Goal: Task Accomplishment & Management: Manage account settings

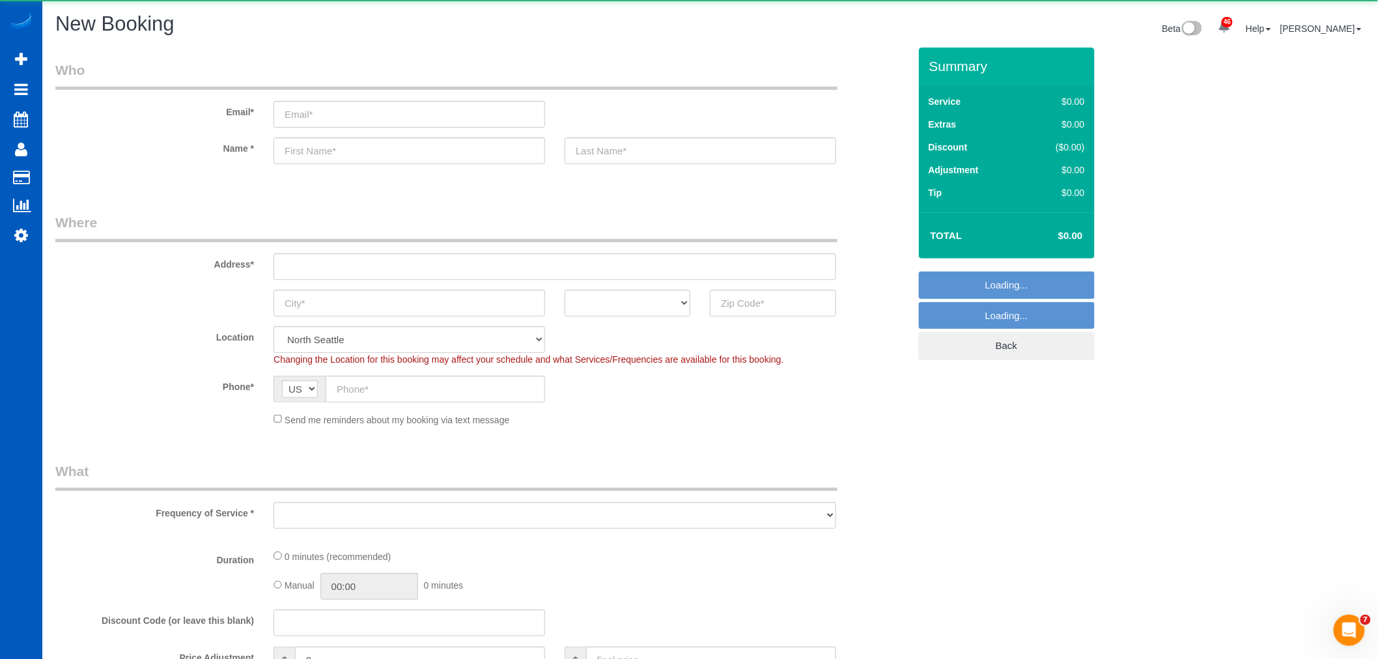
select select "object:13983"
select select "199"
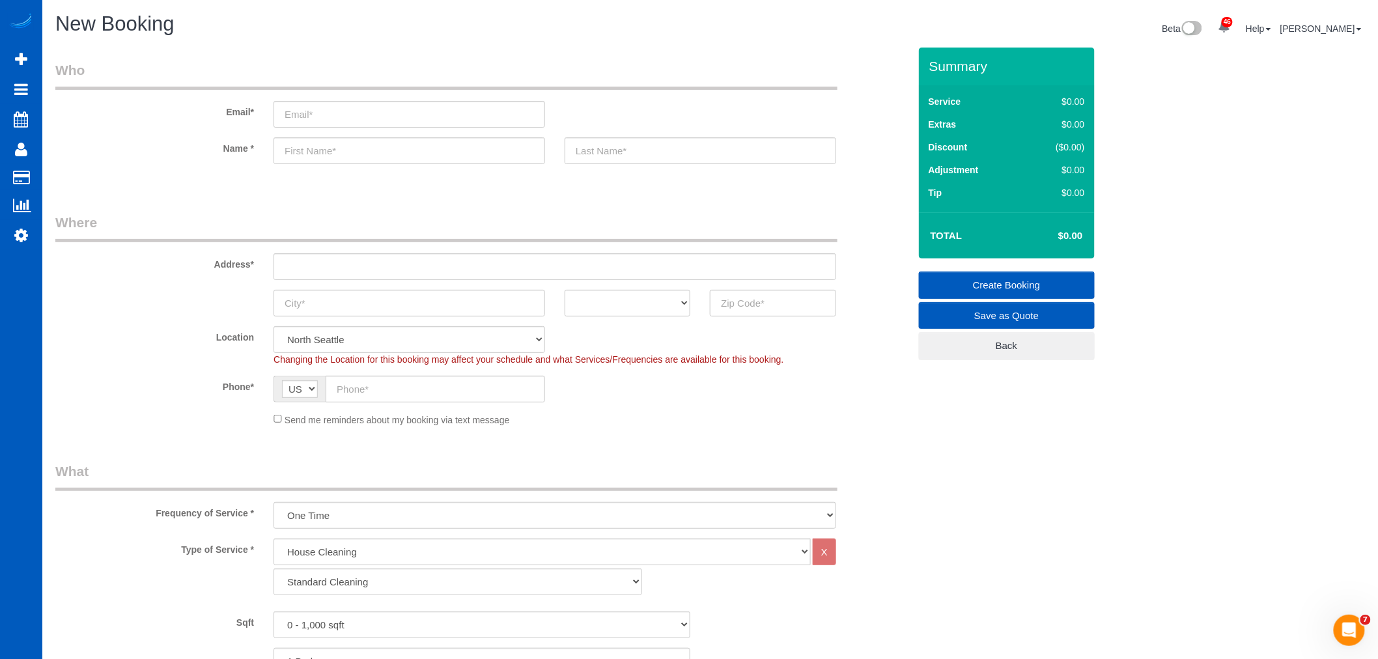
select select "object:14072"
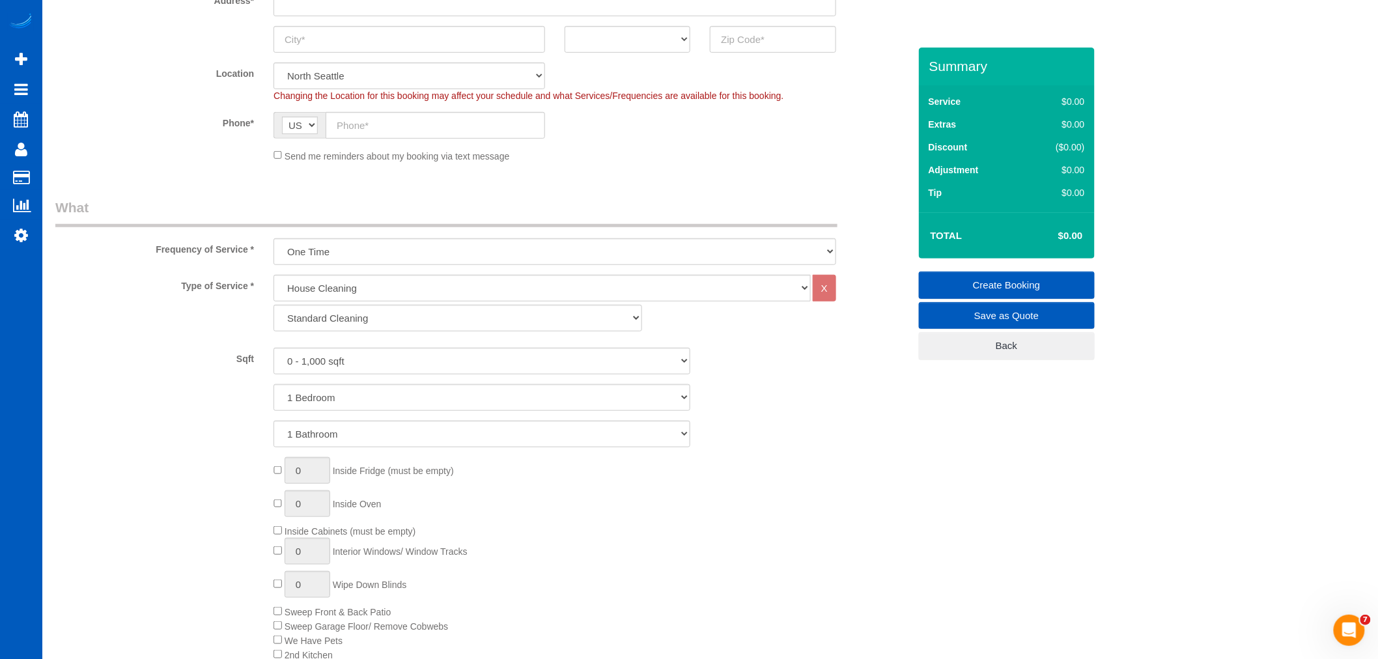
scroll to position [289, 0]
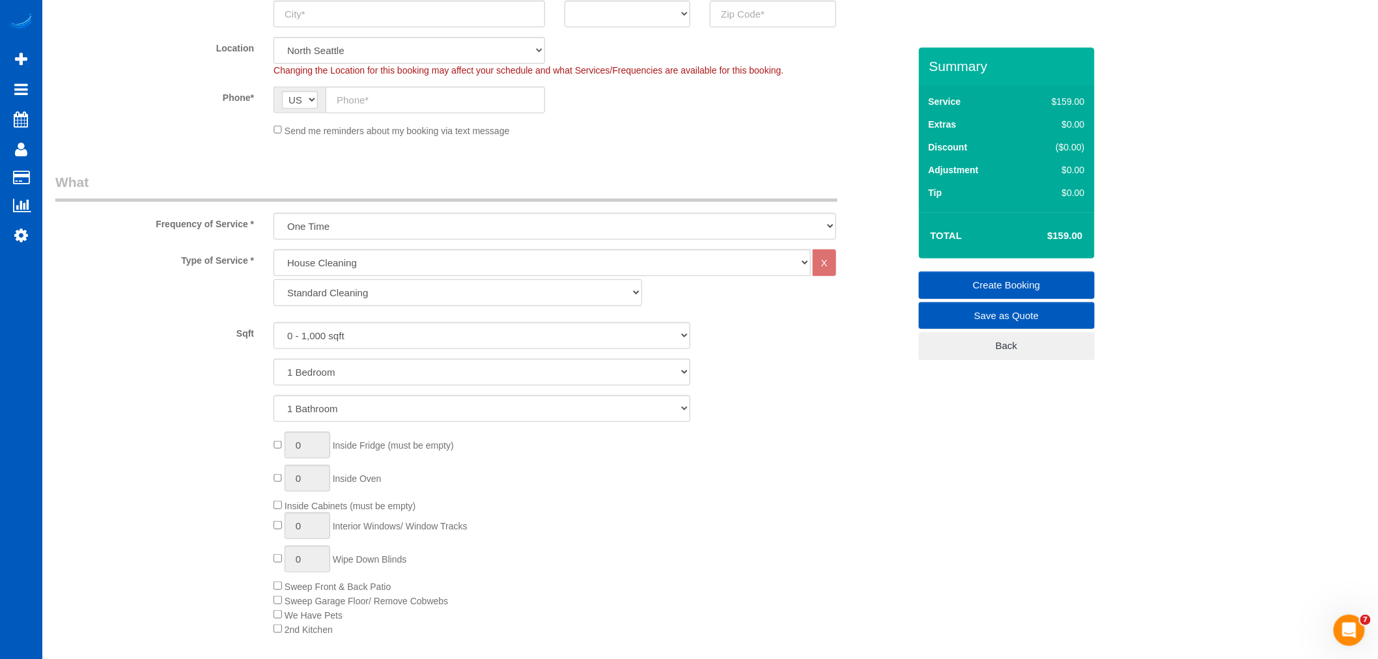
click at [353, 300] on select "Standard Cleaning Deep Cleaning Move In/ Out Cleaning" at bounding box center [457, 292] width 369 height 27
click at [350, 292] on select "Standard Cleaning Deep Cleaning Move In/ Out Cleaning" at bounding box center [457, 292] width 369 height 27
select select "367"
click at [273, 280] on select "Standard Cleaning Deep Cleaning Move In/ Out Cleaning" at bounding box center [457, 292] width 369 height 27
click at [350, 326] on select "0 - 1,000 sqft 1,001 - 1,500 sqft 1,501 - 2,000 sqft 2,001 - 2,500 sqft 2,501 -…" at bounding box center [481, 335] width 417 height 27
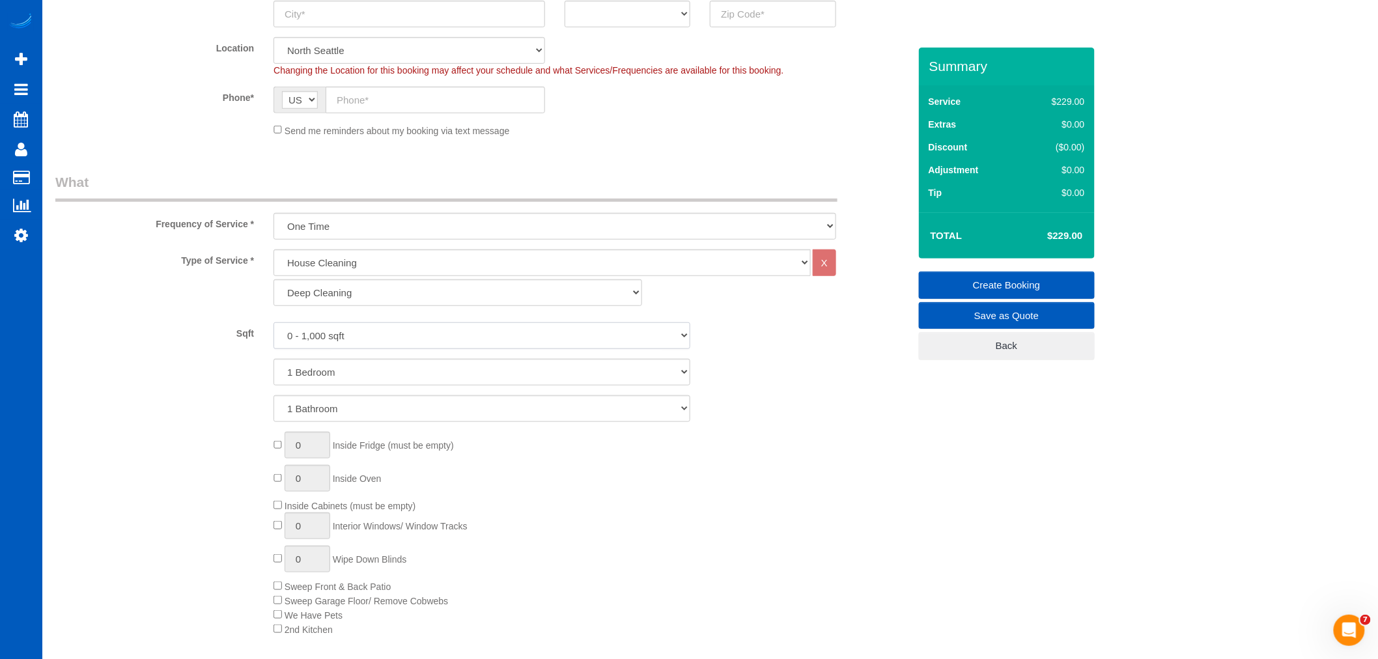
select select "1501"
click at [273, 323] on select "0 - 1,000 sqft 1,001 - 1,500 sqft 1,501 - 2,000 sqft 2,001 - 2,500 sqft 2,501 -…" at bounding box center [481, 335] width 417 height 27
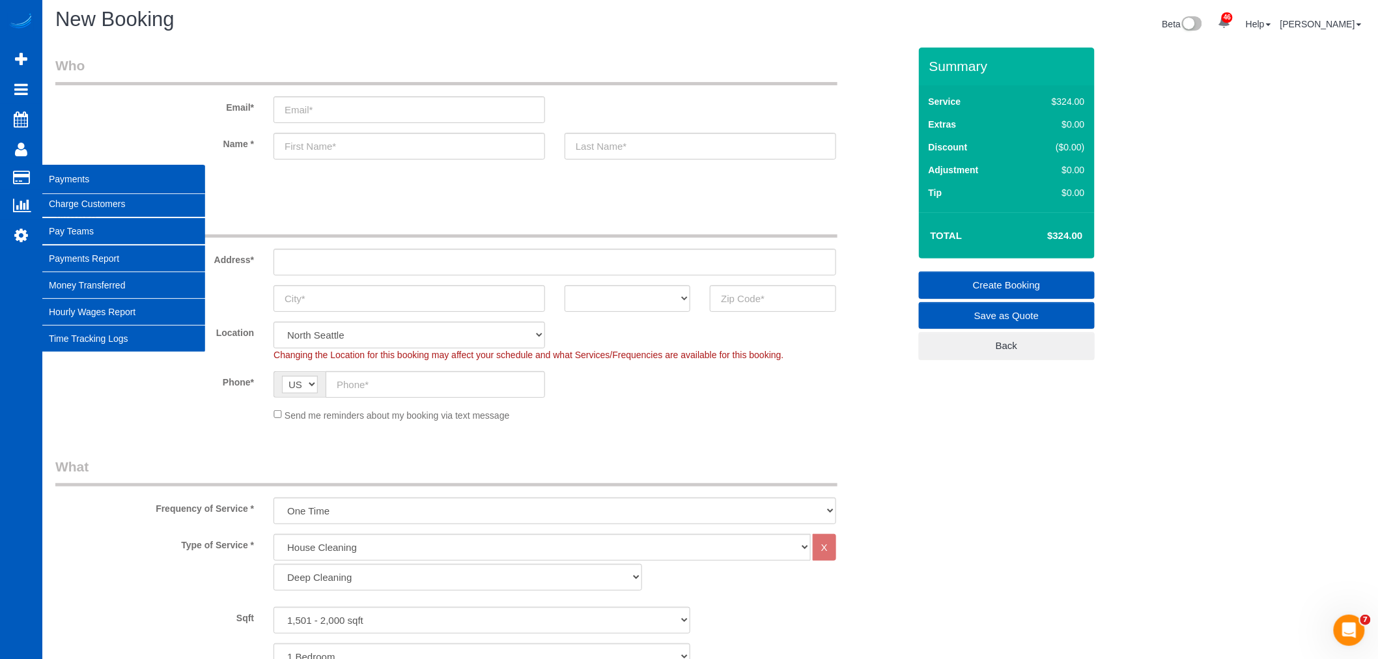
scroll to position [0, 0]
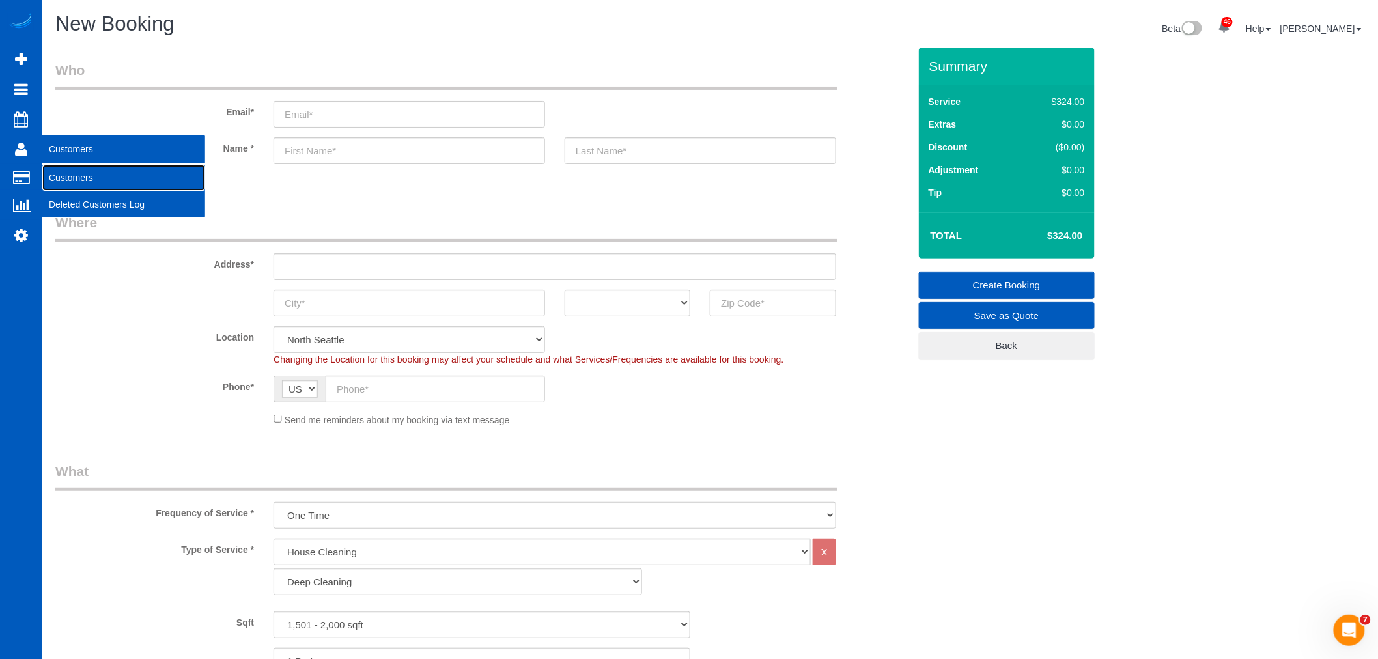
click at [74, 173] on link "Customers" at bounding box center [123, 178] width 163 height 26
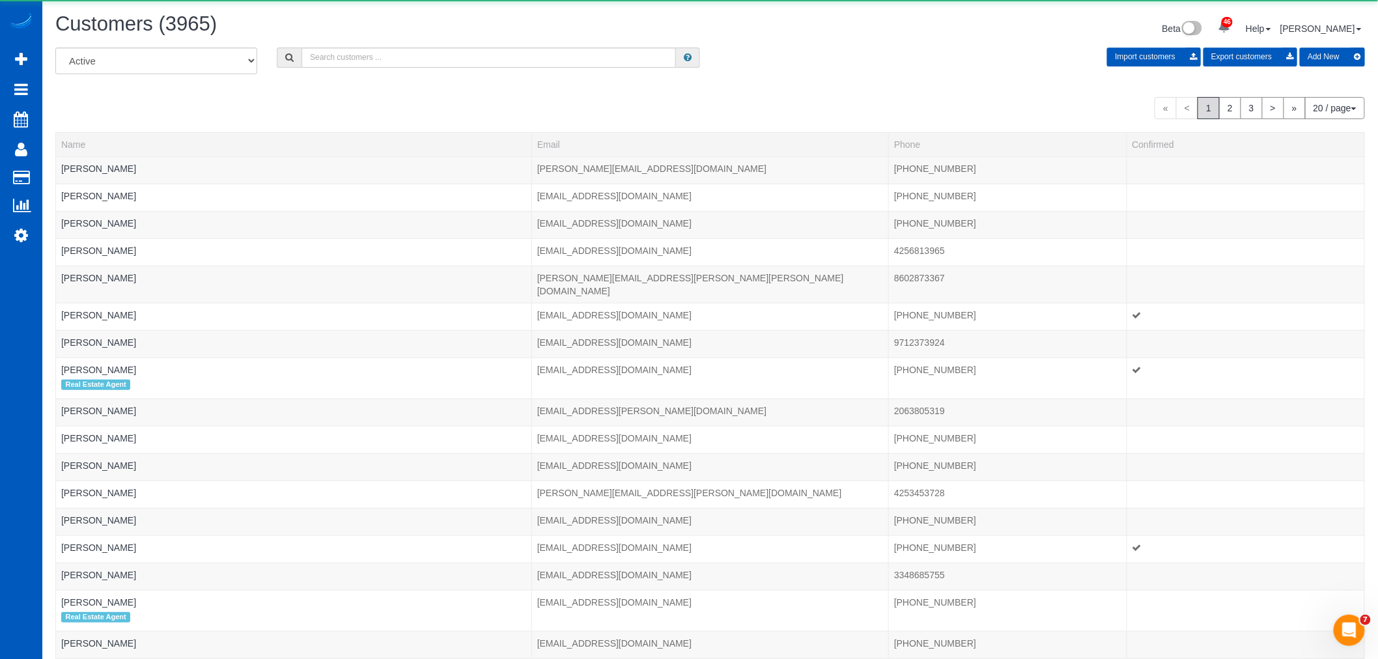
click at [340, 69] on div "All Active Archived Import customers Export customers Add New" at bounding box center [710, 66] width 1329 height 36
click at [341, 68] on div "All Active Archived Import customers Export customers Add New" at bounding box center [710, 66] width 1329 height 36
click at [341, 68] on input "text" at bounding box center [488, 58] width 374 height 20
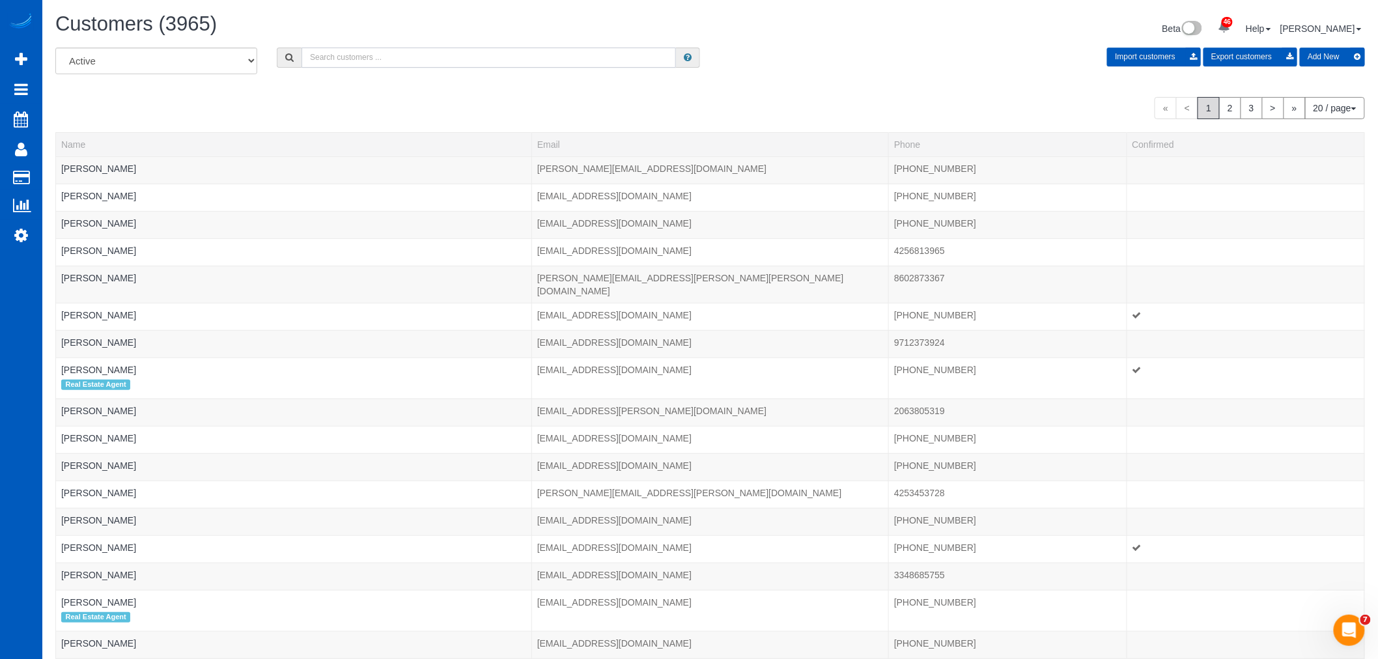
click at [341, 66] on input "text" at bounding box center [488, 58] width 374 height 20
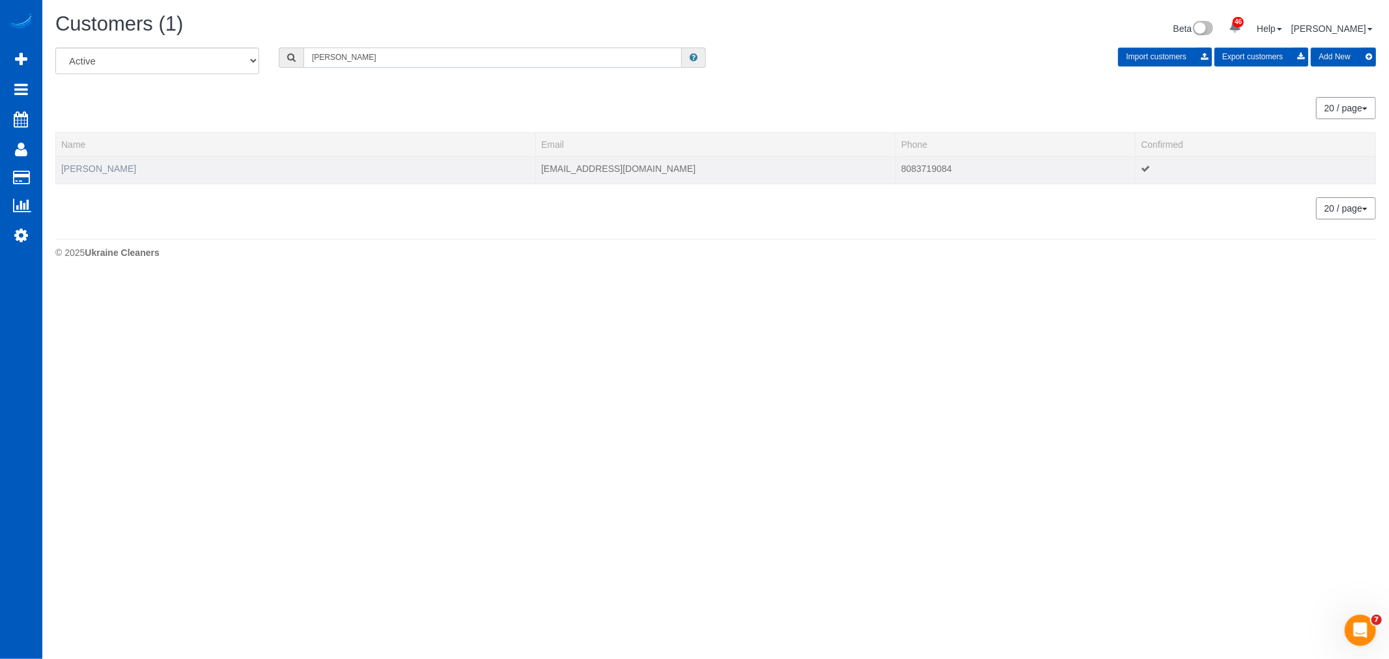
type input "roycen"
click at [105, 165] on link "Roycen Daley" at bounding box center [98, 168] width 75 height 10
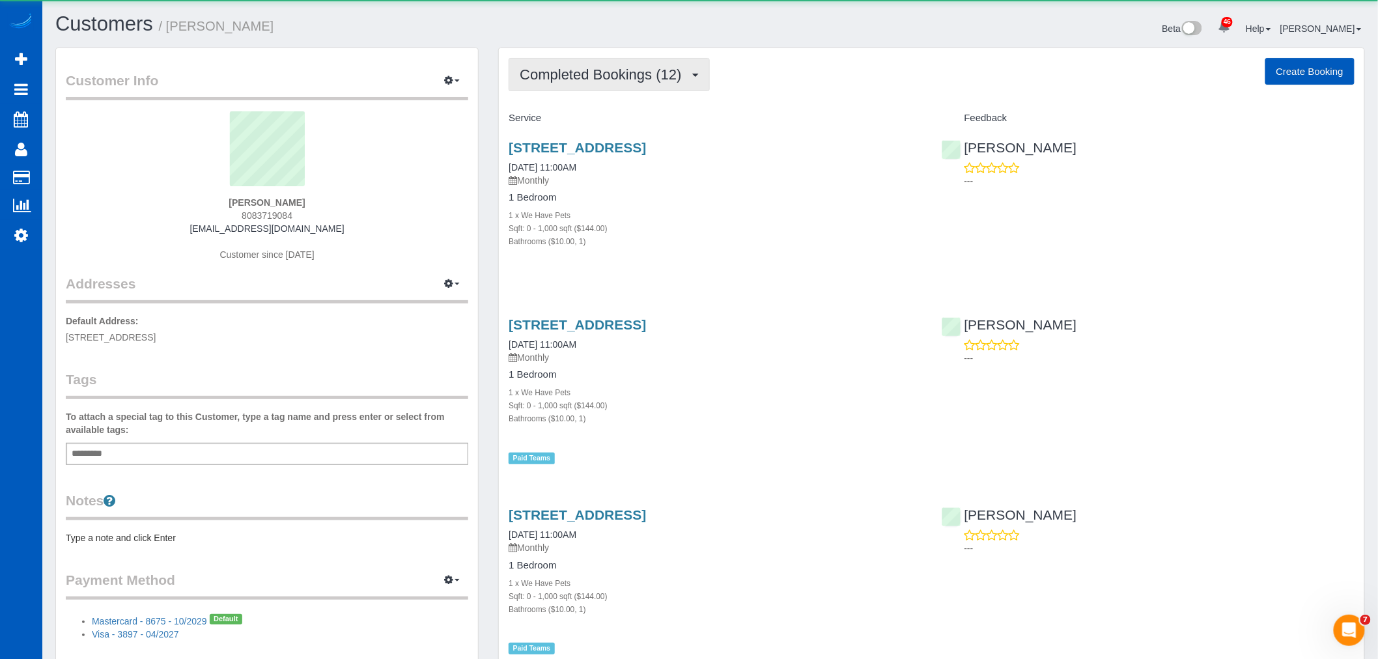
click at [549, 68] on span "Completed Bookings (12)" at bounding box center [604, 74] width 168 height 16
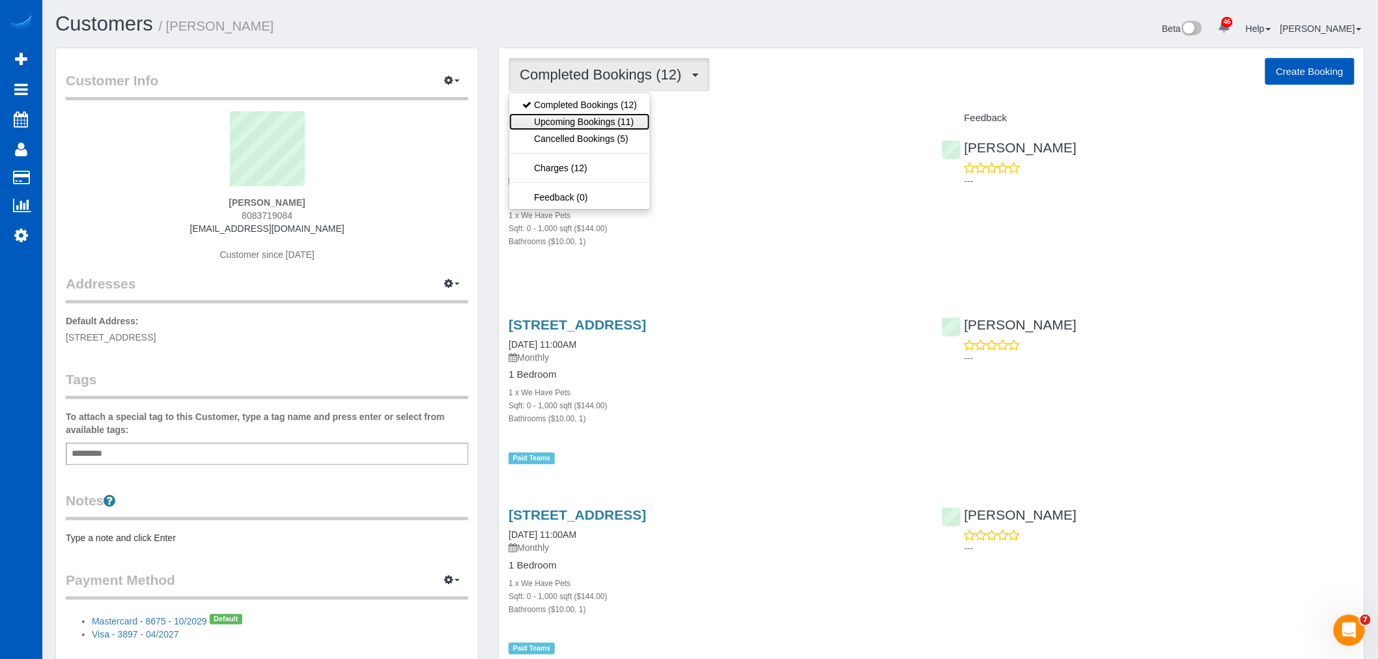
click at [574, 120] on link "Upcoming Bookings (11)" at bounding box center [579, 121] width 141 height 17
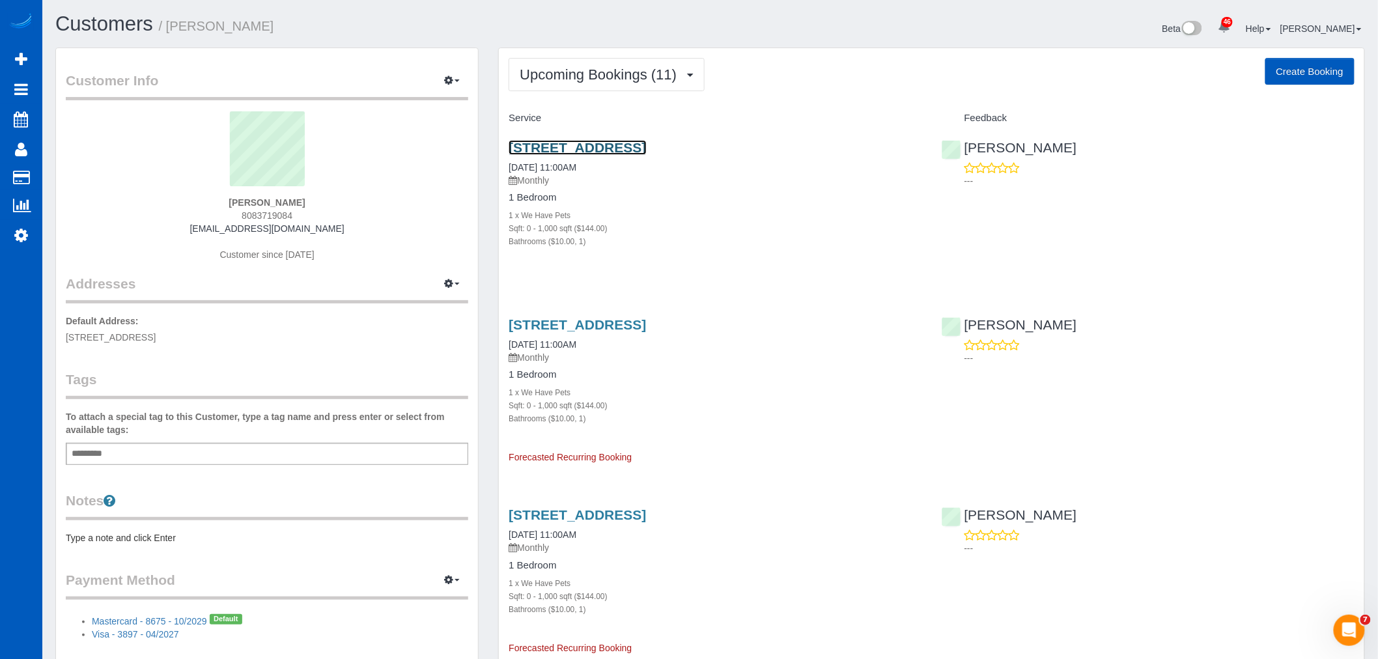
click at [551, 144] on link "7208 S Fife St, Tacoma, WA 98409" at bounding box center [577, 147] width 137 height 15
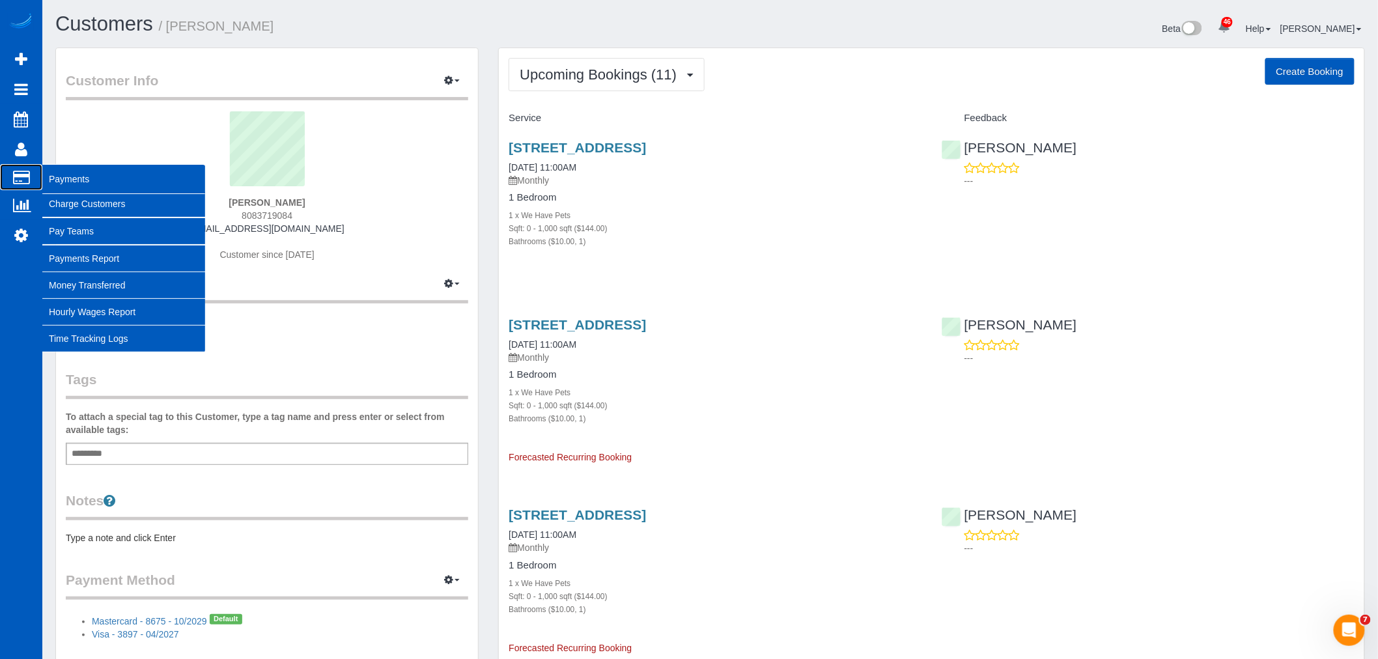
click at [61, 178] on span "Payments" at bounding box center [123, 179] width 163 height 30
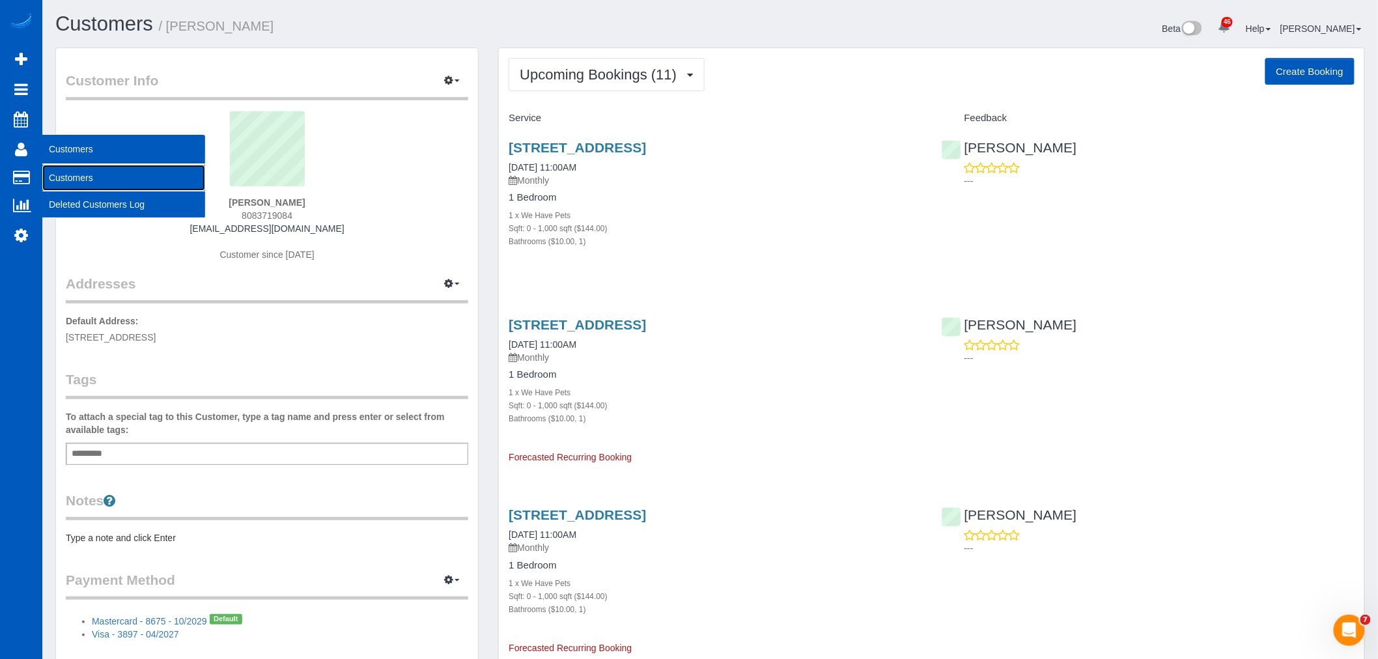
drag, startPoint x: 132, startPoint y: 174, endPoint x: 163, endPoint y: 155, distance: 36.0
click at [131, 174] on link "Customers" at bounding box center [123, 178] width 163 height 26
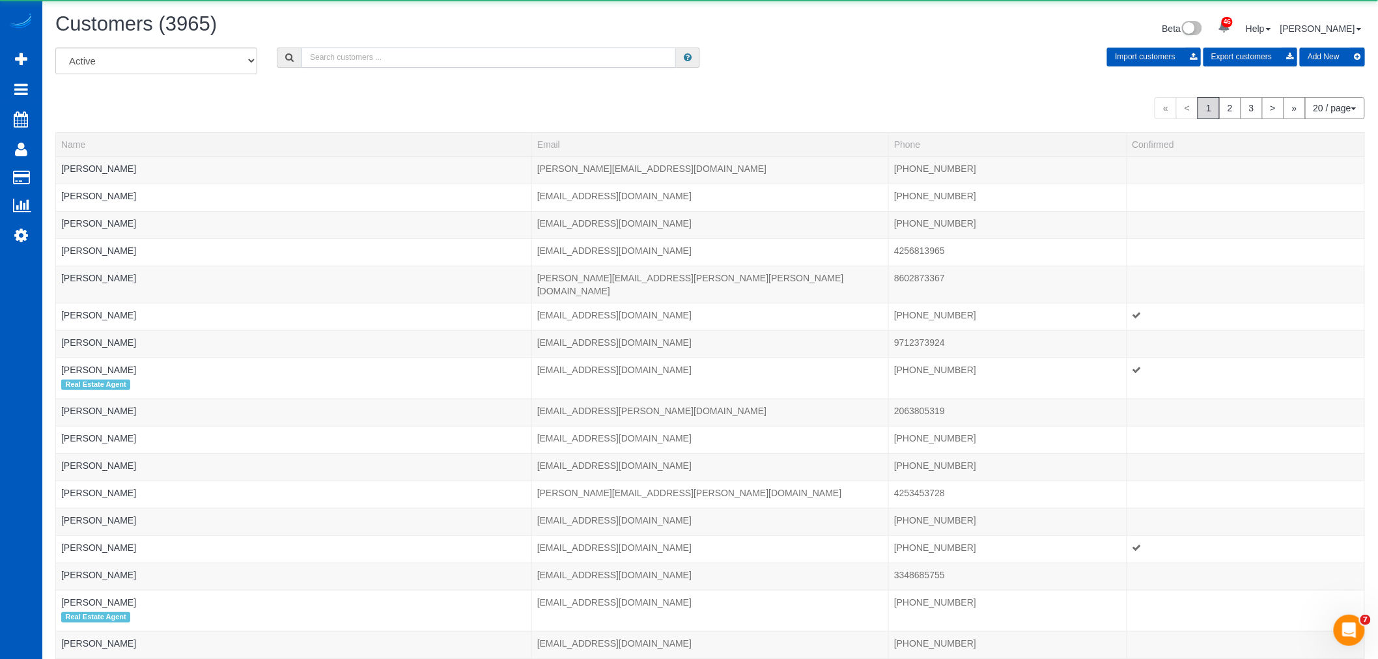
click at [333, 61] on input "text" at bounding box center [488, 58] width 374 height 20
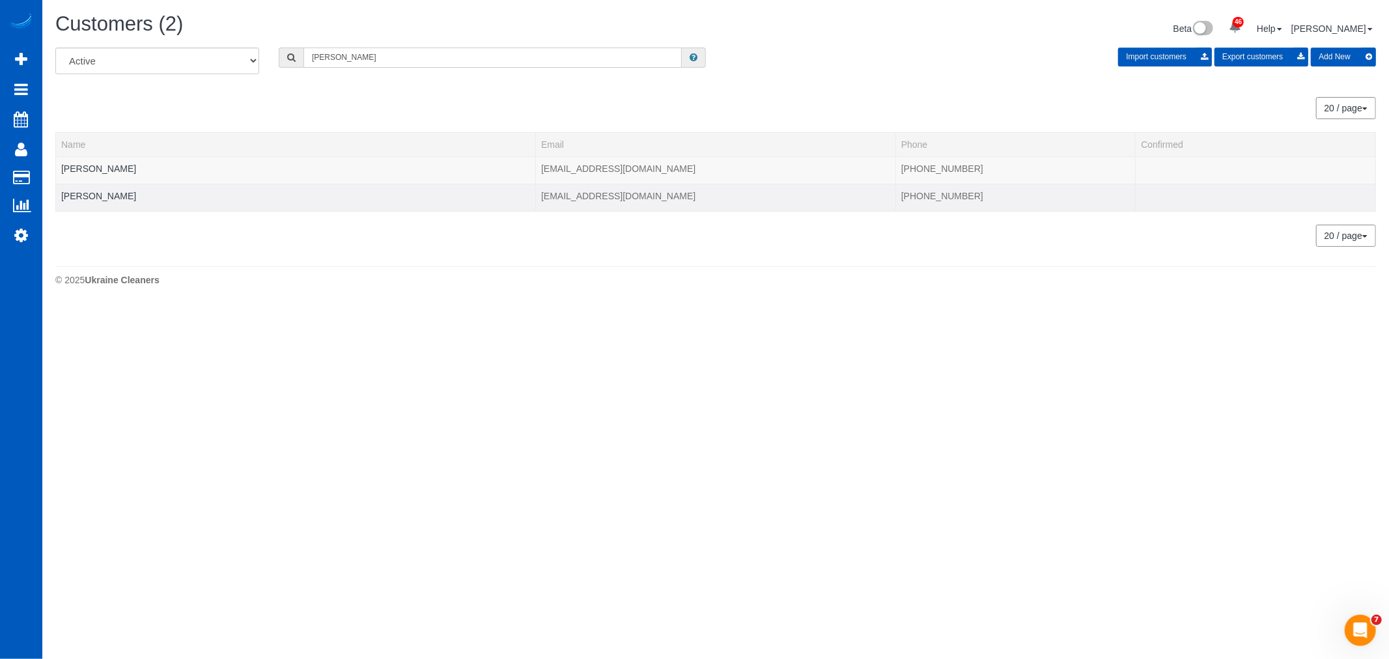
type input "dylan"
click at [95, 189] on td "Dylan Weller" at bounding box center [296, 197] width 480 height 27
click at [95, 190] on td "Dylan Weller" at bounding box center [296, 197] width 480 height 27
click at [95, 191] on link "Dylan Weller" at bounding box center [98, 196] width 75 height 10
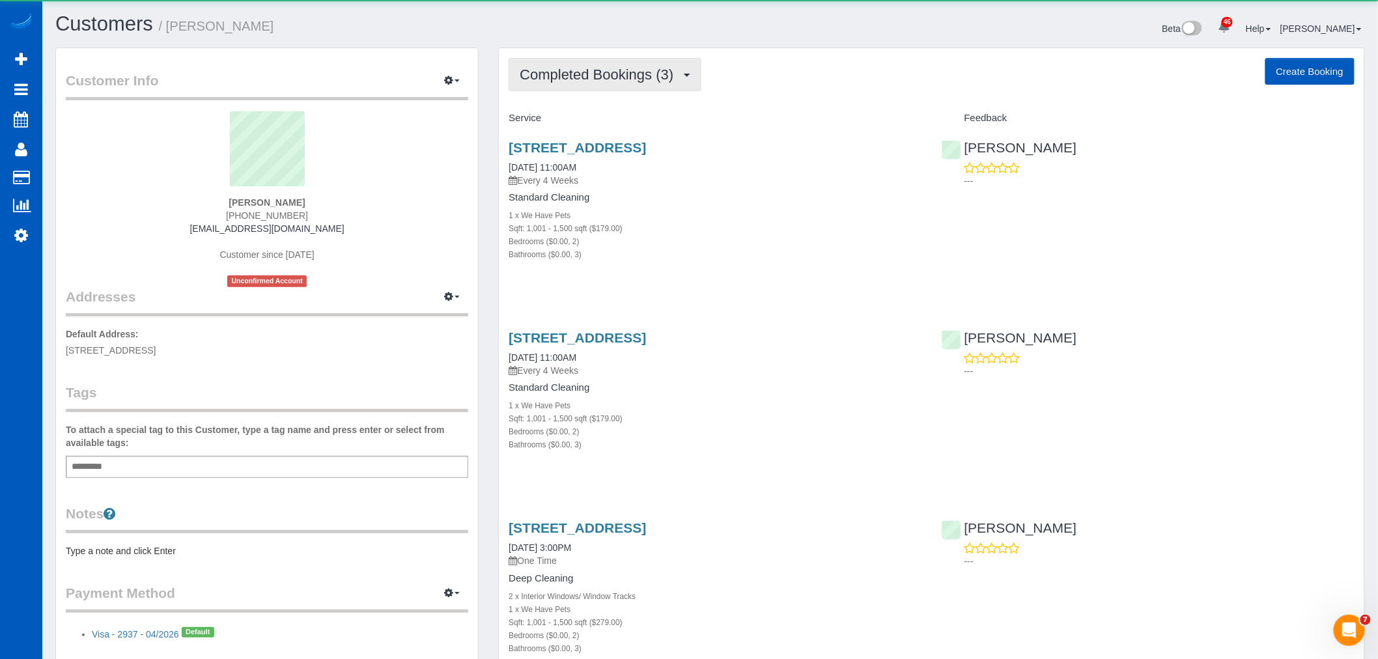
click at [600, 87] on button "Completed Bookings (3)" at bounding box center [605, 74] width 193 height 33
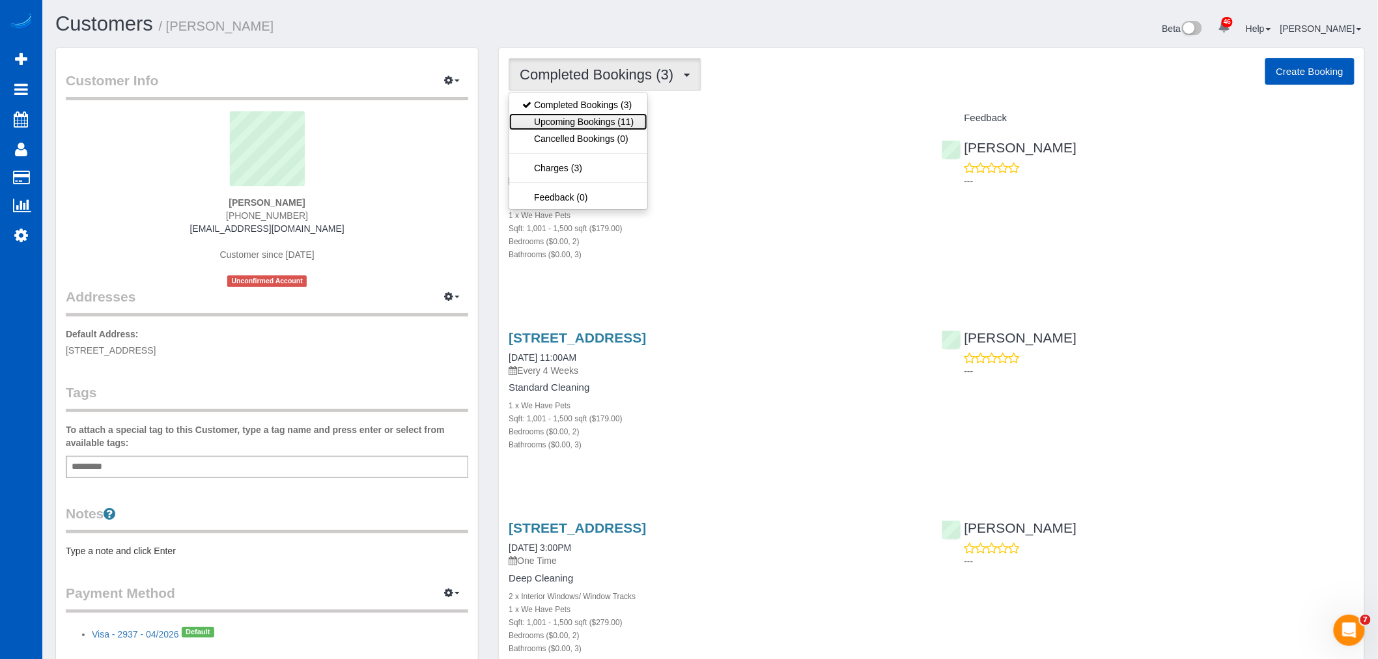
click at [593, 120] on link "Upcoming Bookings (11)" at bounding box center [577, 121] width 137 height 17
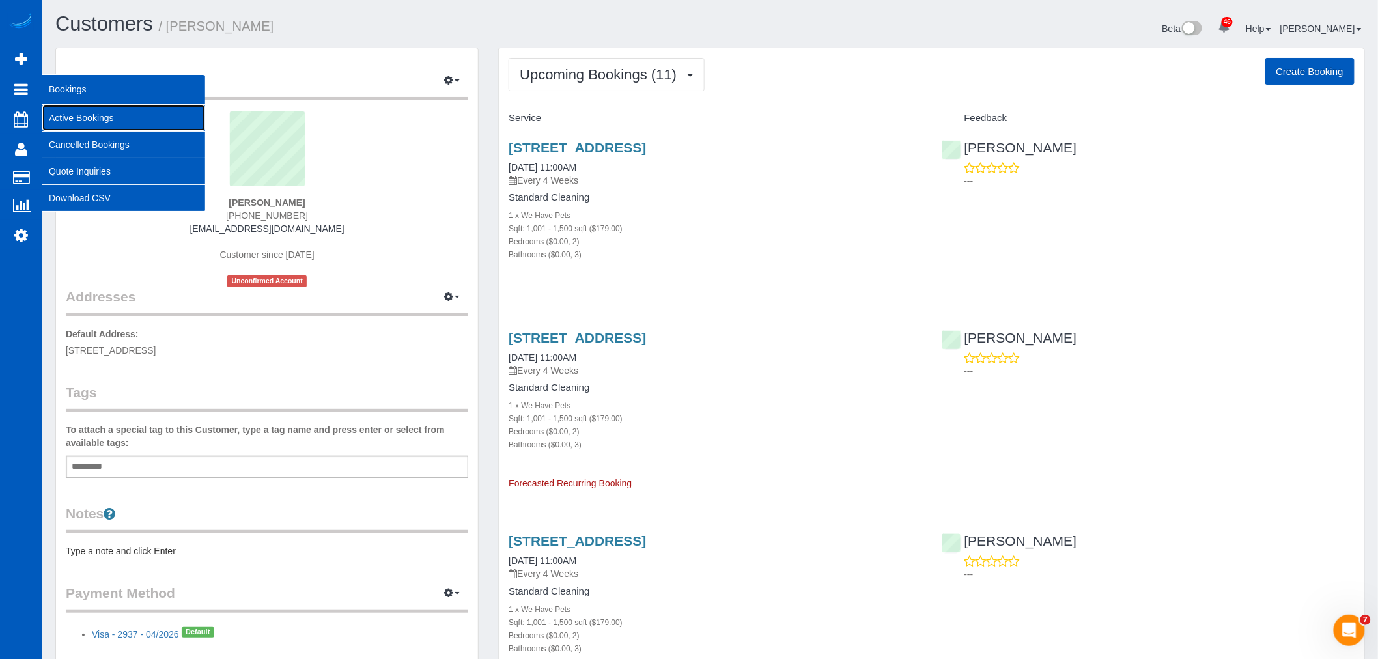
click at [94, 113] on link "Active Bookings" at bounding box center [123, 118] width 163 height 26
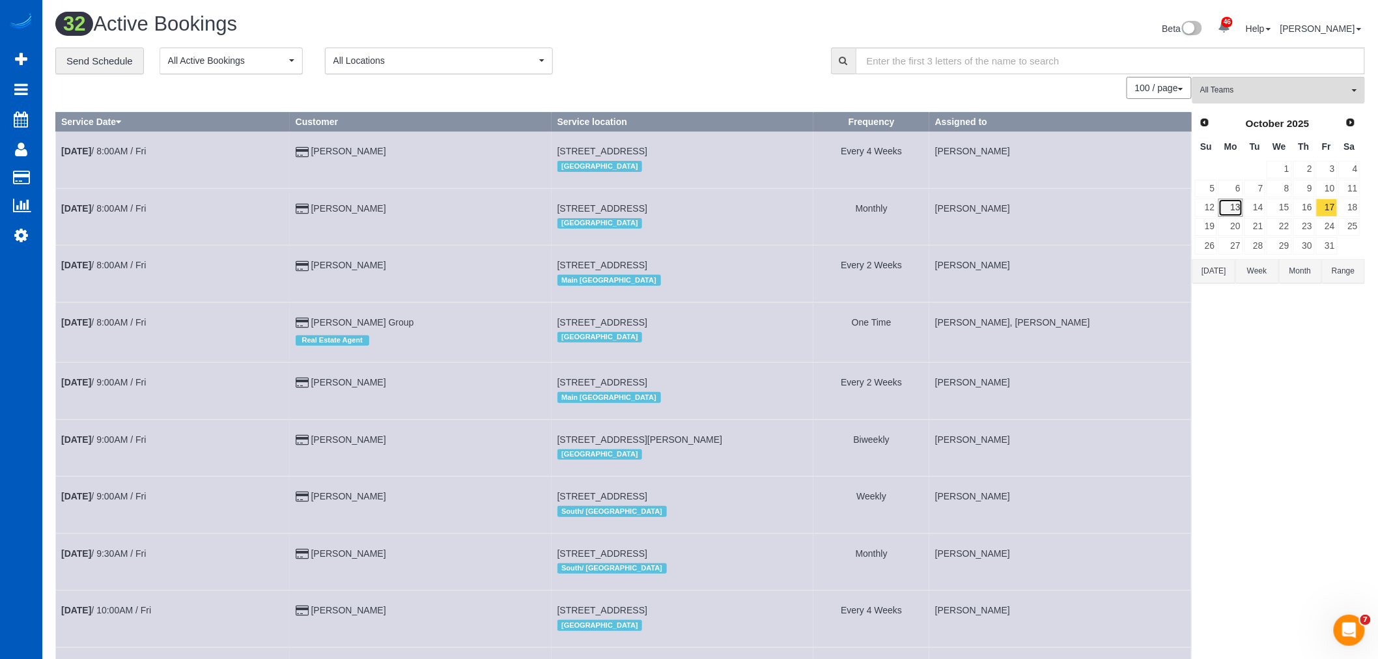
click at [1228, 212] on link "13" at bounding box center [1230, 208] width 24 height 18
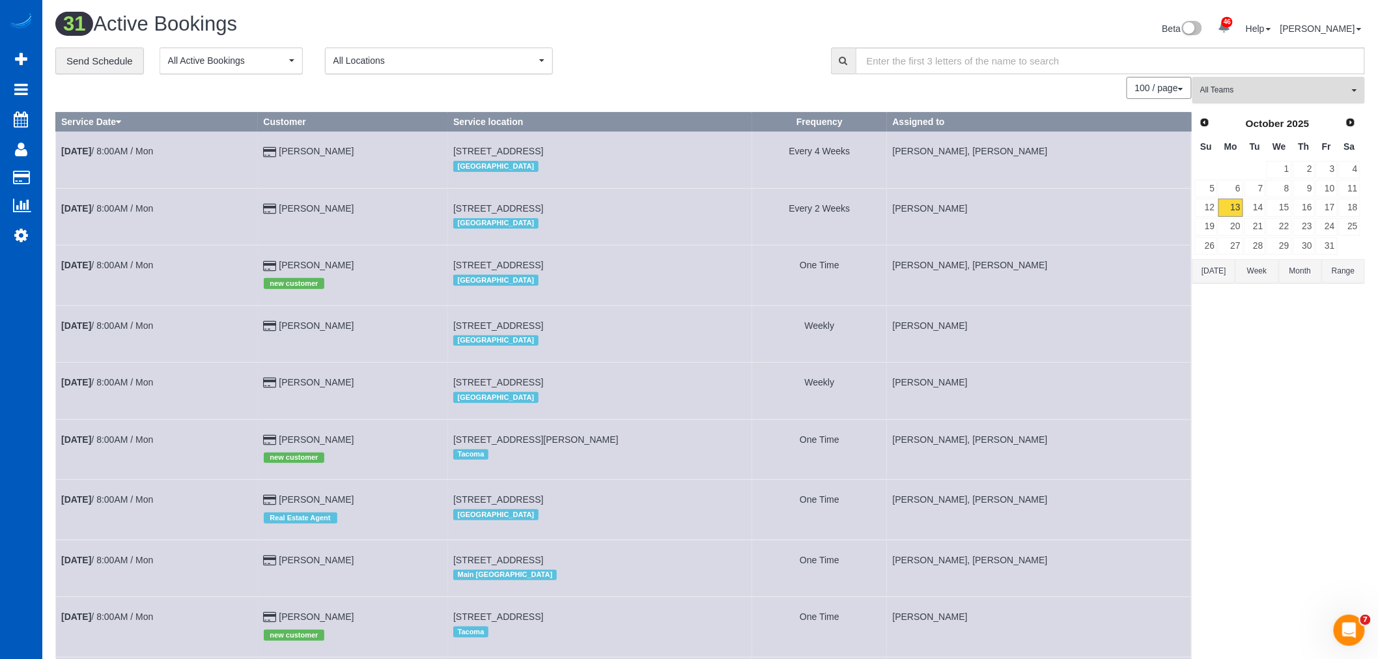
click at [1241, 90] on span "All Teams" at bounding box center [1274, 90] width 148 height 11
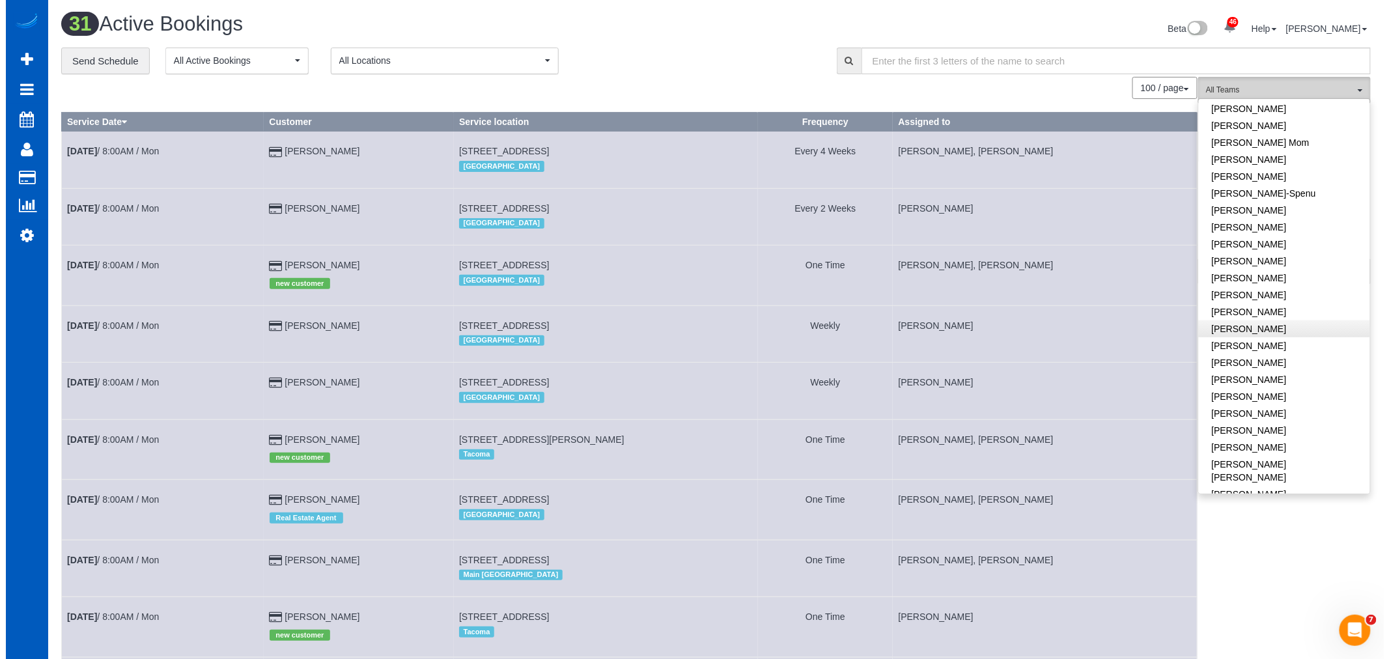
scroll to position [361, 0]
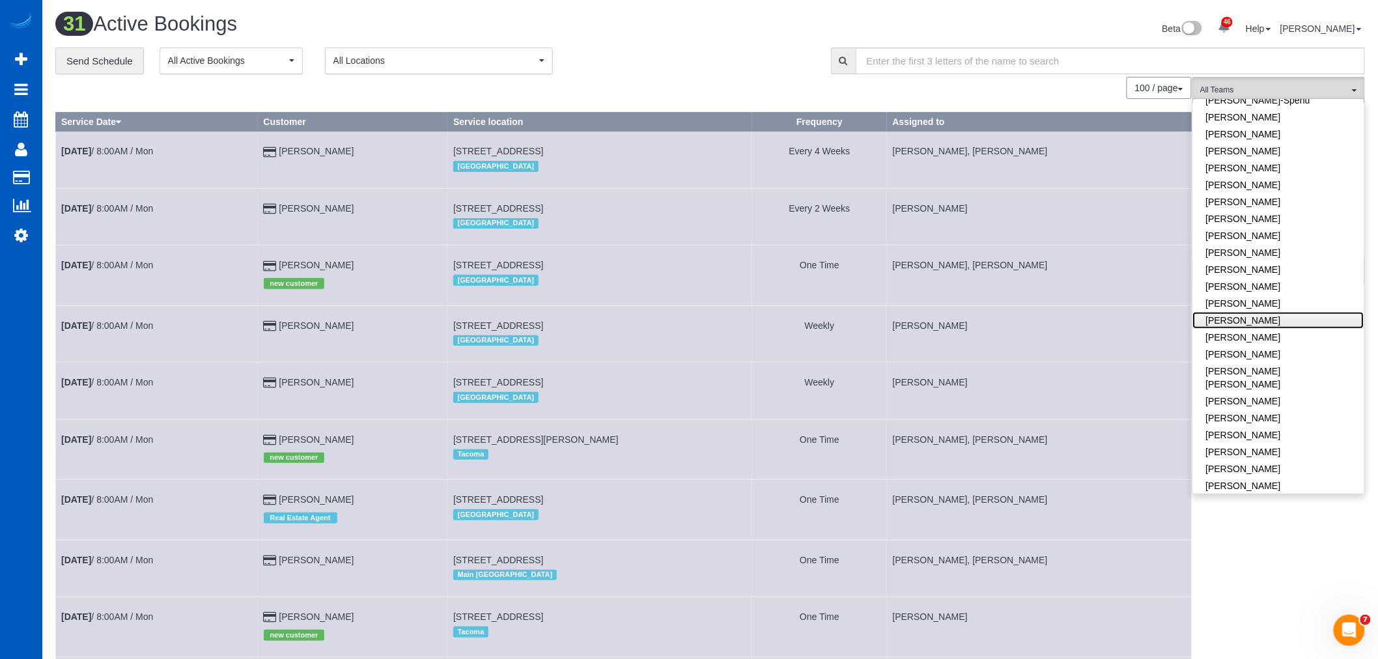
click at [1265, 323] on link "[PERSON_NAME]" at bounding box center [1278, 320] width 171 height 17
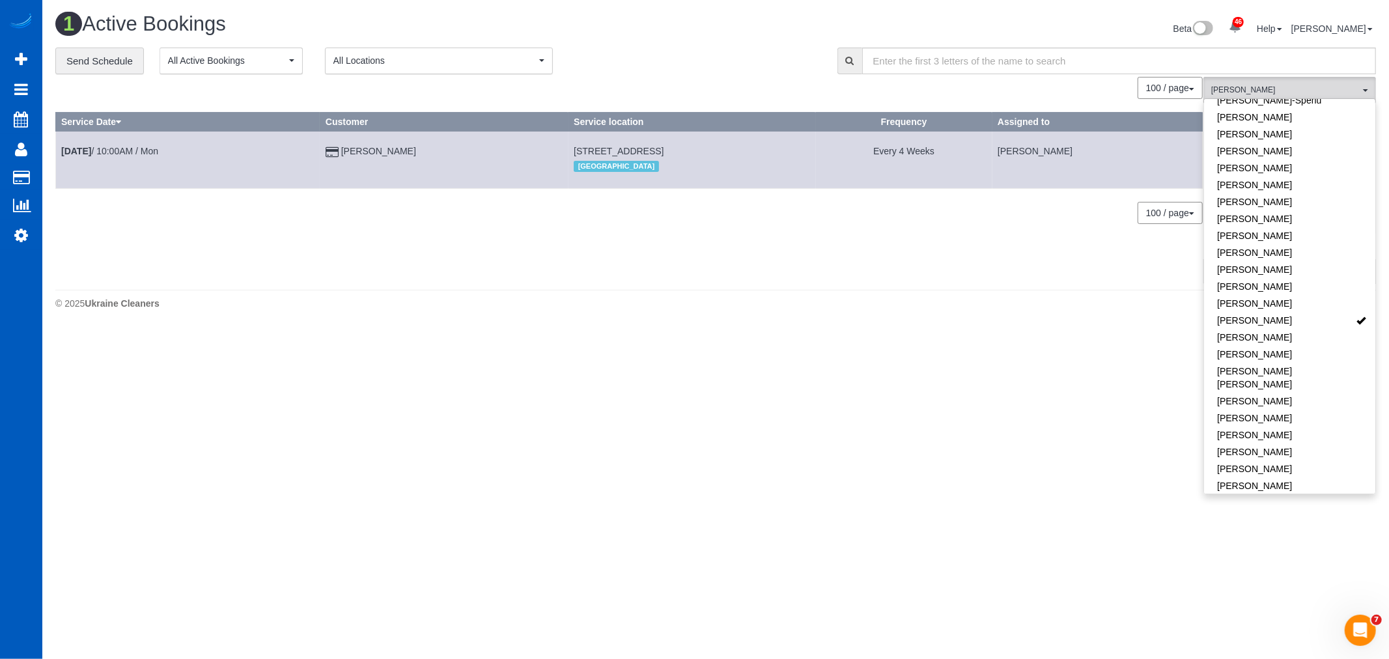
click at [645, 394] on body "46 Beta Your Notifications You have 0 alerts × You have 3 to charge for 10/11/2…" at bounding box center [694, 329] width 1389 height 659
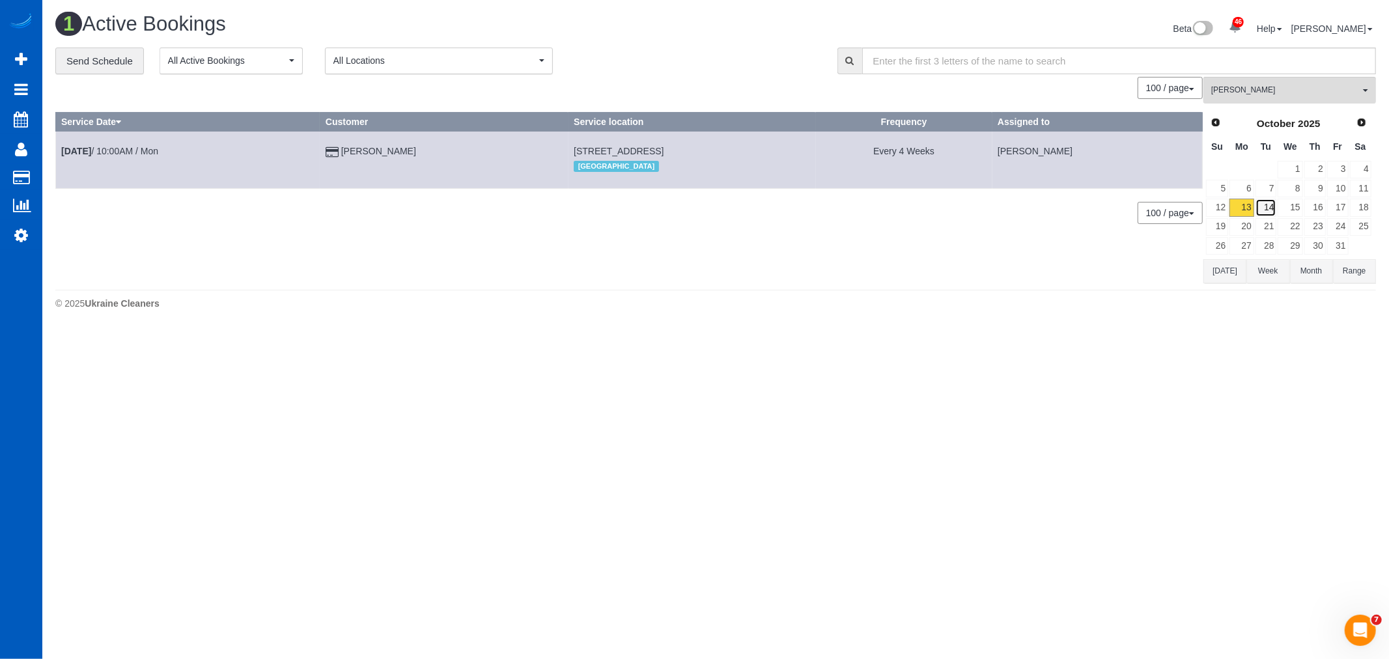
click at [1262, 200] on link "14" at bounding box center [1265, 208] width 21 height 18
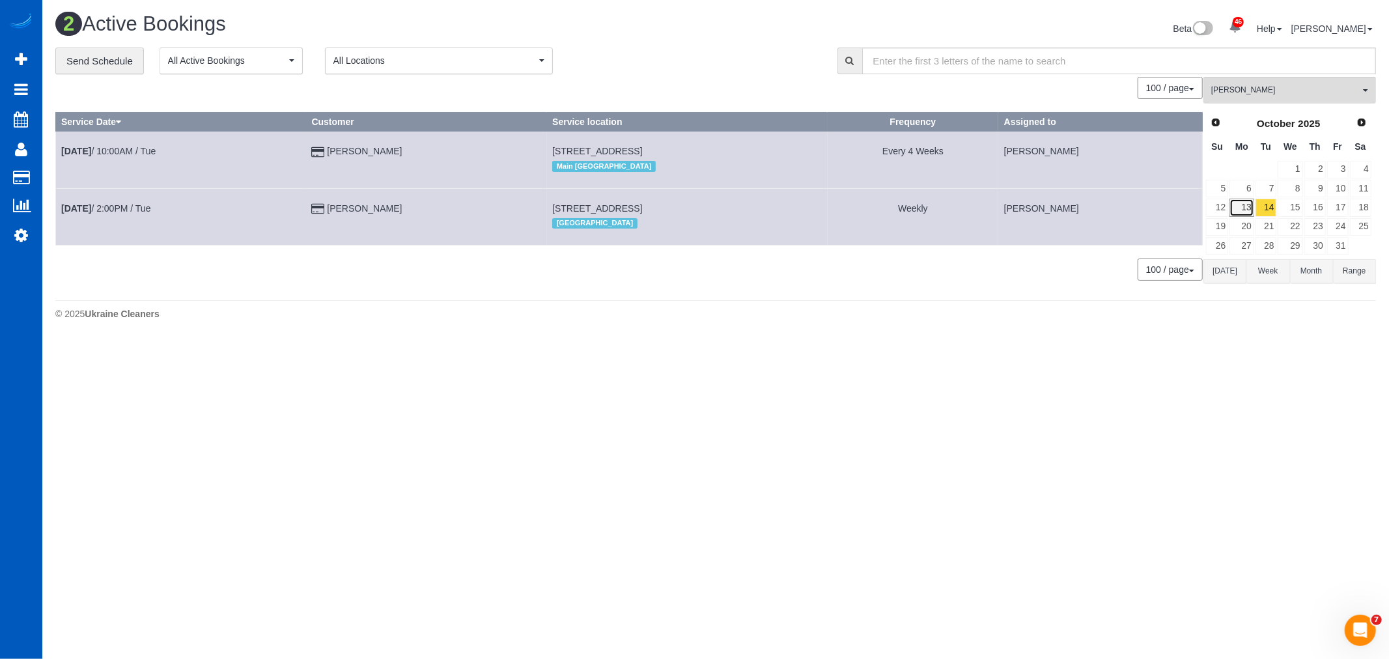
click at [1252, 204] on link "13" at bounding box center [1241, 208] width 24 height 18
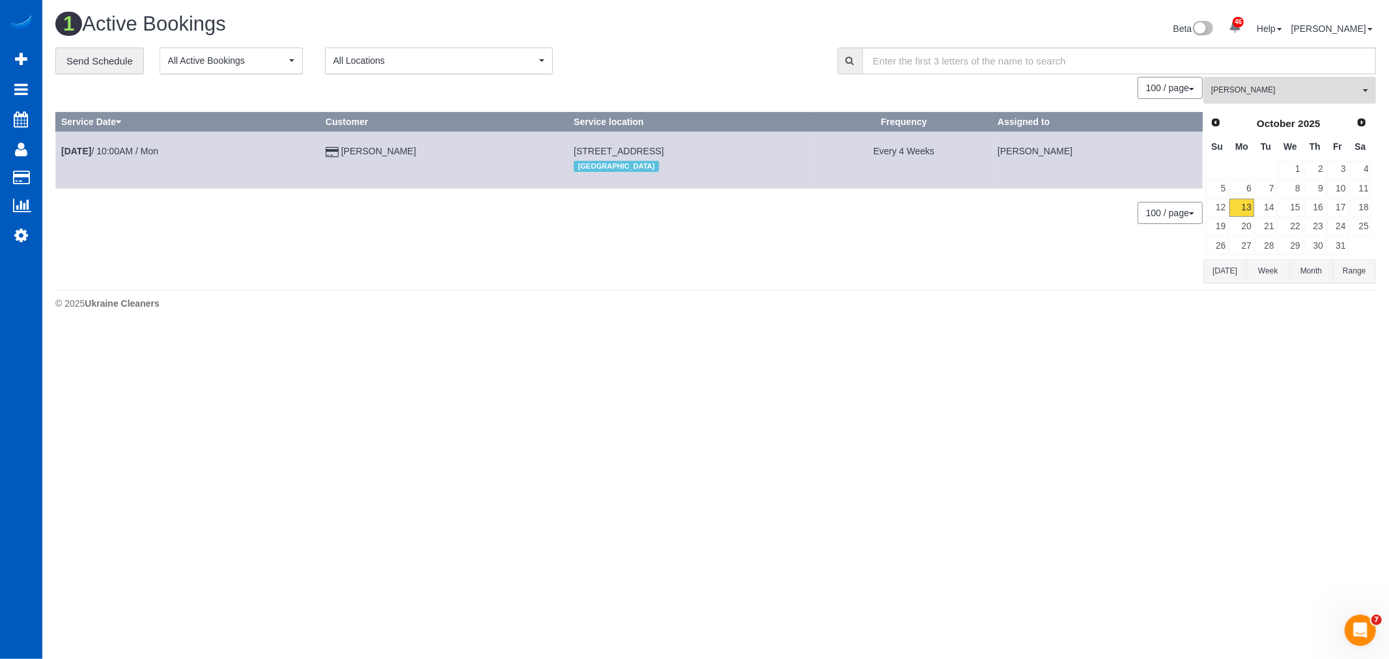
click at [1255, 99] on button "Milena Kasianchyk All Teams" at bounding box center [1289, 90] width 173 height 27
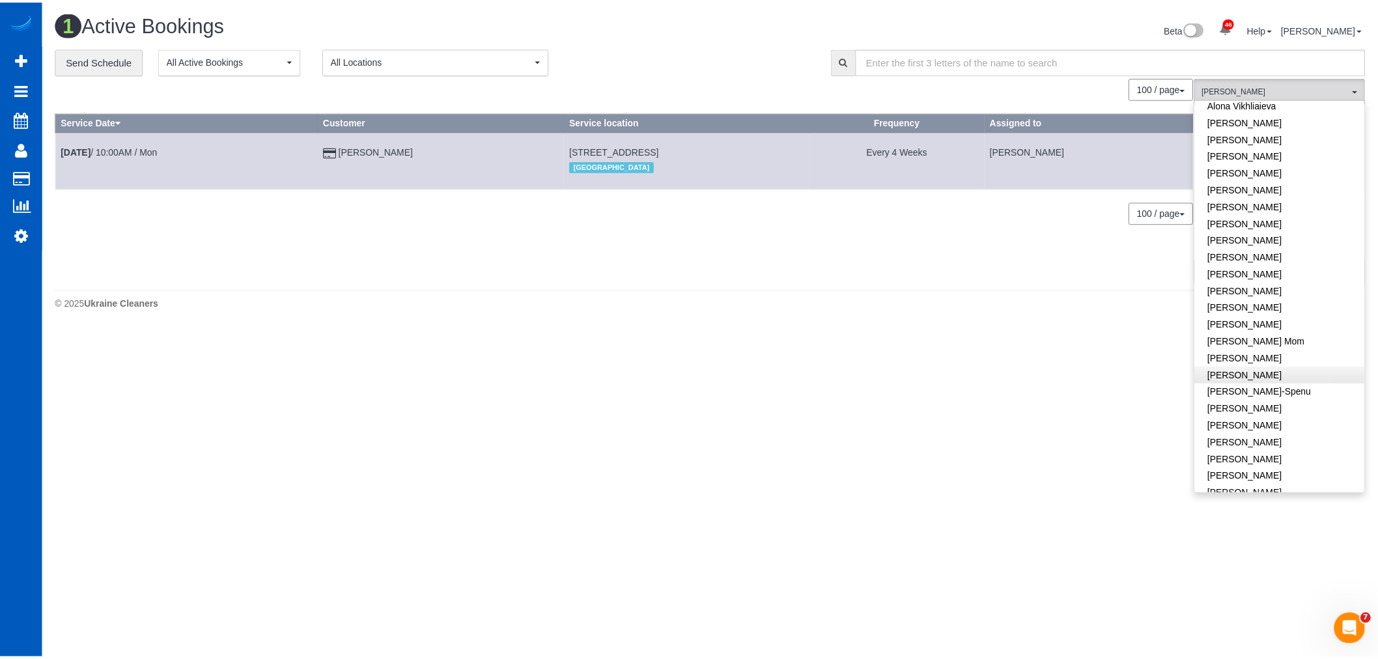
scroll to position [0, 0]
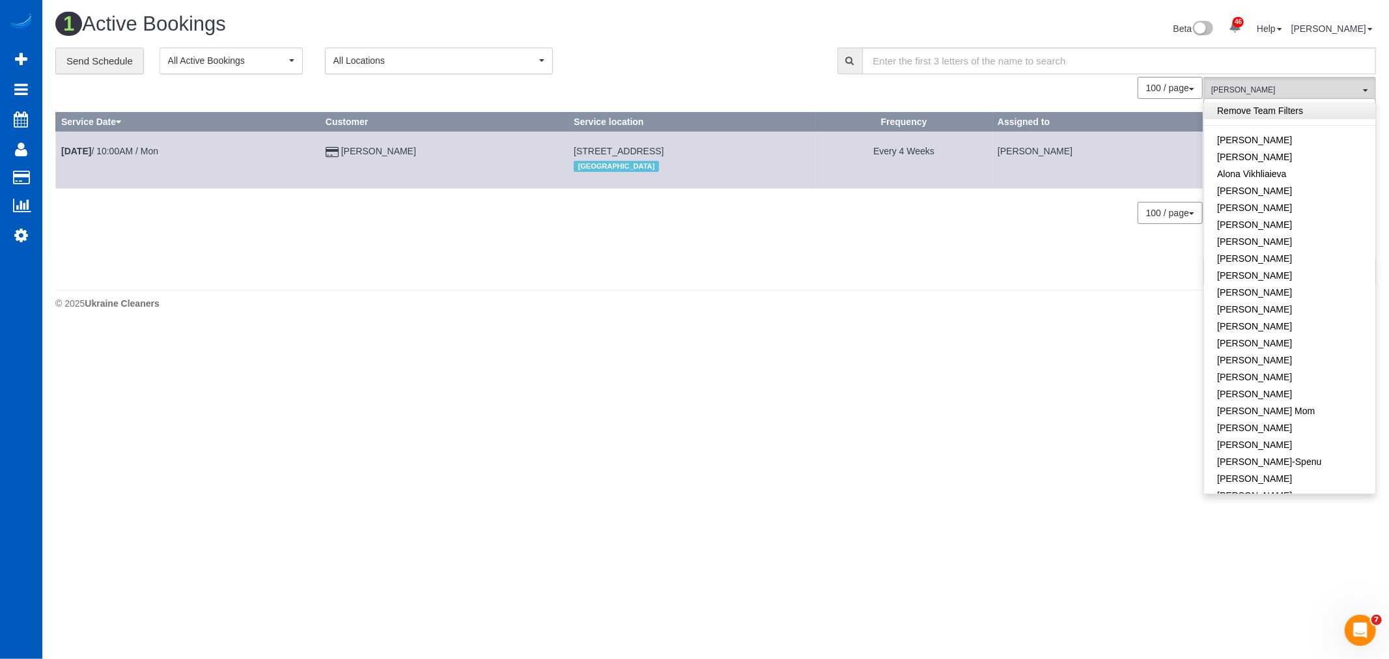
click at [1276, 115] on link "Remove Team Filters" at bounding box center [1289, 110] width 171 height 17
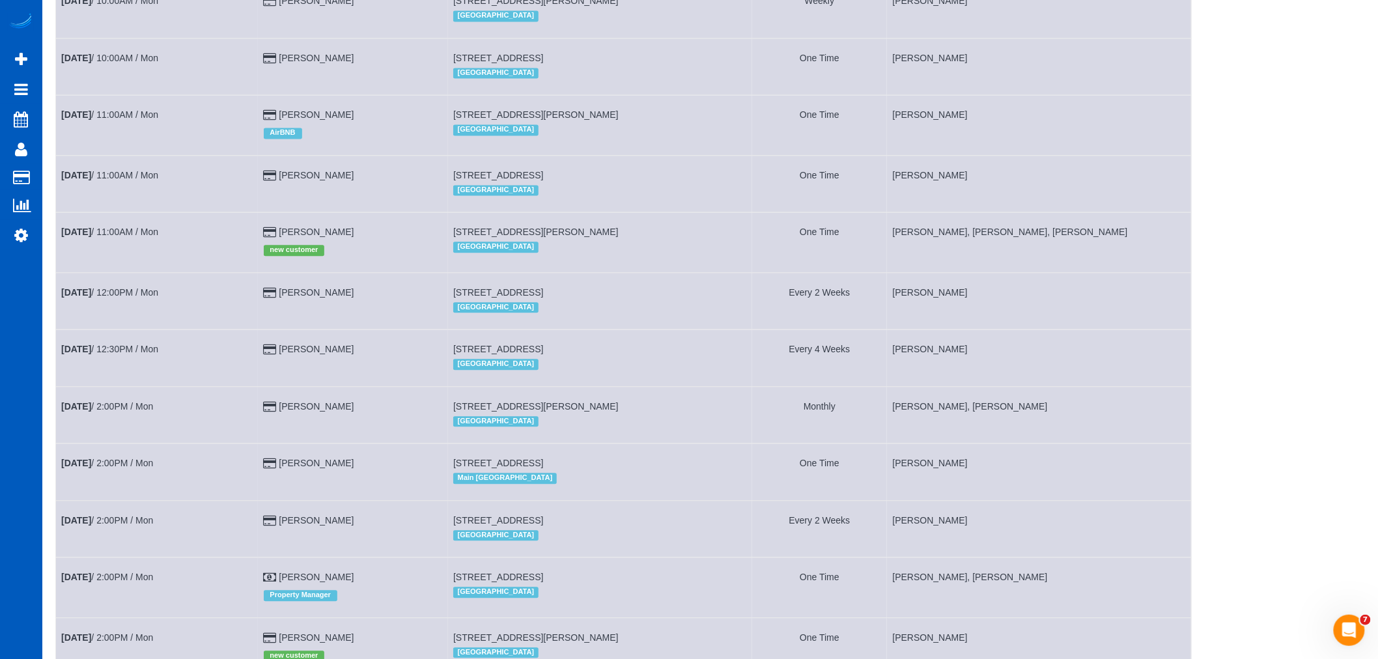
scroll to position [1408, 0]
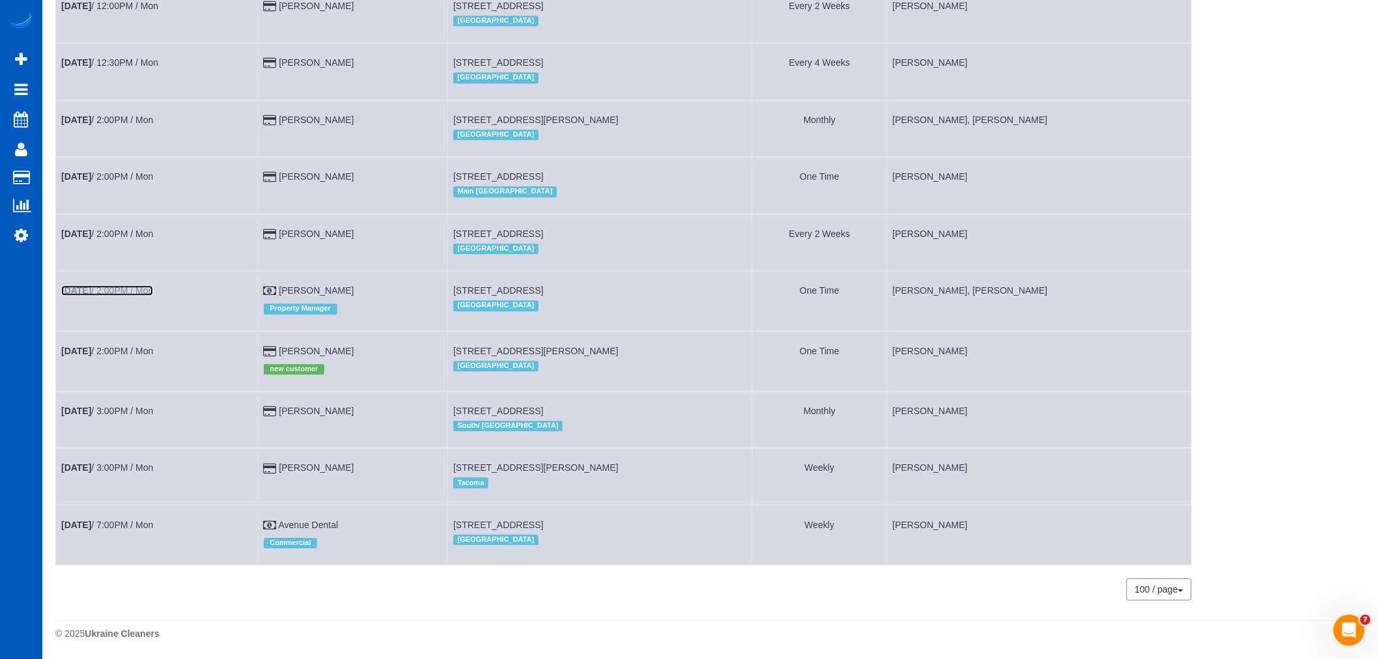
click at [115, 285] on link "Oct 13th / 2:00PM / Mon" at bounding box center [107, 290] width 92 height 10
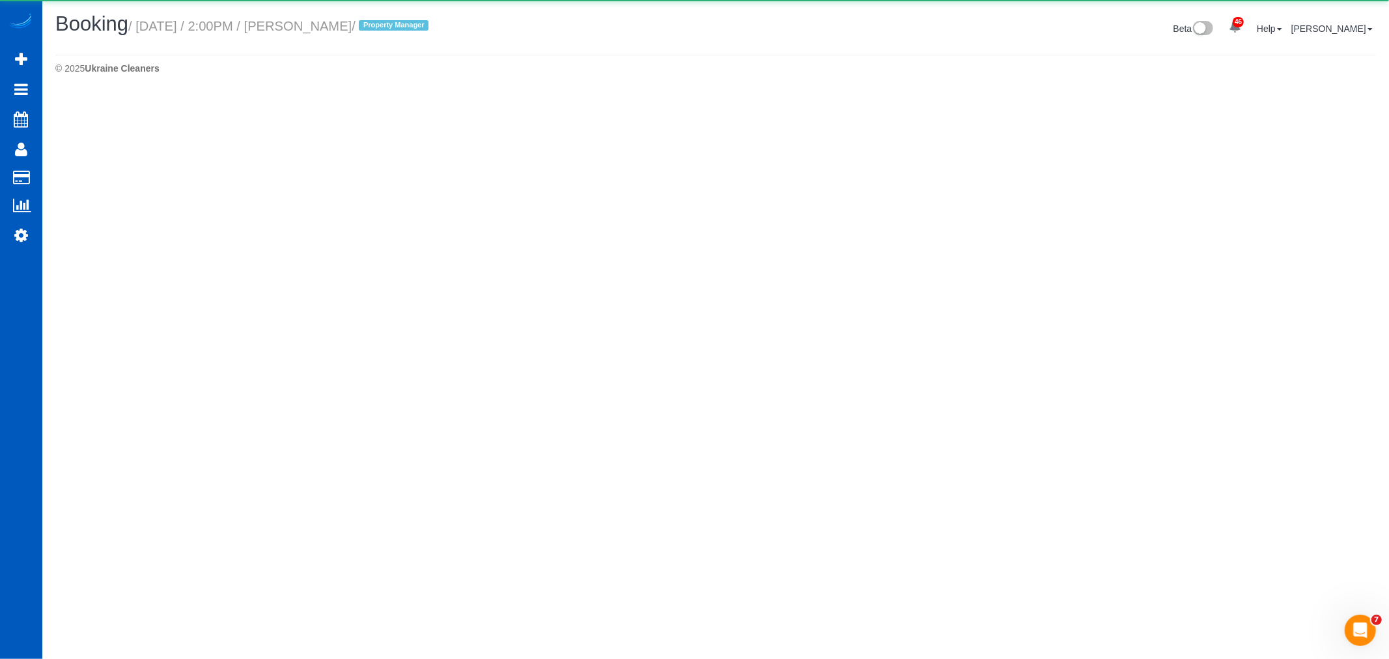
select select "WA"
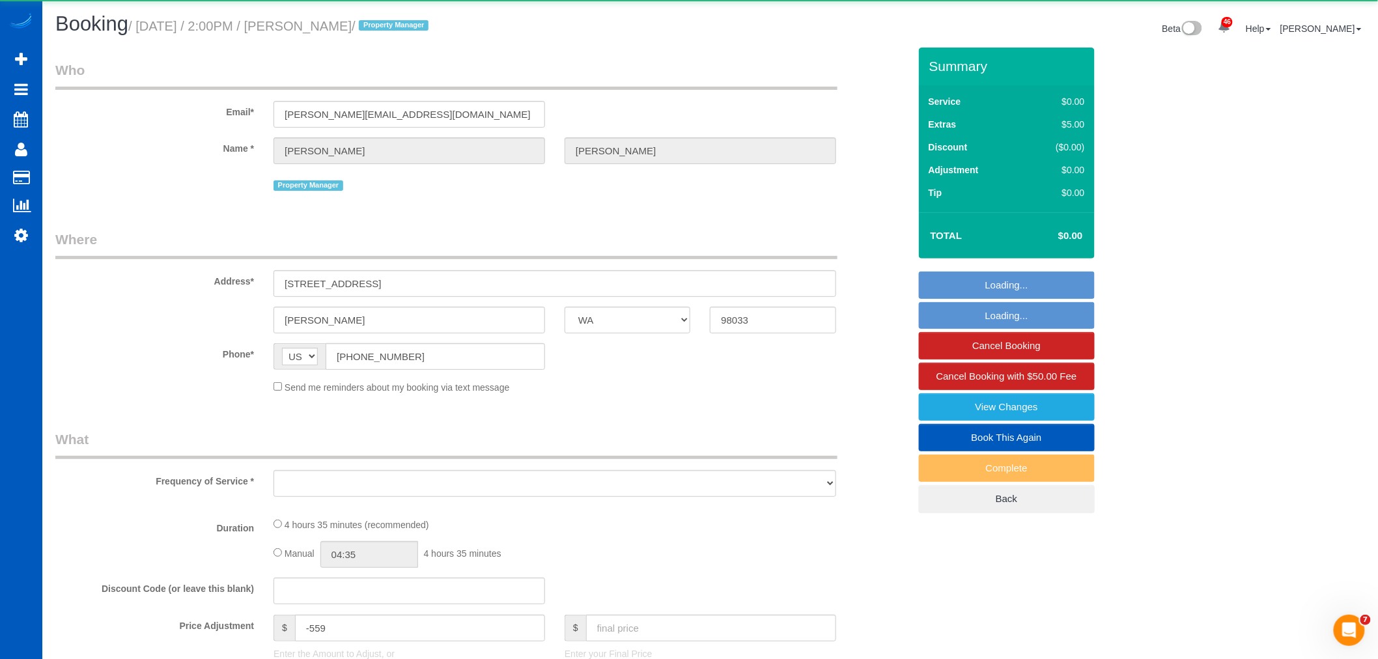
select select "object:18903"
select select "199"
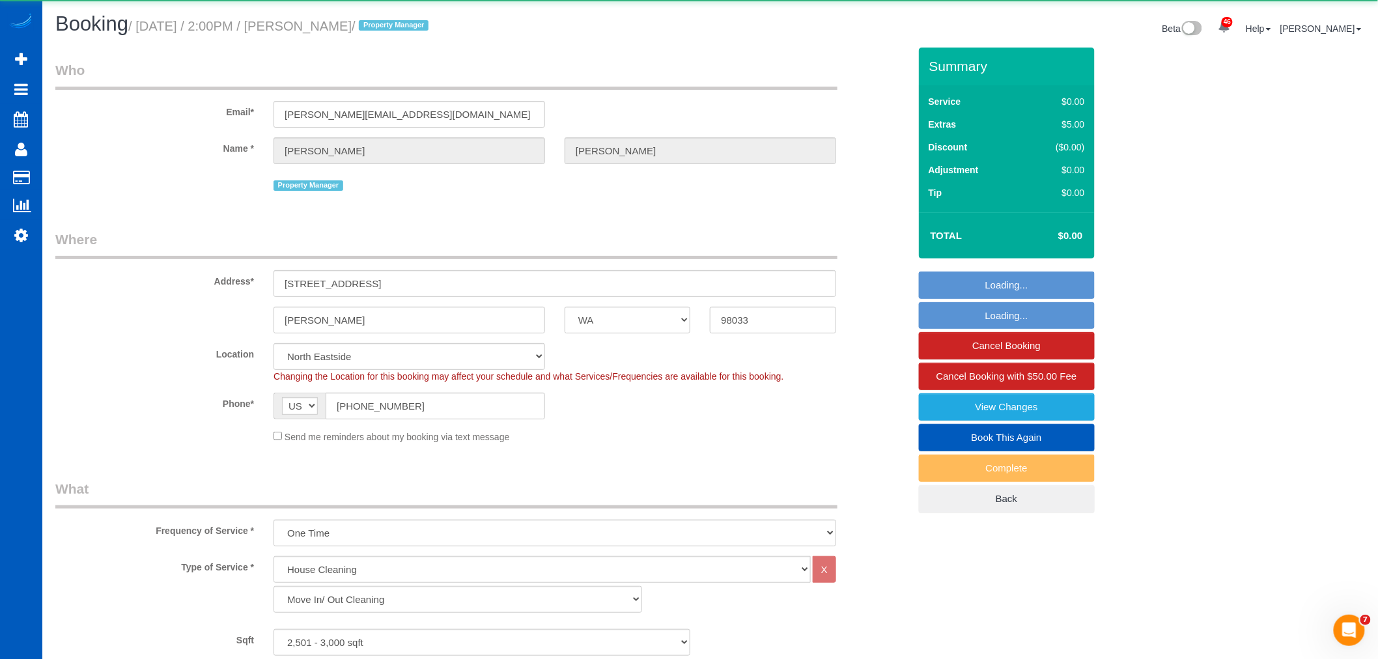
select select "object:18997"
select select "spot63"
select select "2501"
select select "3"
select select "4"
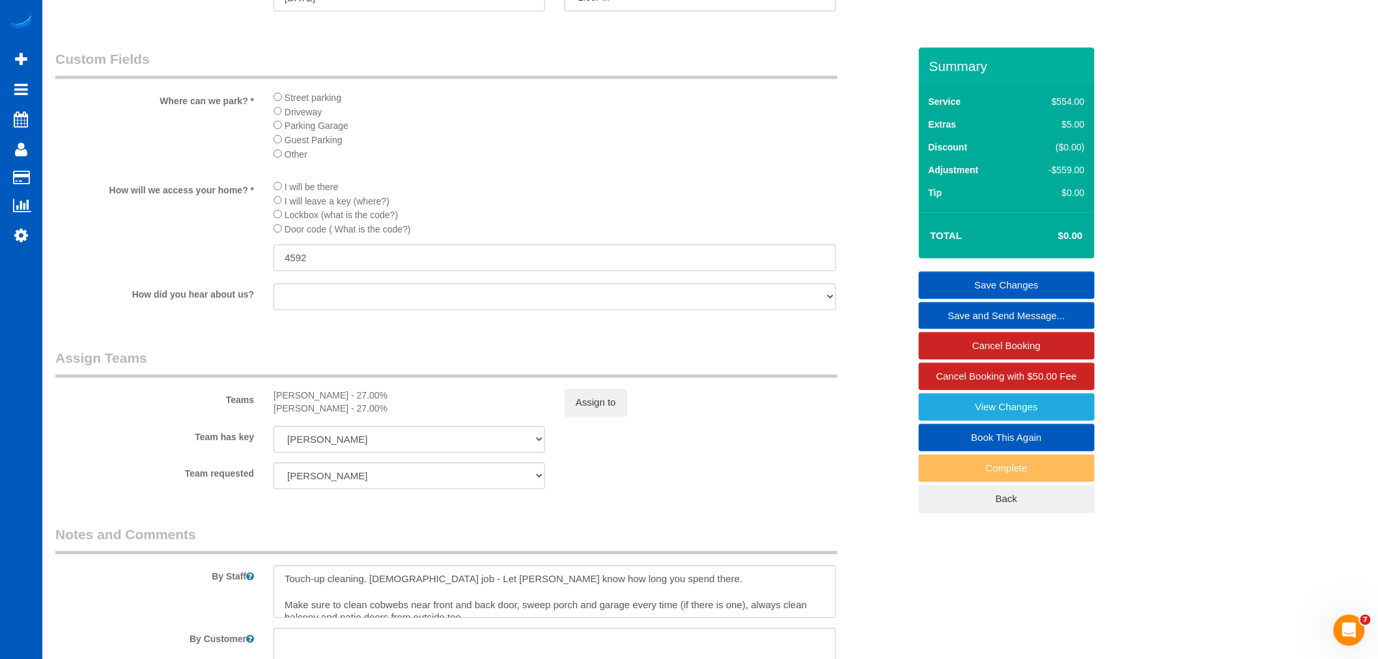
scroll to position [1375, 0]
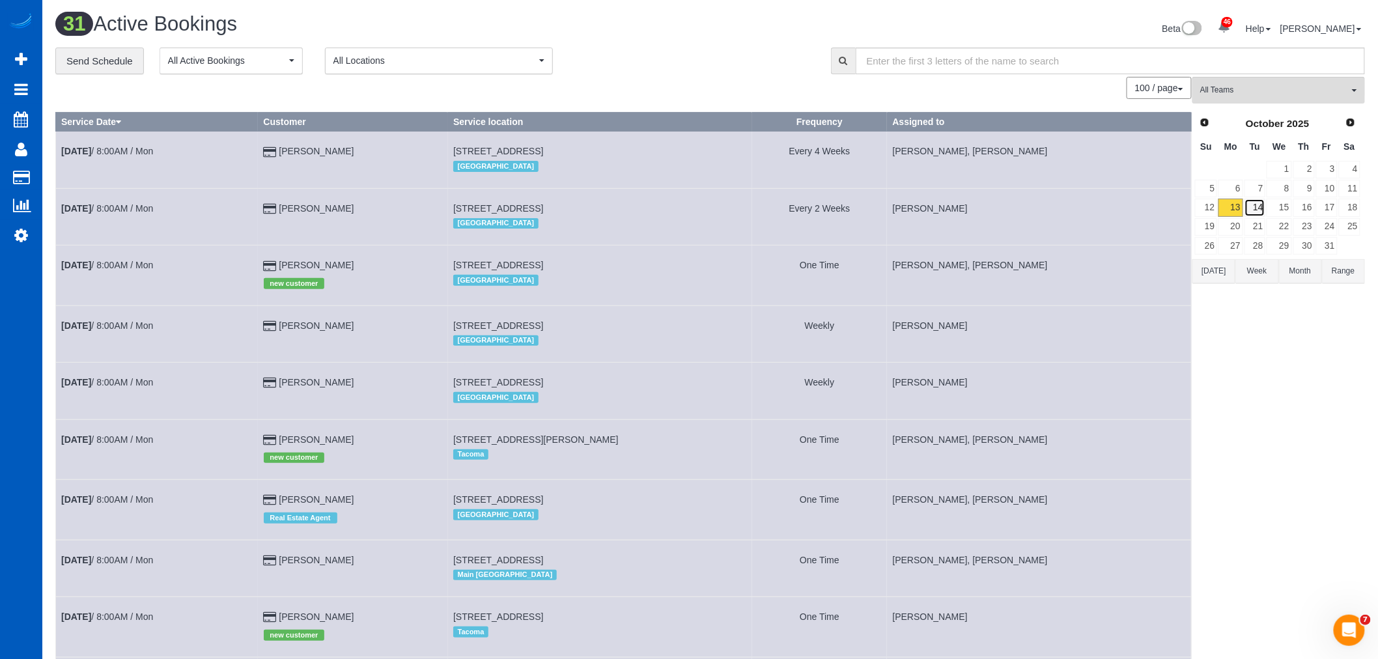
click at [1253, 213] on link "14" at bounding box center [1254, 208] width 21 height 18
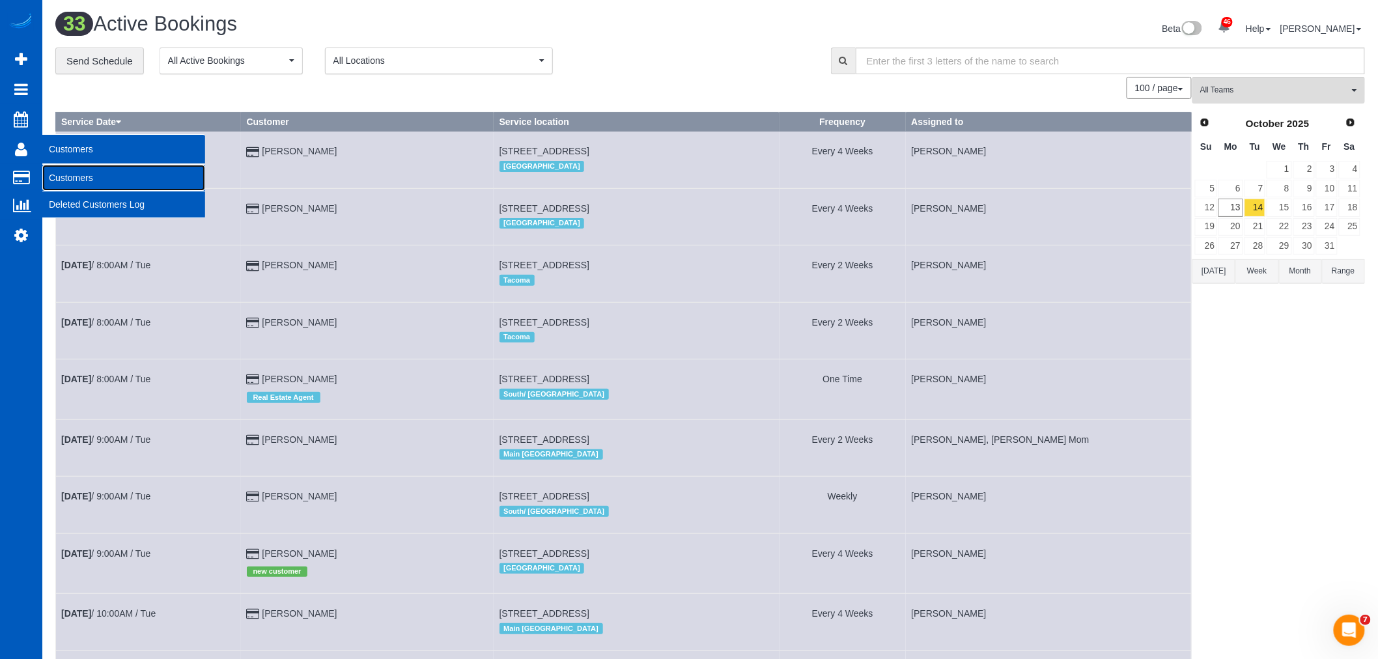
click at [82, 180] on link "Customers" at bounding box center [123, 178] width 163 height 26
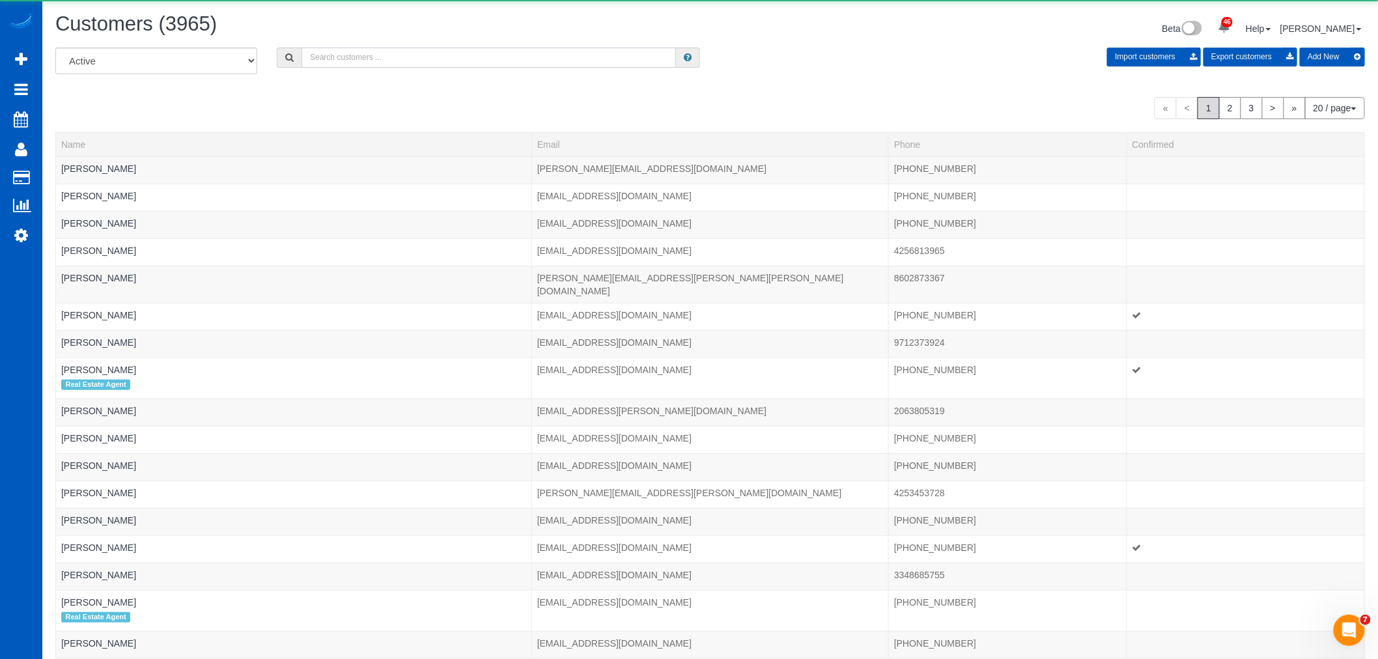
click at [353, 61] on input "text" at bounding box center [488, 58] width 374 height 20
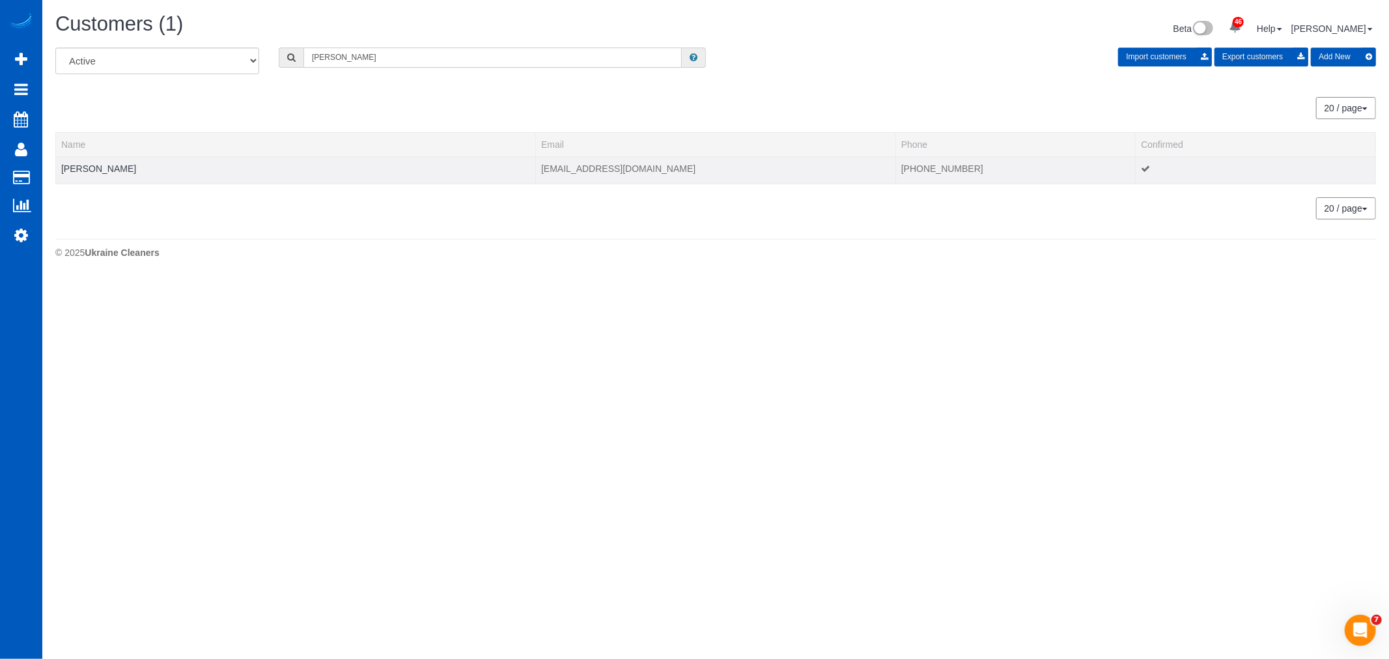
type input "kuhl"
click at [91, 163] on td "Mary Kuhl" at bounding box center [296, 169] width 480 height 27
drag, startPoint x: 88, startPoint y: 183, endPoint x: 91, endPoint y: 171, distance: 12.2
click at [88, 184] on td "Mary Kuhl" at bounding box center [296, 169] width 480 height 27
click at [89, 170] on link "Mary Kuhl" at bounding box center [98, 168] width 75 height 10
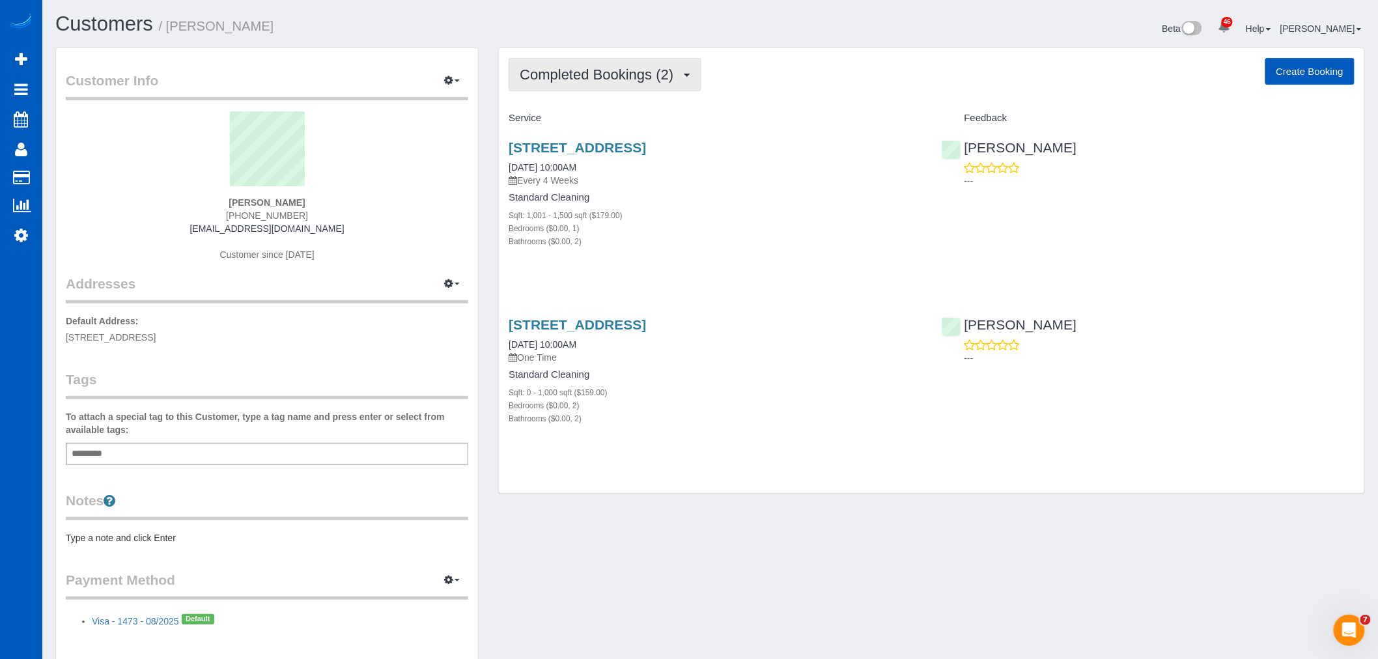
click at [604, 79] on span "Completed Bookings (2)" at bounding box center [600, 74] width 160 height 16
click at [589, 119] on link "Upcoming Bookings (12)" at bounding box center [577, 121] width 137 height 17
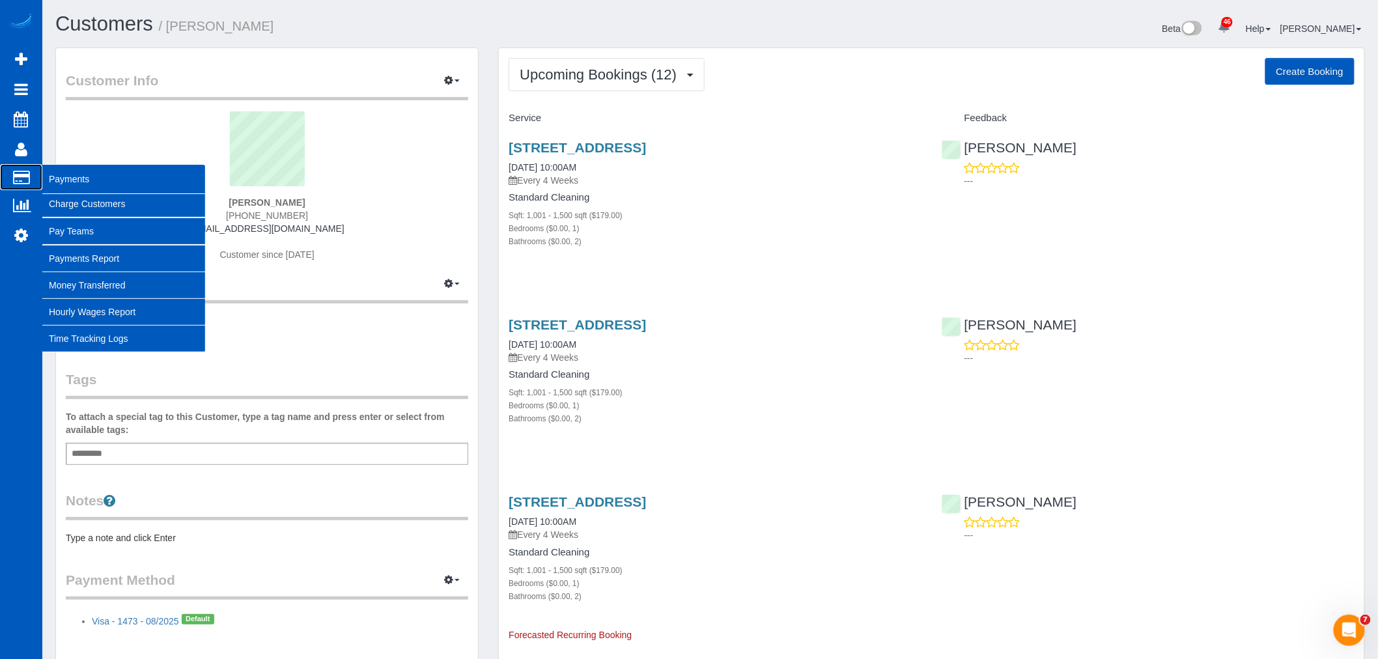
click at [64, 193] on span "Payments" at bounding box center [123, 179] width 163 height 30
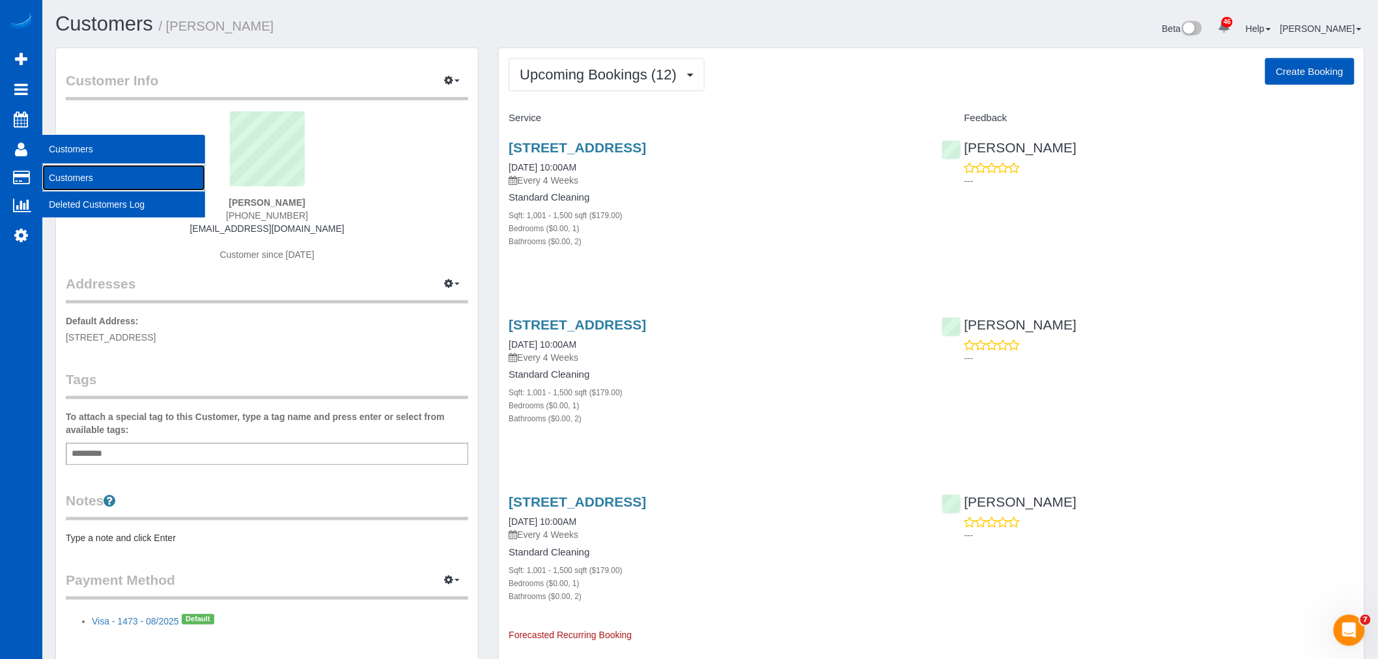
click at [83, 180] on link "Customers" at bounding box center [123, 178] width 163 height 26
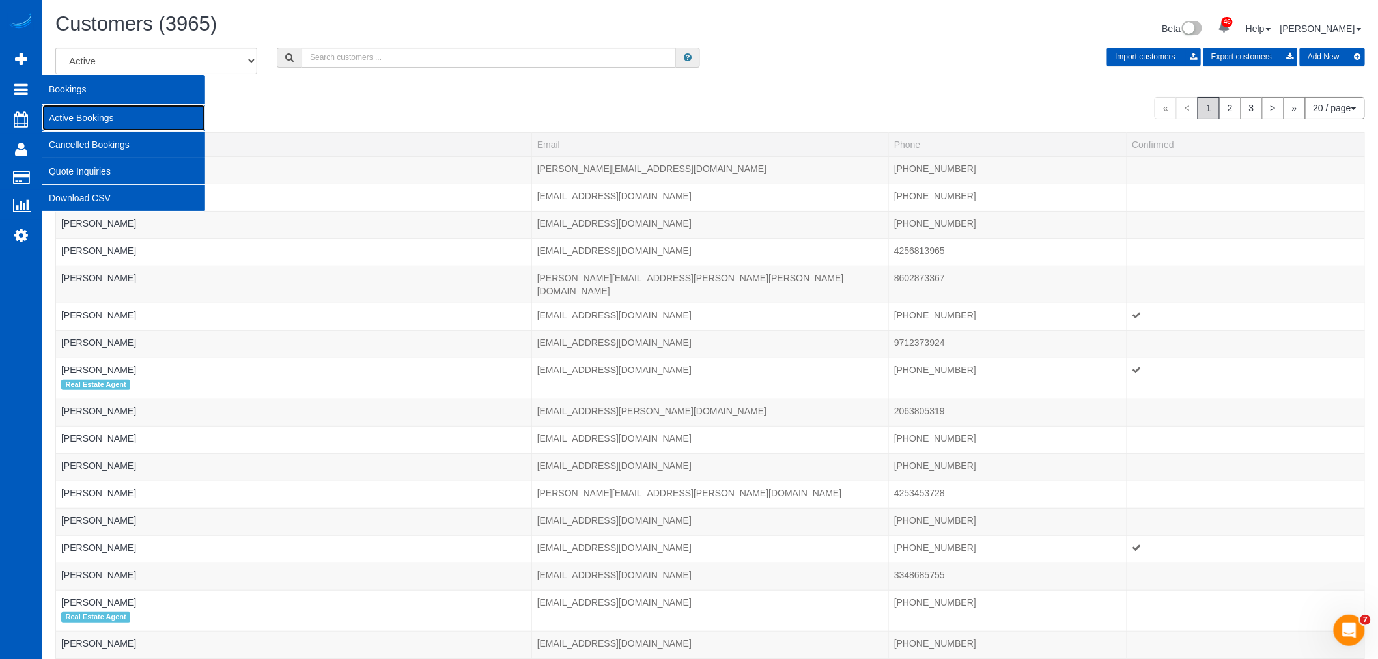
click at [62, 106] on link "Active Bookings" at bounding box center [123, 118] width 163 height 26
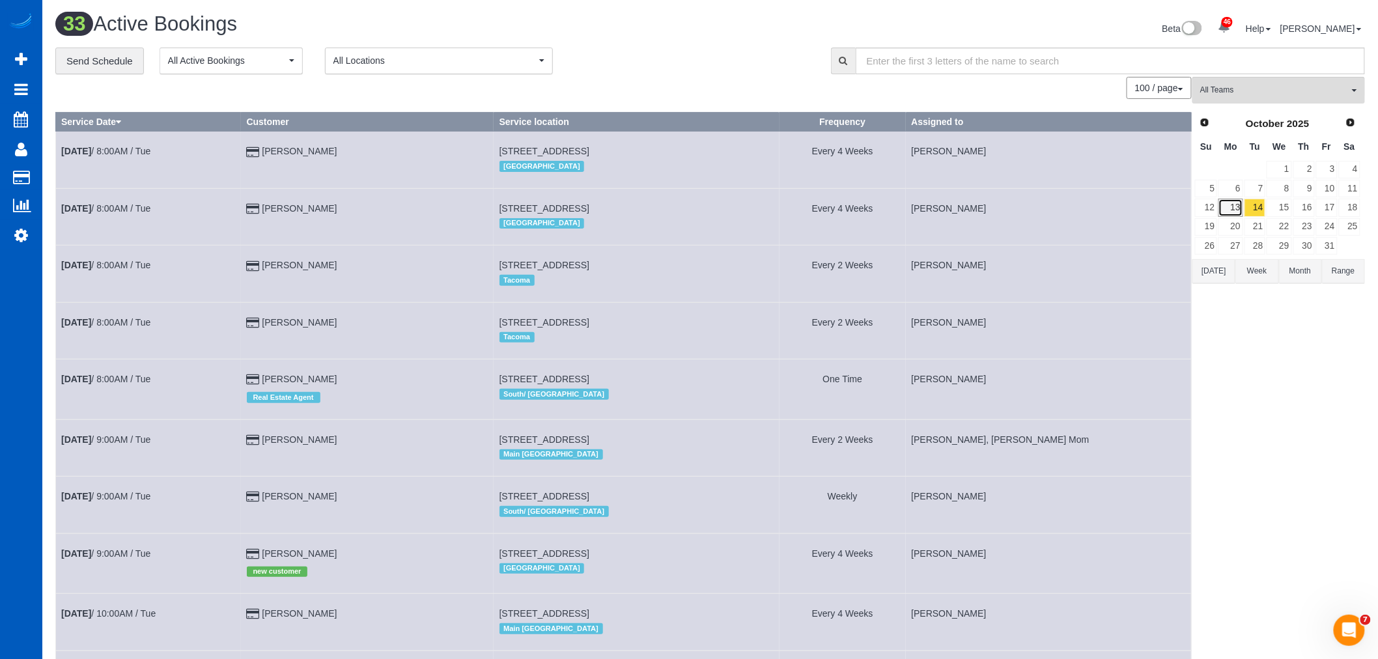
click at [1226, 206] on link "13" at bounding box center [1230, 208] width 24 height 18
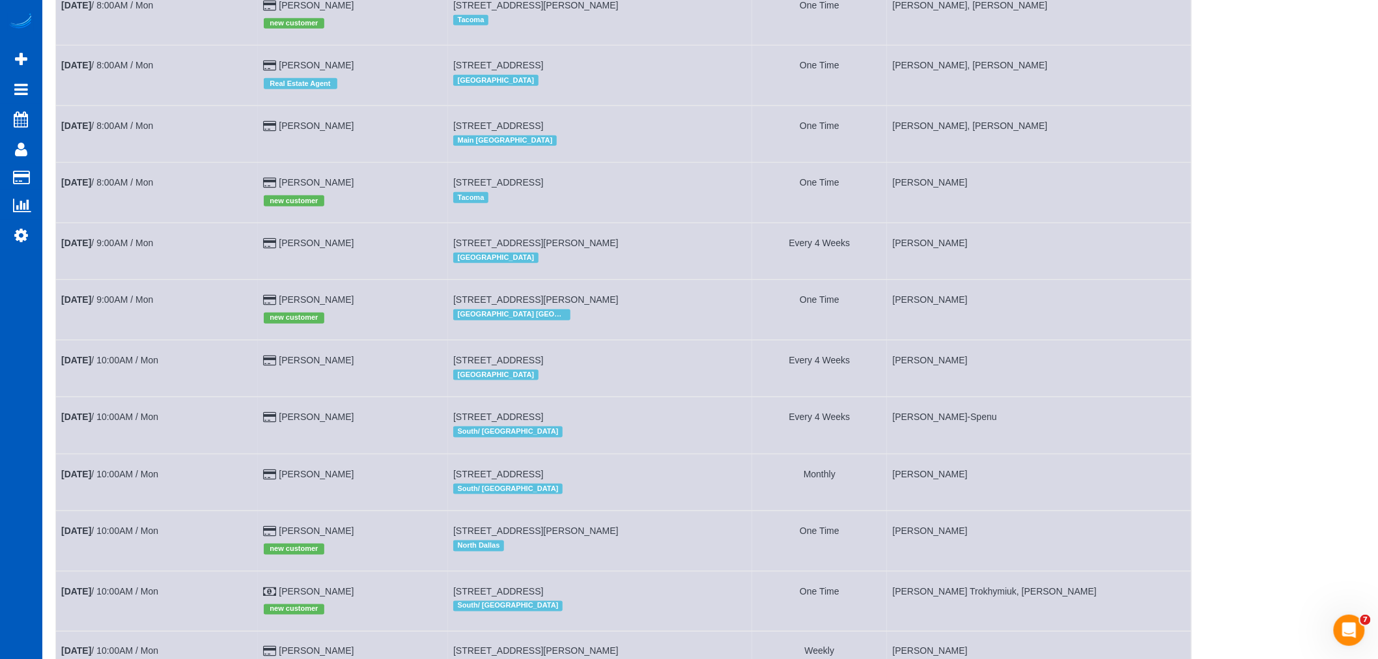
scroll to position [434, 0]
click at [138, 366] on link "Oct 13th / 10:00AM / Mon" at bounding box center [109, 361] width 97 height 10
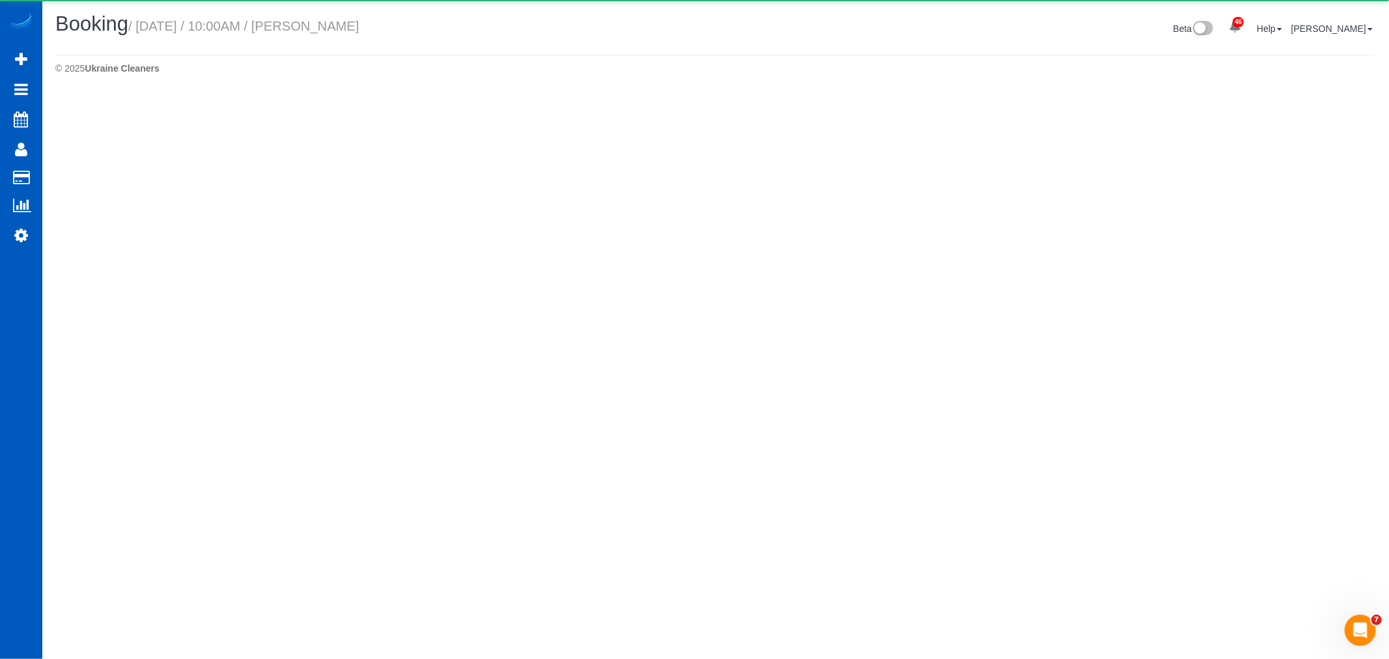
select select "WA"
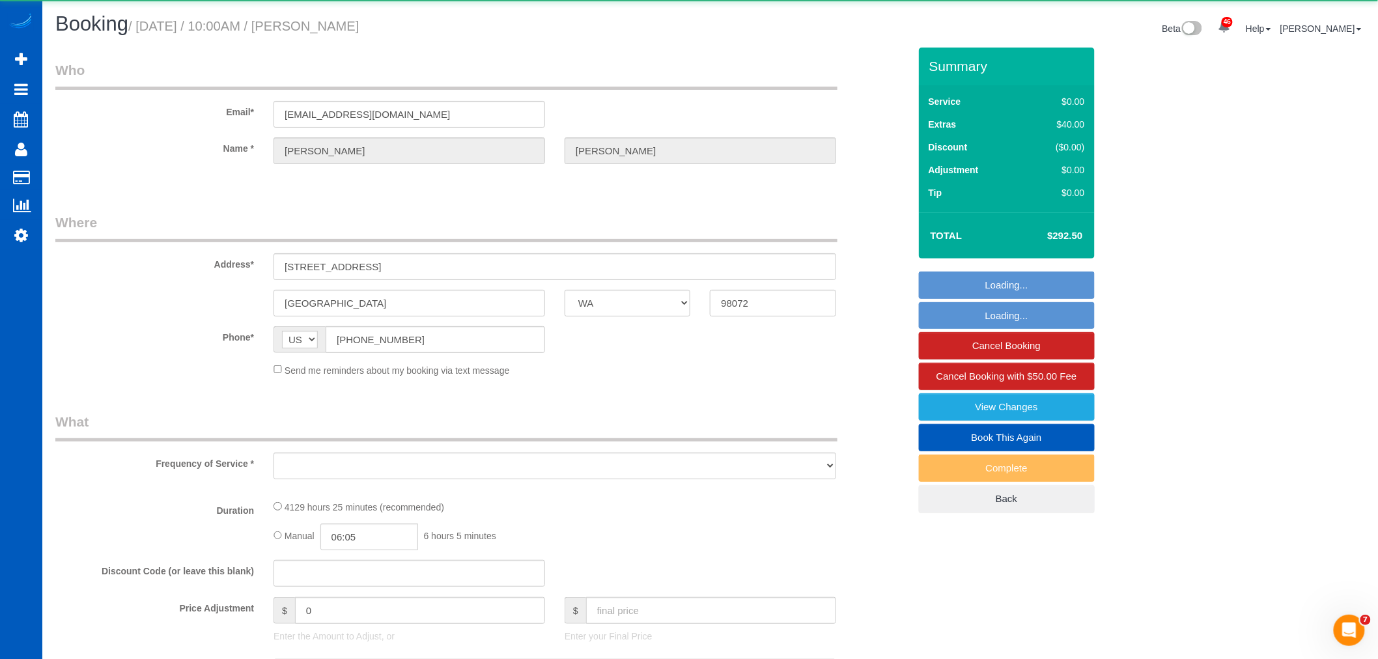
select select "string:fspay-cffccb61-b55a-470b-924f-3204858d3e04"
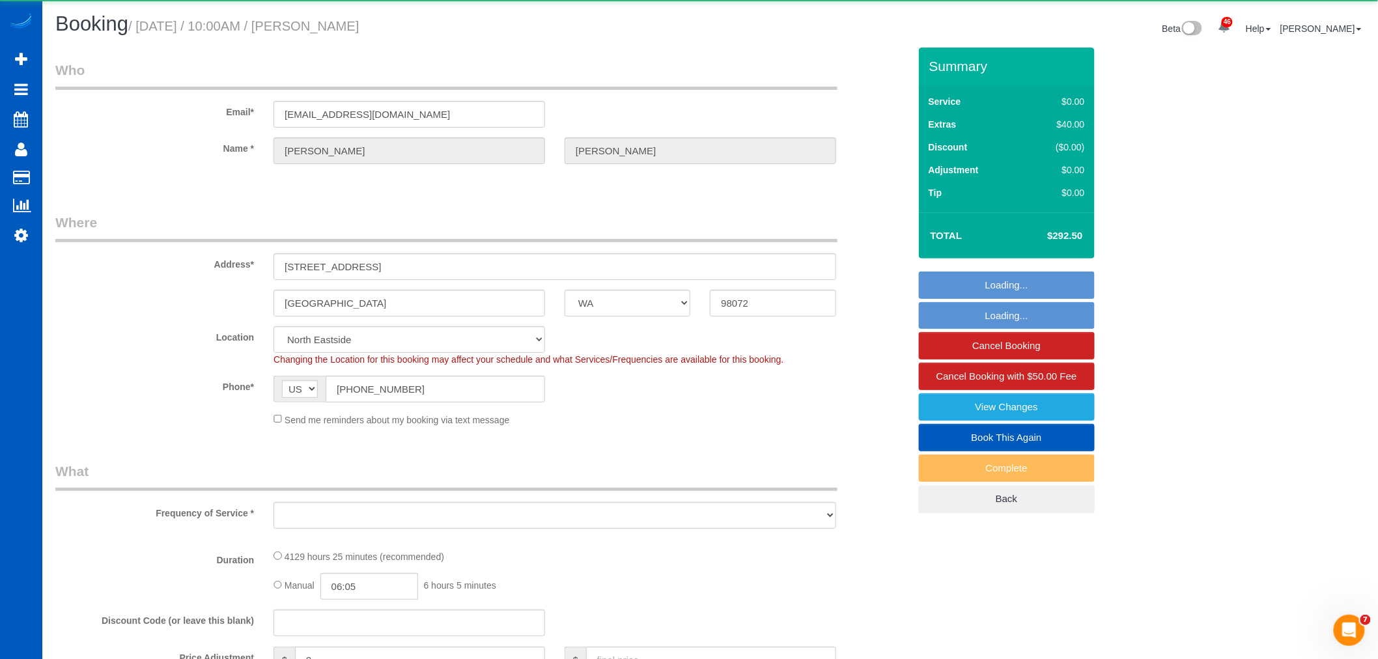
select select "object:23092"
select select "631"
select select "3"
select select "1501"
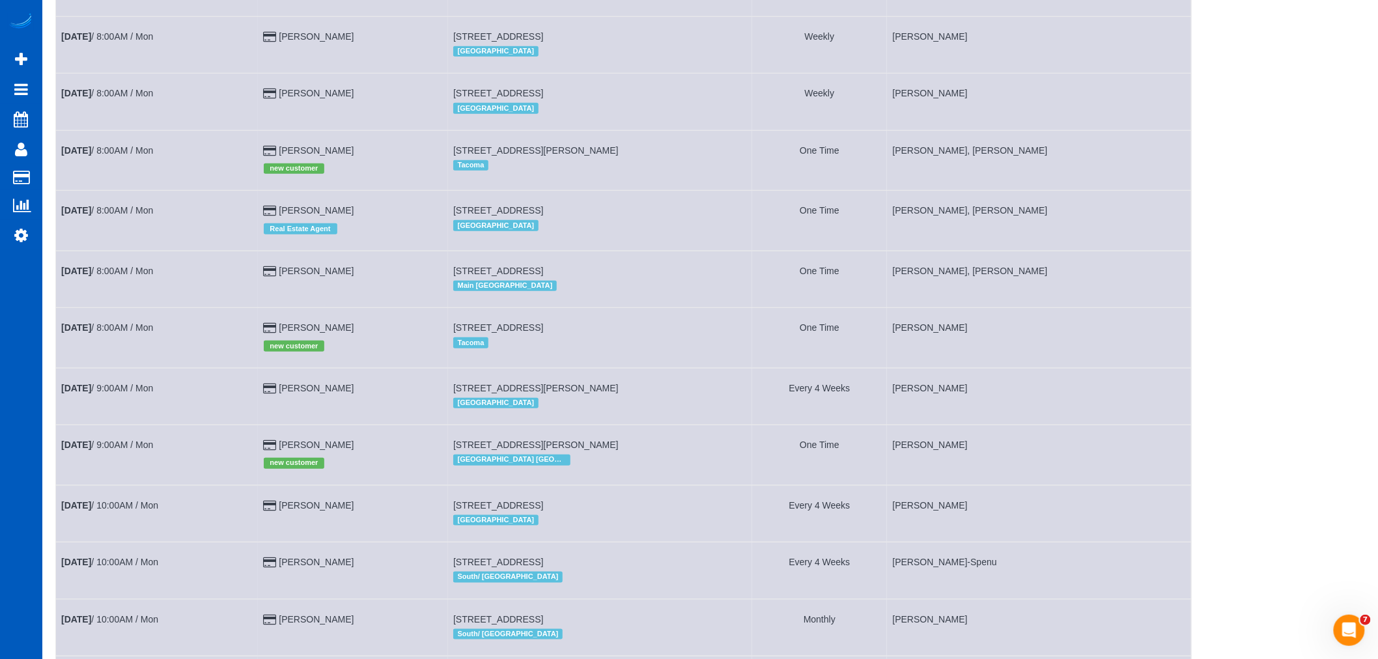
scroll to position [361, 0]
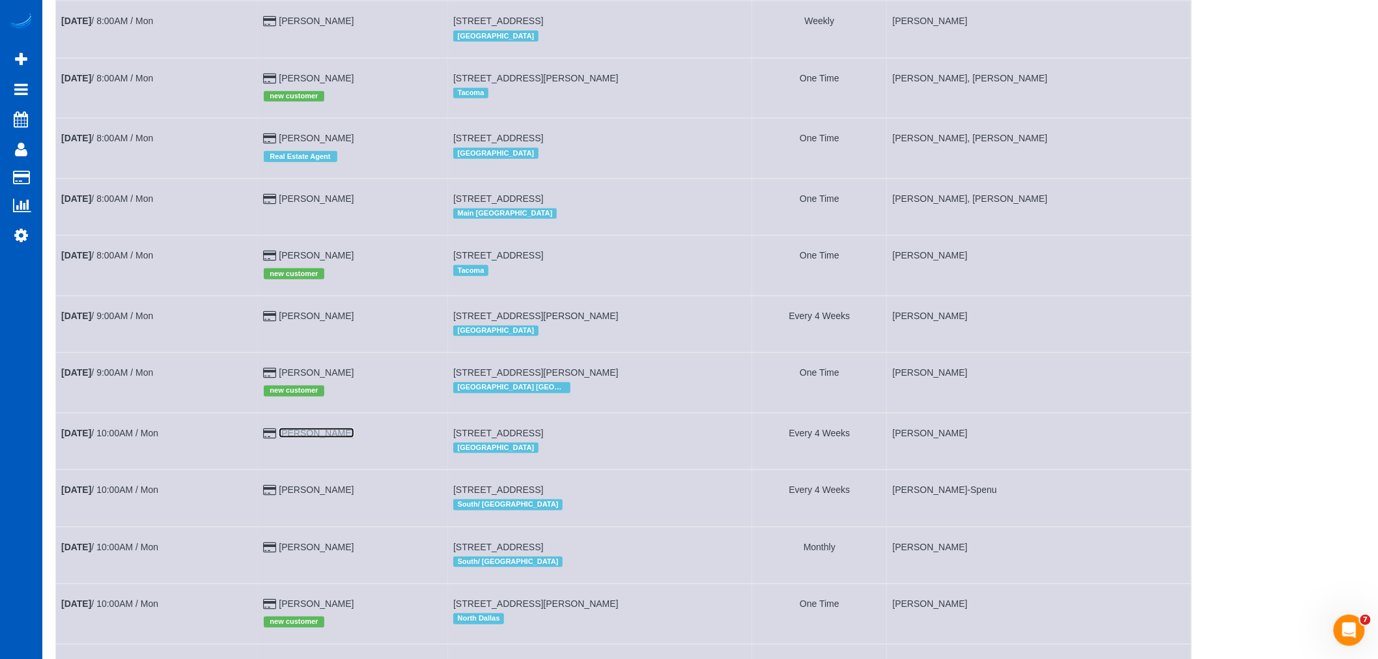
click at [316, 438] on link "[PERSON_NAME]" at bounding box center [316, 433] width 75 height 10
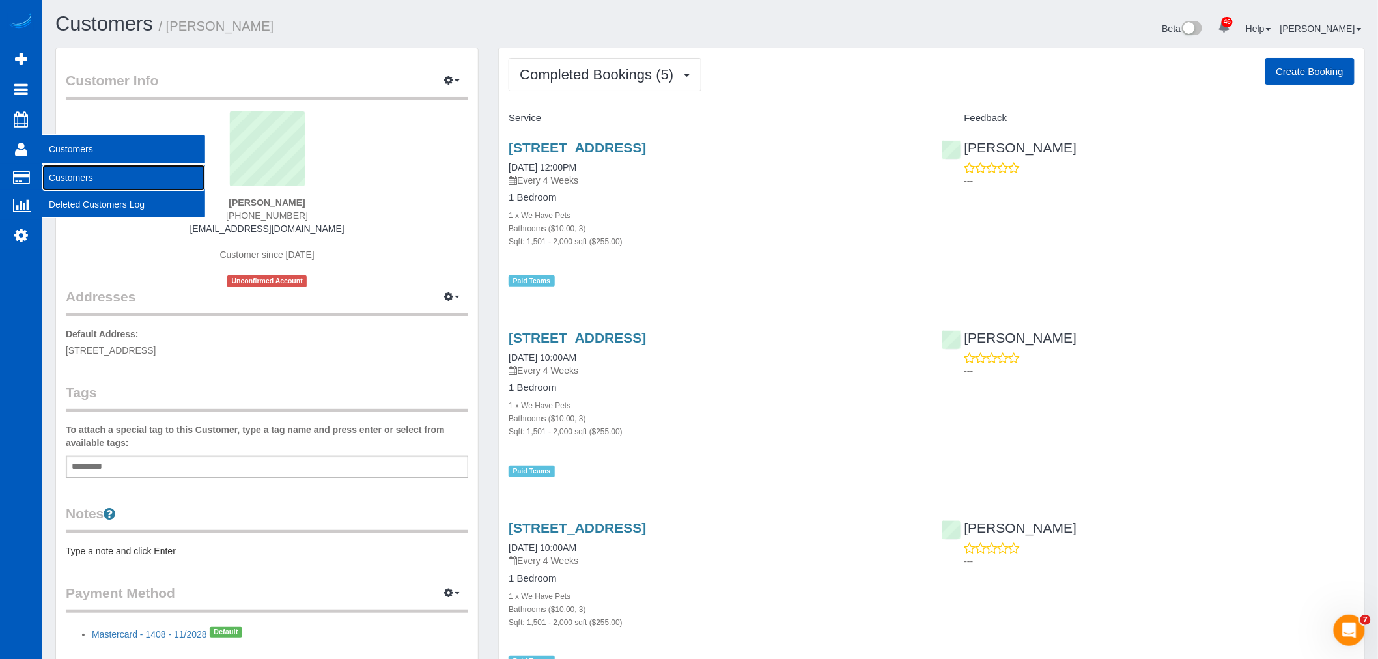
click at [82, 170] on link "Customers" at bounding box center [123, 178] width 163 height 26
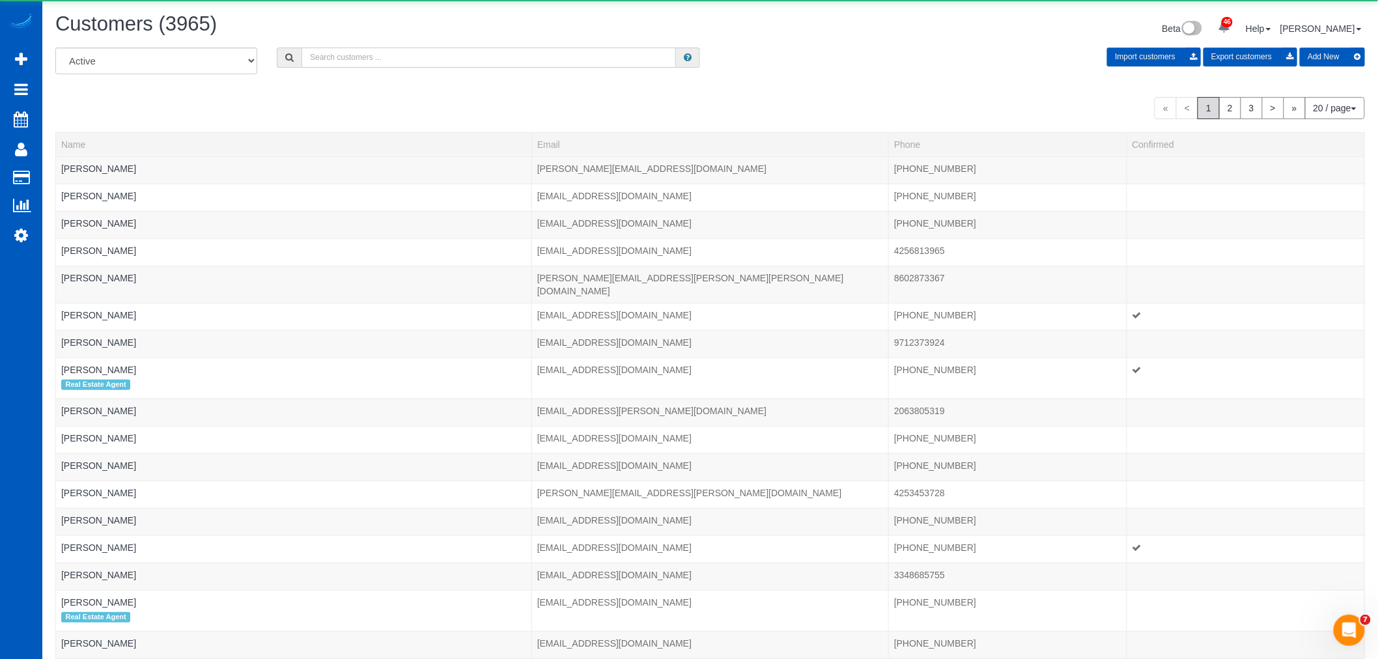
click at [330, 63] on input "text" at bounding box center [488, 58] width 374 height 20
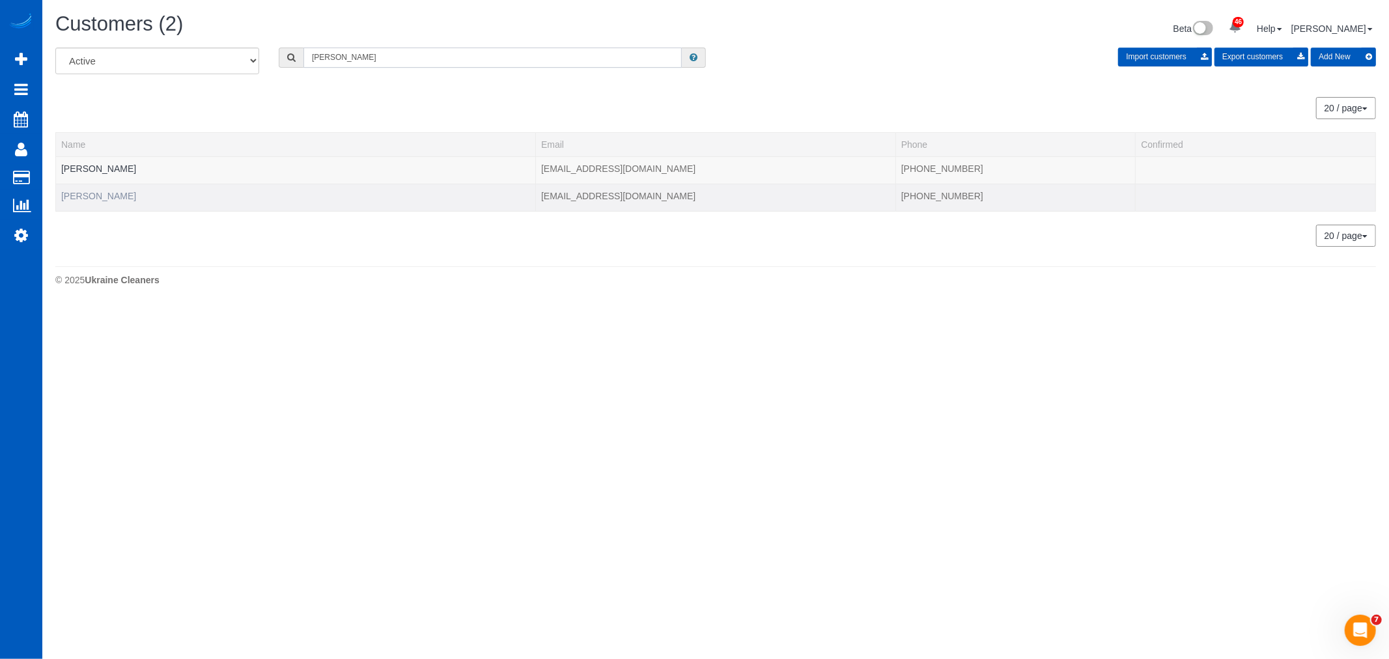
type input "dylan"
click at [101, 194] on link "Dylan Weller" at bounding box center [98, 196] width 75 height 10
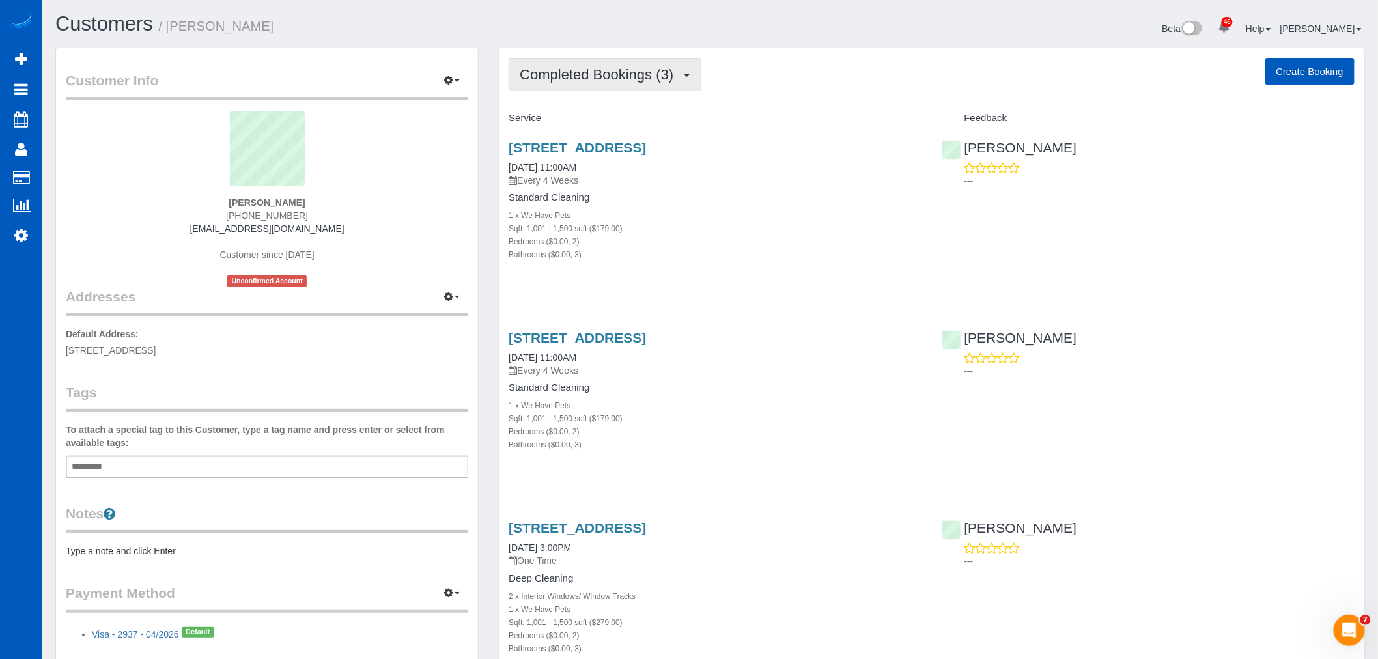
click at [597, 81] on span "Completed Bookings (3)" at bounding box center [600, 74] width 160 height 16
click at [589, 118] on link "Upcoming Bookings (11)" at bounding box center [577, 121] width 137 height 17
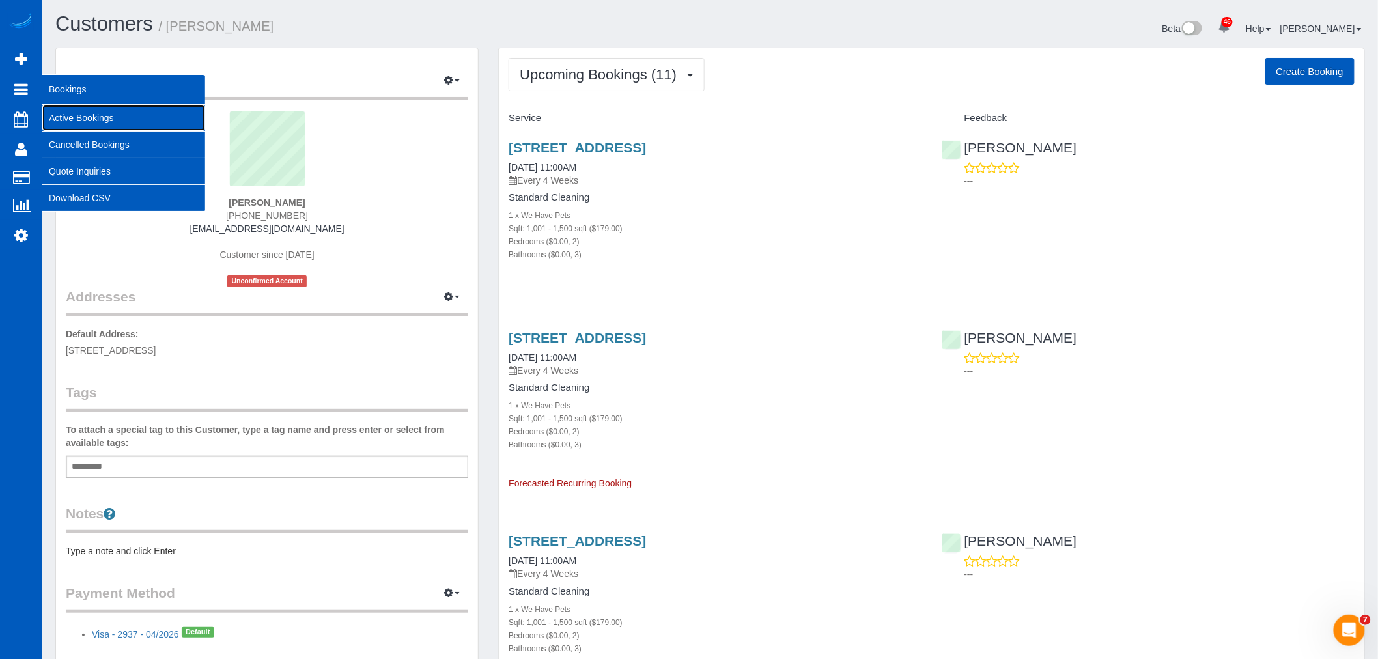
click at [87, 120] on link "Active Bookings" at bounding box center [123, 118] width 163 height 26
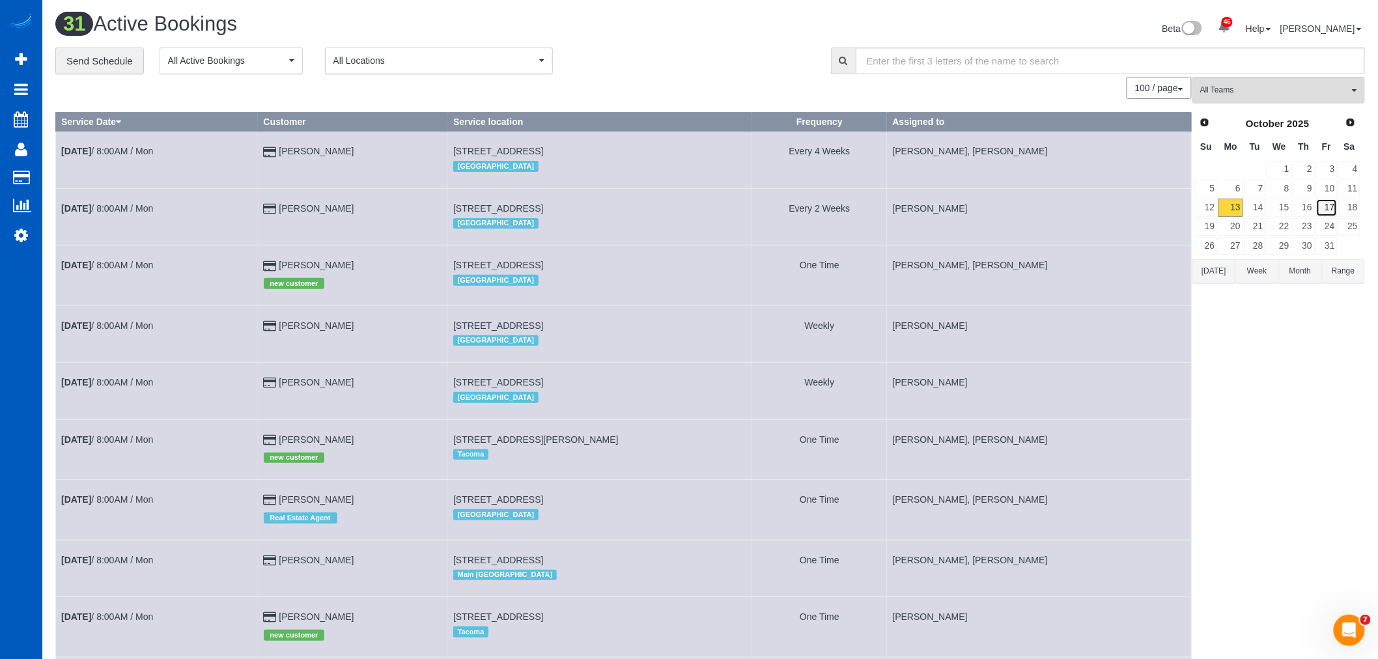
click at [1322, 208] on link "17" at bounding box center [1326, 208] width 21 height 18
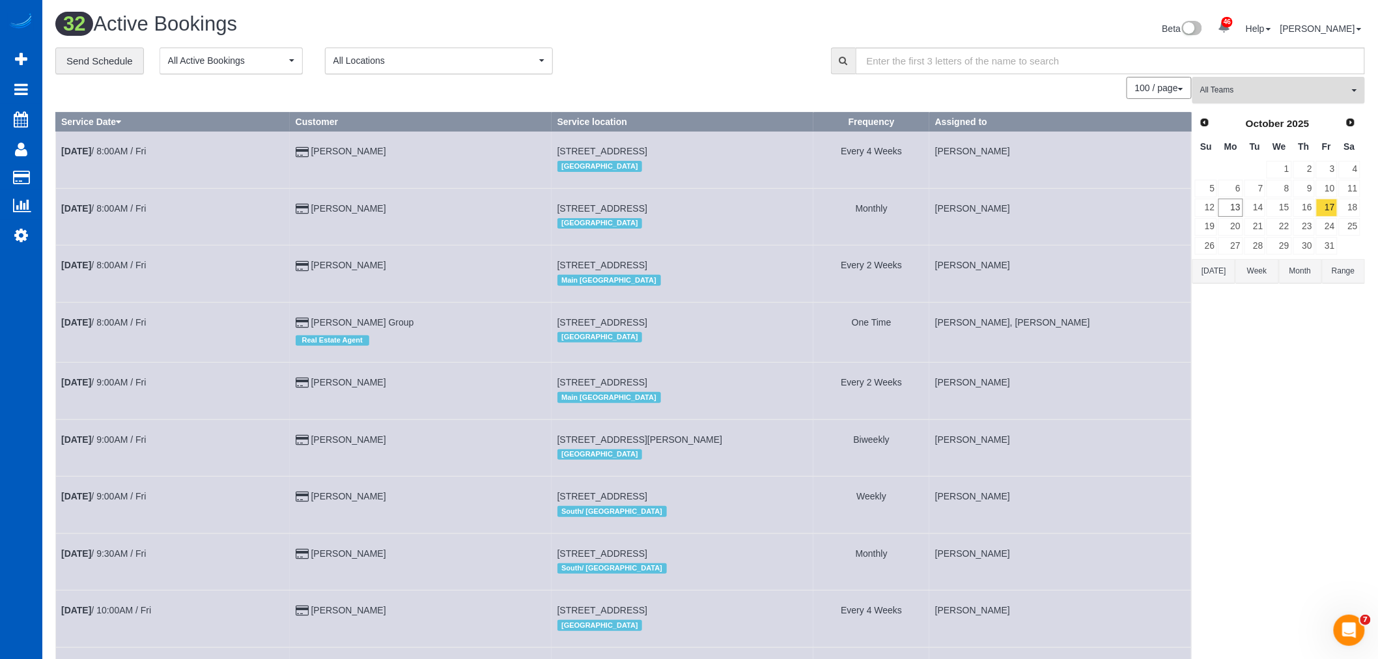
click at [1261, 87] on span "All Teams" at bounding box center [1274, 90] width 148 height 11
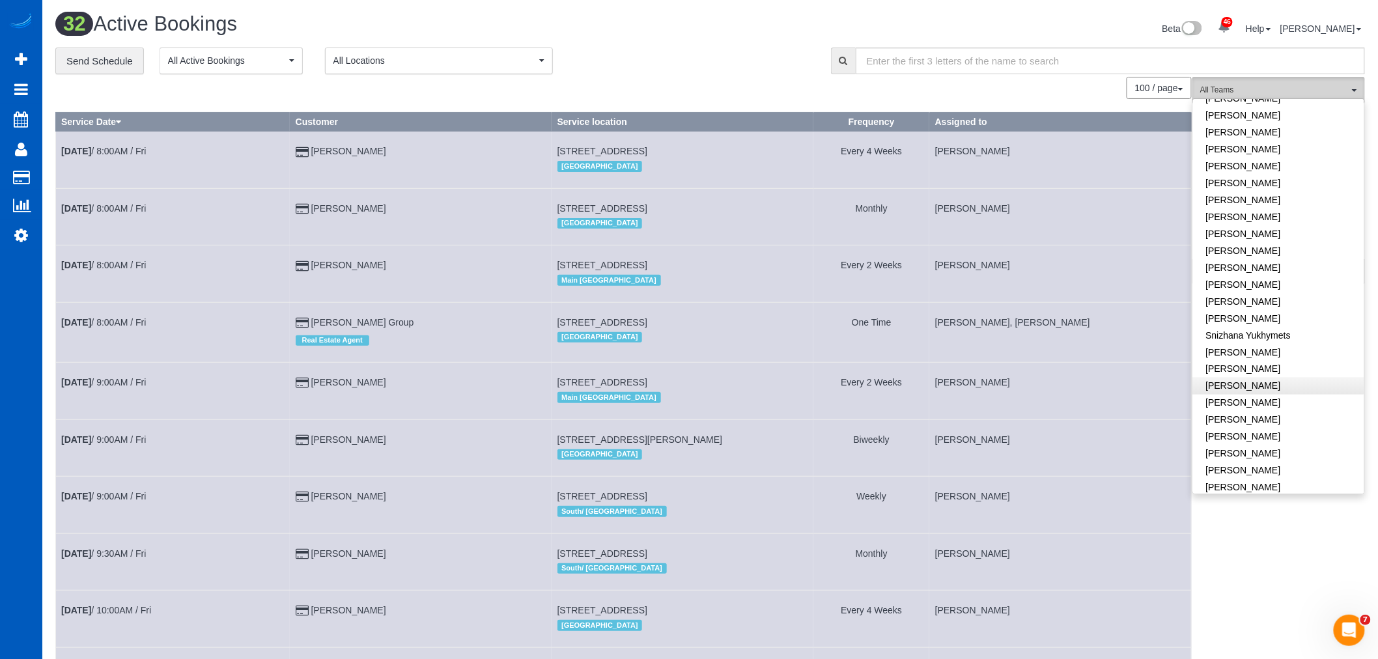
scroll to position [774, 0]
click at [1254, 268] on link "[PERSON_NAME]" at bounding box center [1278, 276] width 171 height 17
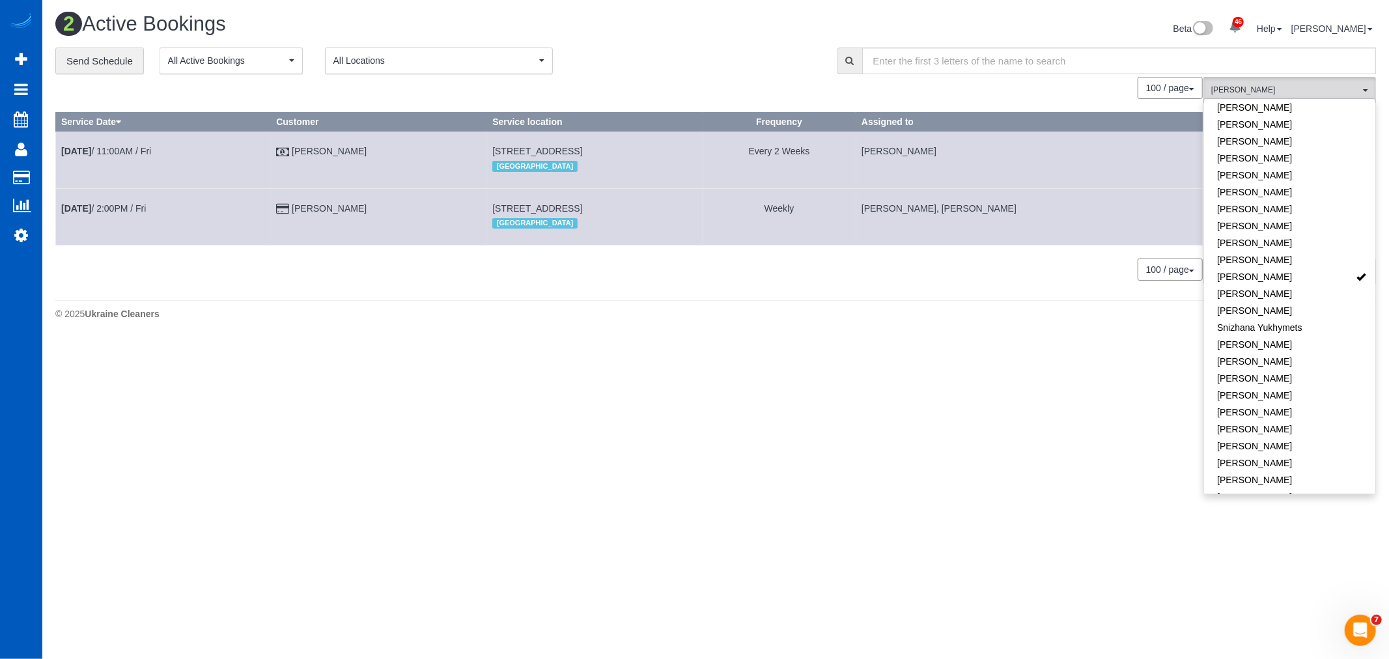
click at [400, 356] on body "46 Beta Your Notifications You have 0 alerts × You have 3 to charge for 10/11/2…" at bounding box center [694, 329] width 1389 height 659
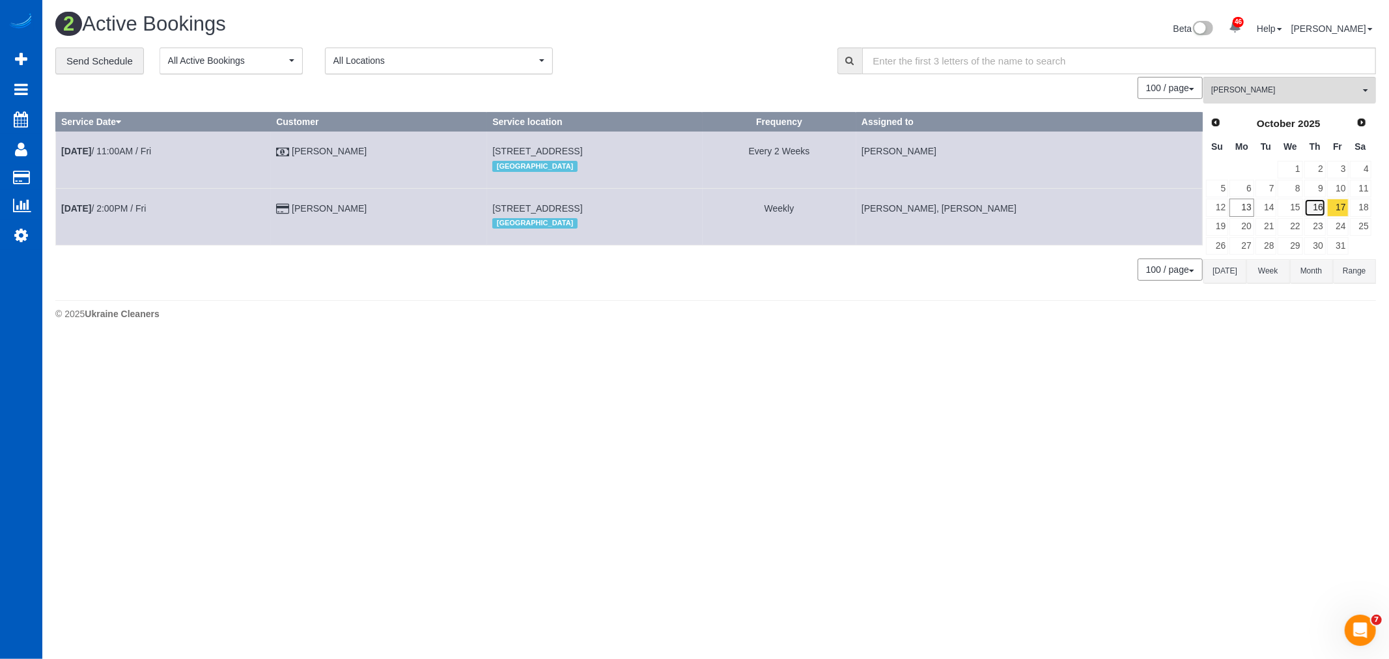
click at [1320, 209] on link "16" at bounding box center [1314, 208] width 21 height 18
click at [1343, 210] on link "17" at bounding box center [1337, 208] width 21 height 18
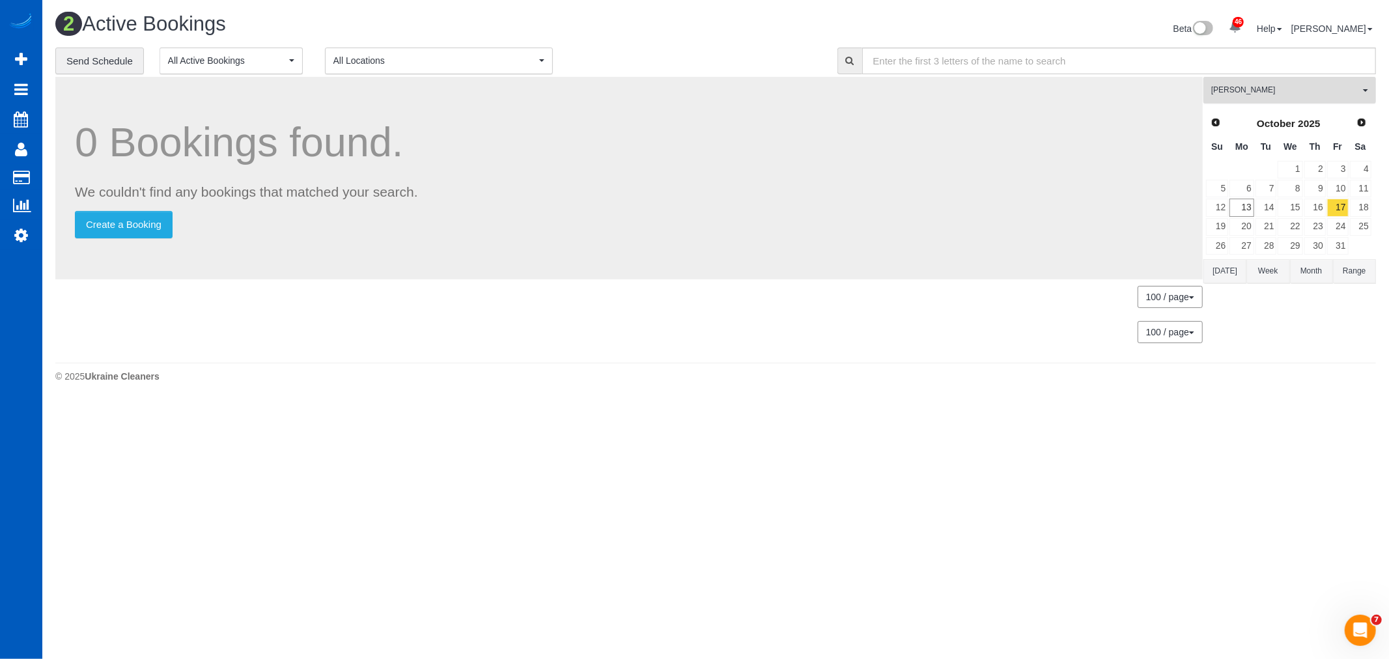
click at [1285, 83] on button "Raissa Radionova All Teams" at bounding box center [1289, 90] width 173 height 27
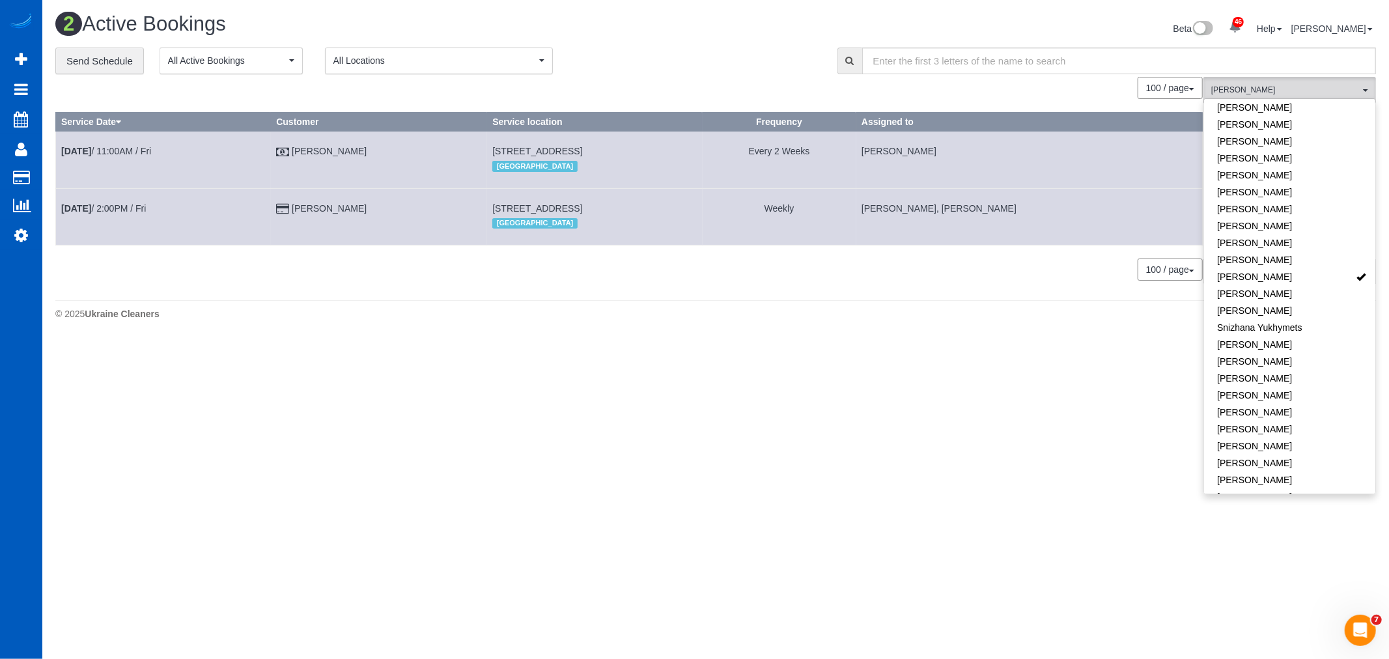
drag, startPoint x: 1086, startPoint y: 326, endPoint x: 1102, endPoint y: 314, distance: 19.9
click at [1093, 324] on footer "© 2025 Ukraine Cleaners" at bounding box center [715, 313] width 1321 height 26
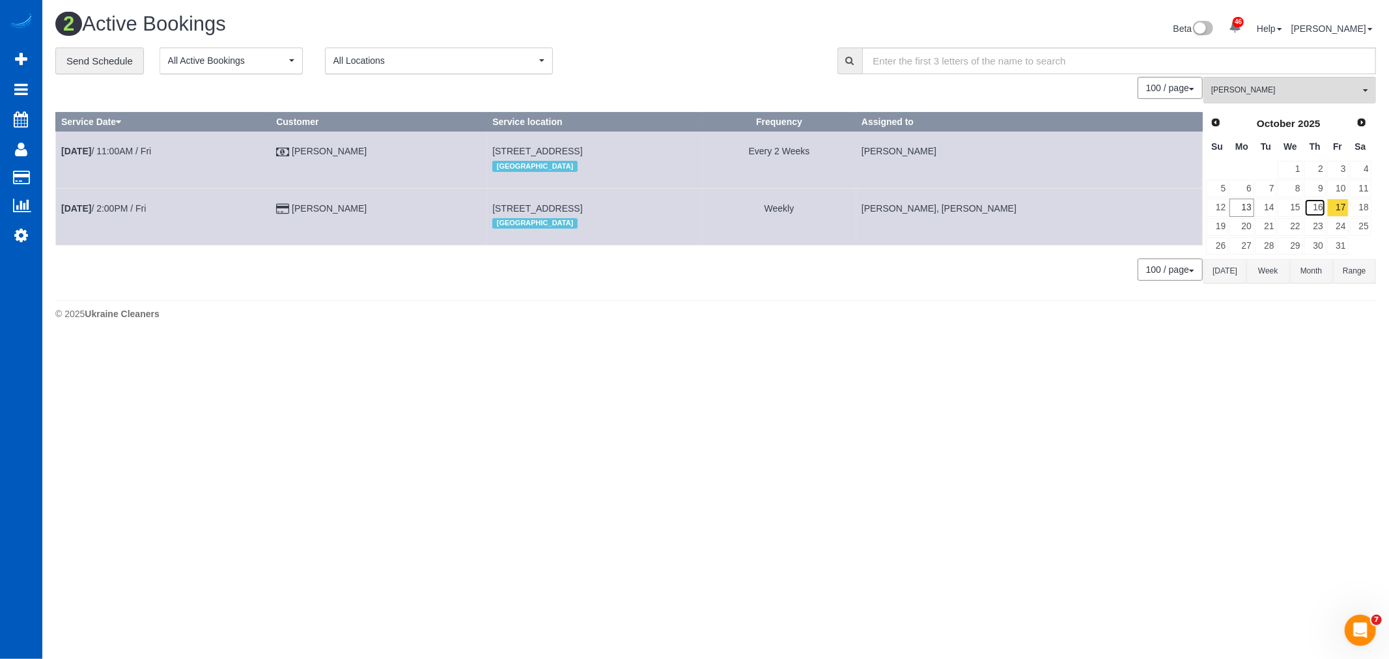
click at [1319, 212] on link "16" at bounding box center [1314, 208] width 21 height 18
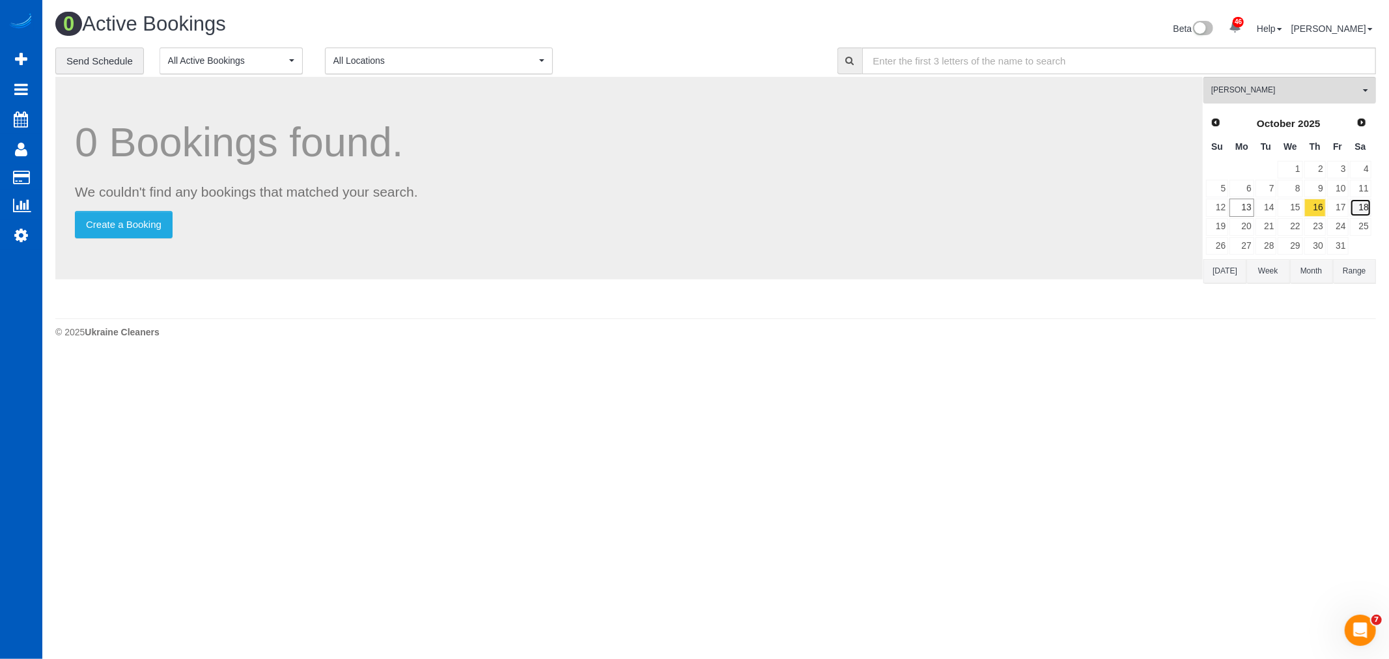
click at [1363, 210] on link "18" at bounding box center [1360, 208] width 21 height 18
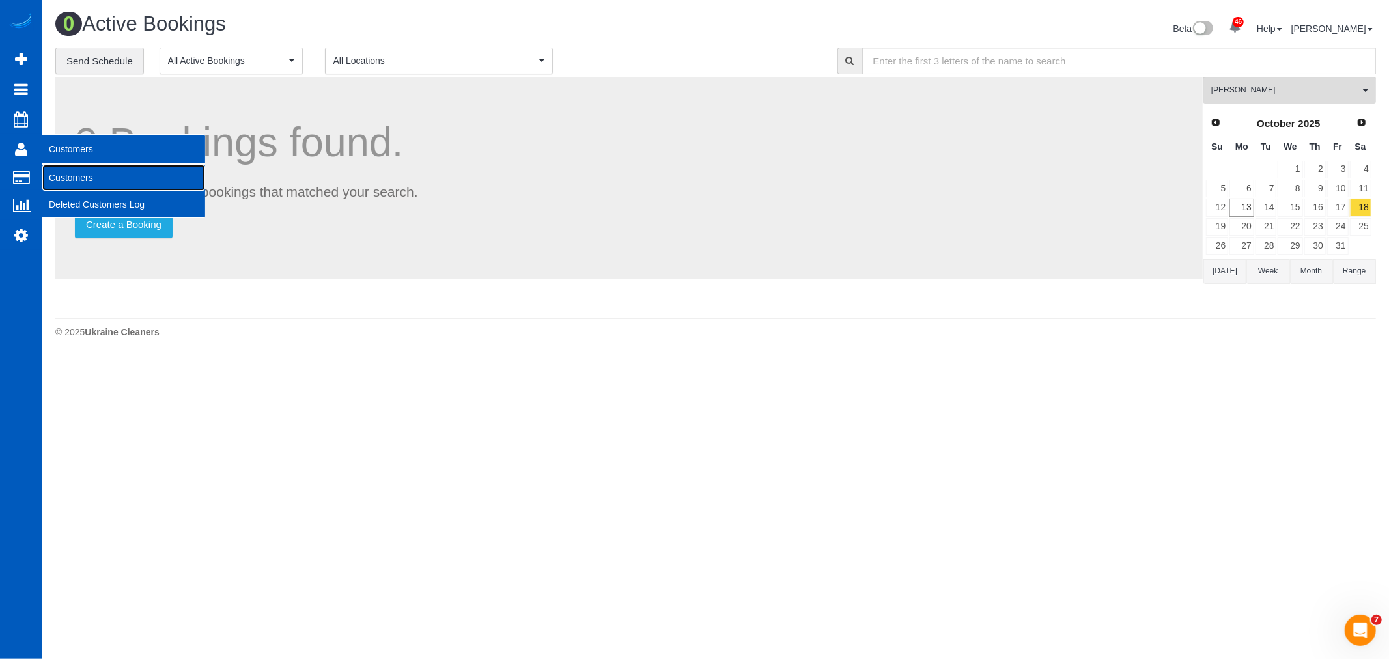
click at [72, 184] on link "Customers" at bounding box center [123, 178] width 163 height 26
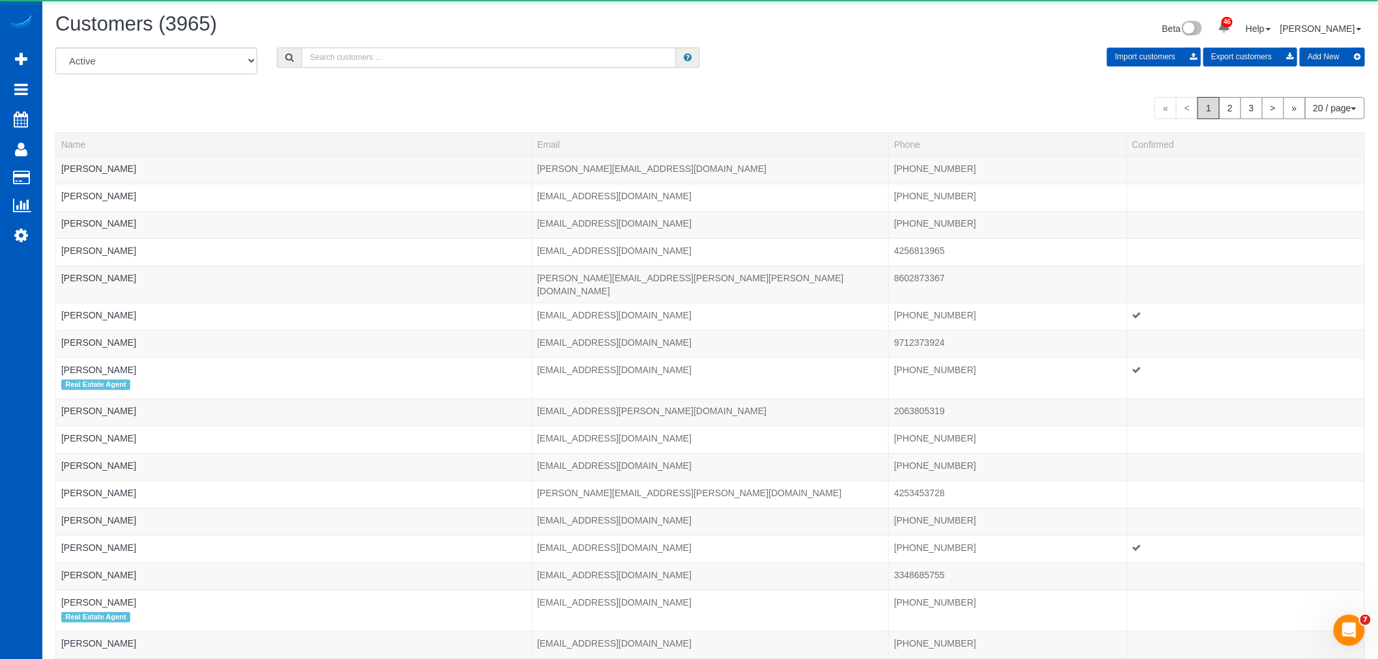
click at [349, 62] on input "text" at bounding box center [488, 58] width 374 height 20
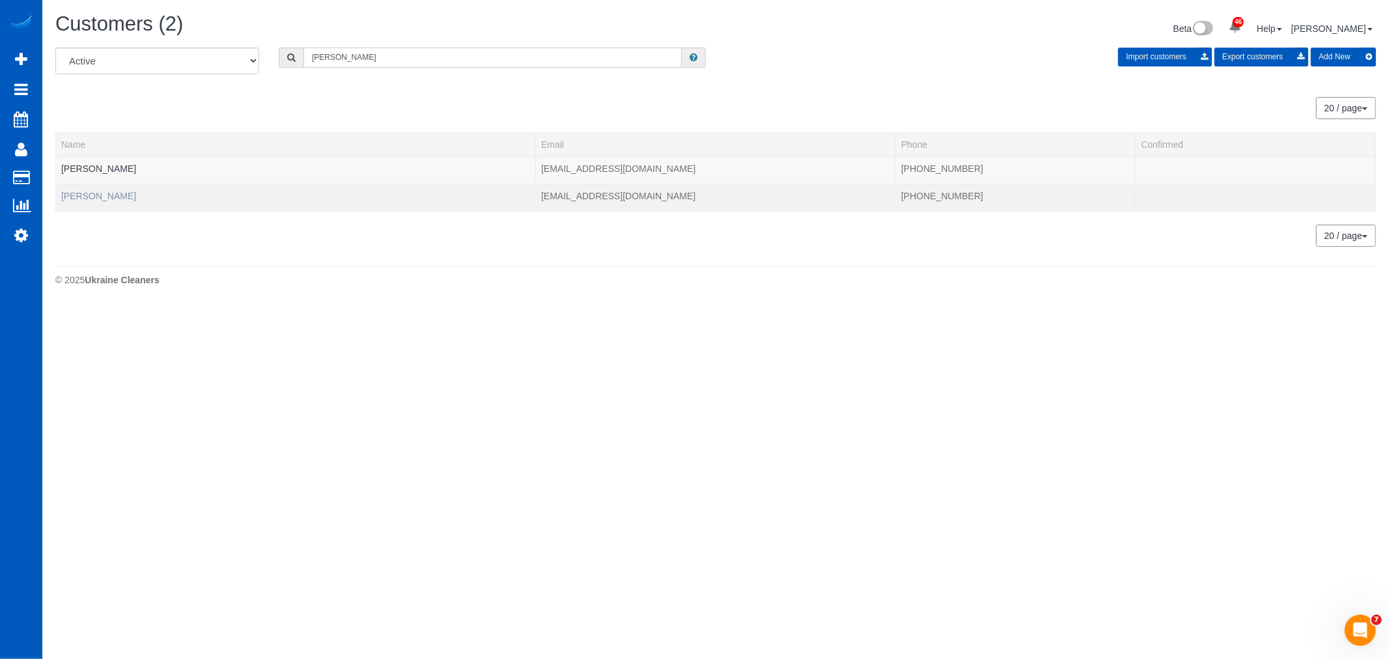
type input "dylan"
click at [93, 198] on link "Dylan Weller" at bounding box center [98, 196] width 75 height 10
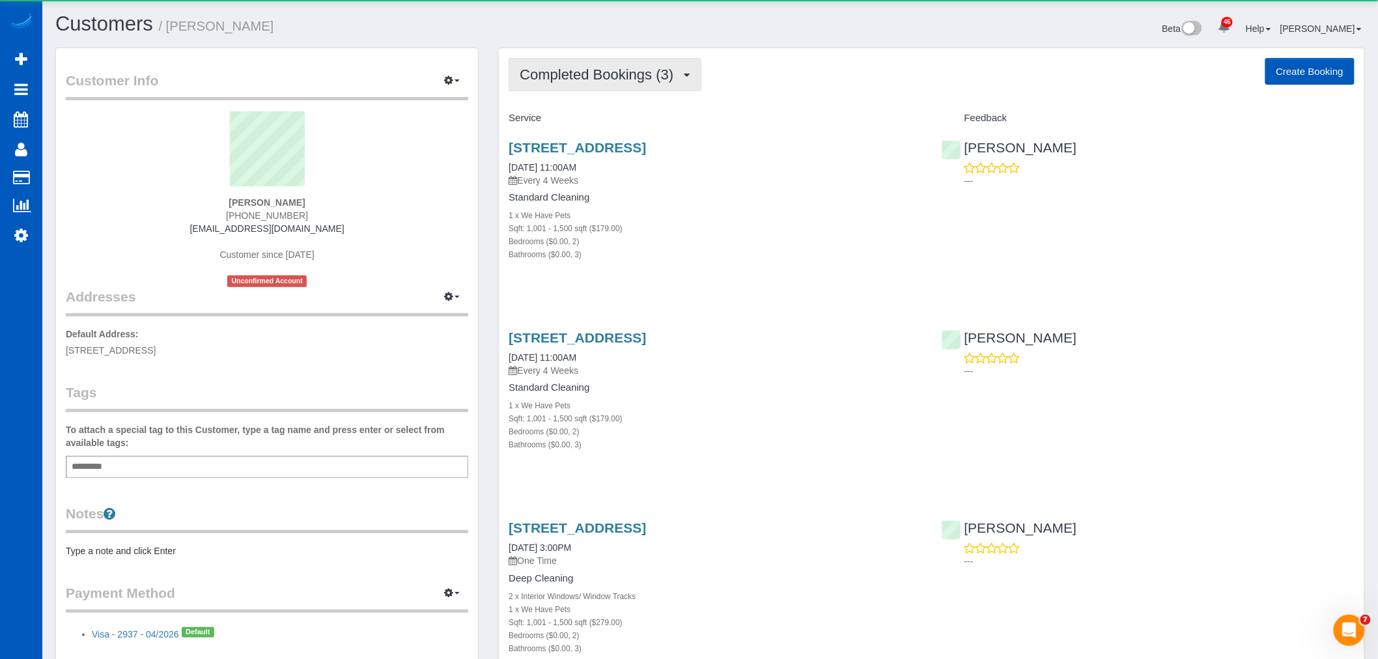
click at [589, 81] on span "Completed Bookings (3)" at bounding box center [600, 74] width 160 height 16
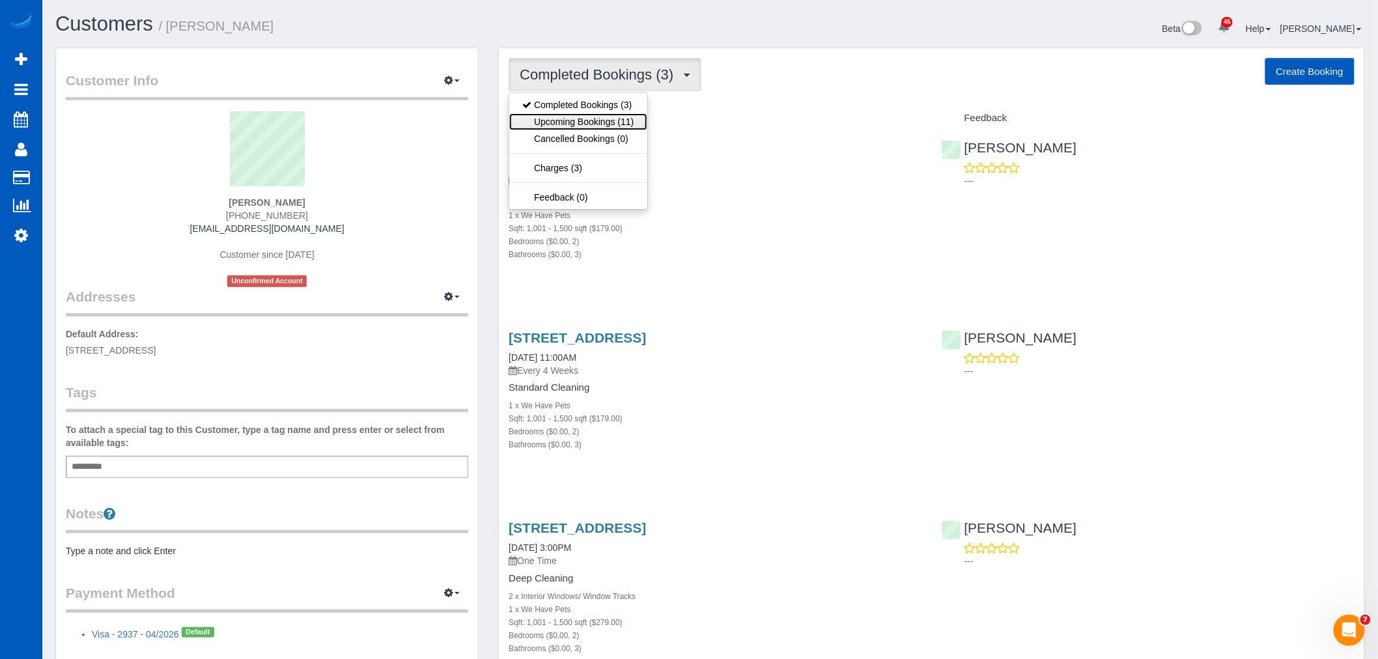
click at [575, 124] on link "Upcoming Bookings (11)" at bounding box center [577, 121] width 137 height 17
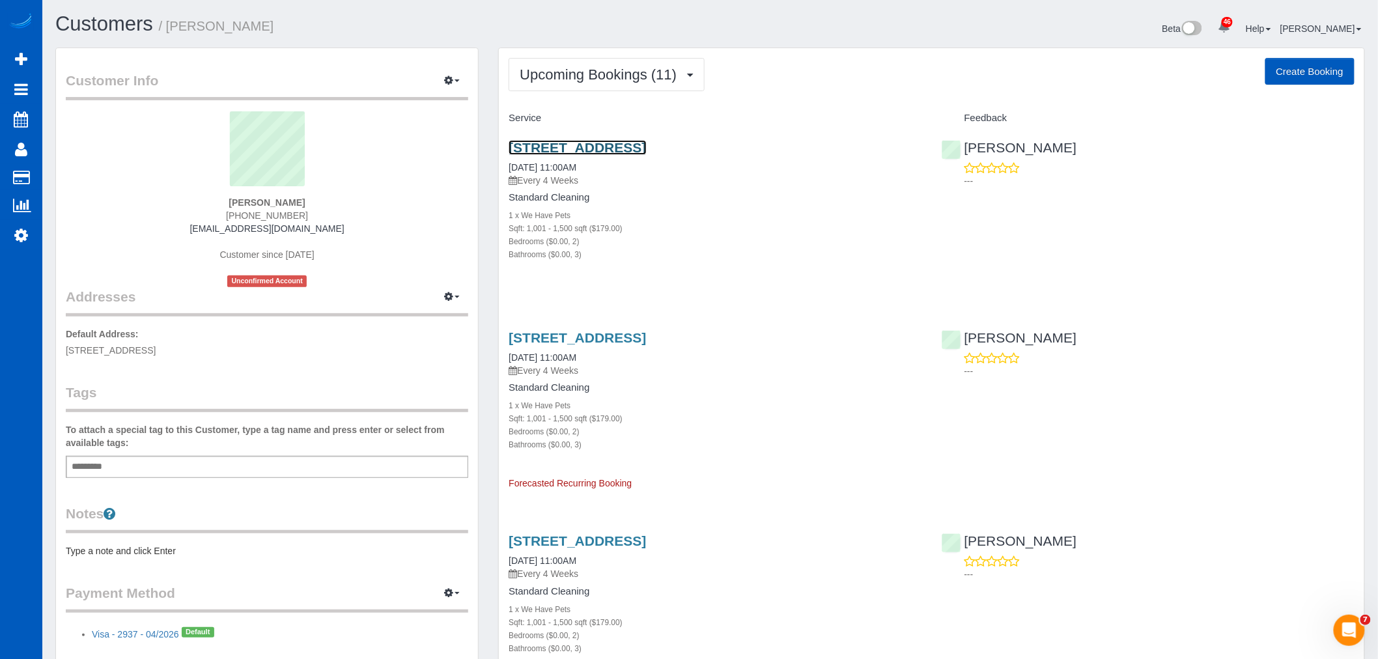
click at [542, 150] on link "16 Ne Monroe St, Portland, OR 97212" at bounding box center [577, 147] width 137 height 15
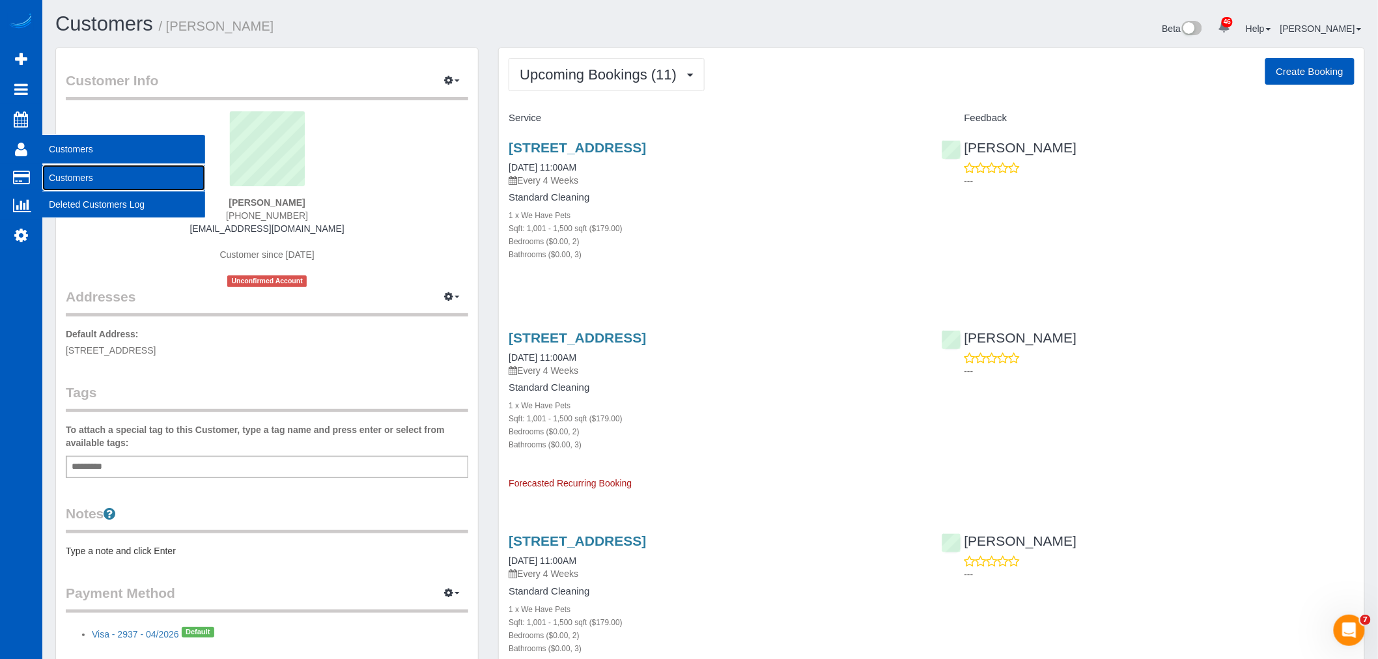
click at [77, 176] on link "Customers" at bounding box center [123, 178] width 163 height 26
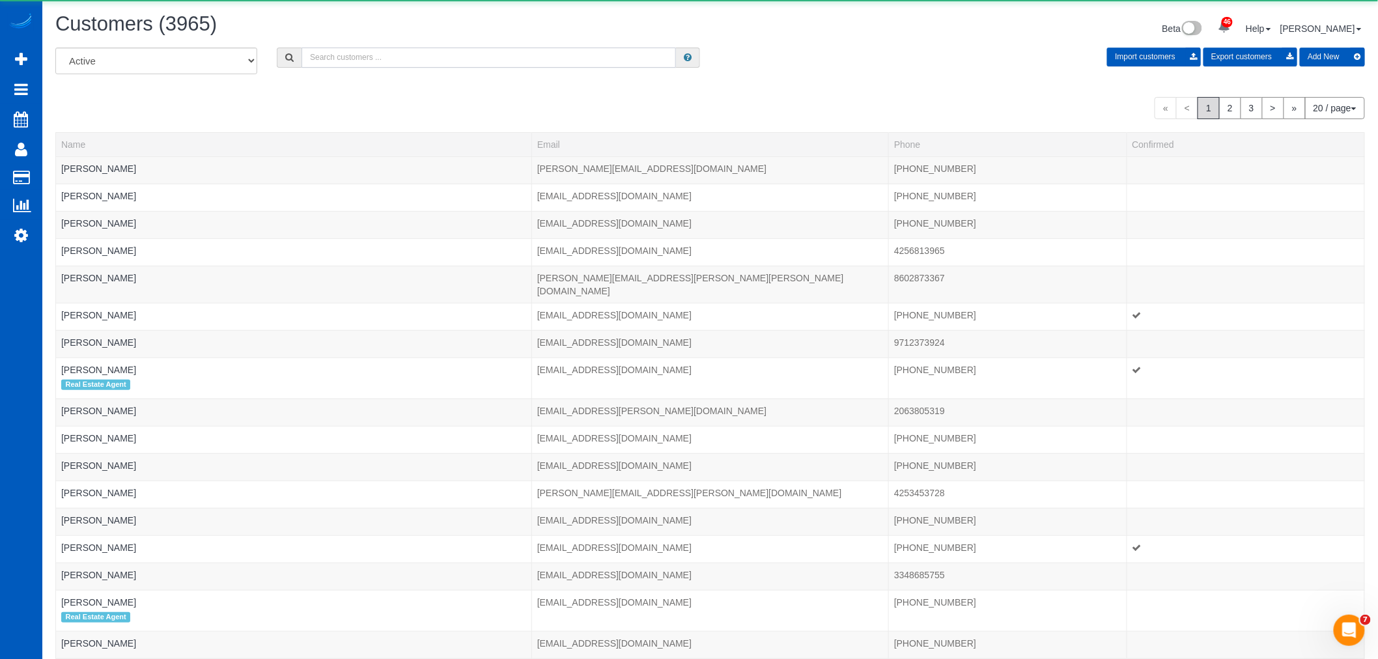
click at [371, 68] on input "text" at bounding box center [488, 58] width 374 height 20
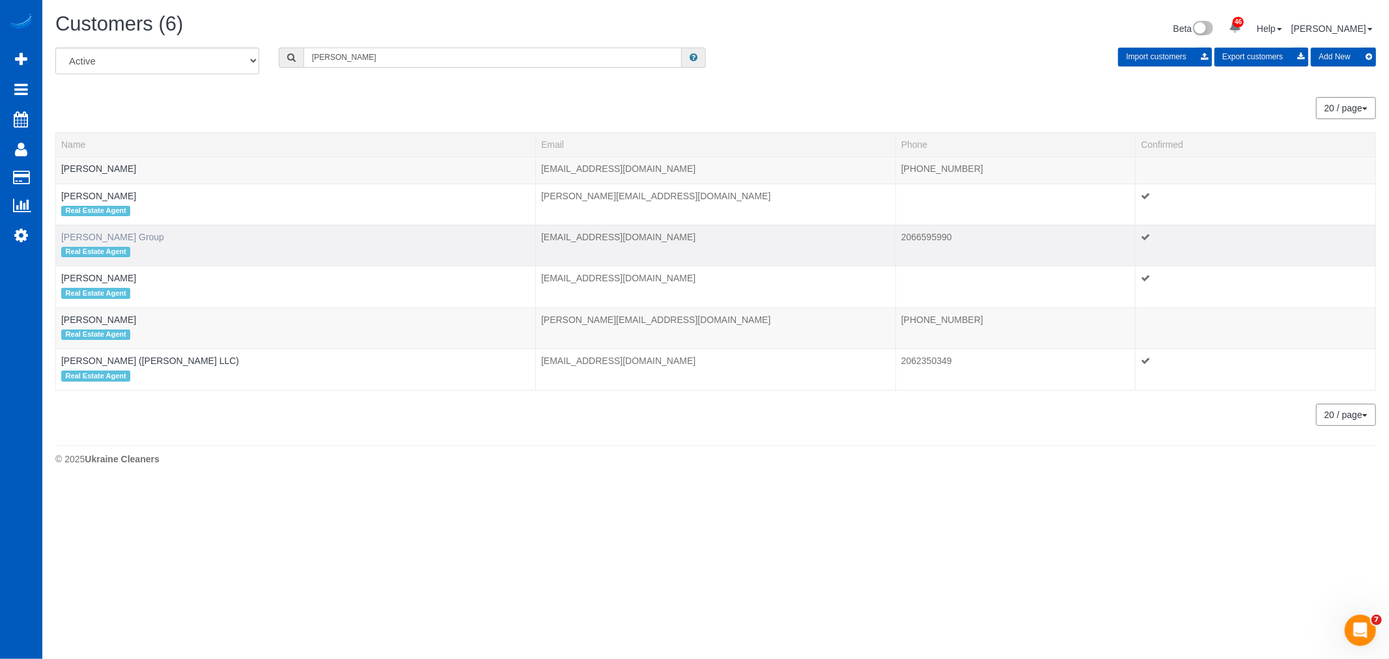
type input "kendra"
click at [87, 234] on link "Kendra Todd Group" at bounding box center [112, 237] width 103 height 10
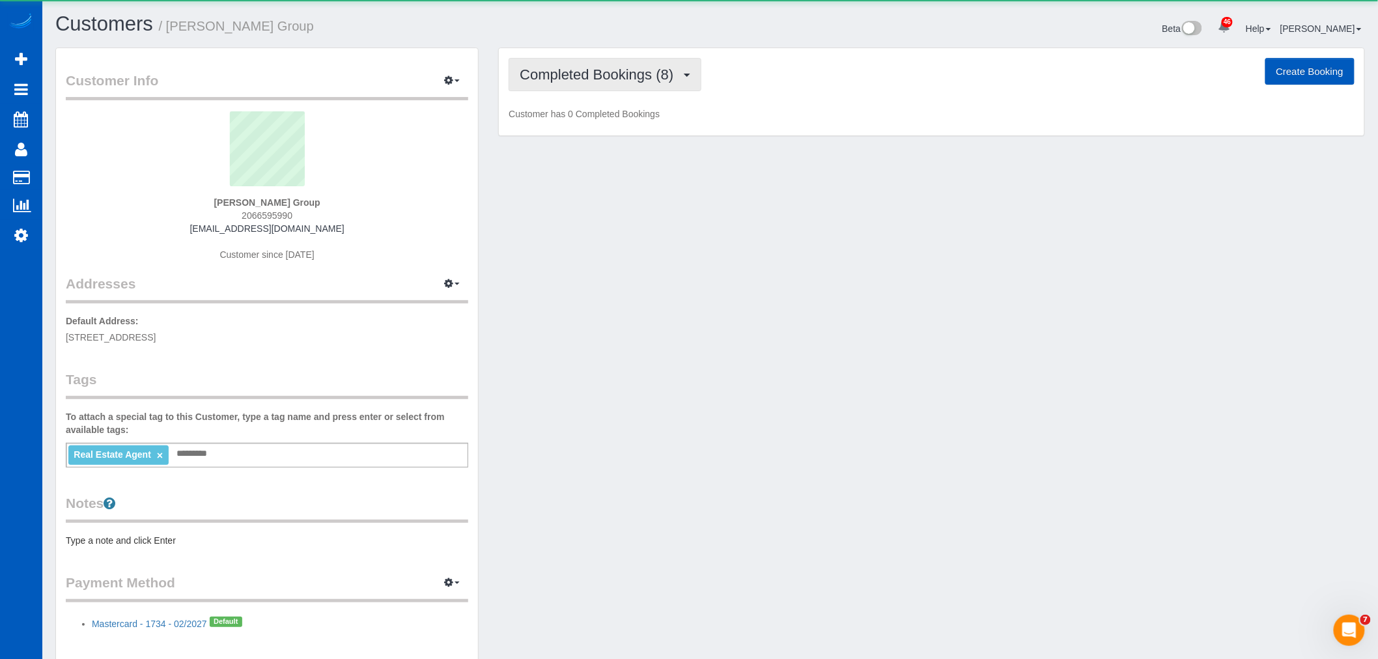
click at [580, 78] on span "Completed Bookings (8)" at bounding box center [600, 74] width 160 height 16
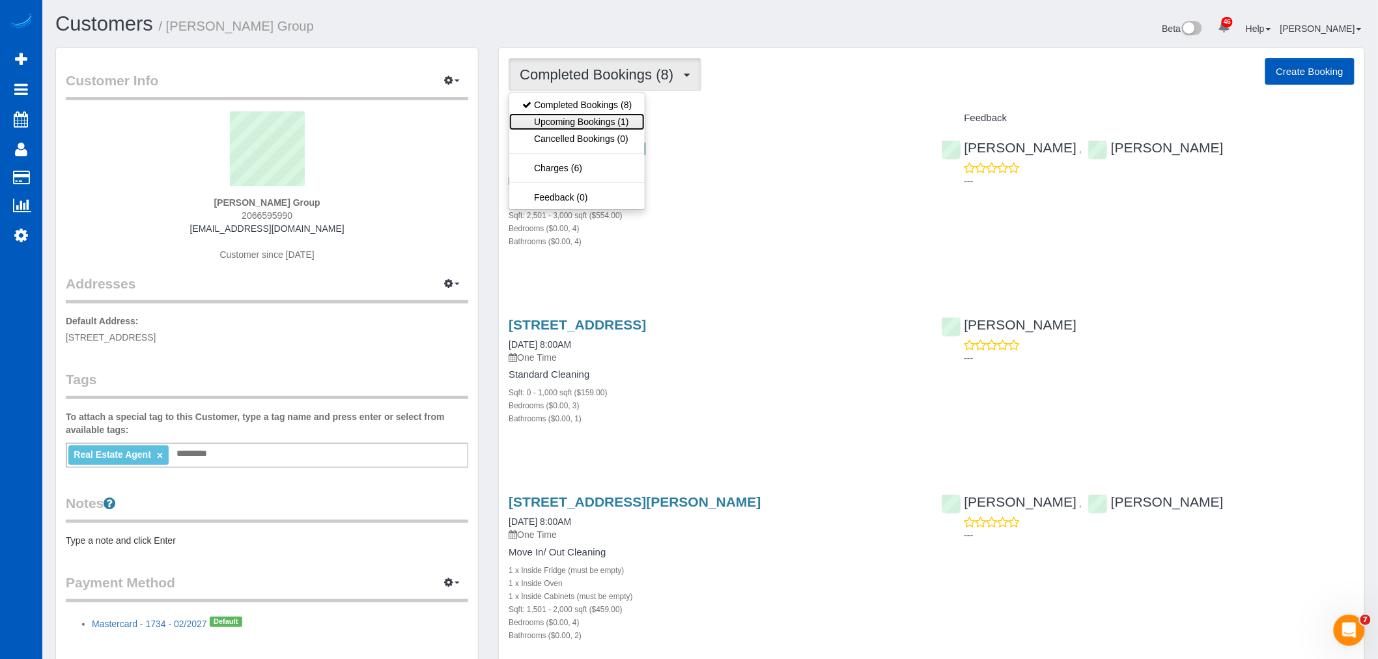
click at [585, 119] on link "Upcoming Bookings (1)" at bounding box center [576, 121] width 135 height 17
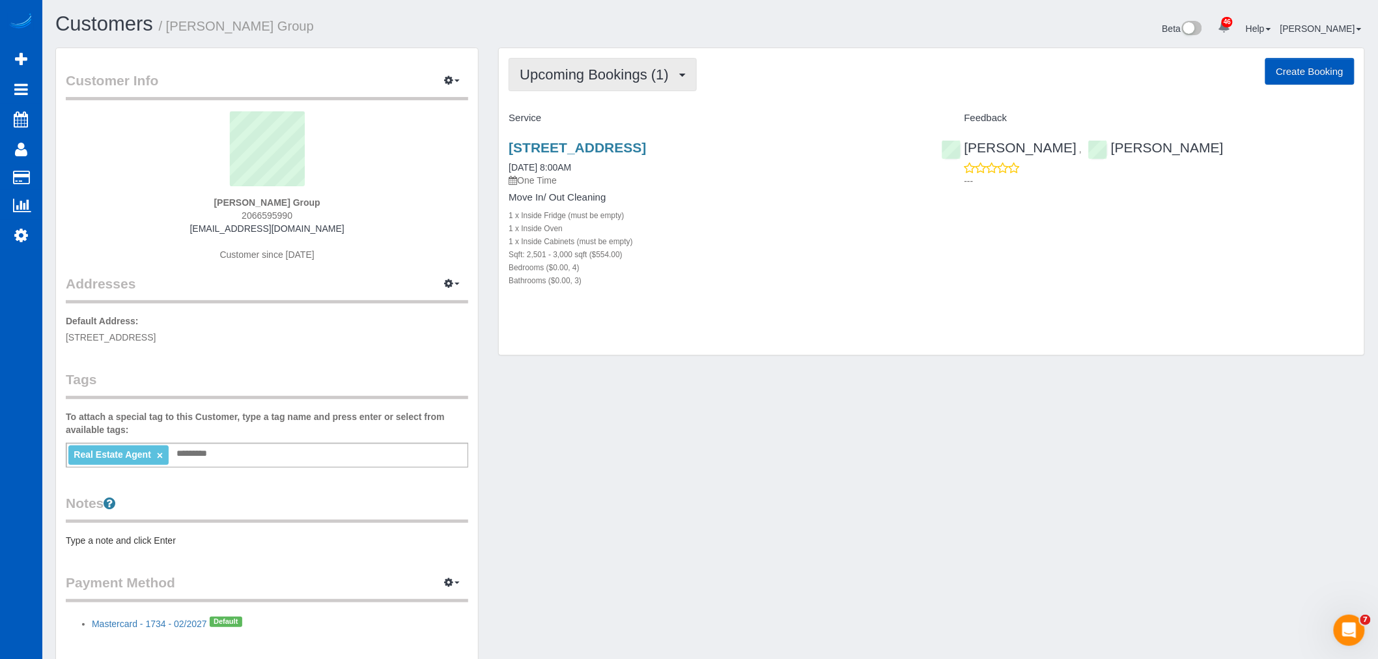
click at [578, 91] on button "Upcoming Bookings (1)" at bounding box center [603, 74] width 188 height 33
click at [581, 103] on link "Completed Bookings (8)" at bounding box center [576, 104] width 135 height 17
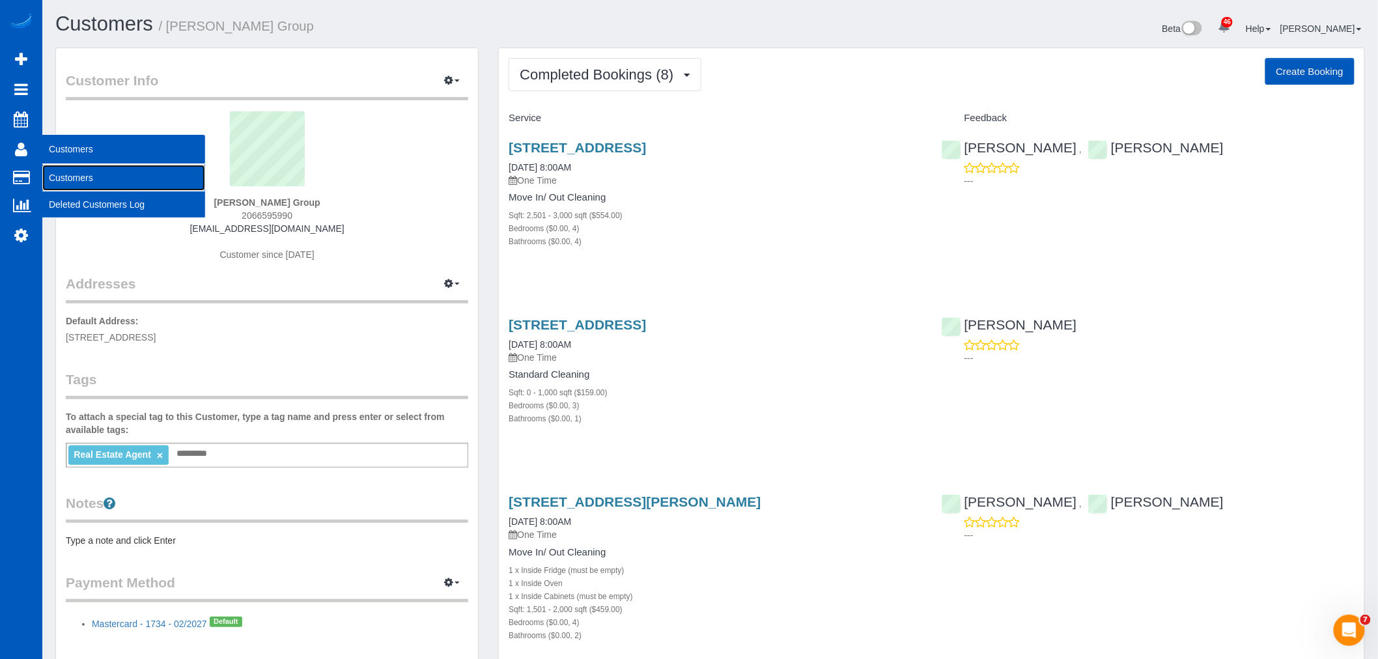
click at [76, 181] on link "Customers" at bounding box center [123, 178] width 163 height 26
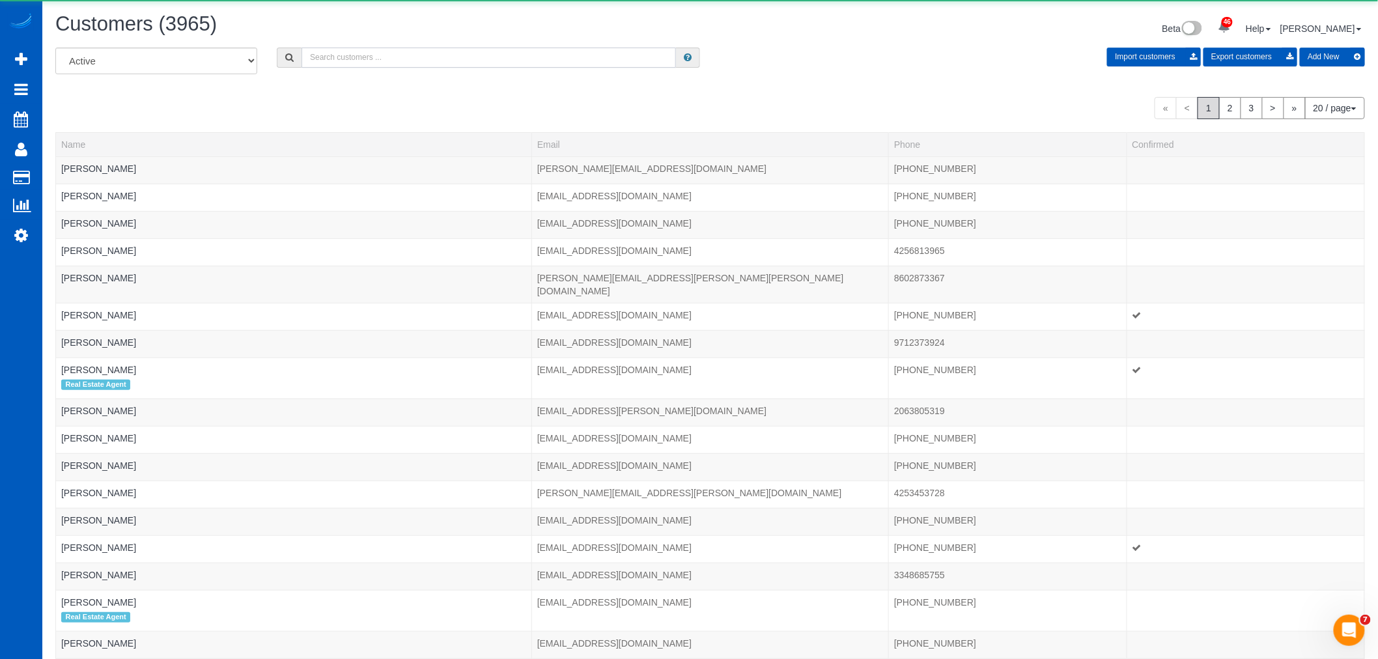
click at [354, 55] on input "text" at bounding box center [488, 58] width 374 height 20
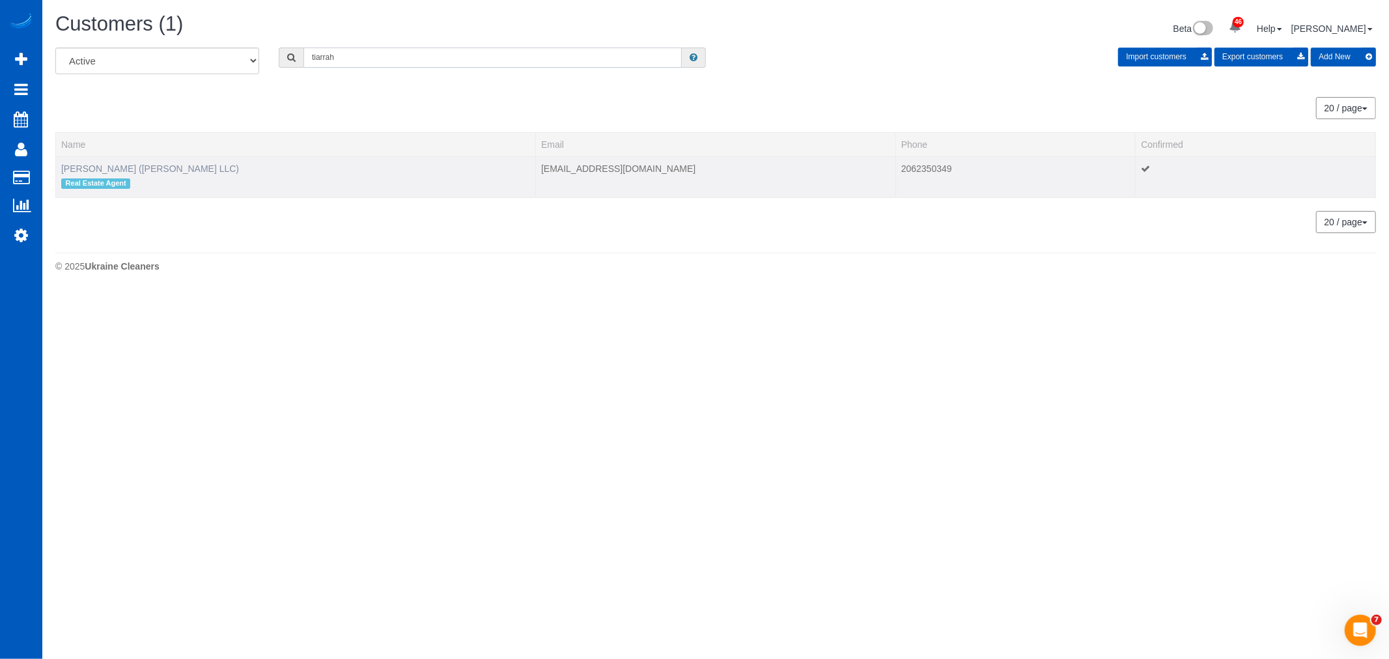
type input "tiarrah"
click at [132, 168] on link "Tiarrah Rintamaki (Tiarrah Rintamaki LLC)" at bounding box center [150, 168] width 178 height 10
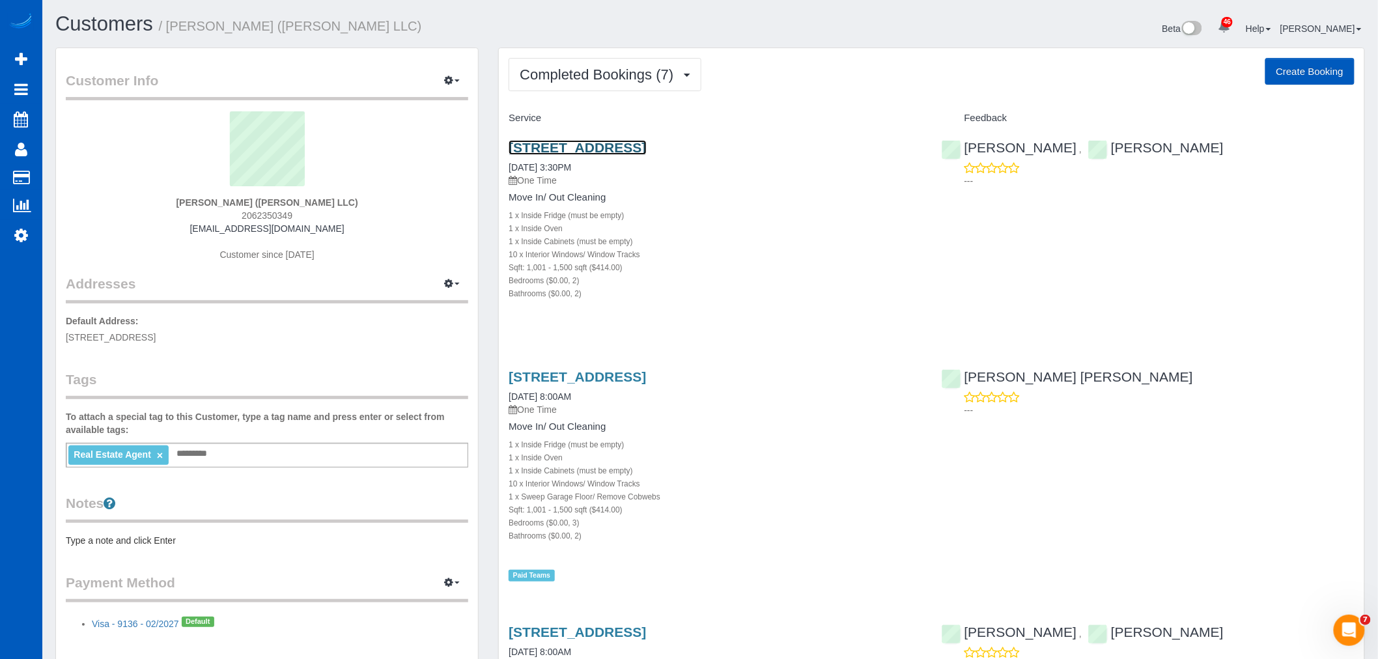
click at [568, 153] on link "120 124th Street Sw #A5, Everett, WA 98204" at bounding box center [577, 147] width 137 height 15
click at [593, 44] on div "Customers / Tiarrah Rintamaki (Tiarrah Rintamaki LLC) Beta 46 Your Notification…" at bounding box center [710, 30] width 1329 height 35
click at [601, 76] on span "Completed Bookings (7)" at bounding box center [600, 74] width 160 height 16
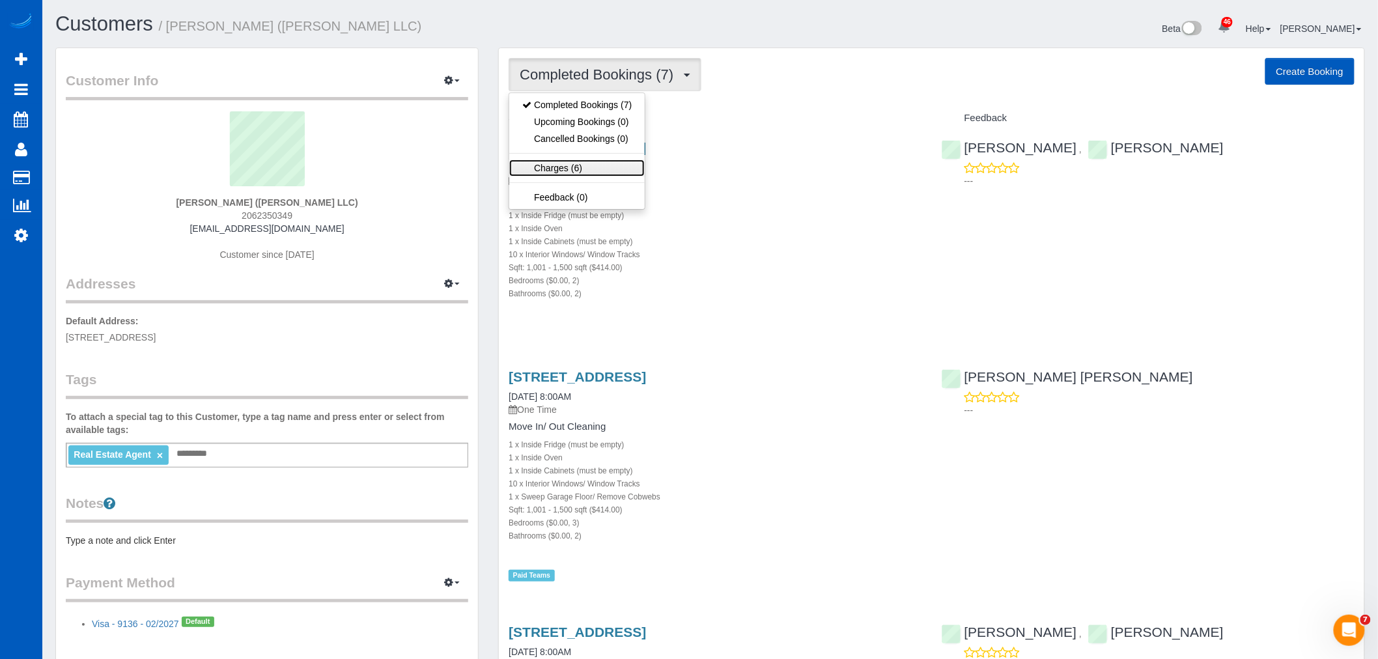
click at [591, 160] on link "Charges (6)" at bounding box center [576, 168] width 135 height 17
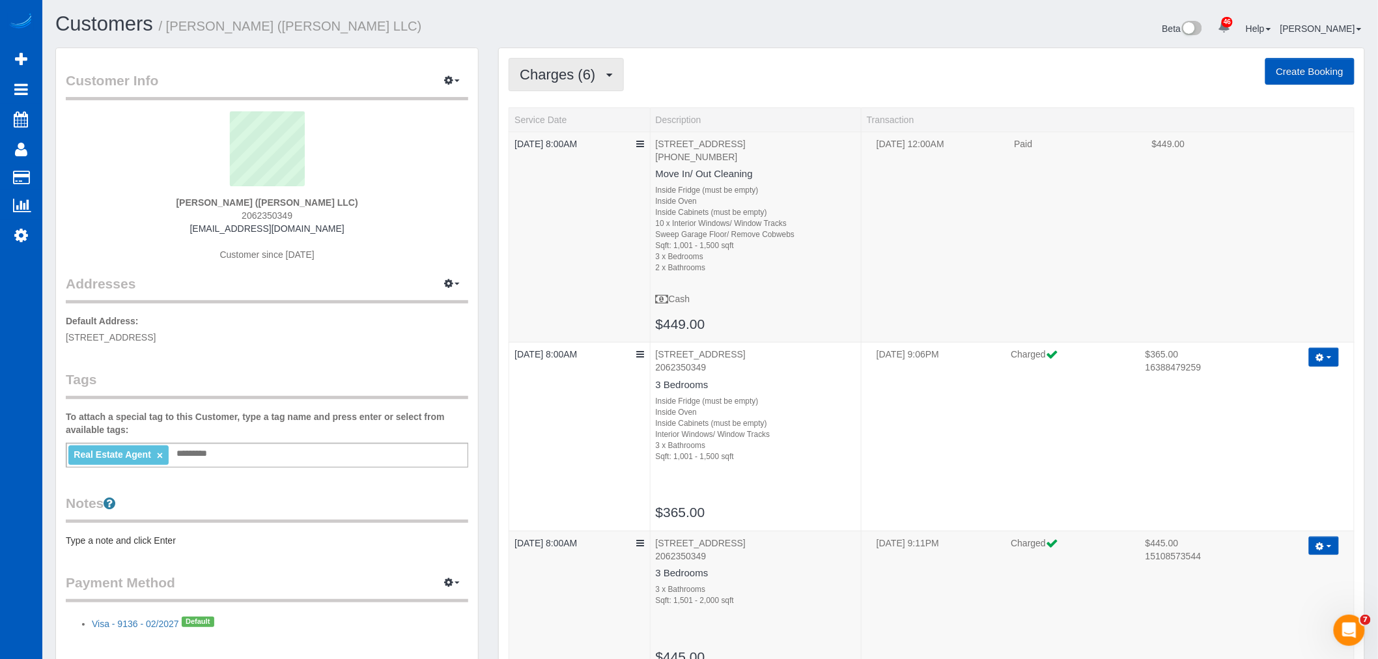
click at [570, 81] on span "Charges (6)" at bounding box center [561, 74] width 82 height 16
click at [561, 111] on link "Completed Bookings (7)" at bounding box center [576, 104] width 135 height 17
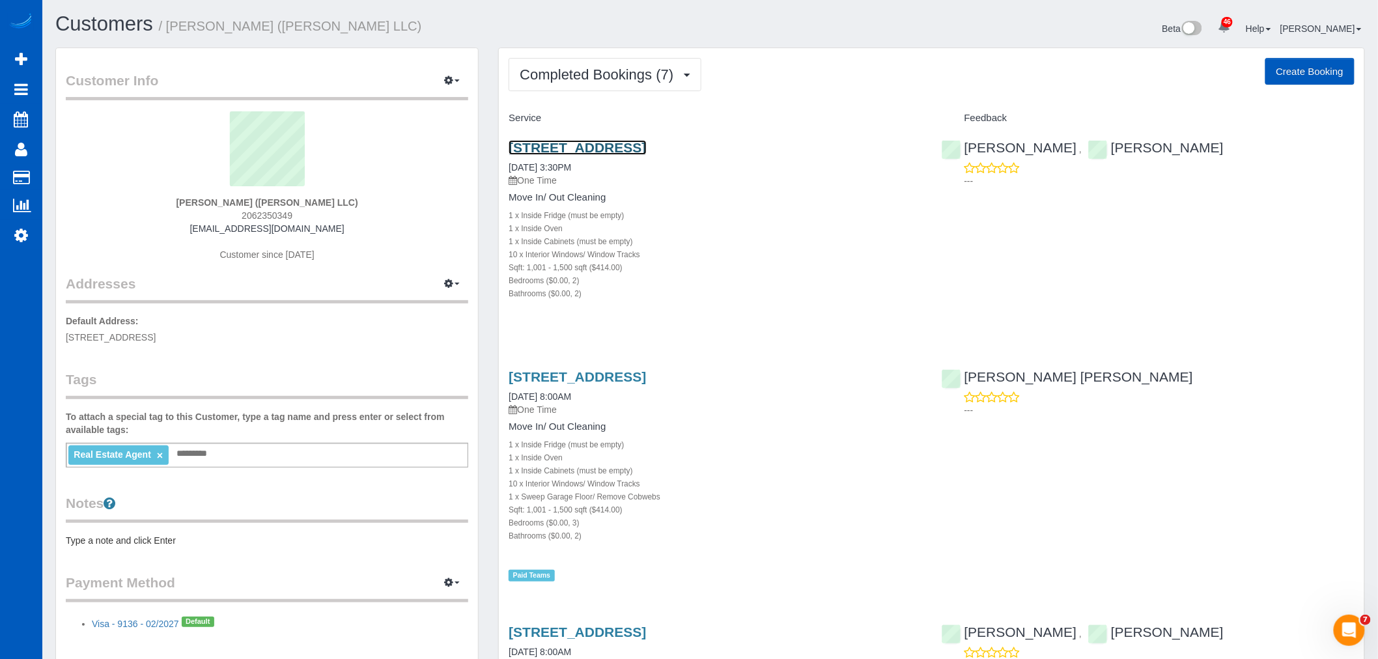
click at [581, 141] on link "120 124th Street Sw #A5, Everett, WA 98204" at bounding box center [577, 147] width 137 height 15
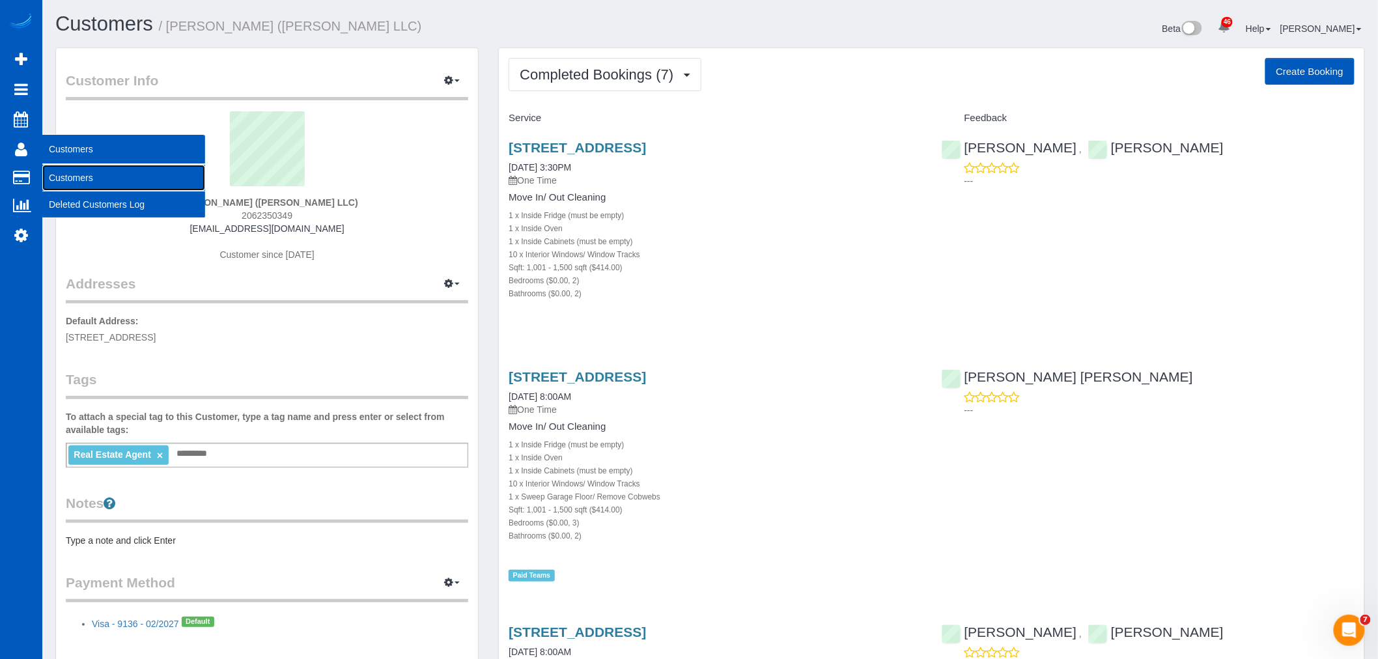
click at [102, 178] on link "Customers" at bounding box center [123, 178] width 163 height 26
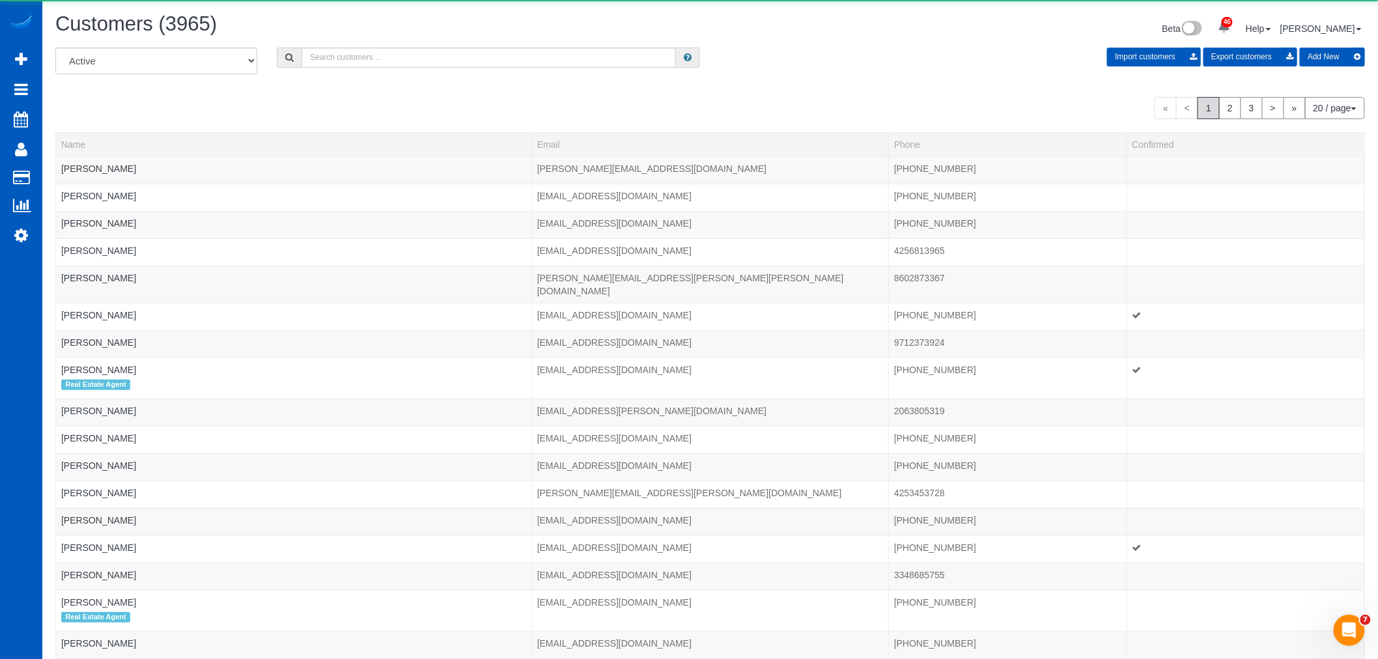
drag, startPoint x: 393, startPoint y: 70, endPoint x: 386, endPoint y: 59, distance: 12.8
click at [393, 68] on div "All Active Archived Import customers Export customers Add New" at bounding box center [710, 66] width 1329 height 36
click at [386, 59] on input "text" at bounding box center [488, 58] width 374 height 20
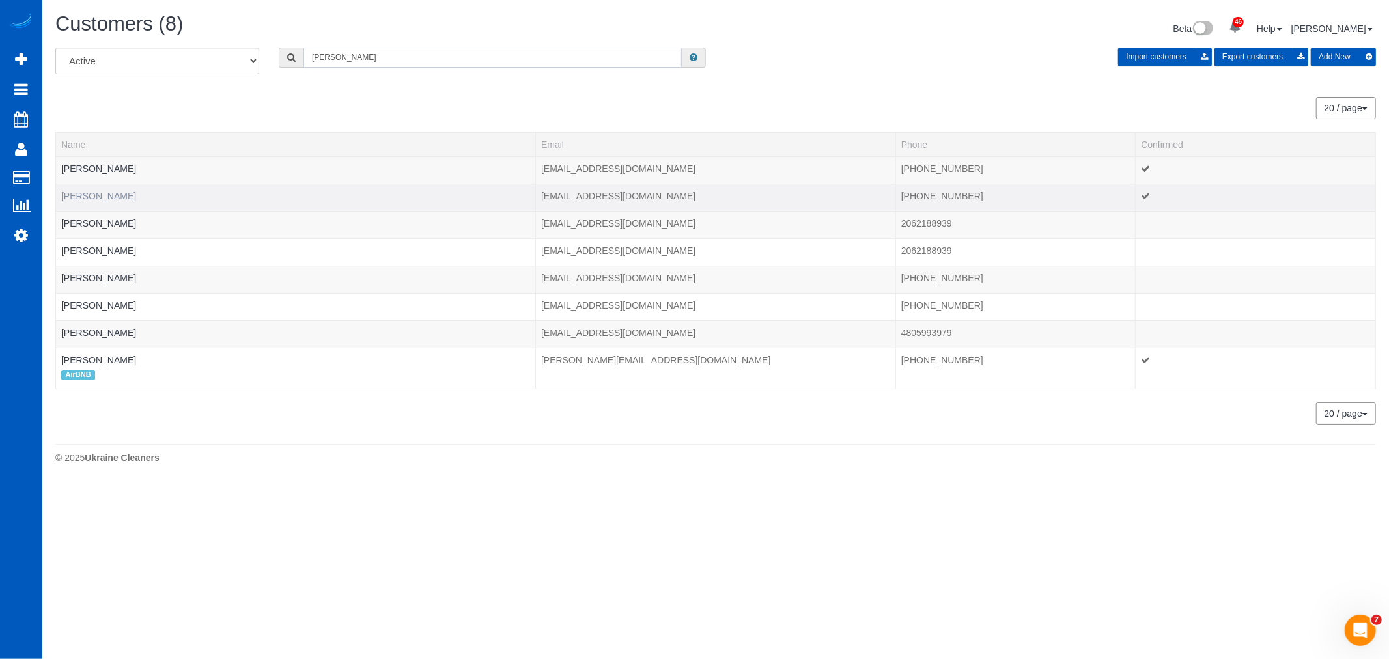
type input "douglas"
click at [92, 200] on link "Douglas Ching" at bounding box center [98, 196] width 75 height 10
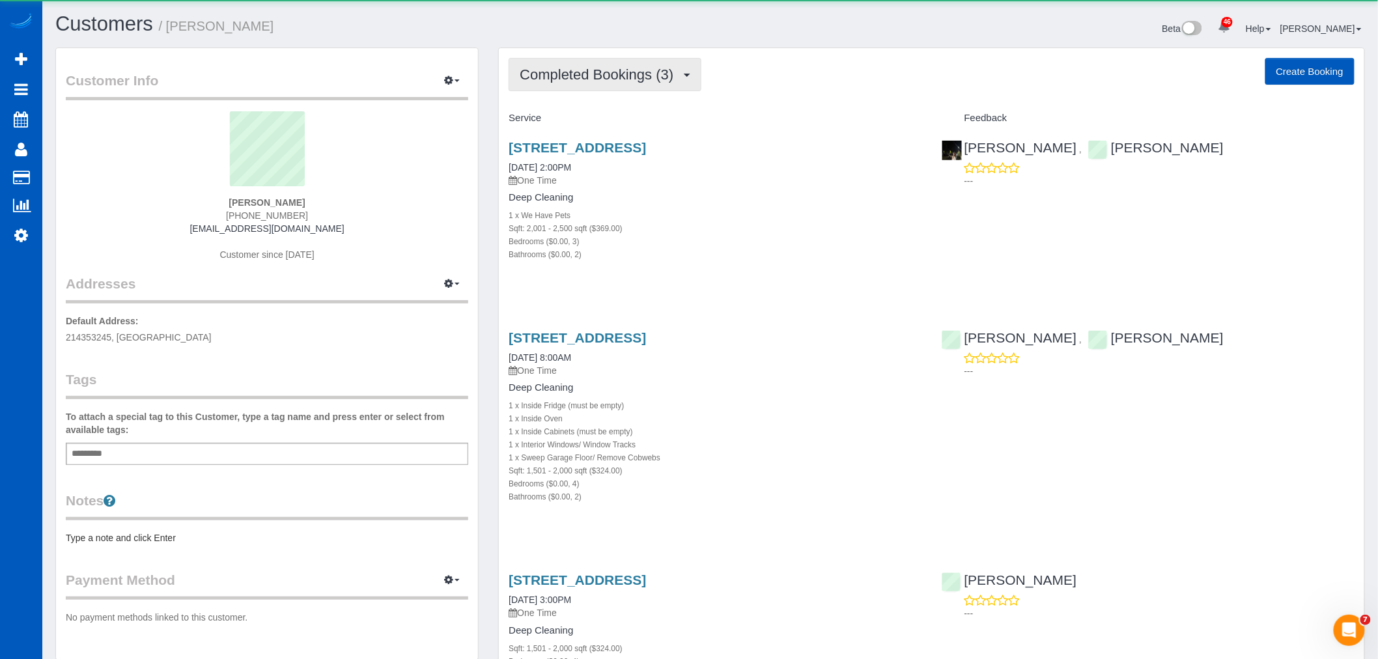
click at [634, 74] on span "Completed Bookings (3)" at bounding box center [600, 74] width 160 height 16
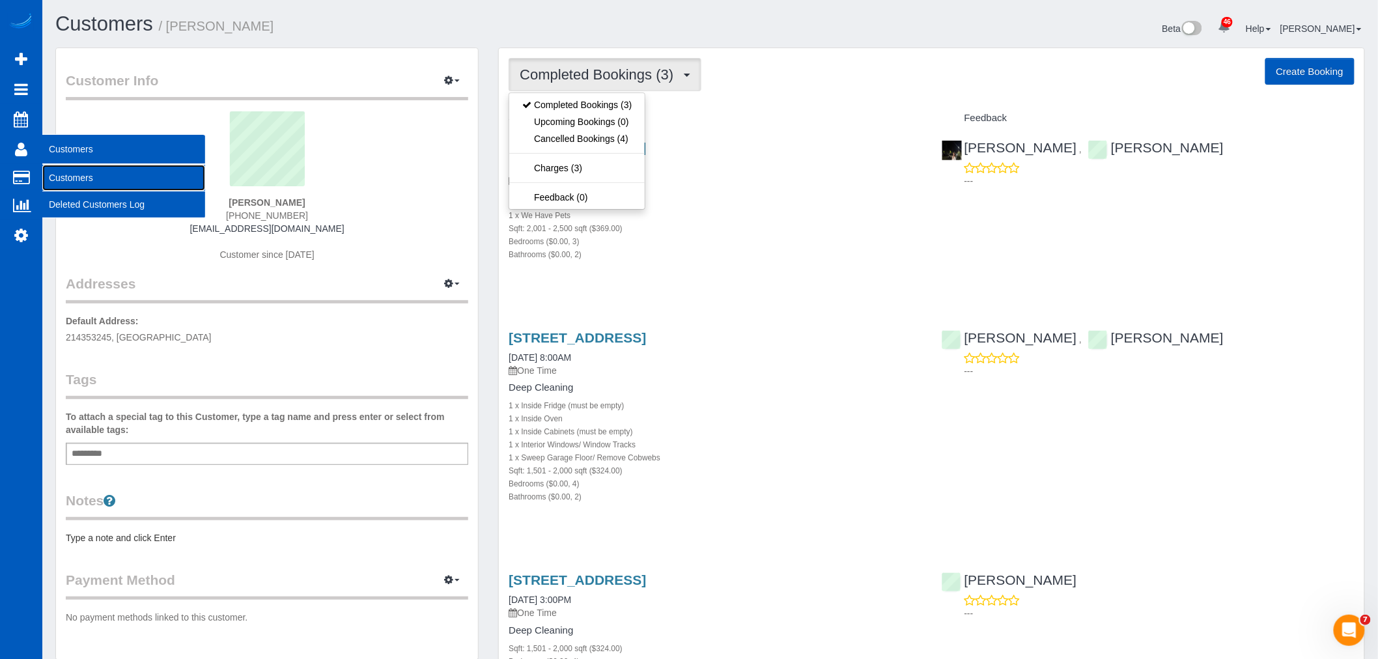
click at [63, 167] on link "Customers" at bounding box center [123, 178] width 163 height 26
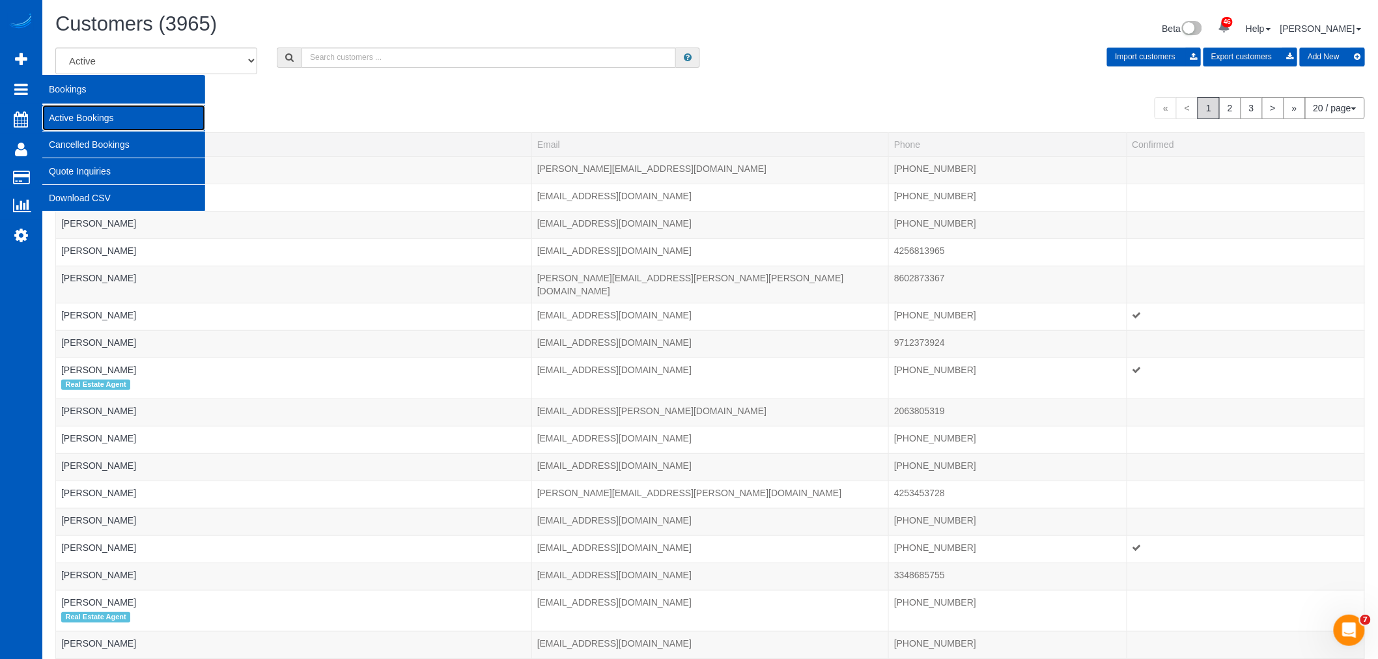
click at [59, 111] on link "Active Bookings" at bounding box center [123, 118] width 163 height 26
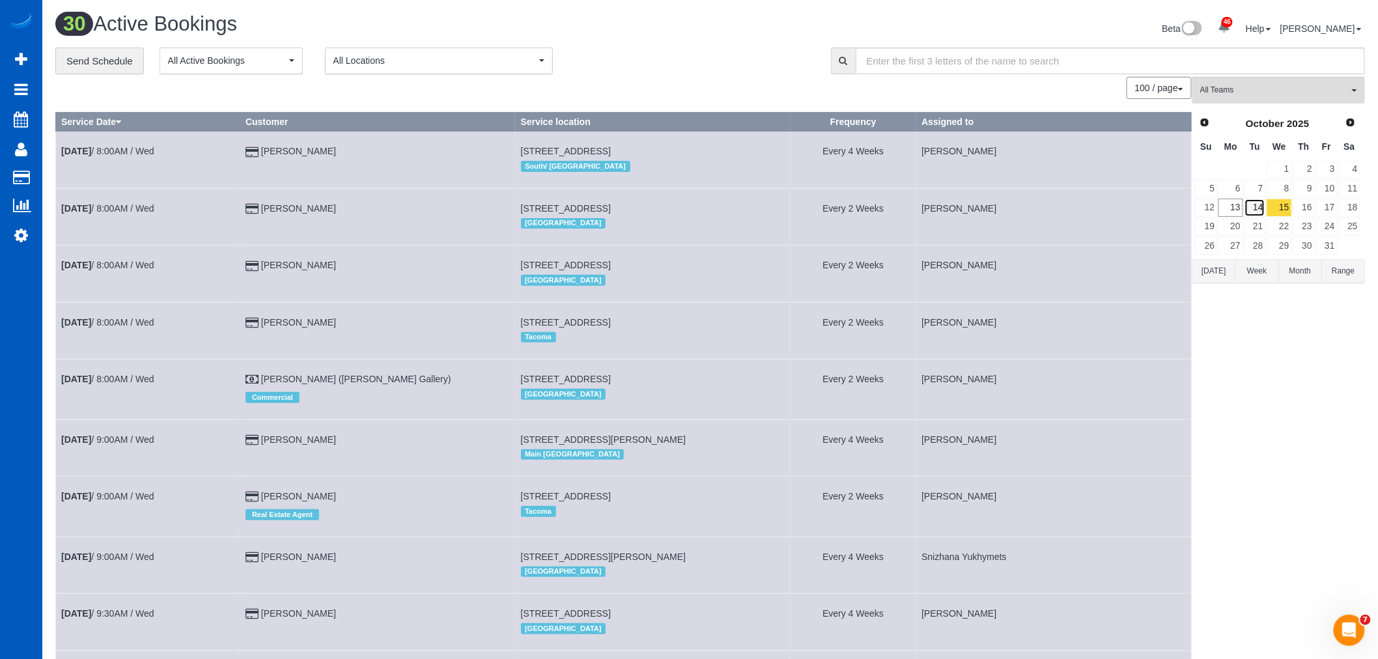
click at [1260, 210] on link "14" at bounding box center [1254, 208] width 21 height 18
click at [1296, 207] on link "16" at bounding box center [1303, 208] width 21 height 18
click at [1290, 208] on link "15" at bounding box center [1279, 208] width 25 height 18
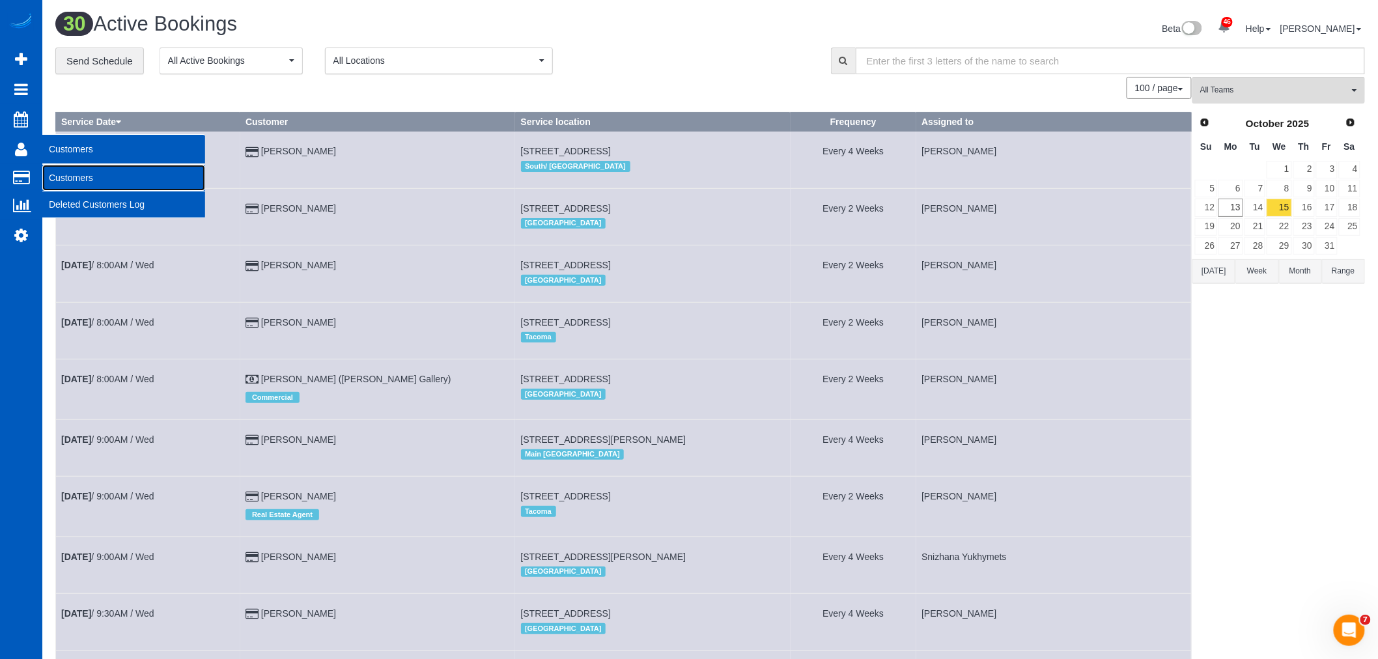
click at [101, 176] on link "Customers" at bounding box center [123, 178] width 163 height 26
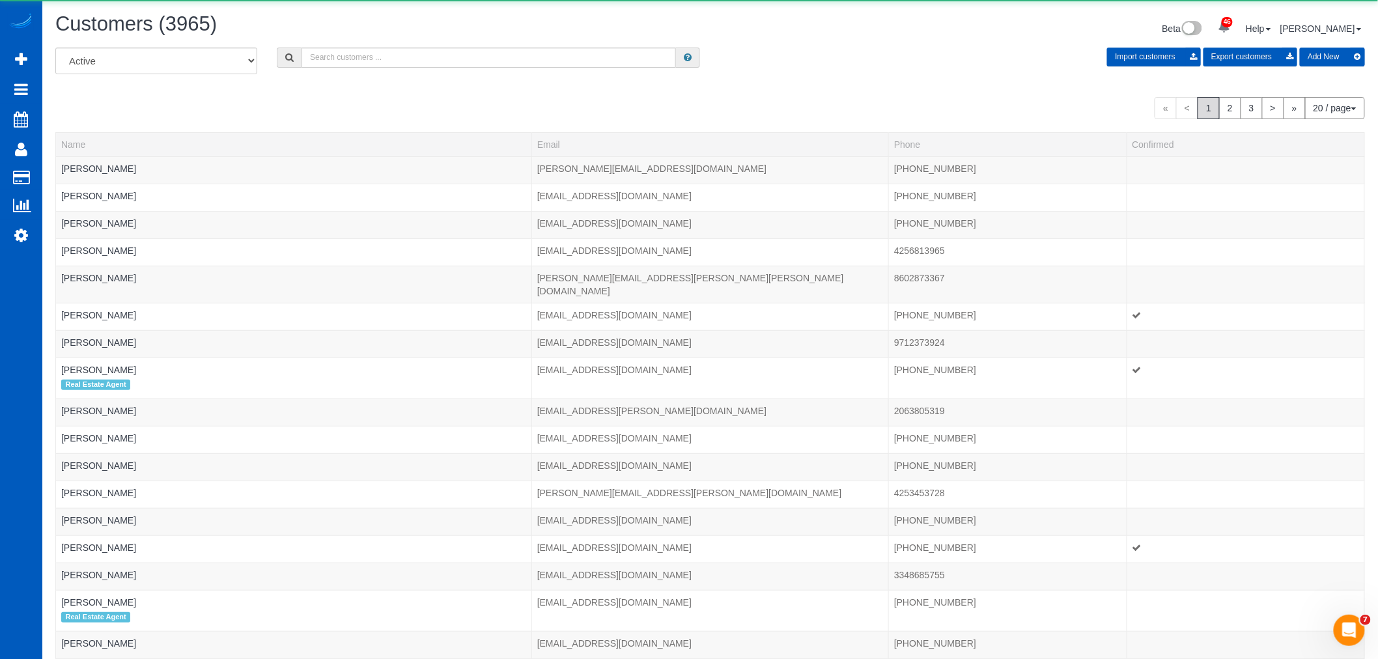
click at [434, 68] on div "All Active Archived Import customers Export customers Add New" at bounding box center [710, 66] width 1329 height 36
click at [434, 68] on input "text" at bounding box center [488, 58] width 374 height 20
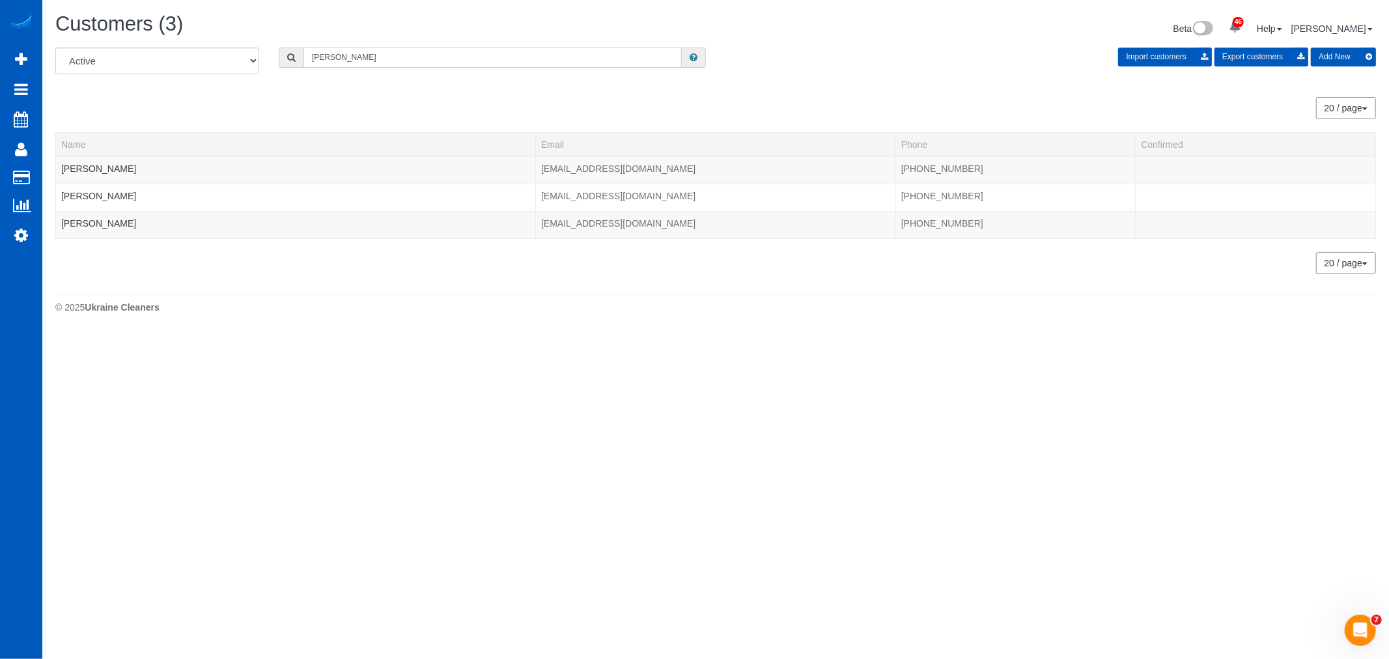
type input "marlena"
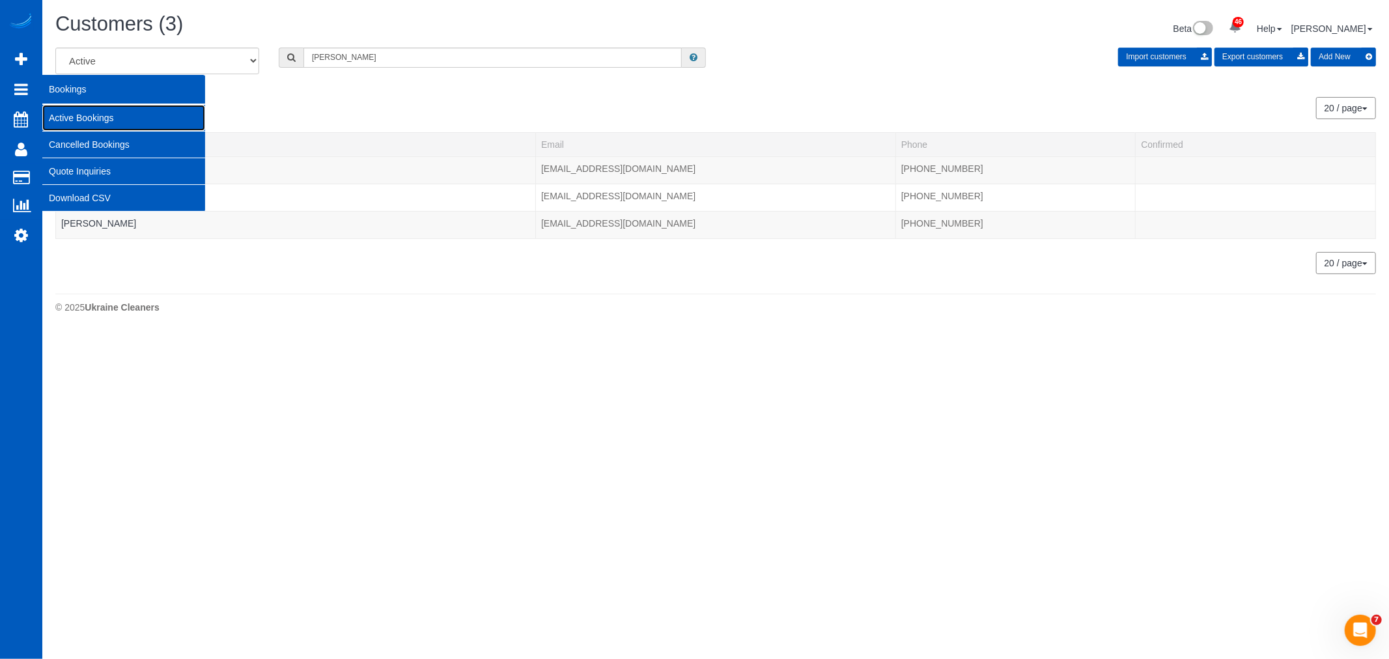
click at [88, 117] on link "Active Bookings" at bounding box center [123, 118] width 163 height 26
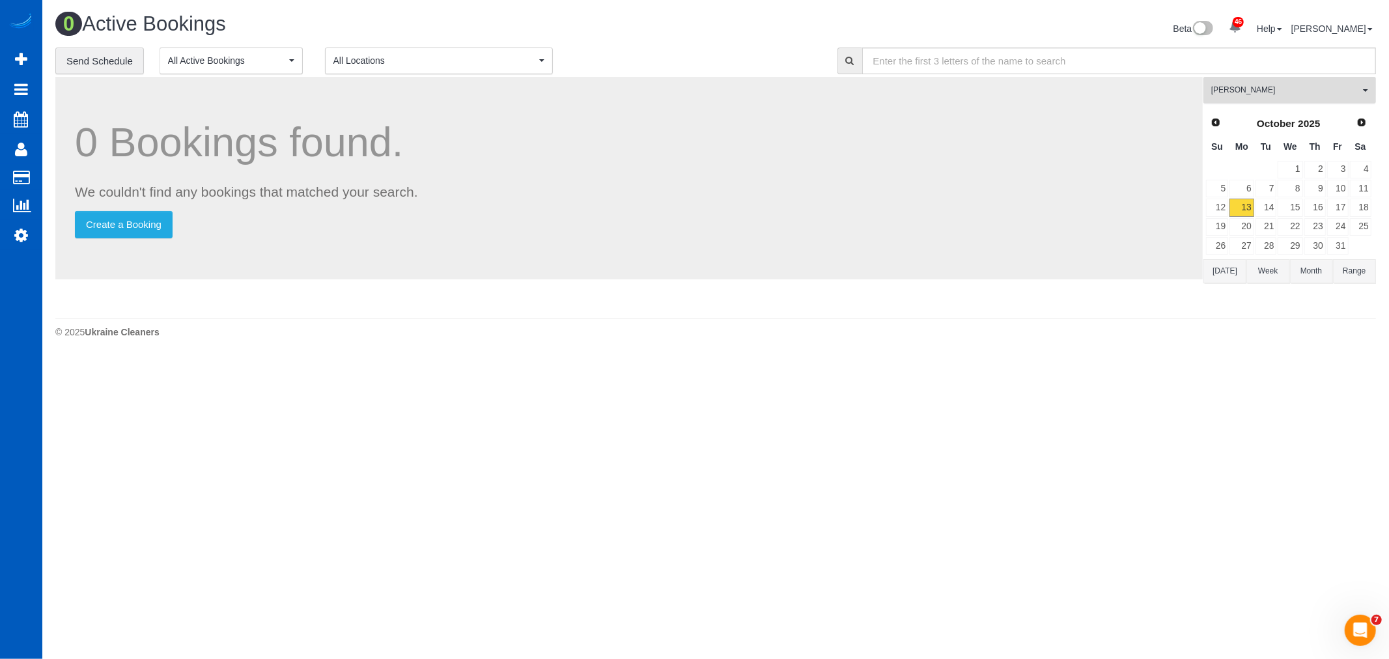
click at [1242, 87] on span "Viktoriia Nazarenko" at bounding box center [1285, 90] width 148 height 11
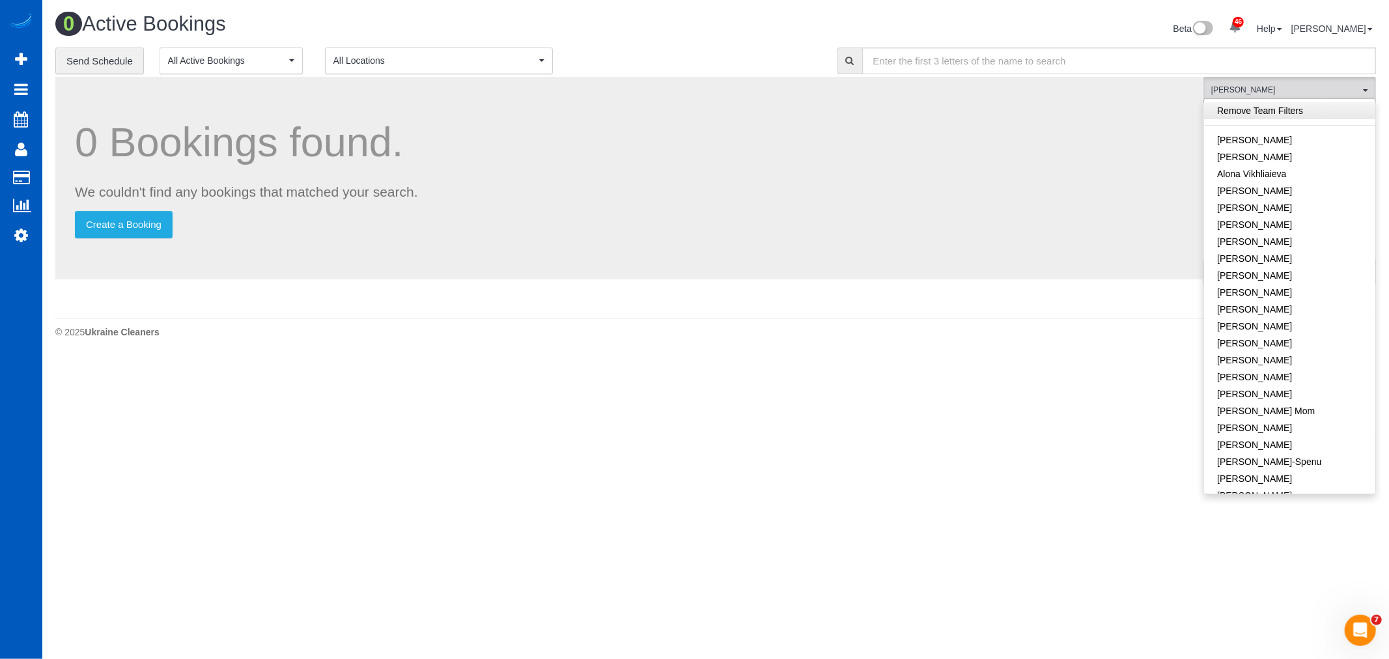
click at [1268, 113] on link "Remove Team Filters" at bounding box center [1289, 110] width 171 height 17
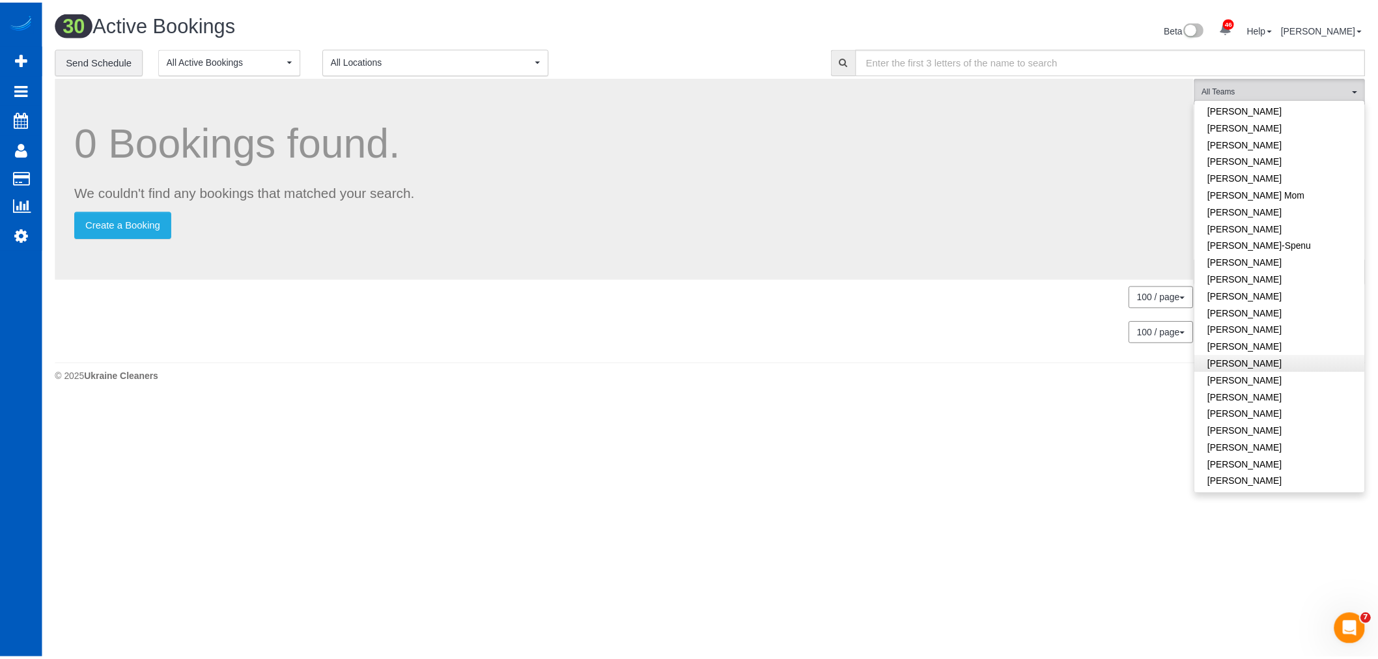
scroll to position [217, 0]
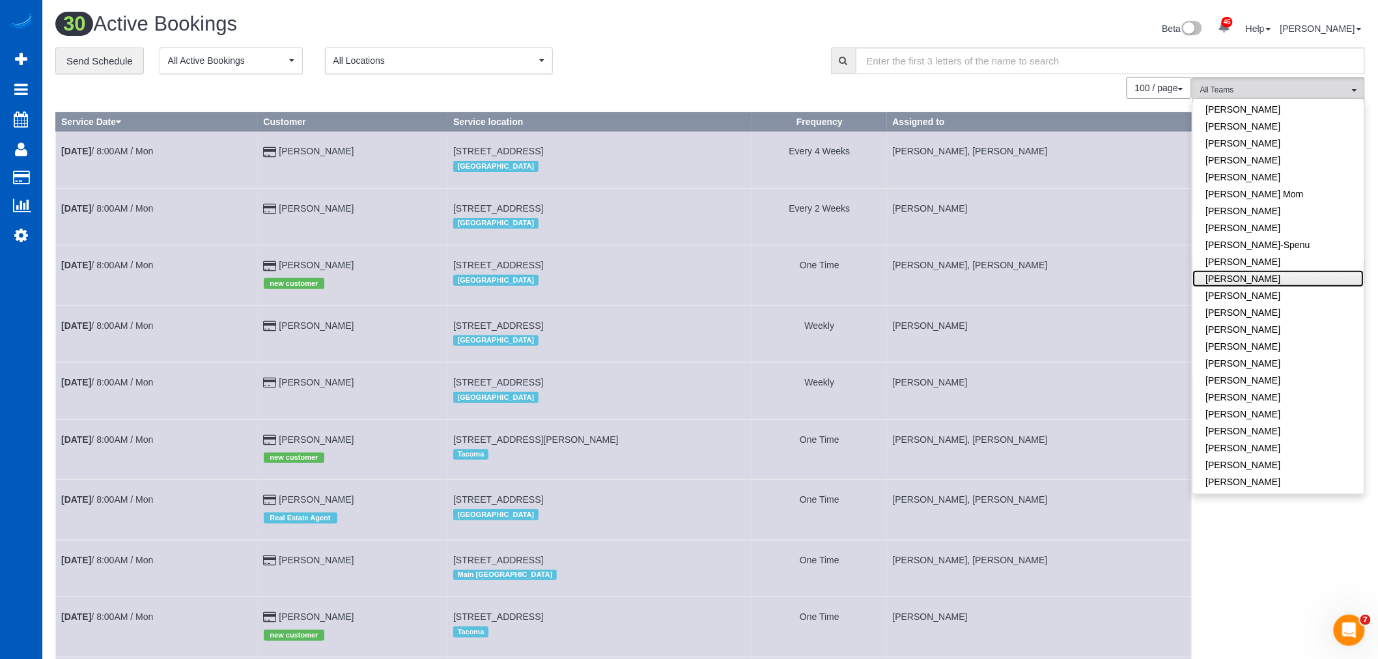
click at [1280, 284] on link "Ivanna Markintovych" at bounding box center [1278, 278] width 171 height 17
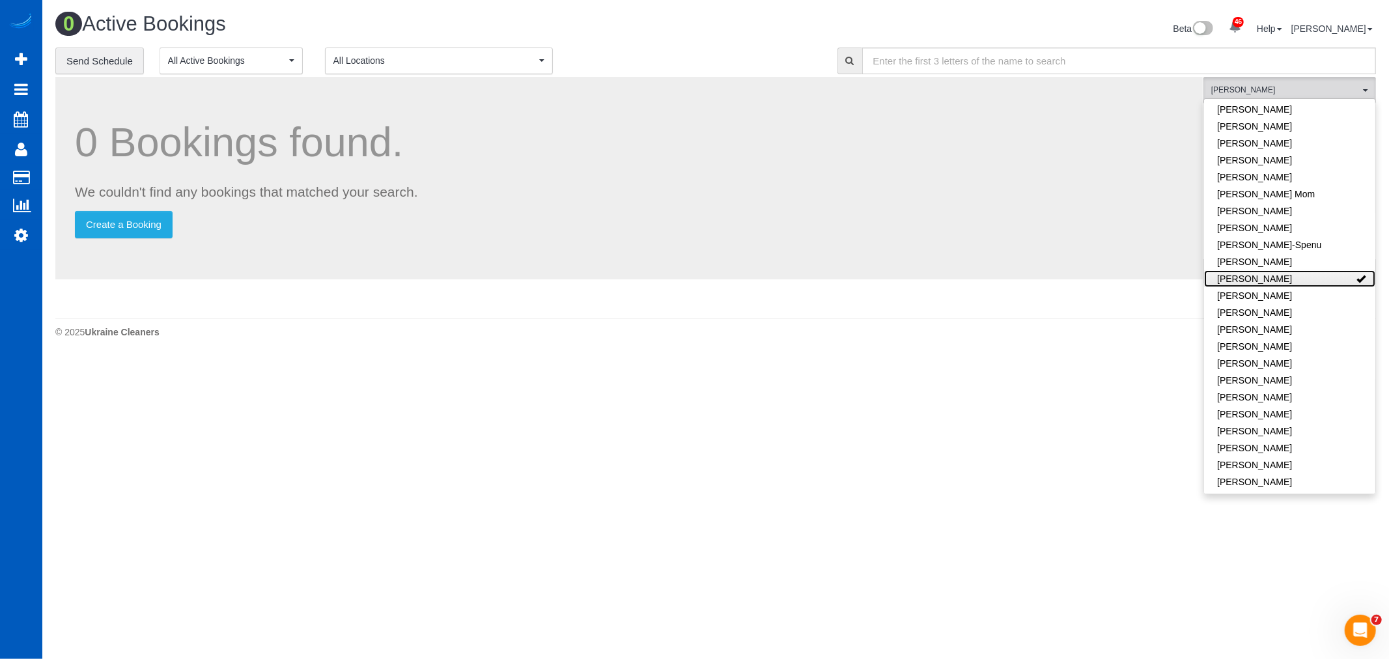
click at [1280, 284] on link "Ivanna Markintovych" at bounding box center [1289, 278] width 171 height 17
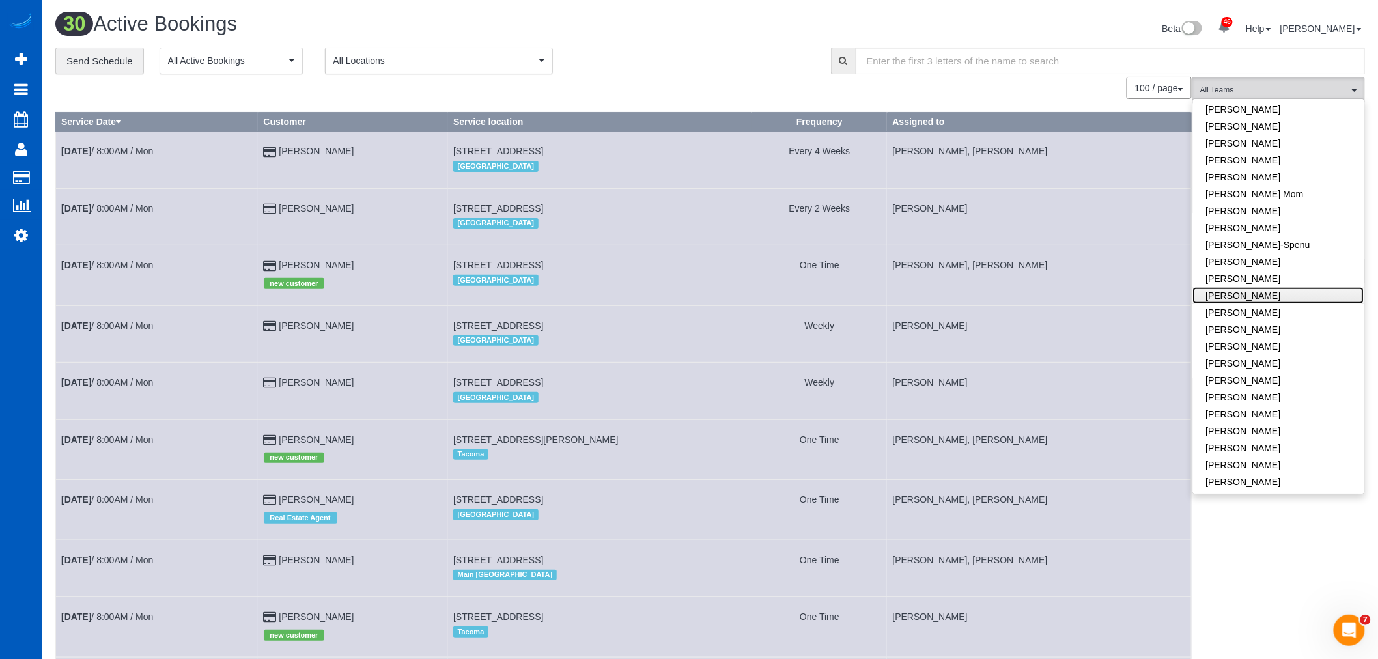
click at [1276, 292] on link "Karyna Butov" at bounding box center [1278, 295] width 171 height 17
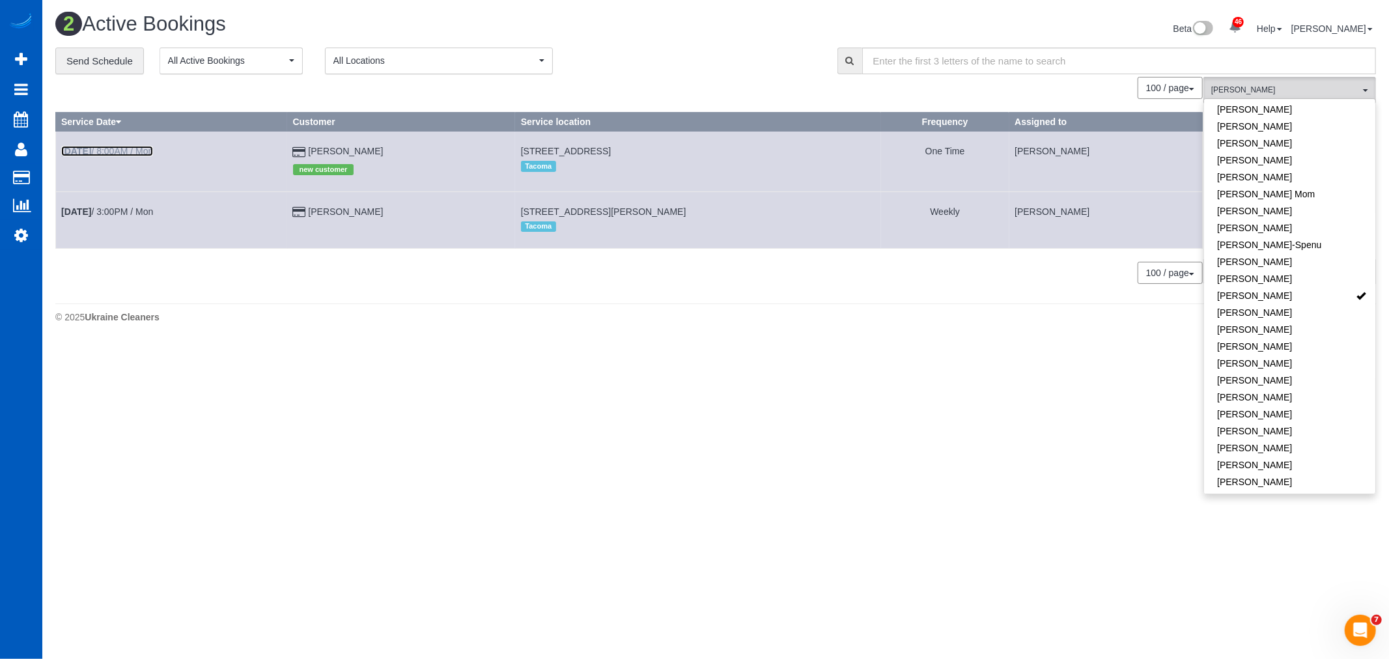
click at [72, 155] on b "Oct 13th" at bounding box center [76, 151] width 30 height 10
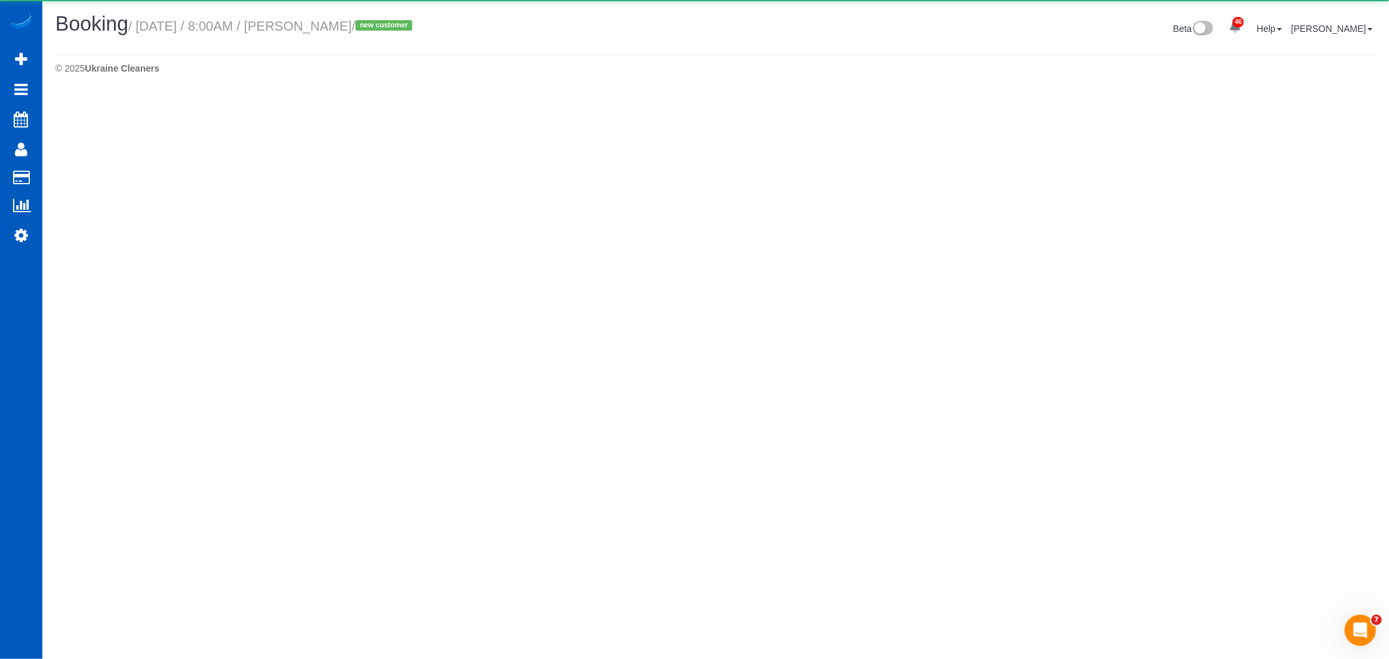
select select "WA"
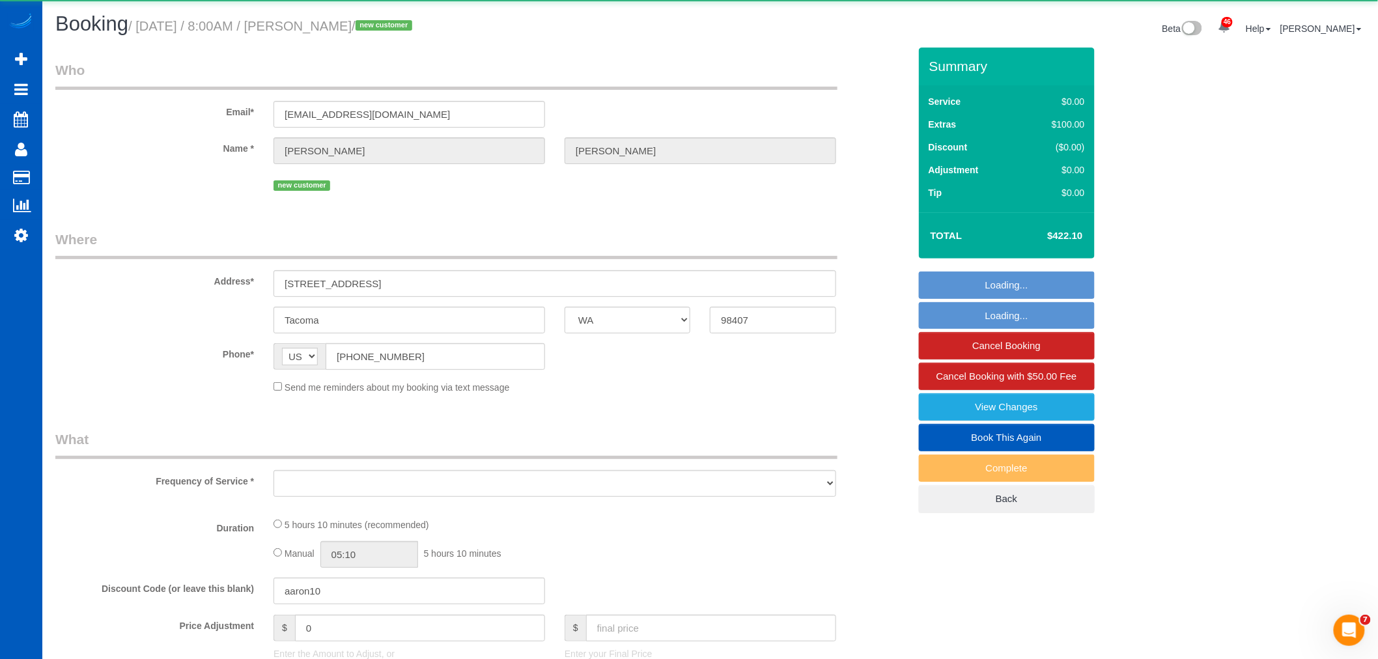
select select "object:34610"
select select "string:fspay-02feb030-708e-4ac0-9814-048932caa5dd"
select select "199"
select select "spot93"
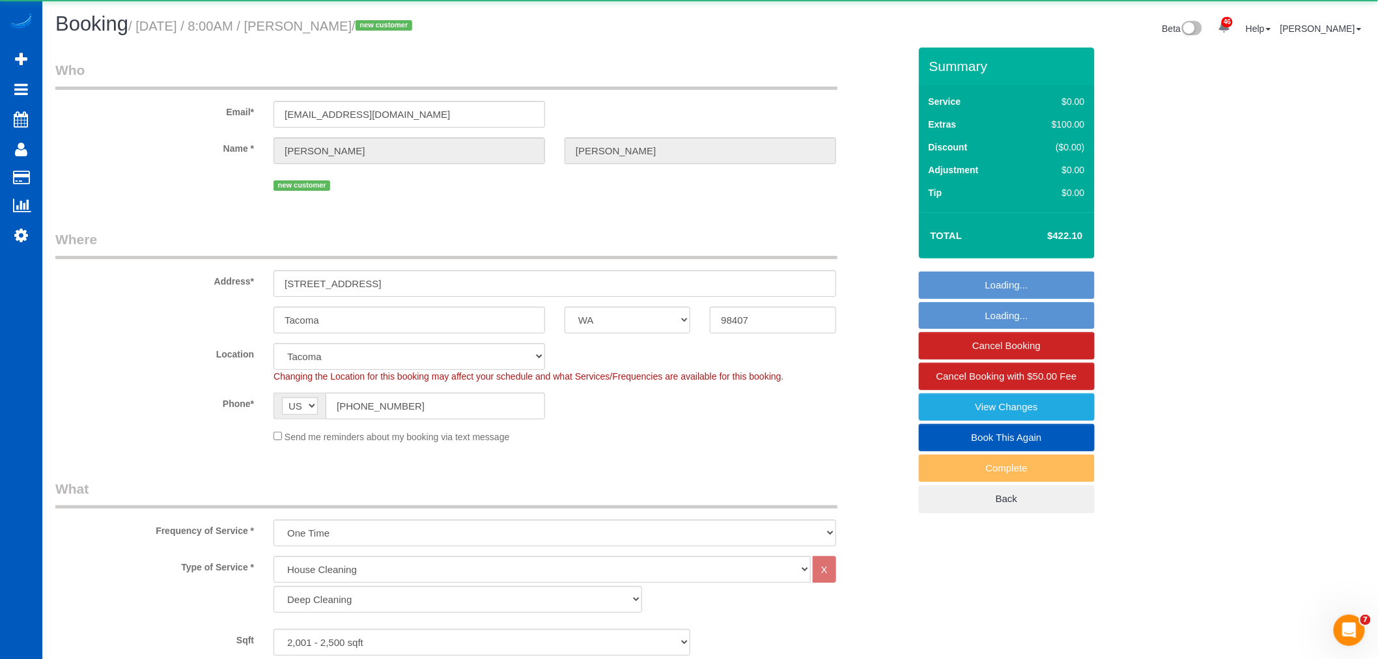
select select "object:35003"
select select "2001"
select select "3"
select select "2"
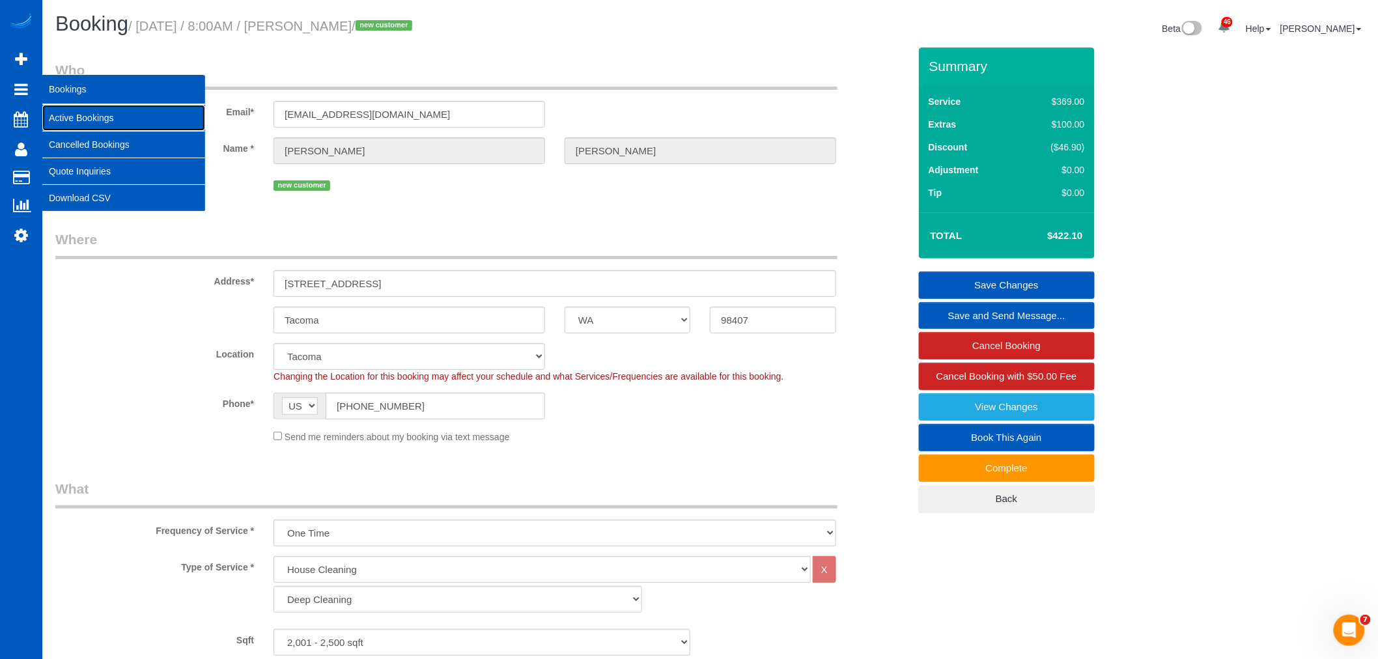
click at [90, 124] on link "Active Bookings" at bounding box center [123, 118] width 163 height 26
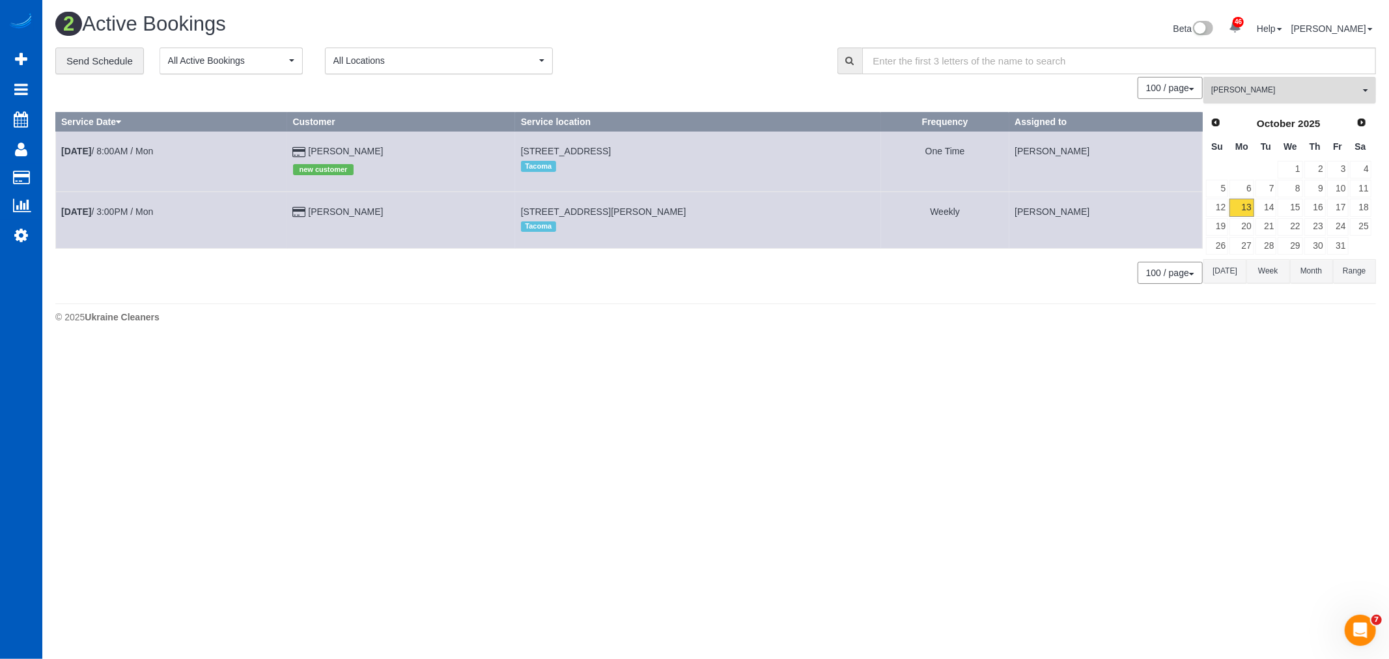
click at [1274, 87] on span "Karyna Butov" at bounding box center [1285, 90] width 148 height 11
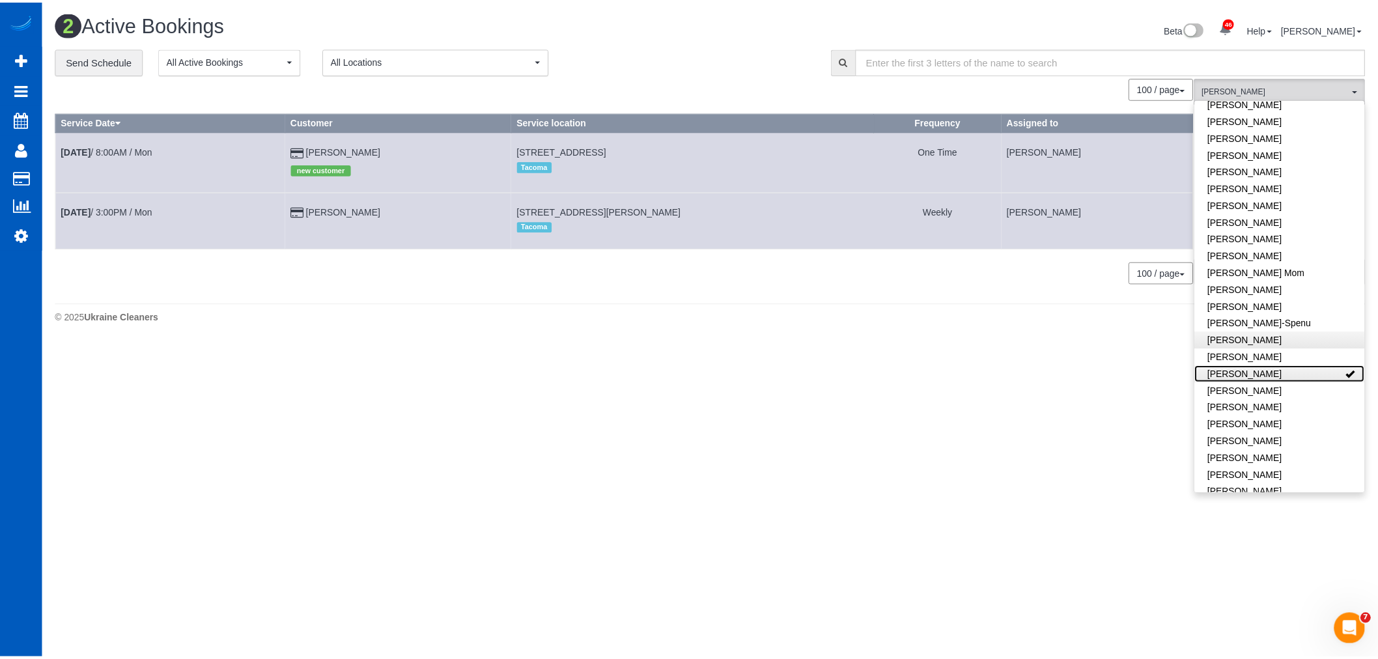
scroll to position [145, 0]
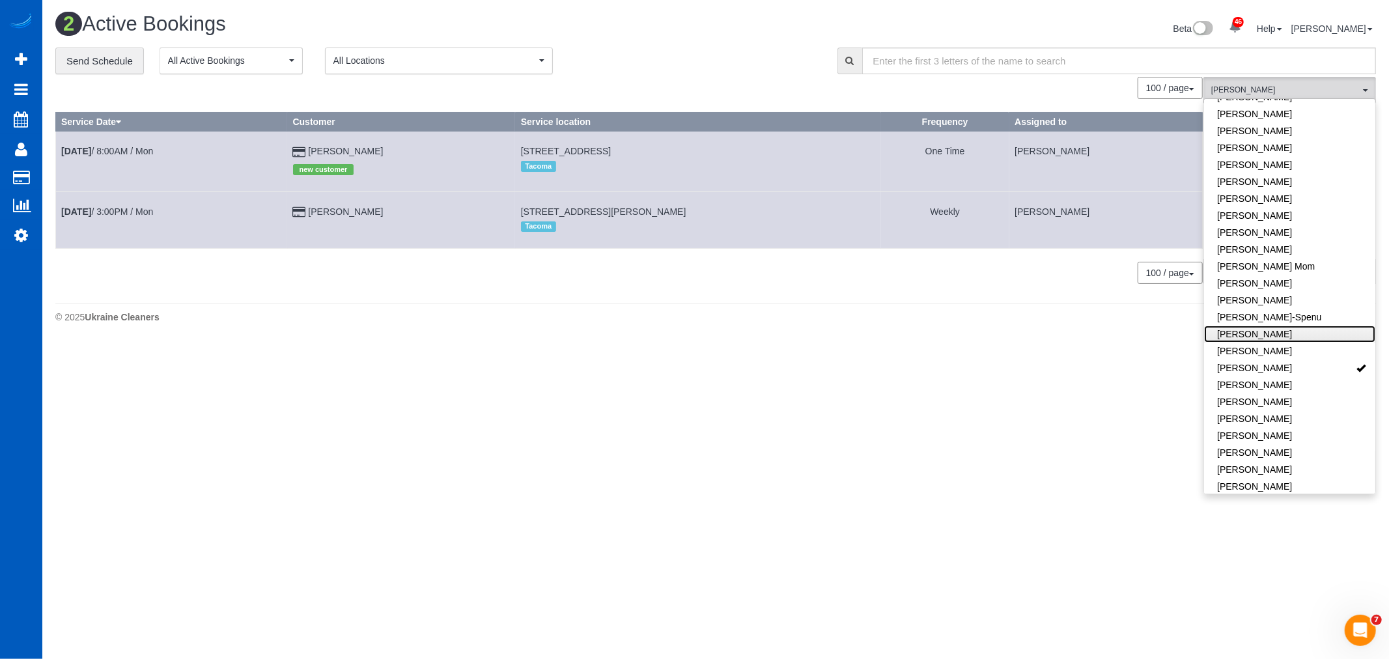
click at [1290, 335] on link "Ivanna Atamaniuk" at bounding box center [1289, 334] width 171 height 17
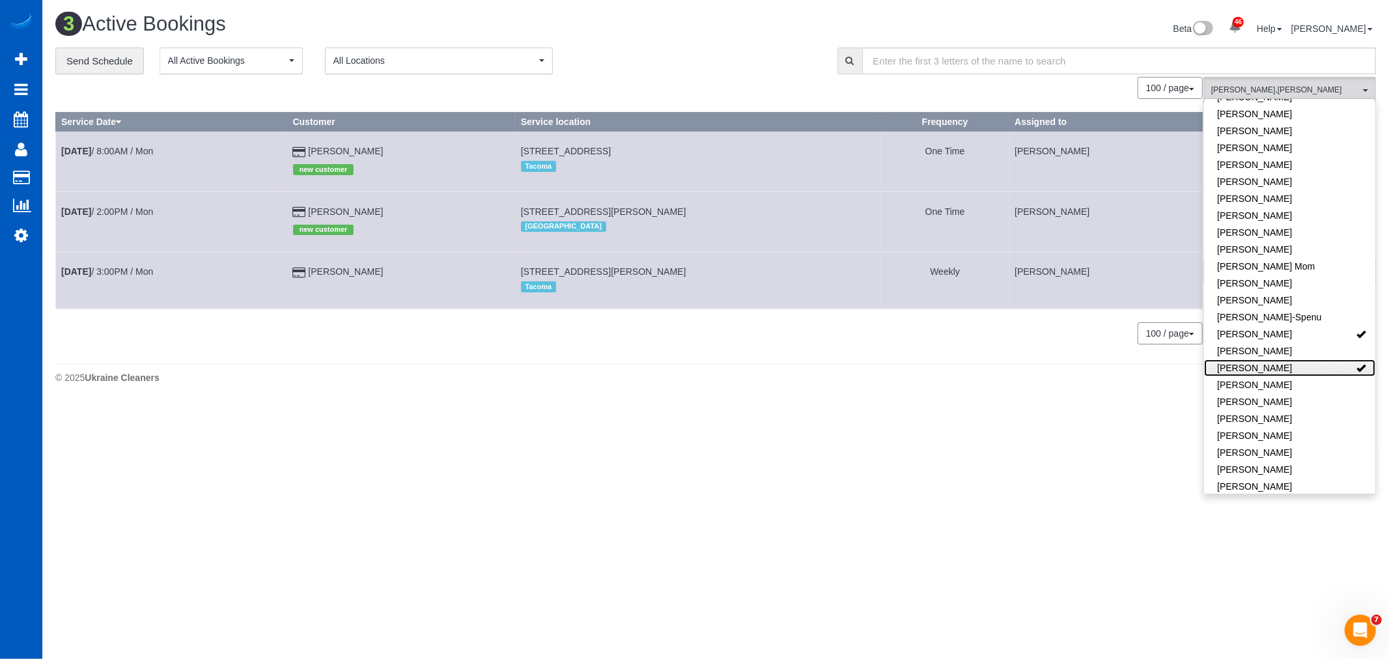
click at [1302, 365] on link "Karyna Butov" at bounding box center [1289, 367] width 171 height 17
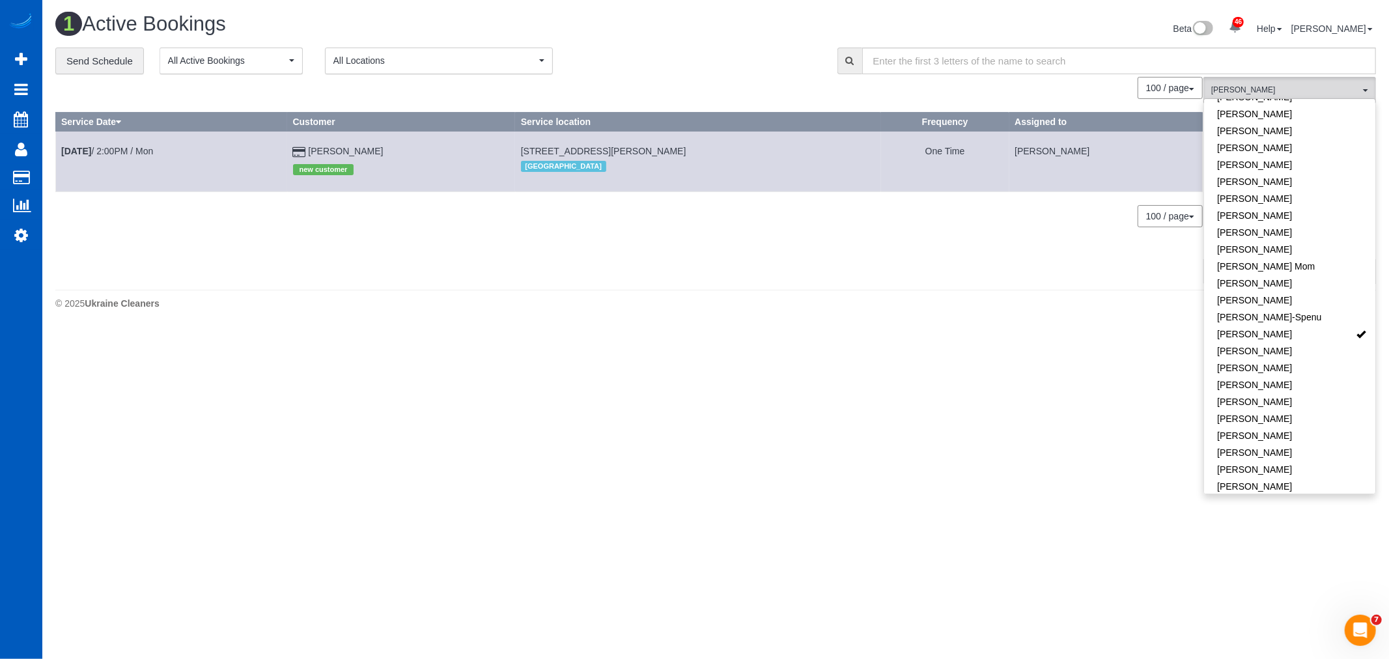
drag, startPoint x: 775, startPoint y: 417, endPoint x: 760, endPoint y: 412, distance: 16.1
click at [772, 417] on body "46 Beta Your Notifications You have 0 alerts × You have 3 to charge for 10/11/2…" at bounding box center [694, 329] width 1389 height 659
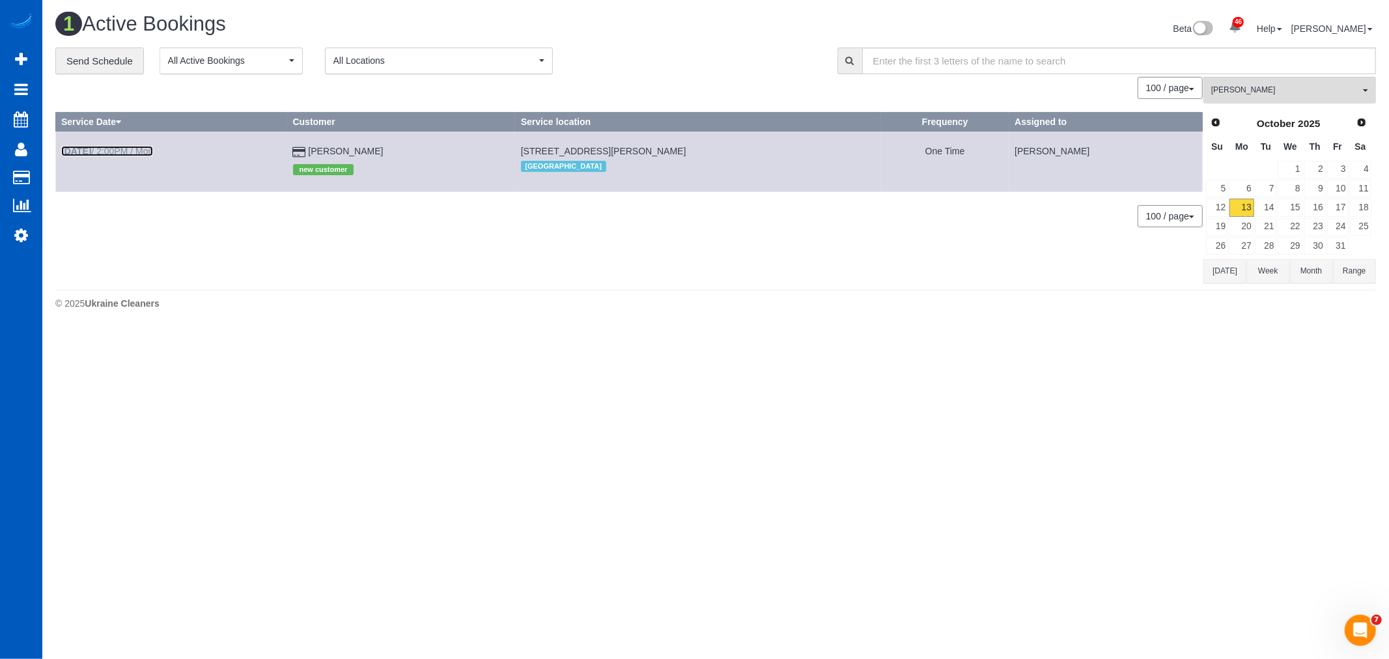
click at [143, 152] on link "Oct 13th / 2:00PM / Mon" at bounding box center [107, 151] width 92 height 10
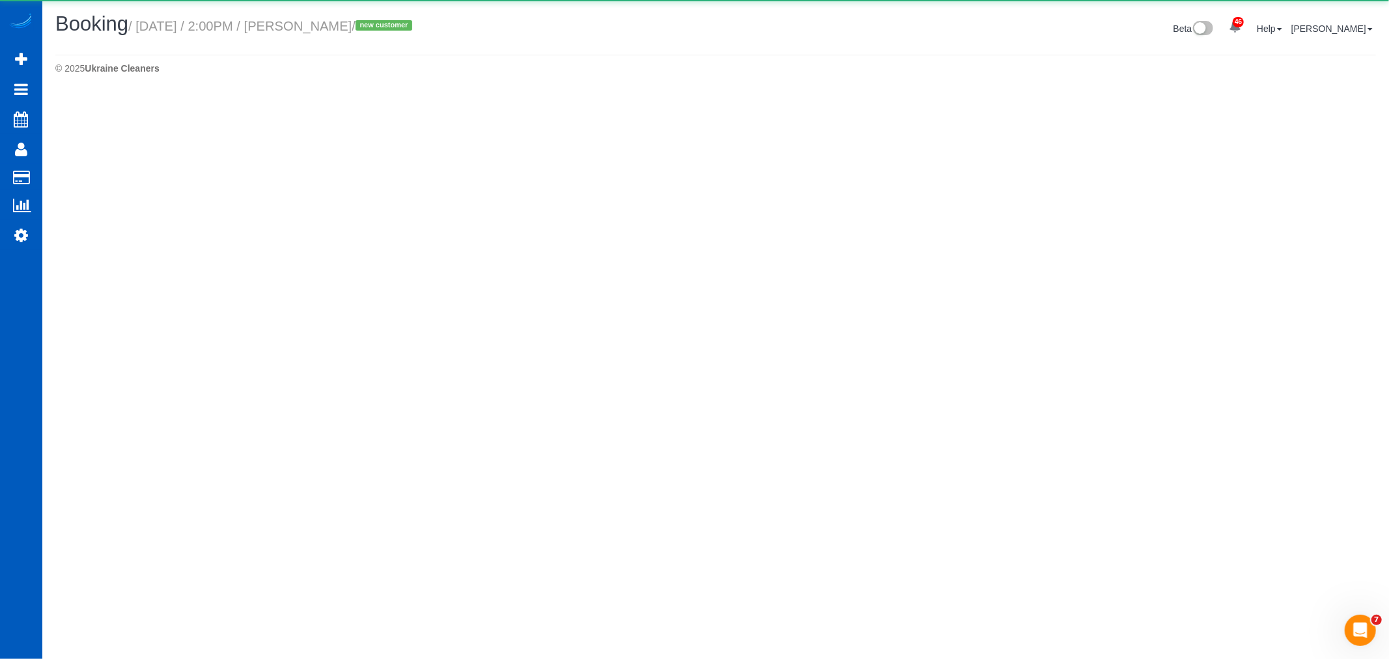
select select "CO"
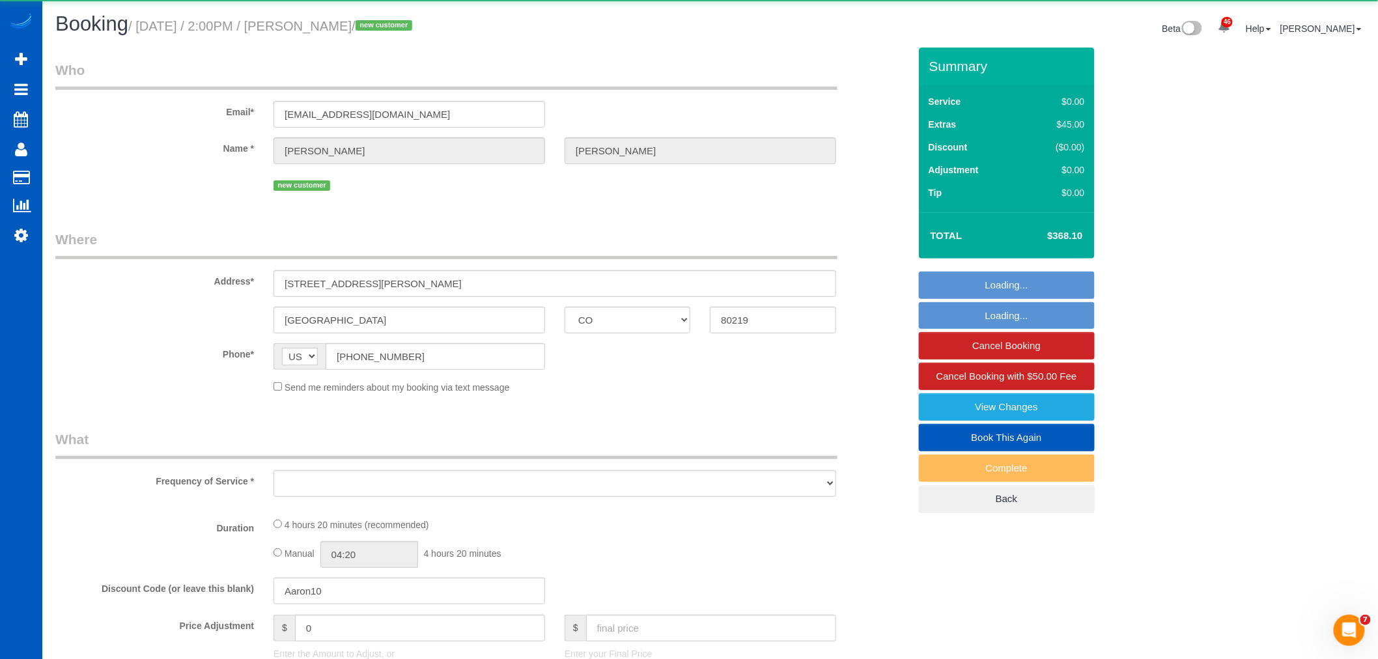
select select "object:35913"
select select "string:fspay-6b934ddb-a4e3-4578-9272-ec474db28496"
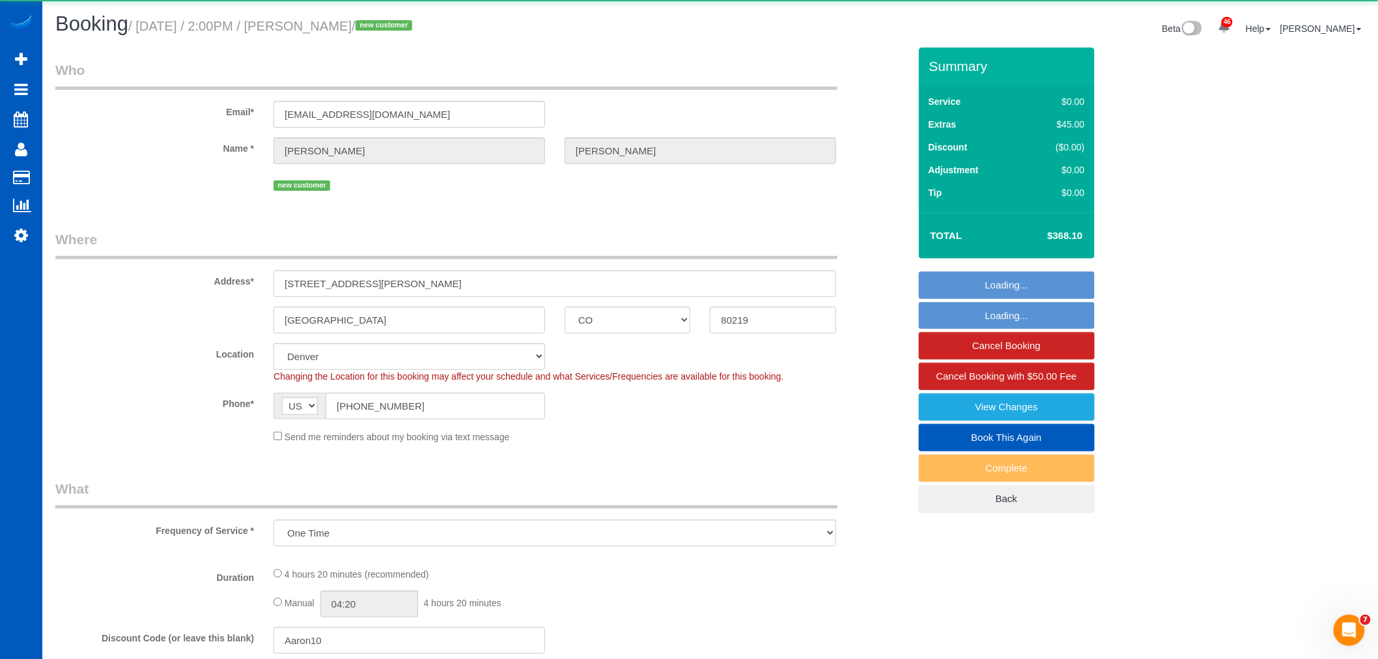
select select "object:36162"
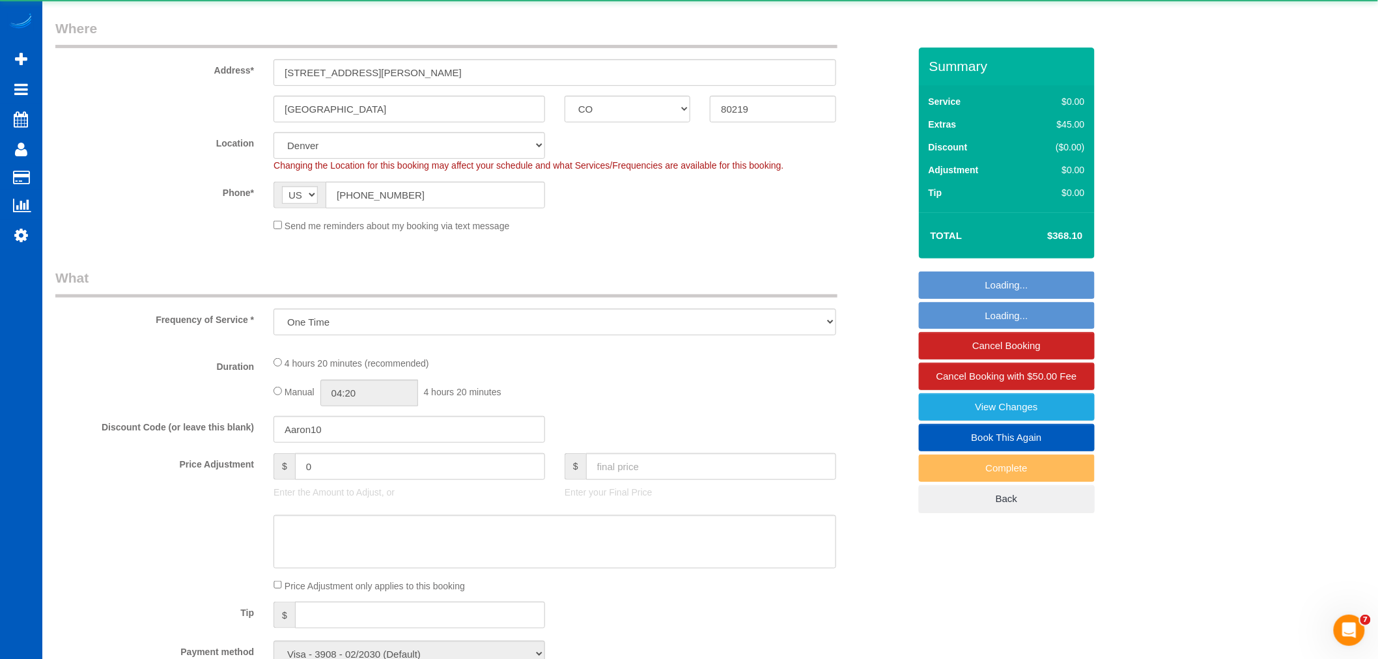
select select "199"
select select "2"
select select "spot105"
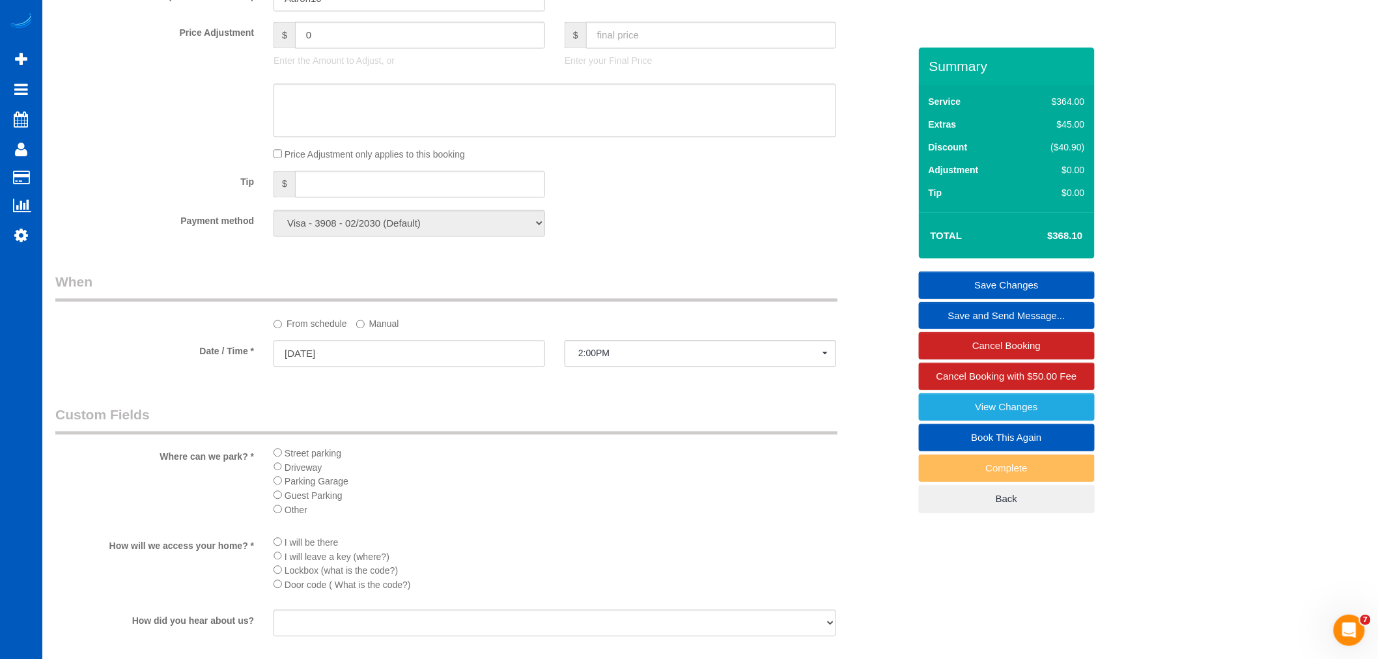
scroll to position [1157, 0]
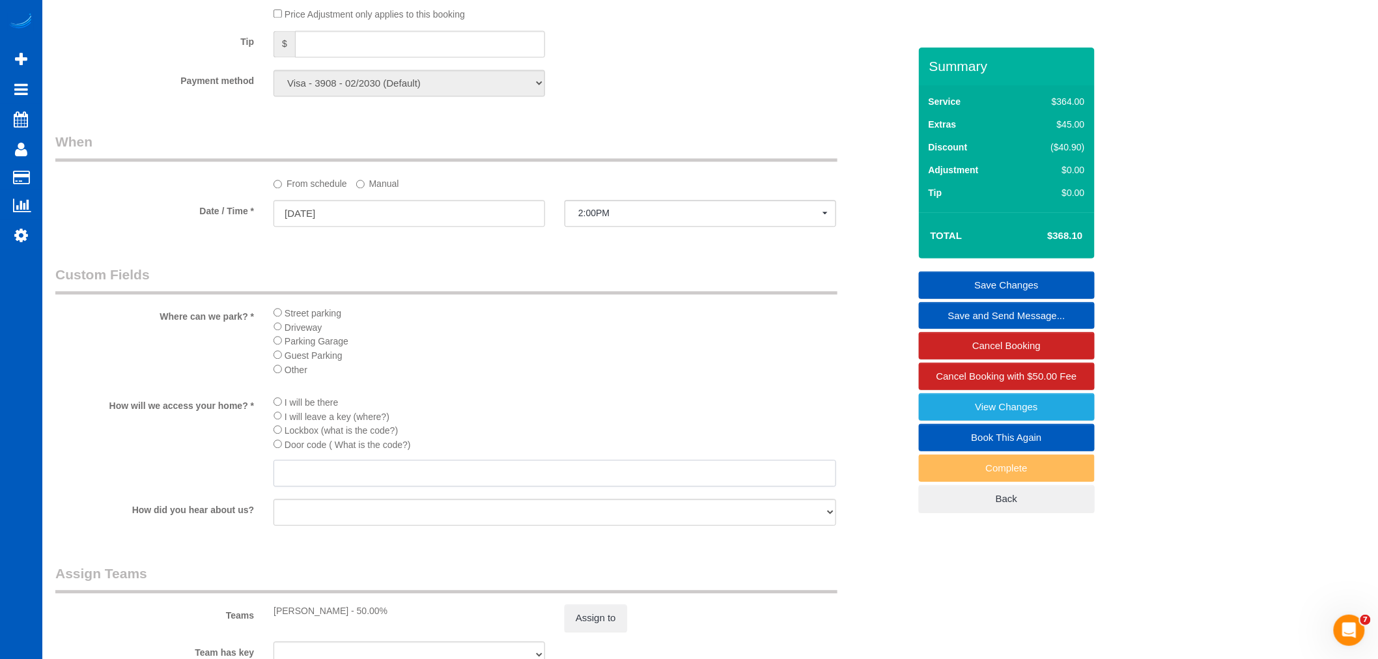
click at [294, 483] on input "text" at bounding box center [554, 473] width 563 height 27
click at [417, 486] on input "1492 checkmark" at bounding box center [554, 473] width 563 height 27
type input "1492 checkmark"
click at [574, 409] on li "I will be there" at bounding box center [554, 402] width 563 height 14
click at [1010, 280] on link "Save Changes" at bounding box center [1007, 285] width 176 height 27
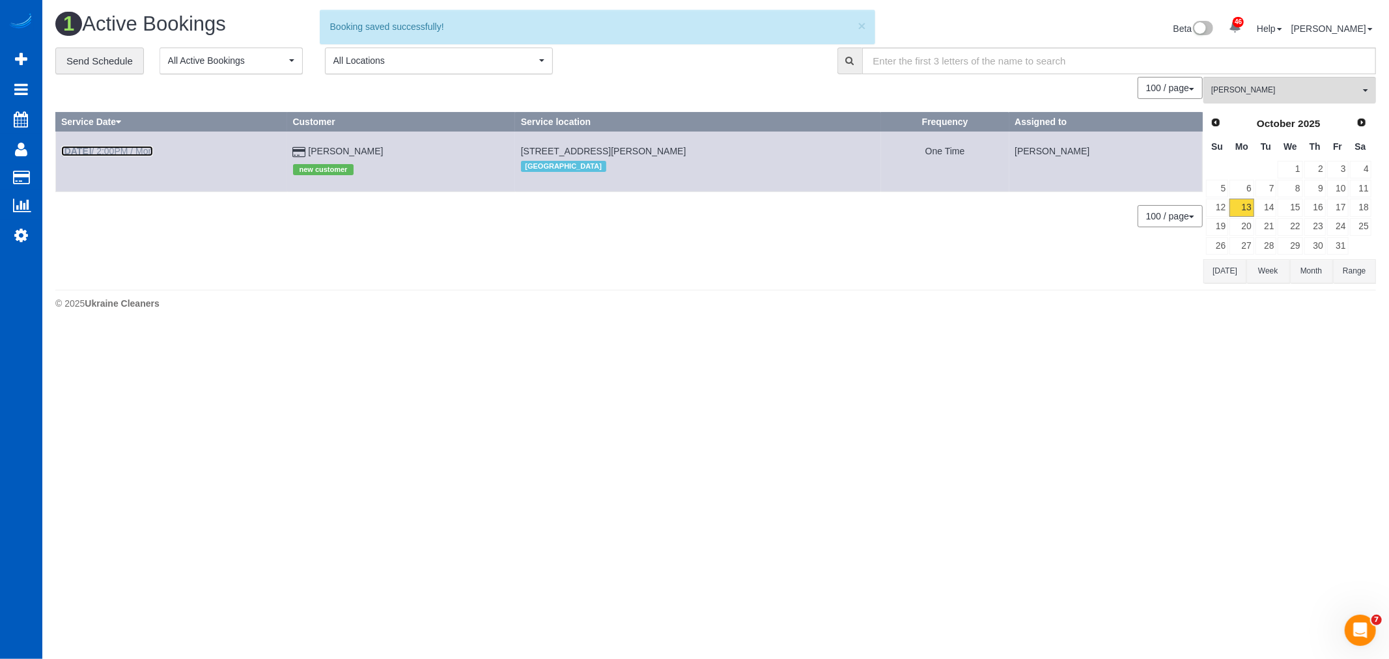
click at [113, 146] on link "Oct 13th / 2:00PM / Mon" at bounding box center [107, 151] width 92 height 10
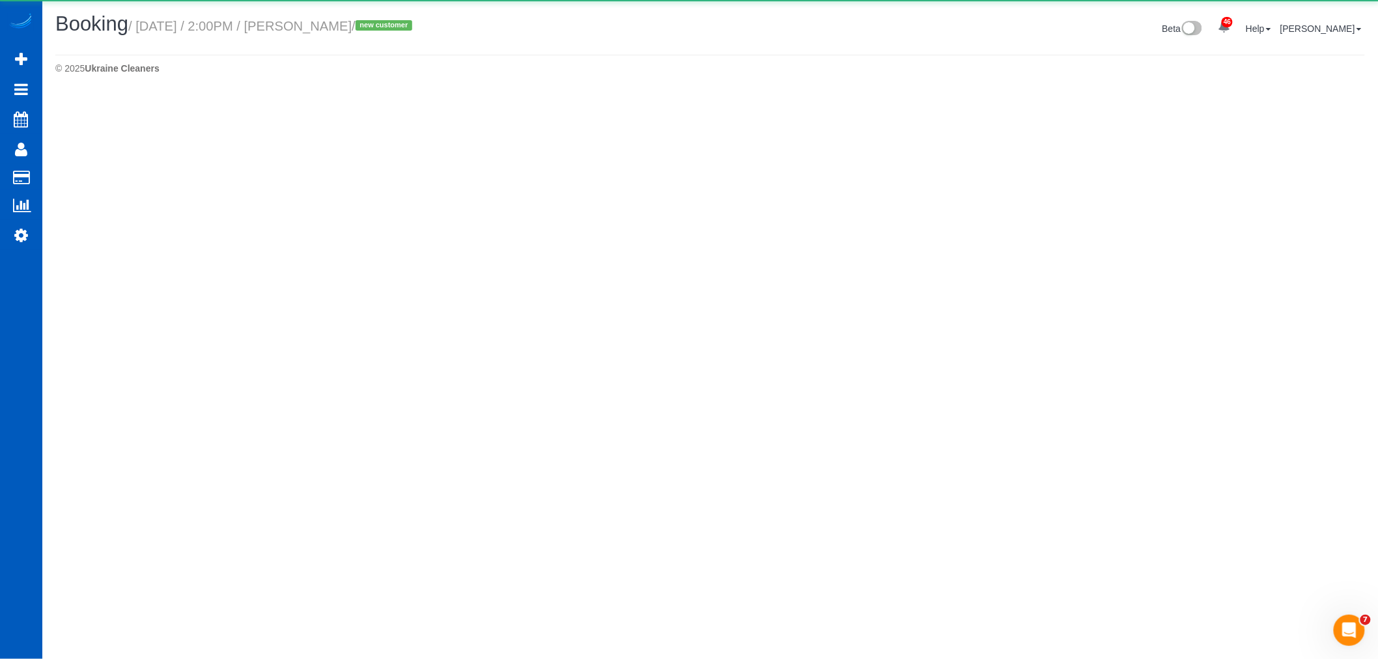
select select "CO"
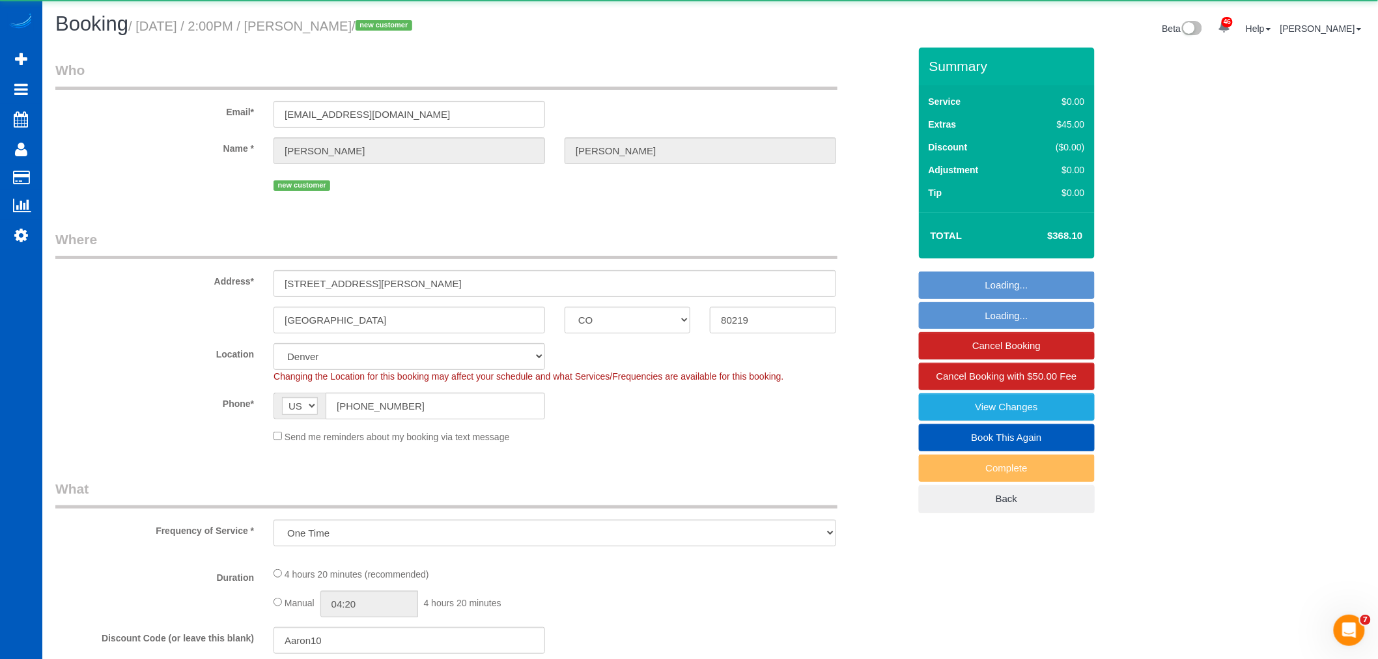
select select "object:36942"
select select "199"
select select "2"
select select "spot113"
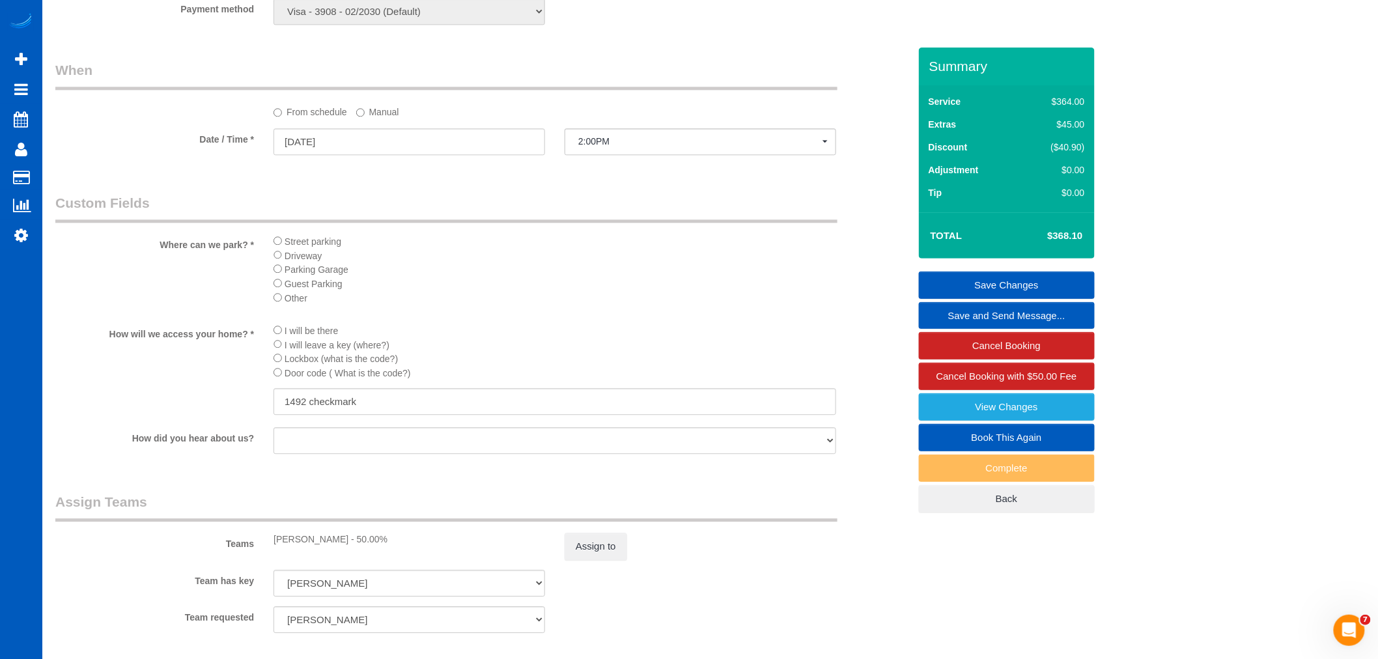
scroll to position [1229, 0]
drag, startPoint x: 303, startPoint y: 421, endPoint x: 311, endPoint y: 438, distance: 18.1
click at [276, 414] on input "1492 checkmark" at bounding box center [554, 400] width 563 height 27
click at [486, 408] on input "1492 checkmark" at bounding box center [554, 400] width 563 height 27
drag, startPoint x: 457, startPoint y: 421, endPoint x: 148, endPoint y: 427, distance: 309.4
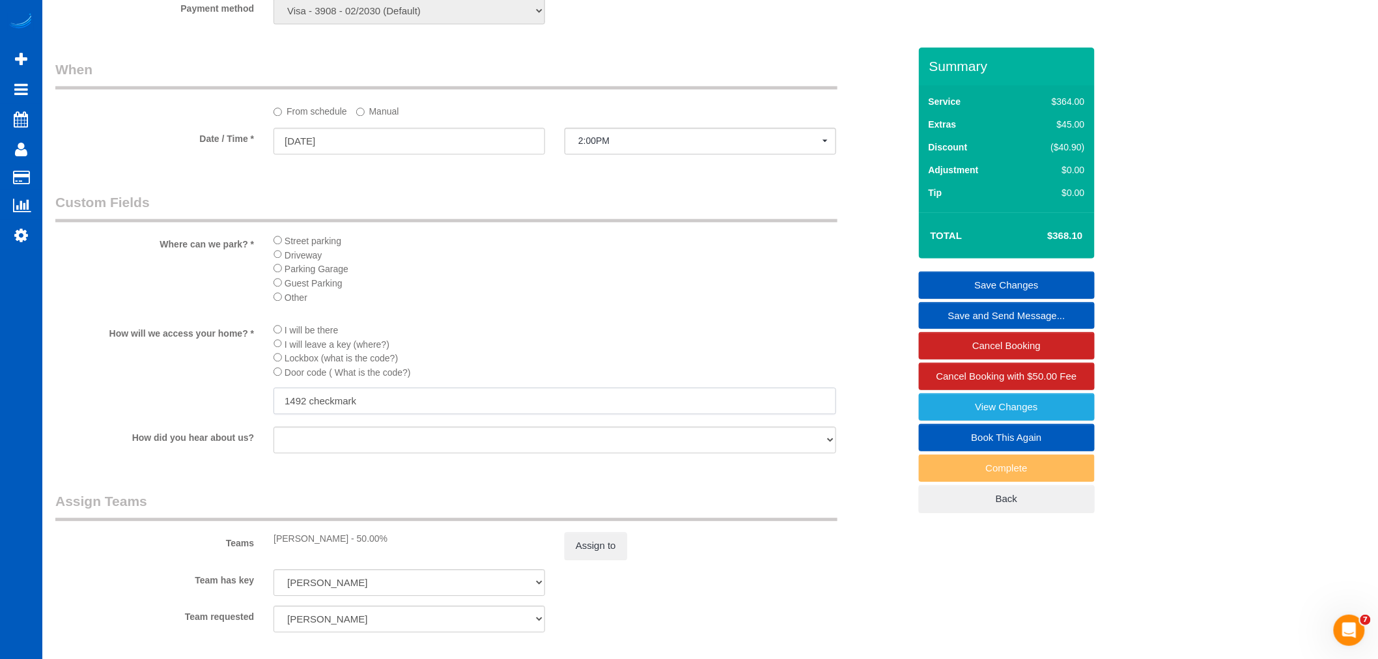
click at [148, 417] on div "How will we access your home? * I will be there I will leave a key (where?) Loc…" at bounding box center [482, 369] width 873 height 94
click at [697, 351] on li "I will leave a key (where?)" at bounding box center [554, 344] width 563 height 14
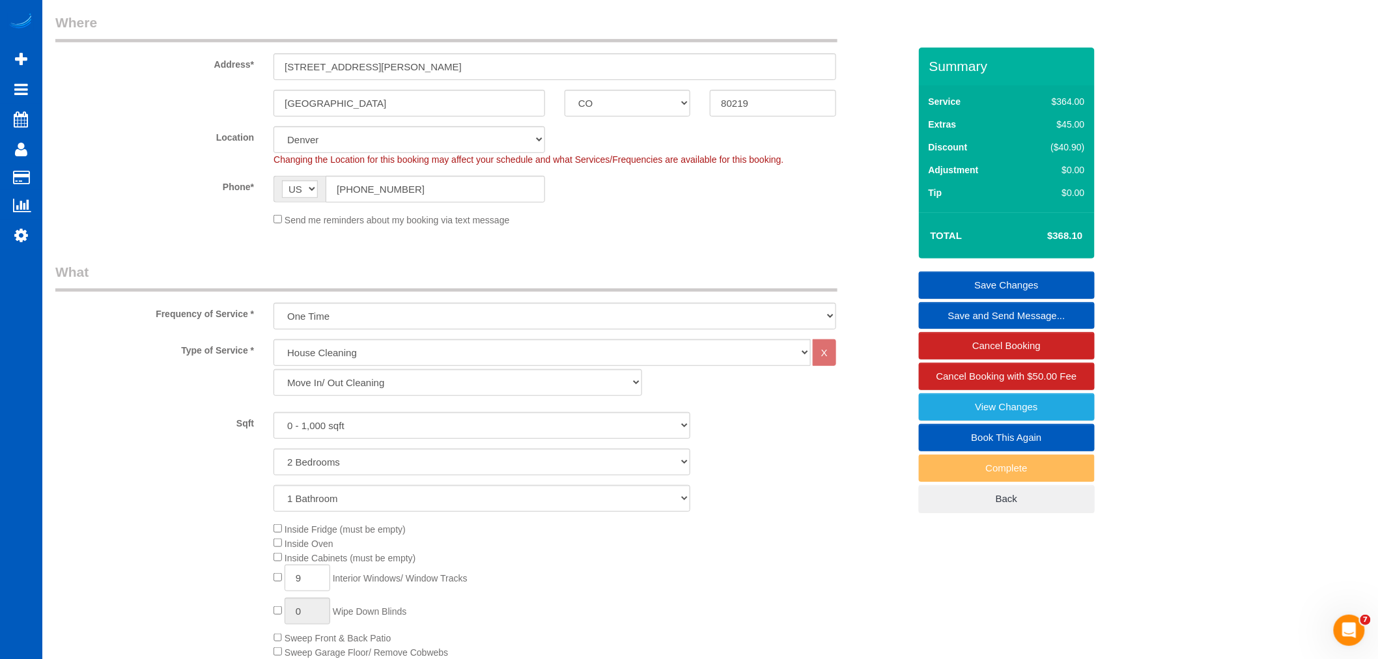
scroll to position [0, 0]
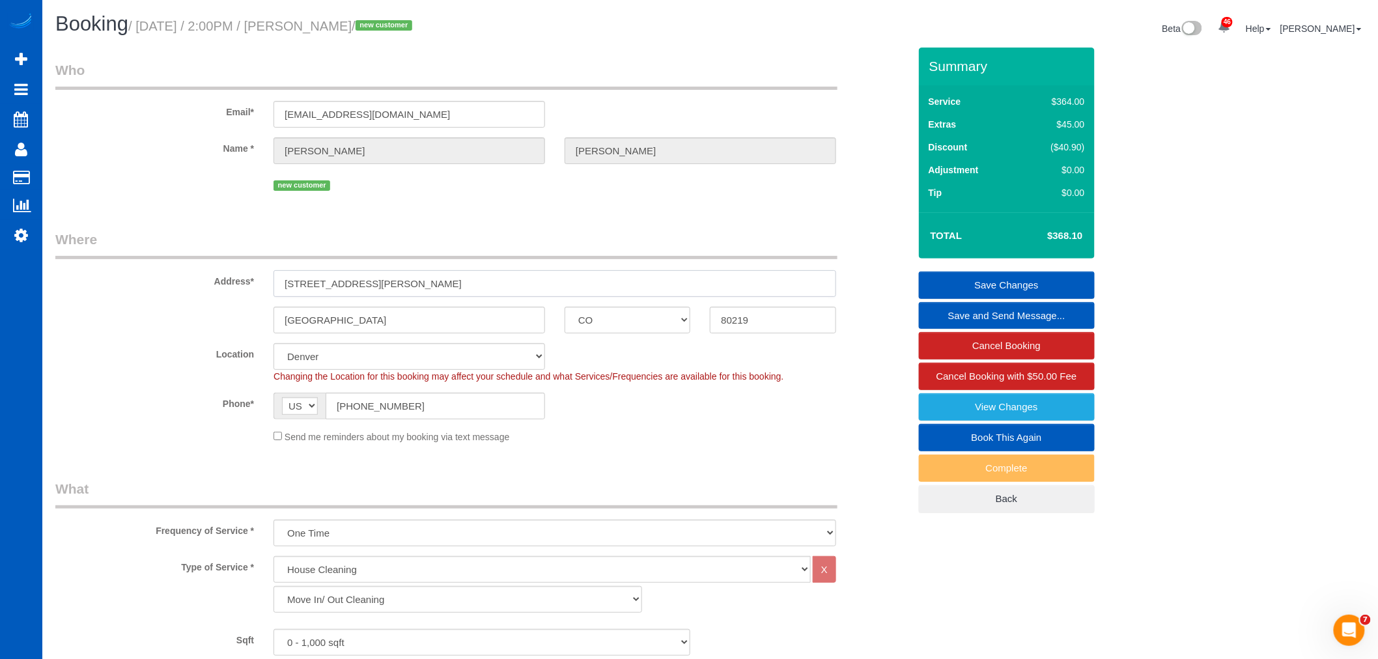
drag, startPoint x: 406, startPoint y: 282, endPoint x: 298, endPoint y: 290, distance: 108.4
click at [276, 294] on input "4455 W Custer Pl" at bounding box center [554, 283] width 563 height 27
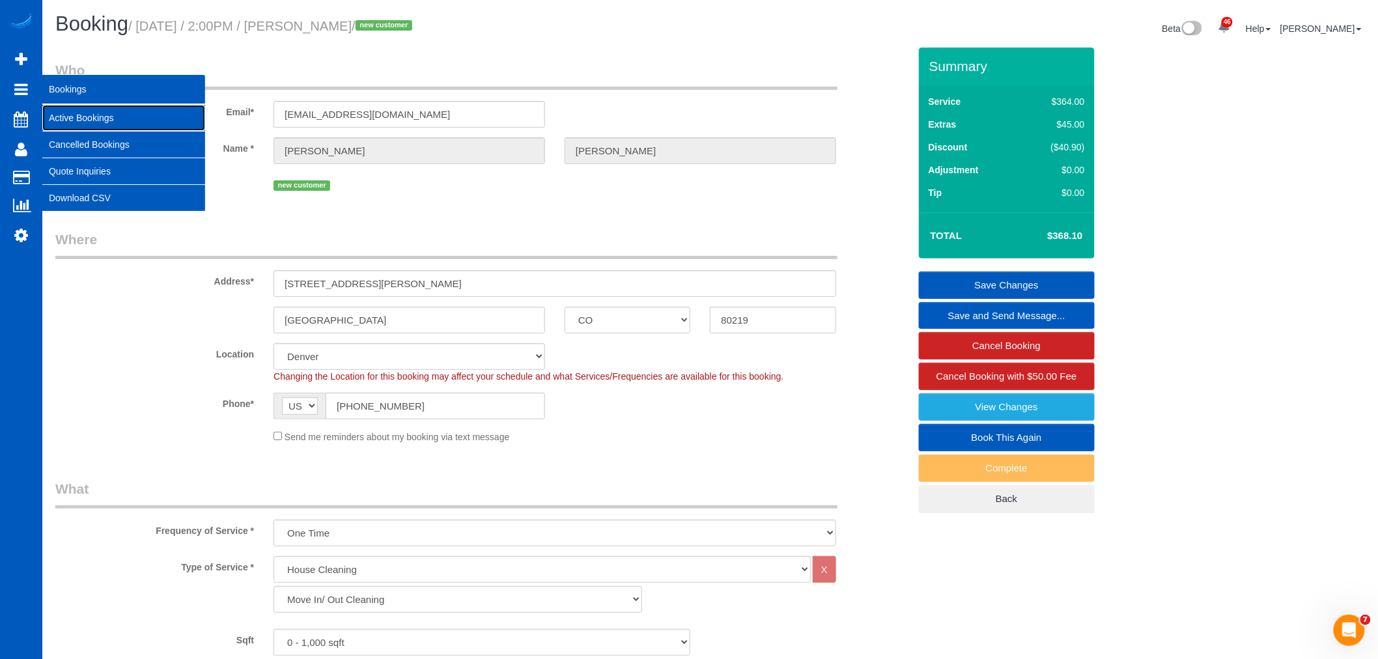
click at [78, 111] on link "Active Bookings" at bounding box center [123, 118] width 163 height 26
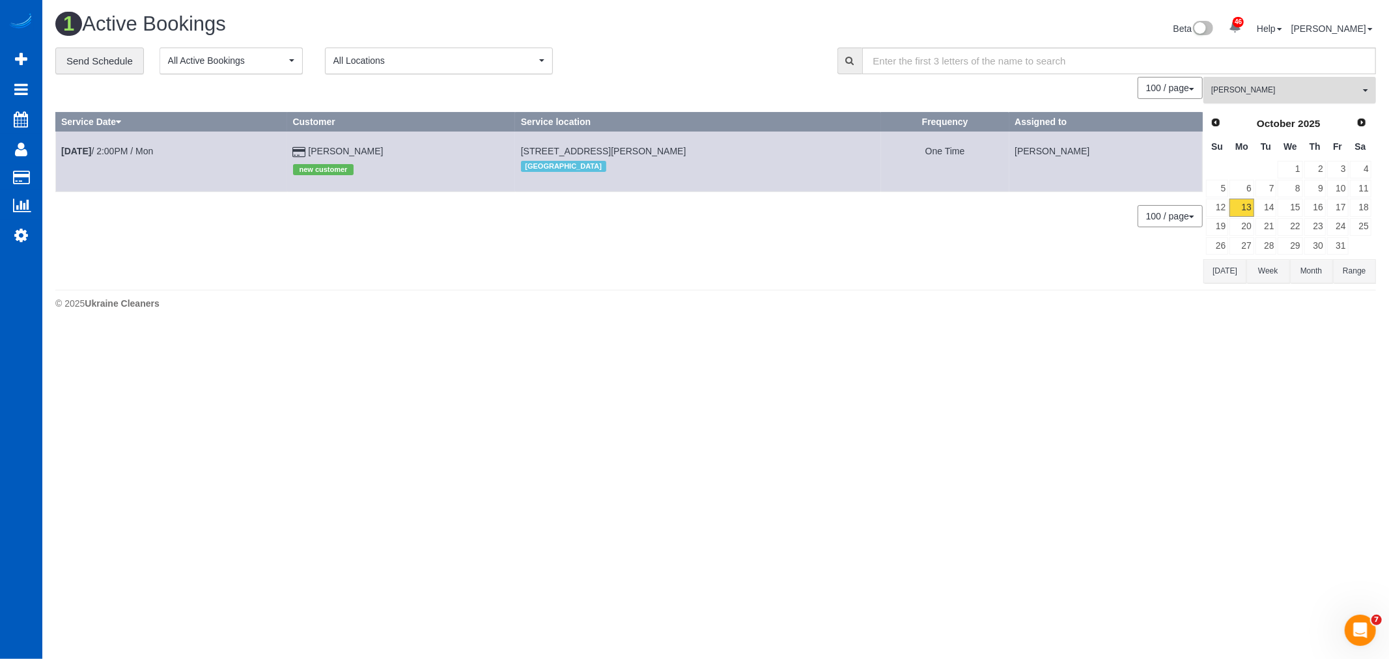
click at [1307, 91] on span "Ivanna Atamaniuk" at bounding box center [1285, 90] width 148 height 11
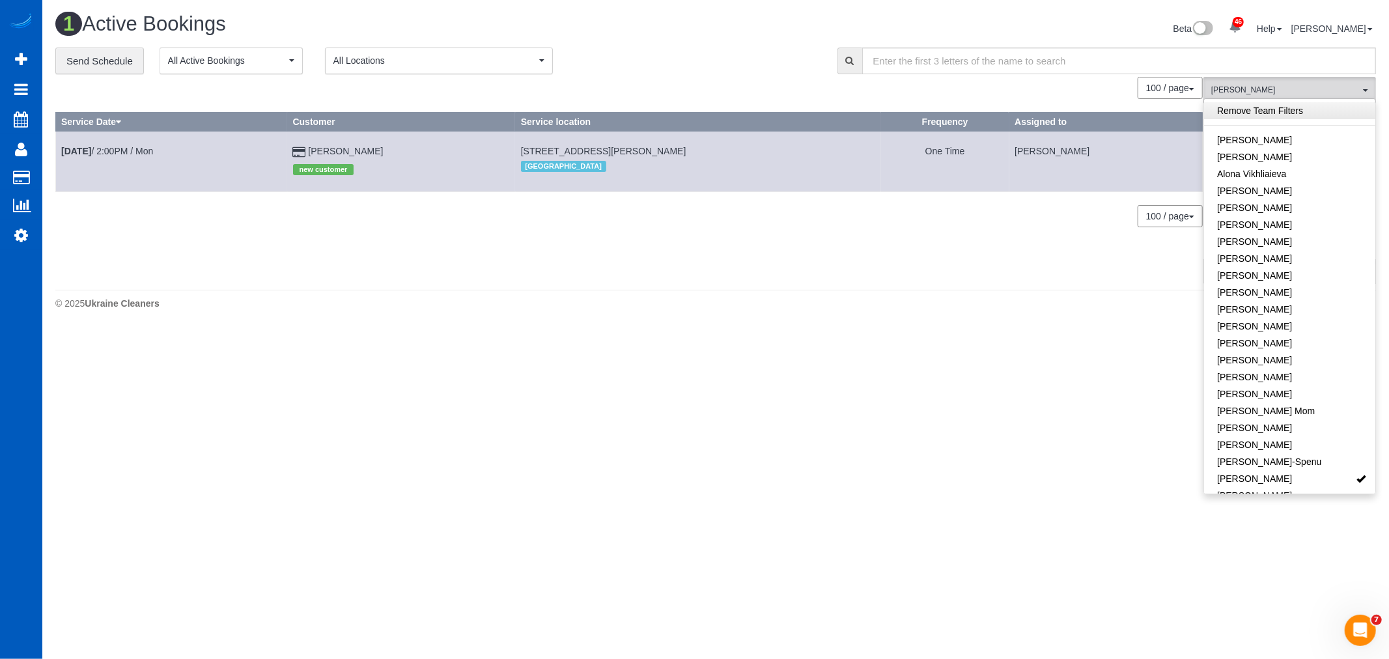
click at [1291, 107] on link "Remove Team Filters" at bounding box center [1289, 110] width 171 height 17
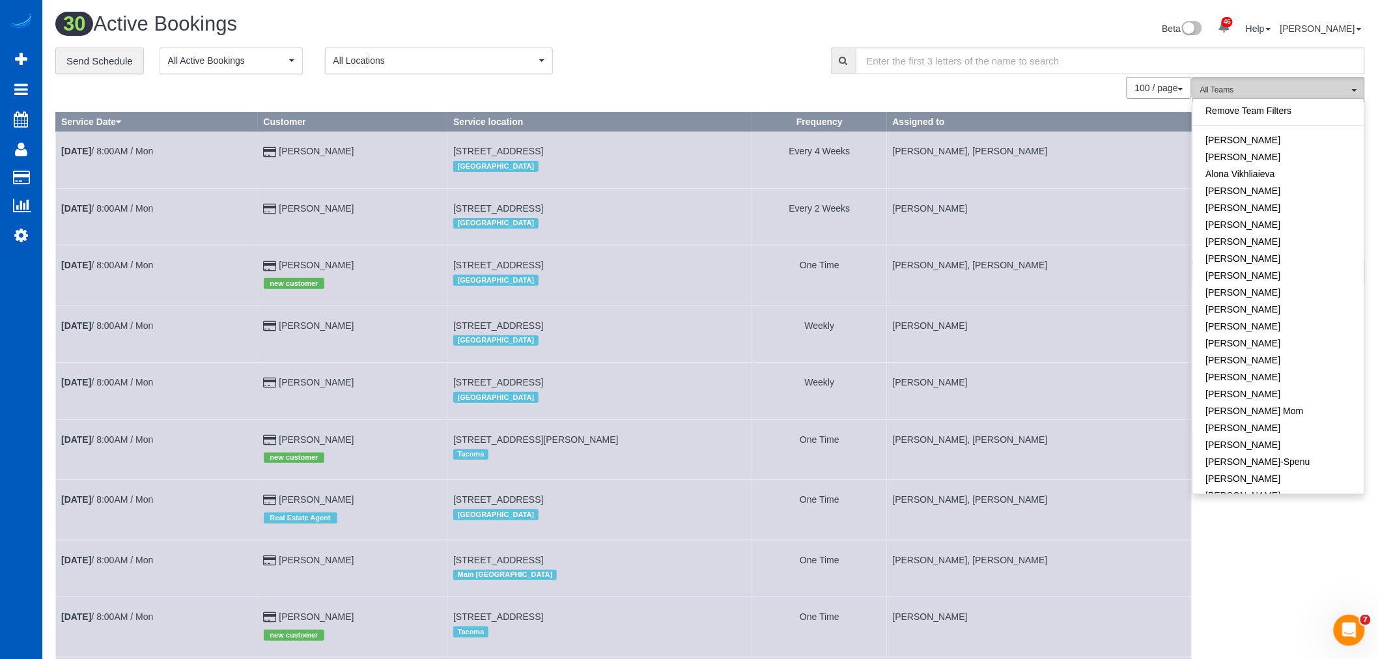
click at [1260, 87] on span "All Teams" at bounding box center [1274, 90] width 148 height 11
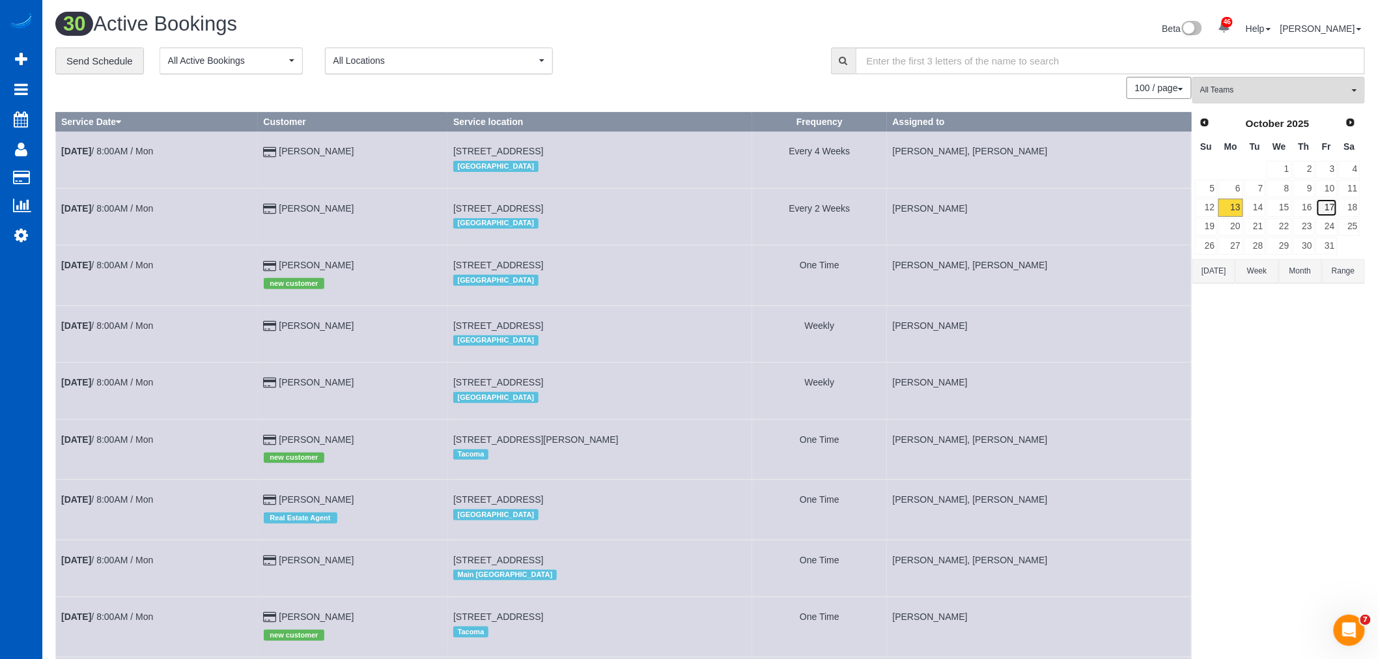
click at [1322, 208] on link "17" at bounding box center [1326, 208] width 21 height 18
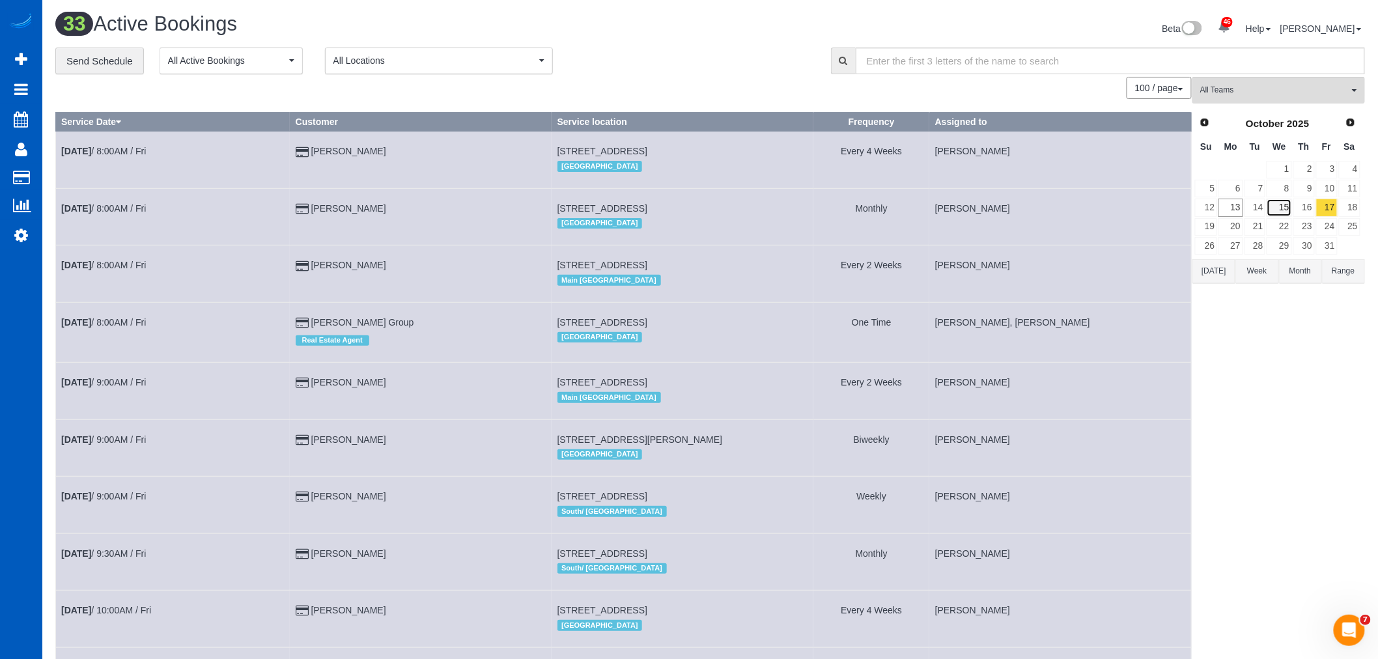
click at [1285, 208] on link "15" at bounding box center [1279, 208] width 25 height 18
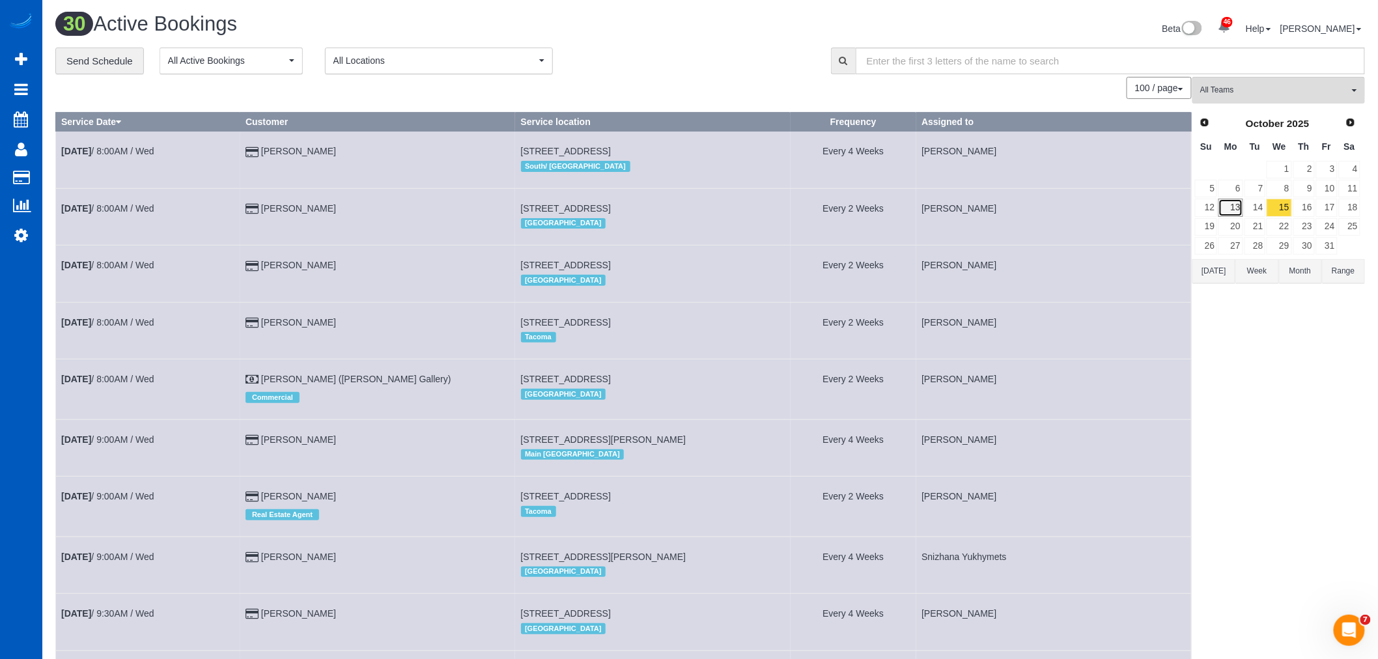
click at [1231, 206] on link "13" at bounding box center [1230, 208] width 24 height 18
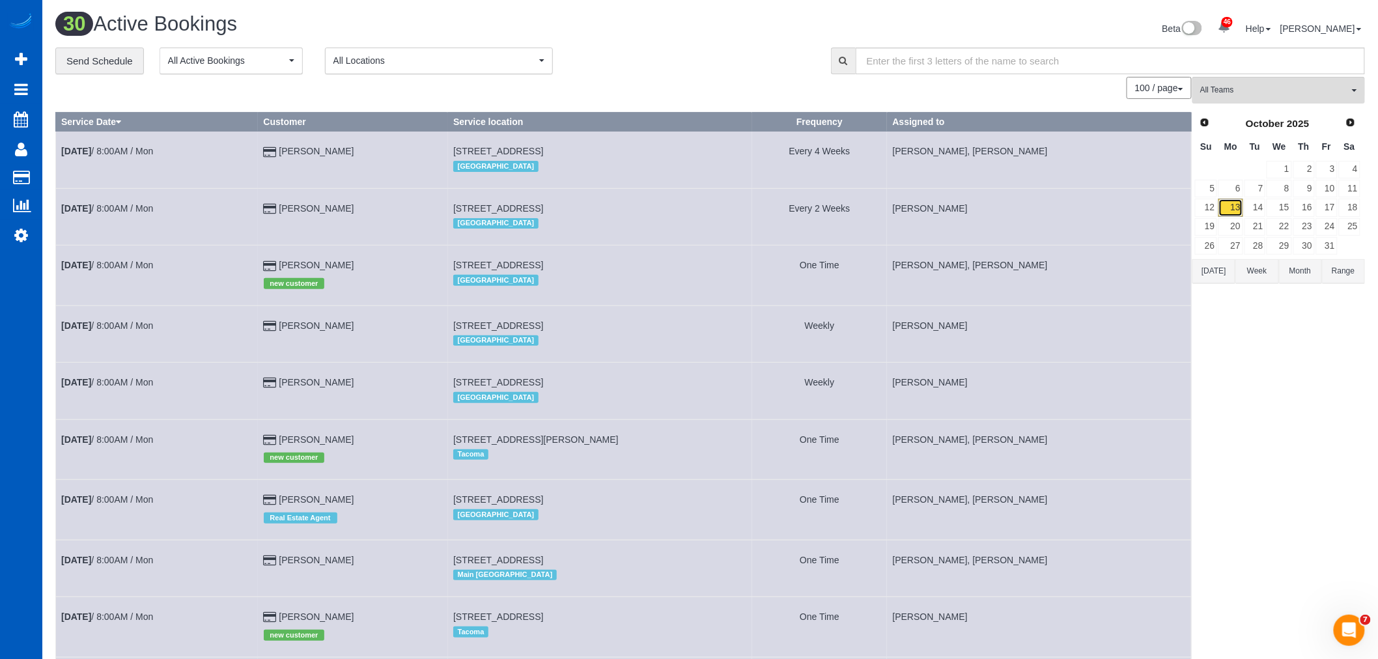
click at [1231, 206] on link "13" at bounding box center [1230, 208] width 24 height 18
click at [1254, 90] on span "All Teams" at bounding box center [1274, 90] width 148 height 11
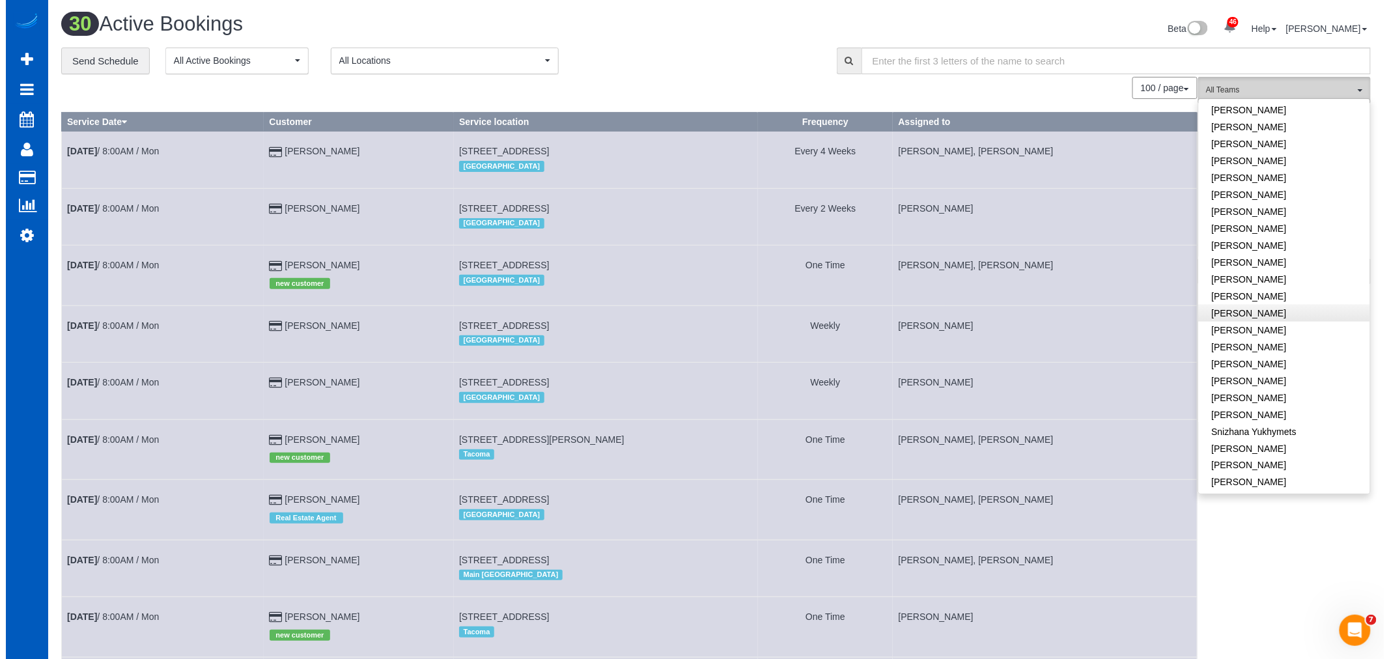
scroll to position [701, 0]
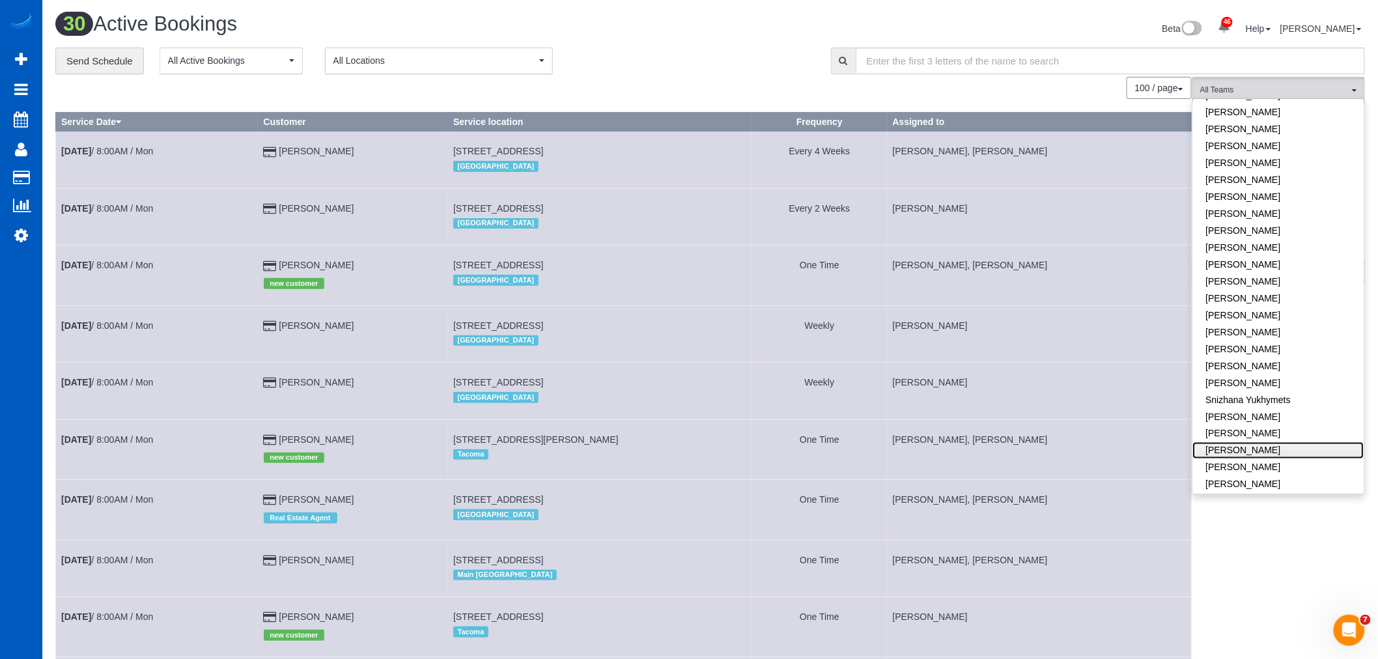
click at [1267, 442] on link "Tatyana Razumovskaya" at bounding box center [1278, 450] width 171 height 17
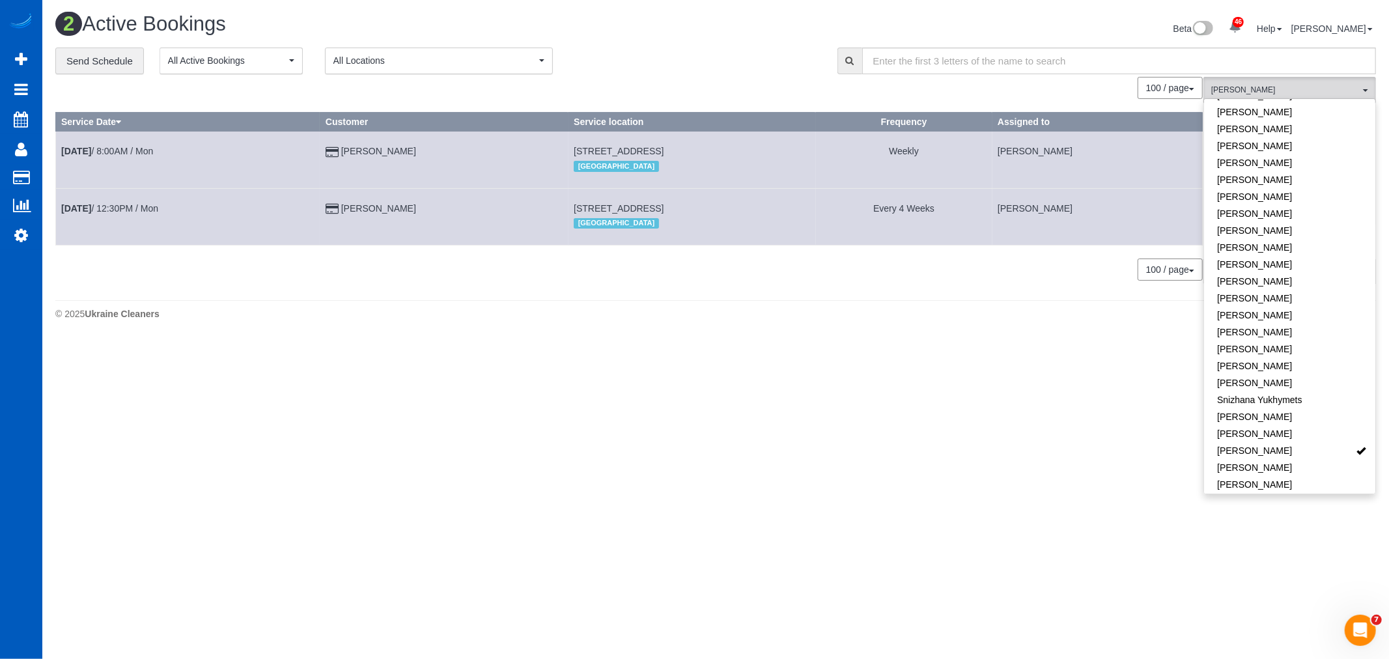
click at [713, 346] on body "46 Beta Your Notifications You have 0 alerts × You have 3 to charge for 10/11/2…" at bounding box center [694, 329] width 1389 height 659
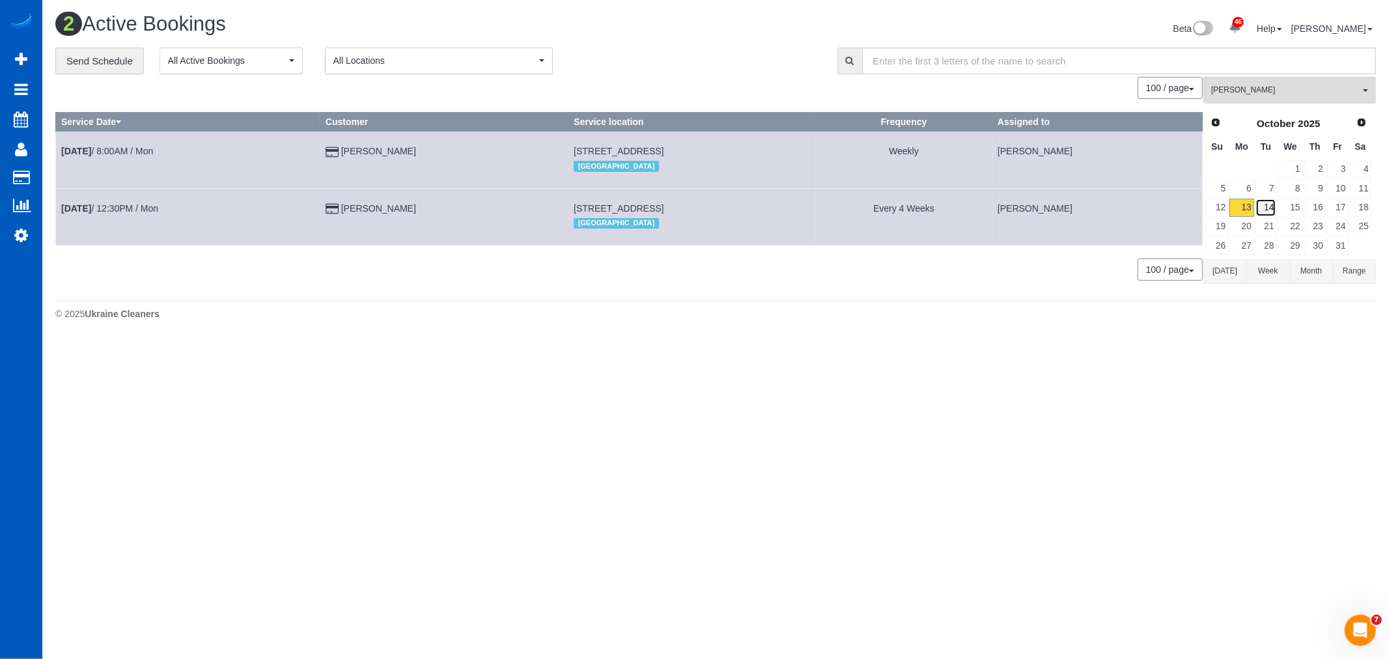
click at [1276, 204] on link "14" at bounding box center [1265, 208] width 21 height 18
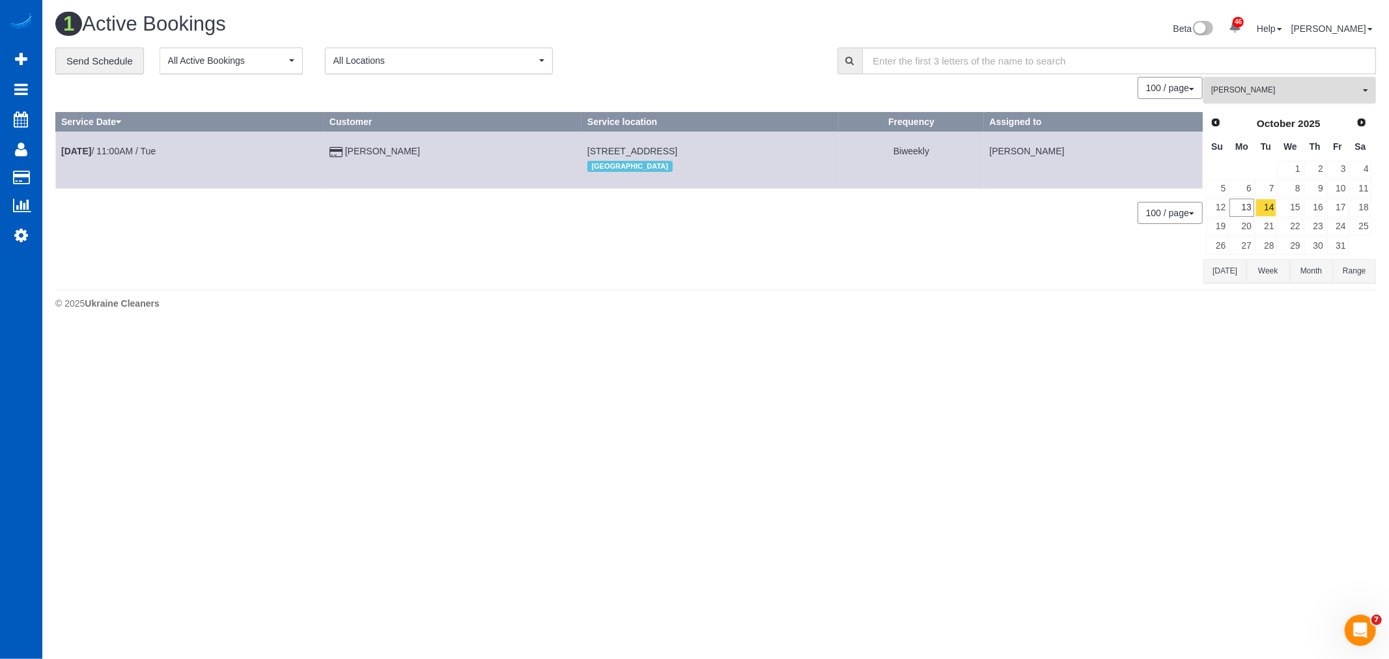
click at [1272, 100] on button "Tatyana Razumovskaya All Teams" at bounding box center [1289, 90] width 173 height 27
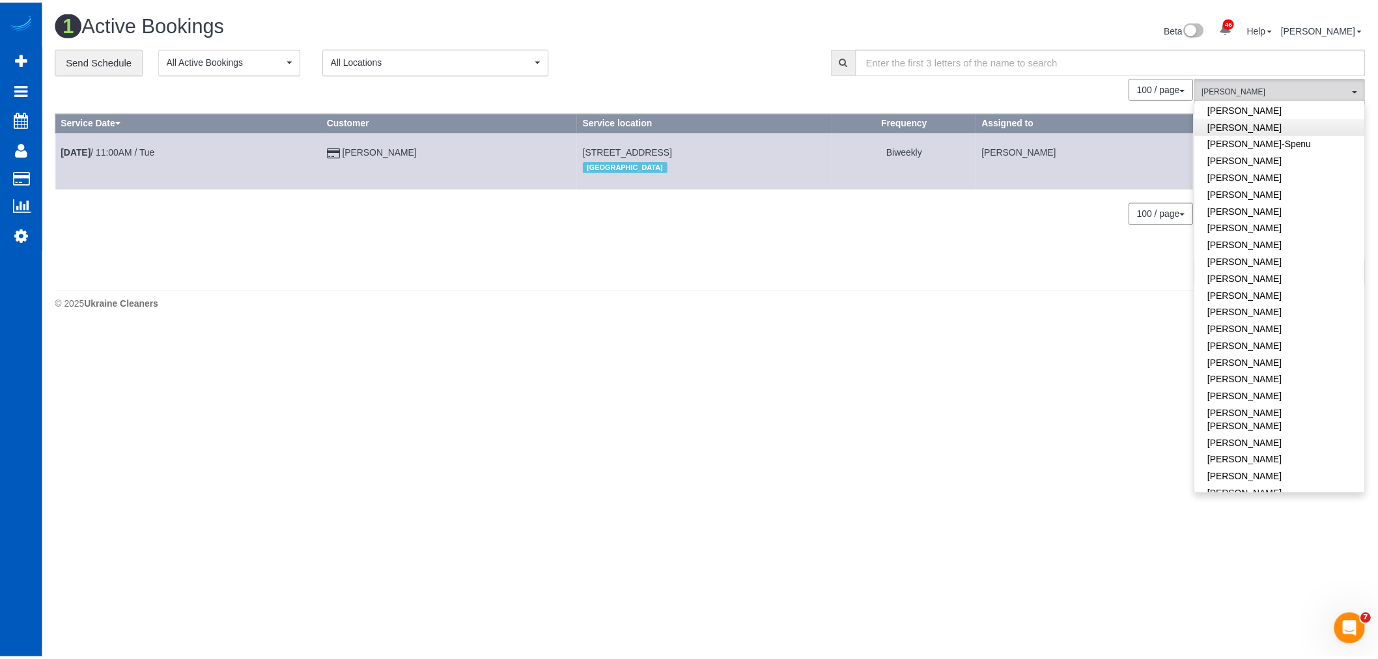
scroll to position [0, 0]
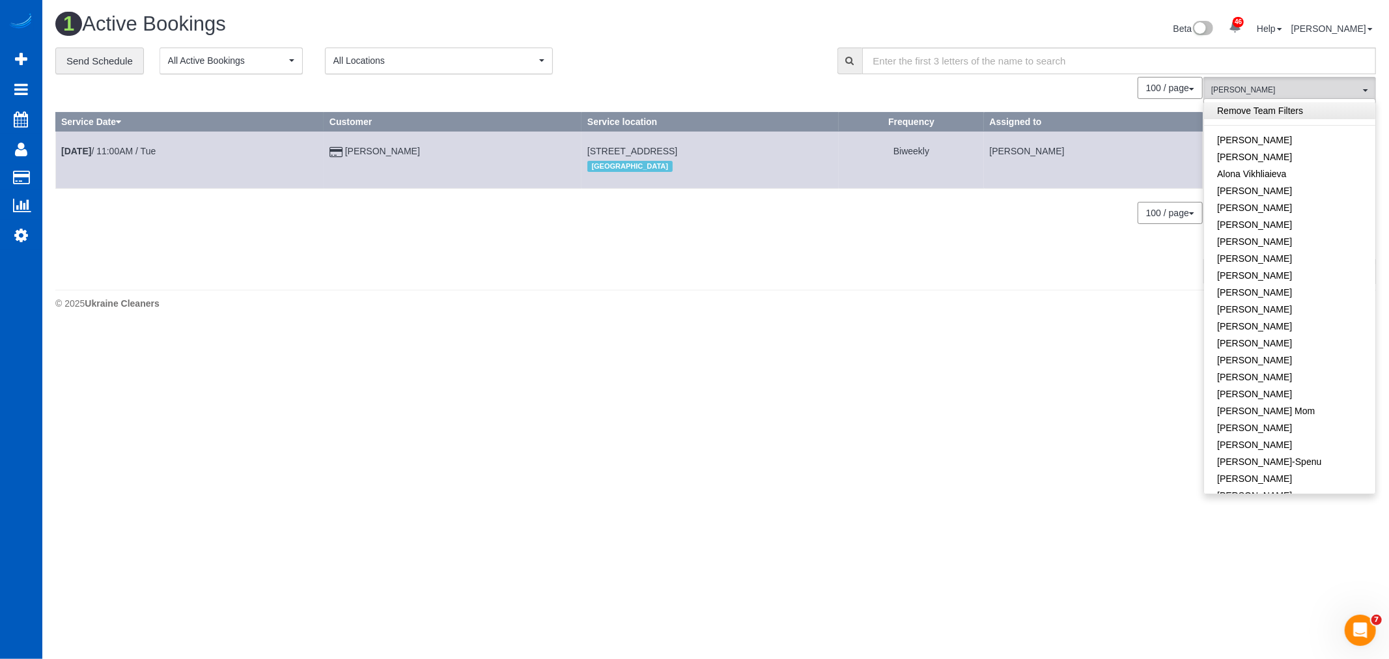
click at [1270, 105] on link "Remove Team Filters" at bounding box center [1289, 110] width 171 height 17
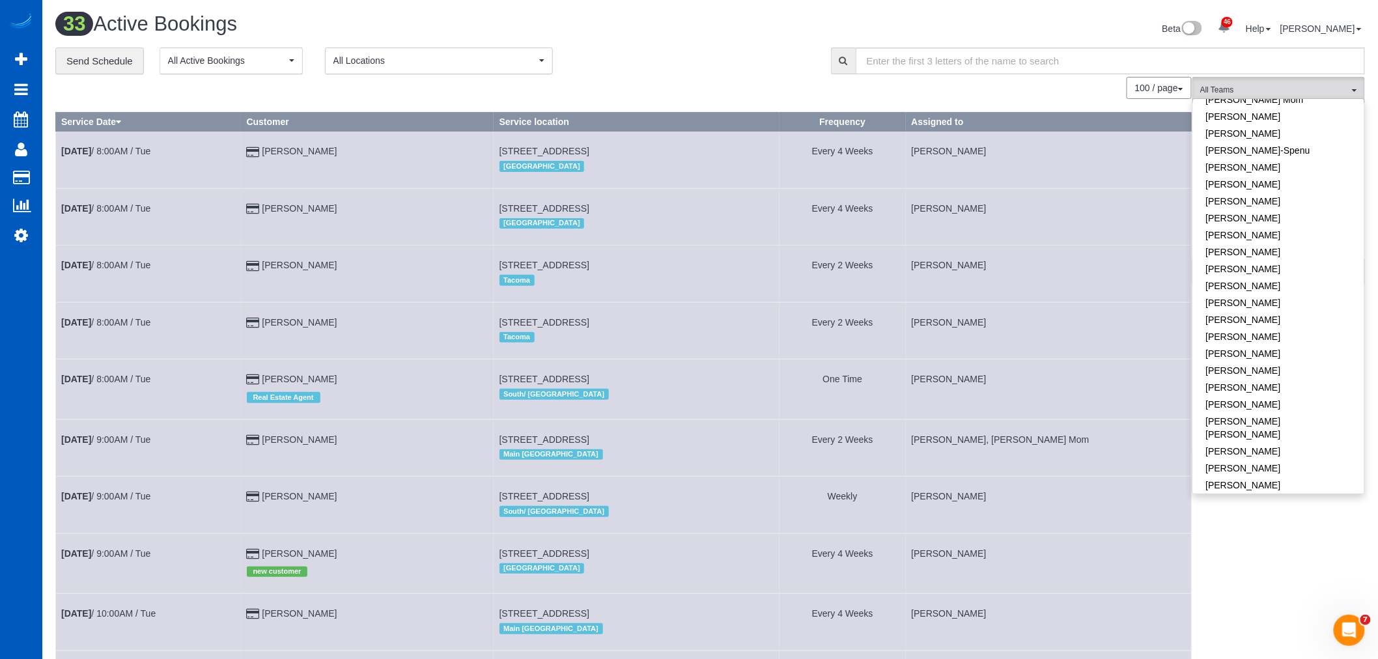
scroll to position [434, 0]
click at [1273, 388] on link "Oksana Kosiuk" at bounding box center [1278, 396] width 171 height 17
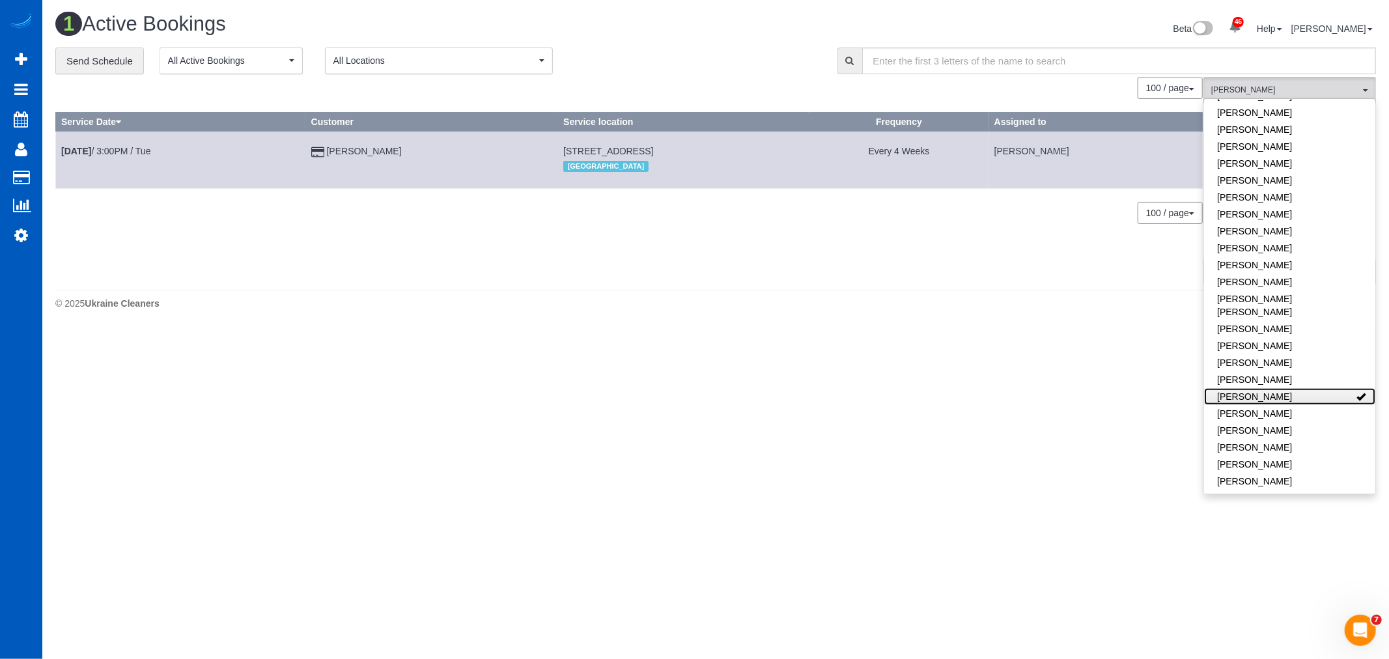
click at [1273, 388] on link "Oksana Kosiuk" at bounding box center [1289, 396] width 171 height 17
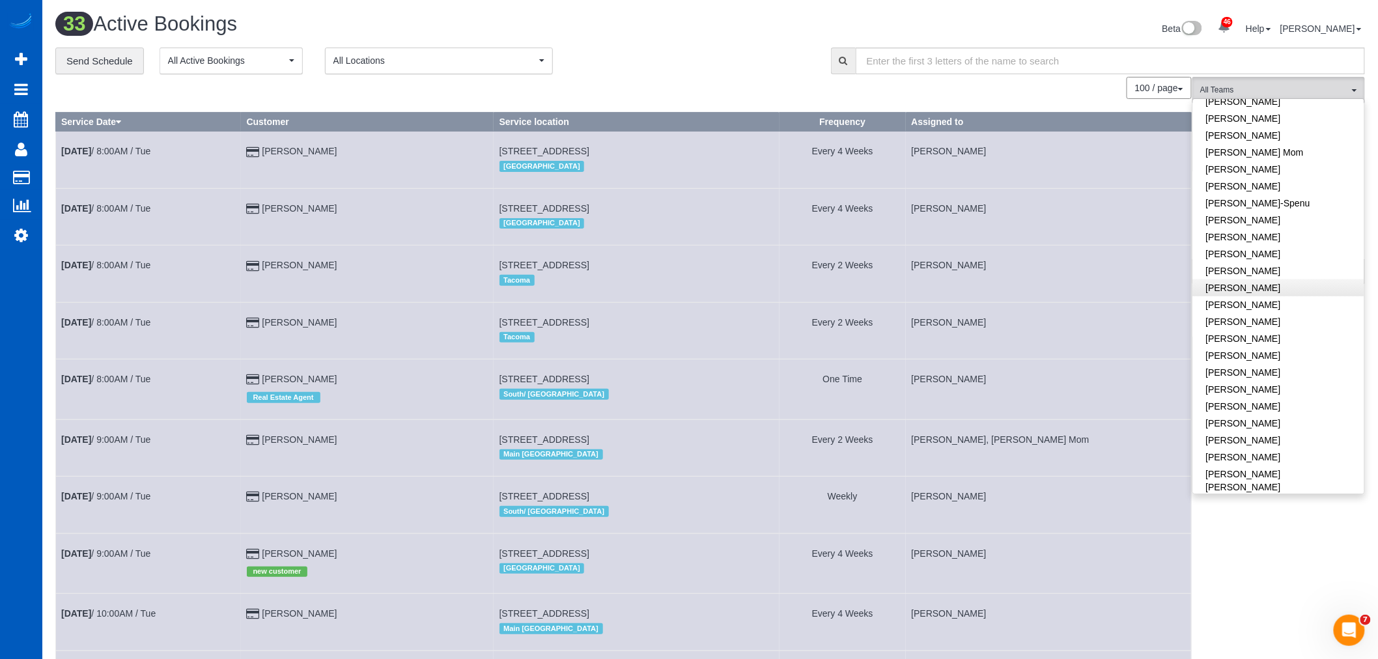
scroll to position [217, 0]
click at [1272, 210] on link "Irina Dunaeva" at bounding box center [1278, 211] width 171 height 17
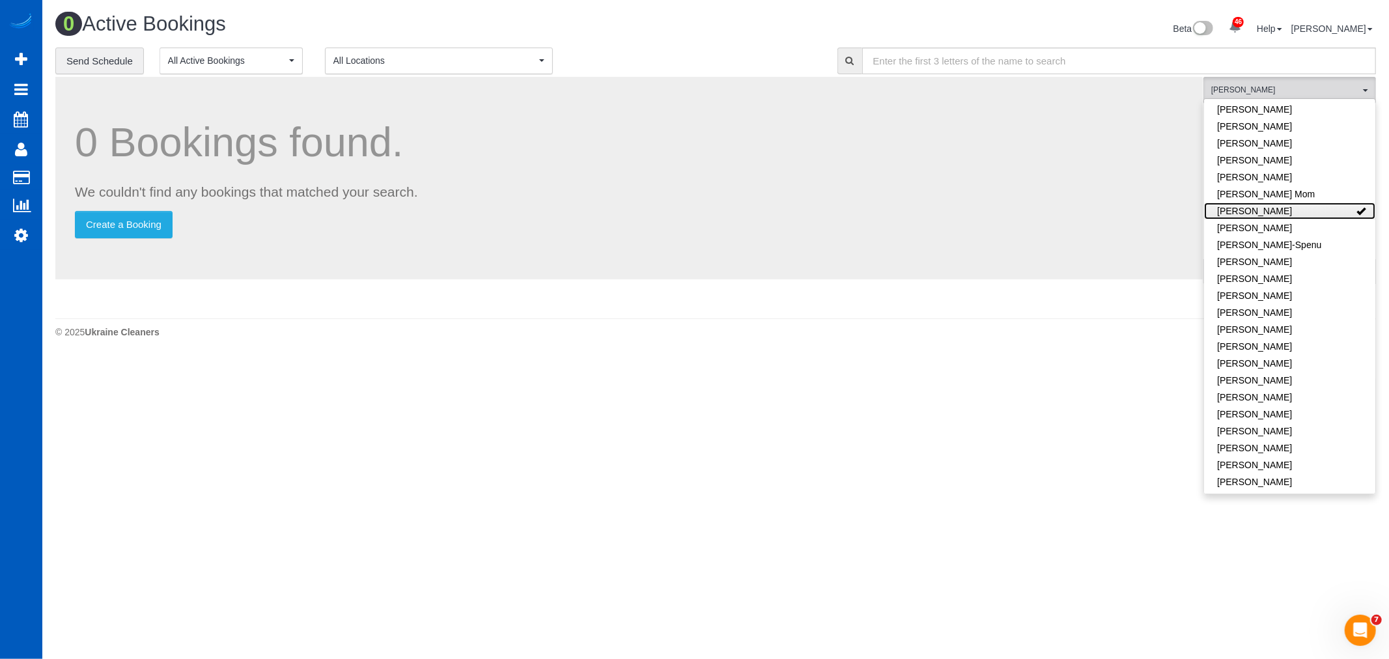
click at [1272, 210] on link "Irina Dunaeva" at bounding box center [1289, 211] width 171 height 17
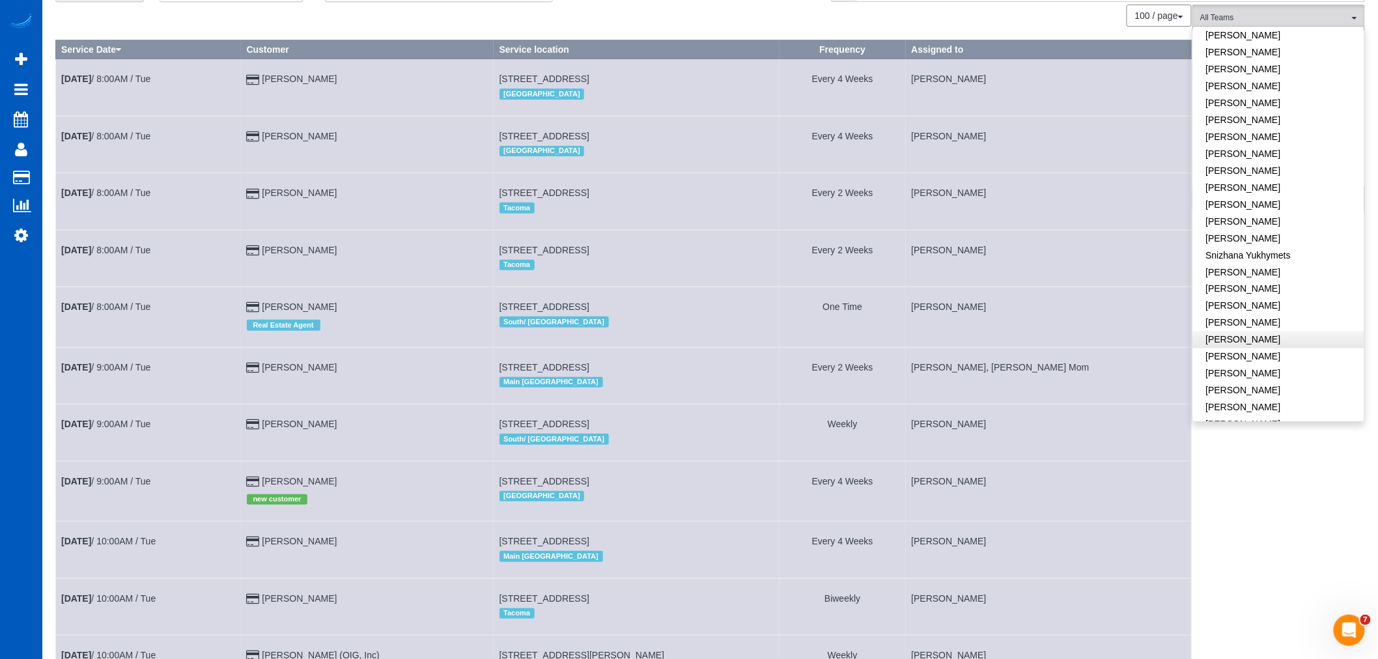
scroll to position [701, 0]
click at [1272, 268] on link "Raissa Radionova" at bounding box center [1278, 276] width 171 height 17
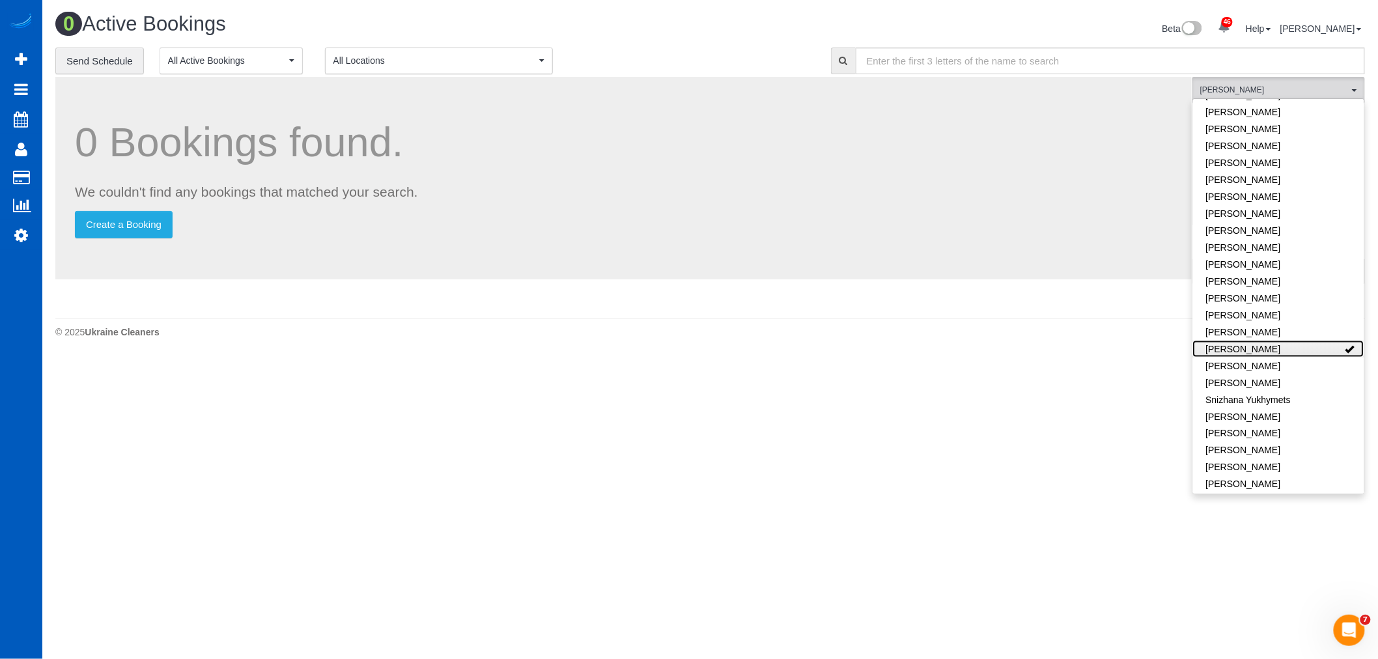
scroll to position [0, 0]
click at [1272, 257] on link "Olesia Plotnikova" at bounding box center [1289, 264] width 171 height 17
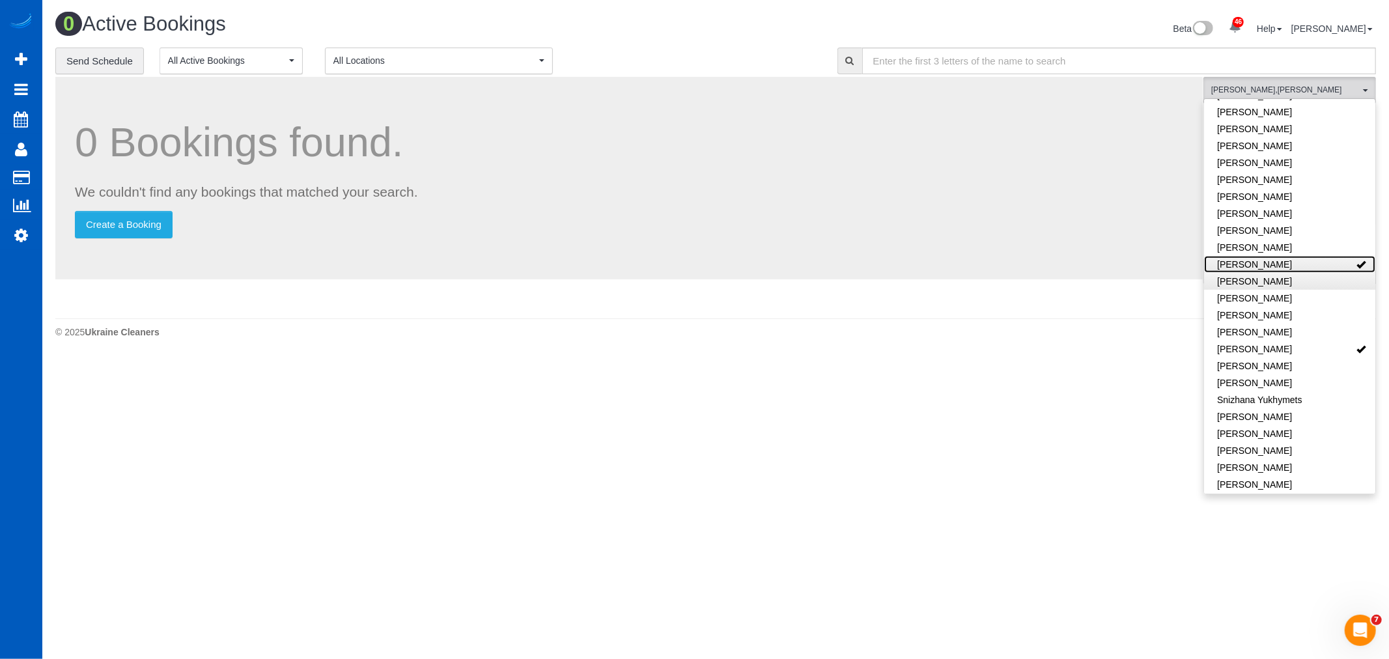
drag, startPoint x: 1278, startPoint y: 252, endPoint x: 1291, endPoint y: 272, distance: 24.4
click at [1278, 256] on link "Olesia Plotnikova" at bounding box center [1289, 264] width 171 height 17
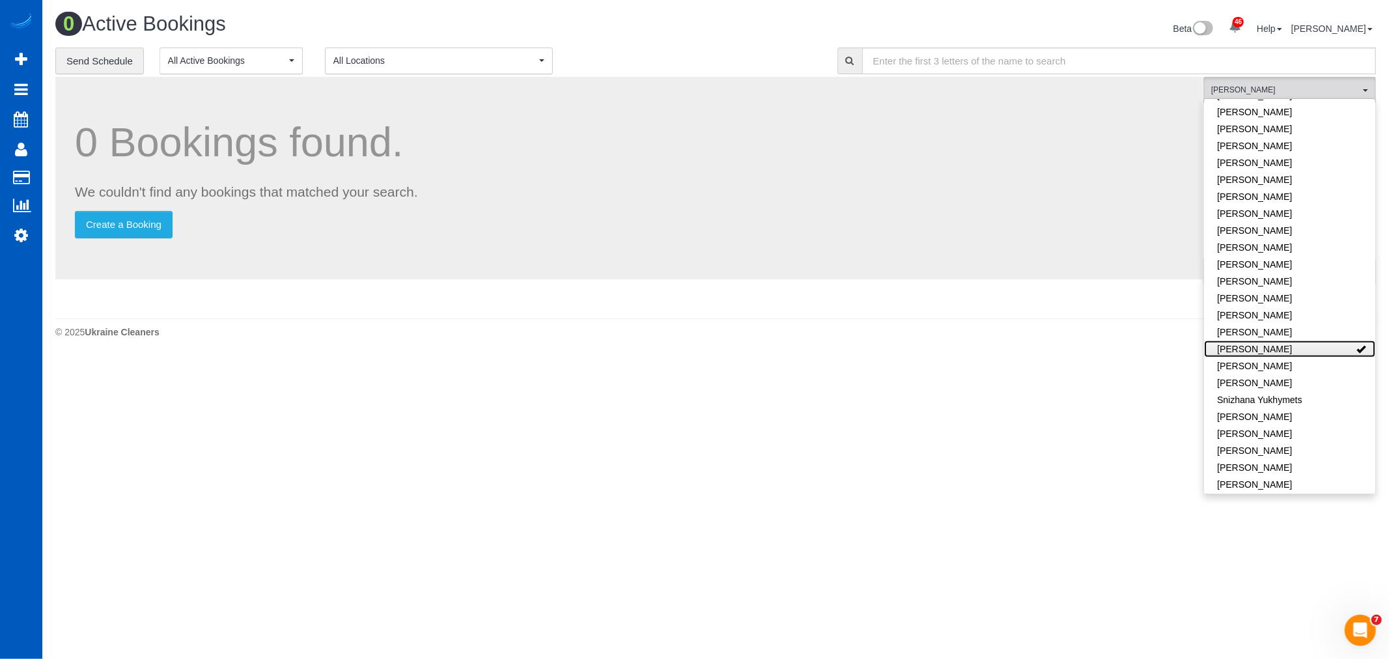
click at [1333, 341] on link "Raissa Radionova" at bounding box center [1289, 349] width 171 height 17
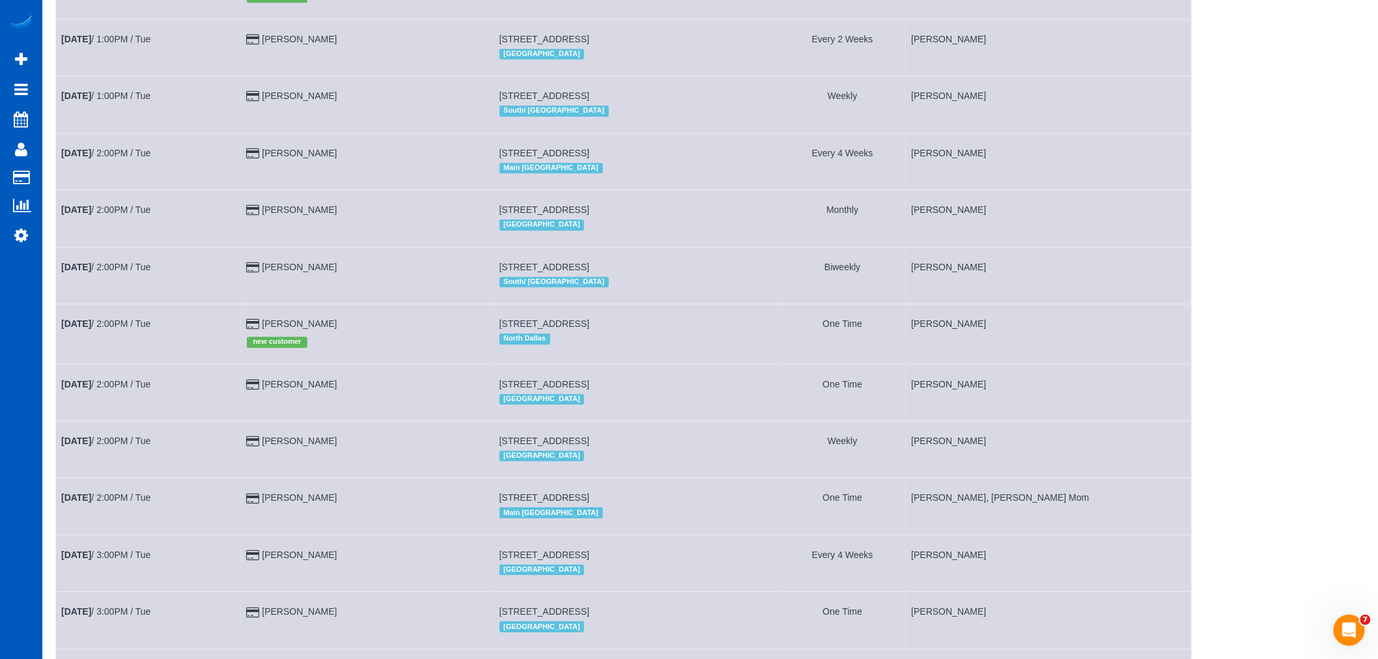
scroll to position [1501, 0]
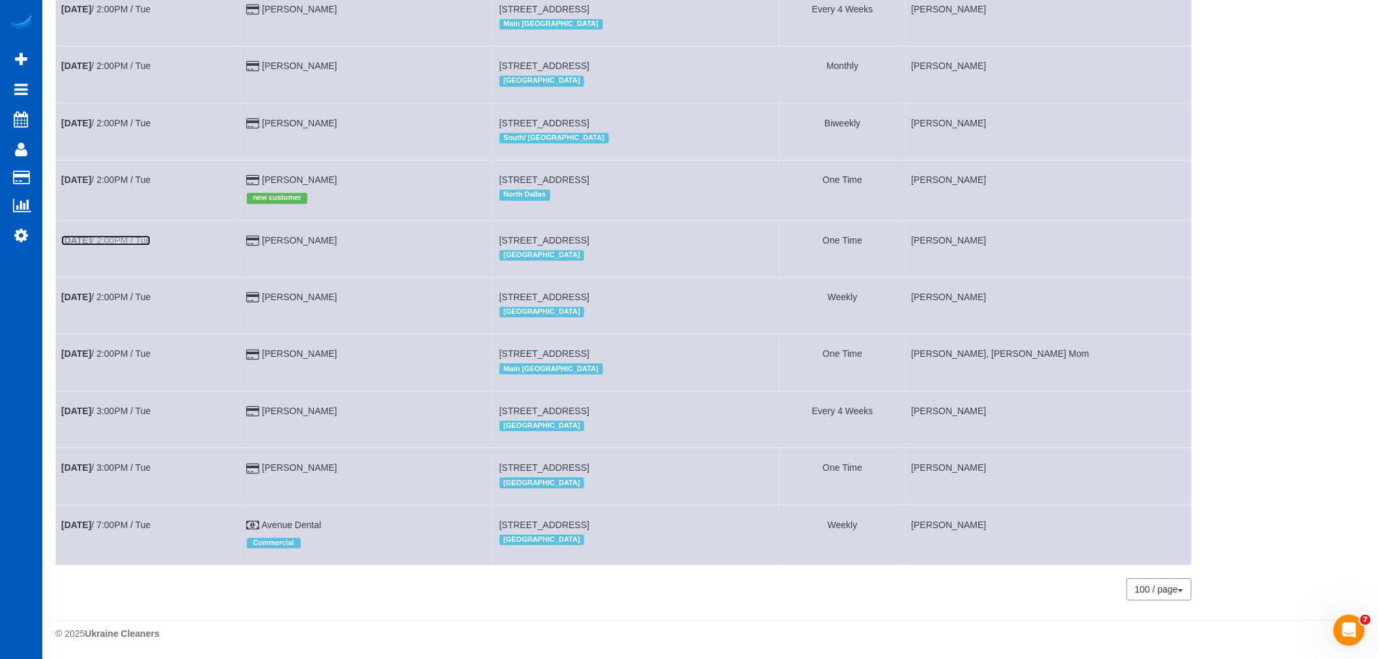
click at [127, 235] on link "Oct 14th / 2:00PM / Tue" at bounding box center [105, 240] width 89 height 10
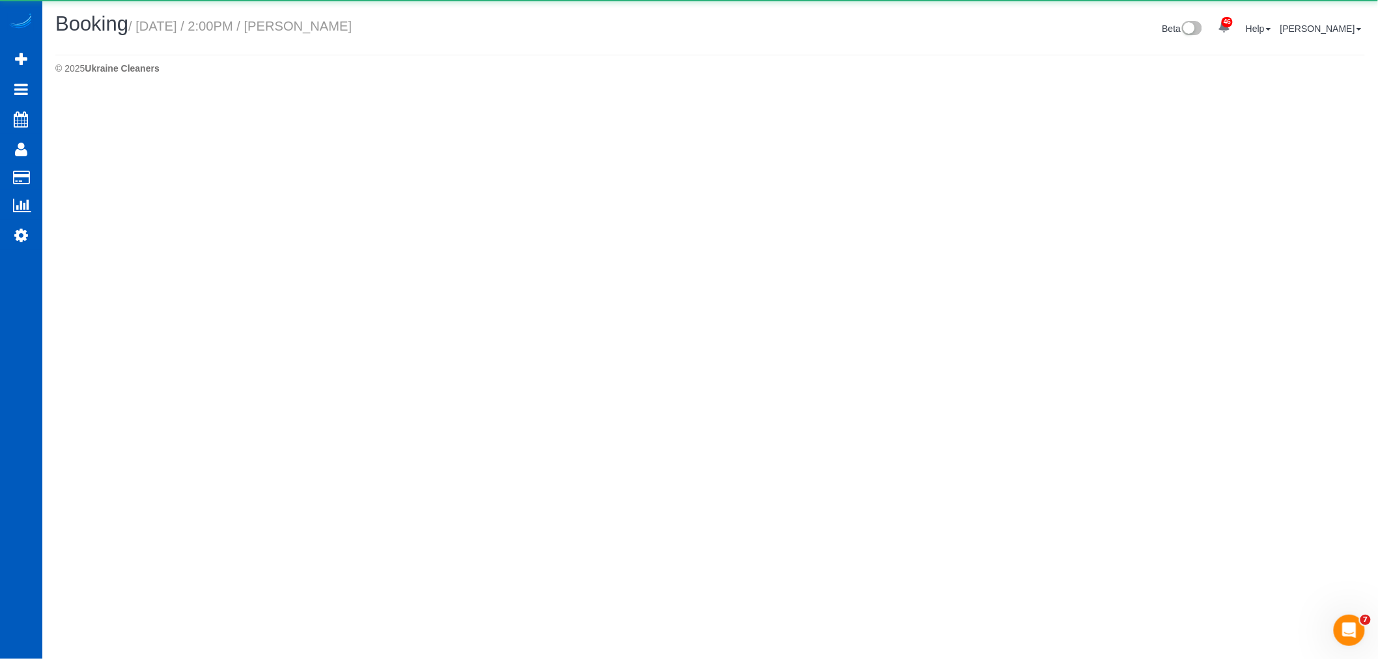
select select "OR"
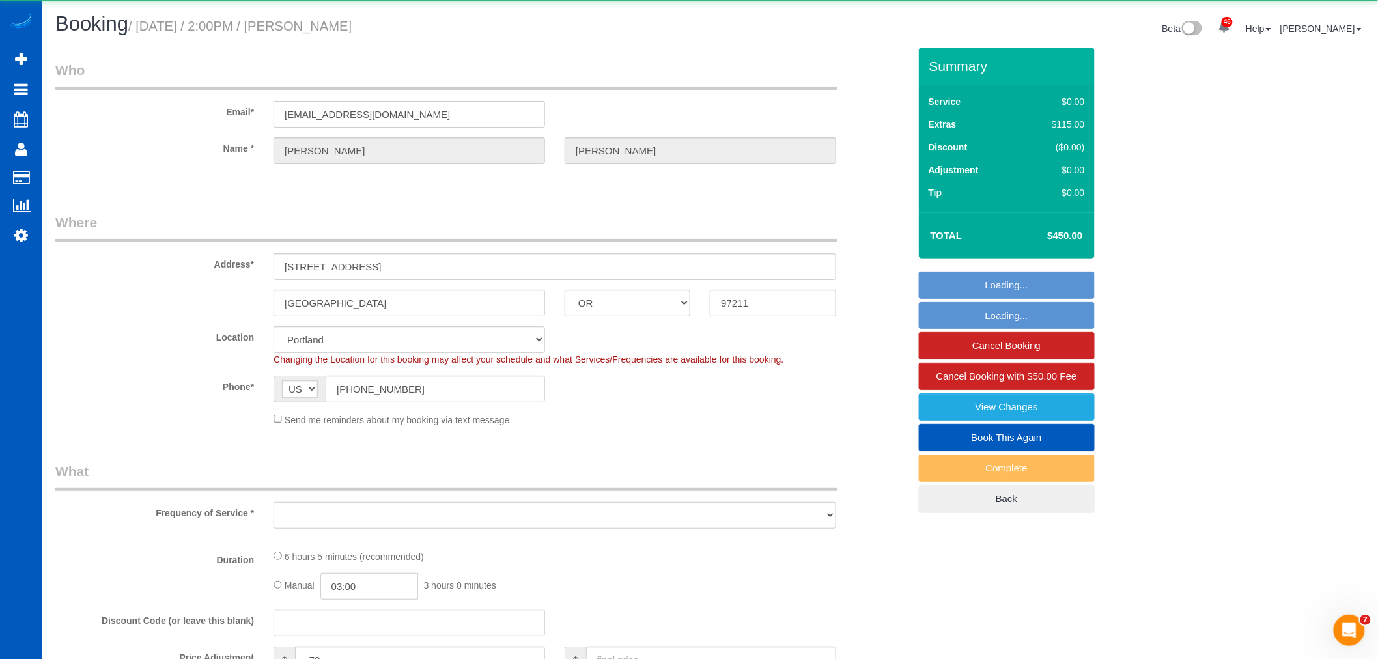
select select "object:42070"
select select "199"
select select "1001"
select select "3"
select select "spot121"
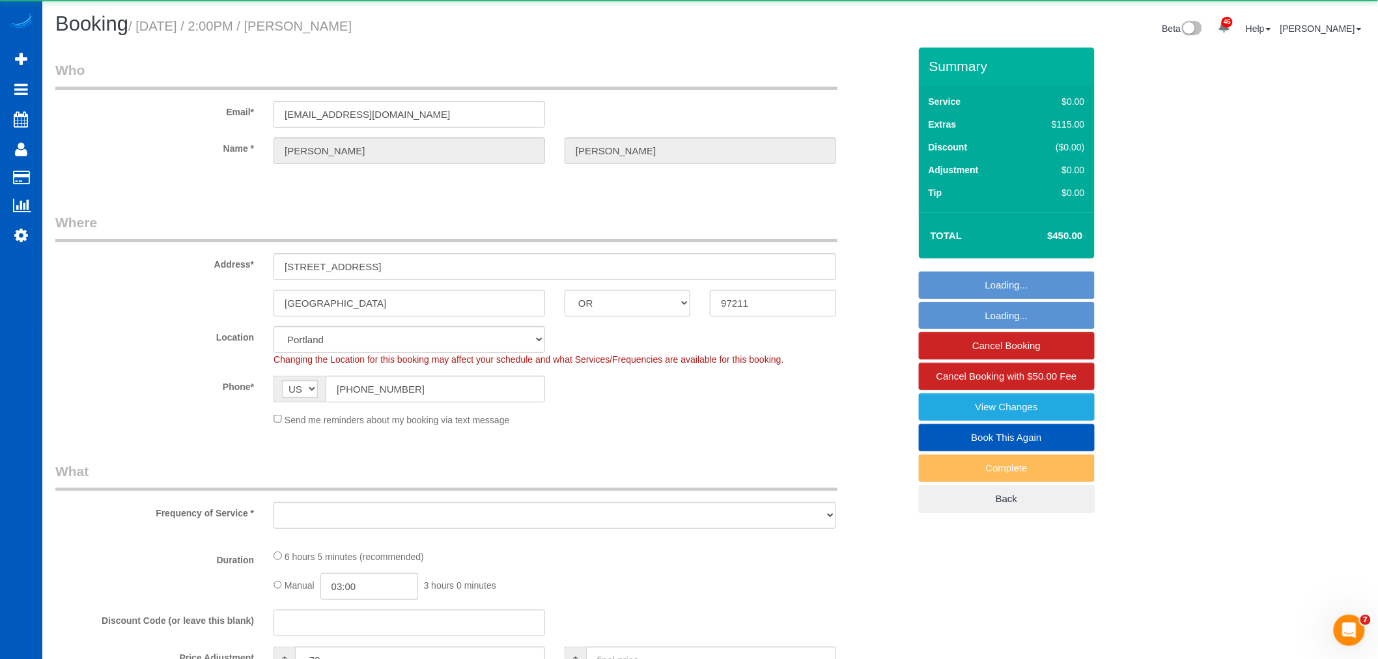
select select "number:10"
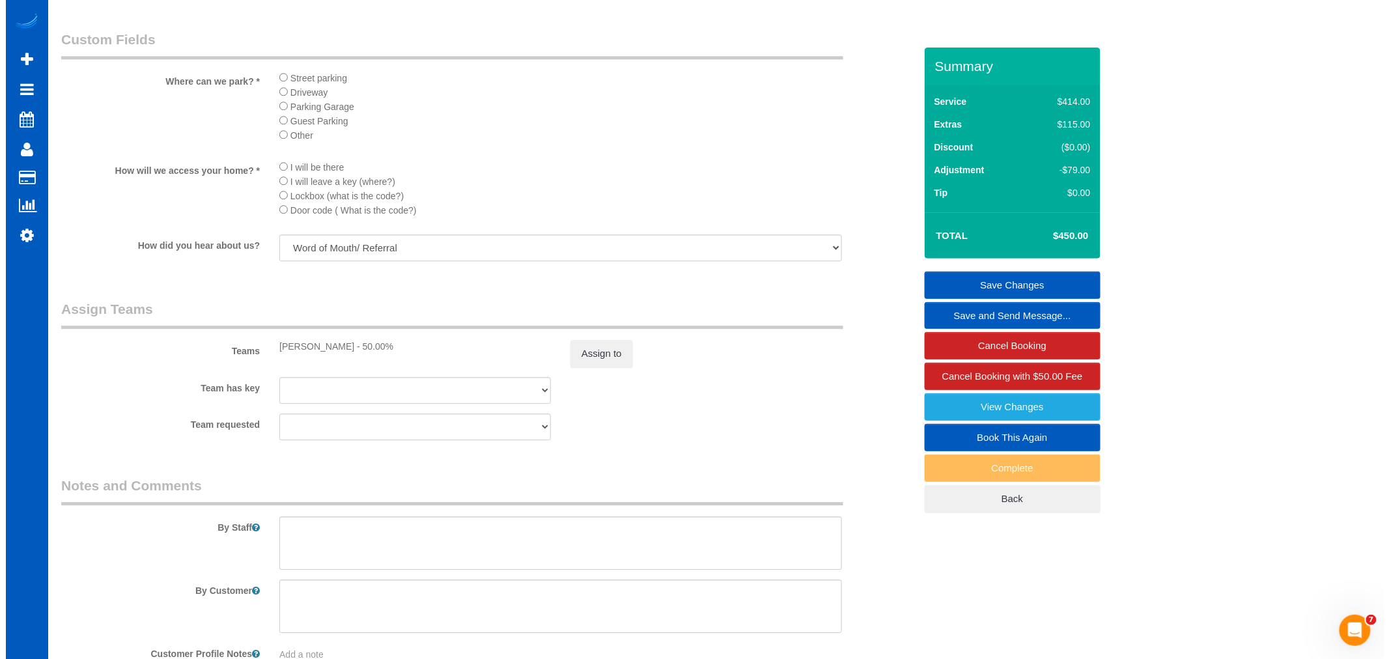
scroll to position [1563, 0]
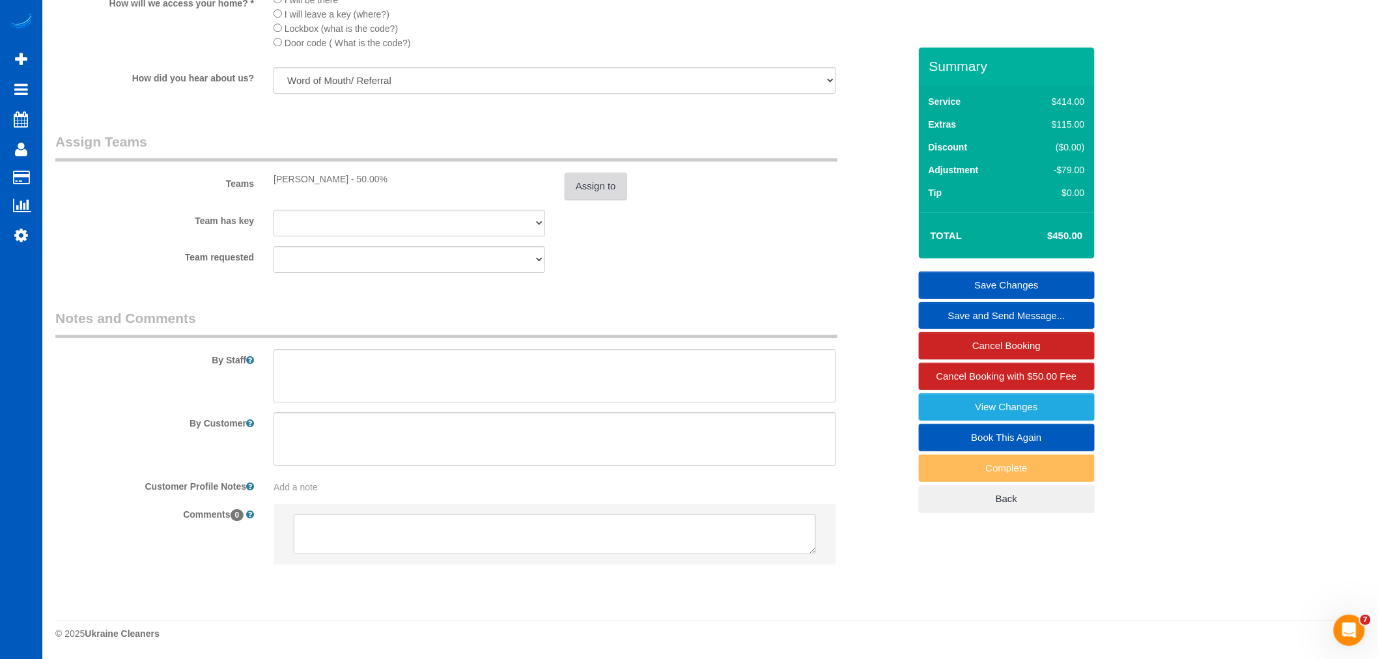
click at [591, 193] on button "Assign to" at bounding box center [596, 186] width 63 height 27
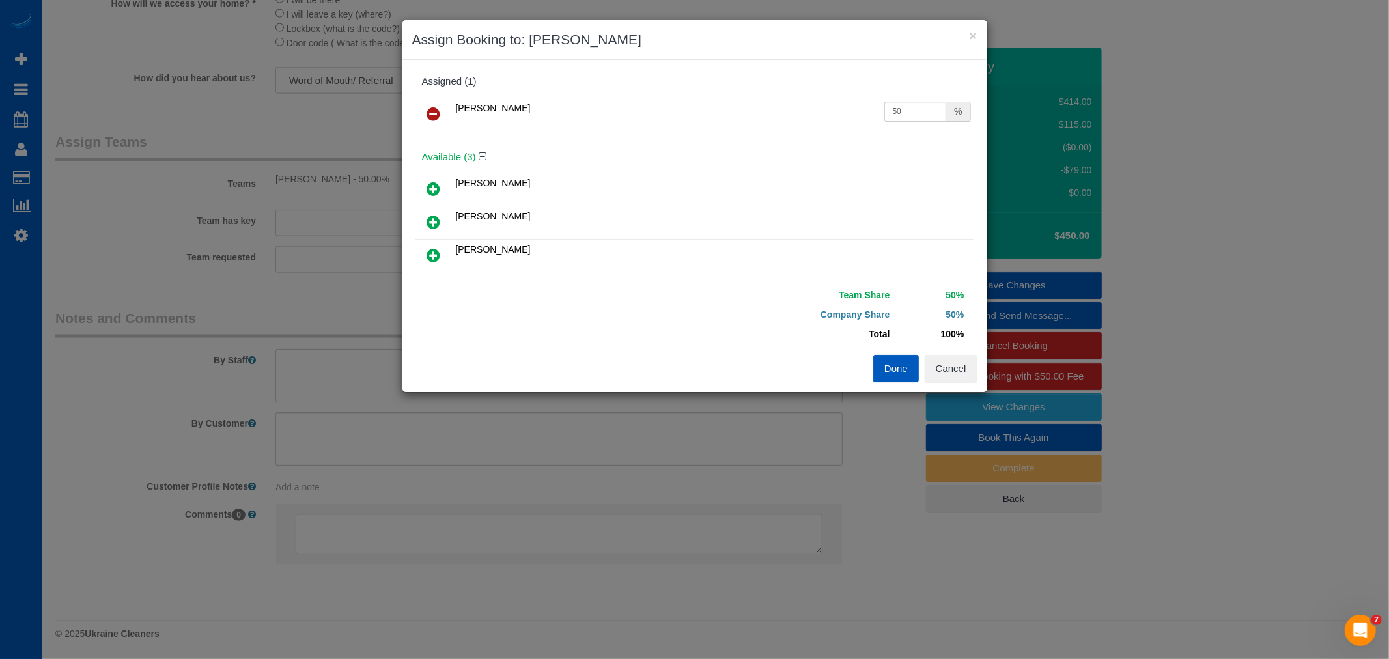
click at [441, 118] on link at bounding box center [434, 115] width 31 height 26
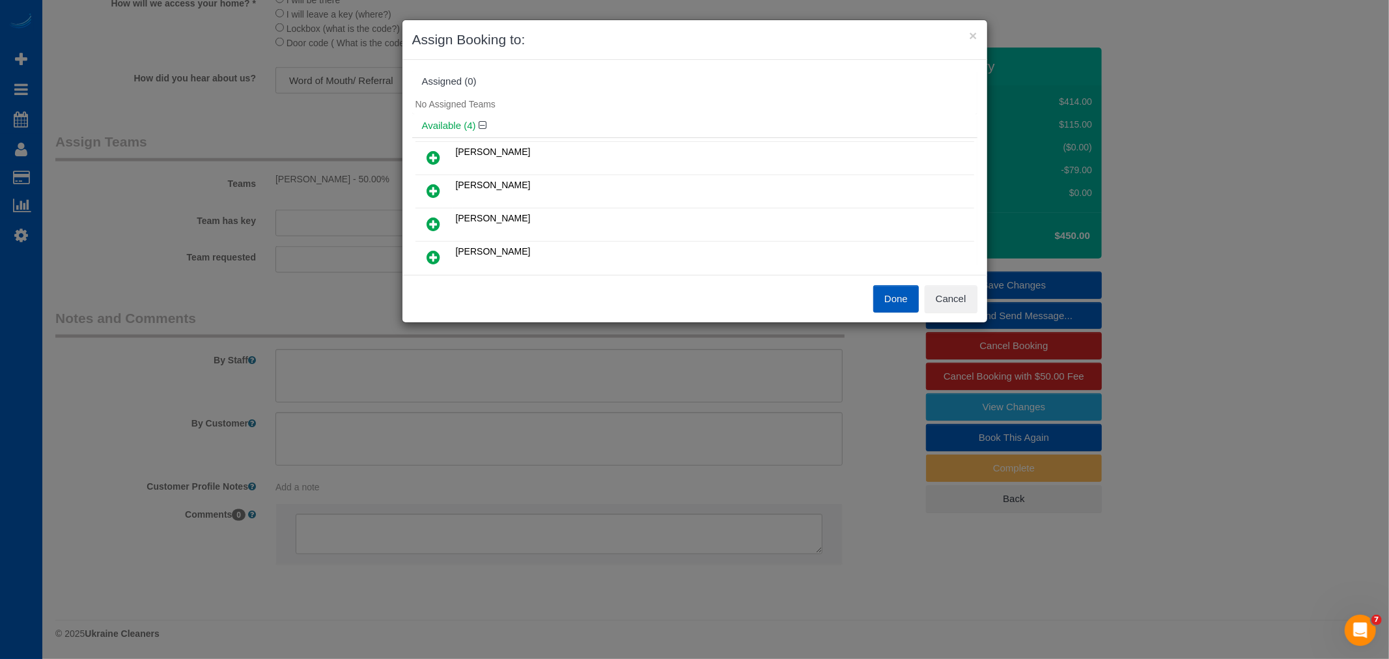
click at [433, 153] on icon at bounding box center [434, 158] width 14 height 16
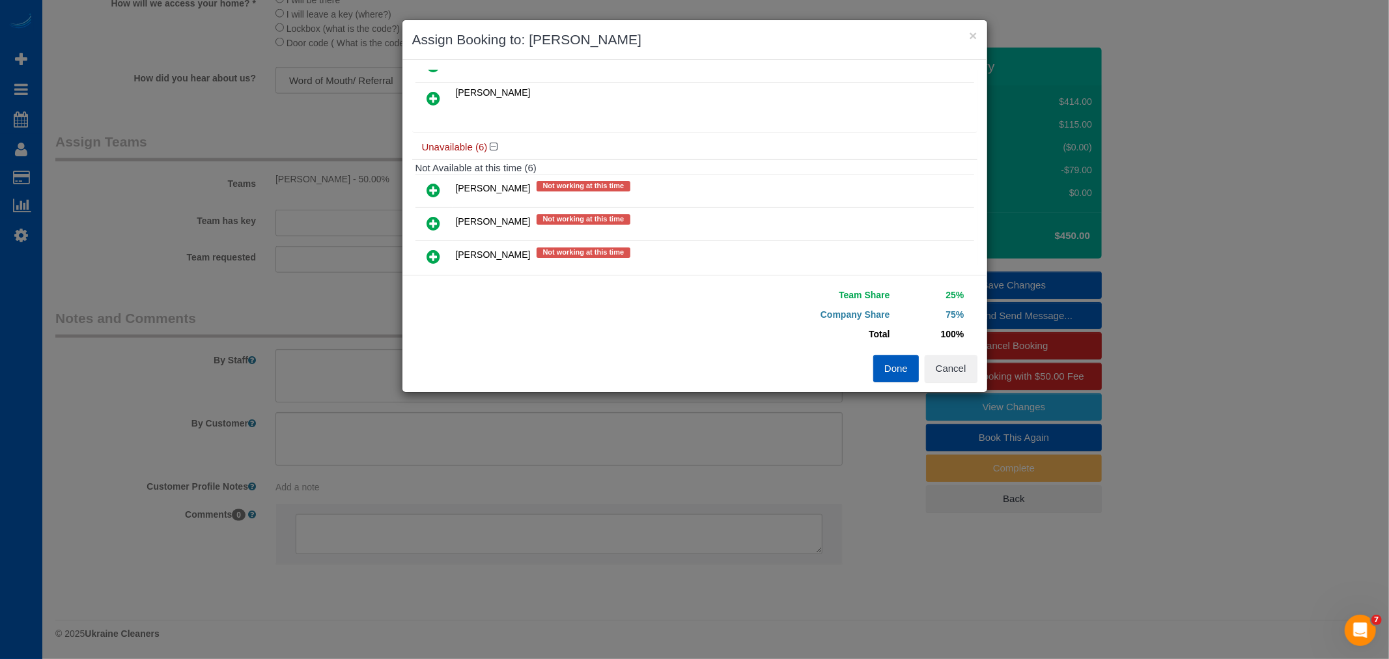
scroll to position [287, 0]
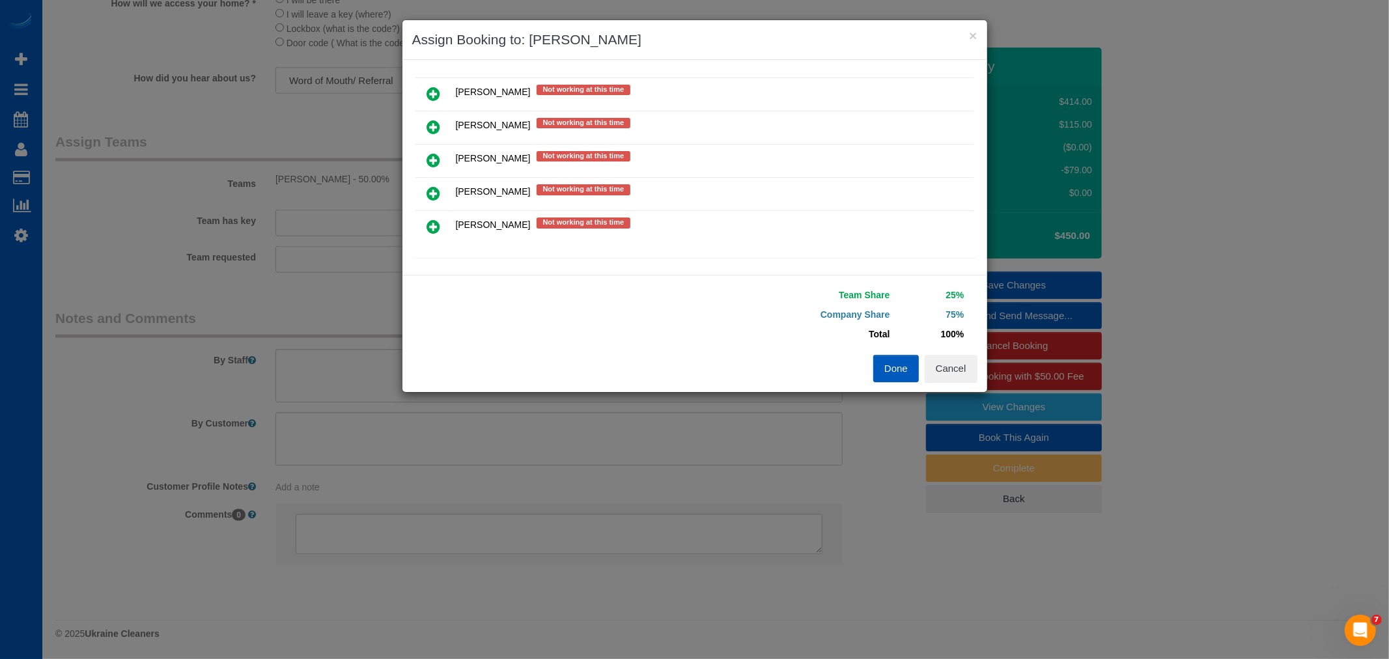
click at [441, 218] on link at bounding box center [434, 227] width 31 height 26
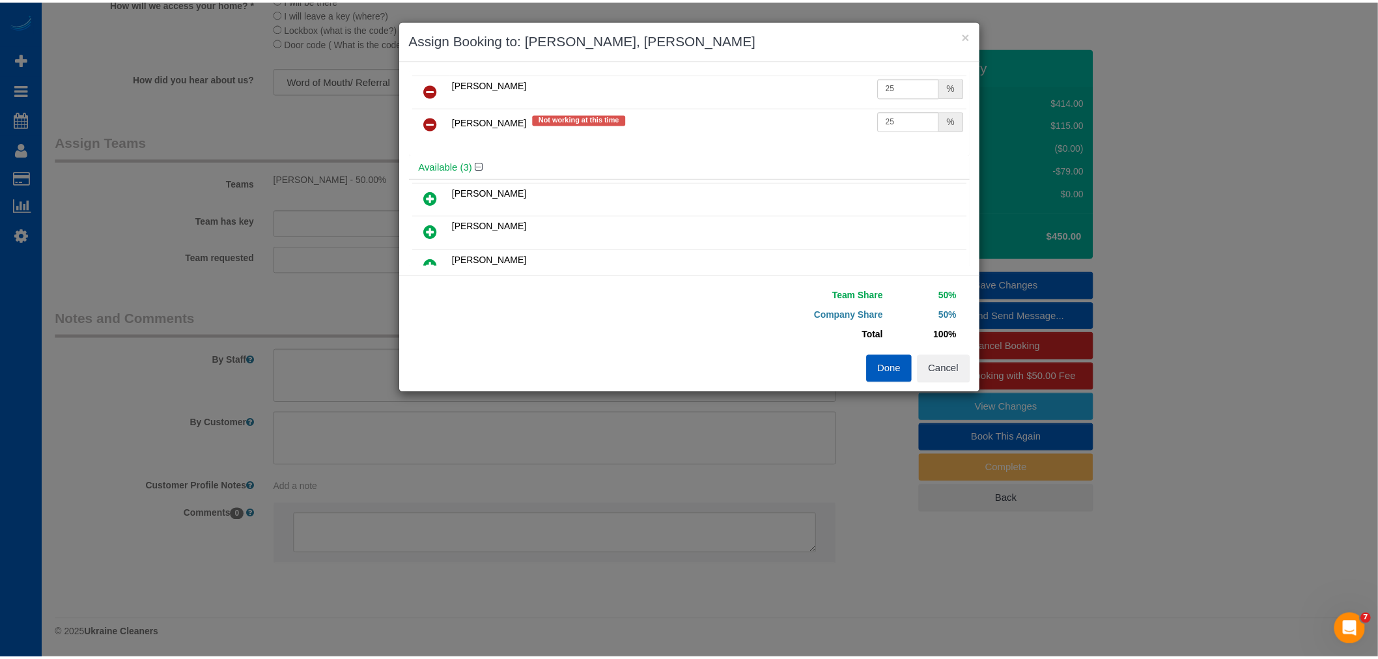
scroll to position [0, 0]
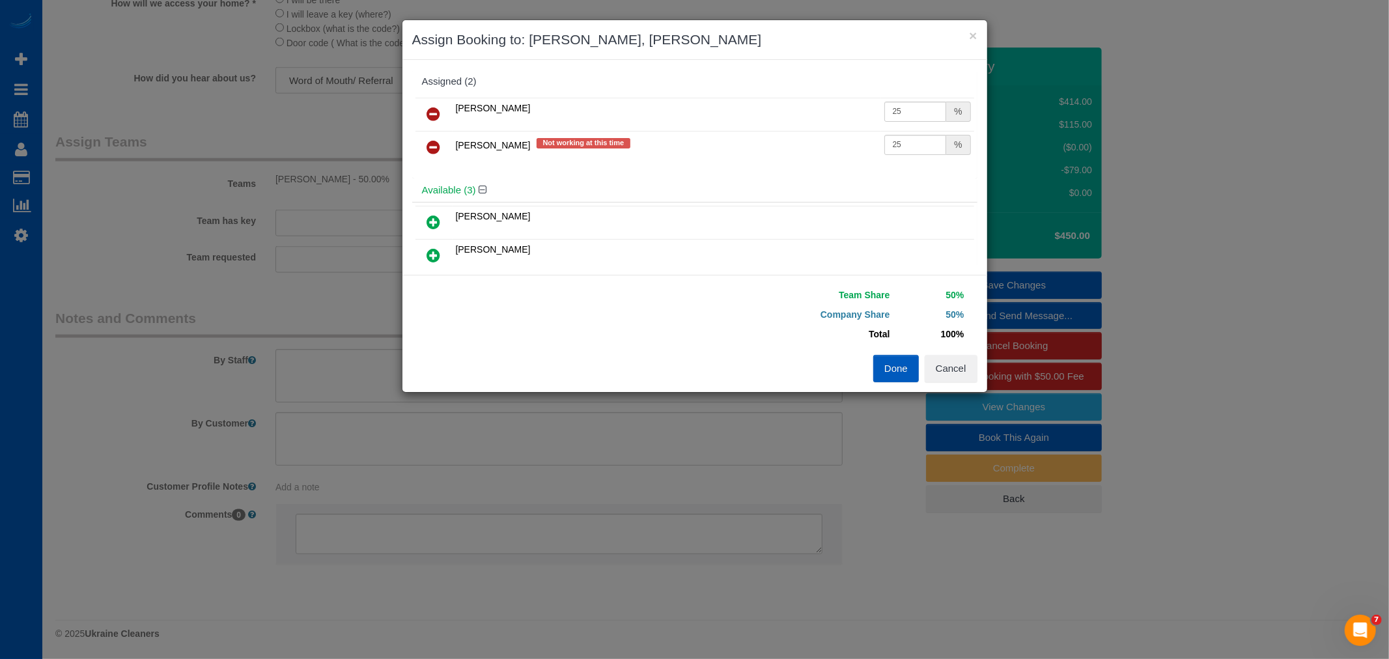
click at [438, 143] on icon at bounding box center [434, 147] width 14 height 16
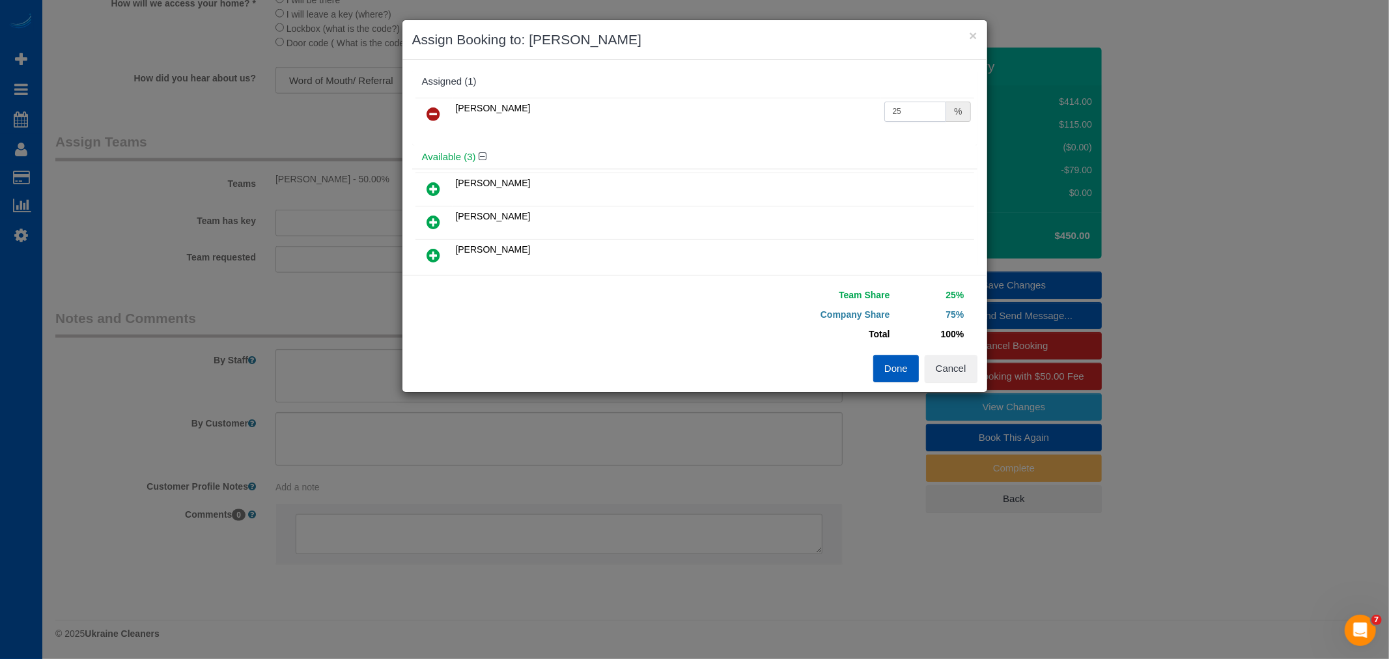
drag, startPoint x: 917, startPoint y: 107, endPoint x: 826, endPoint y: 128, distance: 93.5
click at [826, 128] on tr "Irina Dunaeva 25 %" at bounding box center [694, 114] width 559 height 33
type input "55"
click at [896, 367] on button "Done" at bounding box center [896, 368] width 46 height 27
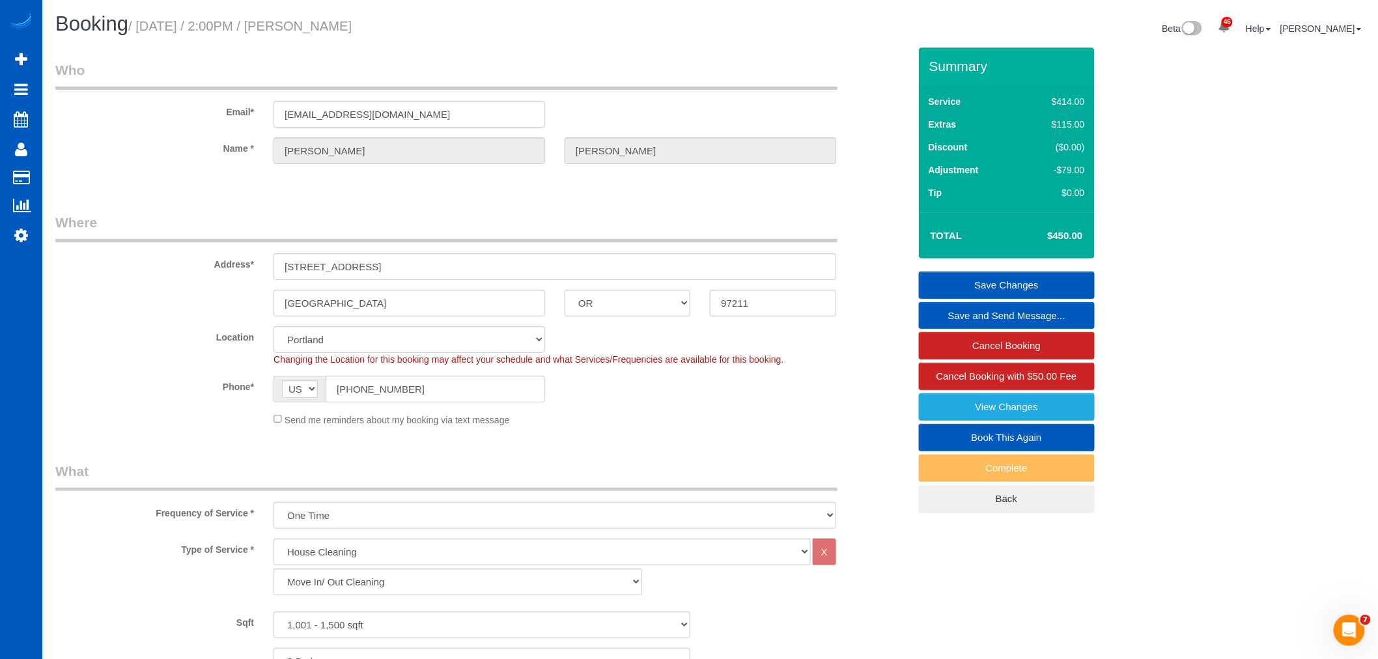
click at [1077, 287] on link "Save Changes" at bounding box center [1007, 285] width 176 height 27
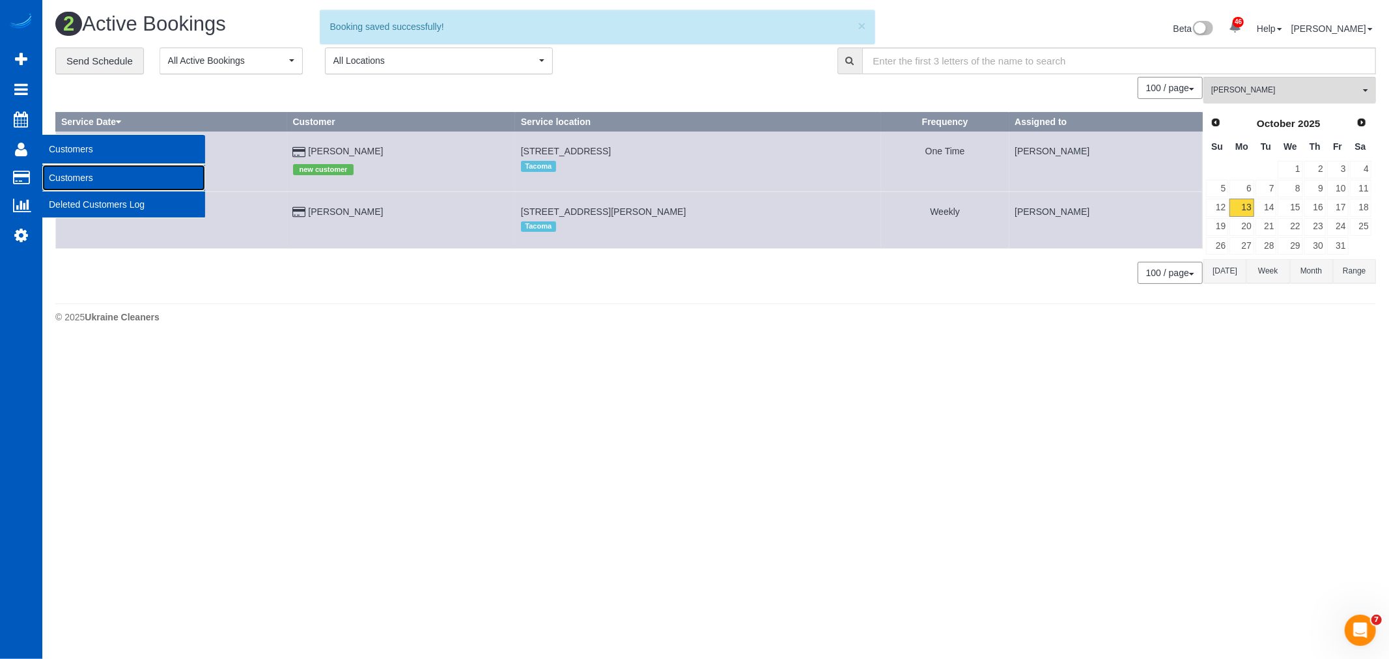
click at [91, 182] on link "Customers" at bounding box center [123, 178] width 163 height 26
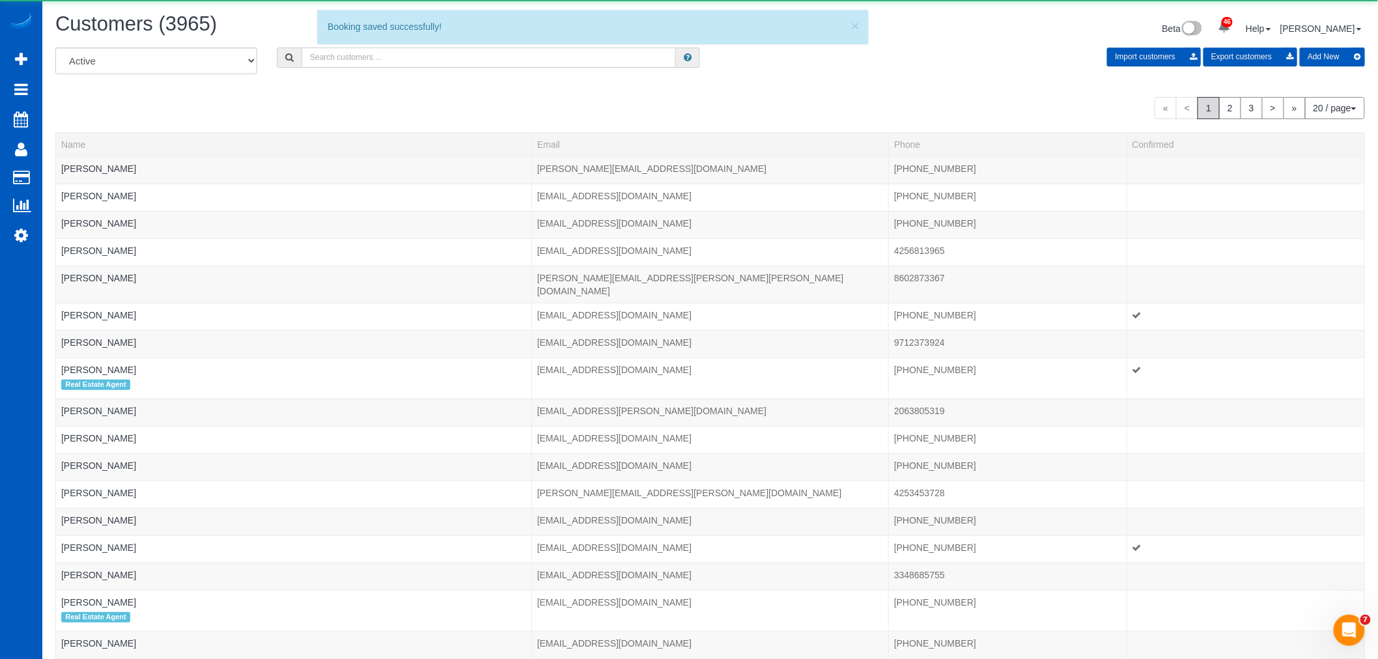
click at [345, 62] on input "text" at bounding box center [488, 58] width 374 height 20
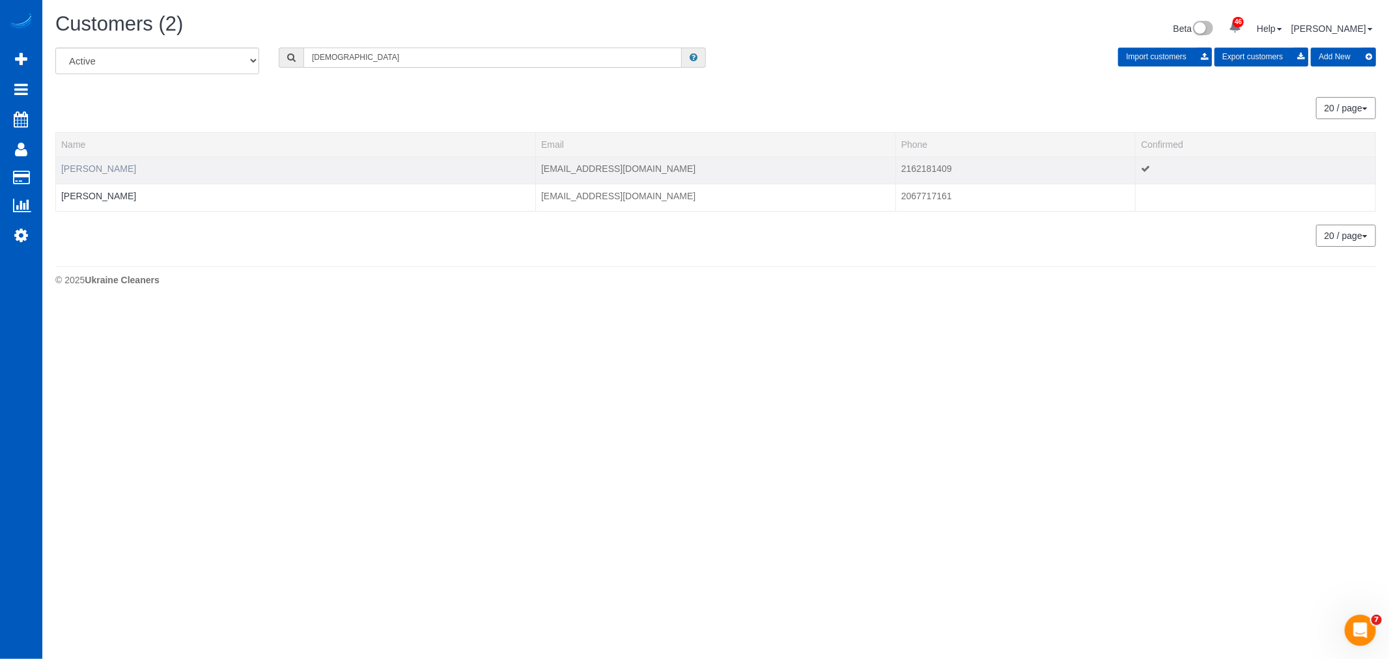
type input "shari"
click at [92, 171] on link "Shari Papczun" at bounding box center [98, 168] width 75 height 10
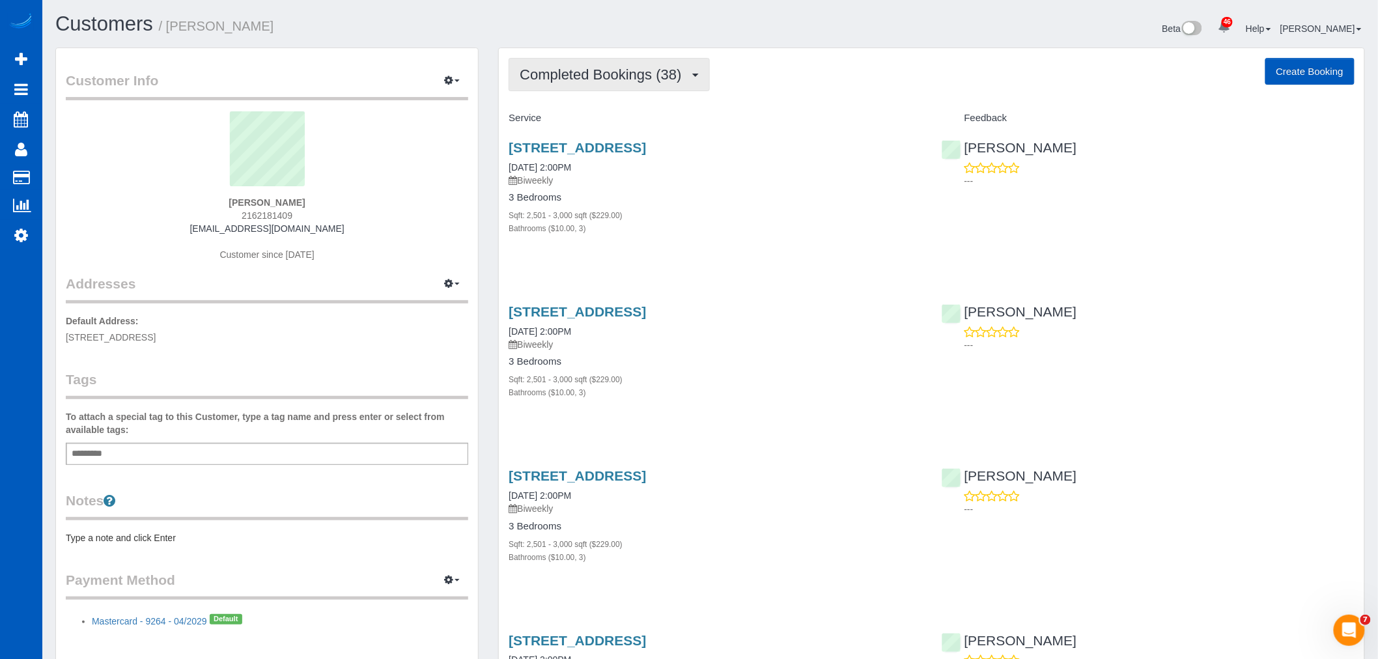
click at [619, 65] on button "Completed Bookings (38)" at bounding box center [609, 74] width 201 height 33
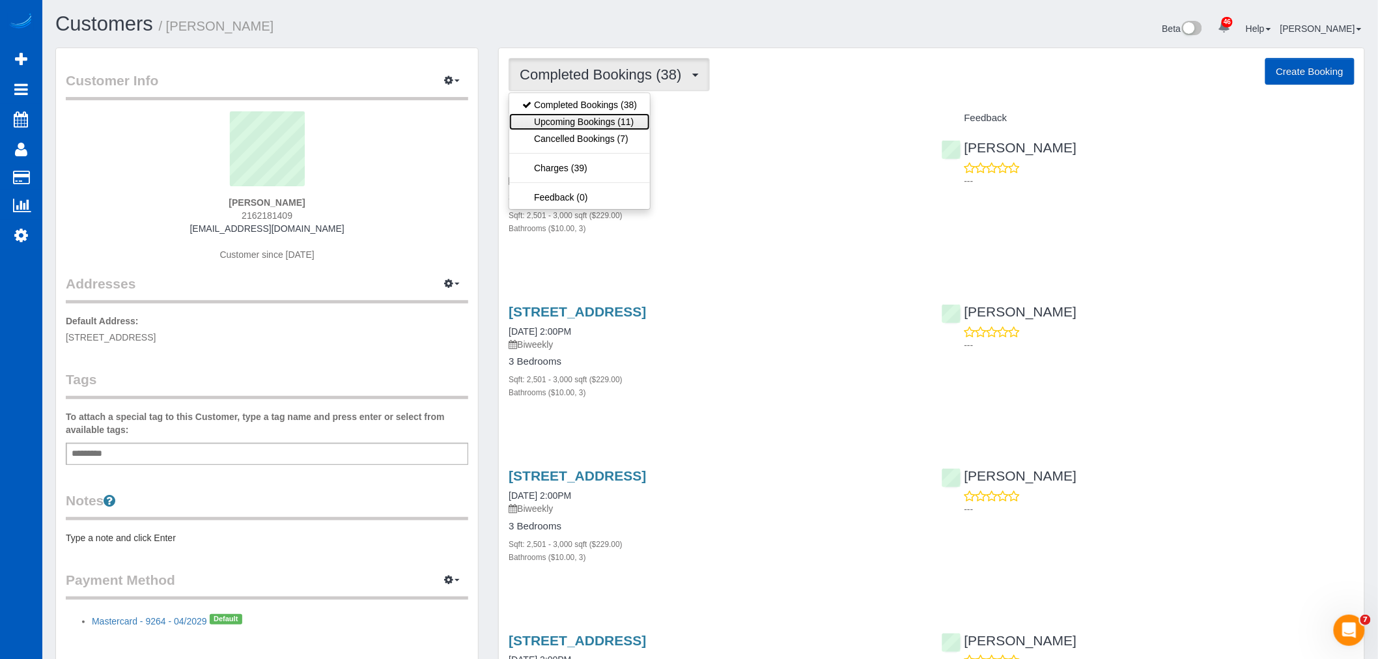
click at [601, 122] on link "Upcoming Bookings (11)" at bounding box center [579, 121] width 141 height 17
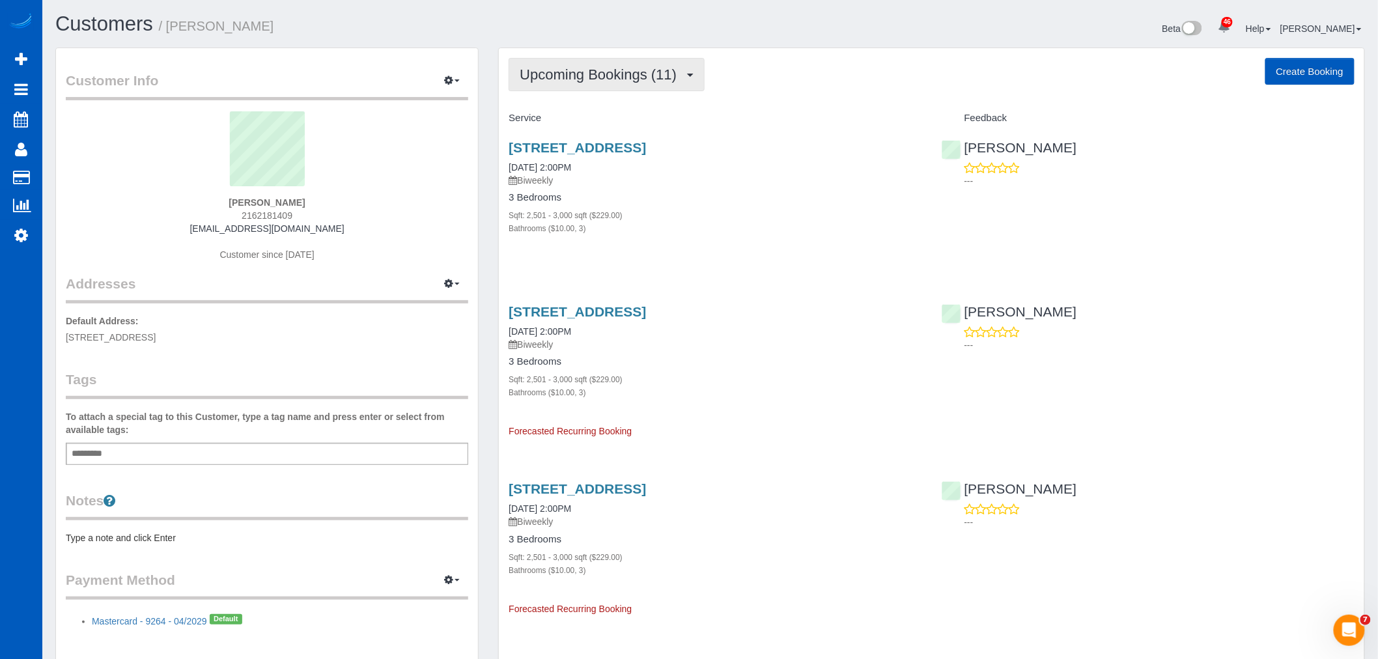
click at [609, 76] on span "Upcoming Bookings (11)" at bounding box center [601, 74] width 163 height 16
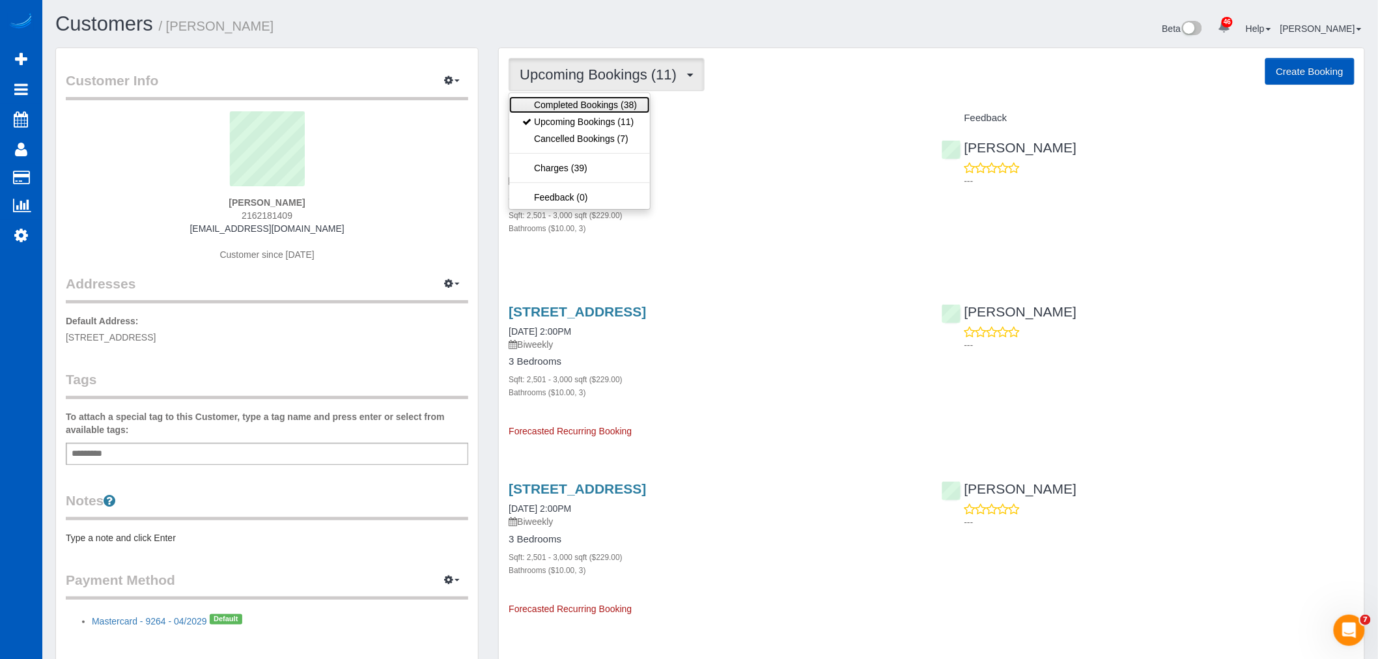
click at [609, 108] on link "Completed Bookings (38)" at bounding box center [579, 104] width 141 height 17
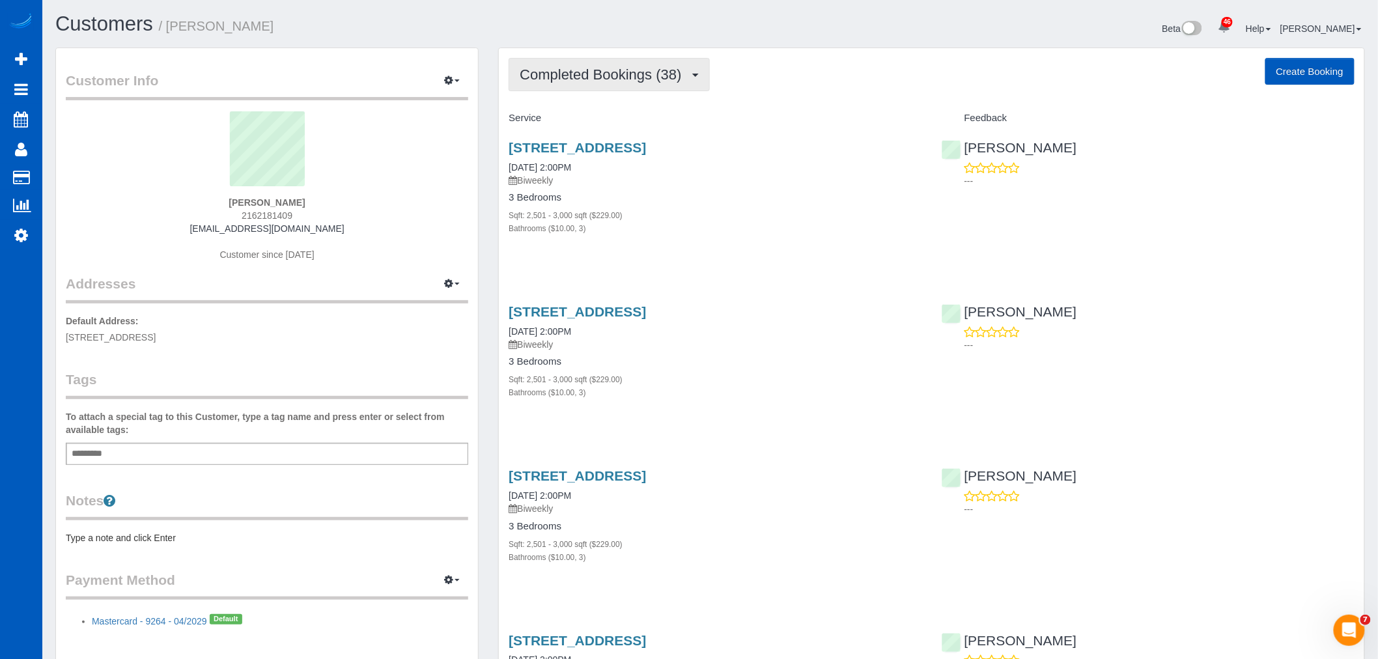
click at [615, 90] on button "Completed Bookings (38)" at bounding box center [609, 74] width 201 height 33
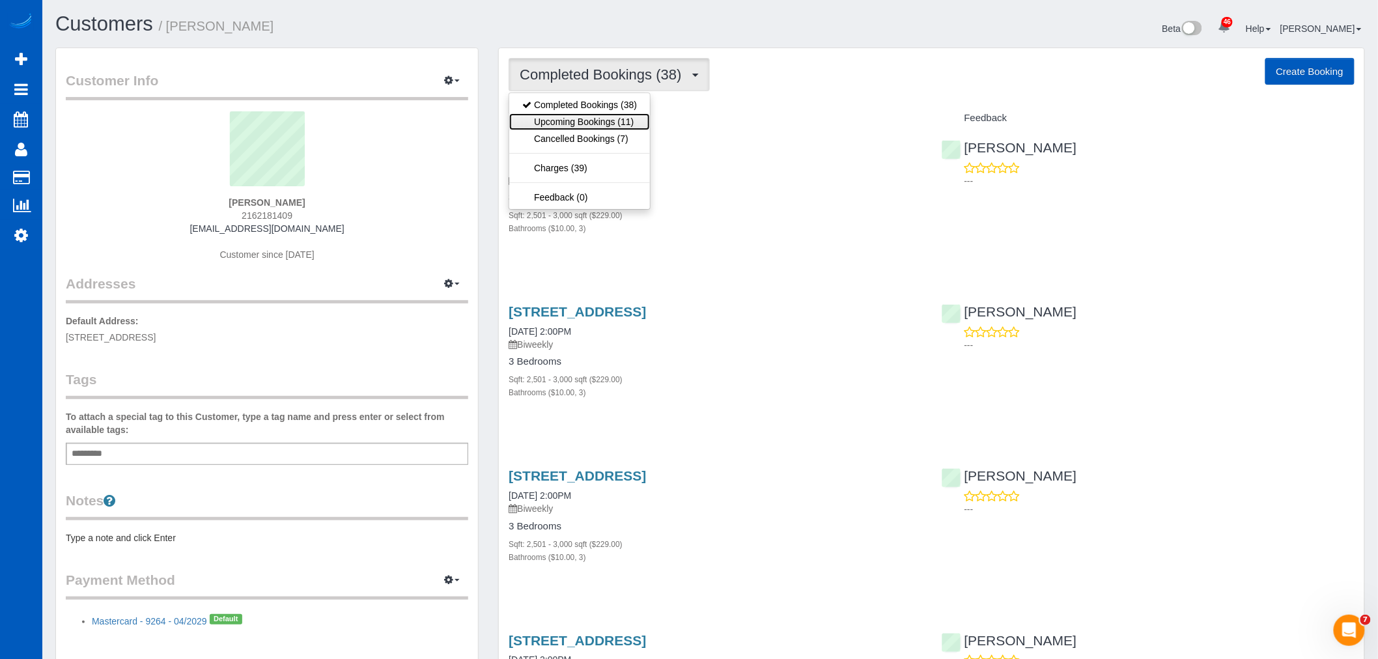
click at [613, 116] on link "Upcoming Bookings (11)" at bounding box center [579, 121] width 141 height 17
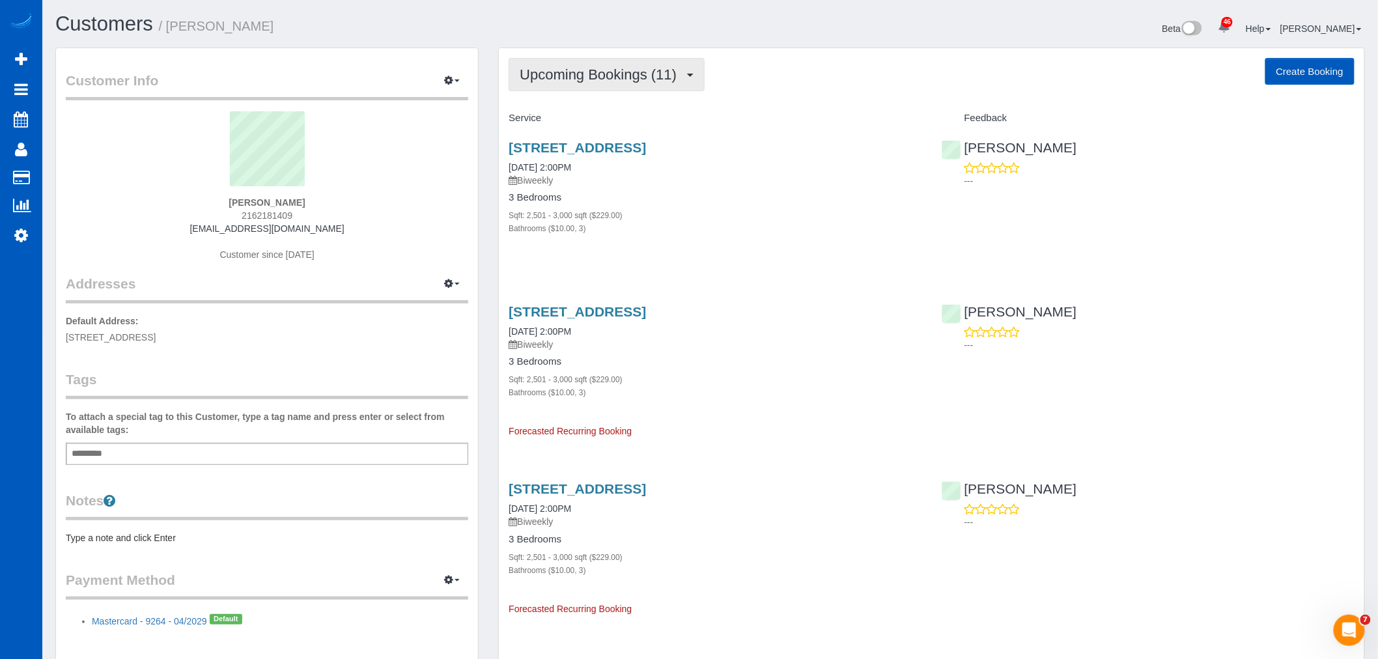
click at [608, 74] on span "Upcoming Bookings (11)" at bounding box center [601, 74] width 163 height 16
click at [751, 121] on h4 "Service" at bounding box center [715, 118] width 413 height 11
click at [652, 70] on span "Upcoming Bookings (11)" at bounding box center [601, 74] width 163 height 16
click at [678, 237] on div "15801 25th Ave Sw, Burien, WA 98166 10/14/2025 2:00PM Biweekly 3 Bedrooms Sqft:…" at bounding box center [715, 195] width 432 height 132
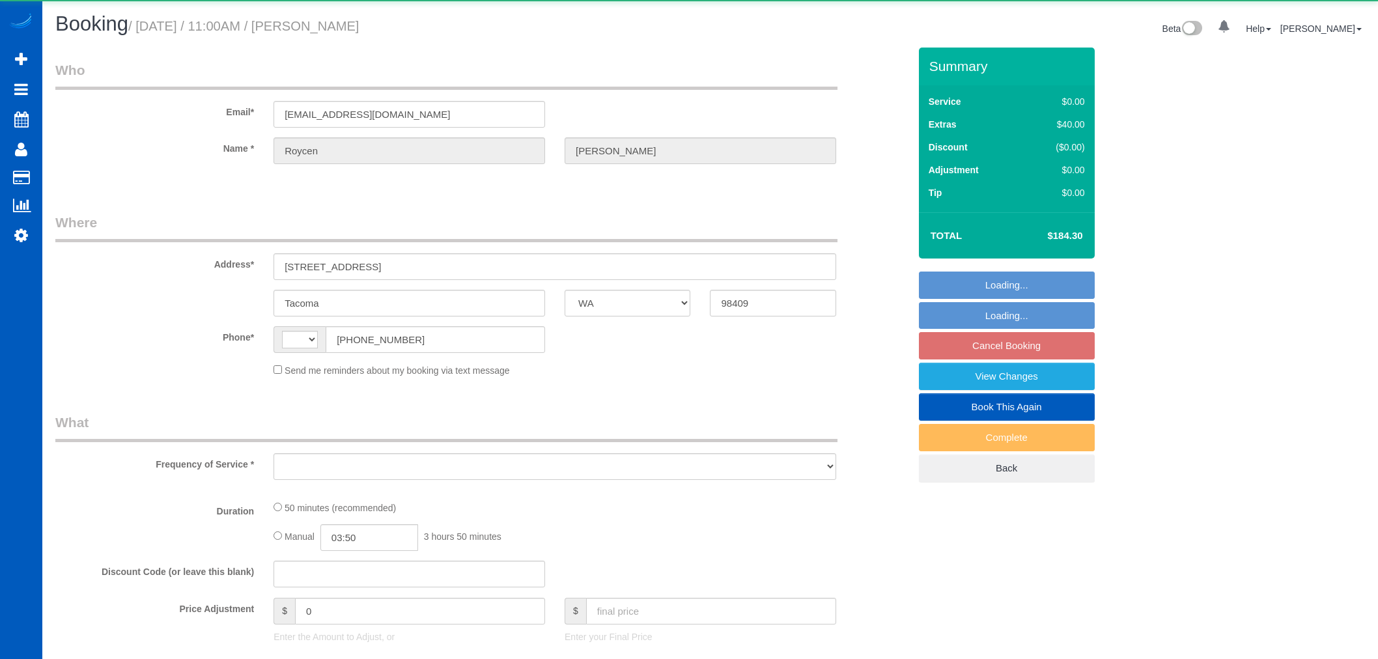
select select "WA"
select select "string:US"
select select "object:807"
select select "string:fspay-433b02fe-615c-4763-be4a-ac96cc19995e"
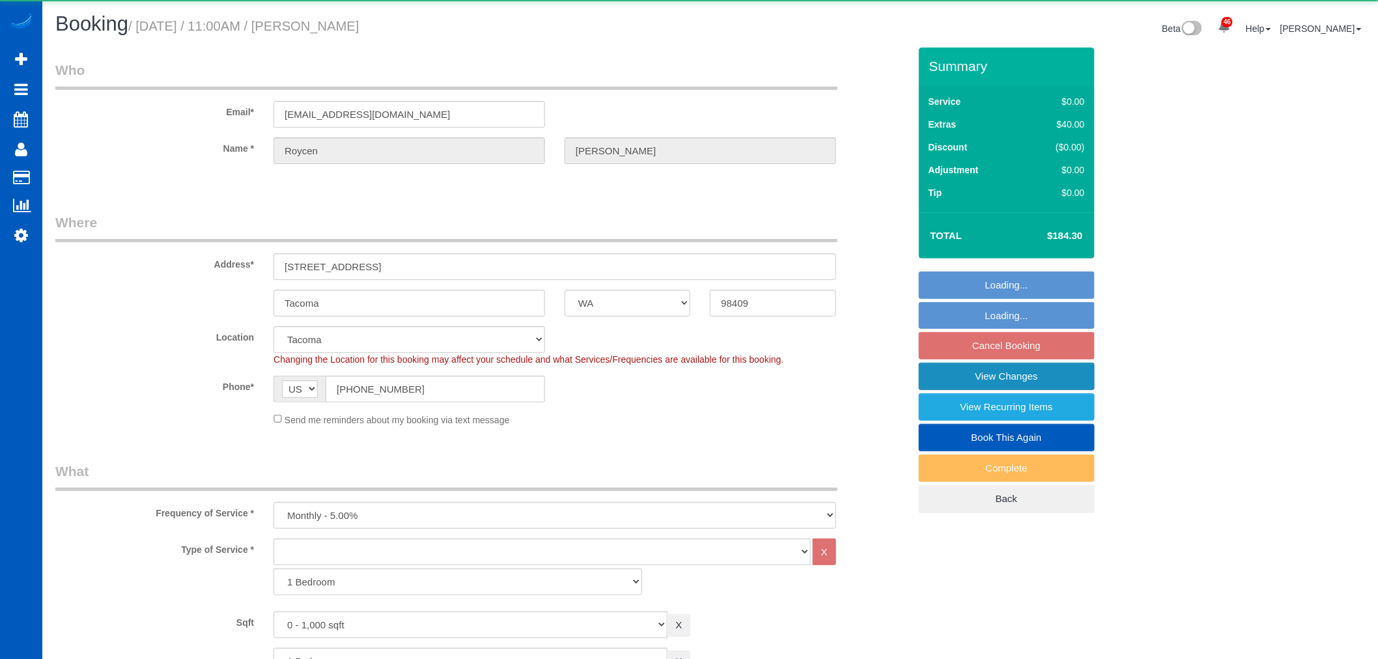
select select "object:1116"
select select "spot2"
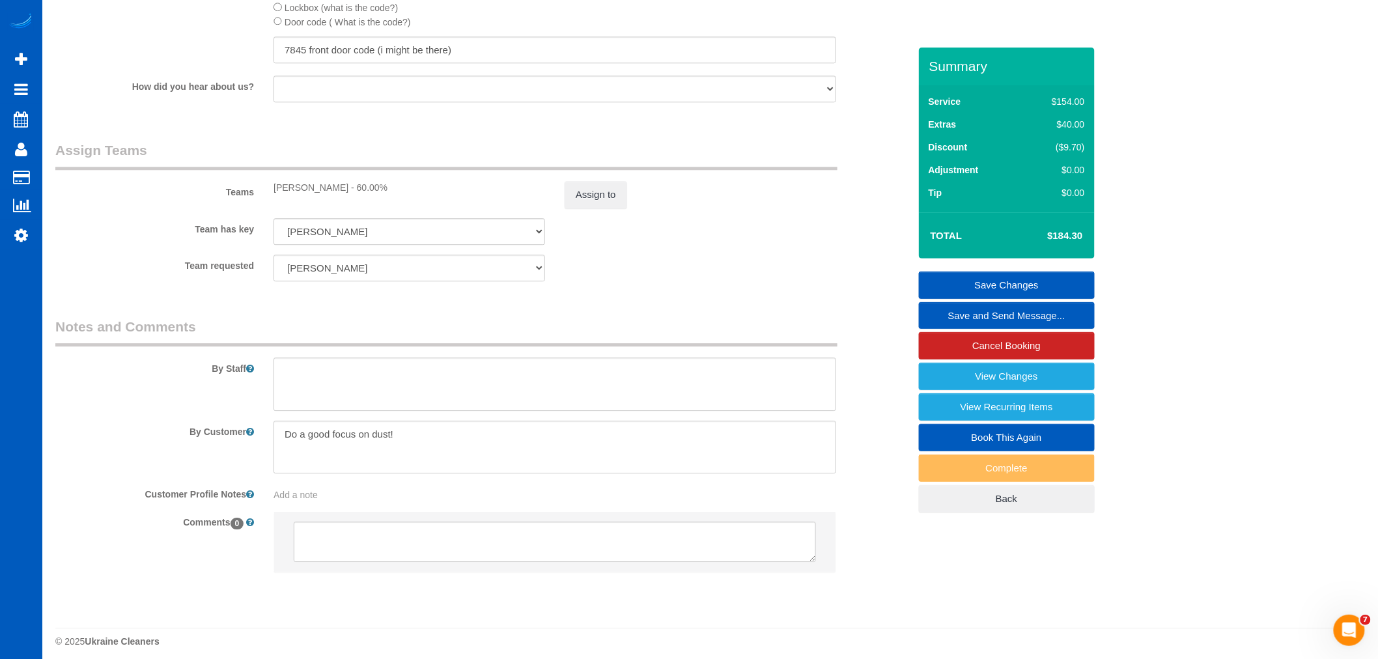
scroll to position [940, 0]
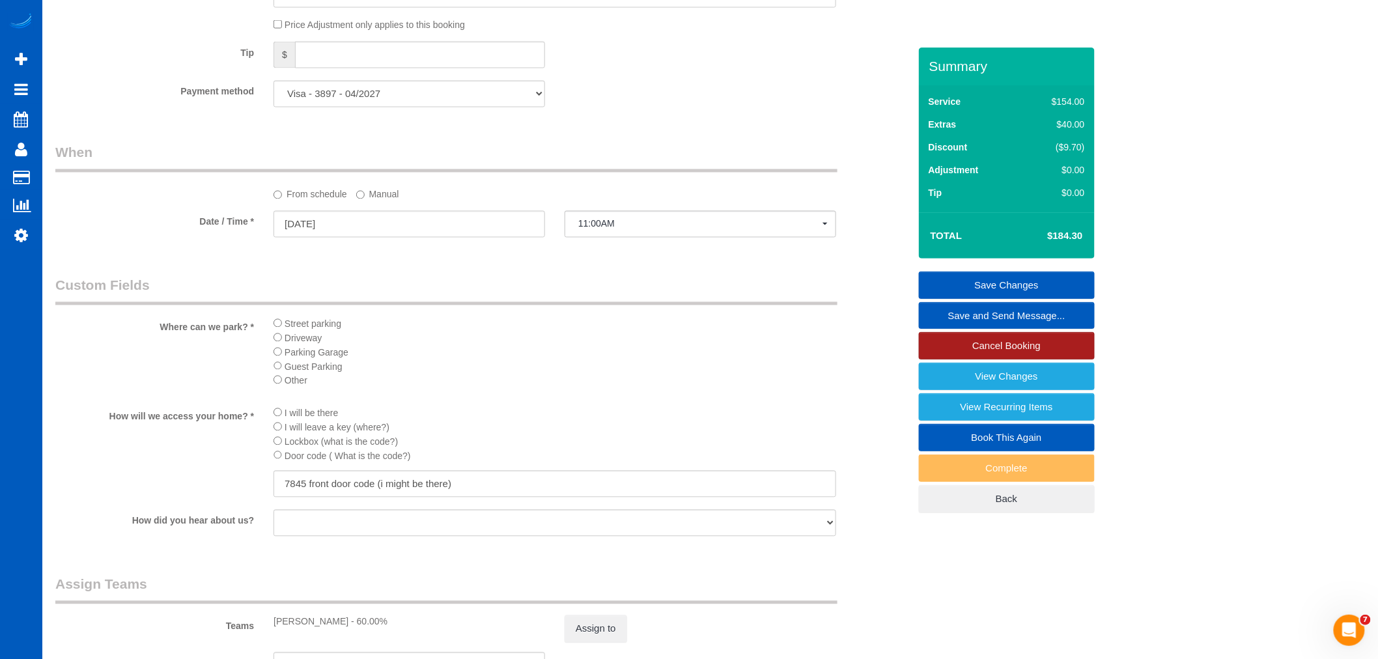
click at [1036, 343] on link "Cancel Booking" at bounding box center [1007, 345] width 176 height 27
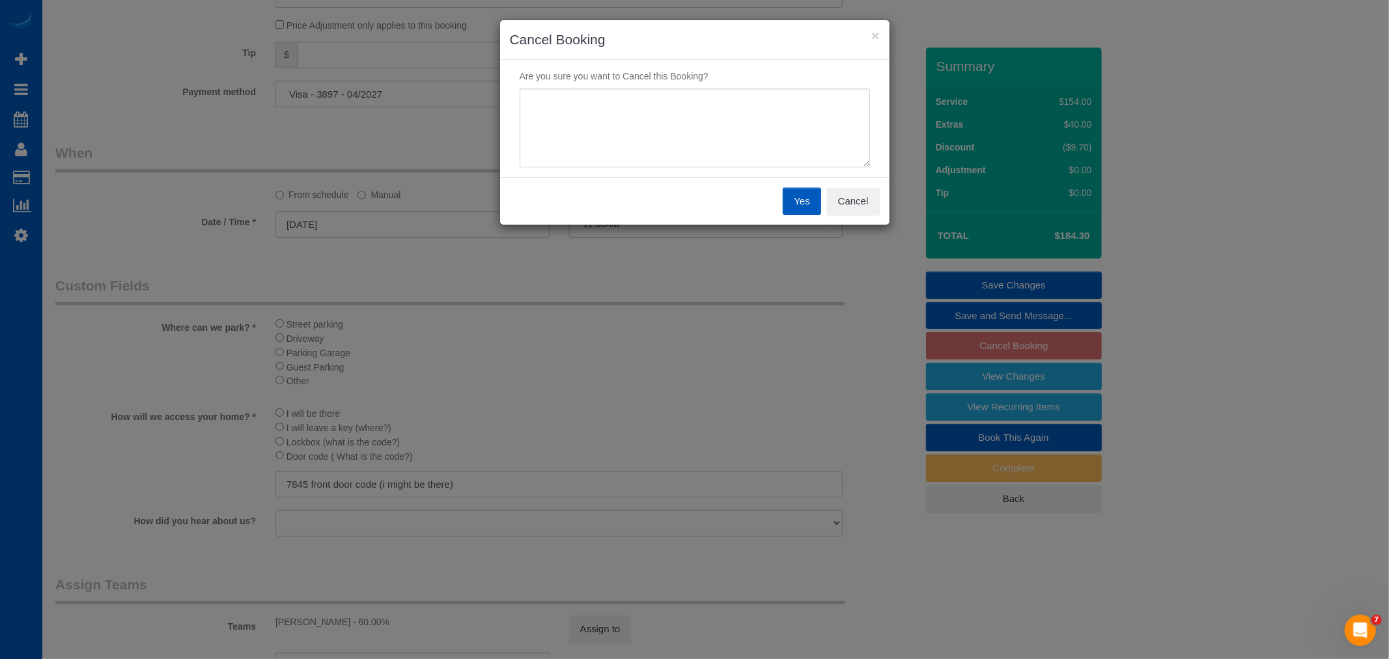
click at [791, 193] on button "Yes" at bounding box center [802, 201] width 38 height 27
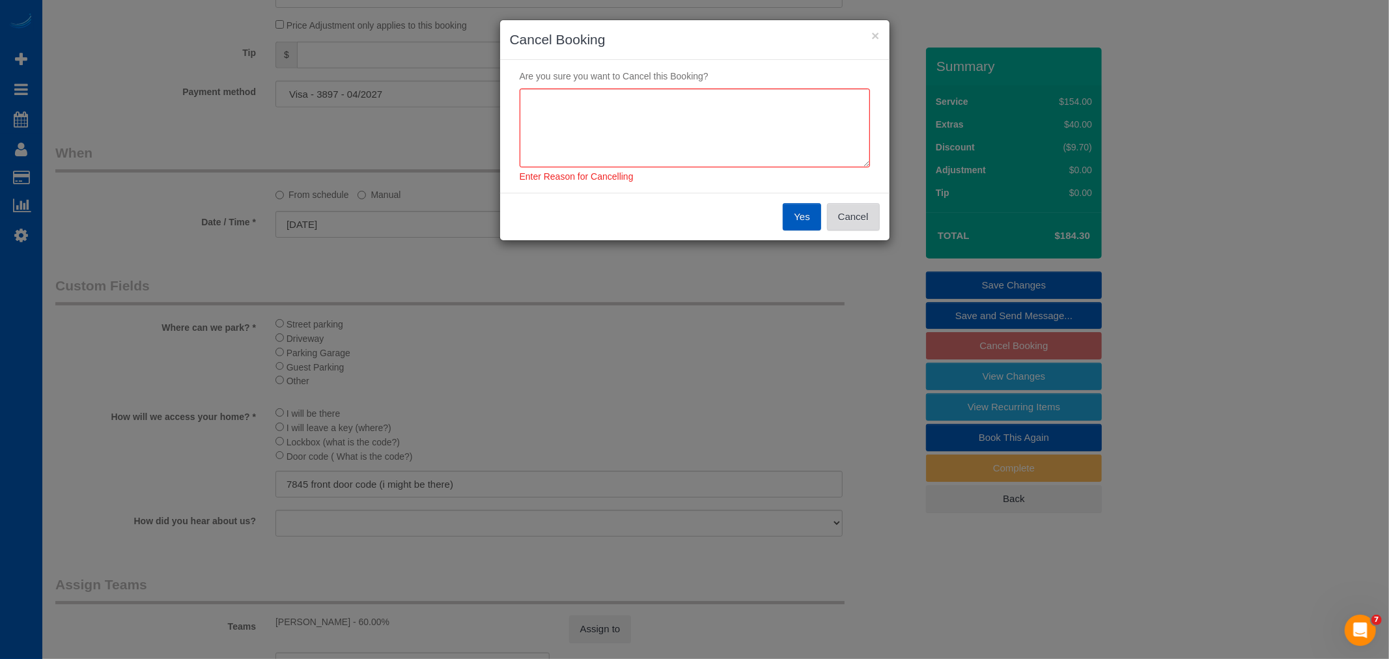
click at [842, 214] on button "Cancel" at bounding box center [853, 216] width 53 height 27
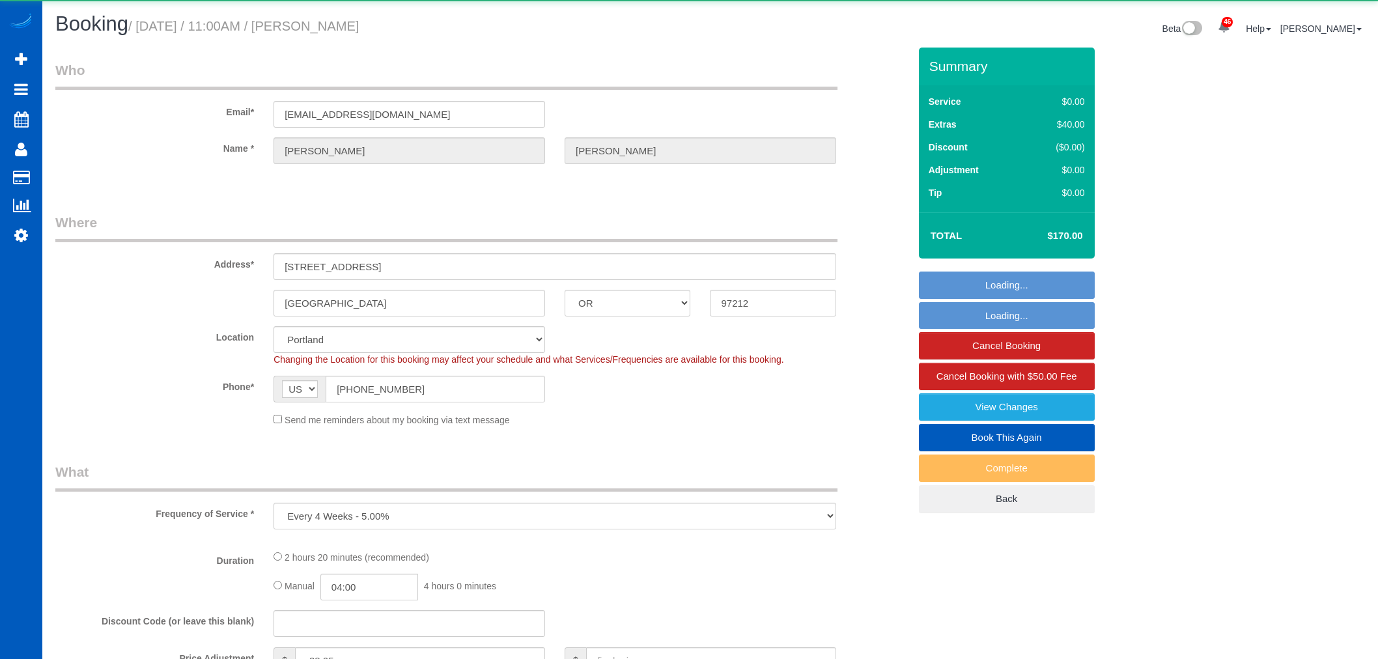
select select "OR"
select select "object:1120"
select select "199"
select select "1001"
select select "2"
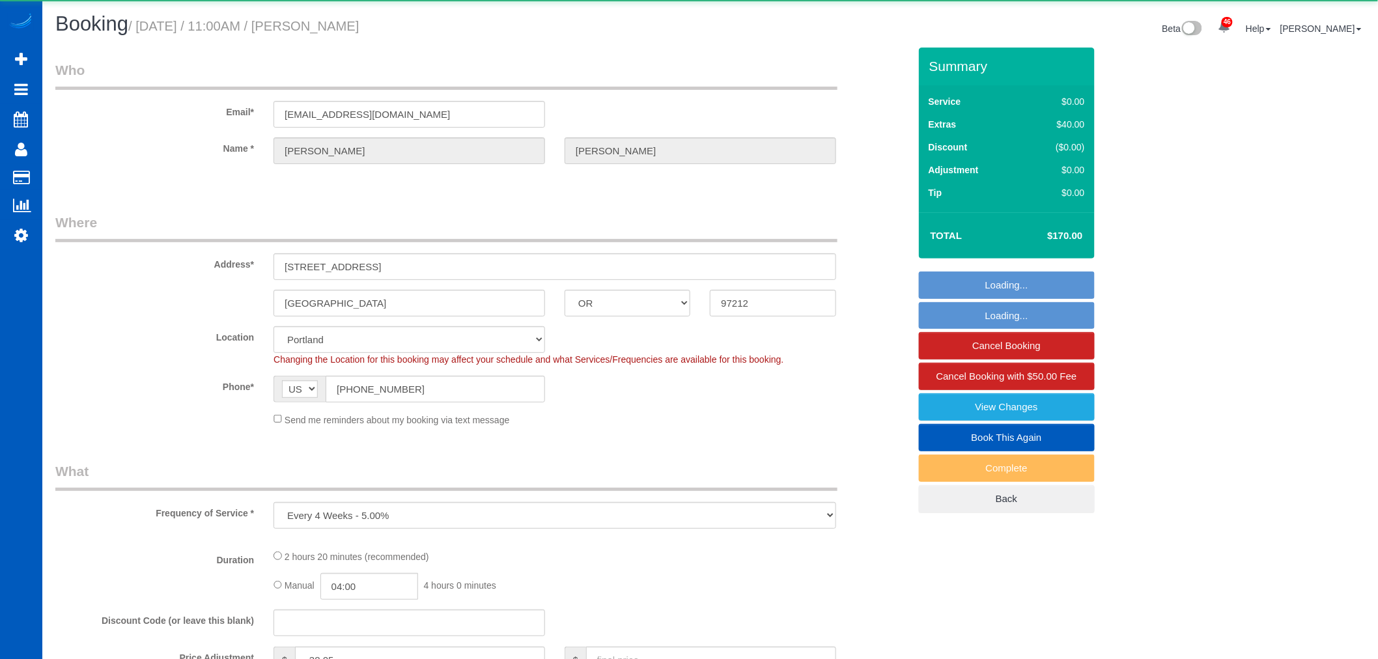
select select "3"
select select "spot2"
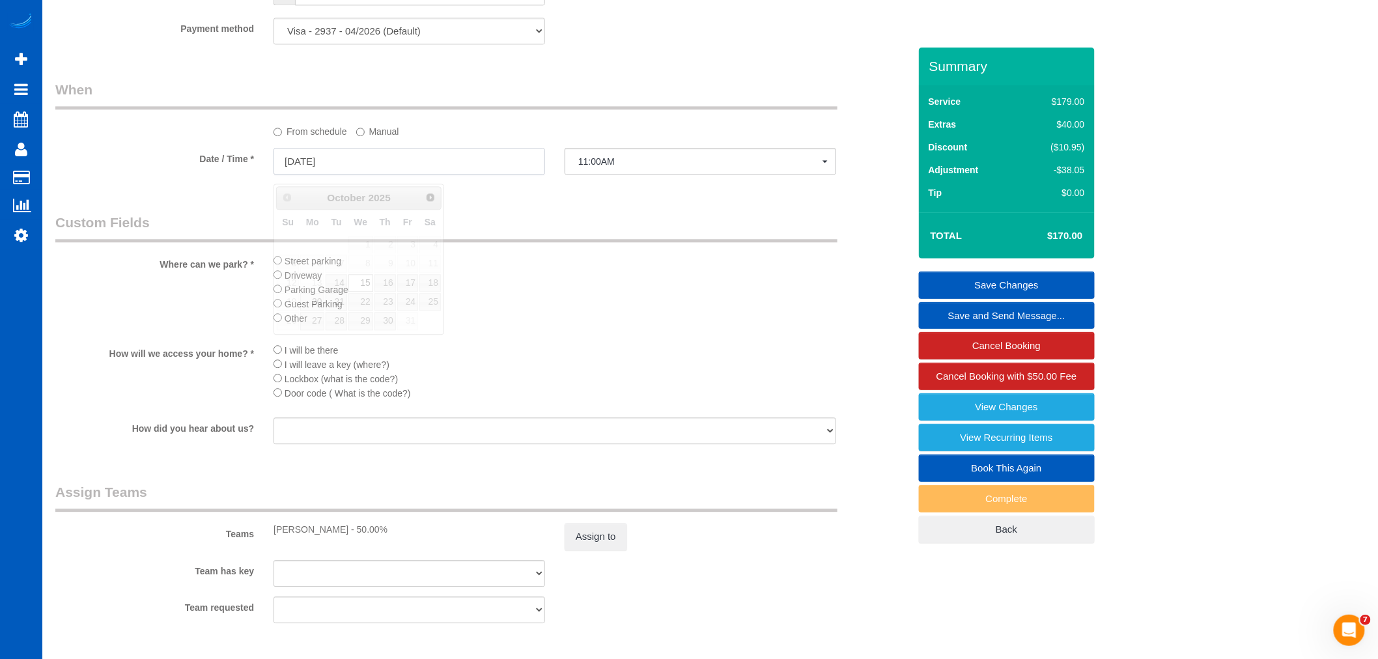
click at [354, 163] on input "[DATE]" at bounding box center [409, 161] width 272 height 27
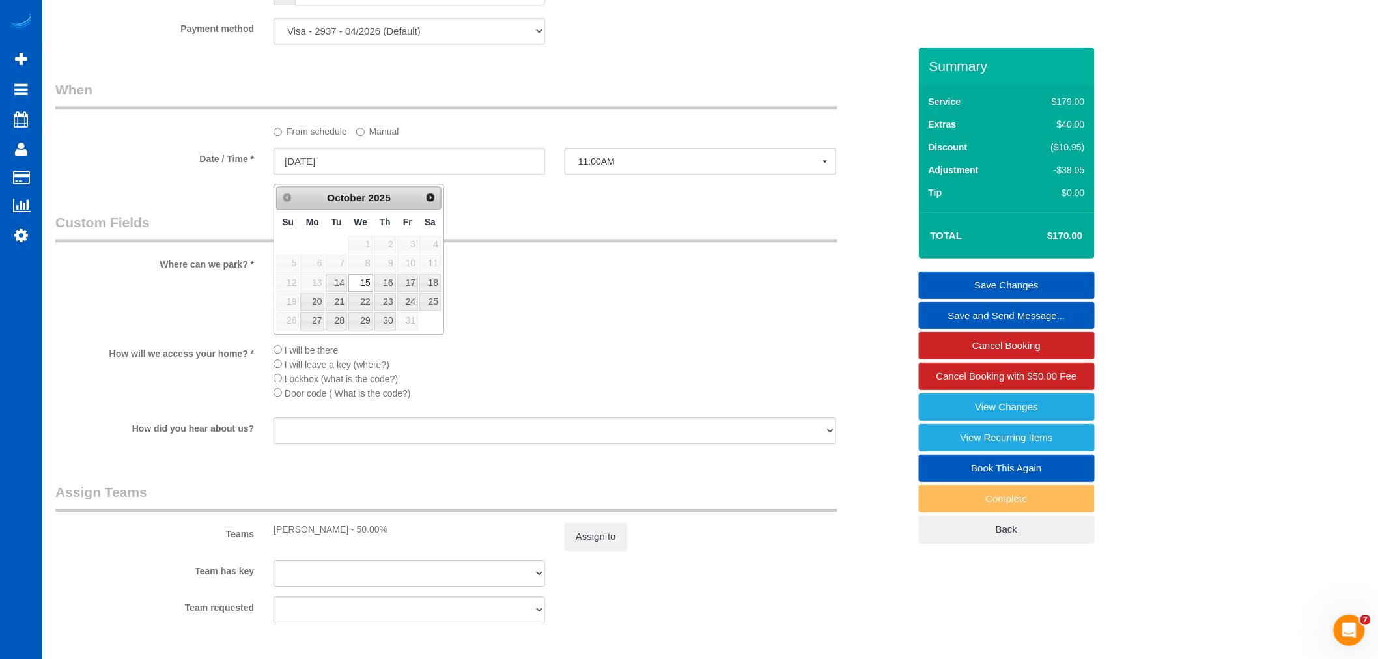
click at [441, 282] on div "Prev Next October 2025 Su Mo Tu We Th Fr Sa 1 2 3 4 5 6 7 8 9 10 11 12 13 14 15…" at bounding box center [358, 259] width 171 height 151
click at [438, 281] on link "18" at bounding box center [429, 283] width 21 height 18
type input "[DATE]"
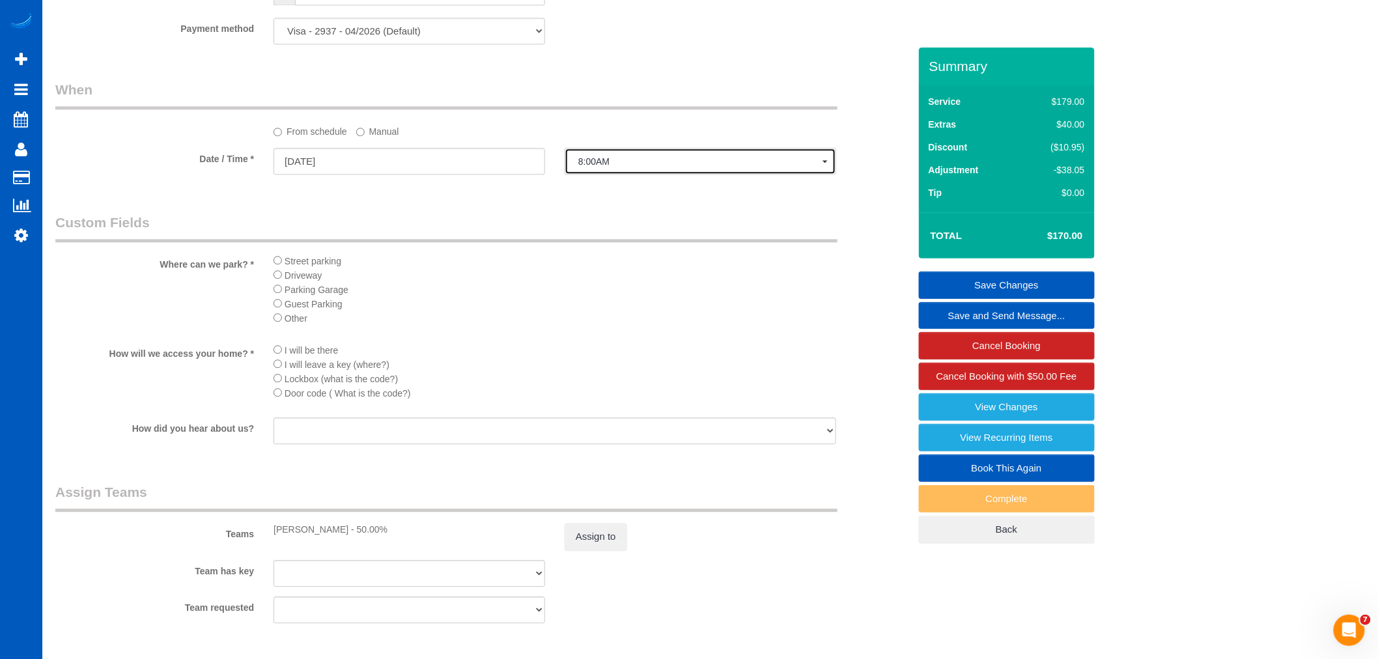
click at [596, 167] on span "8:00AM" at bounding box center [700, 161] width 244 height 10
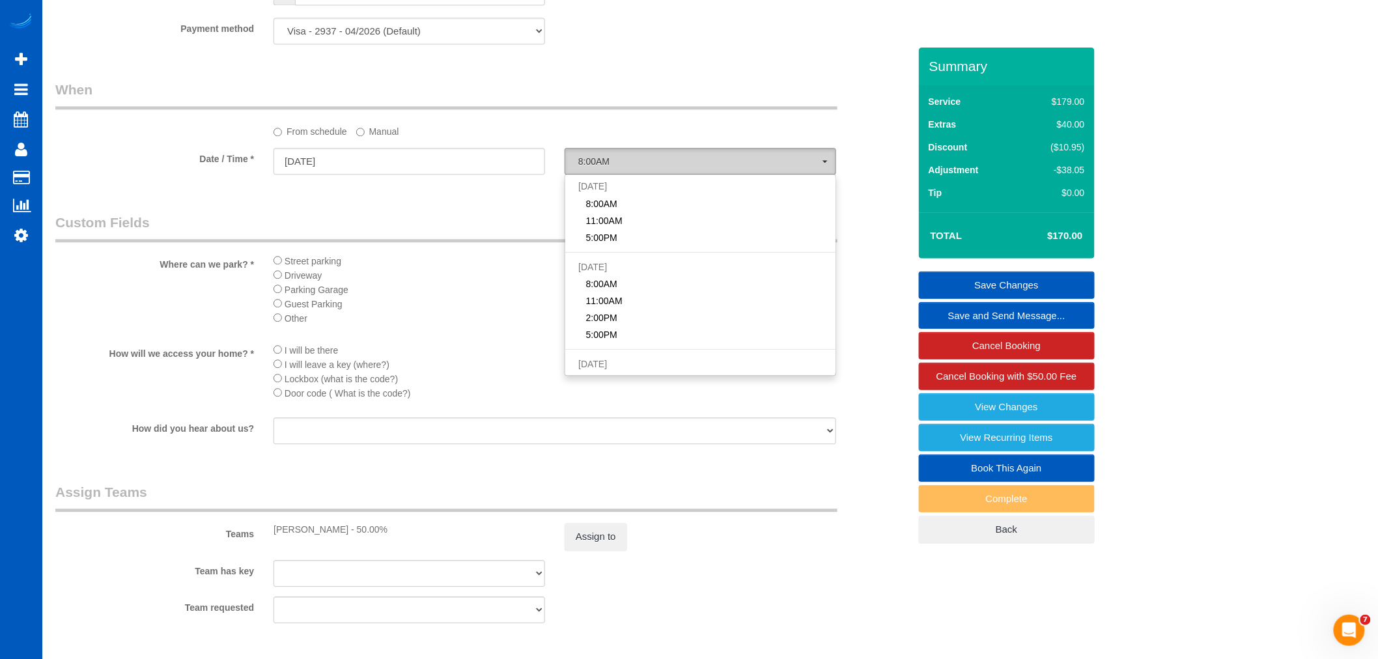
scroll to position [202, 0]
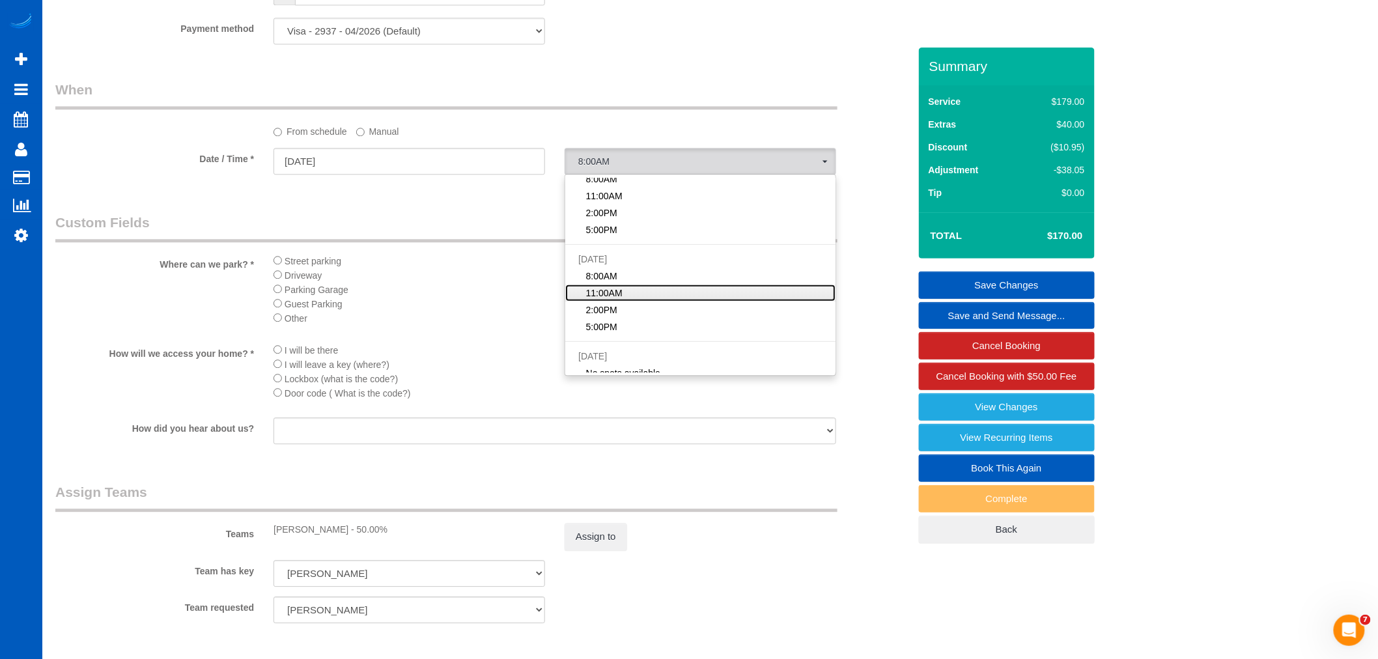
click at [629, 300] on link "11:00AM" at bounding box center [700, 293] width 270 height 17
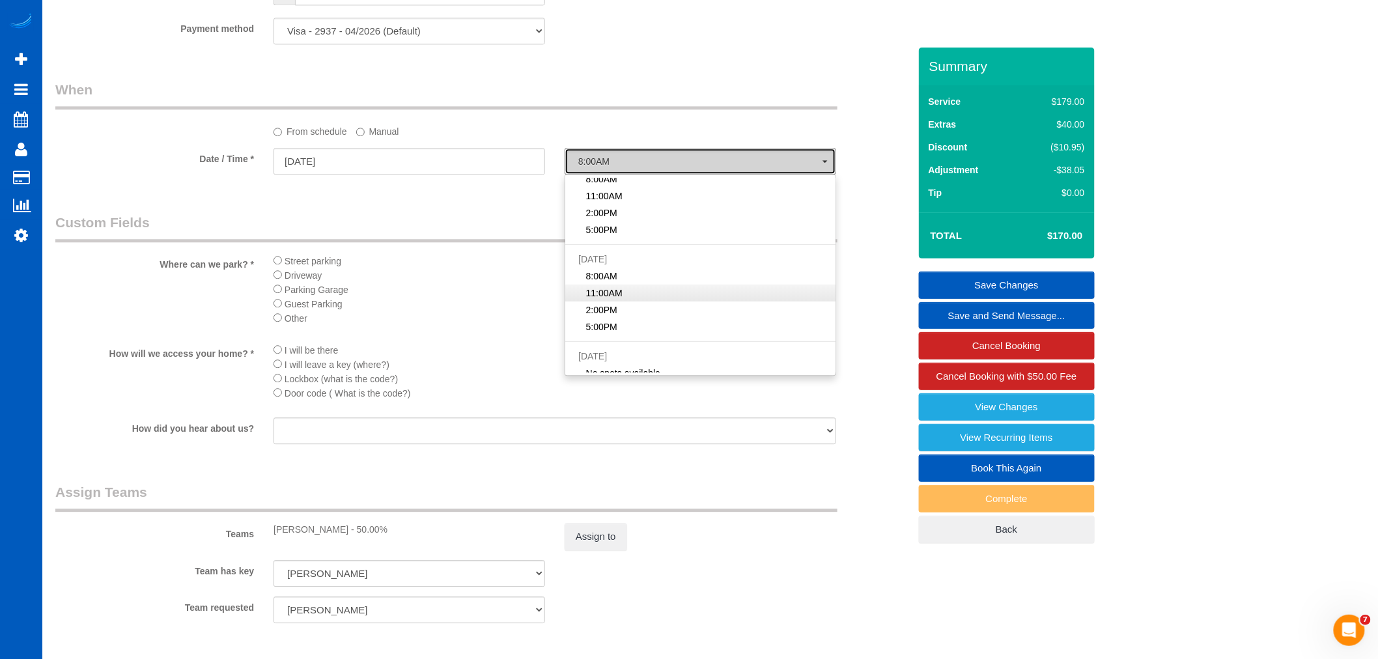
select select "spot13"
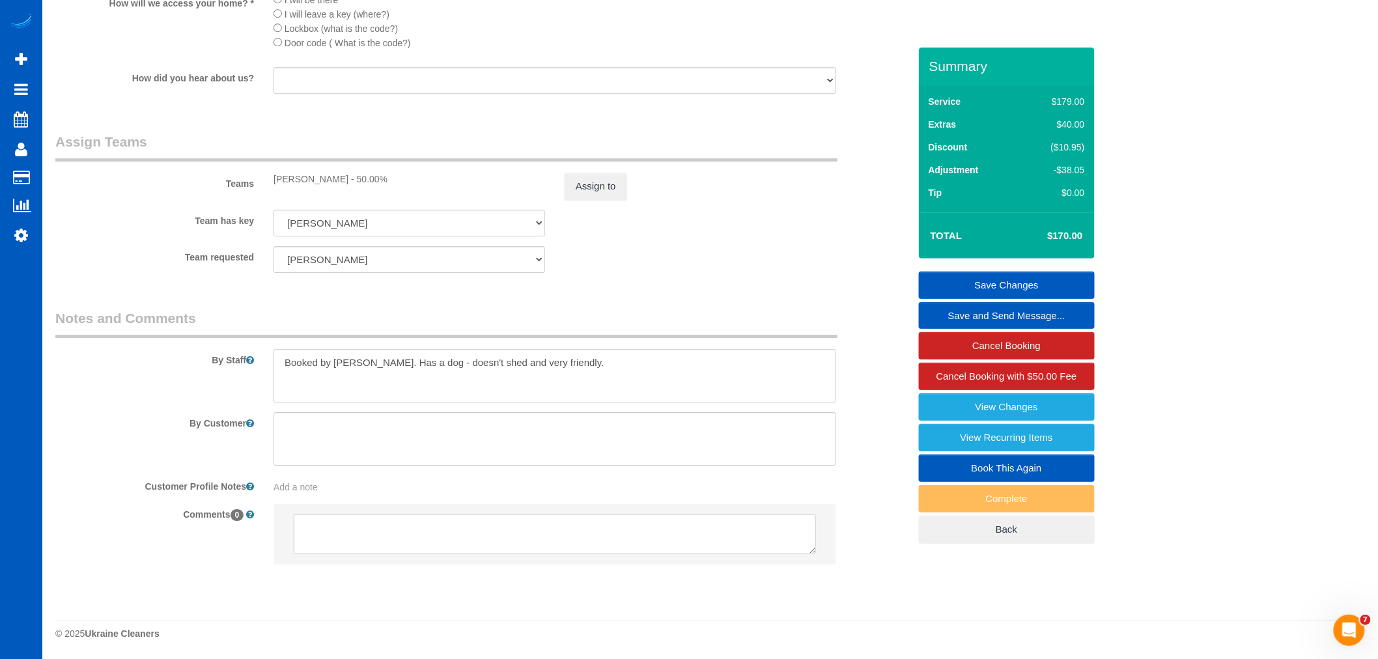
click at [571, 363] on textarea at bounding box center [554, 375] width 563 height 53
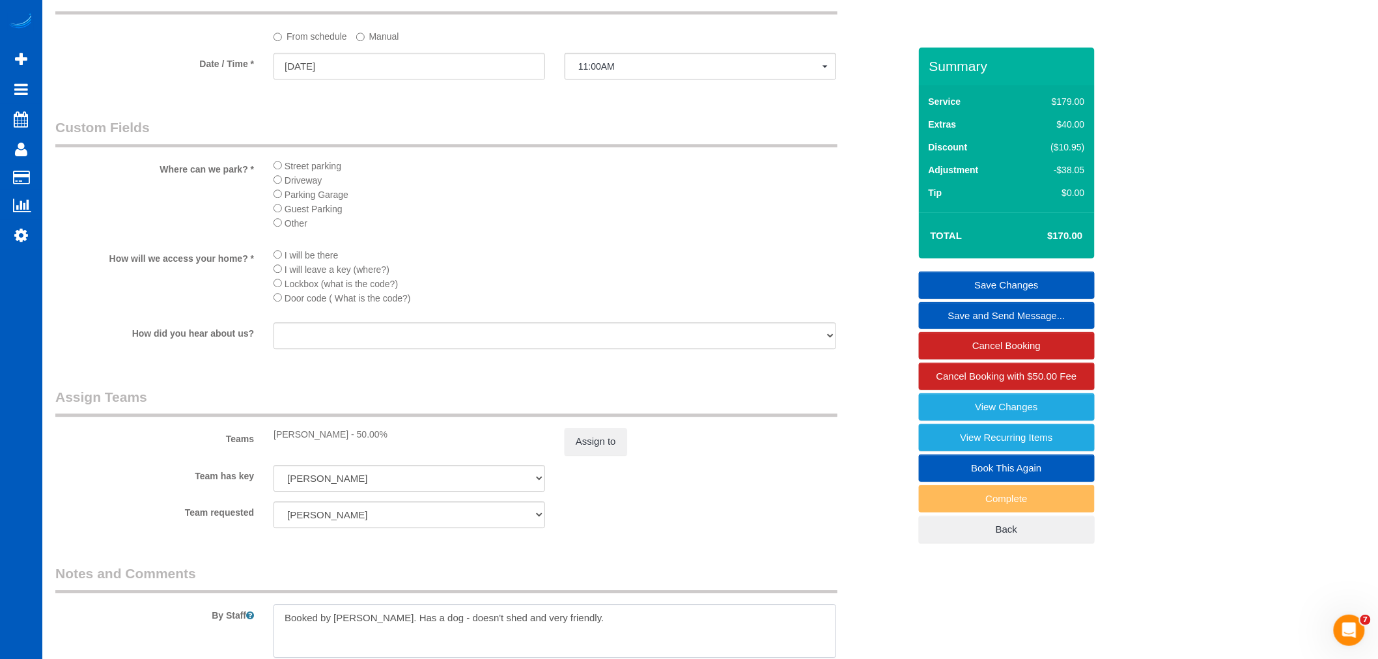
scroll to position [1309, 0]
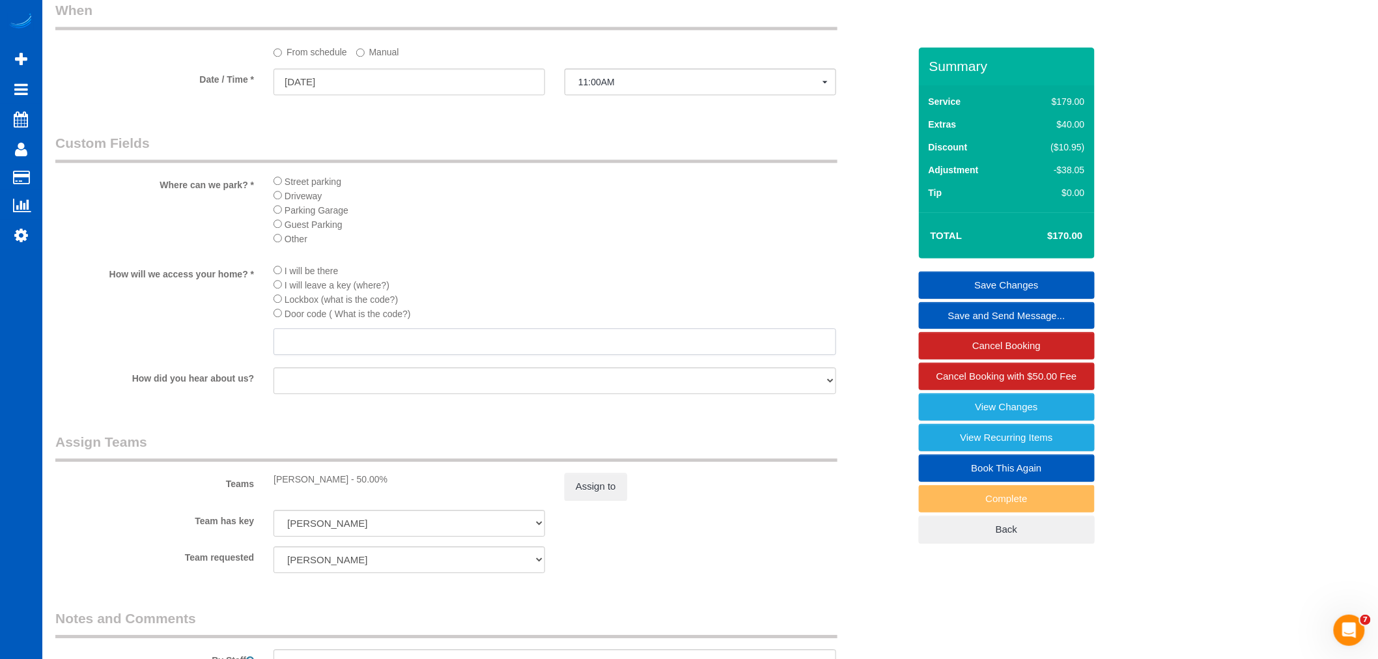
click at [300, 355] on input "text" at bounding box center [554, 341] width 563 height 27
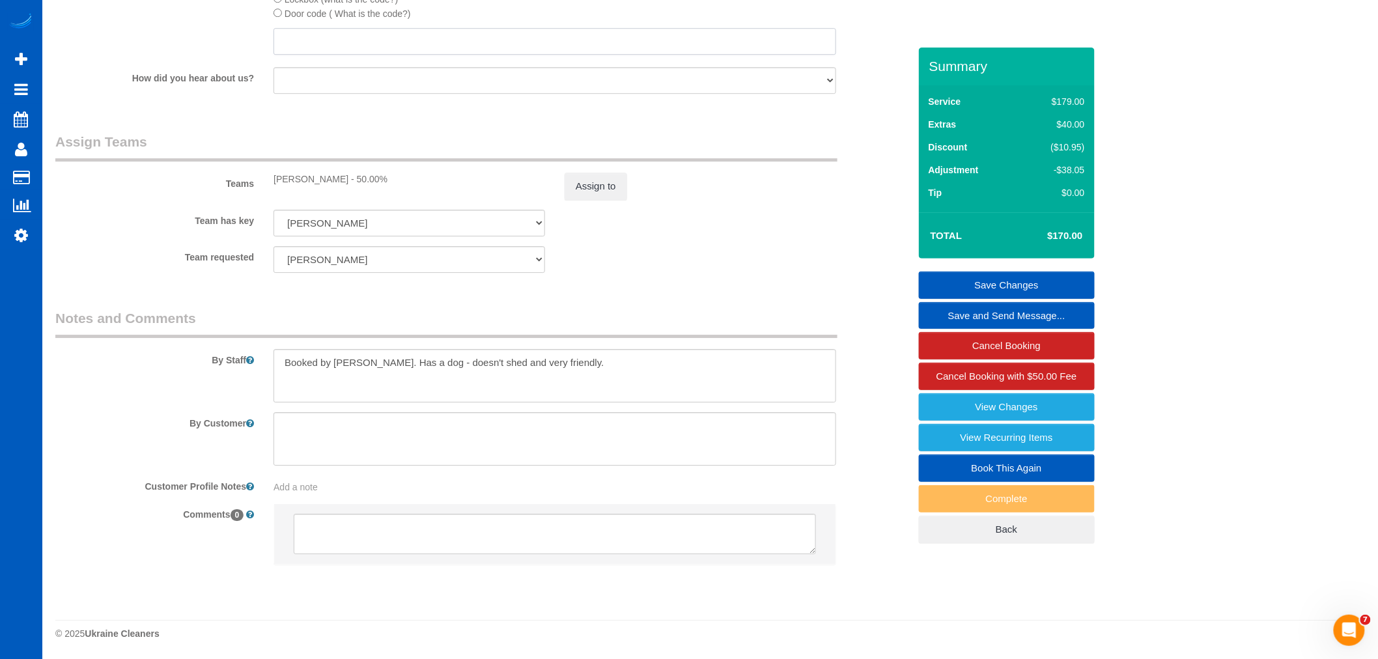
scroll to position [1265, 0]
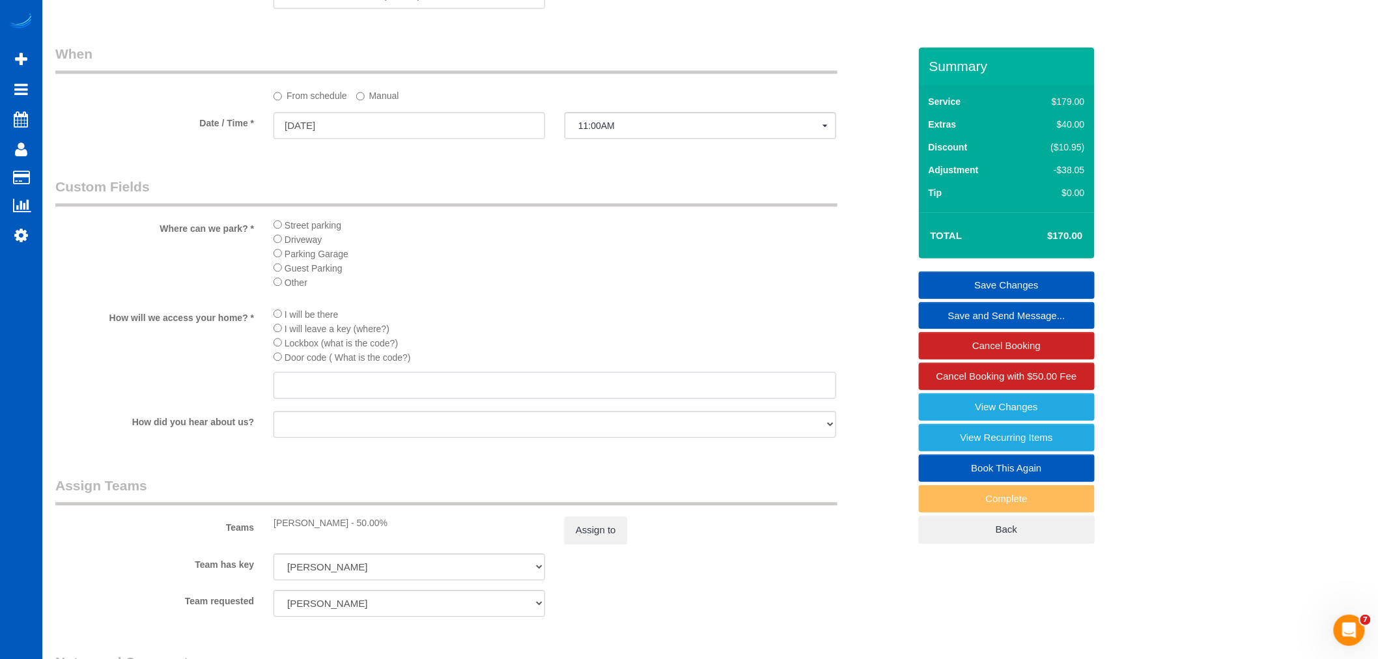
click at [323, 399] on input "text" at bounding box center [554, 385] width 563 height 27
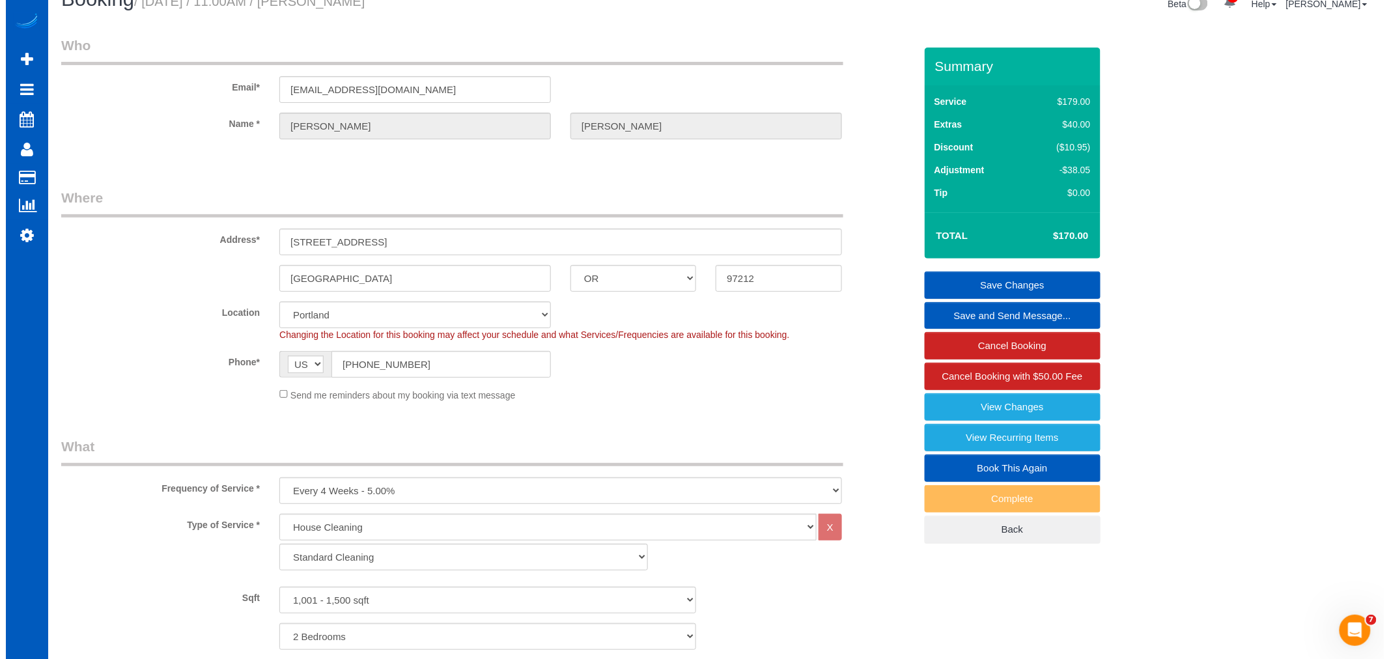
scroll to position [0, 0]
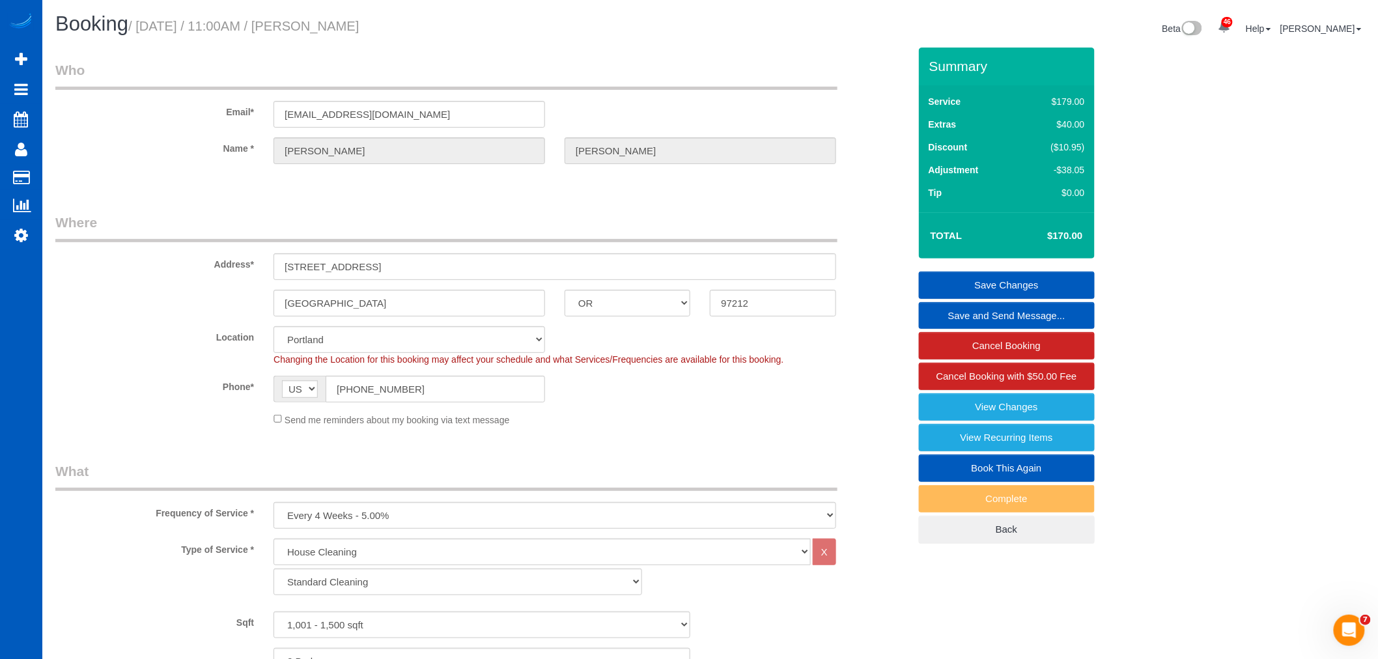
type input "Gate 1112, door code 3535"
click at [1033, 288] on link "Save Changes" at bounding box center [1007, 285] width 176 height 27
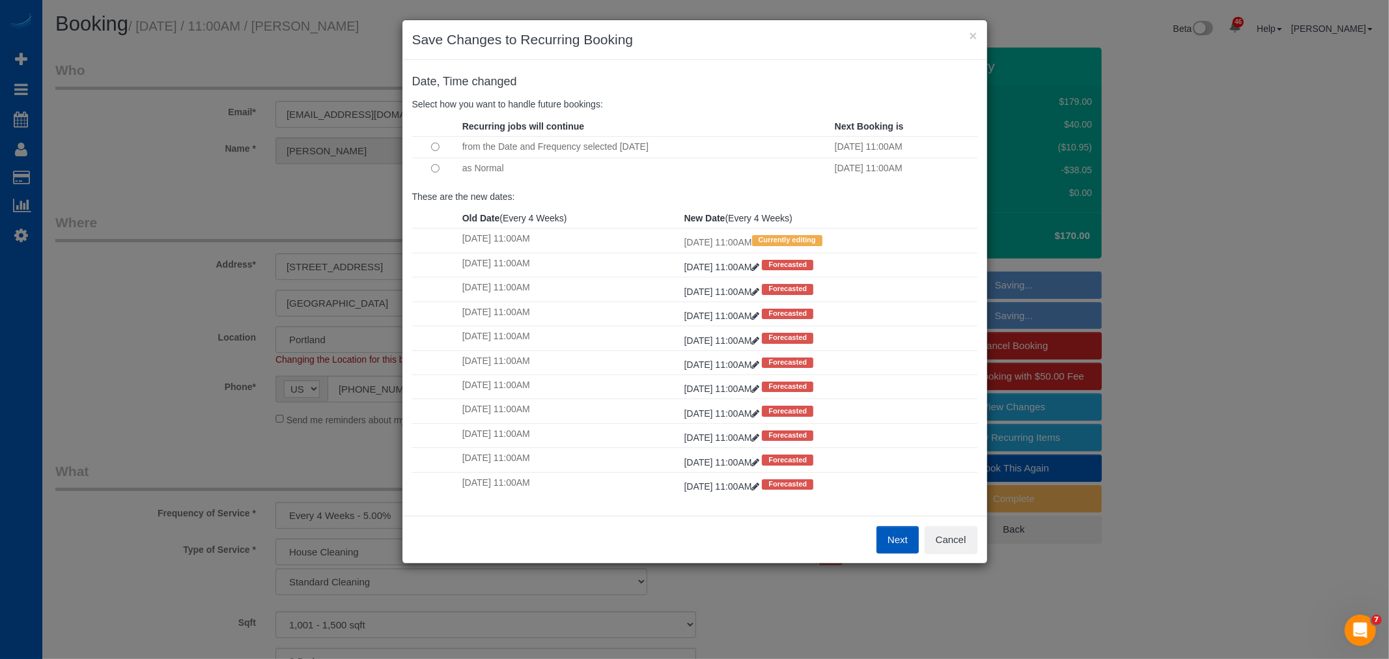
click at [428, 168] on td at bounding box center [435, 168] width 47 height 21
click at [902, 542] on button "Next" at bounding box center [897, 539] width 42 height 27
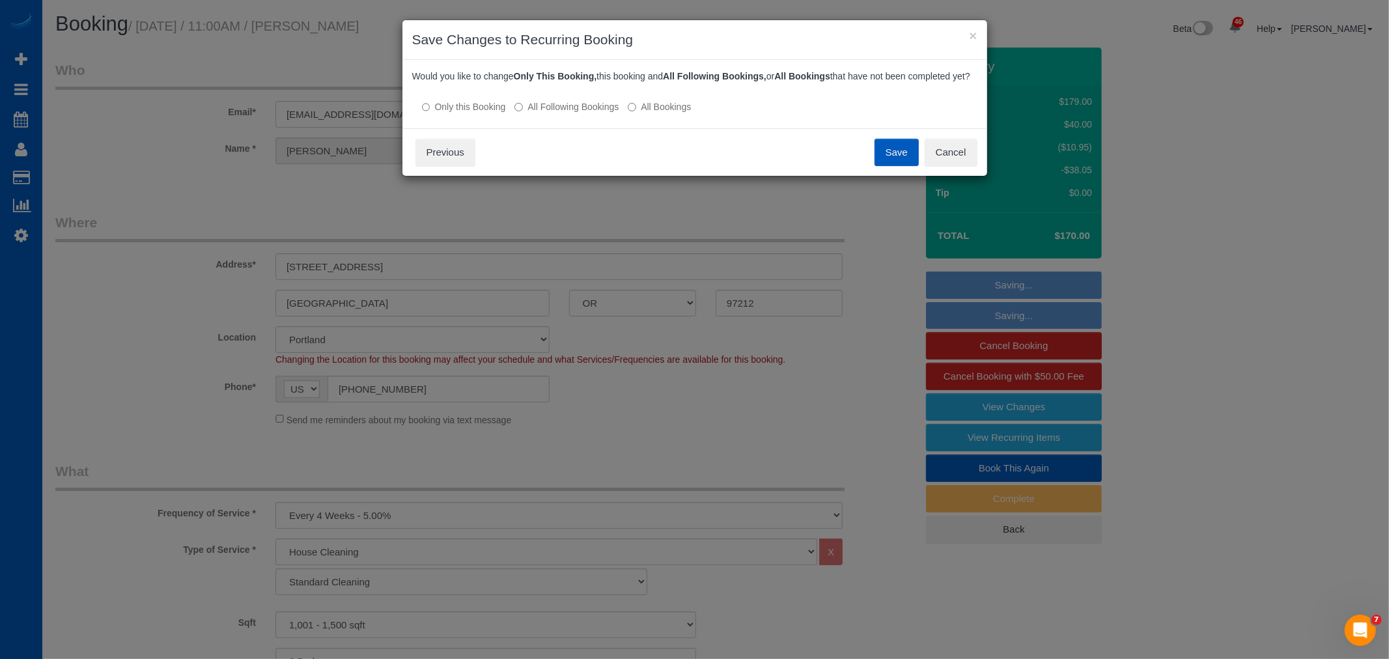
click at [897, 152] on button "Save" at bounding box center [897, 152] width 44 height 27
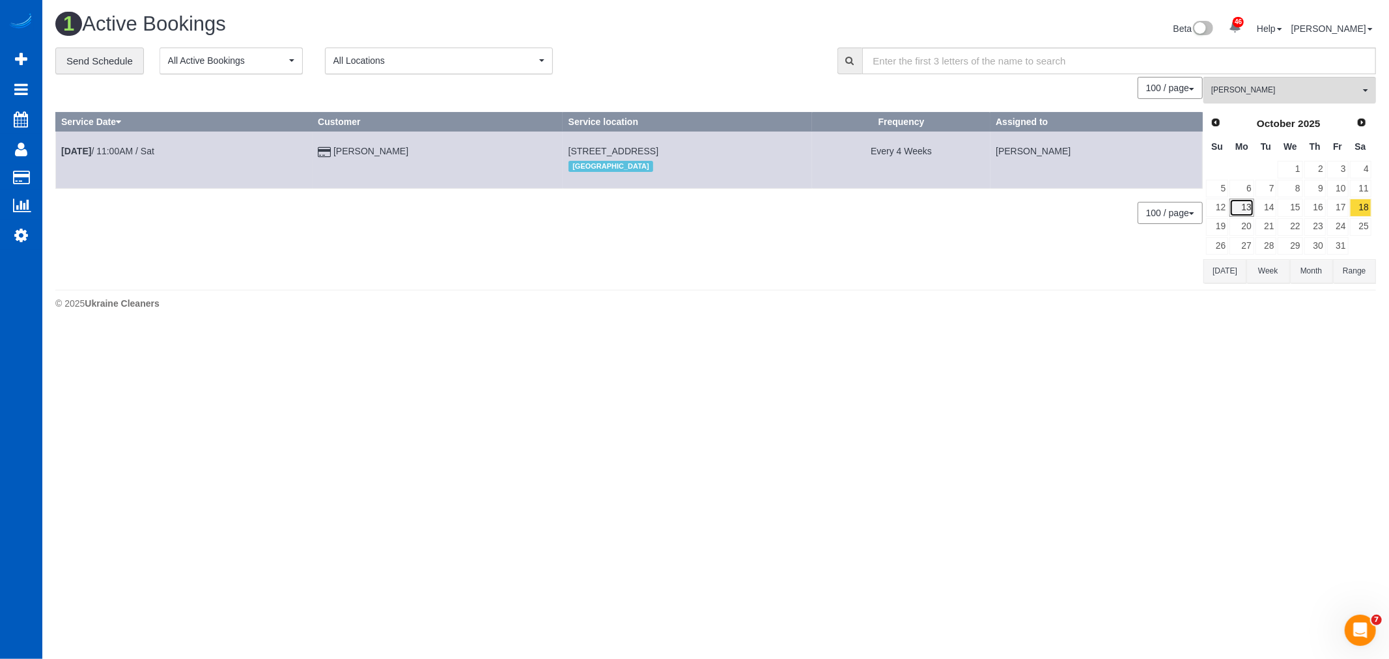
click at [1242, 208] on link "13" at bounding box center [1241, 208] width 24 height 18
click at [1262, 92] on span "[PERSON_NAME]" at bounding box center [1285, 90] width 148 height 11
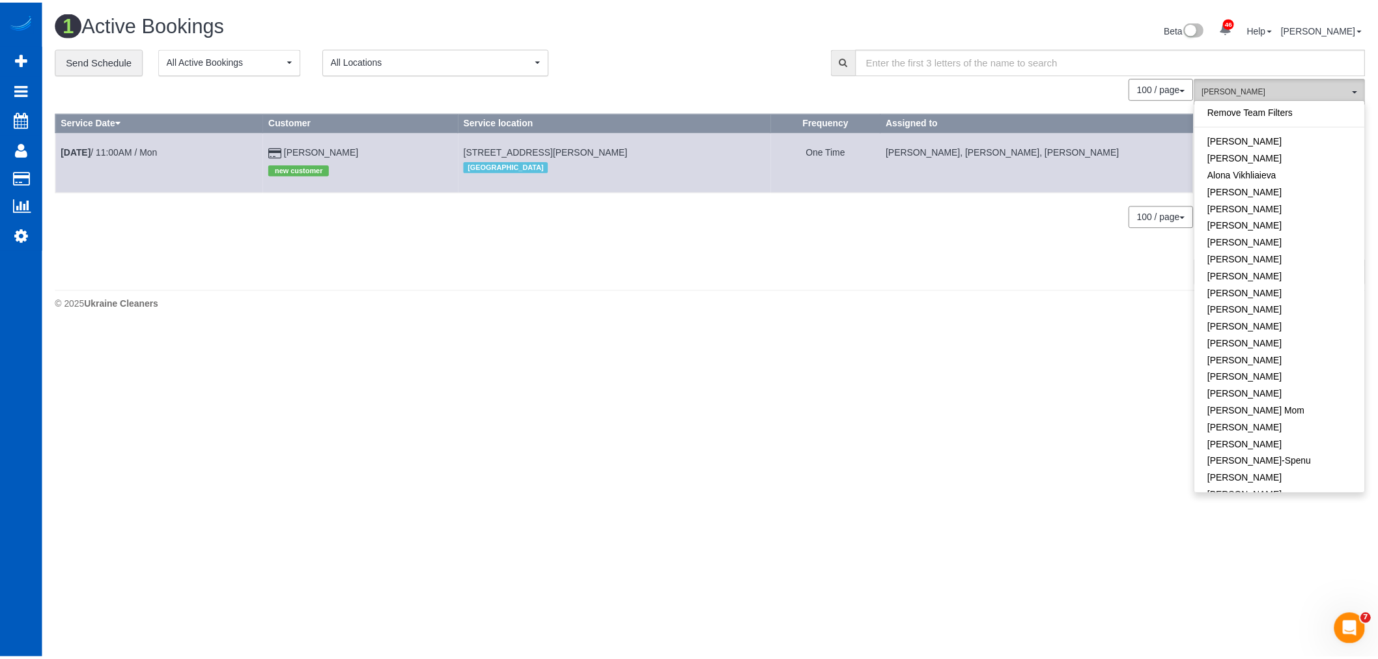
scroll to position [739, 0]
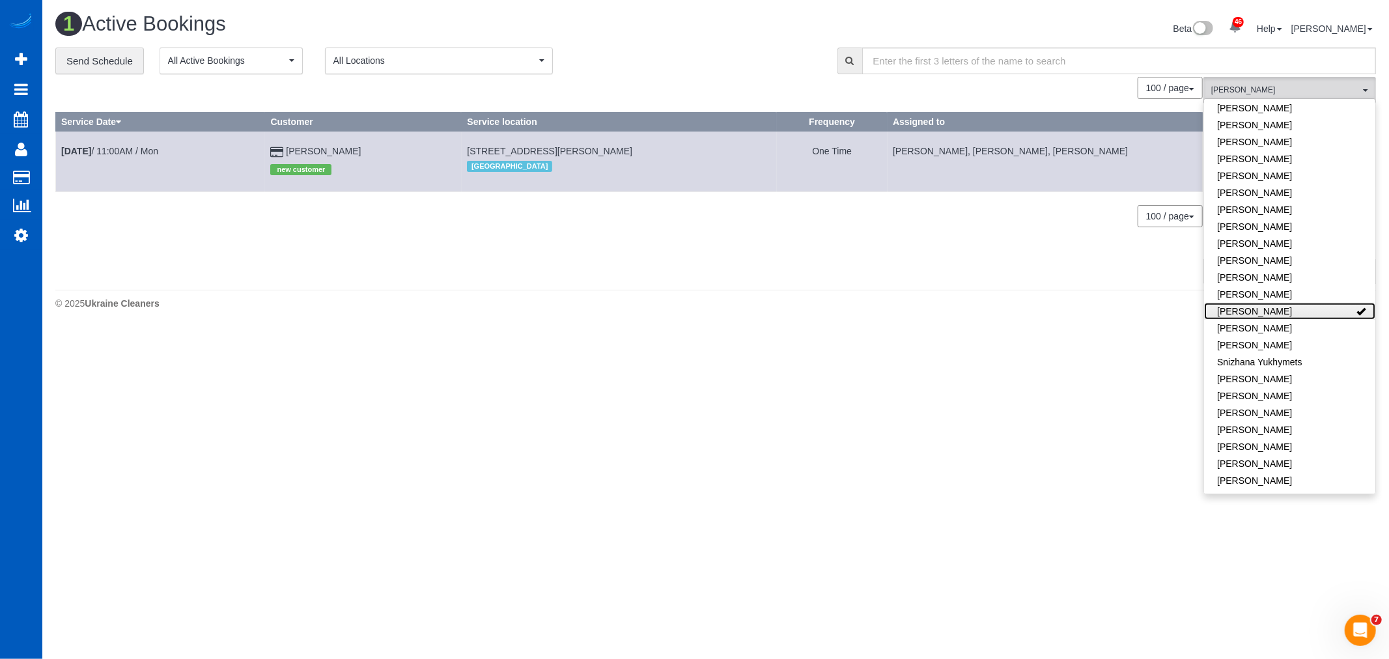
click at [1311, 303] on link "[PERSON_NAME]" at bounding box center [1289, 311] width 171 height 17
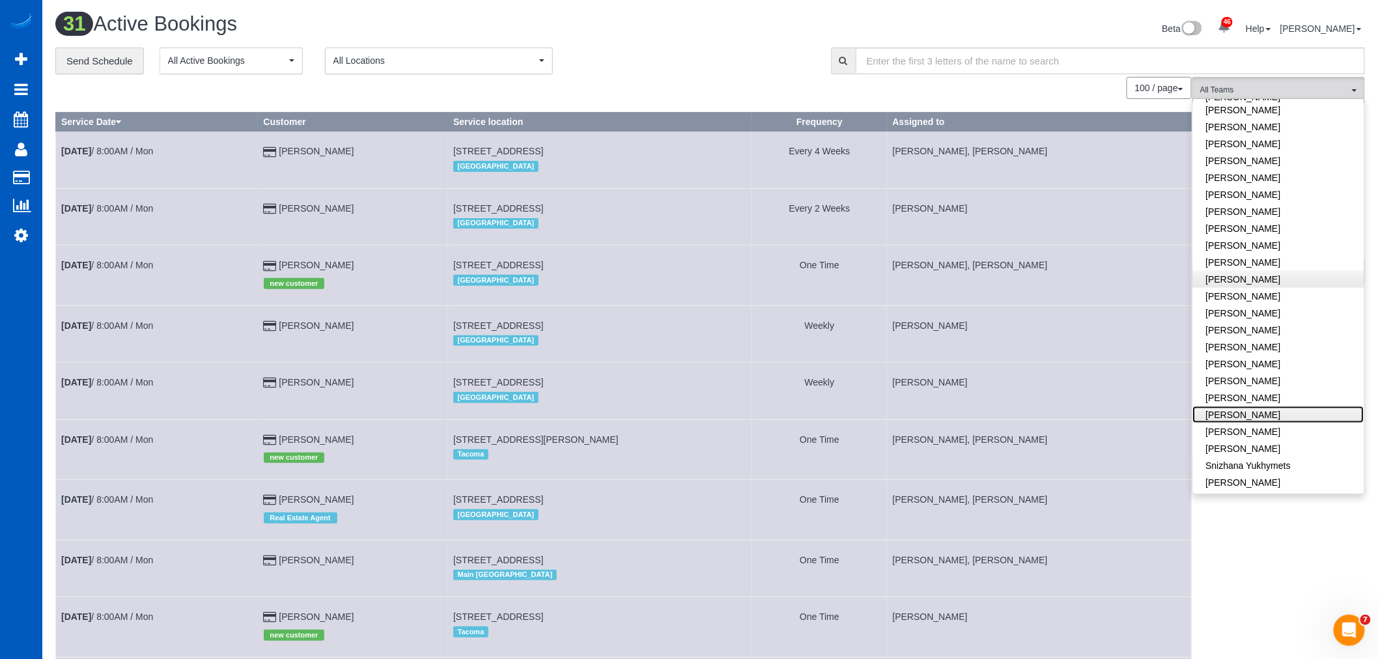
scroll to position [629, 0]
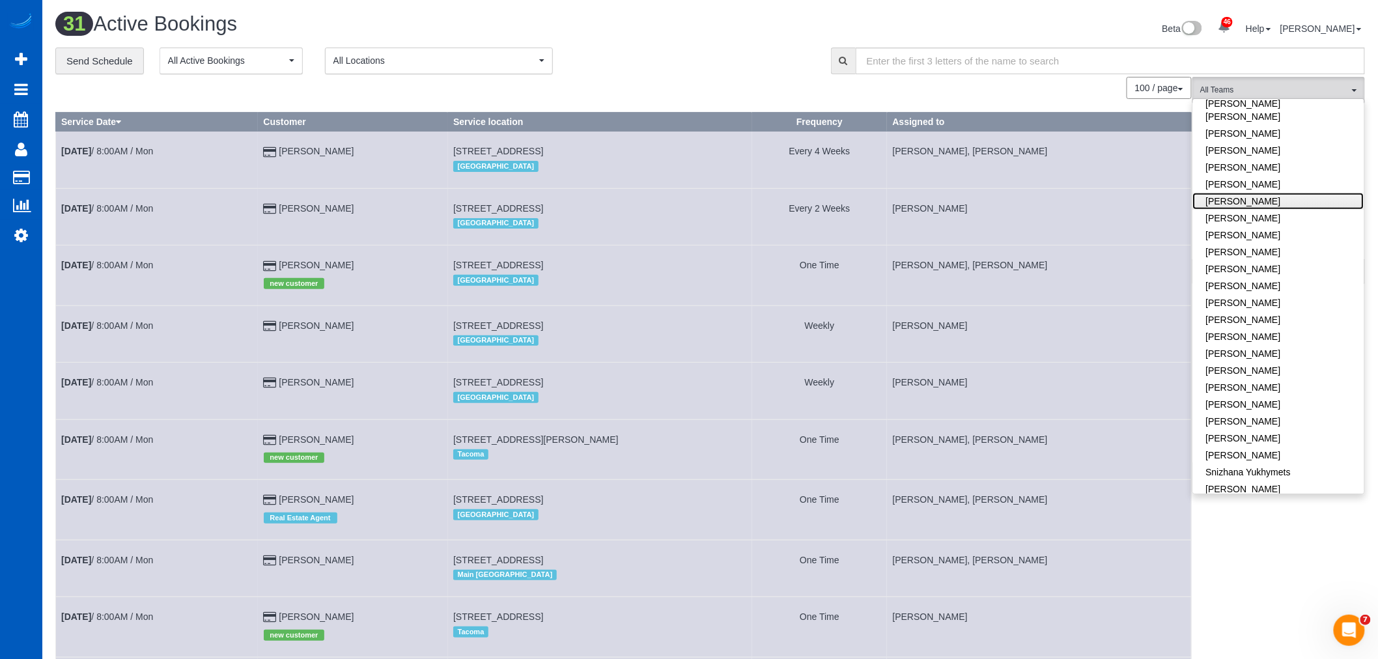
click at [1255, 193] on link "[PERSON_NAME]" at bounding box center [1278, 201] width 171 height 17
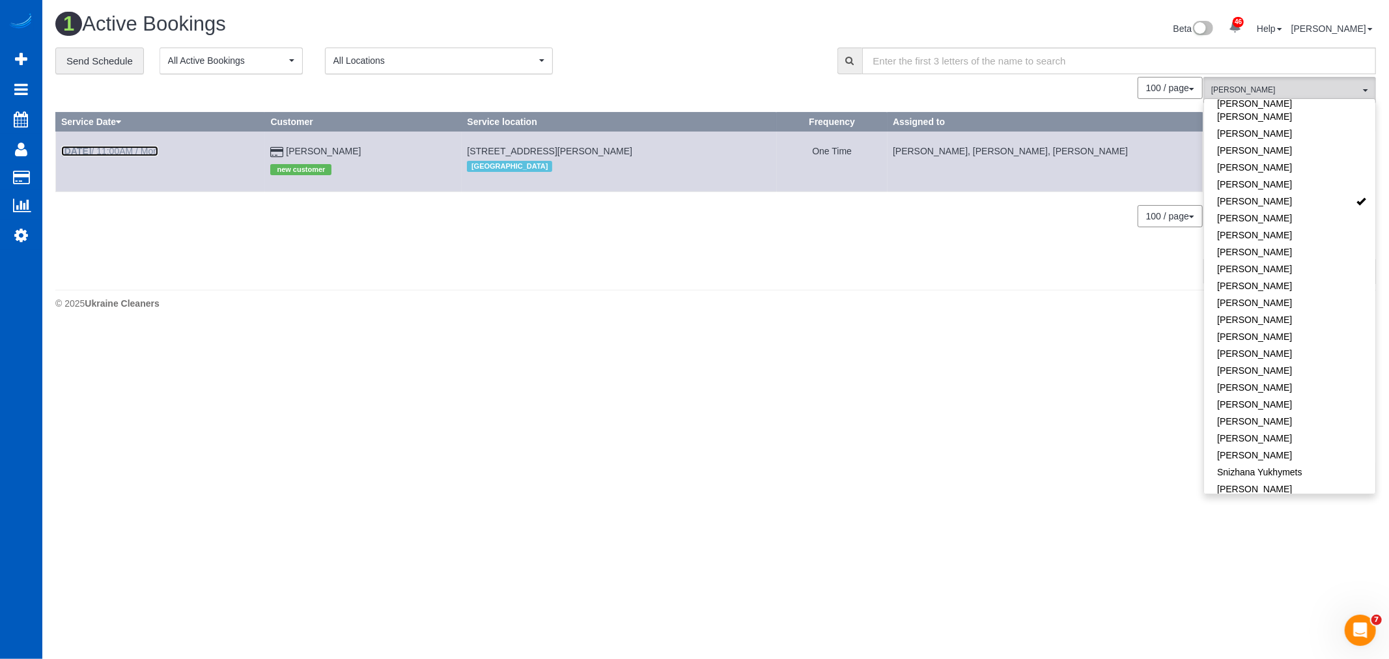
click at [116, 147] on link "Oct 13th / 11:00AM / Mon" at bounding box center [109, 151] width 97 height 10
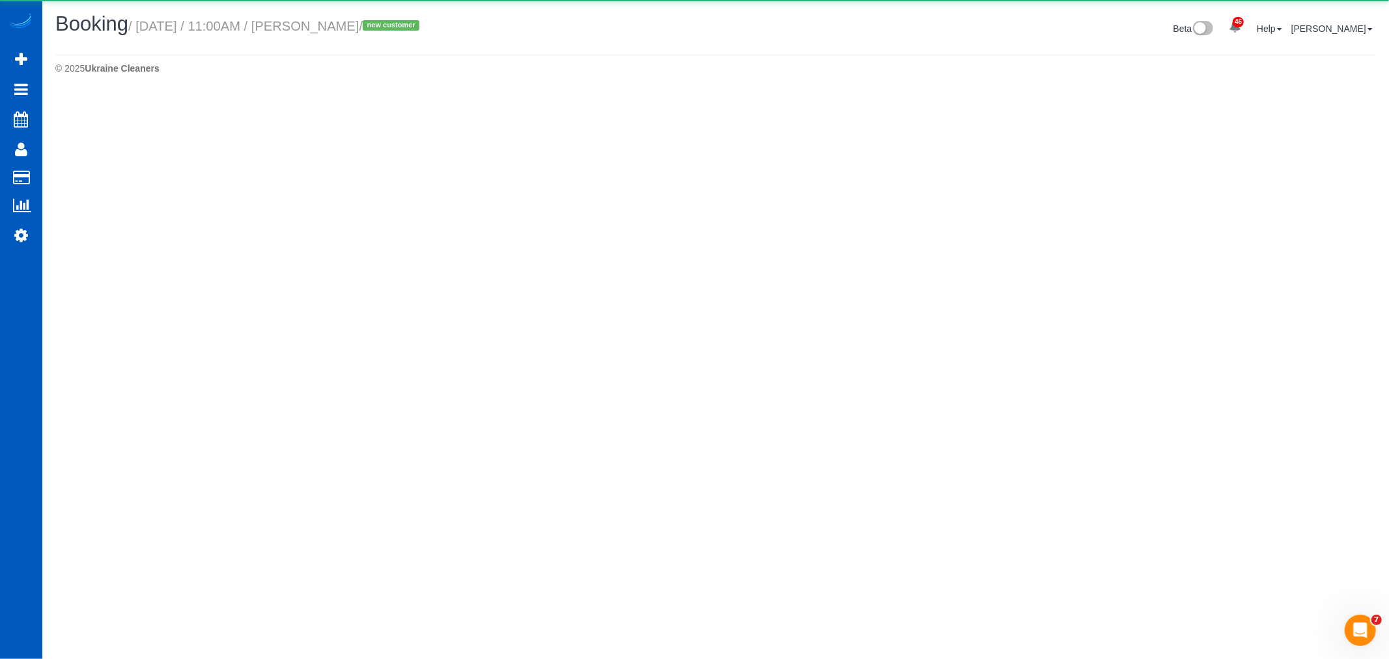
select select "OR"
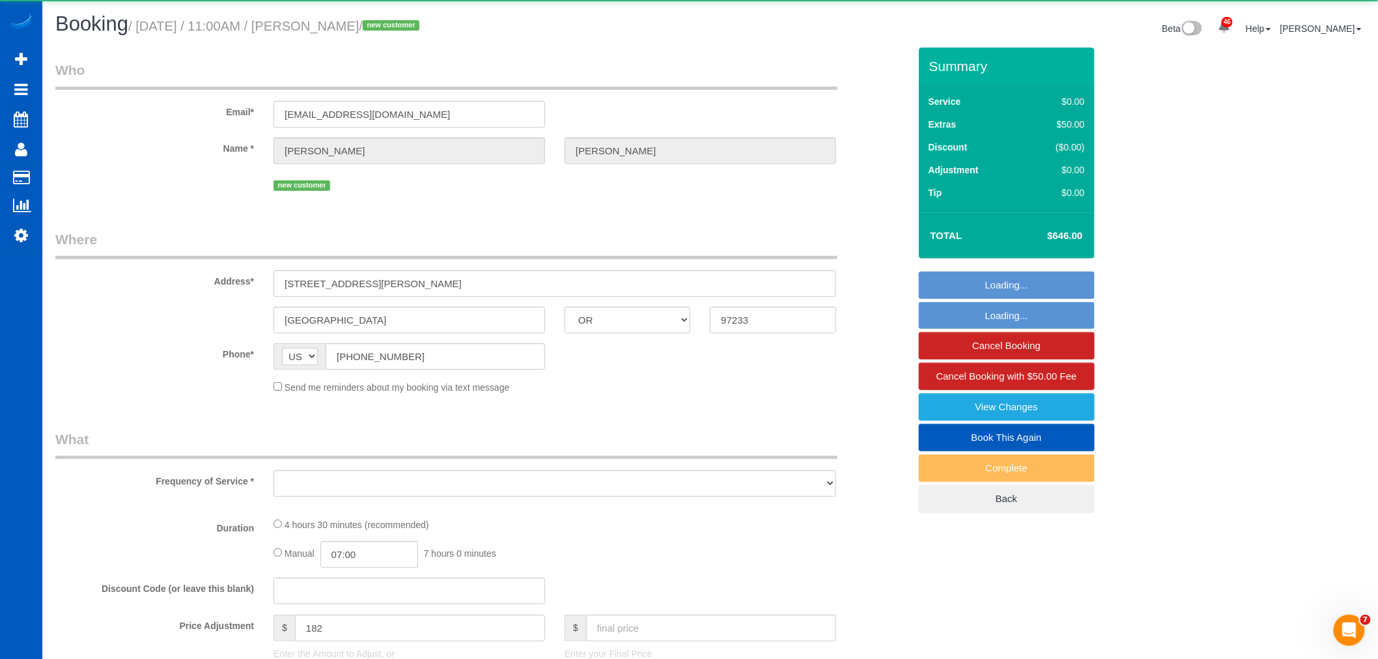
select select "object:2726"
select select "string:fspay-838d3d9a-0cdc-49c0-80d3-86d4ae6aa677"
select select "199"
select select "1001"
select select "2"
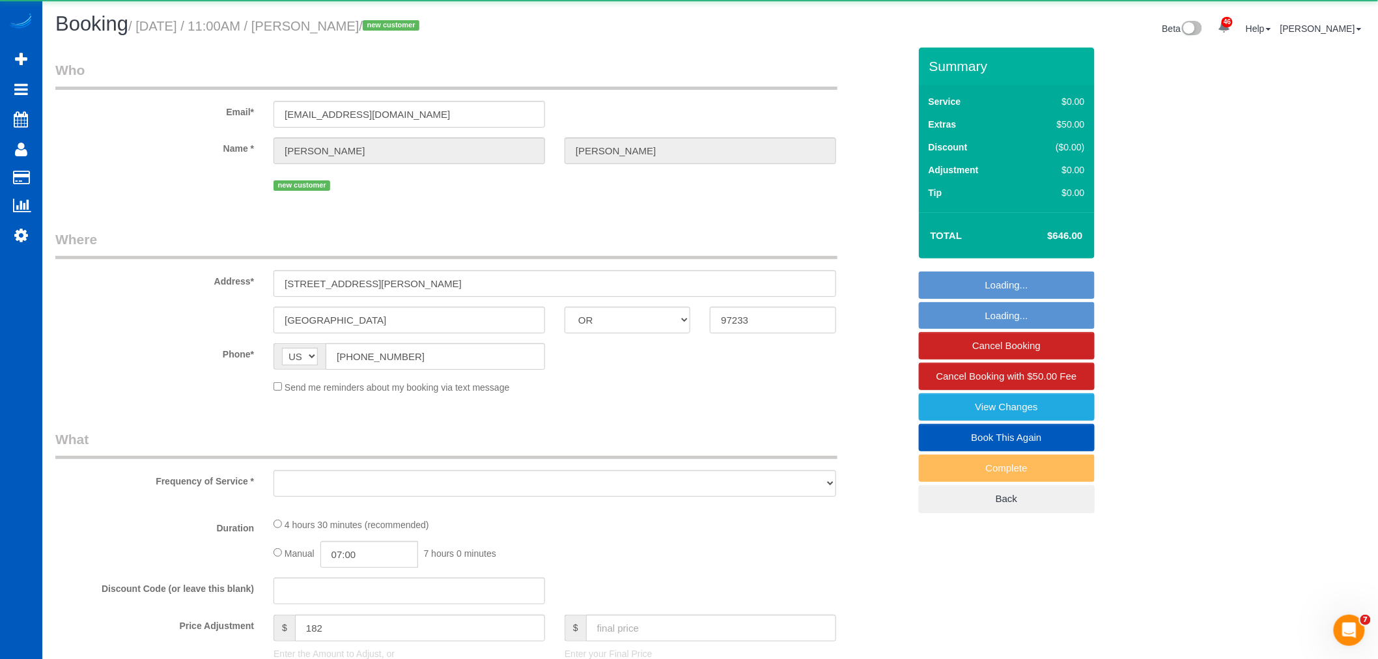
select select "spot17"
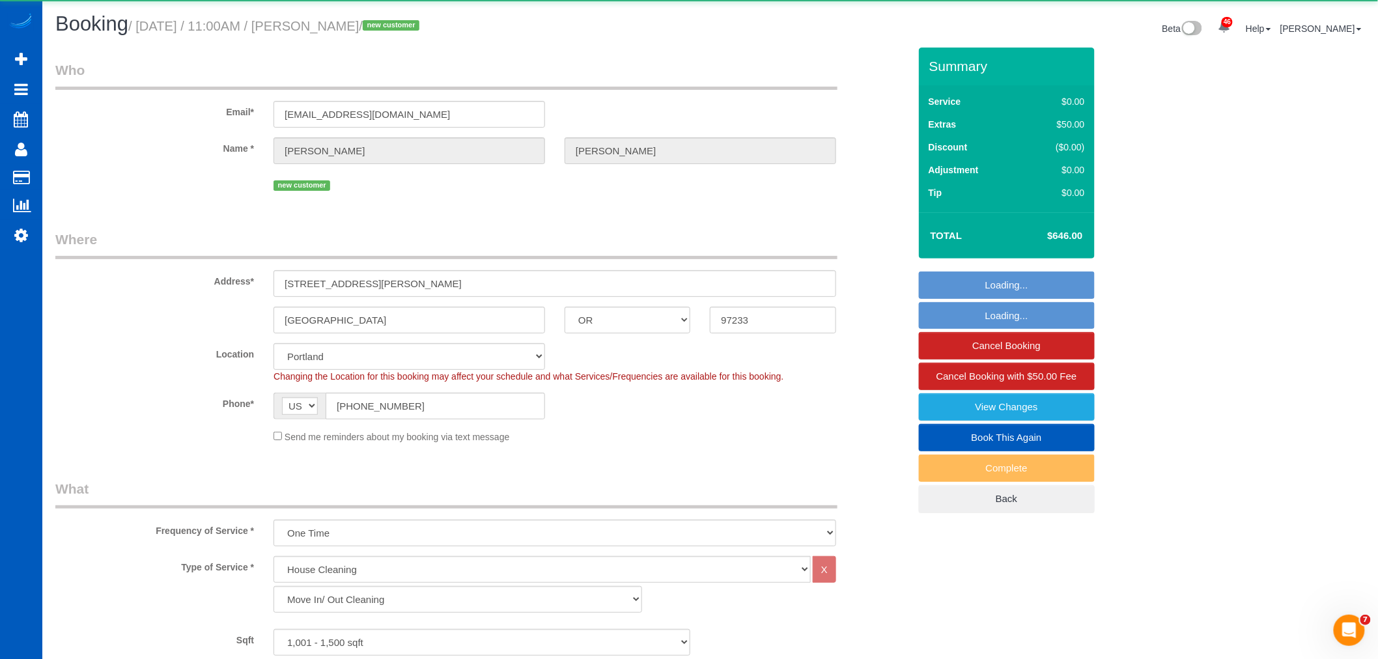
select select "1001"
select select "2"
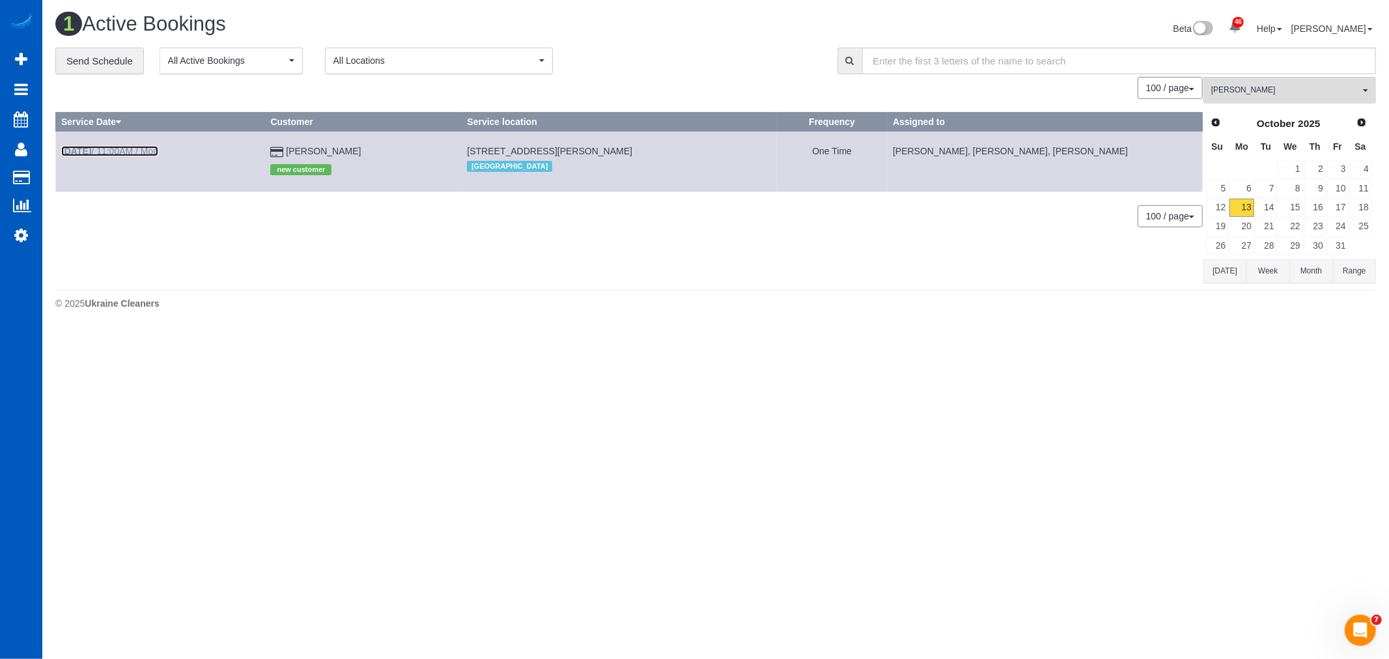
click at [150, 146] on link "Oct 13th / 11:00AM / Mon" at bounding box center [109, 151] width 97 height 10
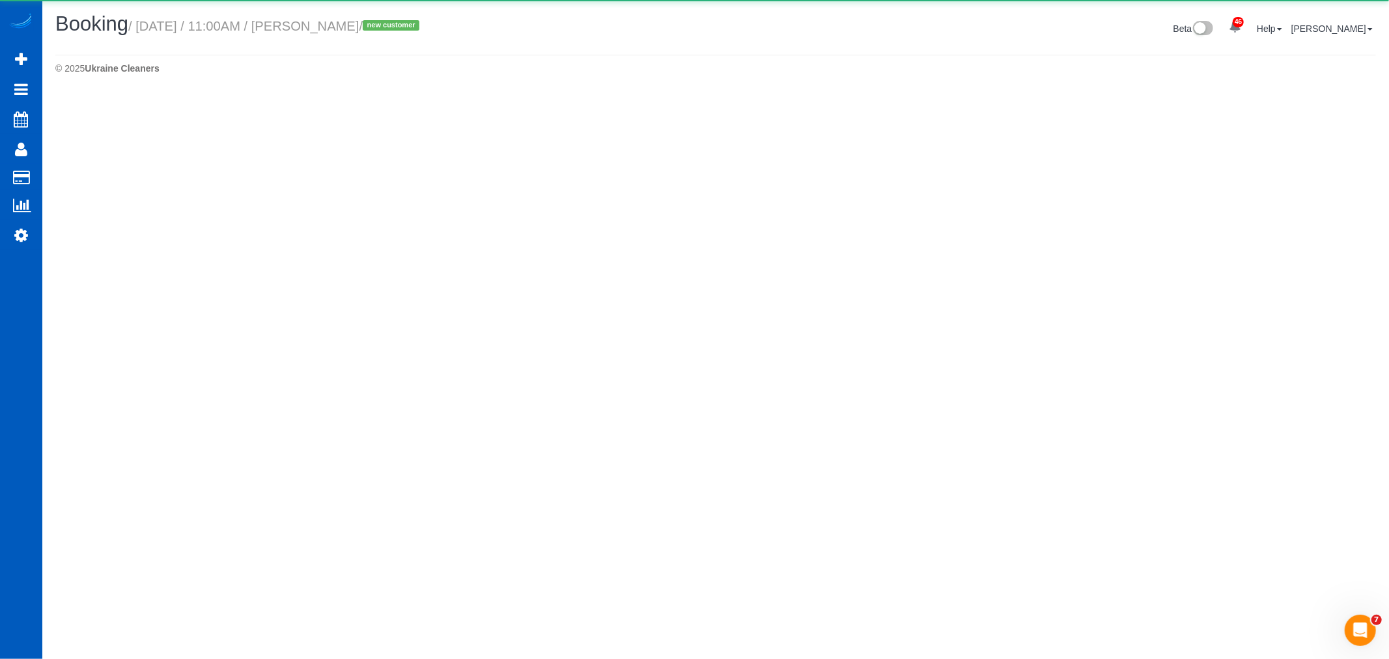
select select "OR"
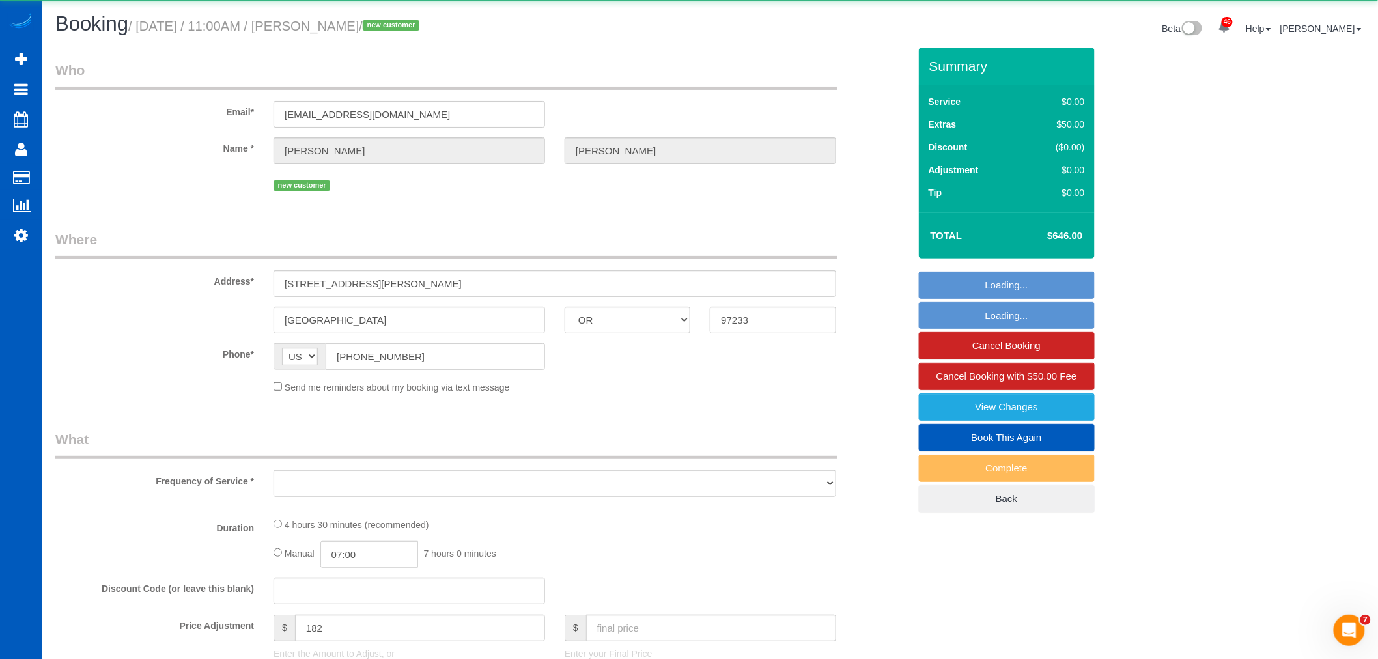
select select "object:3440"
select select "string:fspay-838d3d9a-0cdc-49c0-80d3-86d4ae6aa677"
select select "199"
select select "1001"
select select "2"
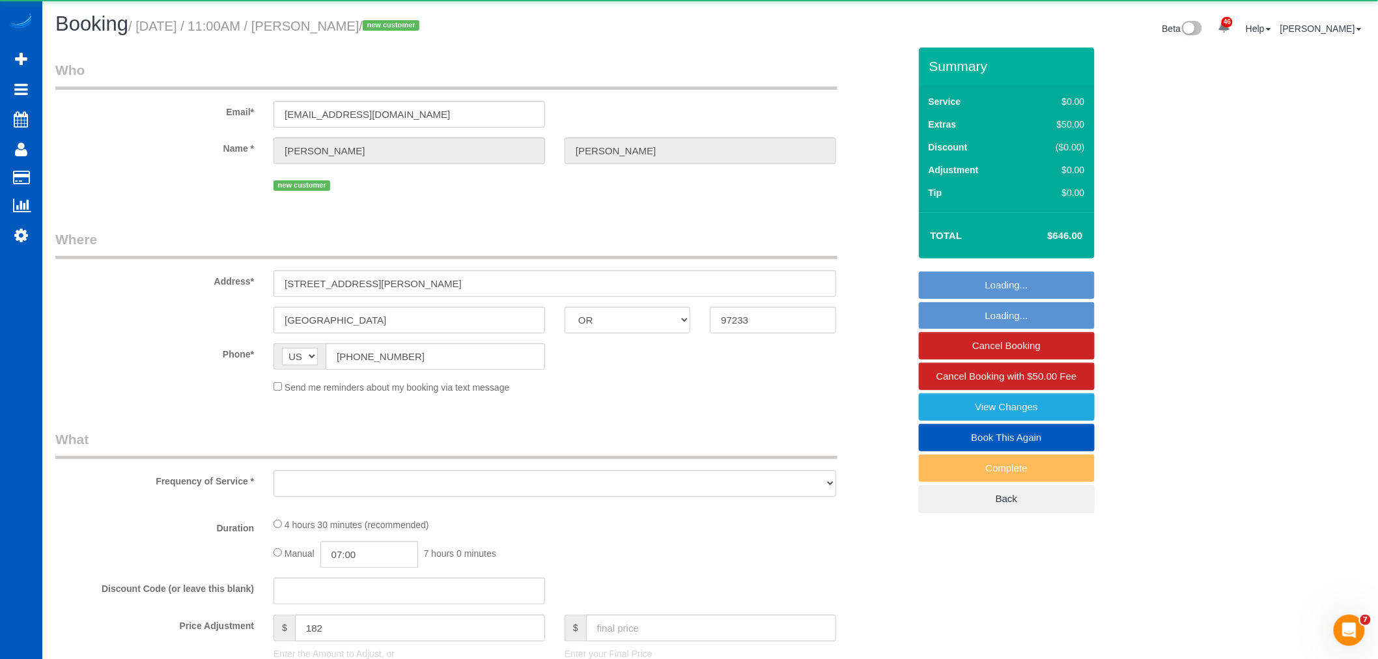
select select "spot32"
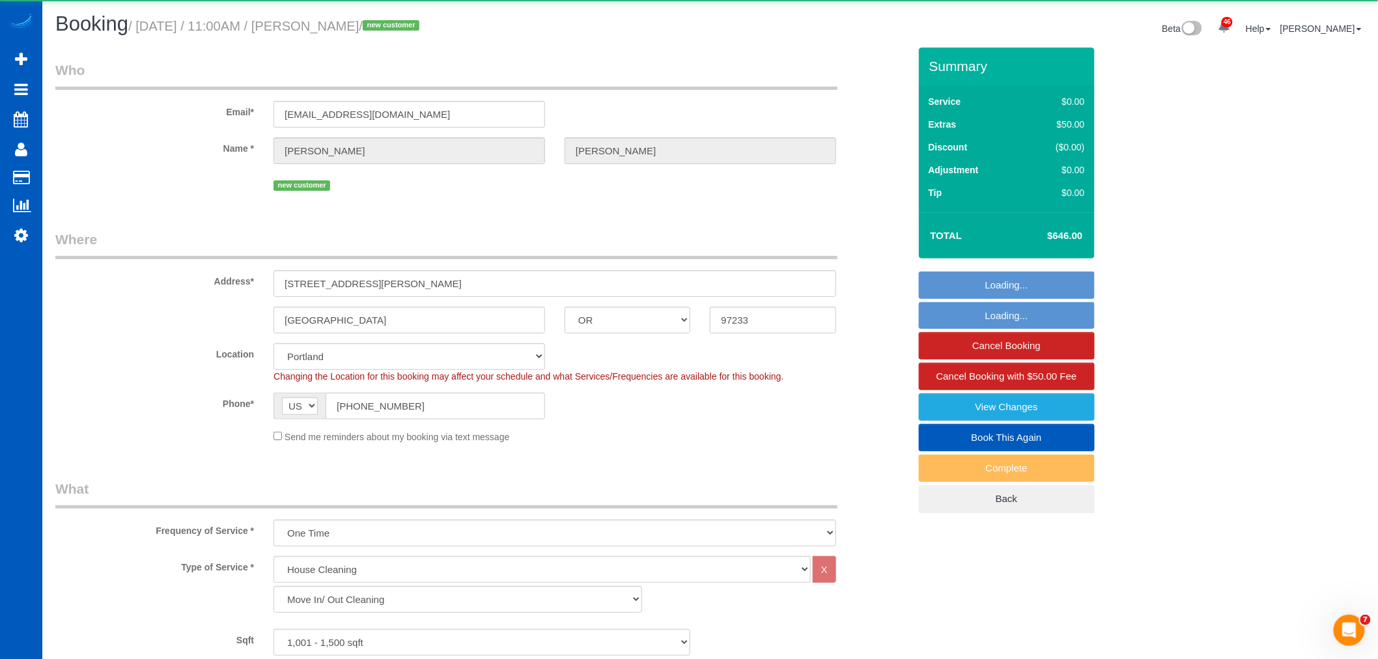
select select "object:3743"
select select "1001"
select select "2"
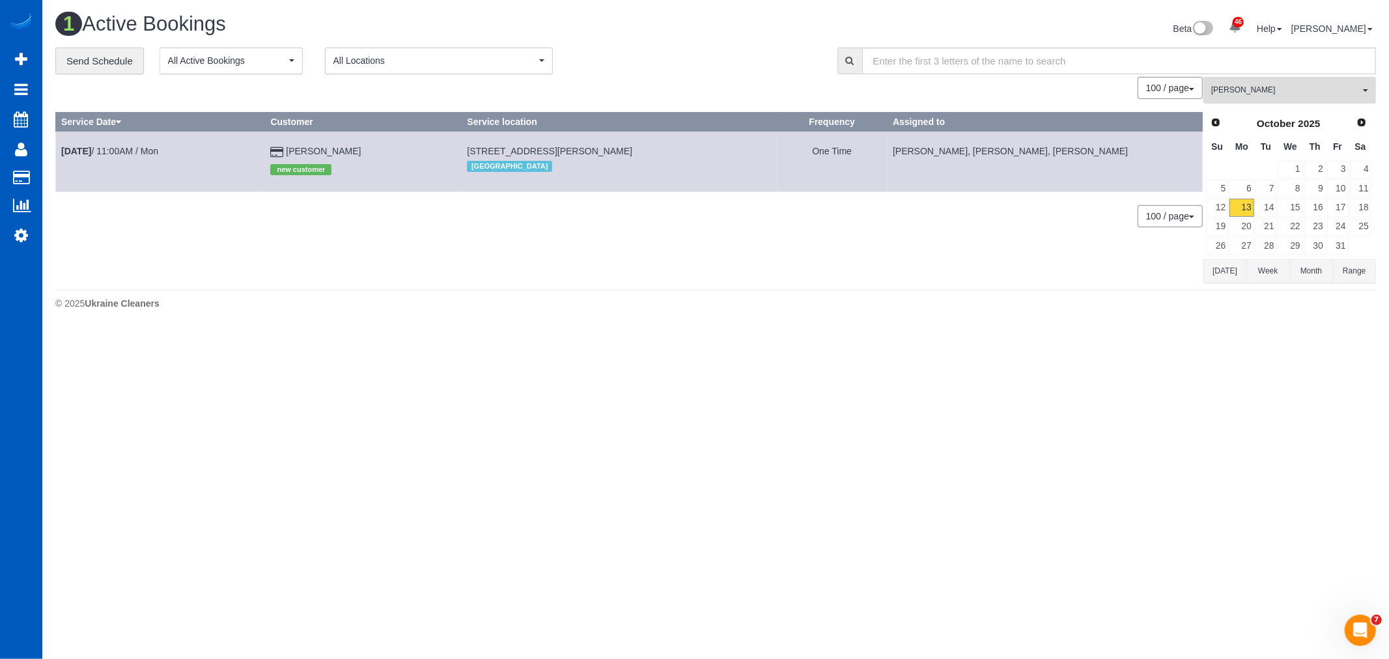
click at [1246, 94] on span "[PERSON_NAME]" at bounding box center [1285, 90] width 148 height 11
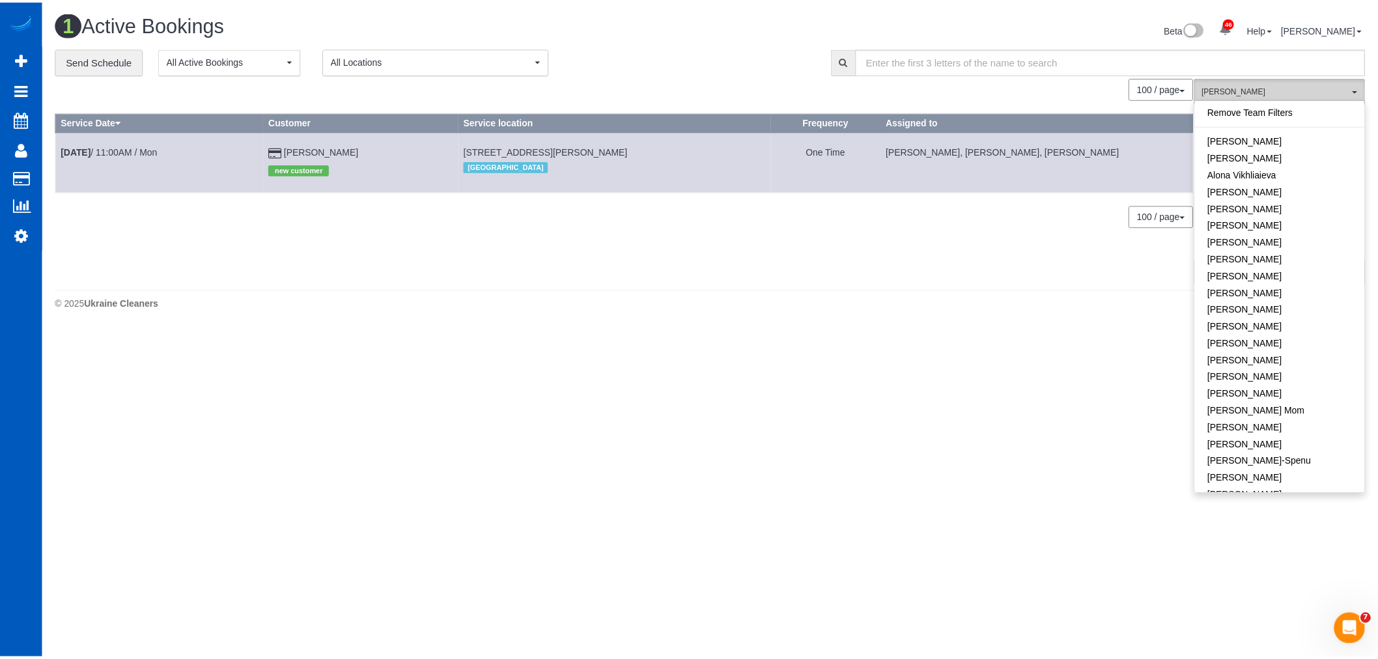
scroll to position [520, 0]
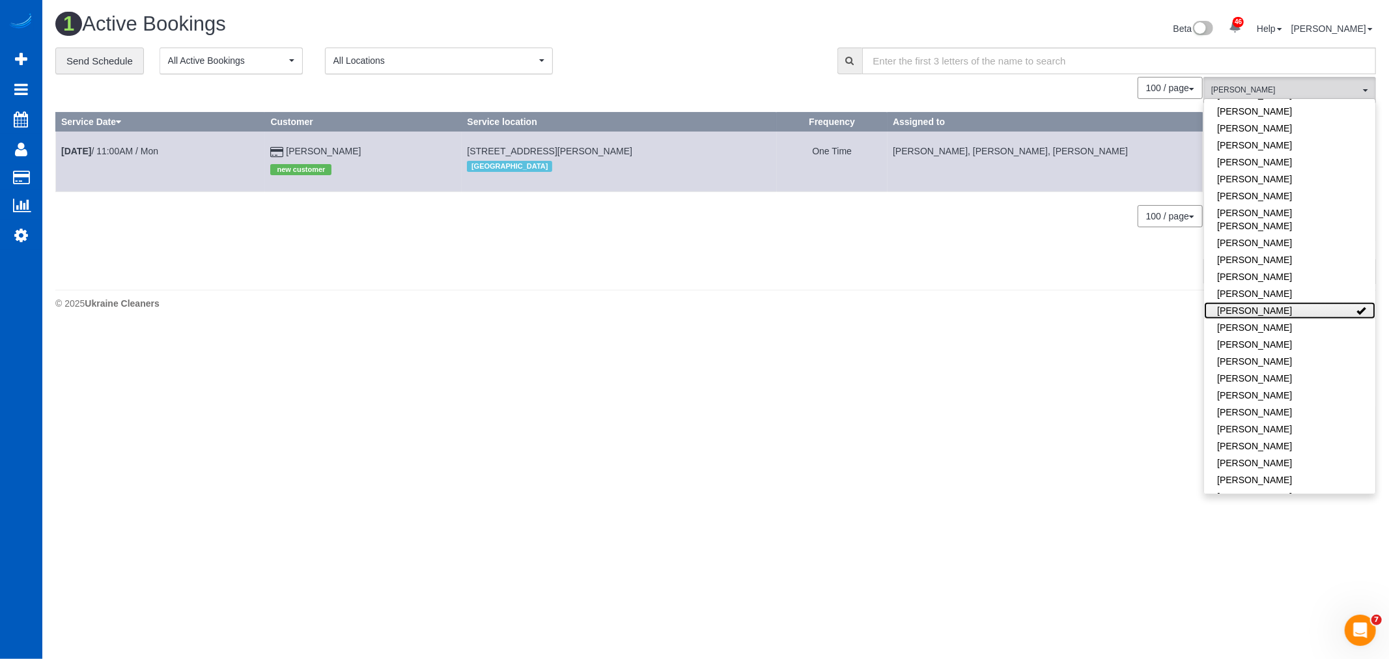
click at [1313, 302] on link "[PERSON_NAME]" at bounding box center [1289, 310] width 171 height 17
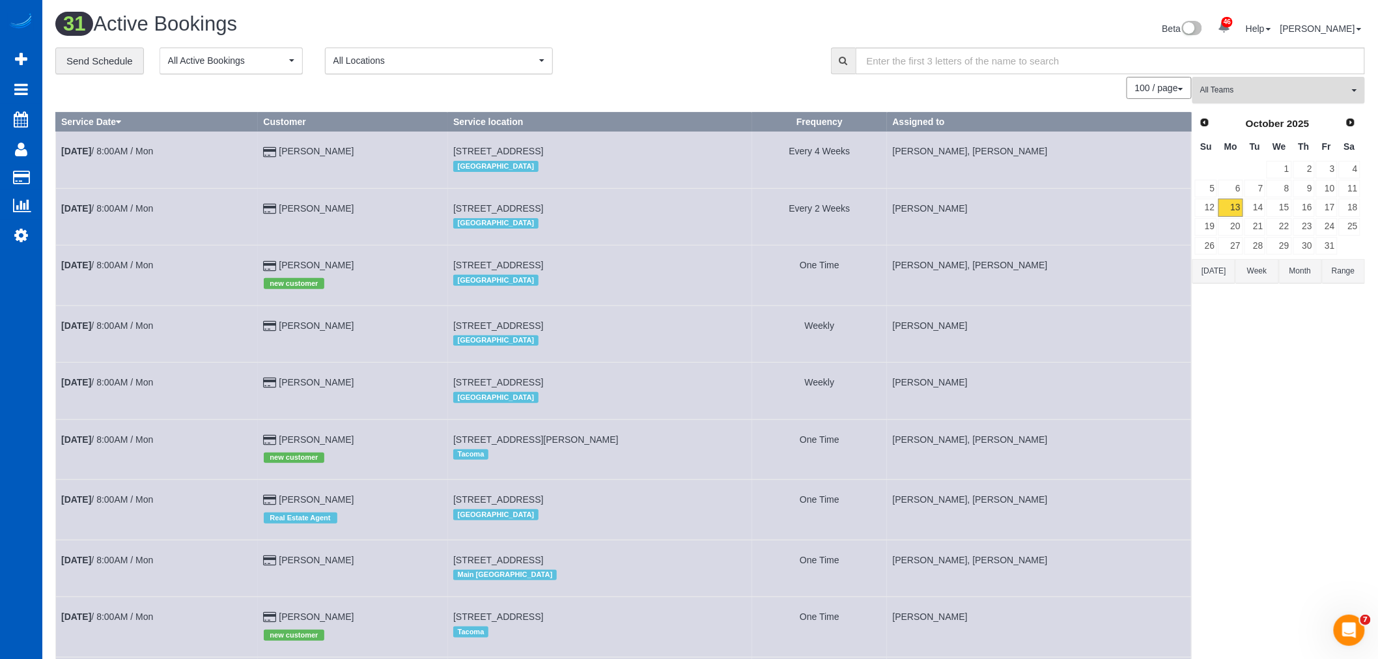
click at [1233, 90] on span "All Teams" at bounding box center [1274, 90] width 148 height 11
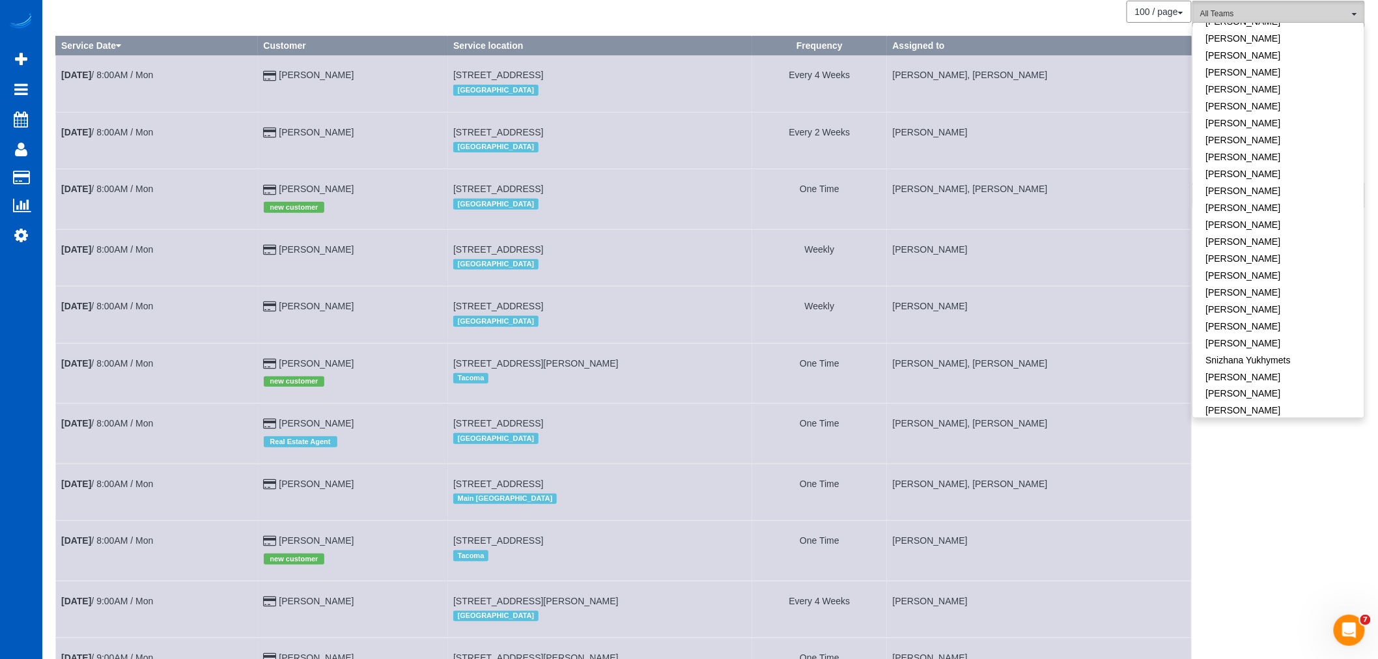
scroll to position [72, 0]
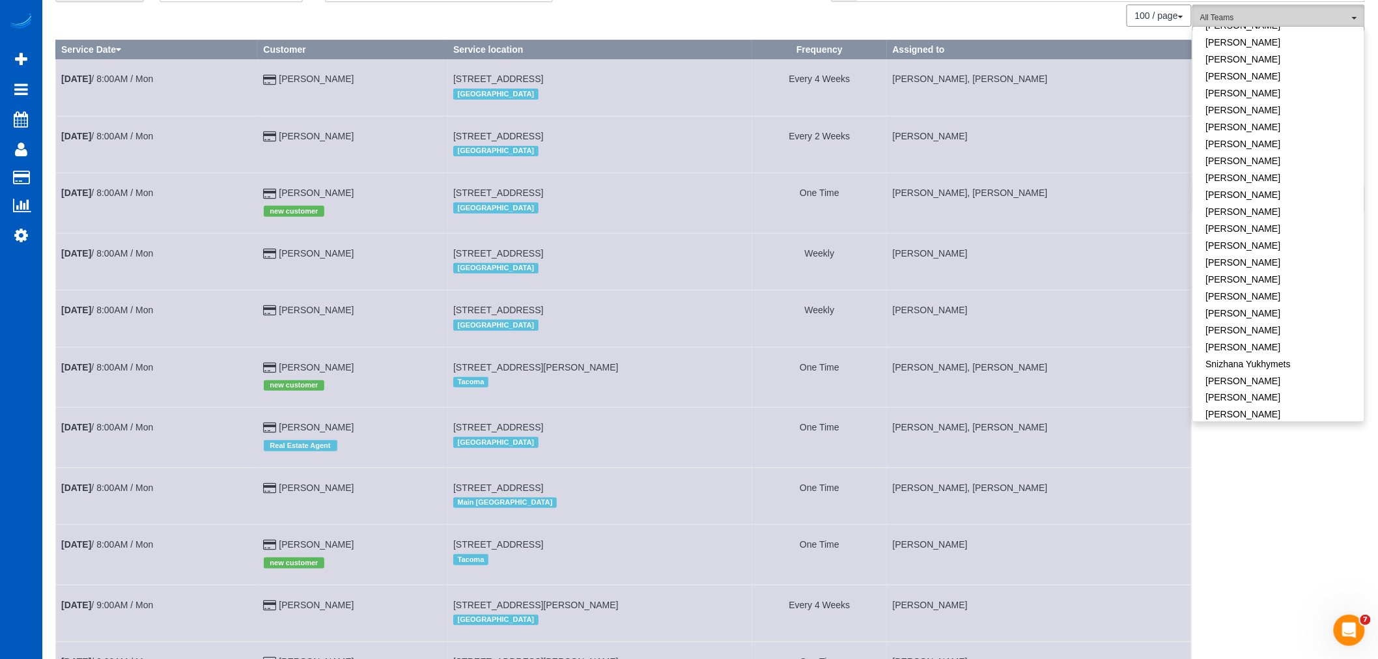
click at [1308, 18] on span "All Teams" at bounding box center [1274, 17] width 148 height 11
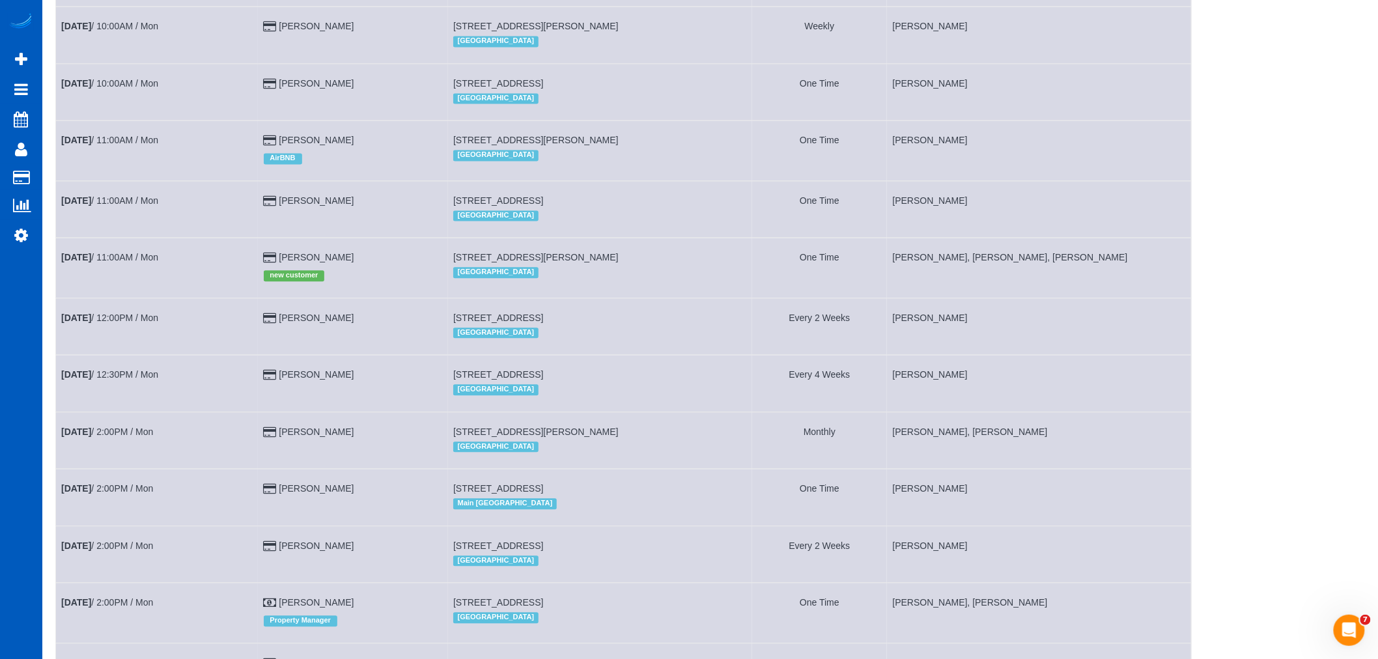
scroll to position [1085, 0]
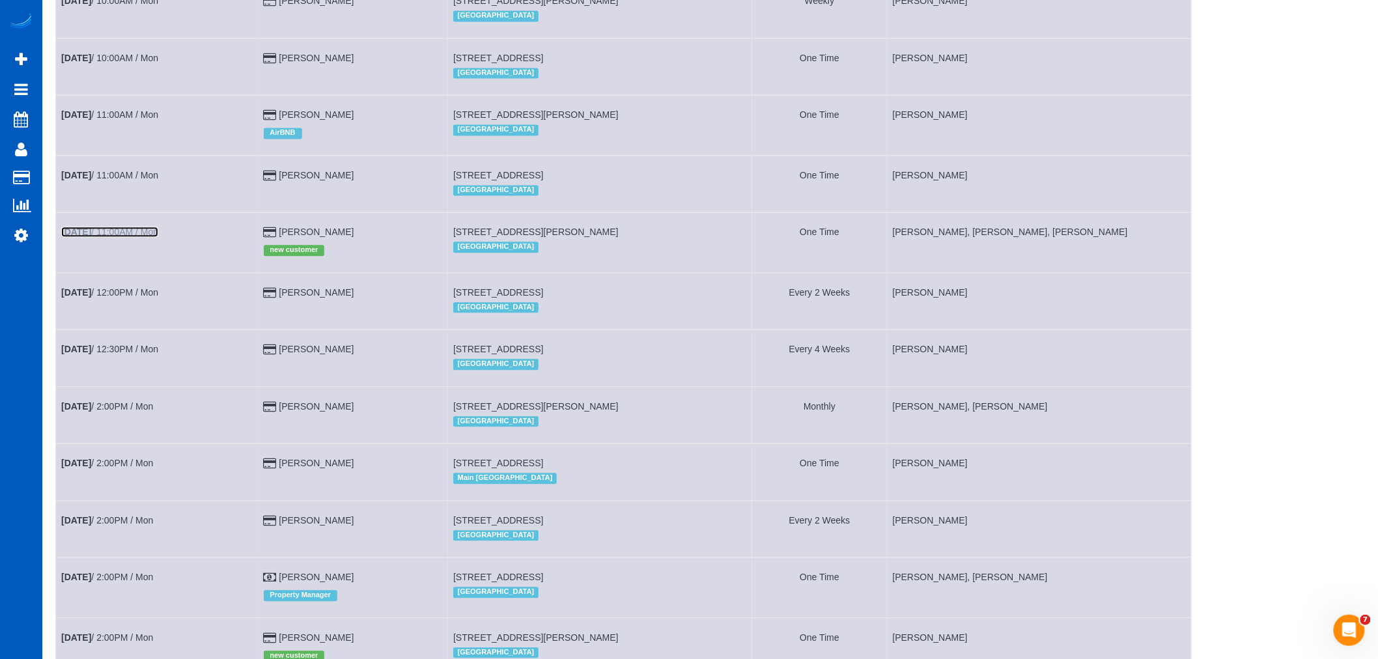
click at [114, 237] on link "Oct 13th / 11:00AM / Mon" at bounding box center [109, 232] width 97 height 10
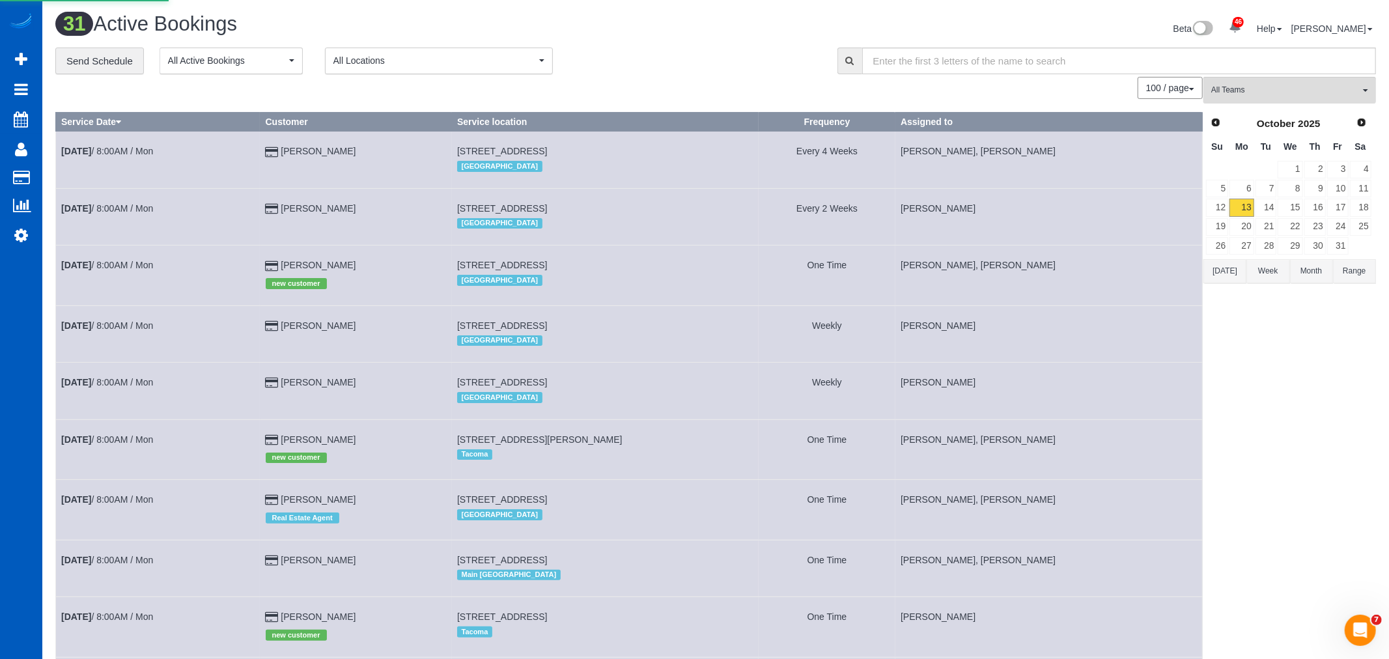
select select "OR"
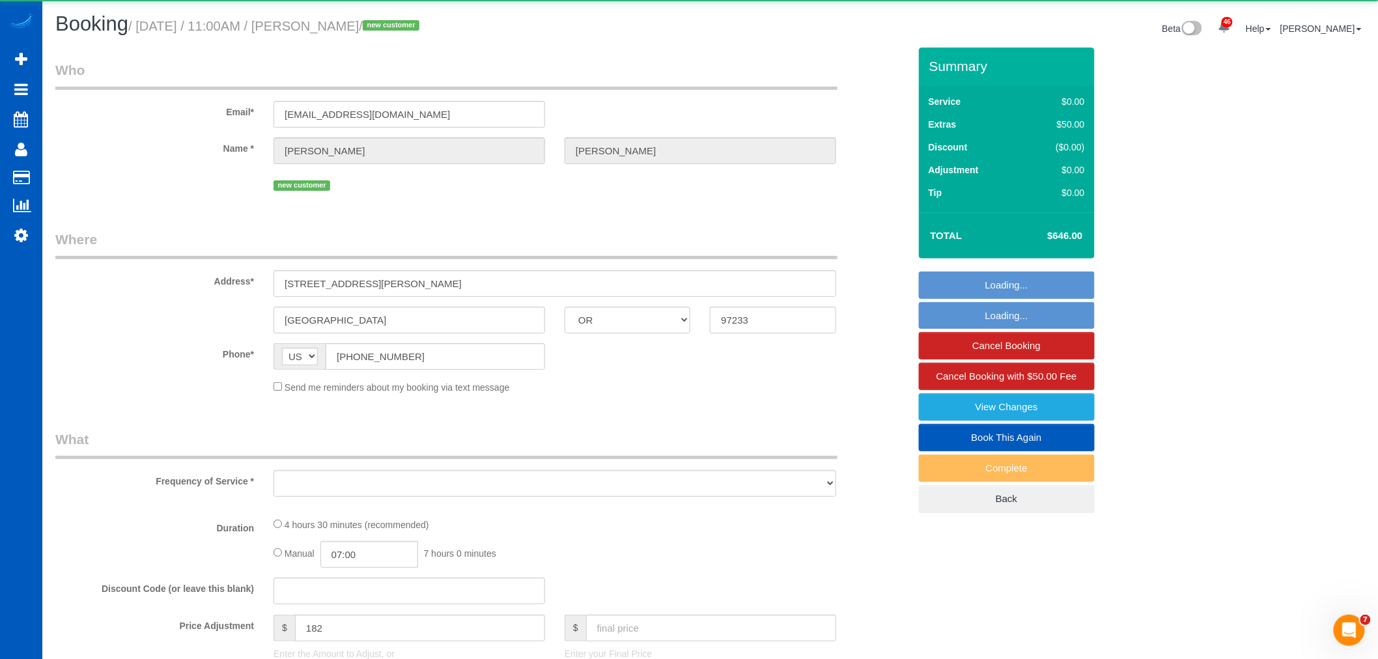
select select "string:fspay-838d3d9a-0cdc-49c0-80d3-86d4ae6aa677"
select select "object:4979"
select select "199"
select select "1001"
select select "2"
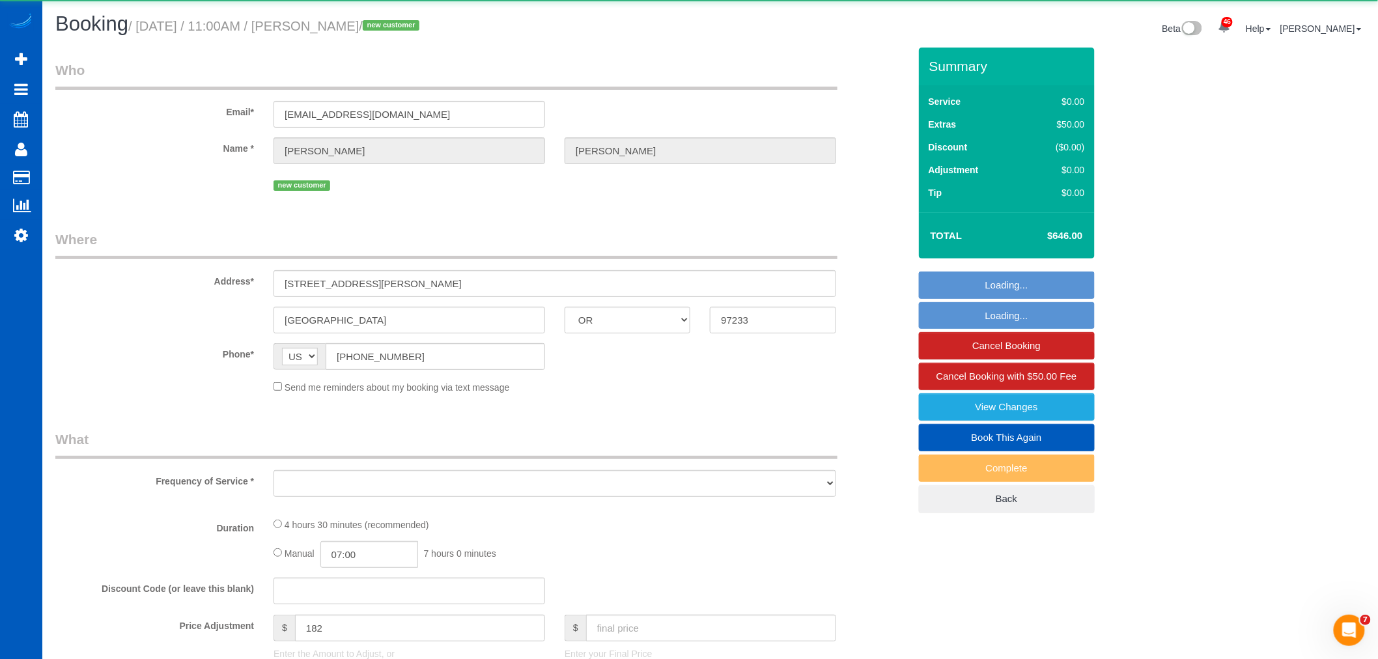
select select "spot47"
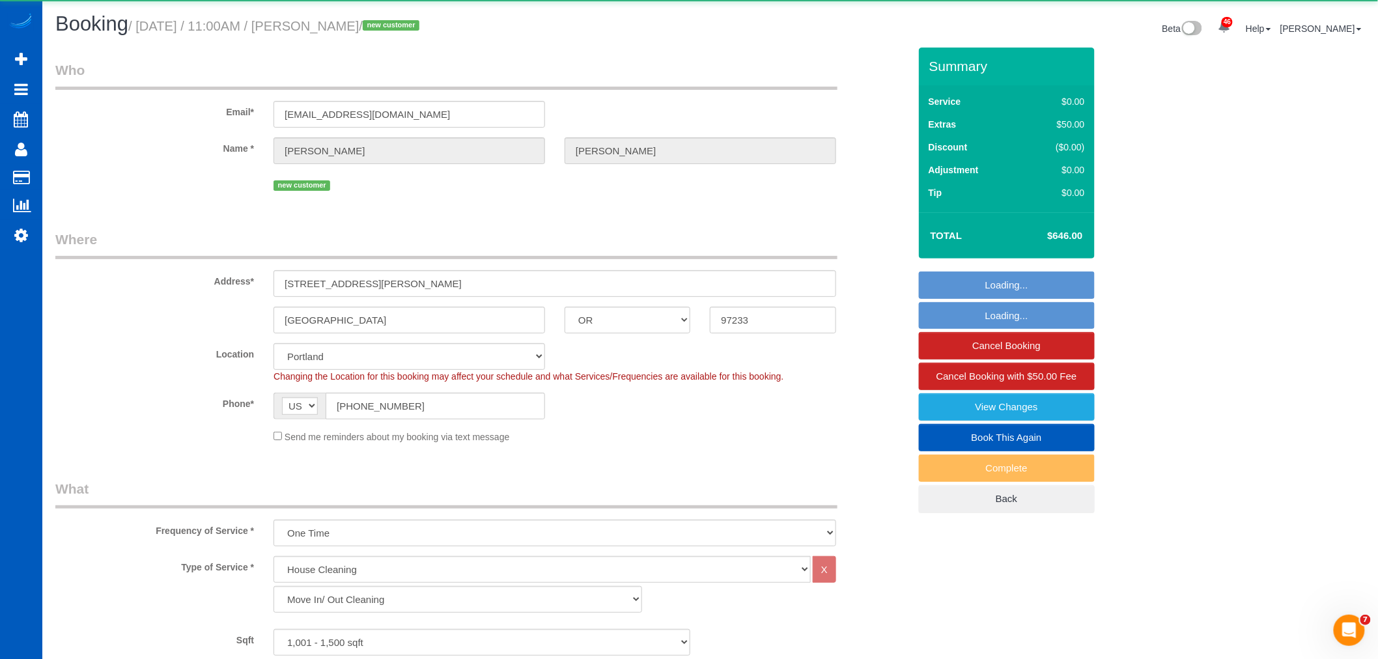
select select "object:5119"
select select "1001"
select select "2"
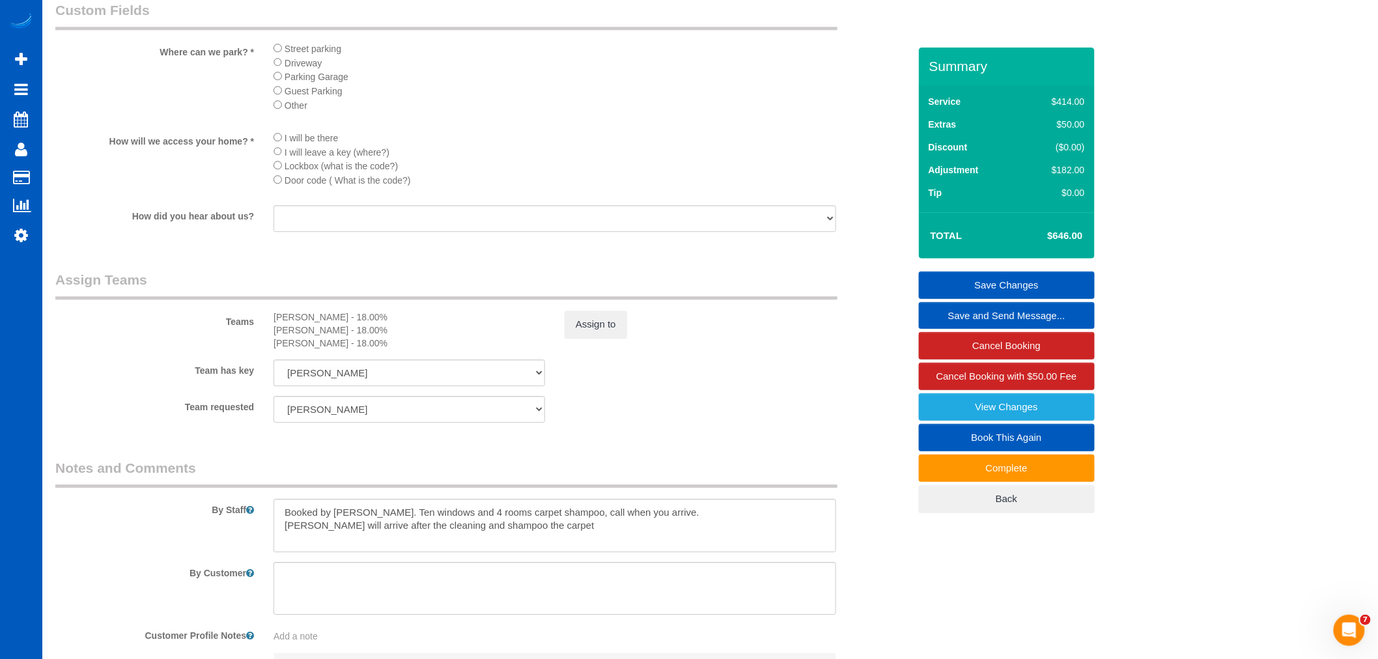
scroll to position [1447, 0]
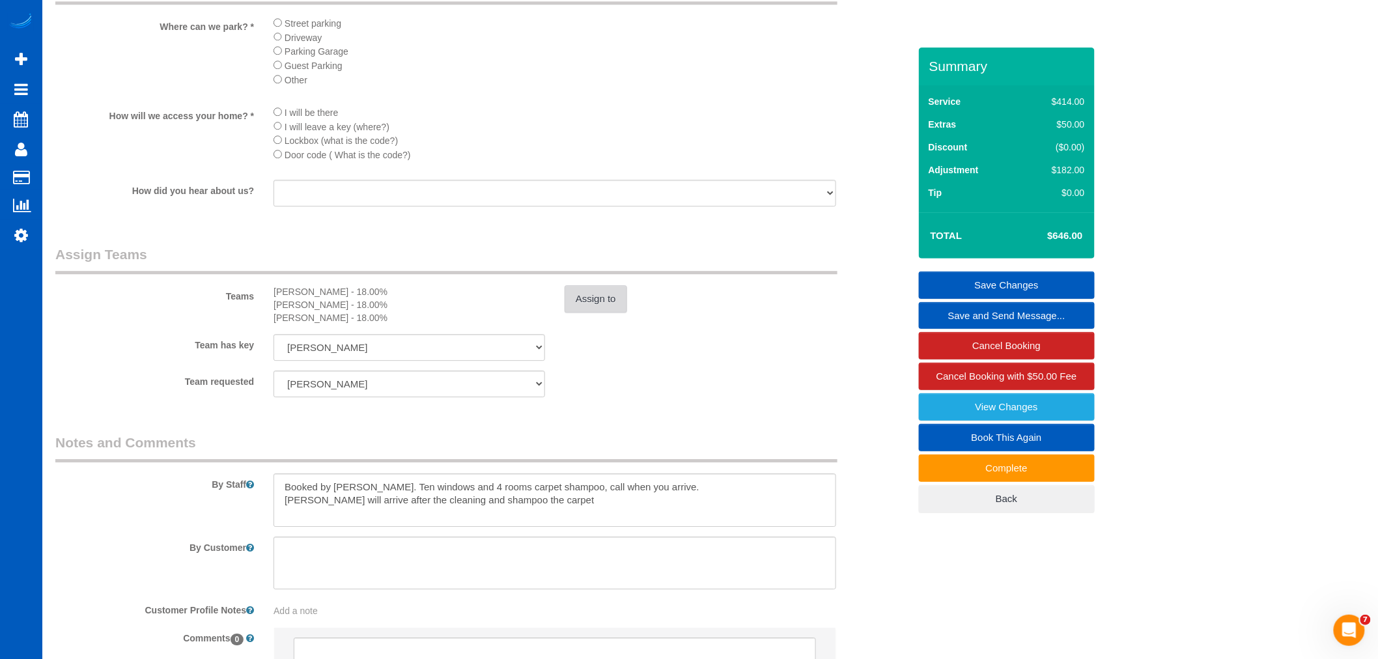
click at [577, 313] on button "Assign to" at bounding box center [596, 298] width 63 height 27
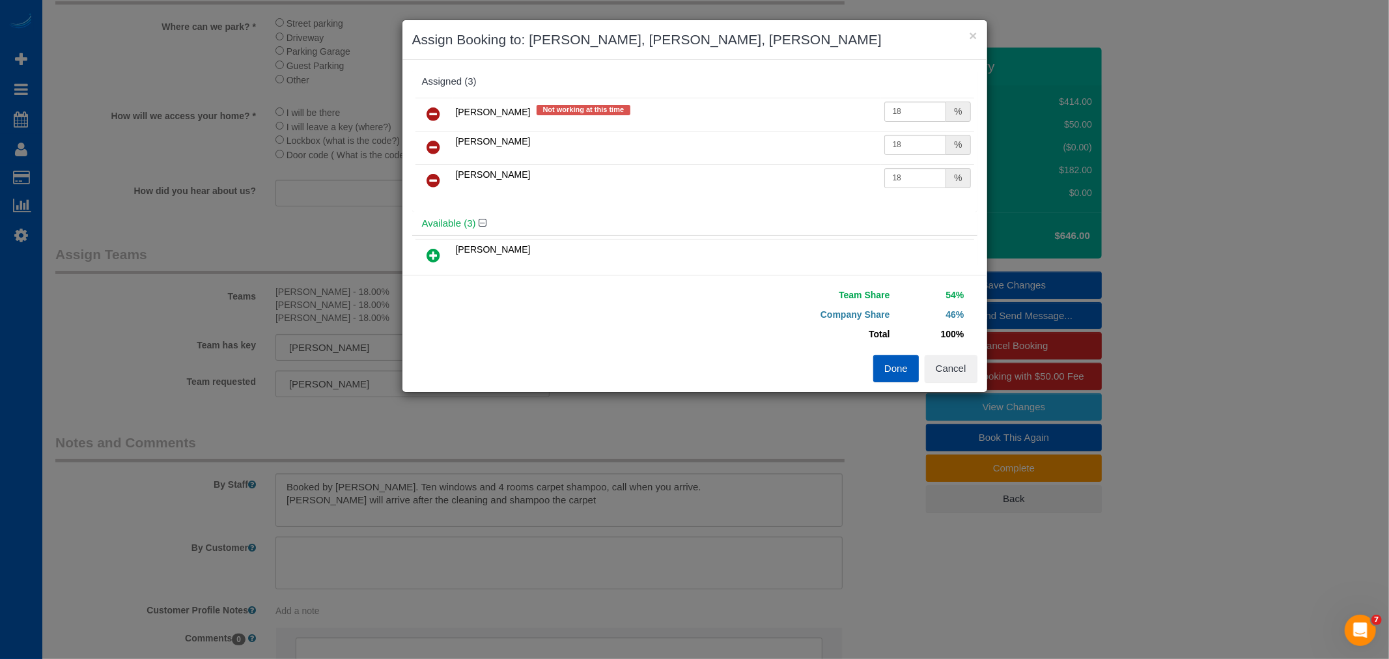
click at [438, 102] on link at bounding box center [434, 115] width 31 height 26
click at [913, 367] on button "Done" at bounding box center [896, 368] width 46 height 27
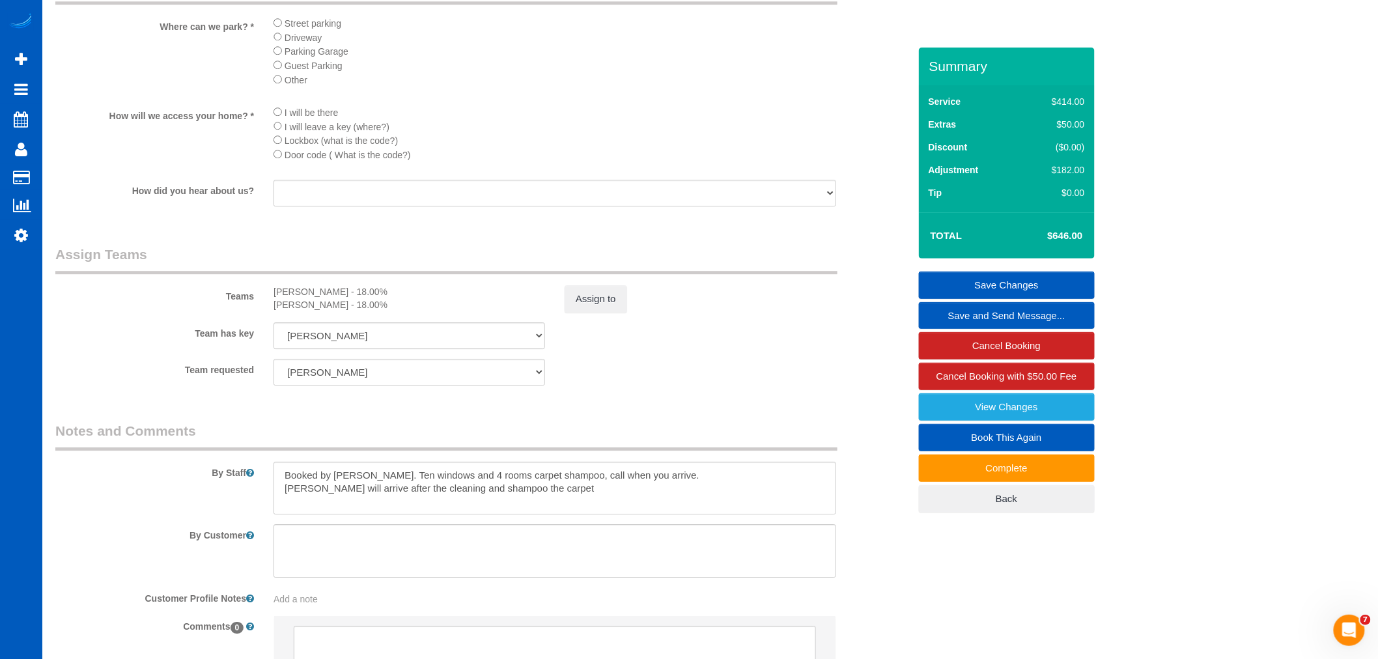
click at [994, 281] on link "Save Changes" at bounding box center [1007, 285] width 176 height 27
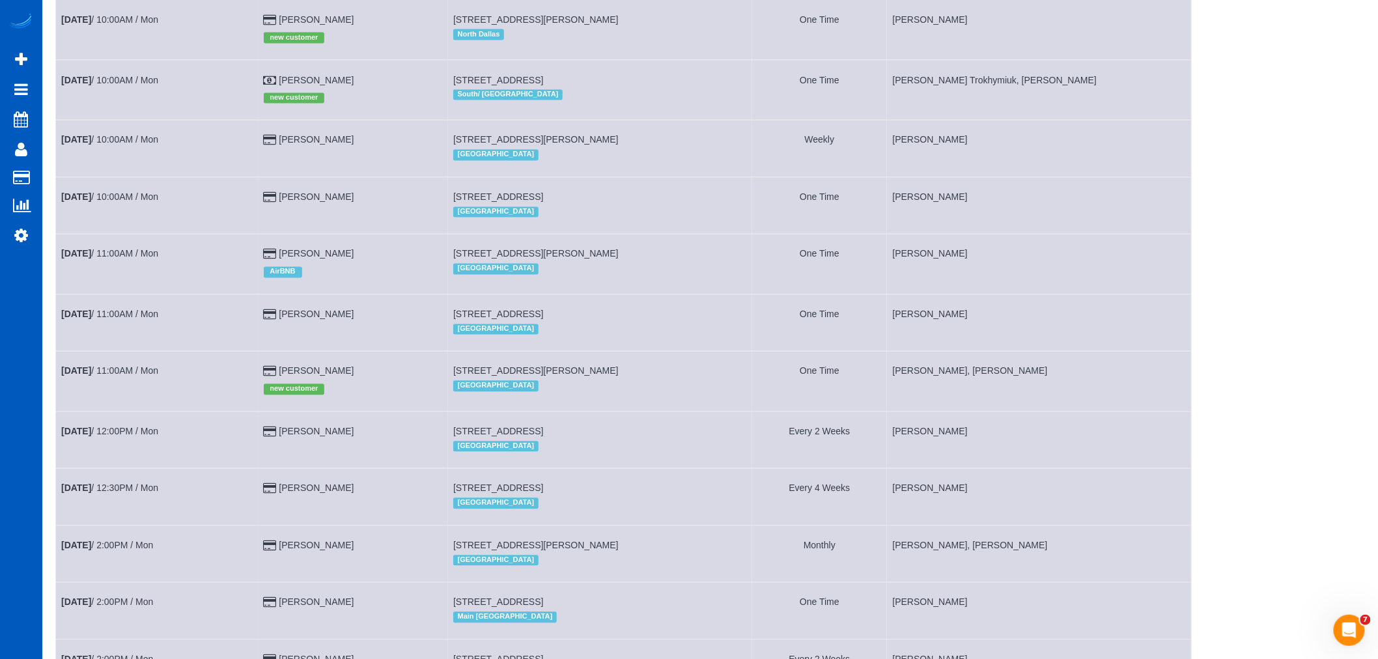
scroll to position [1013, 0]
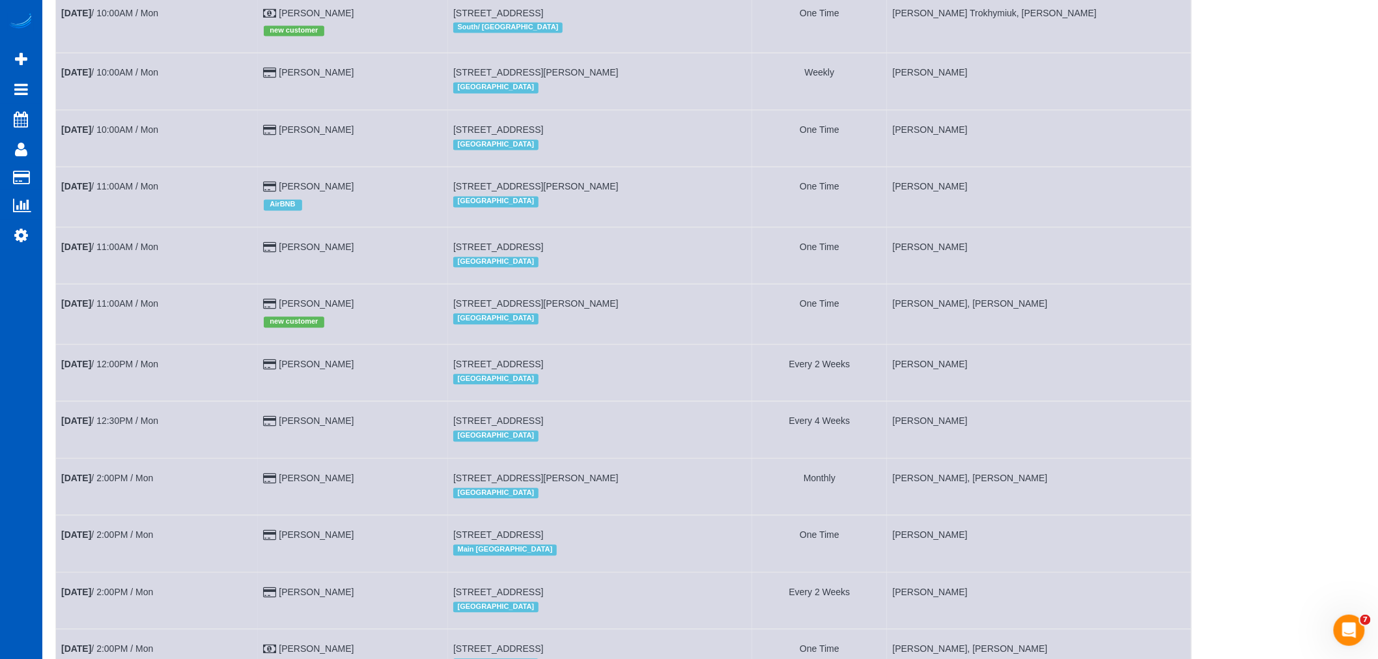
click at [116, 318] on td "Oct 13th / 11:00AM / Mon" at bounding box center [157, 315] width 203 height 60
click at [100, 309] on link "Oct 13th / 11:00AM / Mon" at bounding box center [109, 304] width 97 height 10
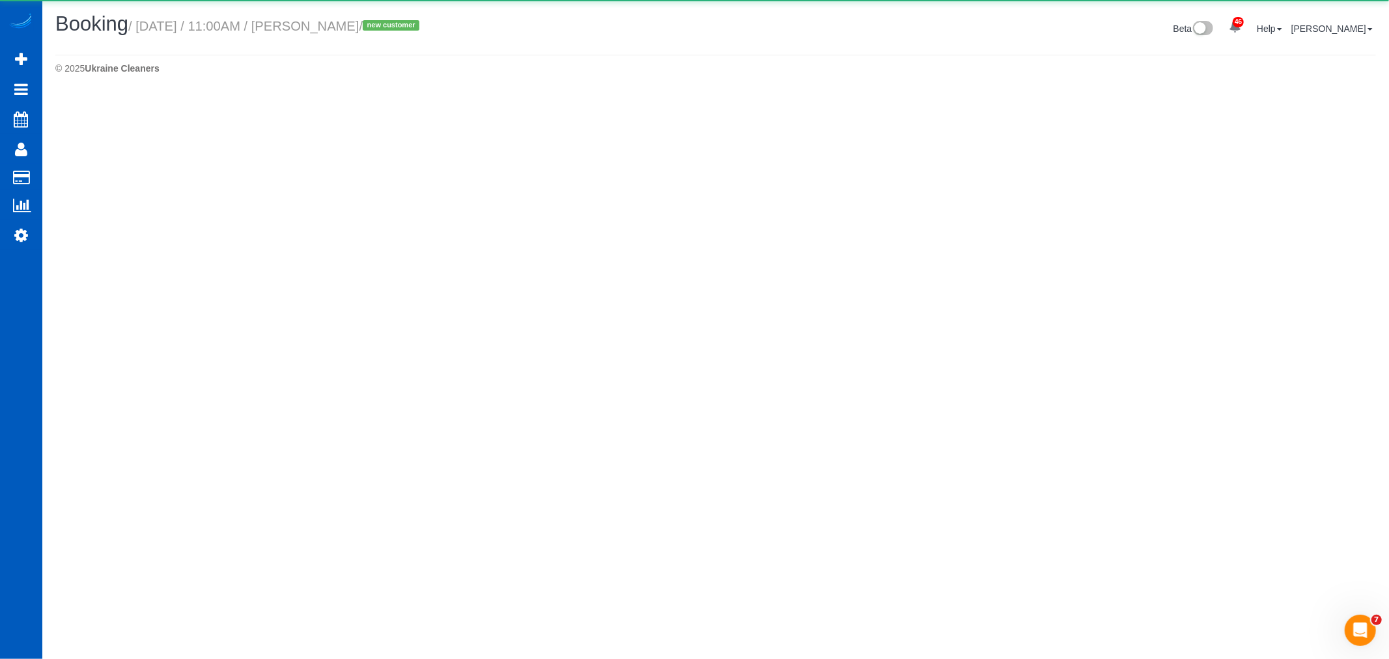
select select "OR"
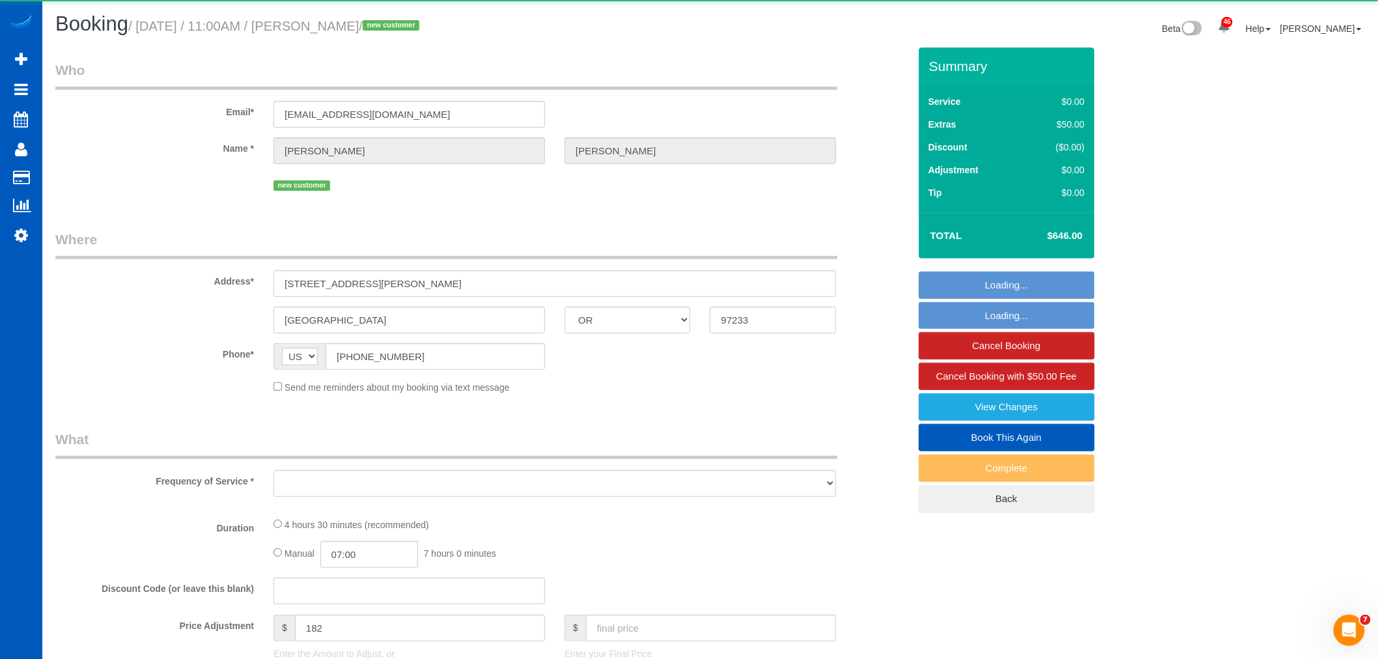
select select "object:6512"
select select "string:fspay-838d3d9a-0cdc-49c0-80d3-86d4ae6aa677"
select select "199"
select select "1001"
select select "2"
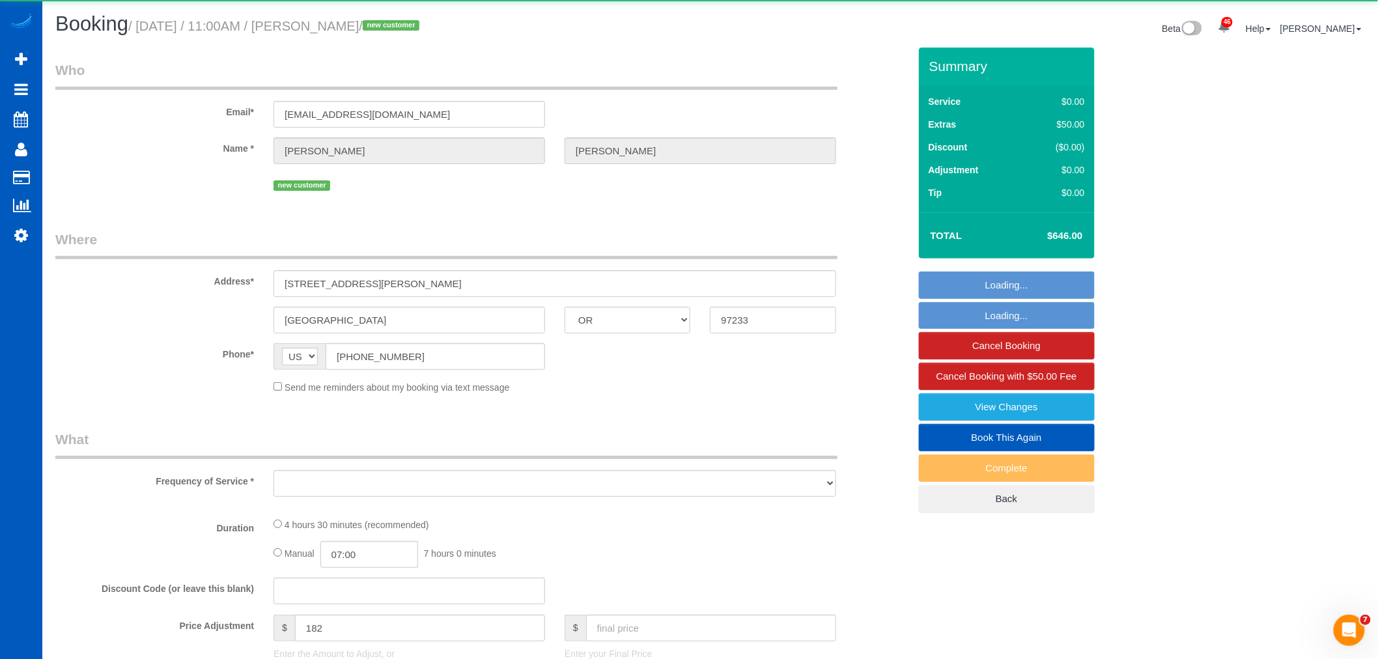
select select "spot62"
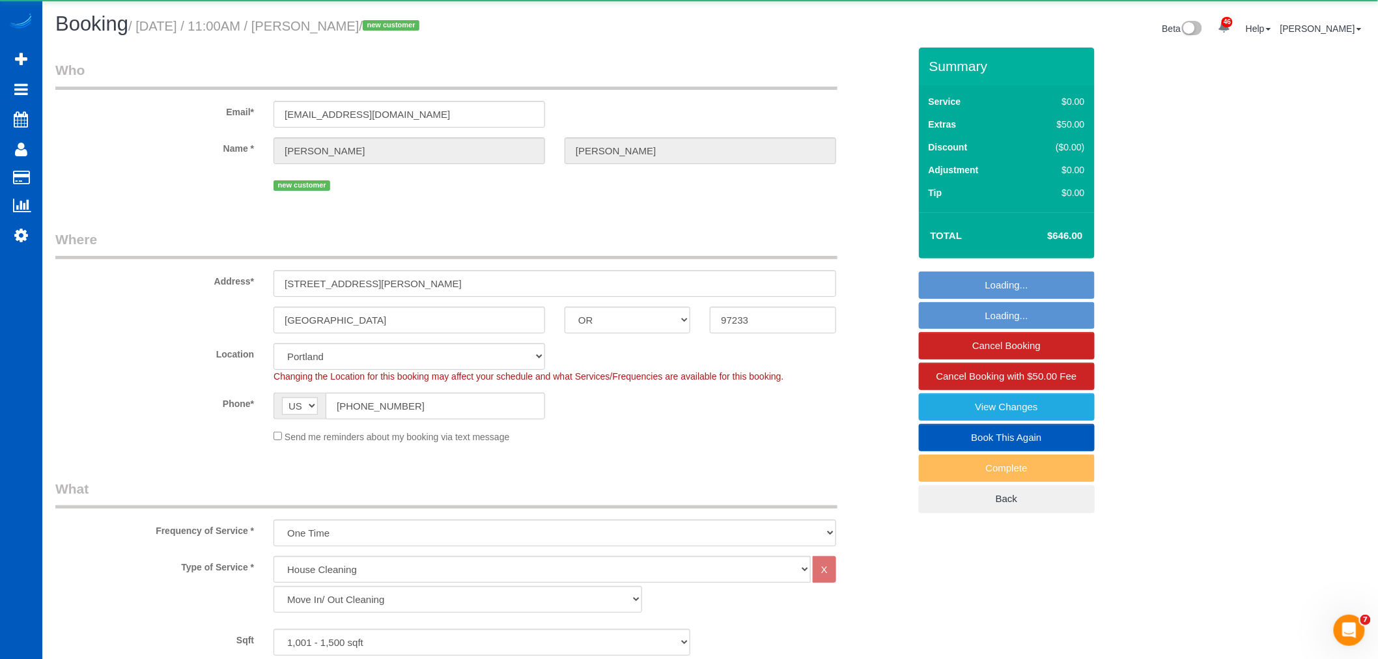
select select "object:6797"
select select "1001"
select select "2"
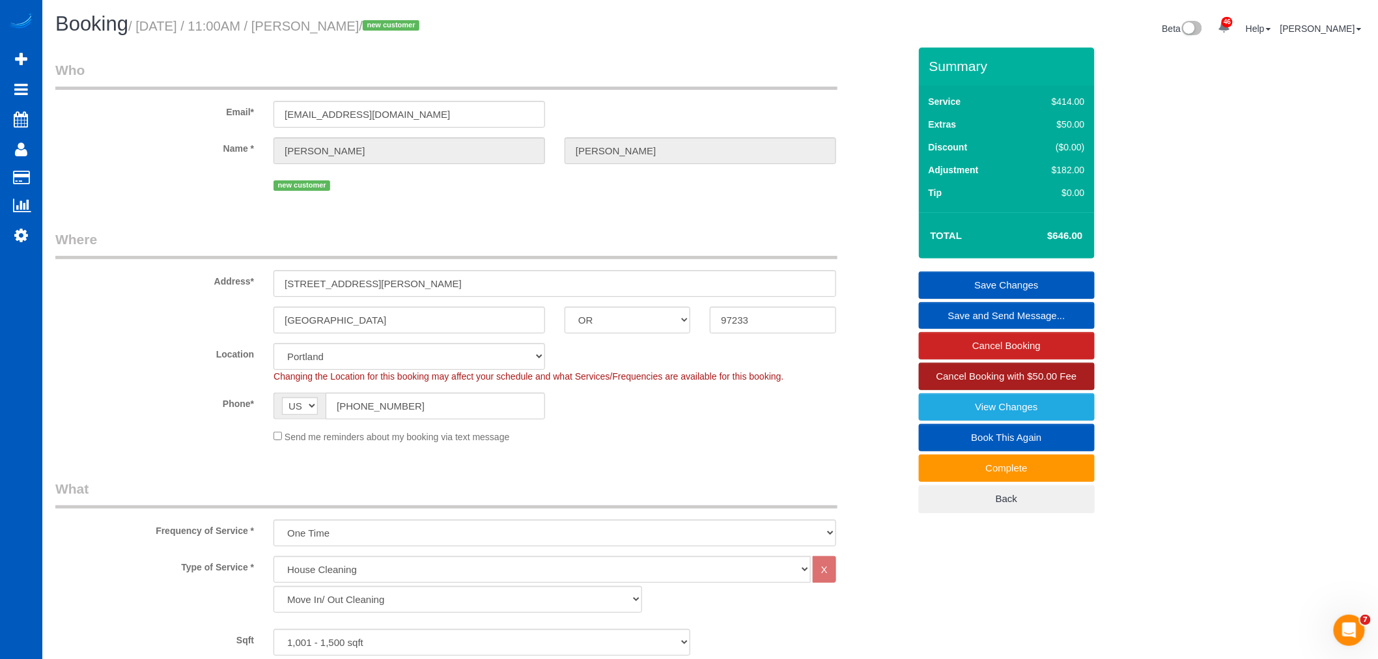
click at [1032, 376] on span "Cancel Booking with $50.00 Fee" at bounding box center [1006, 376] width 141 height 11
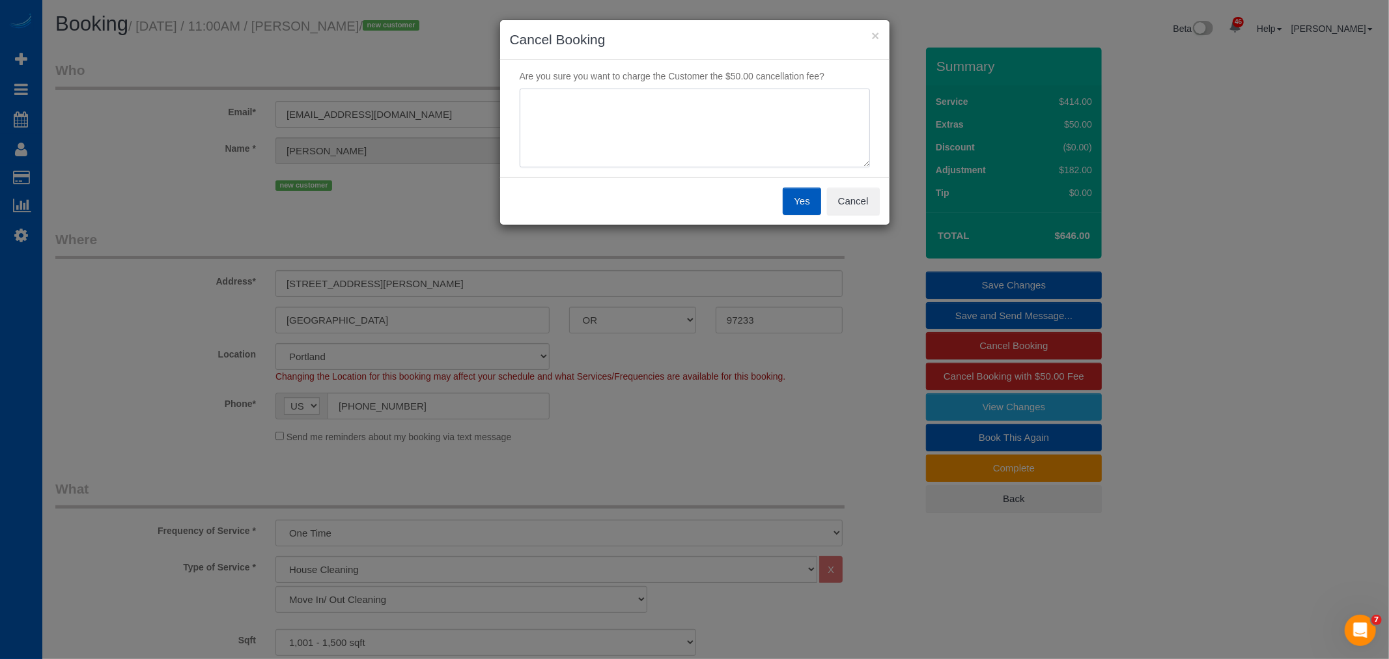
click at [678, 124] on textarea at bounding box center [695, 128] width 350 height 79
type textarea "not ready"
click at [797, 190] on button "Yes" at bounding box center [802, 201] width 38 height 27
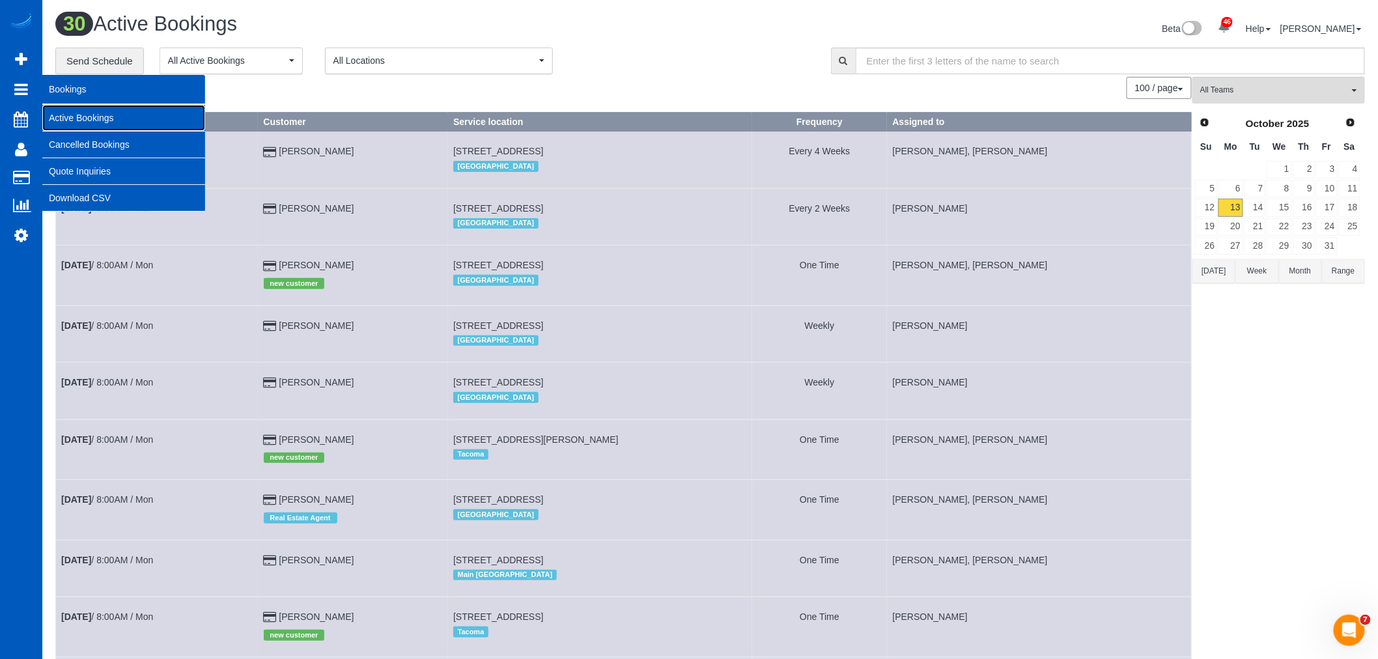
click at [85, 120] on link "Active Bookings" at bounding box center [123, 118] width 163 height 26
click at [94, 147] on link "Cancelled Bookings" at bounding box center [123, 145] width 163 height 26
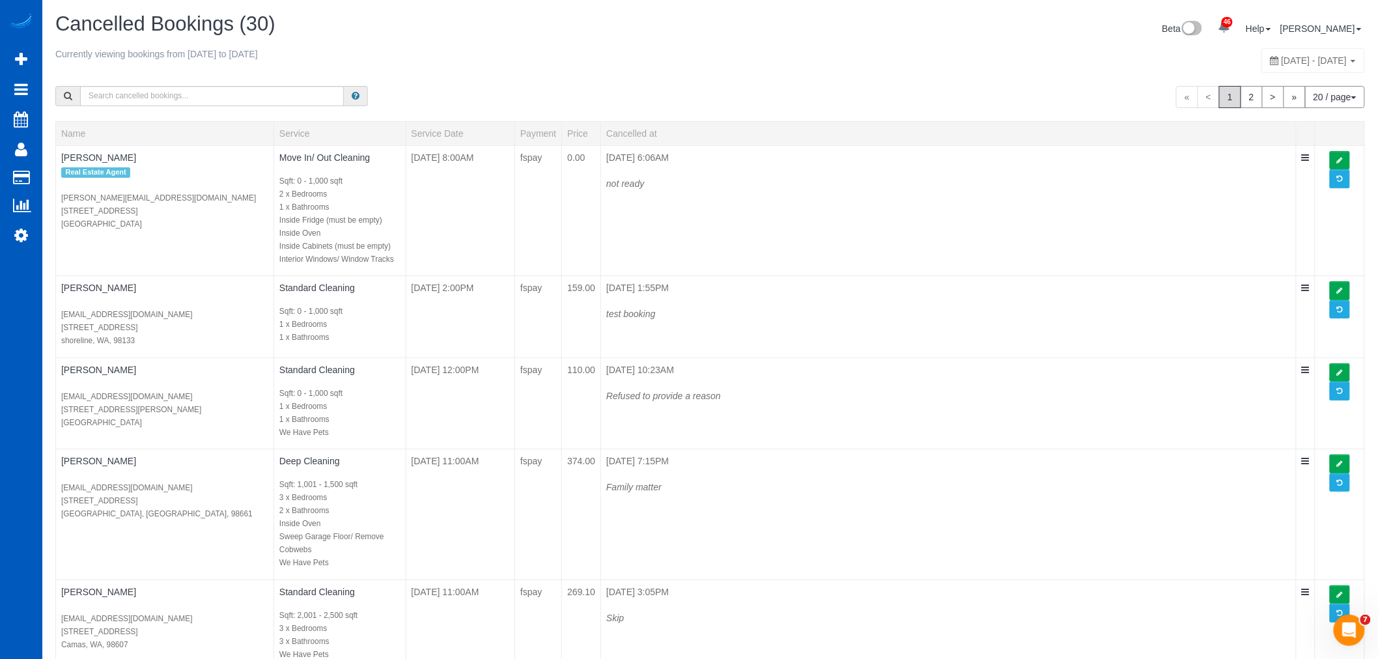
click at [1291, 51] on div "October 05, 2025 - October 11, 2025" at bounding box center [1313, 60] width 104 height 25
type input "**********"
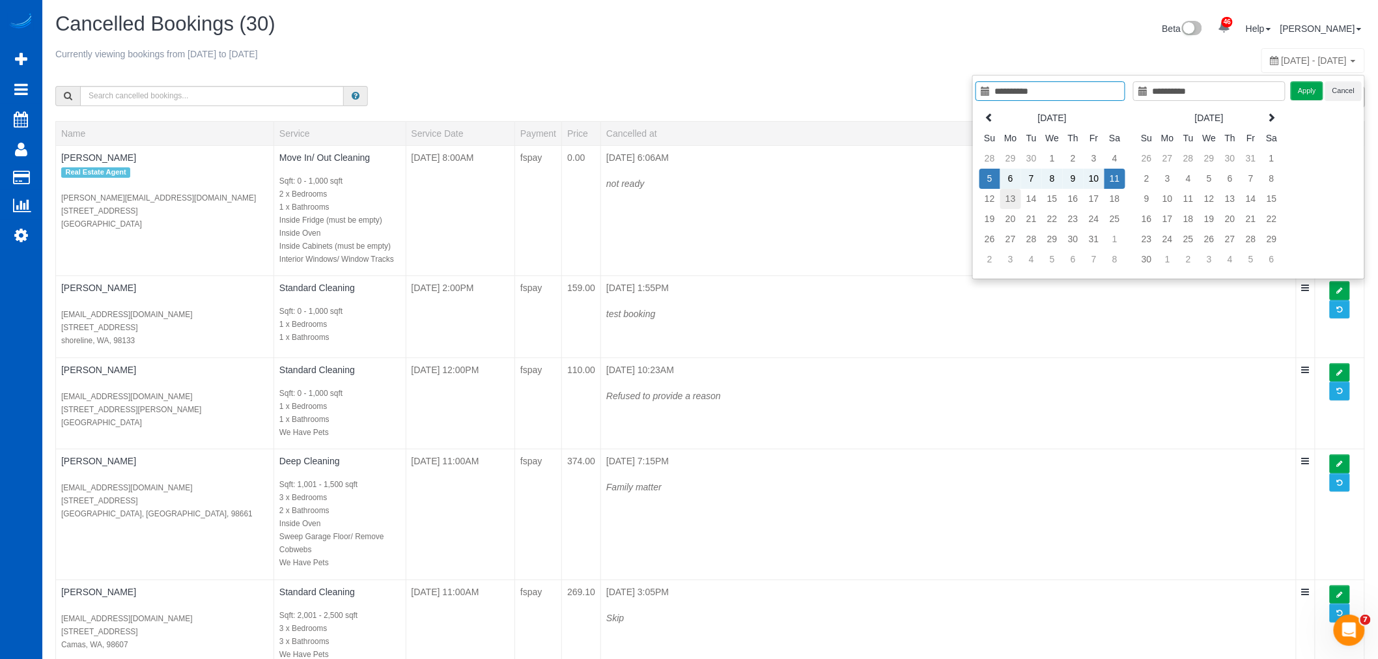
type input "**********"
click at [1013, 205] on td "13" at bounding box center [1010, 199] width 21 height 20
type input "**********"
click at [1013, 205] on td "13" at bounding box center [1010, 199] width 21 height 20
type input "**********"
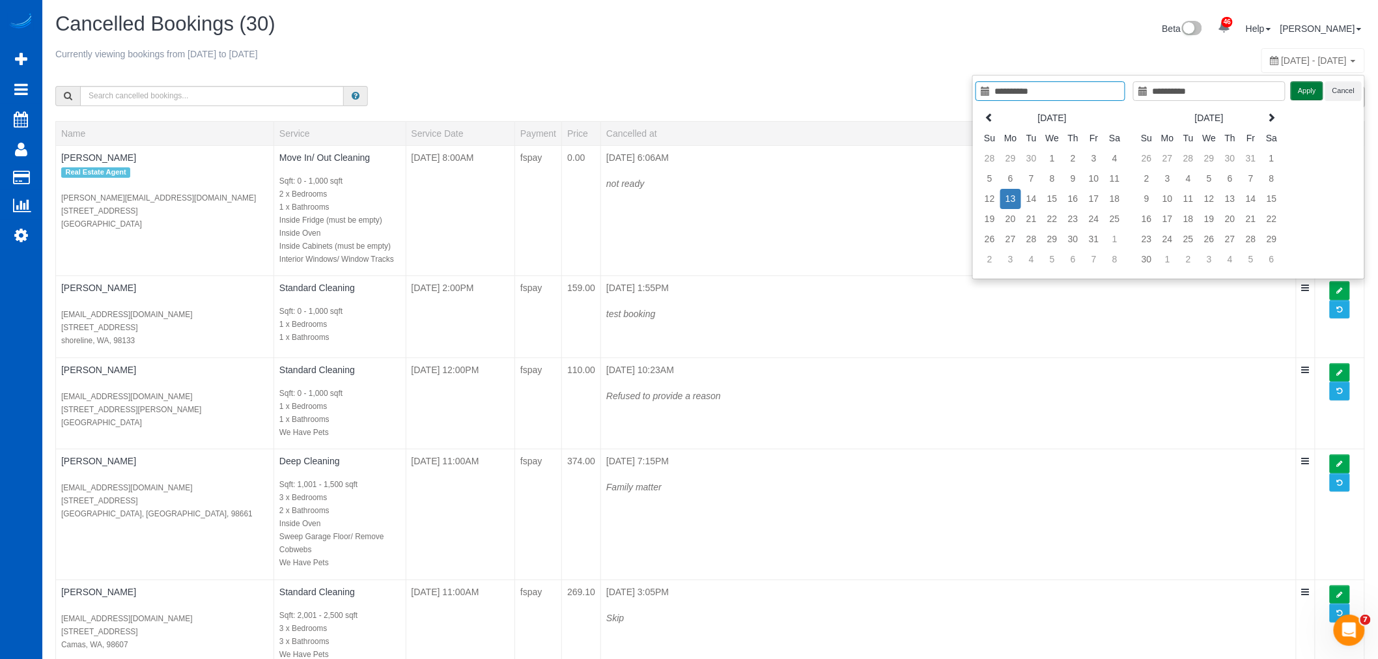
click at [1300, 100] on button "Apply" at bounding box center [1307, 90] width 33 height 19
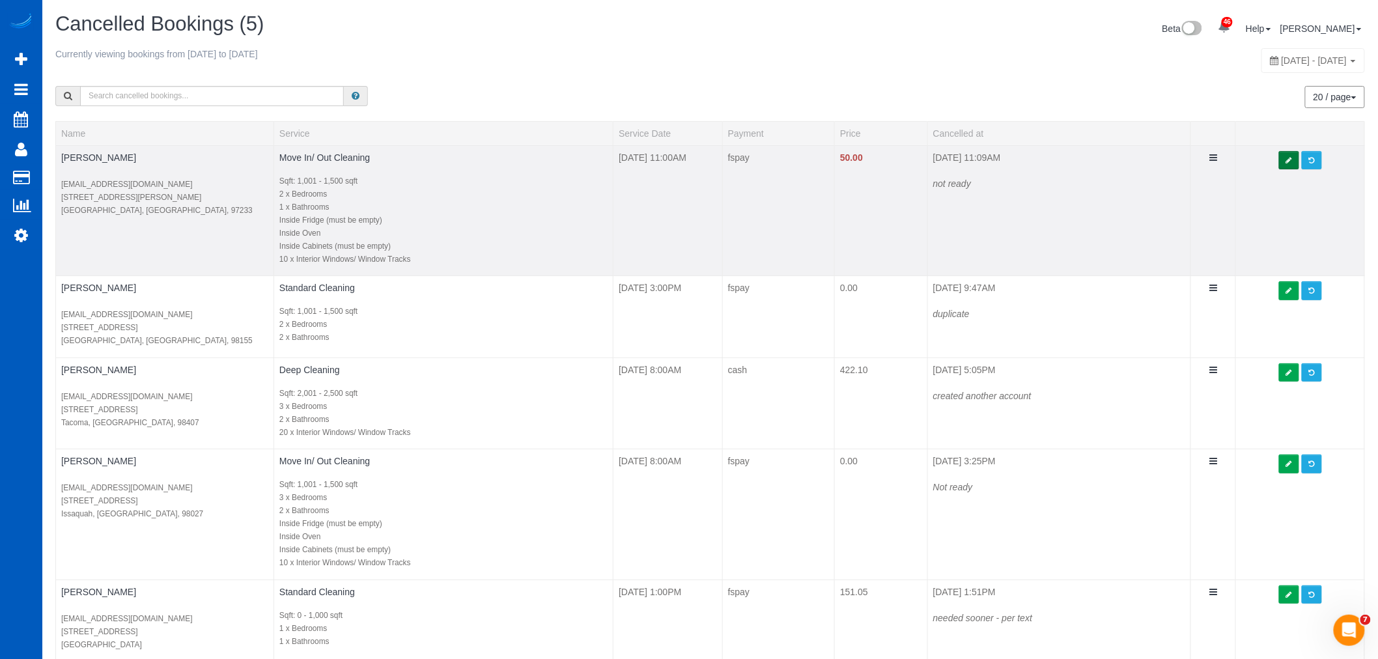
click at [1289, 167] on link at bounding box center [1289, 160] width 20 height 19
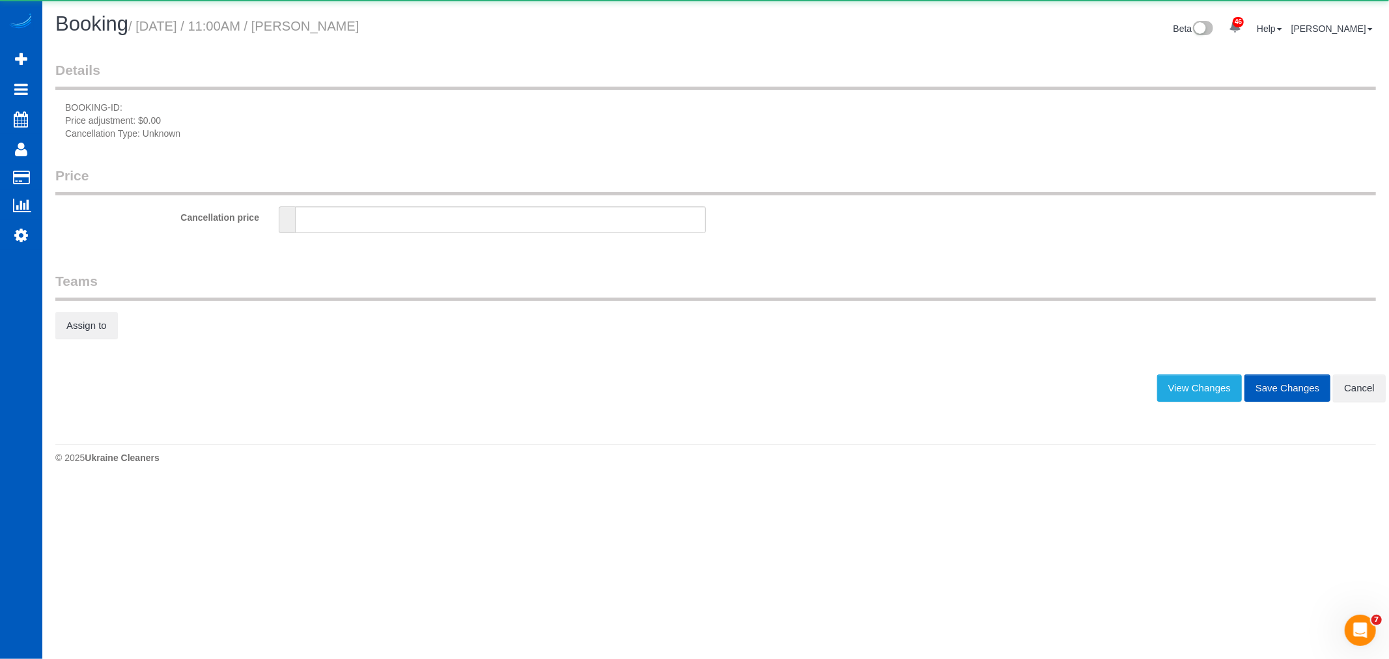
type input "50"
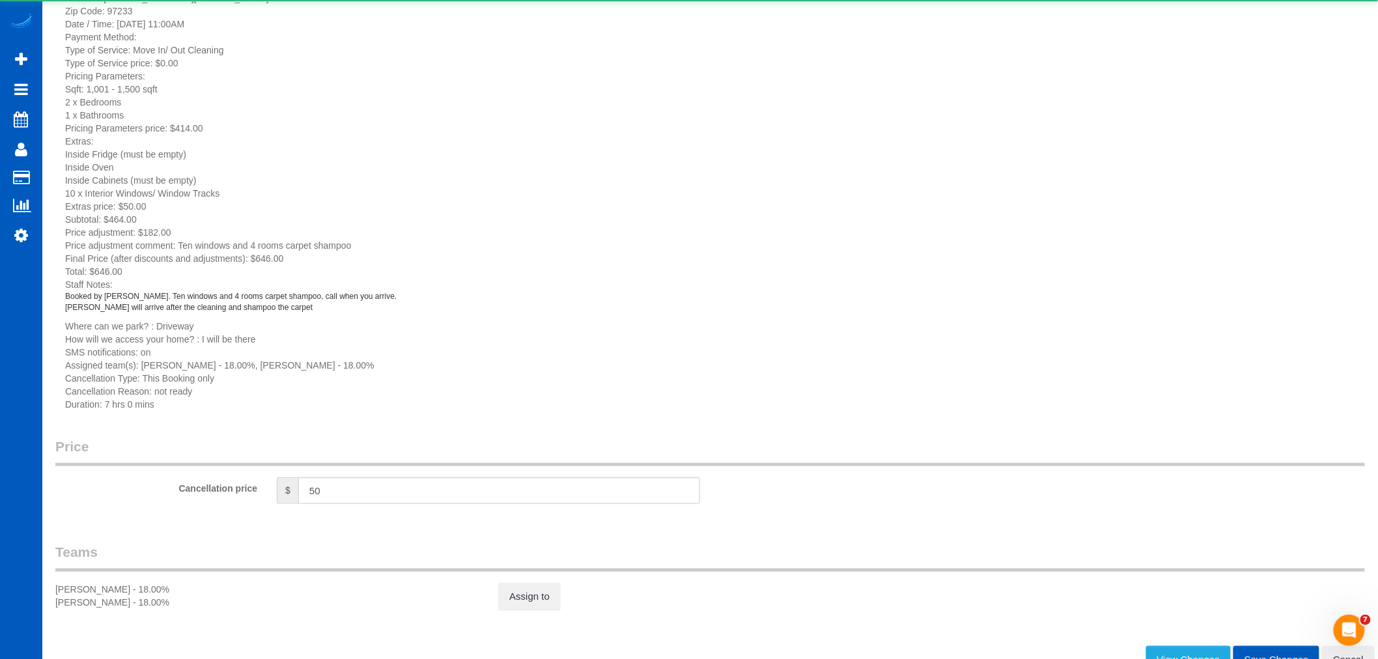
scroll to position [257, 0]
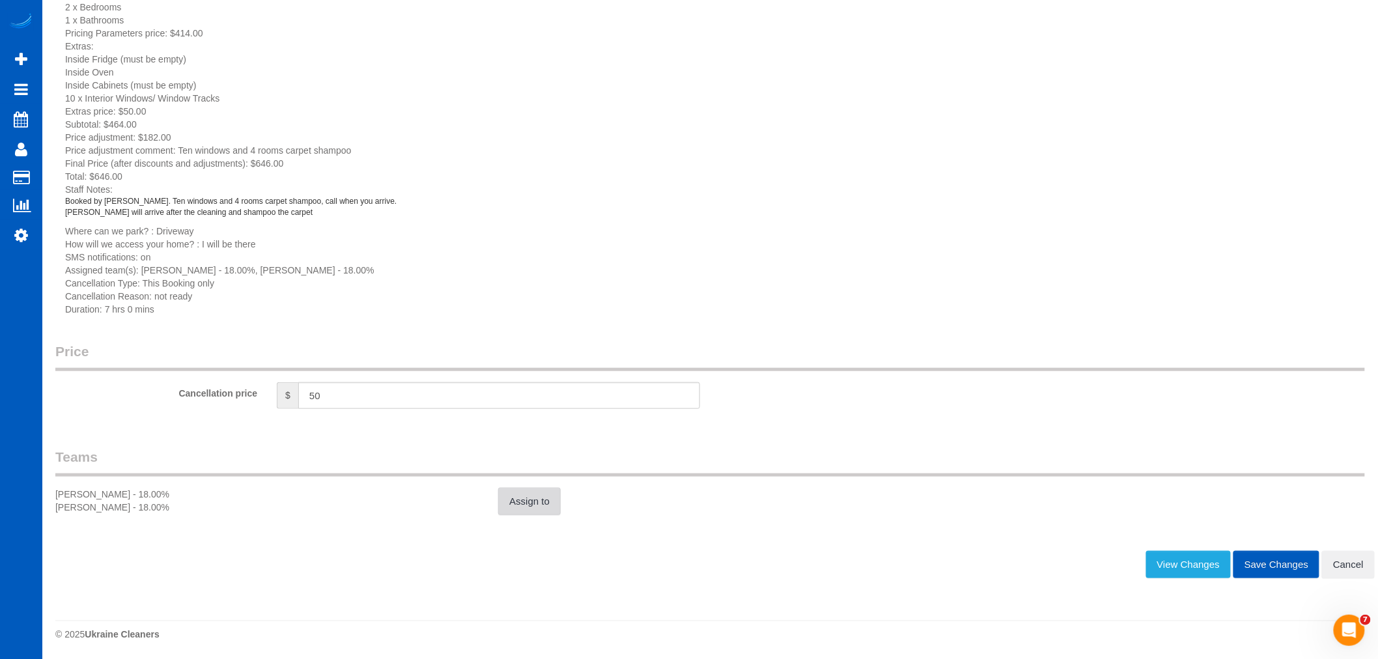
click at [552, 513] on fieldset "Teams Oksana Kosiuk - 18.00% Raissa Radionova - 18.00% Assign to" at bounding box center [710, 485] width 1310 height 77
click at [544, 503] on link "Assign to" at bounding box center [529, 501] width 63 height 27
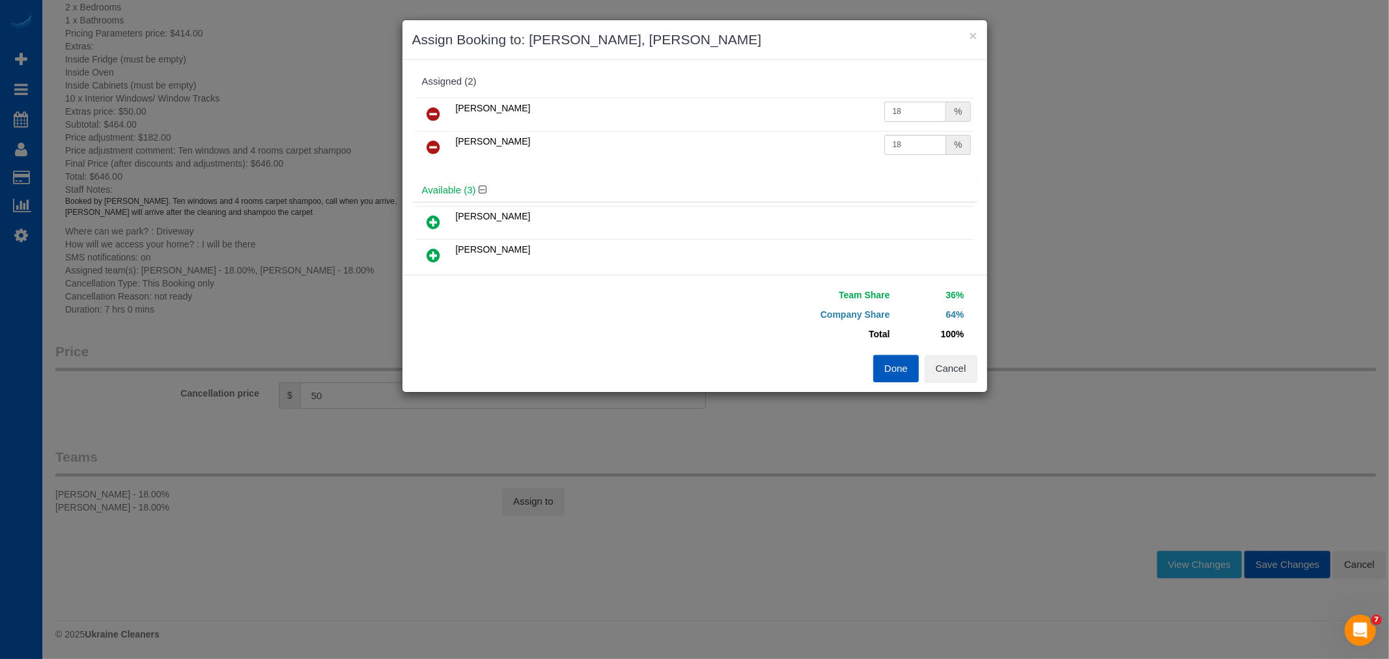
drag, startPoint x: 927, startPoint y: 107, endPoint x: 716, endPoint y: 128, distance: 212.0
click at [716, 128] on tr "Oksana Kosiuk 18 %" at bounding box center [694, 114] width 559 height 33
type input "50"
drag, startPoint x: 899, startPoint y: 154, endPoint x: 811, endPoint y: 165, distance: 88.0
click at [811, 165] on div "Oksana Kosiuk 50 % Raissa Radionova 18 %" at bounding box center [694, 136] width 565 height 84
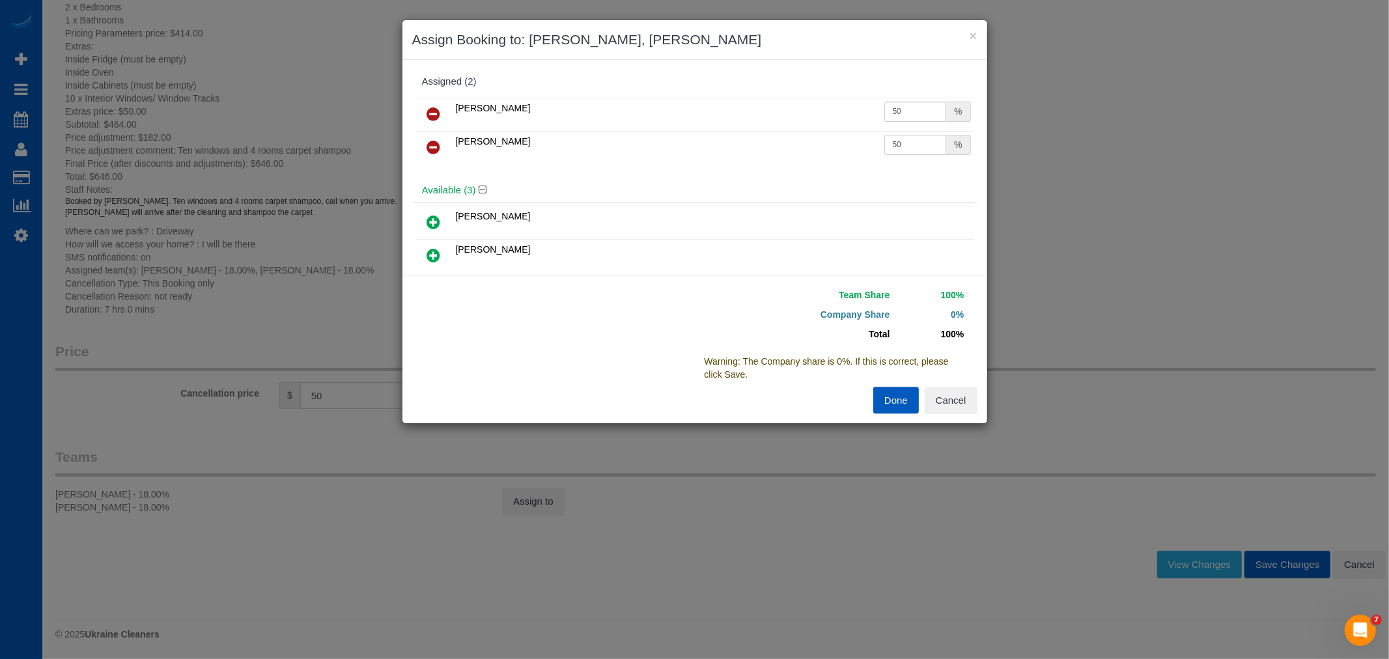
type input "50"
click at [910, 399] on button "Done" at bounding box center [896, 400] width 46 height 27
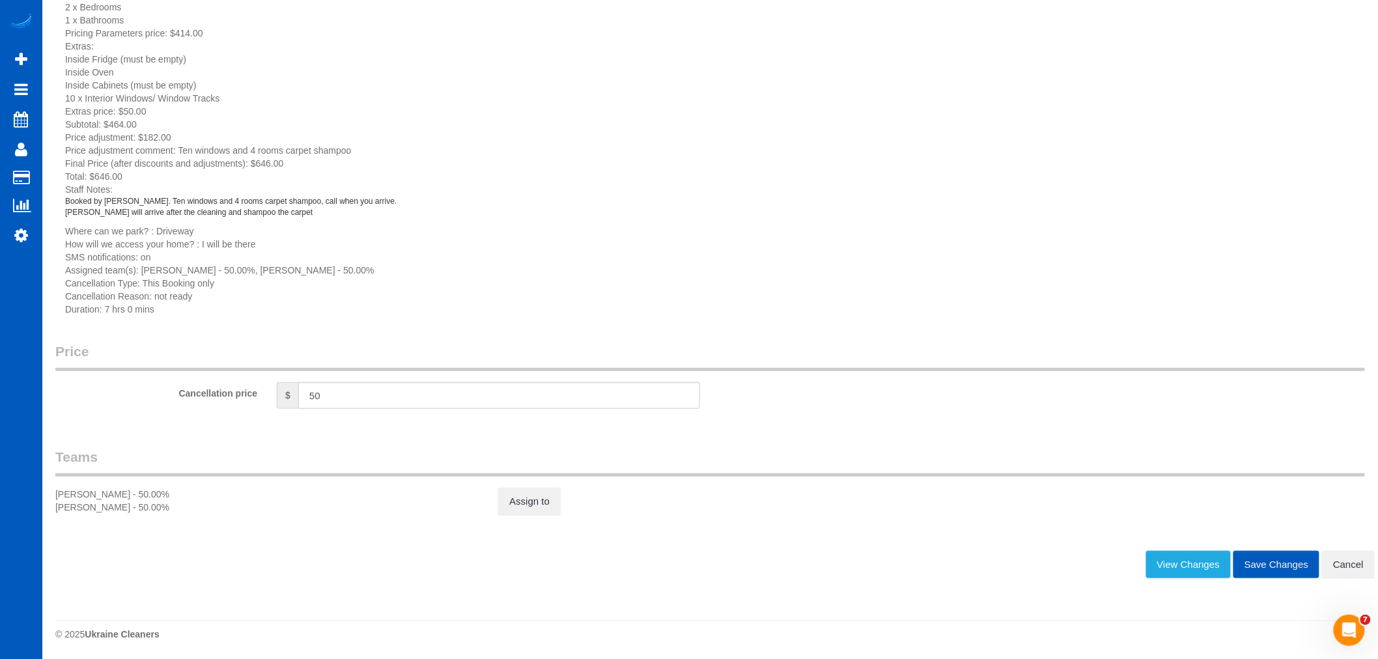
click at [1287, 554] on button "Save Changes" at bounding box center [1276, 564] width 86 height 27
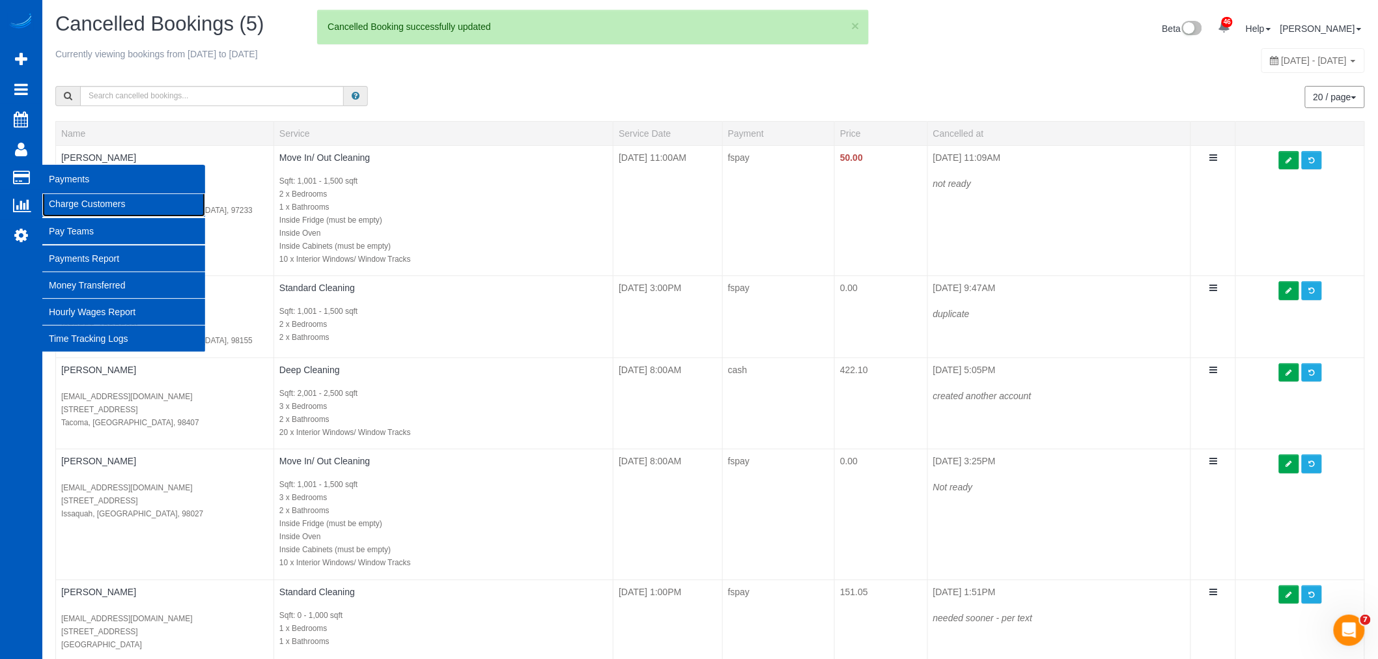
click at [68, 204] on link "Charge Customers" at bounding box center [123, 204] width 163 height 26
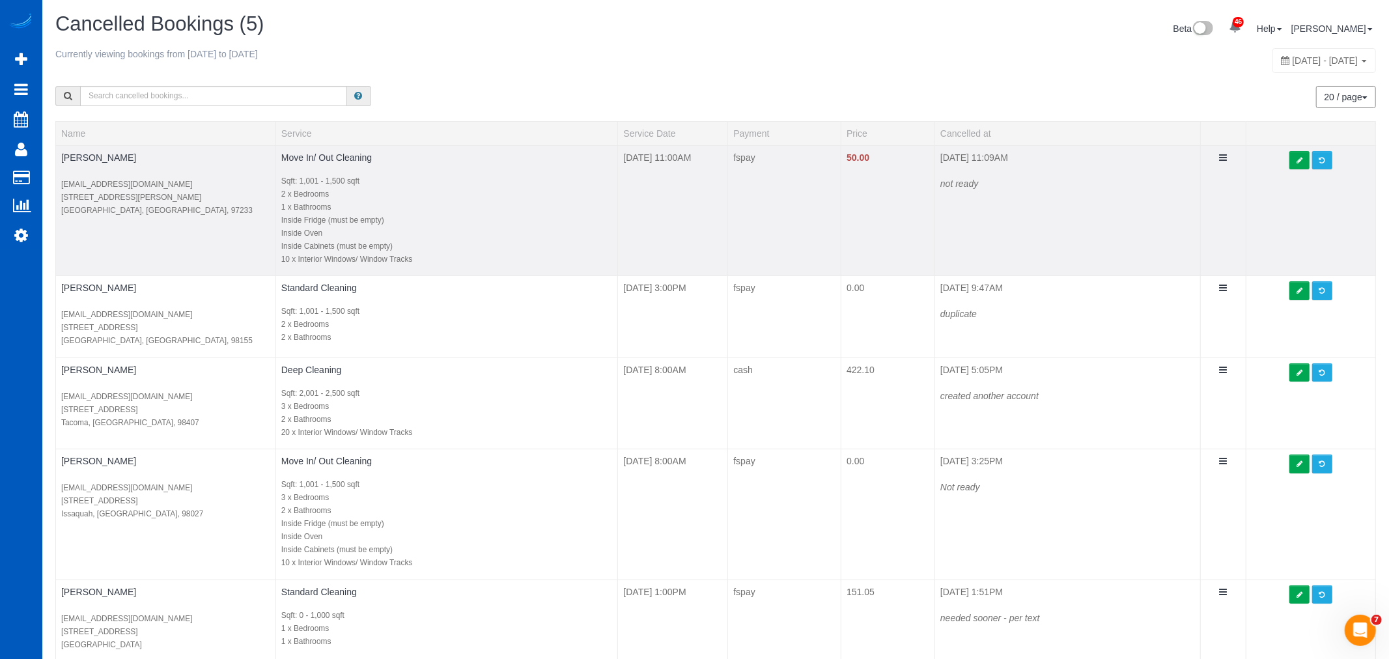
select select
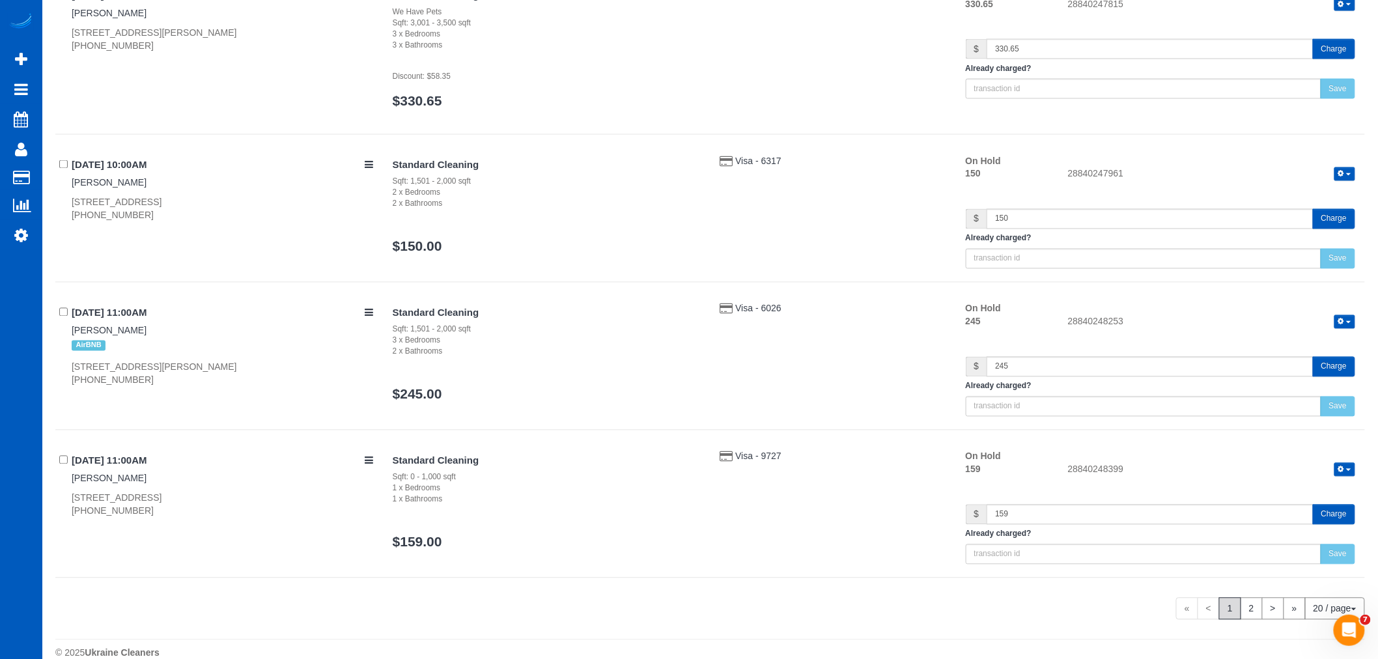
scroll to position [2957, 0]
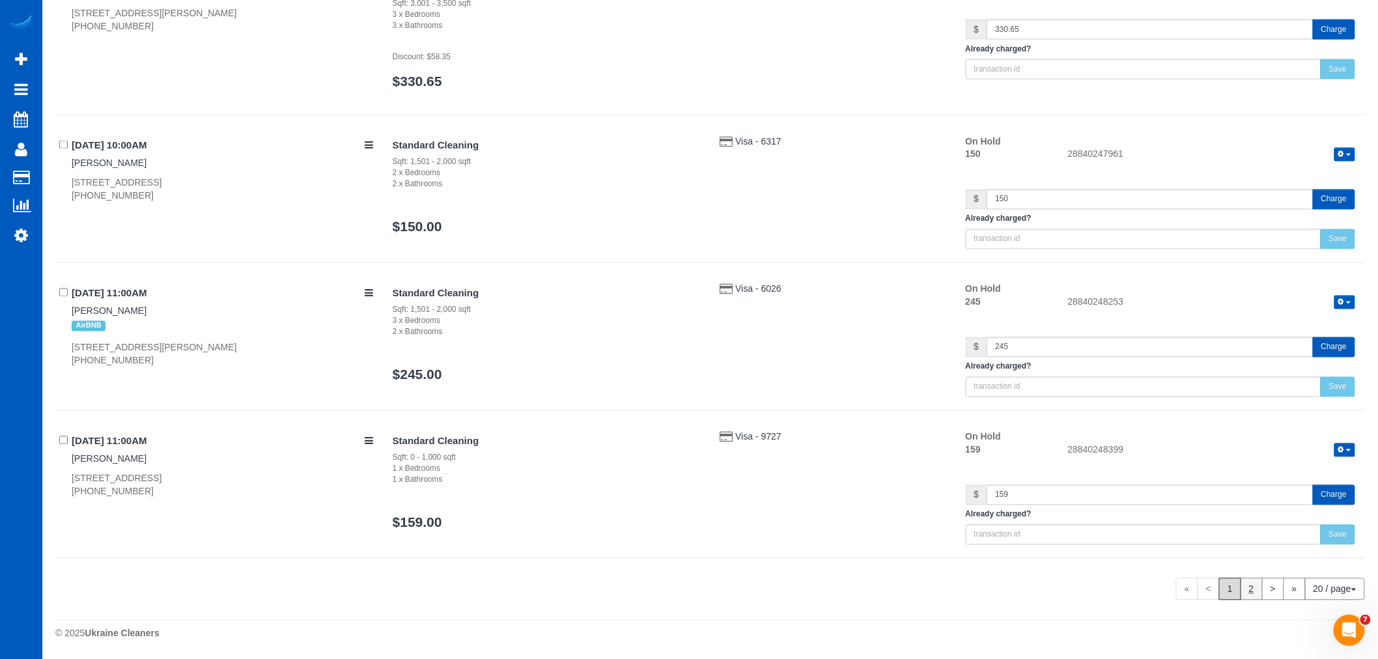
click at [1248, 593] on link "2" at bounding box center [1251, 589] width 22 height 22
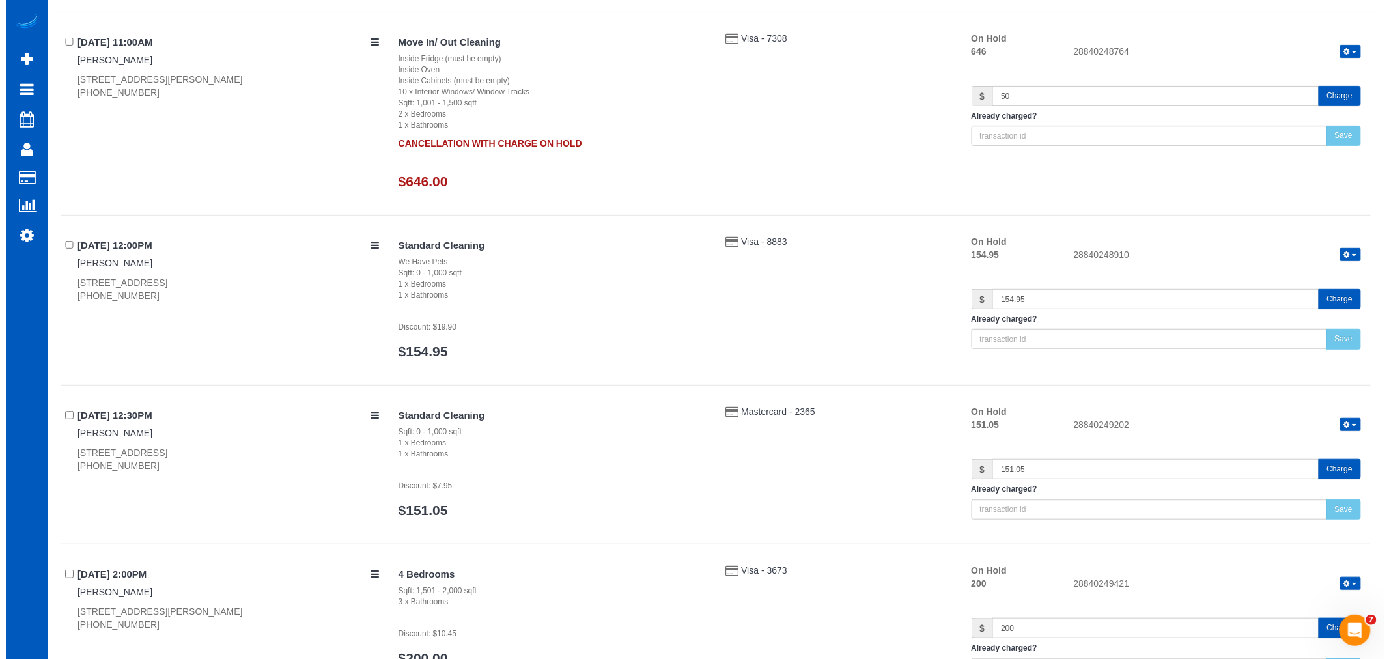
scroll to position [0, 0]
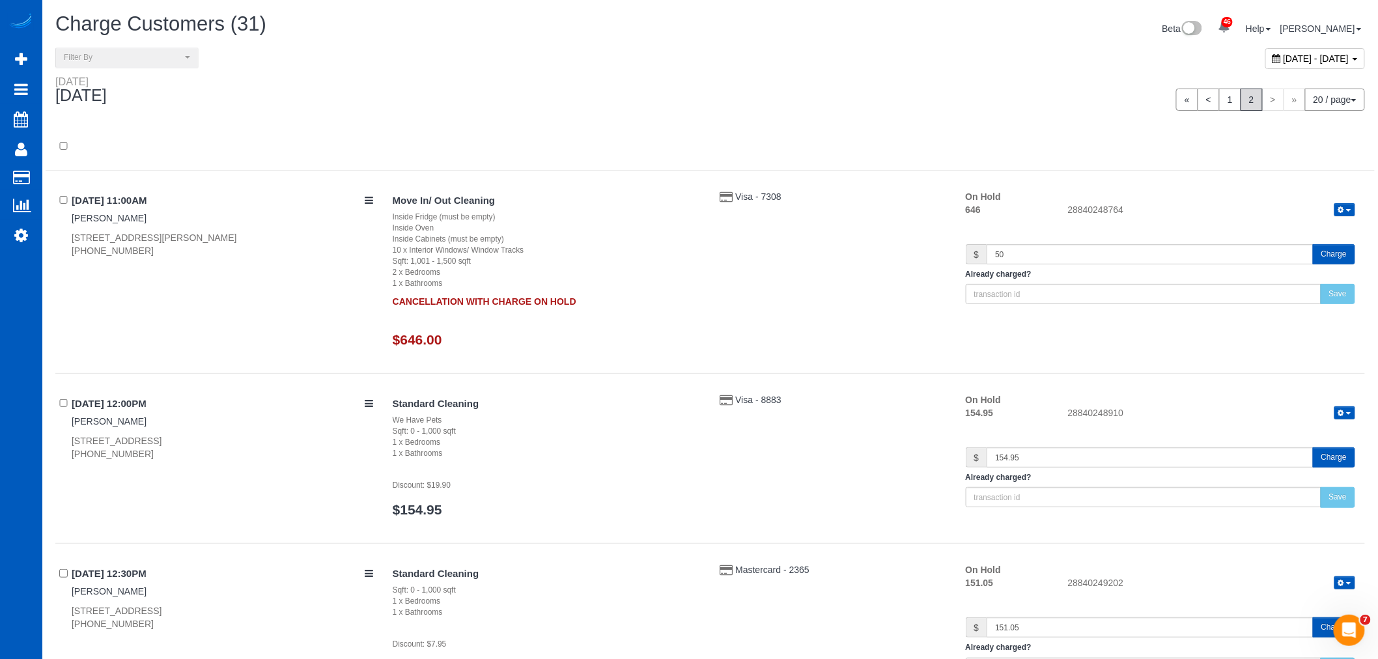
click at [1336, 251] on button "Charge" at bounding box center [1334, 254] width 42 height 20
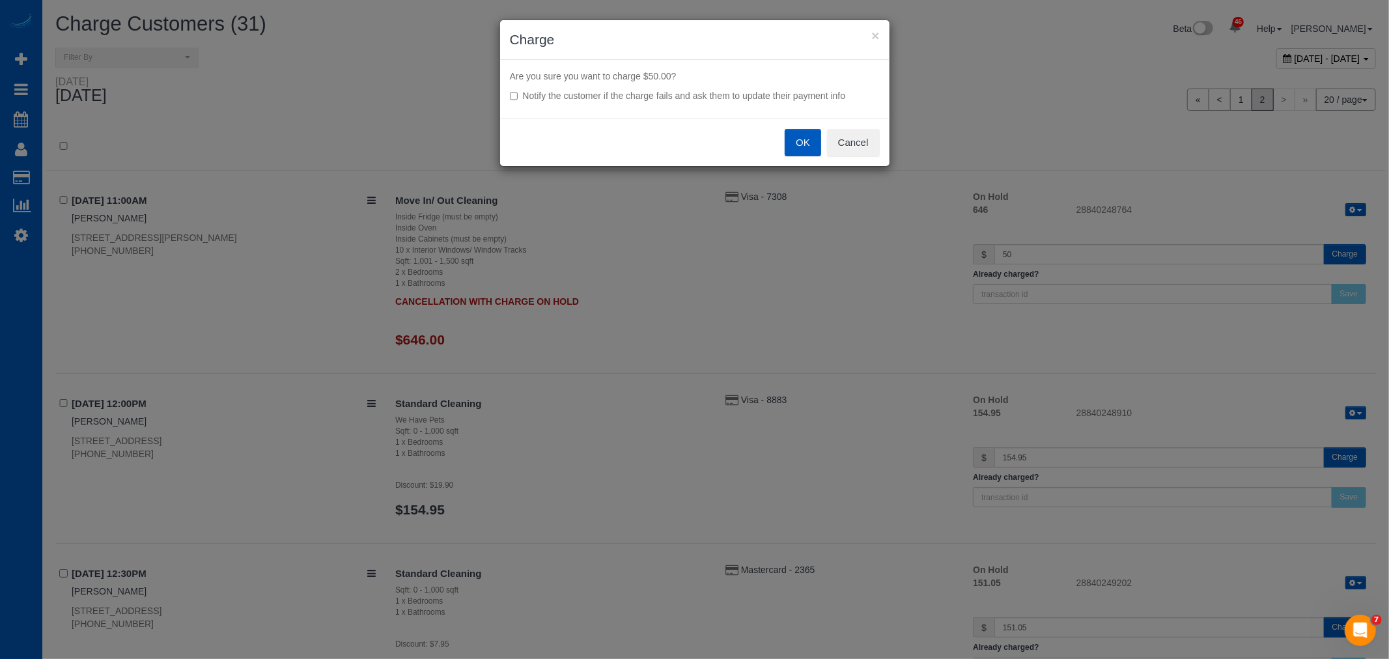
click at [802, 143] on button "OK" at bounding box center [803, 142] width 36 height 27
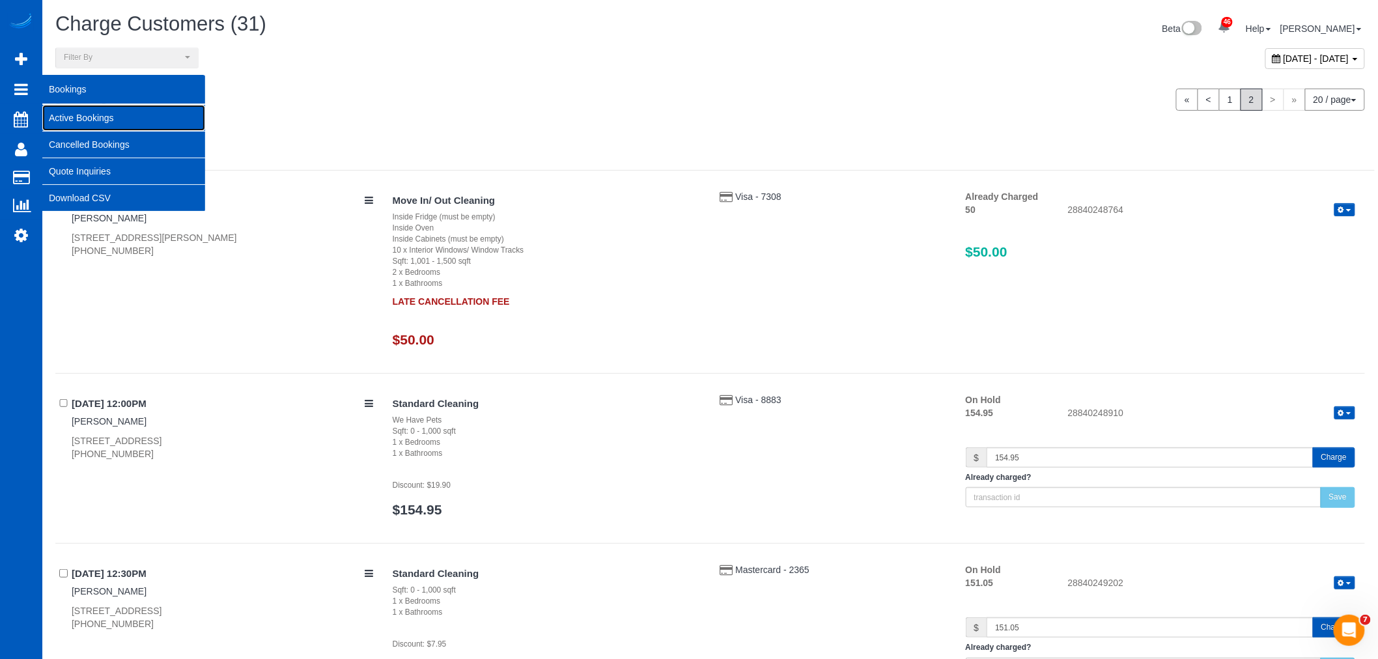
click at [85, 117] on link "Active Bookings" at bounding box center [123, 118] width 163 height 26
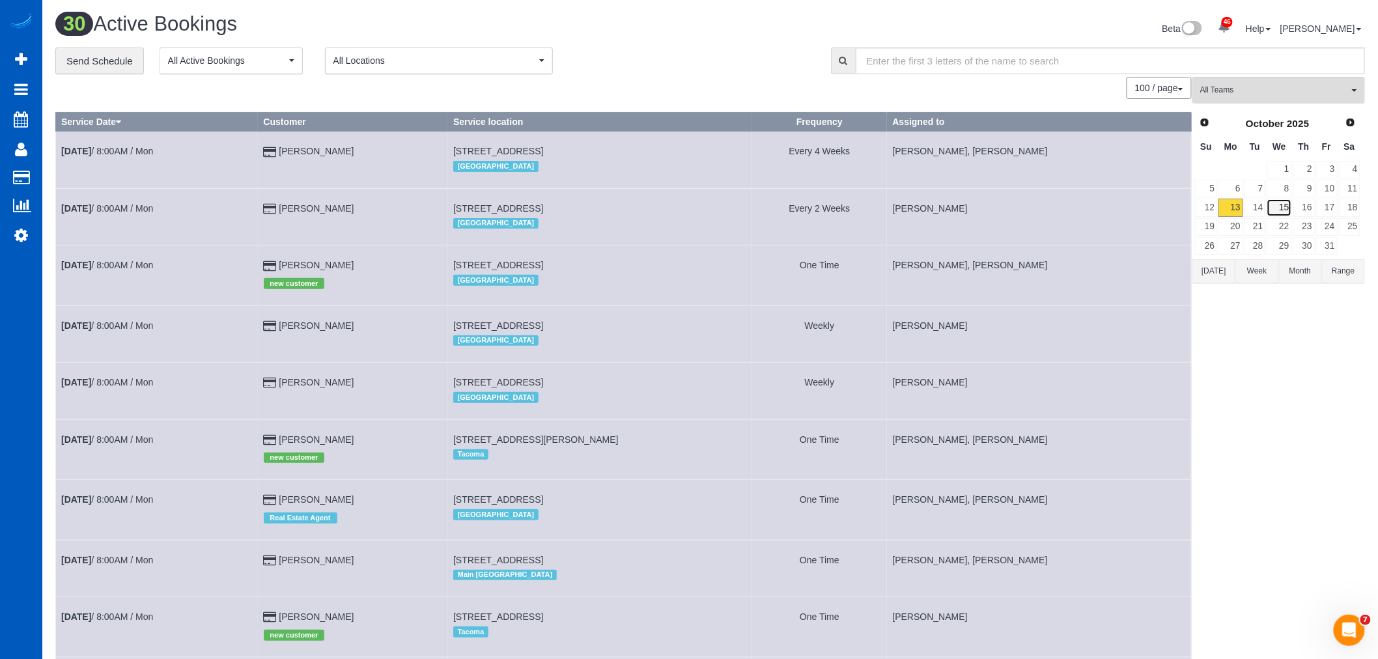
click at [1290, 205] on link "15" at bounding box center [1279, 208] width 25 height 18
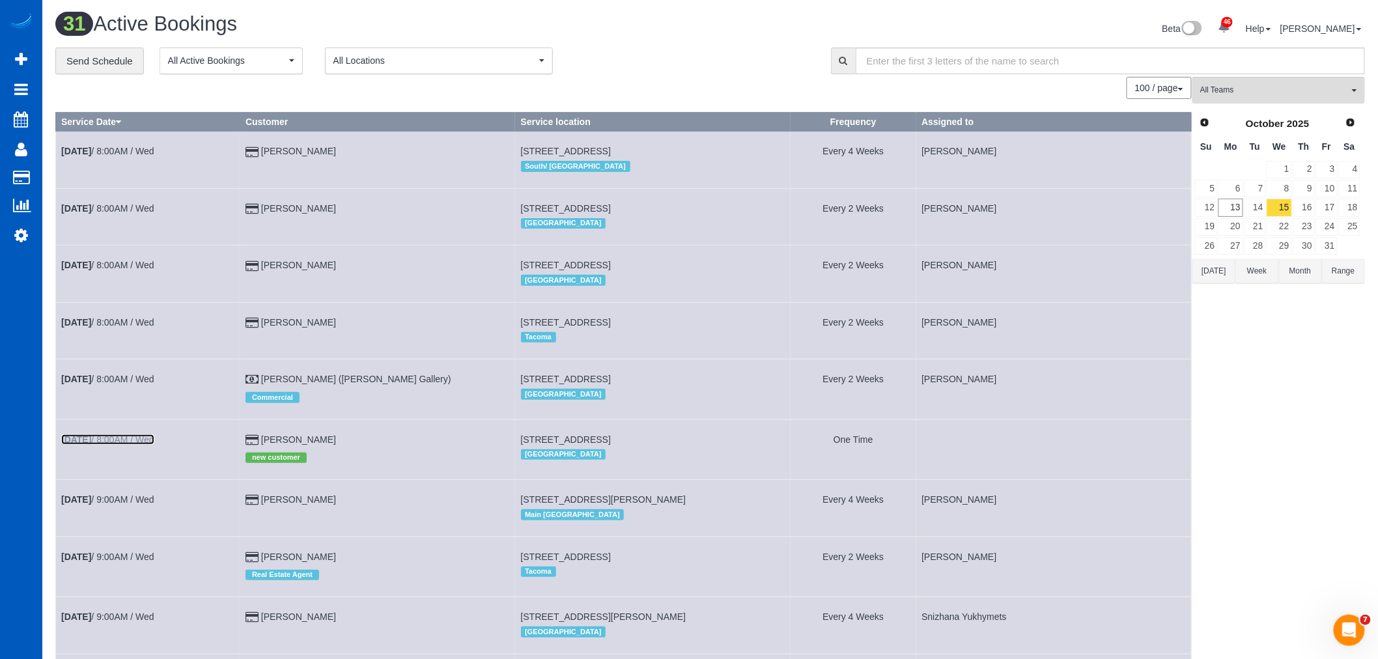
click at [122, 445] on link "Oct 15th / 8:00AM / Wed" at bounding box center [107, 439] width 93 height 10
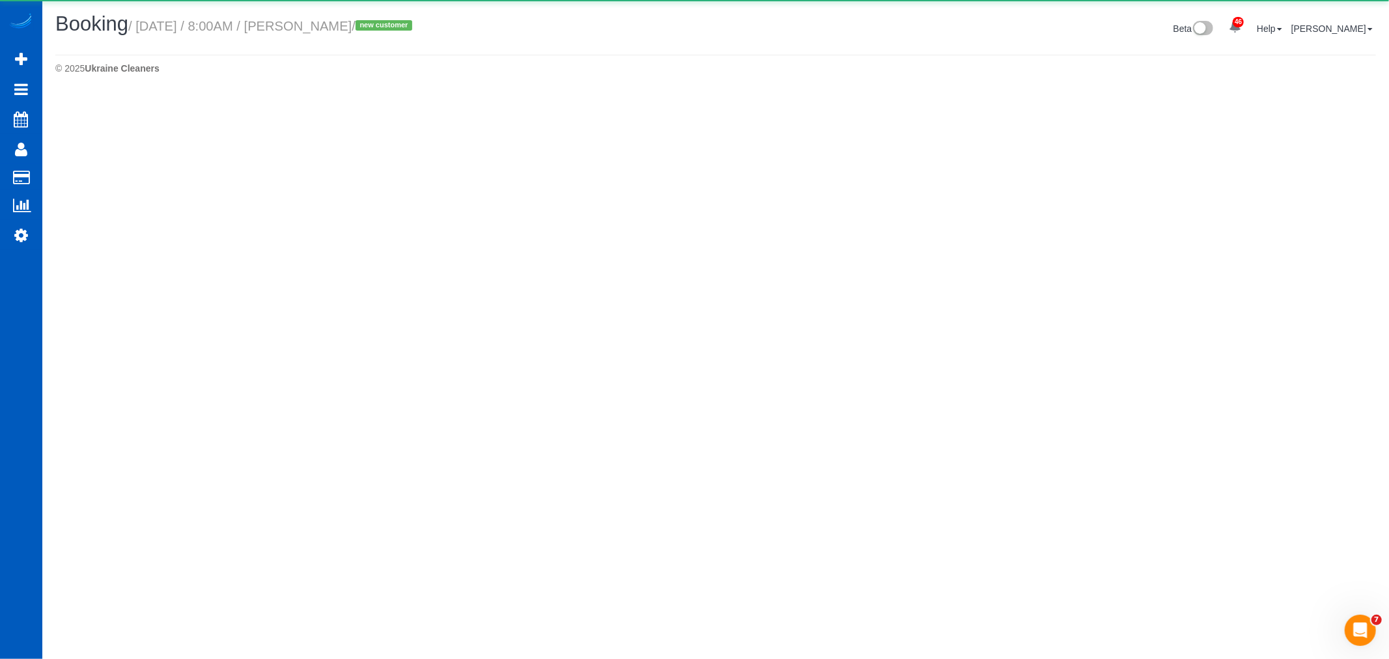
select select "WA"
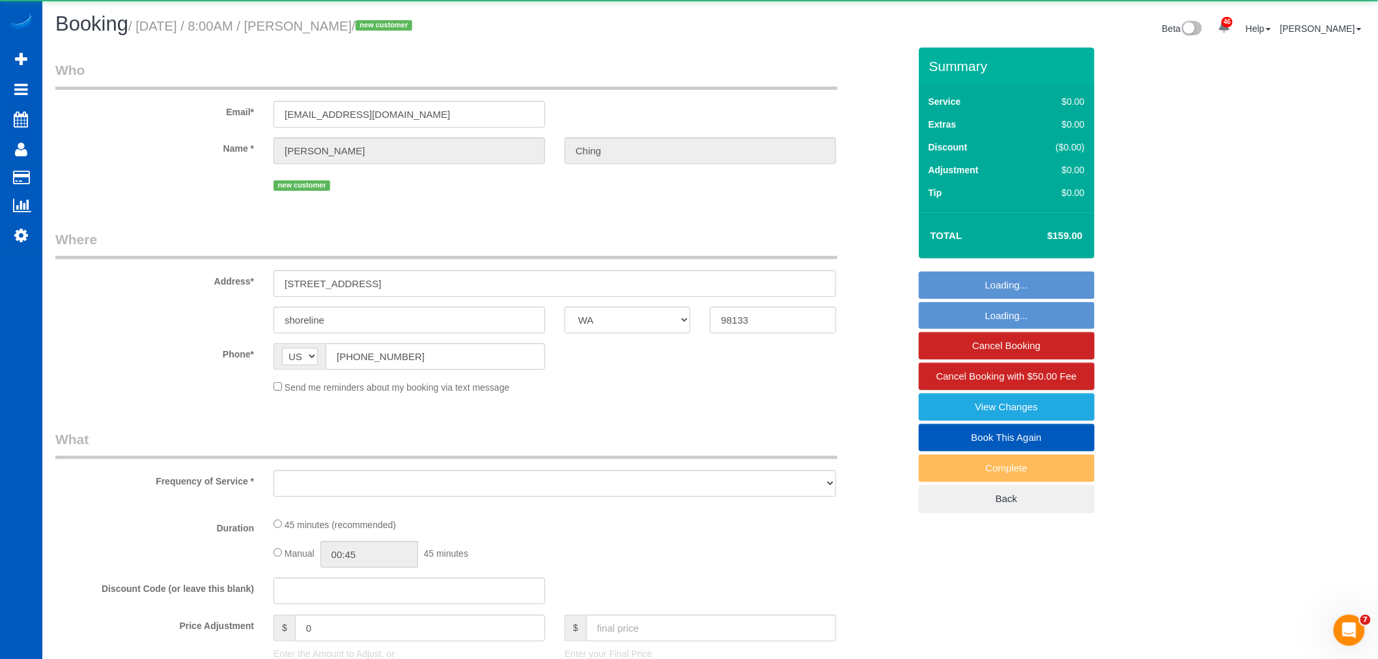
select select "object:13148"
select select "string:fspay-50949e32-c32d-4efb-b291-7a0d6308616f"
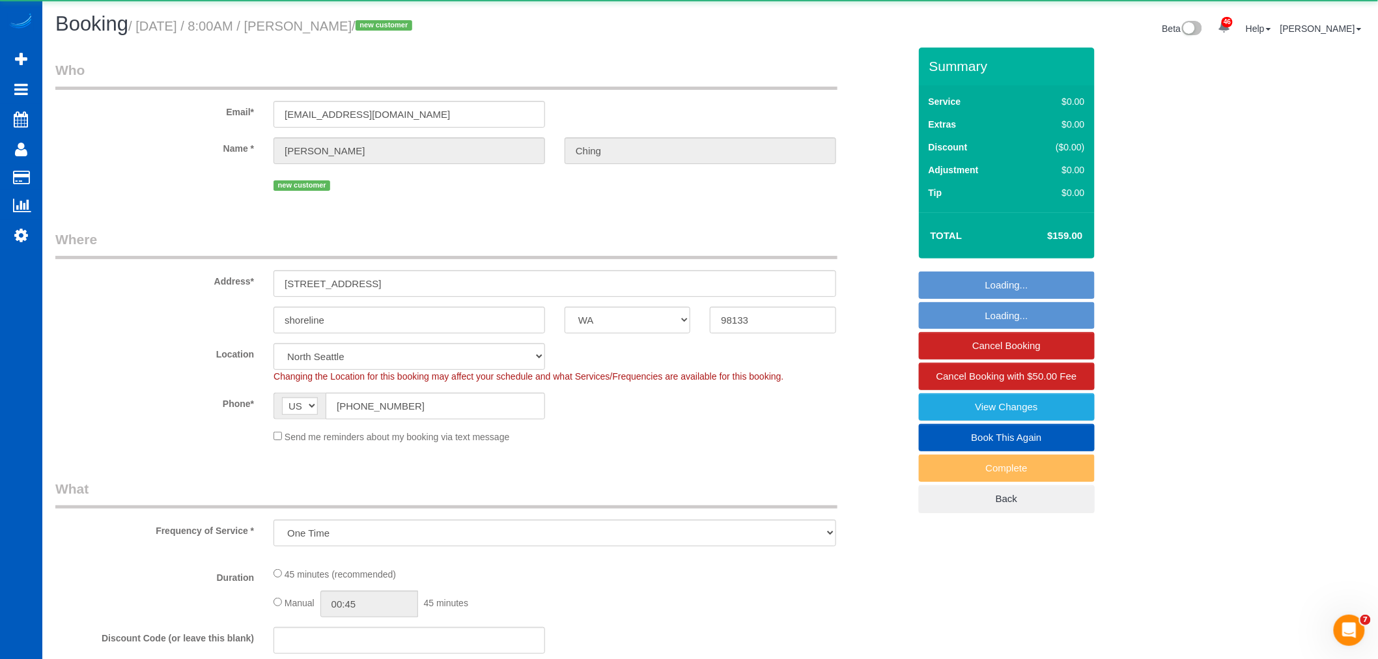
select select "object:13413"
select select "199"
select select "spot77"
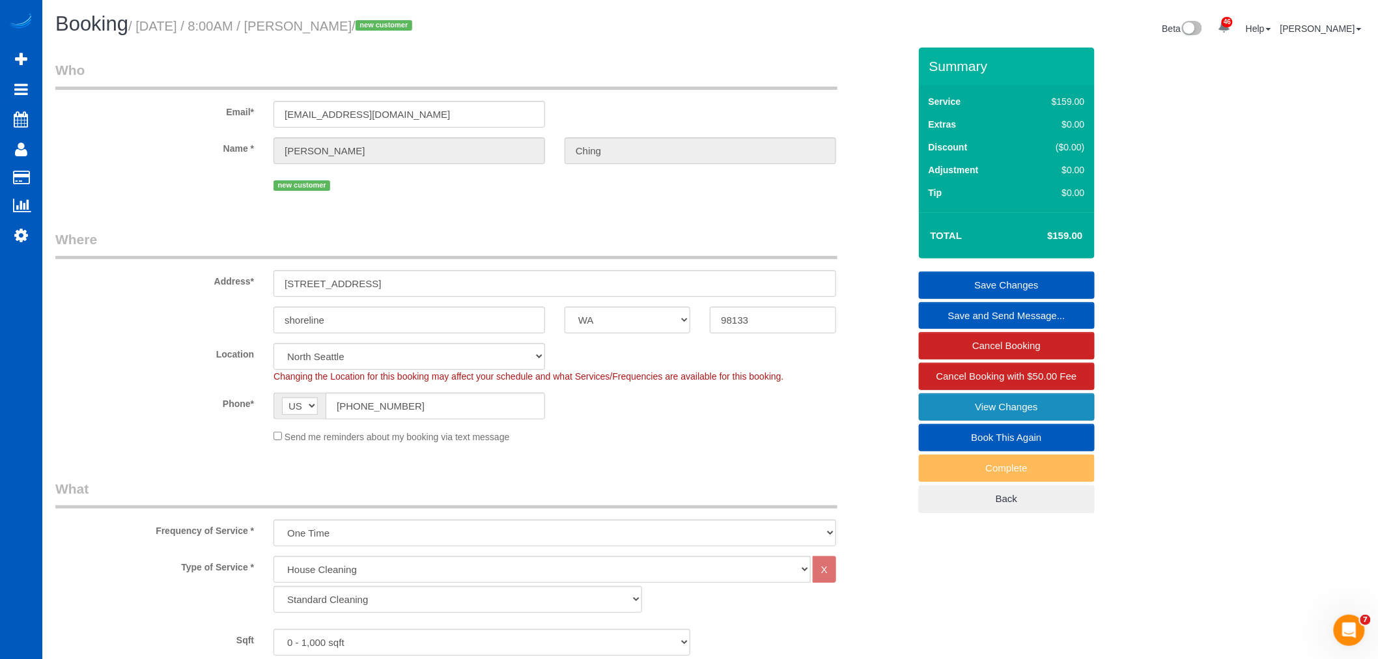
click at [936, 402] on link "View Changes" at bounding box center [1007, 406] width 176 height 27
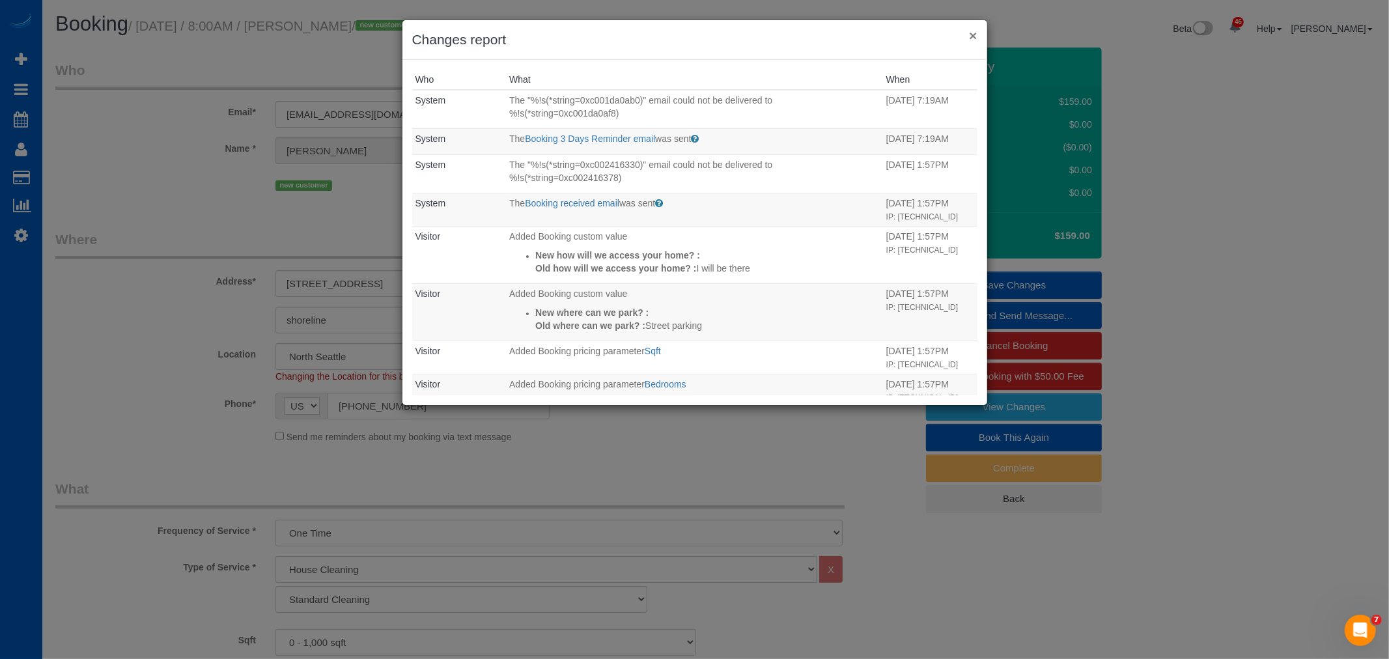
click at [973, 36] on button "×" at bounding box center [973, 36] width 8 height 14
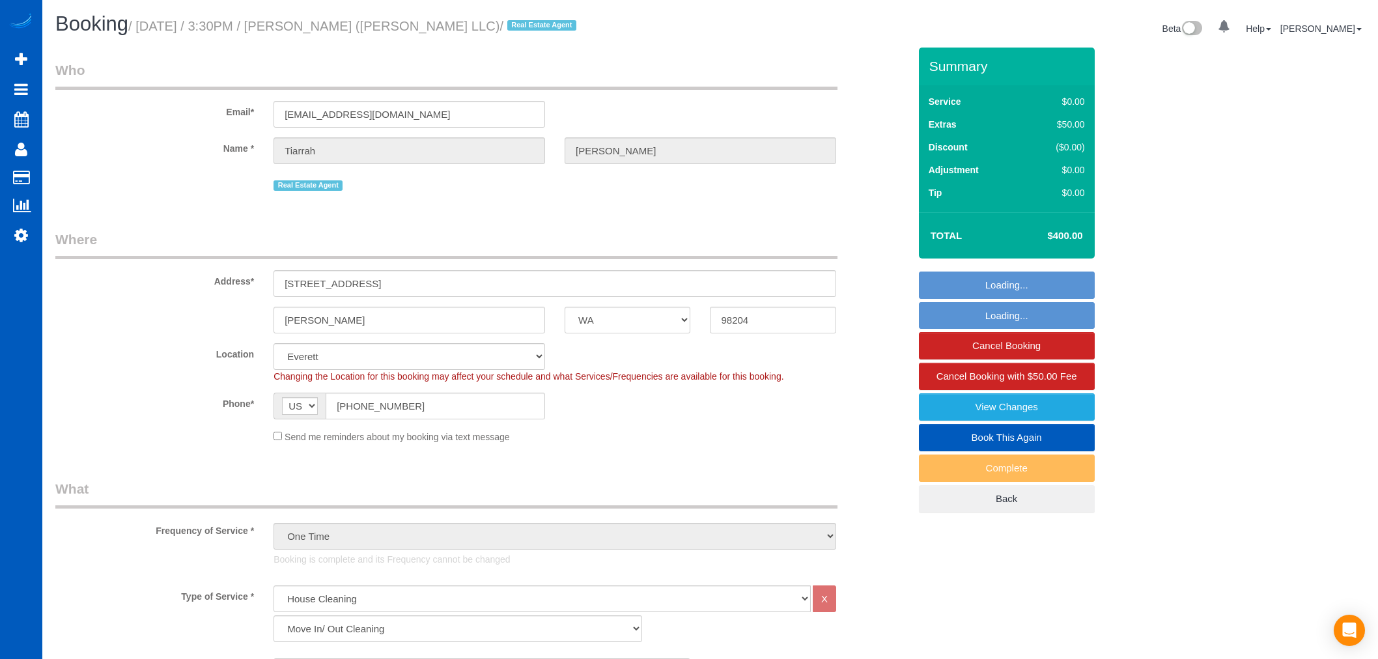
select select "WA"
select select "199"
select select "1001"
select select "2"
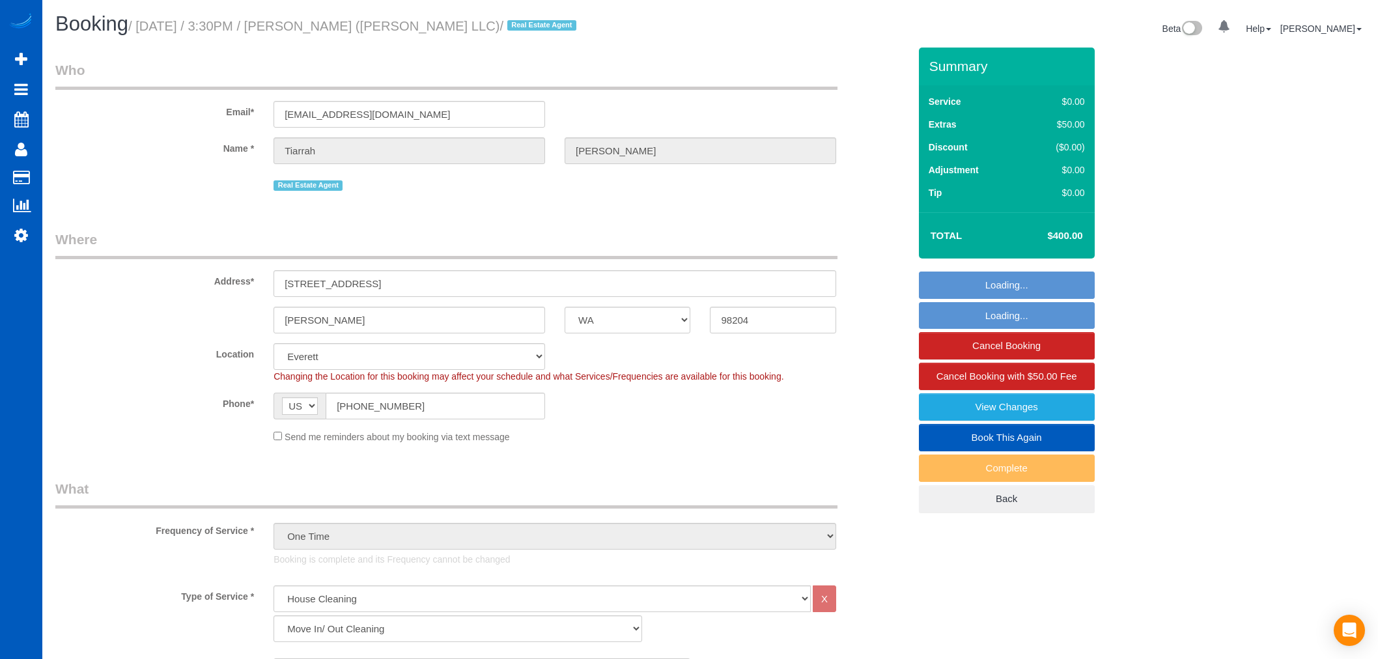
select select "string:cash"
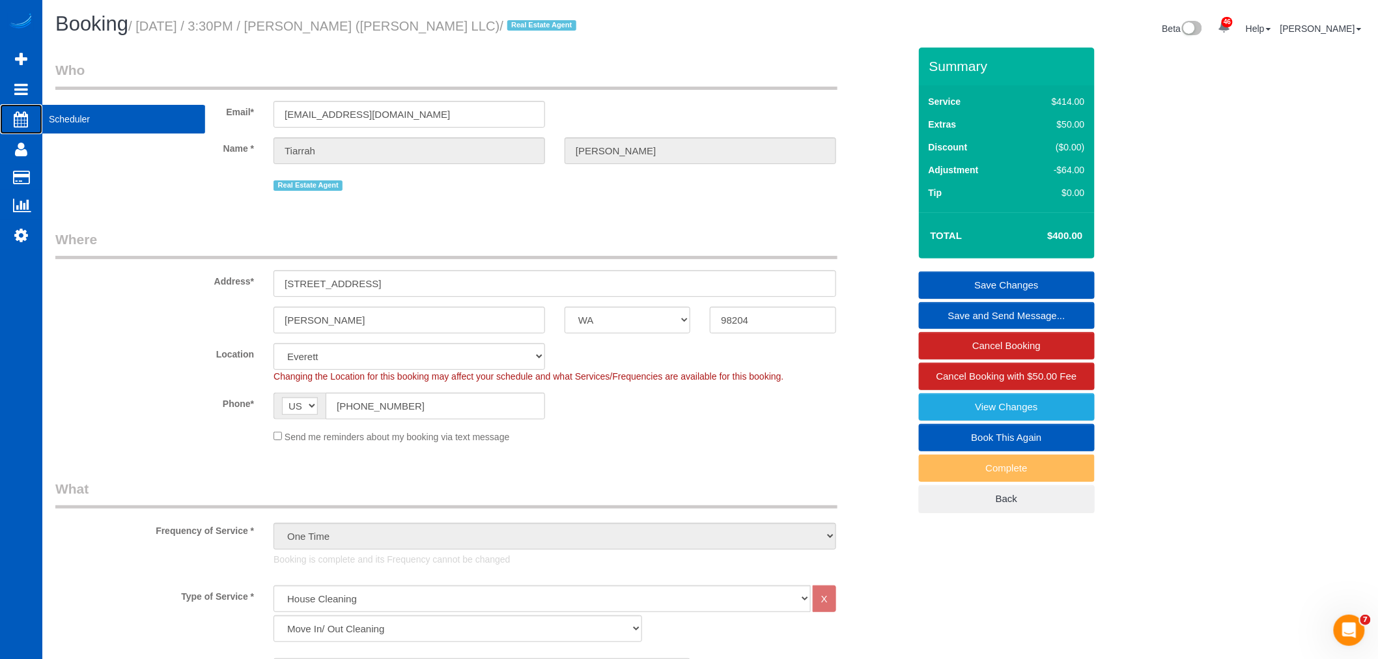
drag, startPoint x: 44, startPoint y: 113, endPoint x: 36, endPoint y: 107, distance: 9.9
click at [44, 113] on span "Scheduler" at bounding box center [123, 119] width 163 height 30
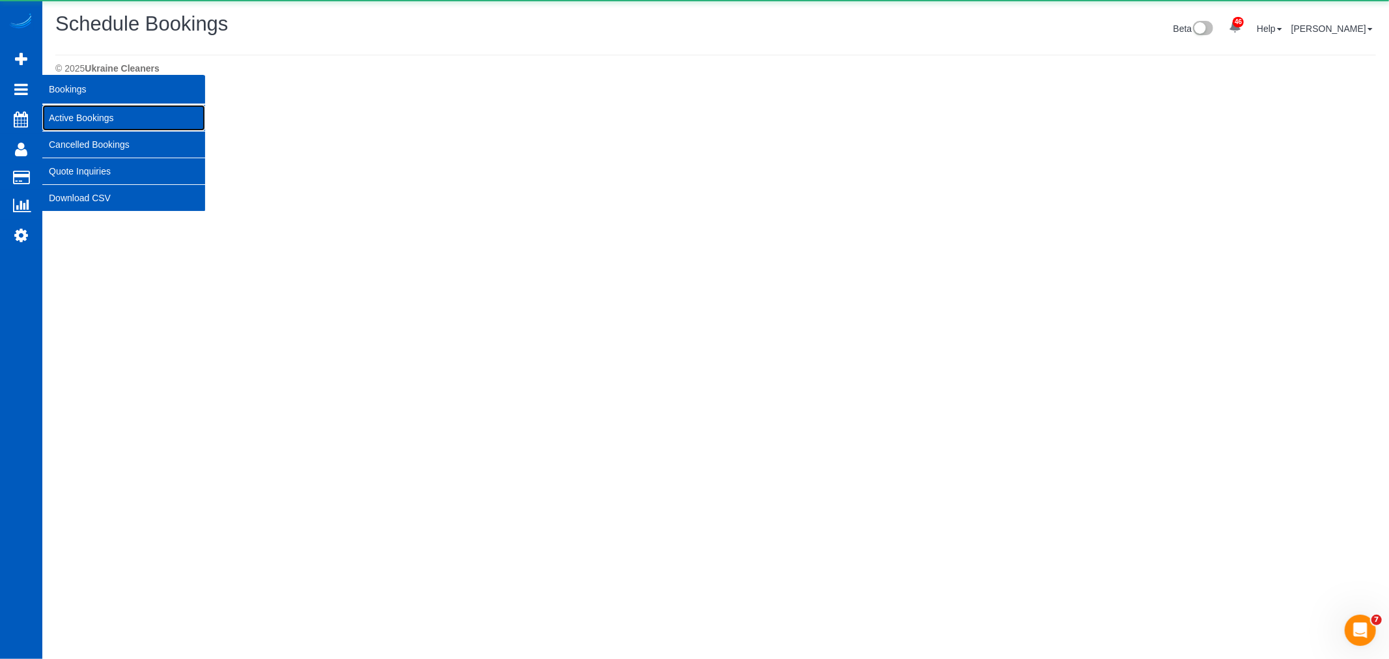
click at [122, 119] on link "Active Bookings" at bounding box center [123, 118] width 163 height 26
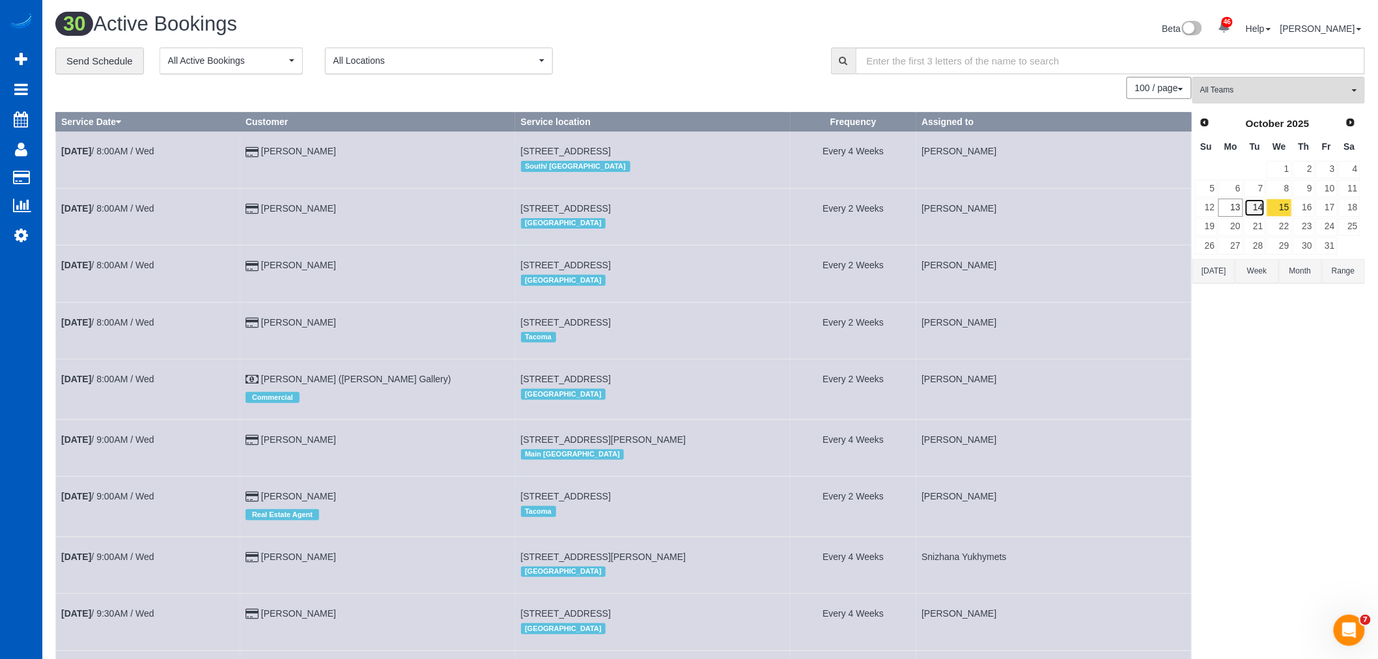
click at [1245, 205] on link "14" at bounding box center [1254, 208] width 21 height 18
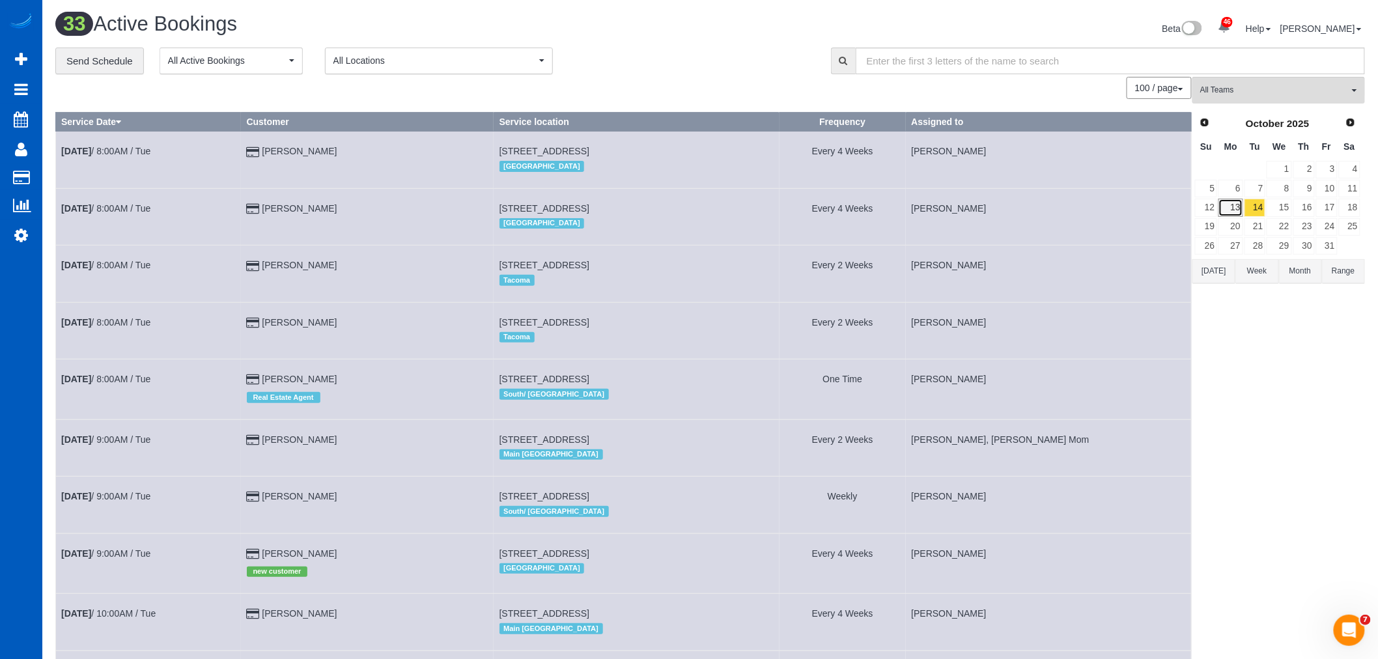
click at [1221, 216] on link "13" at bounding box center [1230, 208] width 24 height 18
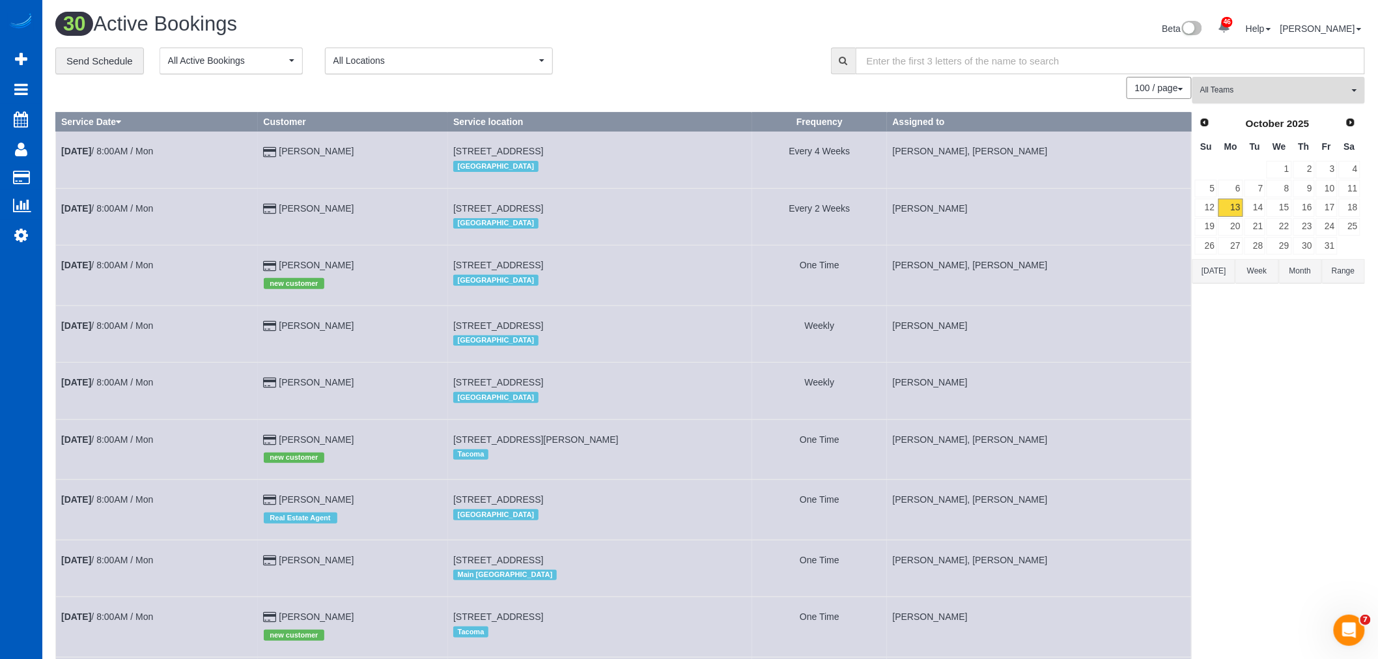
click at [1238, 93] on span "All Teams" at bounding box center [1274, 90] width 148 height 11
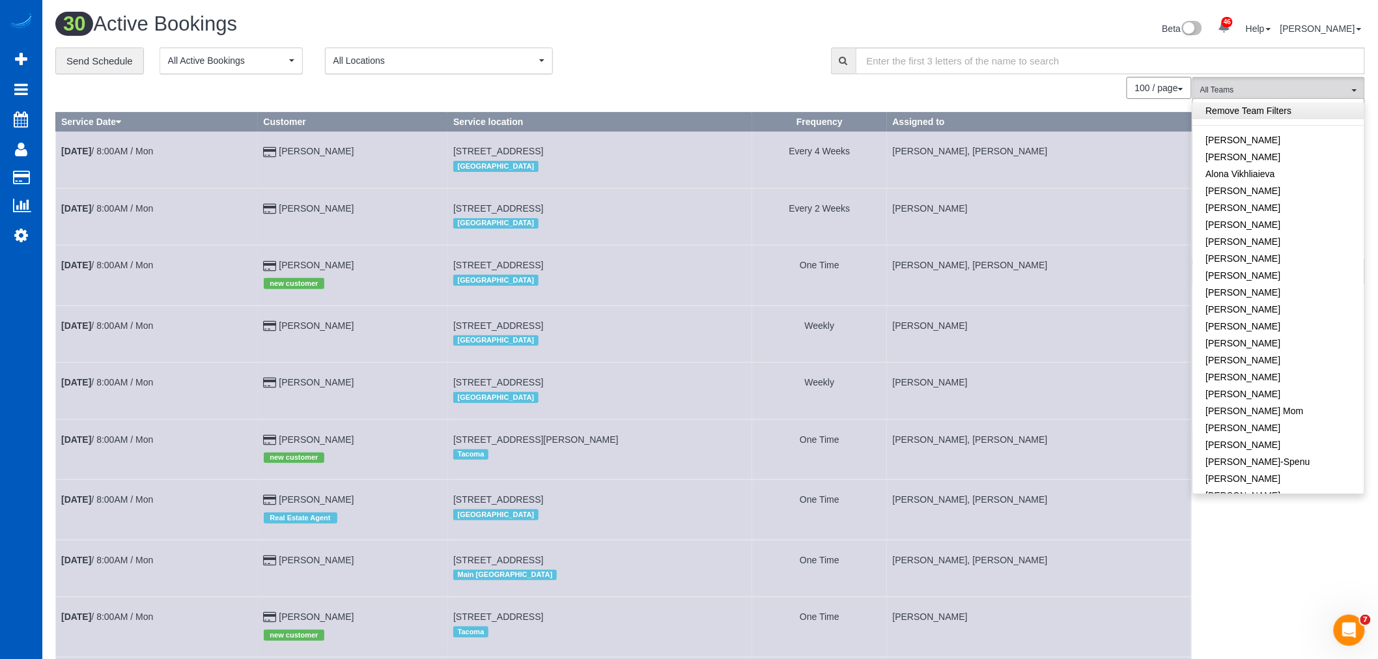
click at [1274, 109] on link "Remove Team Filters" at bounding box center [1278, 110] width 171 height 17
click at [1278, 79] on button "All Teams" at bounding box center [1278, 90] width 173 height 27
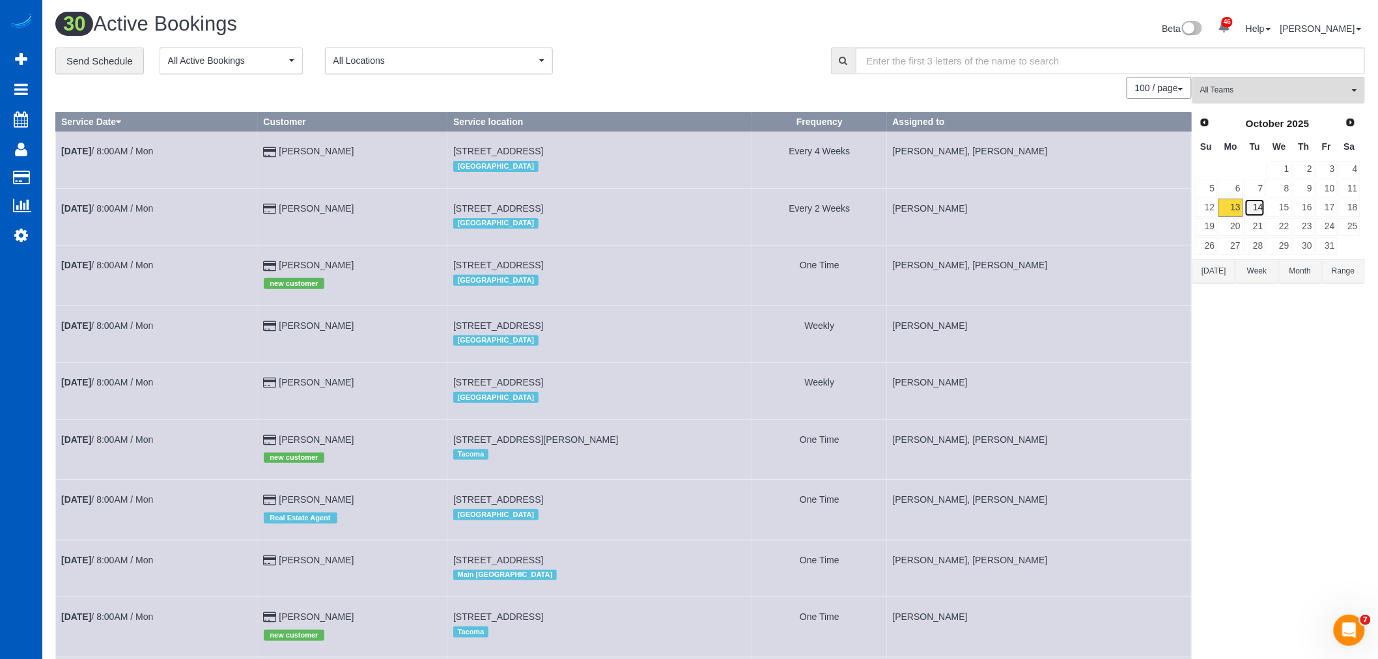
click at [1252, 210] on link "14" at bounding box center [1254, 208] width 21 height 18
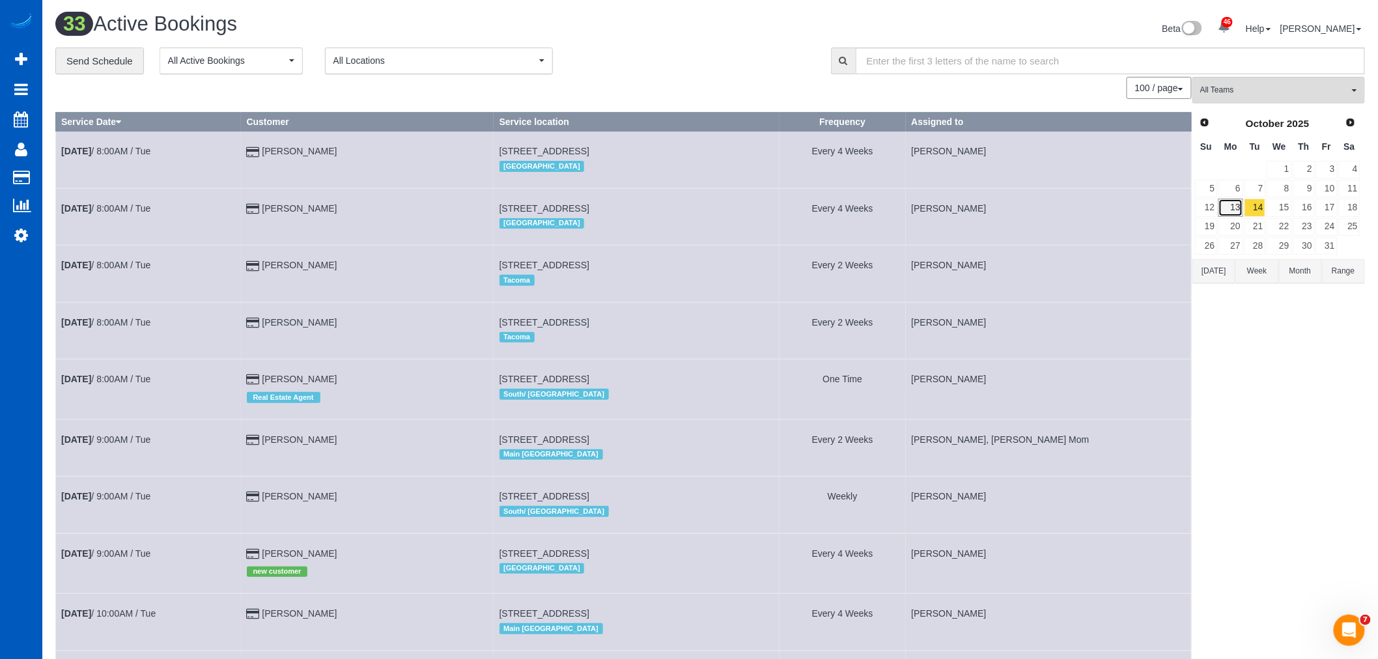
click at [1228, 206] on link "13" at bounding box center [1230, 208] width 24 height 18
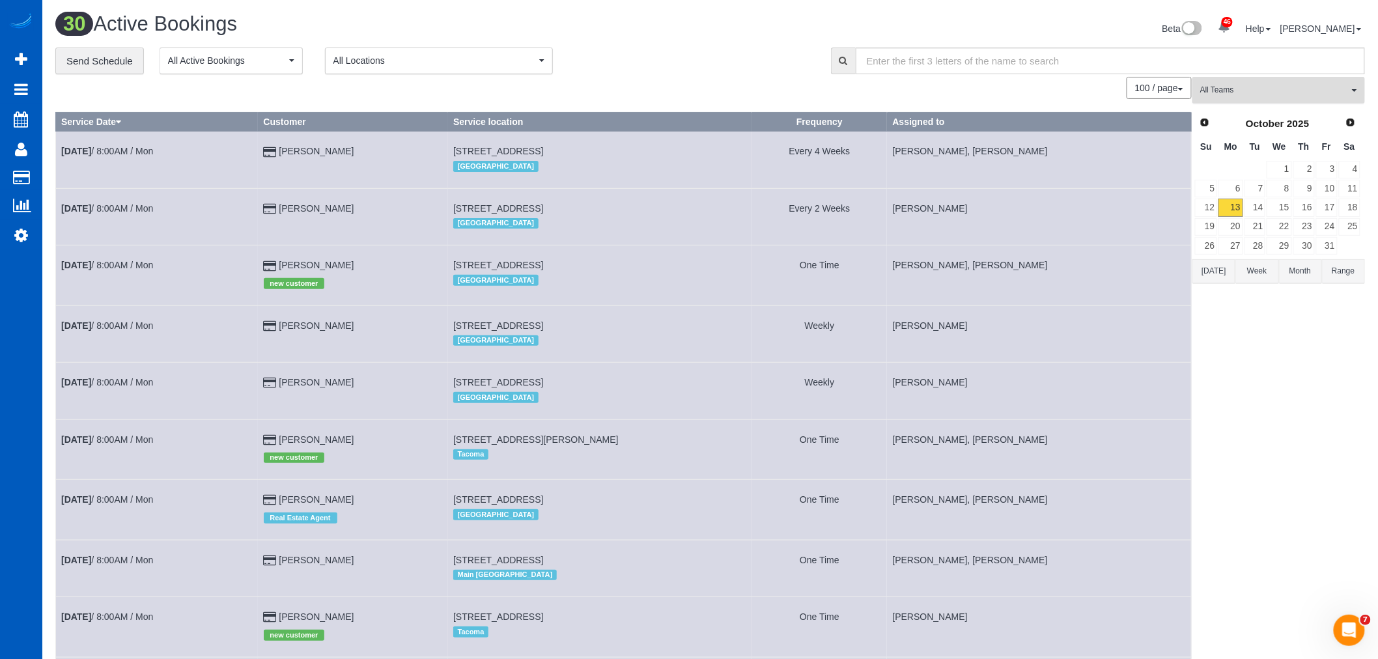
click at [1246, 95] on span "All Teams" at bounding box center [1274, 90] width 148 height 11
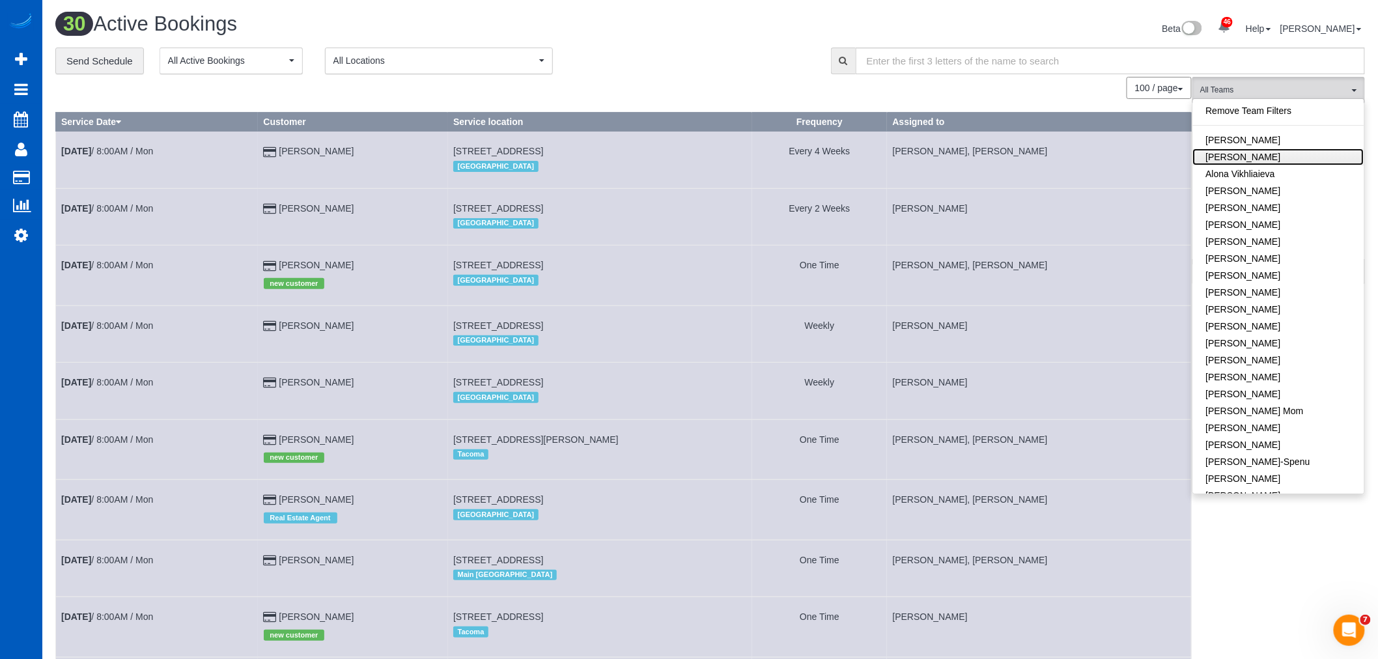
click at [1255, 152] on link "[PERSON_NAME]" at bounding box center [1278, 156] width 171 height 17
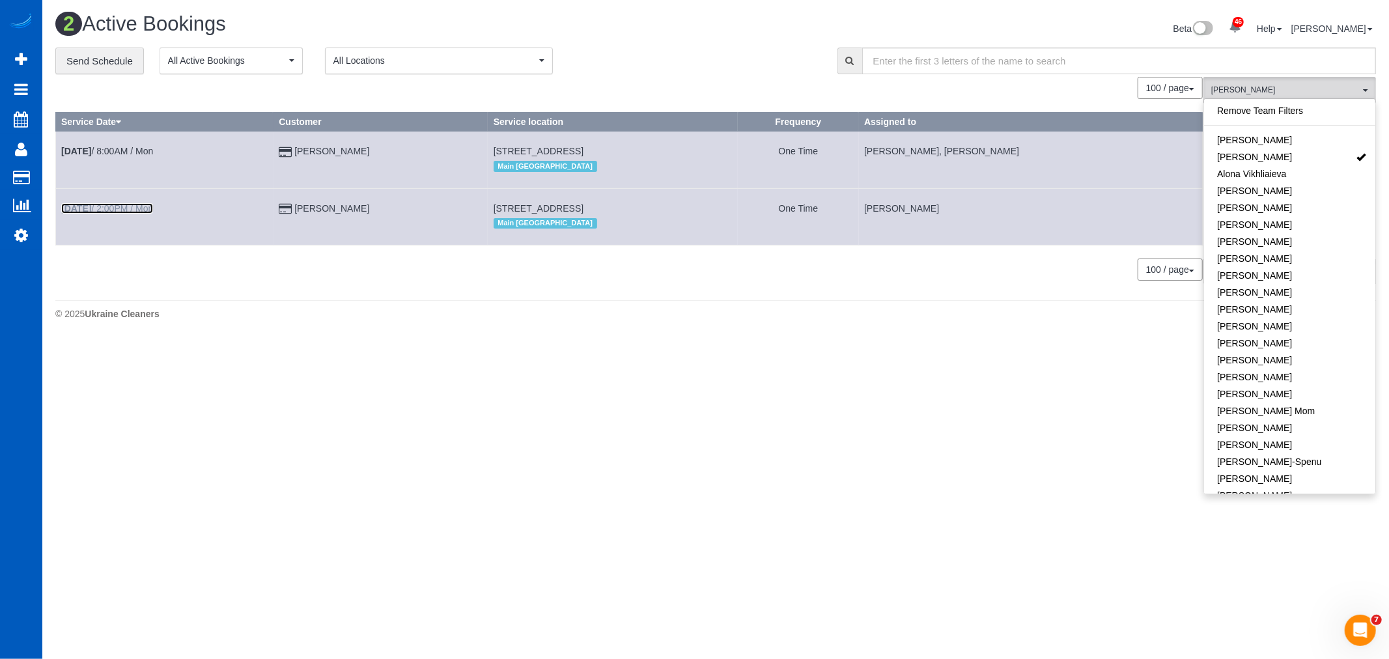
click at [91, 210] on b "[DATE]" at bounding box center [76, 208] width 30 height 10
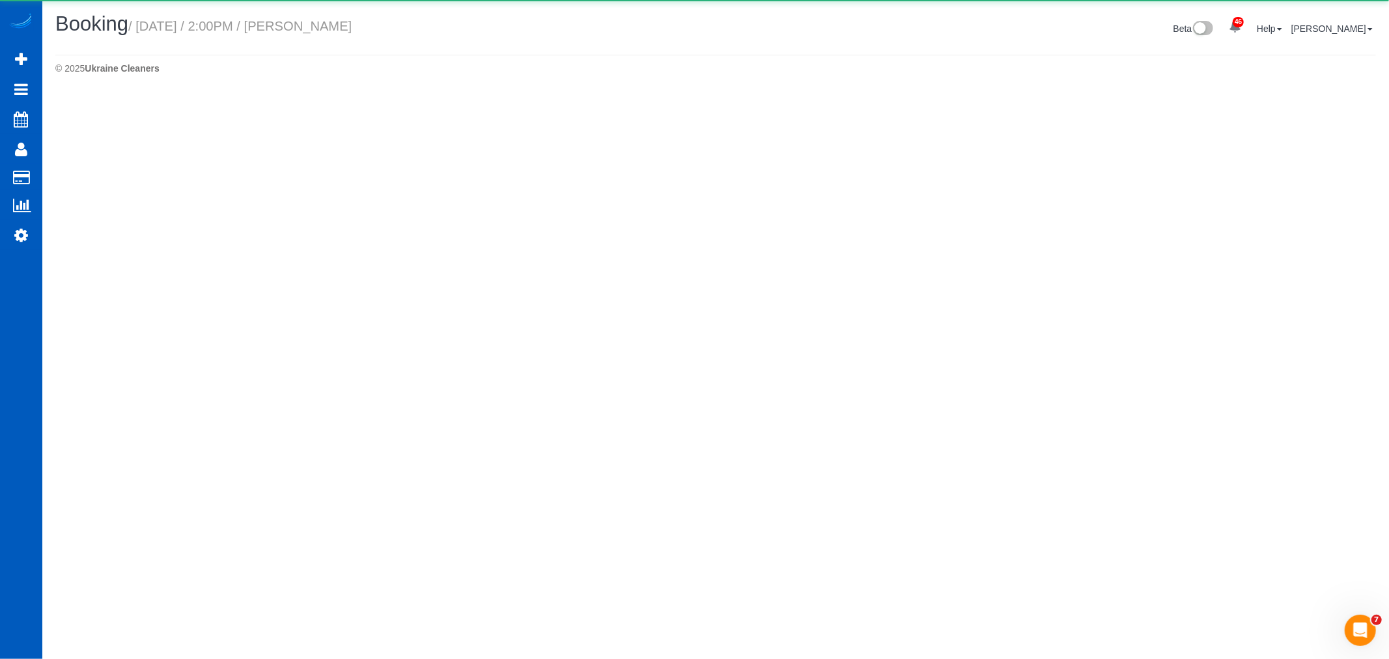
select select "WA"
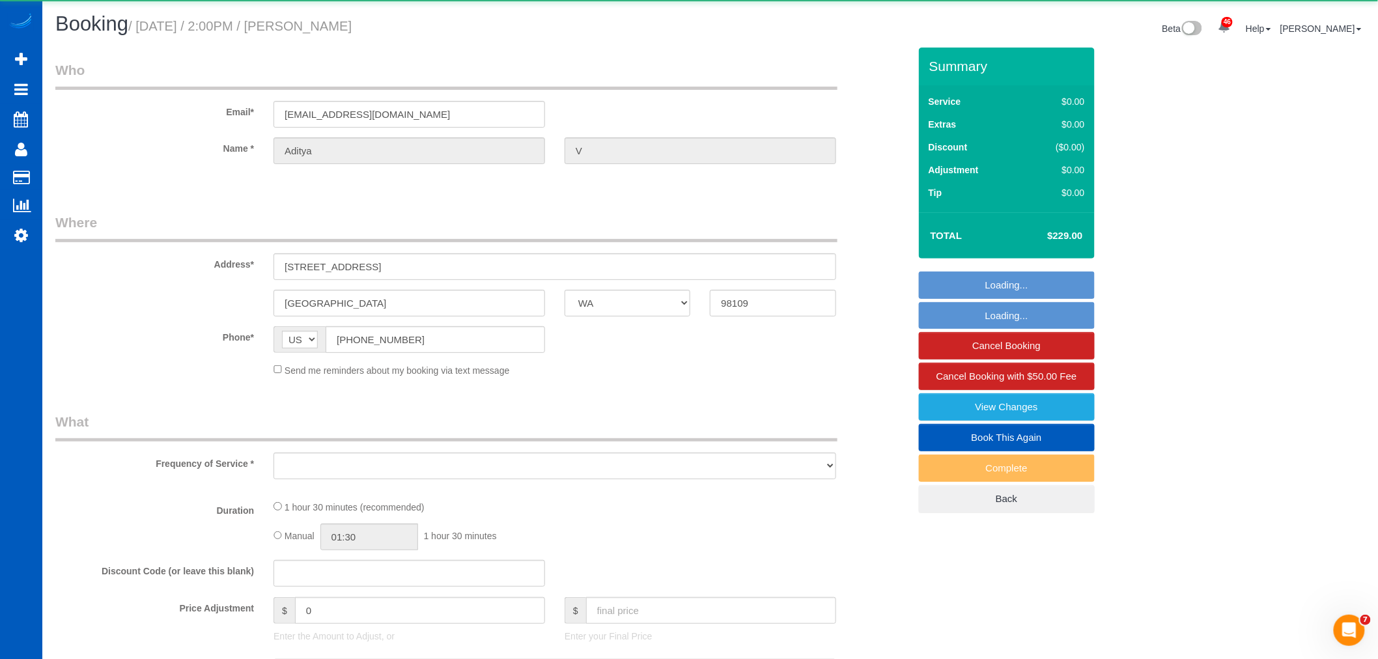
select select "object:5244"
select select "string:fspay-229ceda0-3bdc-449e-a396-05ddd5be8c00"
select select "199"
select select "2"
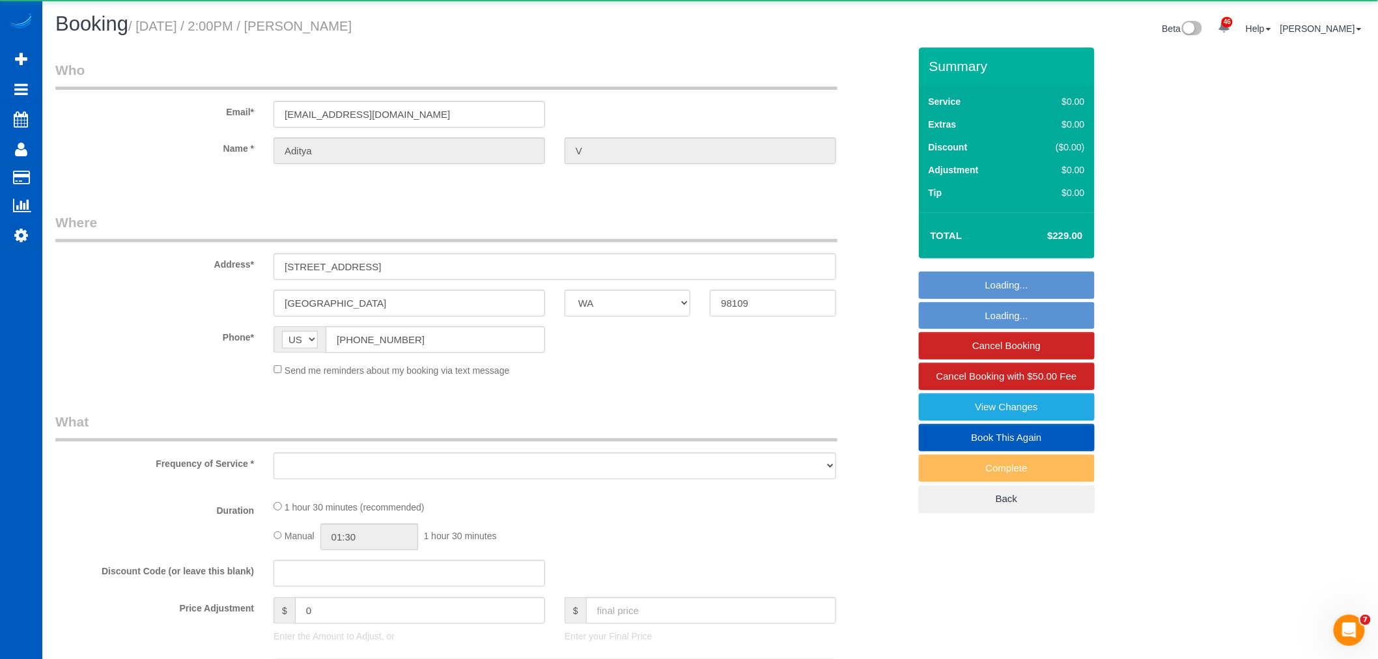
select select "number:8"
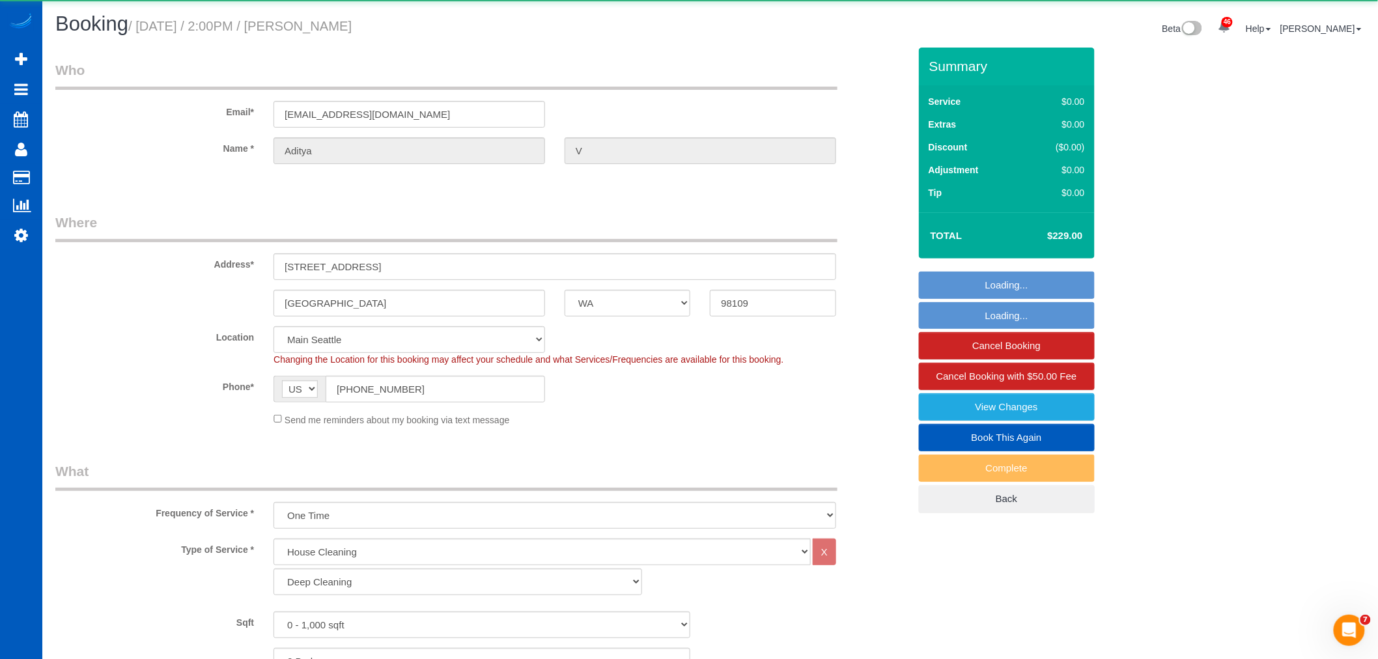
select select "object:5670"
select select "spot6"
select select "2"
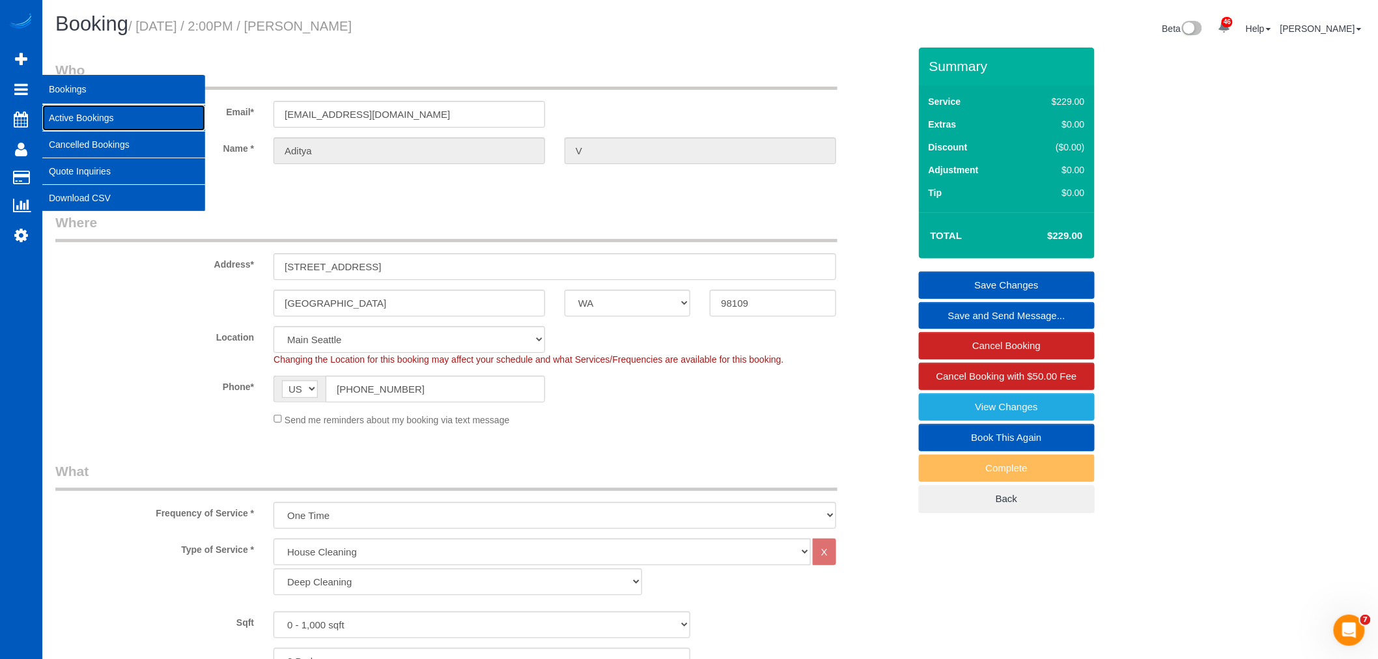
drag, startPoint x: 90, startPoint y: 115, endPoint x: 102, endPoint y: 129, distance: 18.9
click at [89, 115] on link "Active Bookings" at bounding box center [123, 118] width 163 height 26
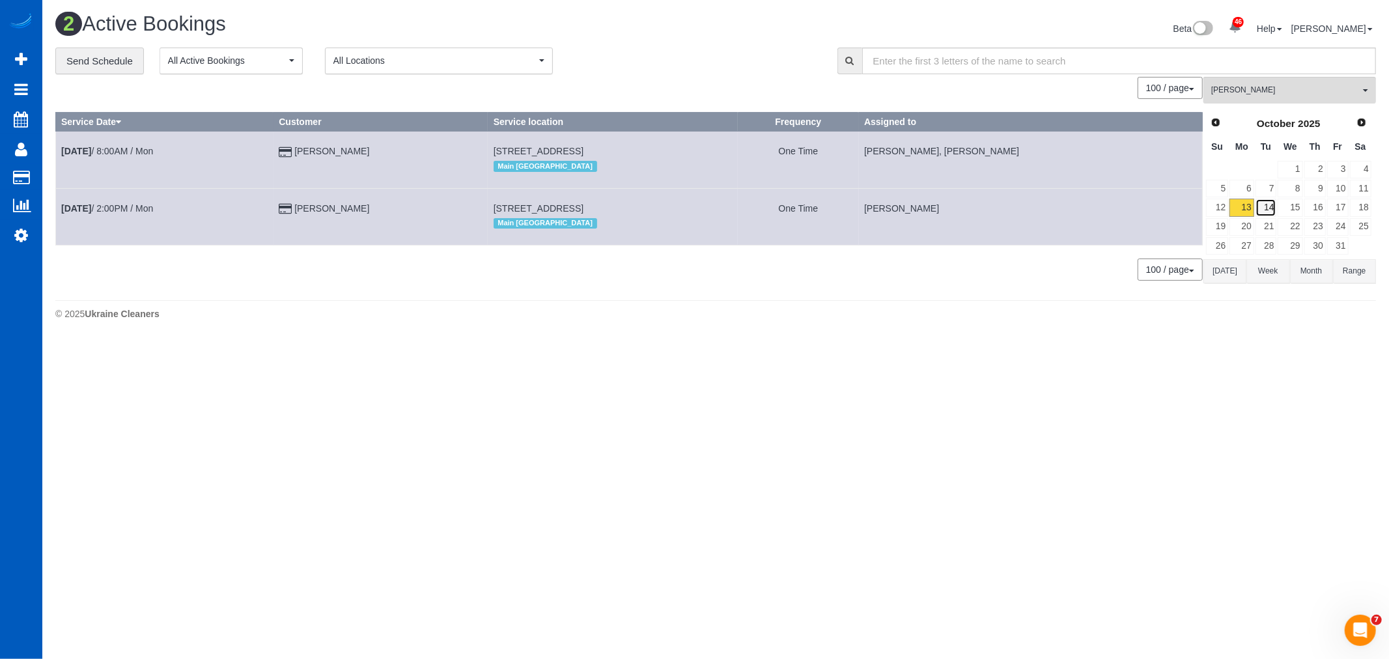
click at [1271, 208] on link "14" at bounding box center [1265, 208] width 21 height 18
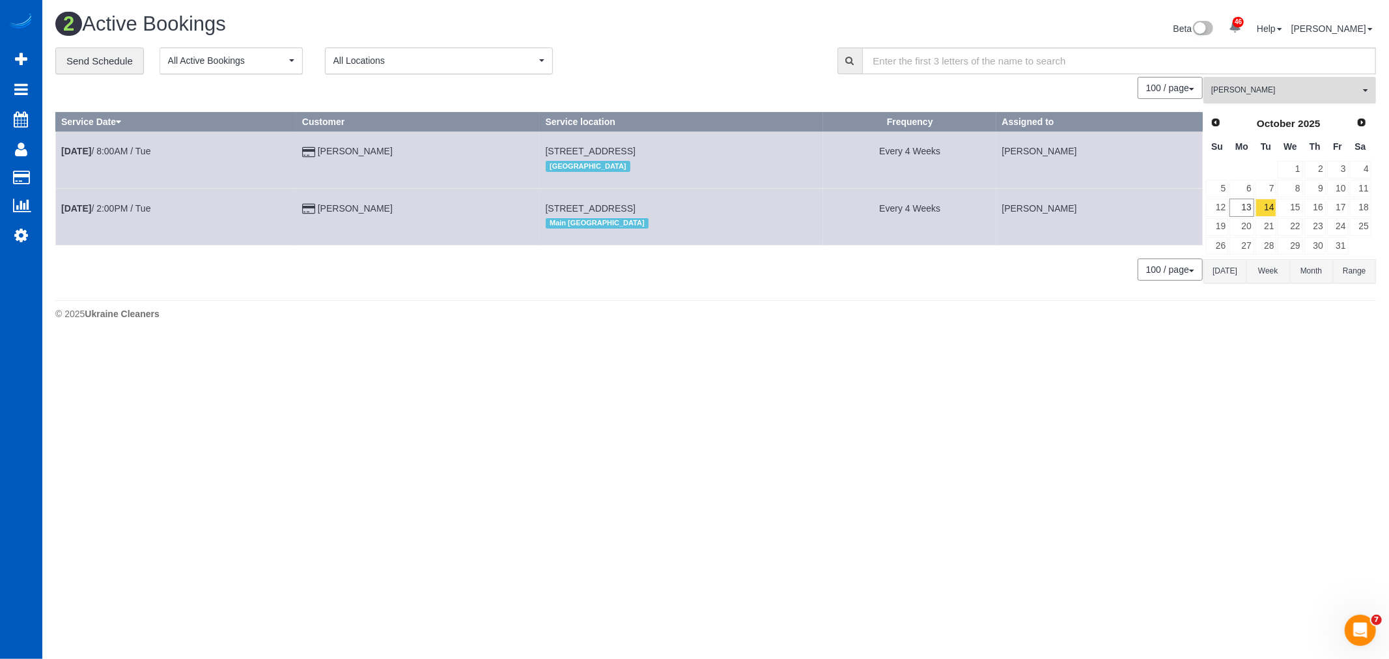
click at [1253, 86] on span "[PERSON_NAME]" at bounding box center [1285, 90] width 148 height 11
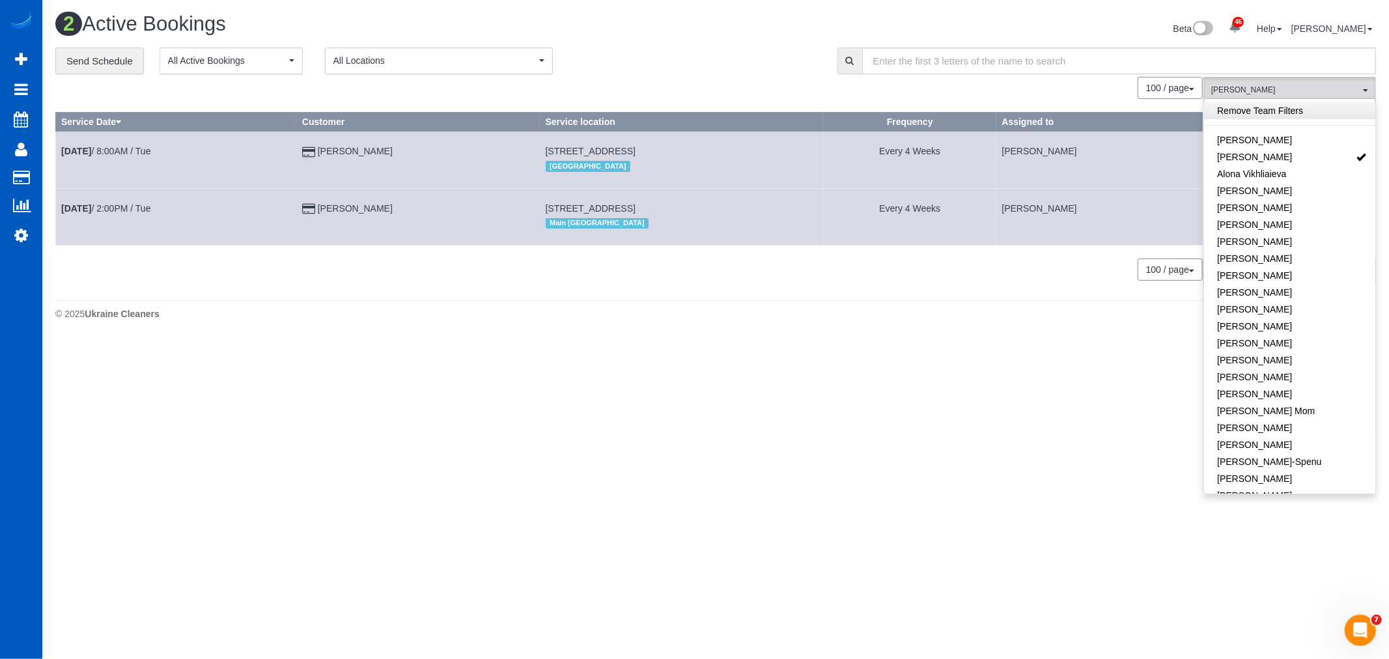
click at [1255, 115] on link "Remove Team Filters" at bounding box center [1289, 110] width 171 height 17
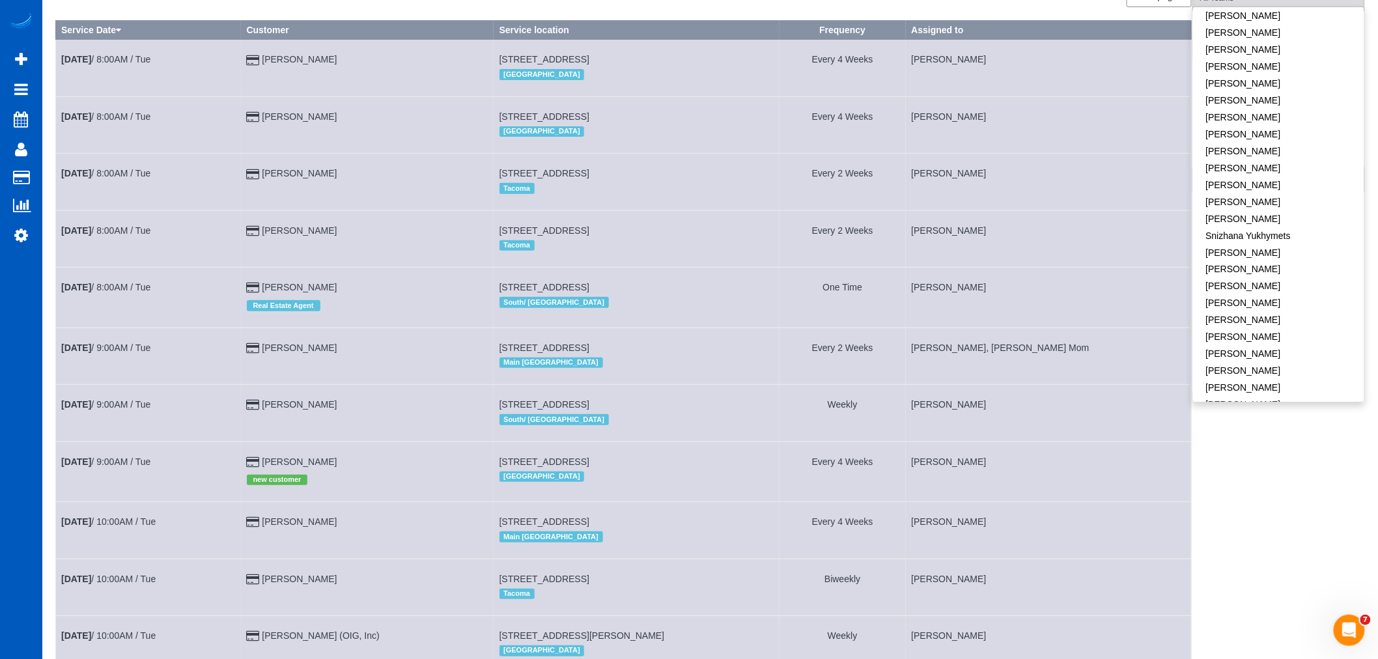
scroll to position [145, 0]
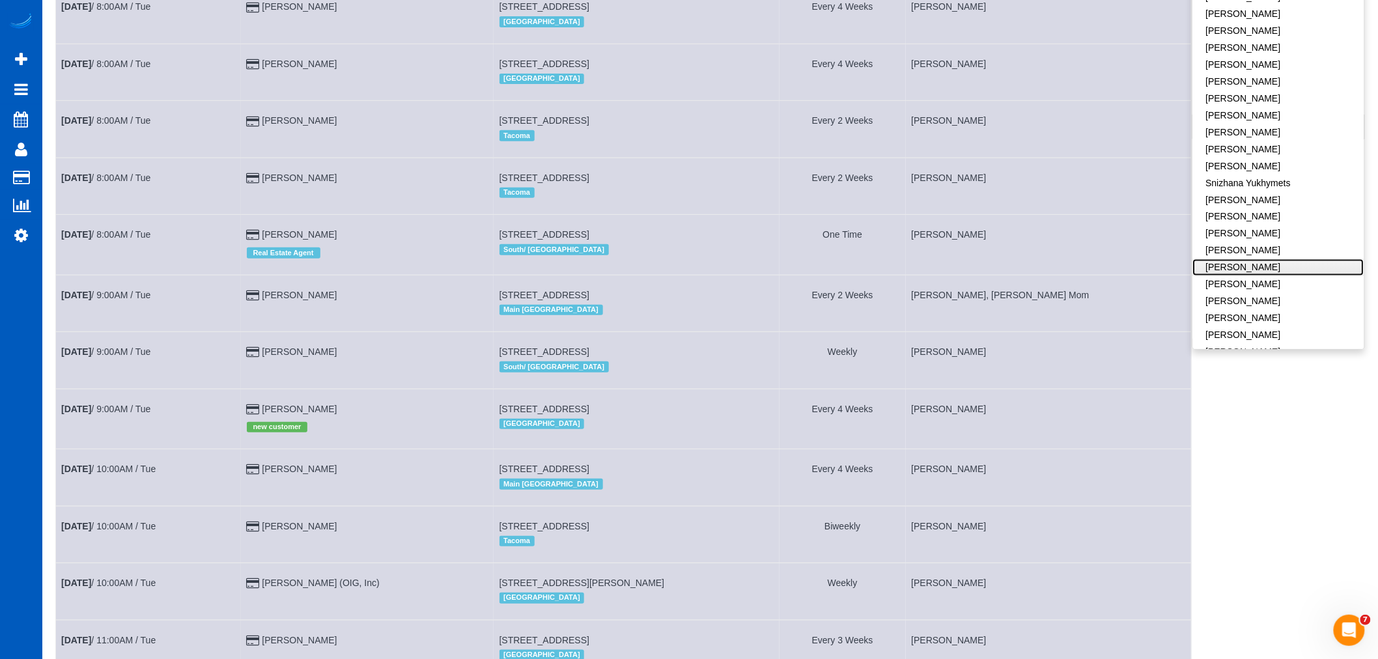
click at [1280, 259] on link "Viktoriia Nazarenko" at bounding box center [1278, 267] width 171 height 17
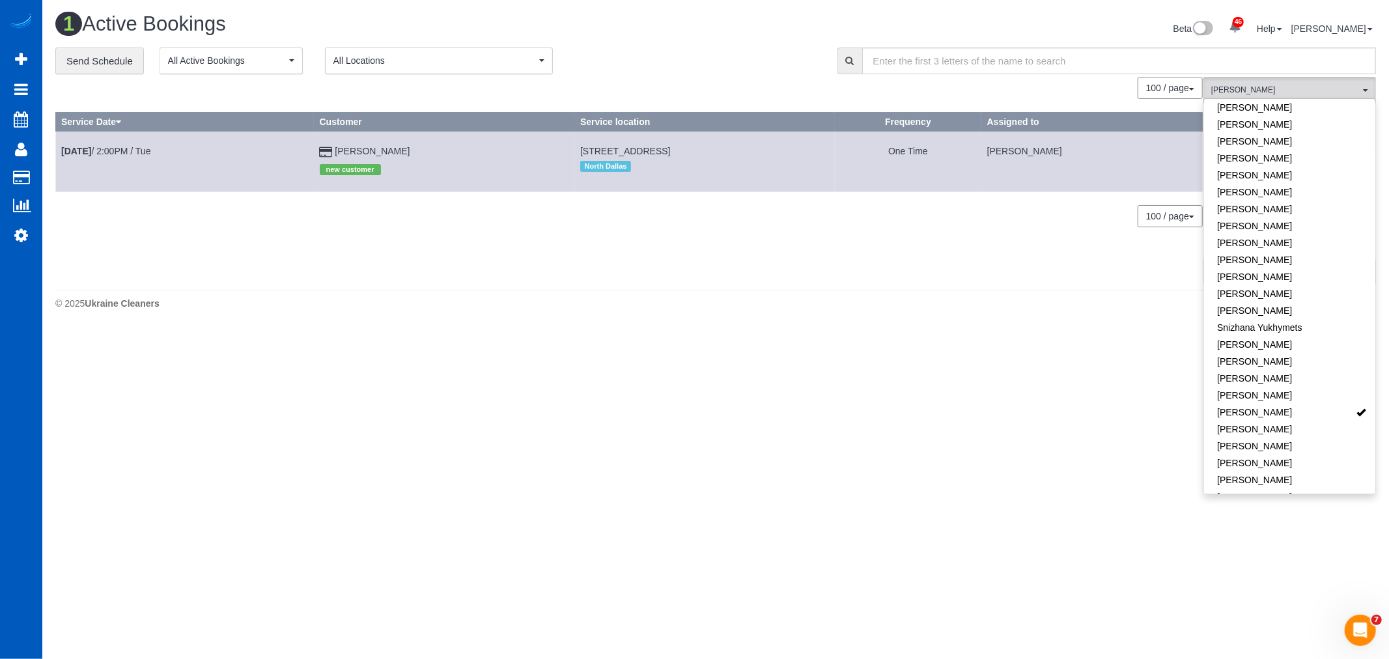
click at [524, 331] on body "46 Beta Your Notifications You have 0 alerts × You have 3 to charge for 10/11/2…" at bounding box center [694, 329] width 1389 height 659
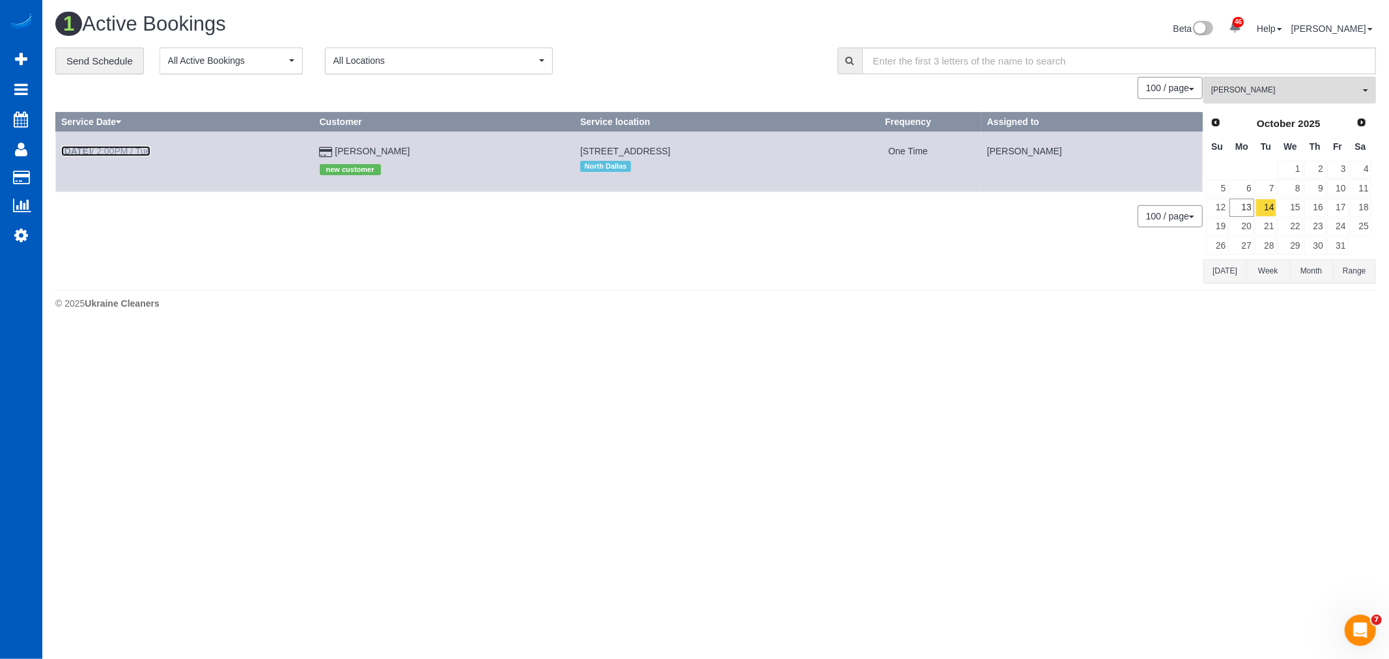
click at [85, 148] on b "Oct 14th" at bounding box center [76, 151] width 30 height 10
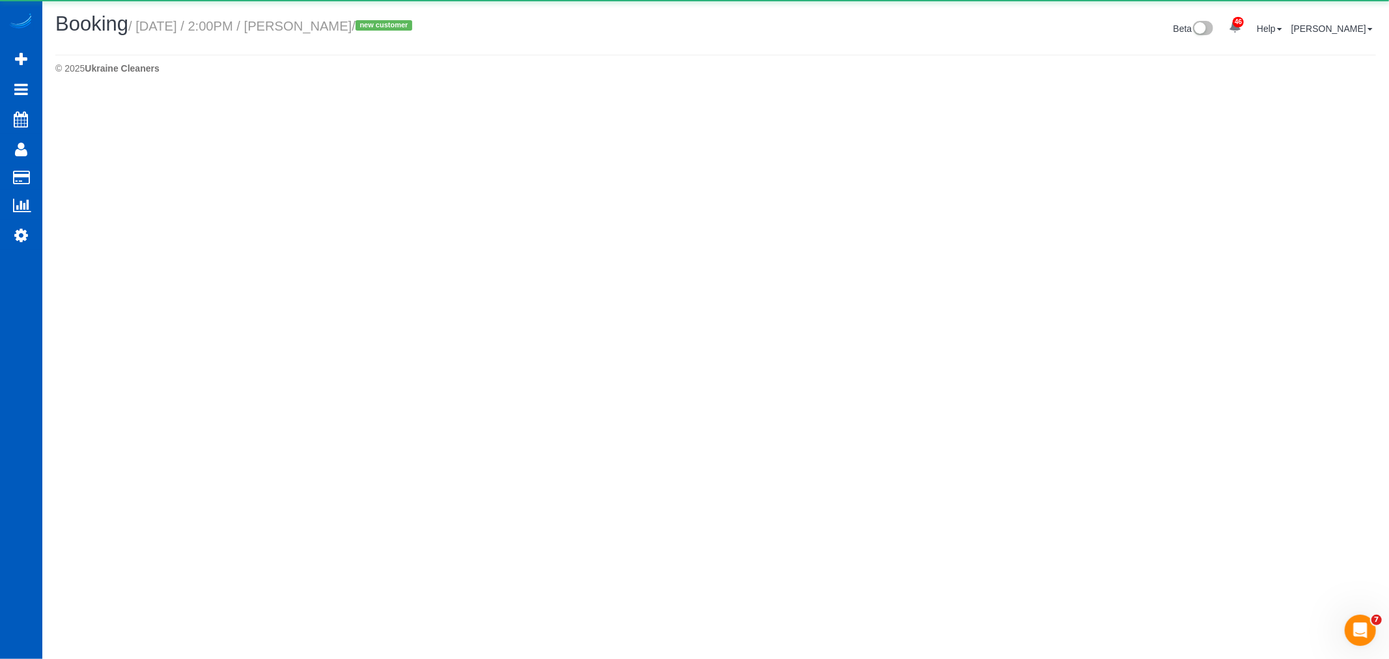
select select "[GEOGRAPHIC_DATA]"
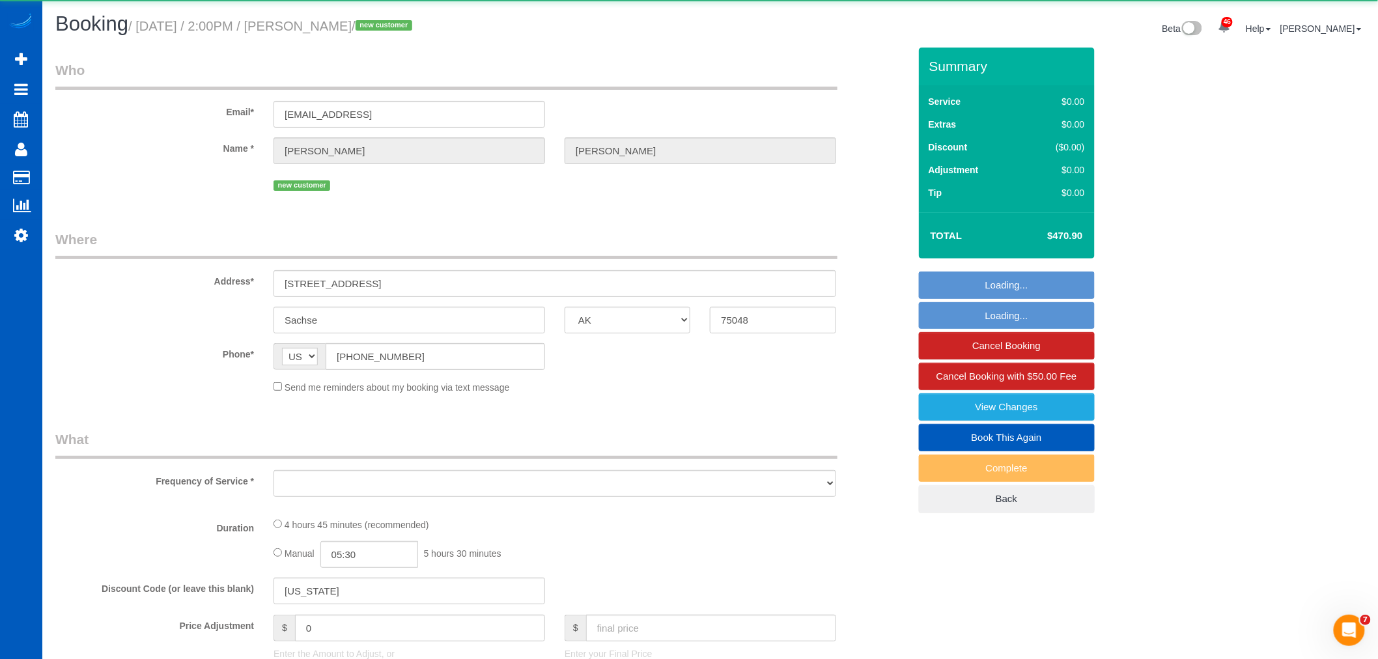
select select "object:7108"
select select "string:fspay-74d47e00-e60d-40c3-a847-a4d4d6b38db5"
select select "199"
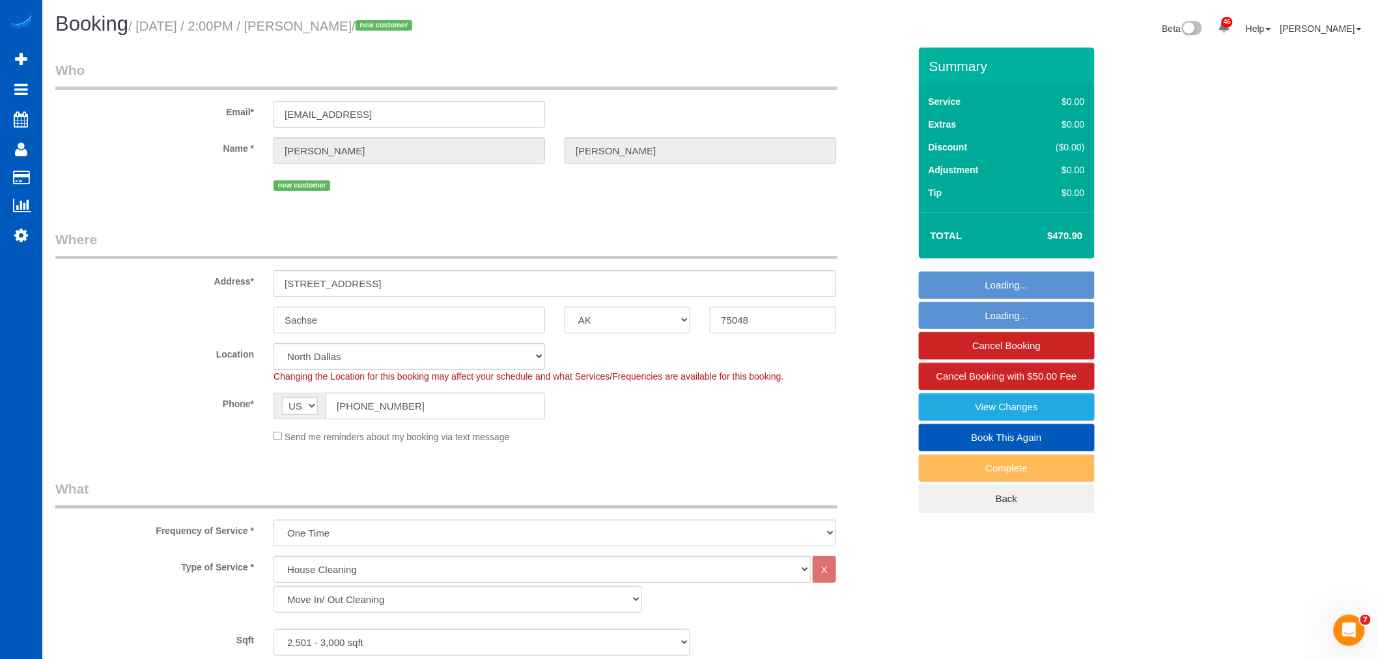
select select "object:7364"
select select "2501"
select select "4"
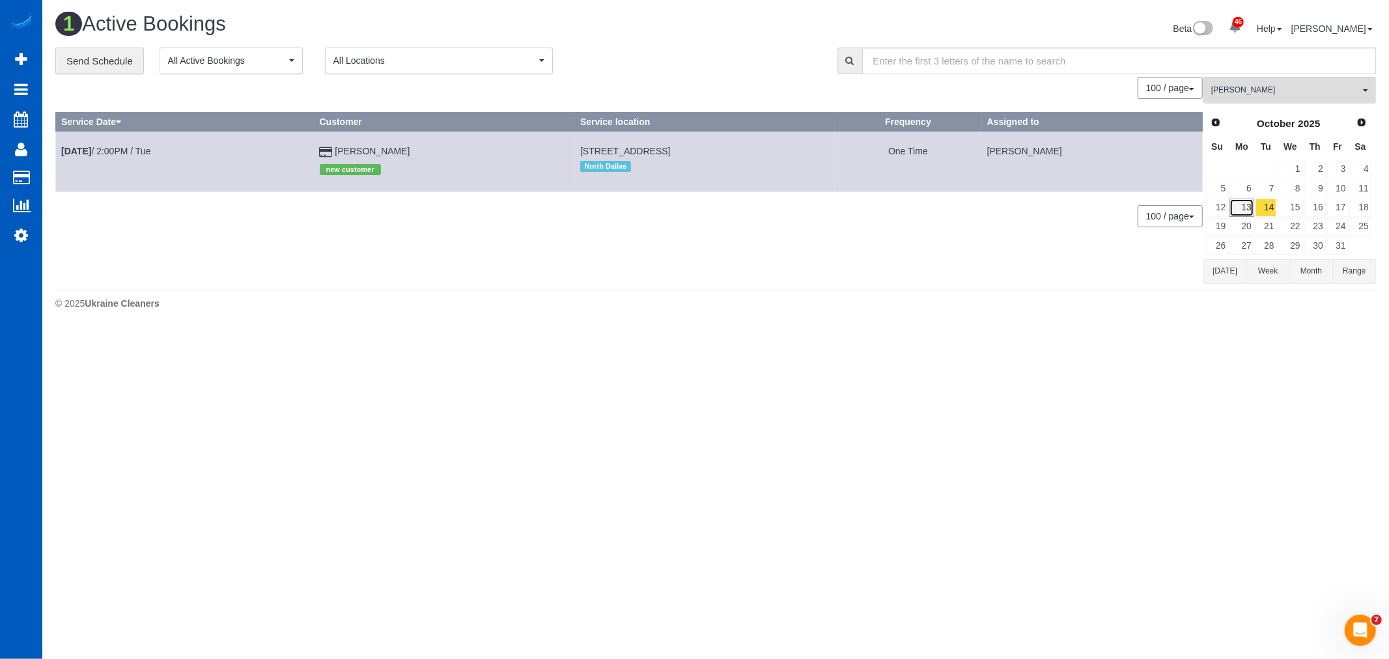
click at [1247, 206] on link "13" at bounding box center [1241, 208] width 24 height 18
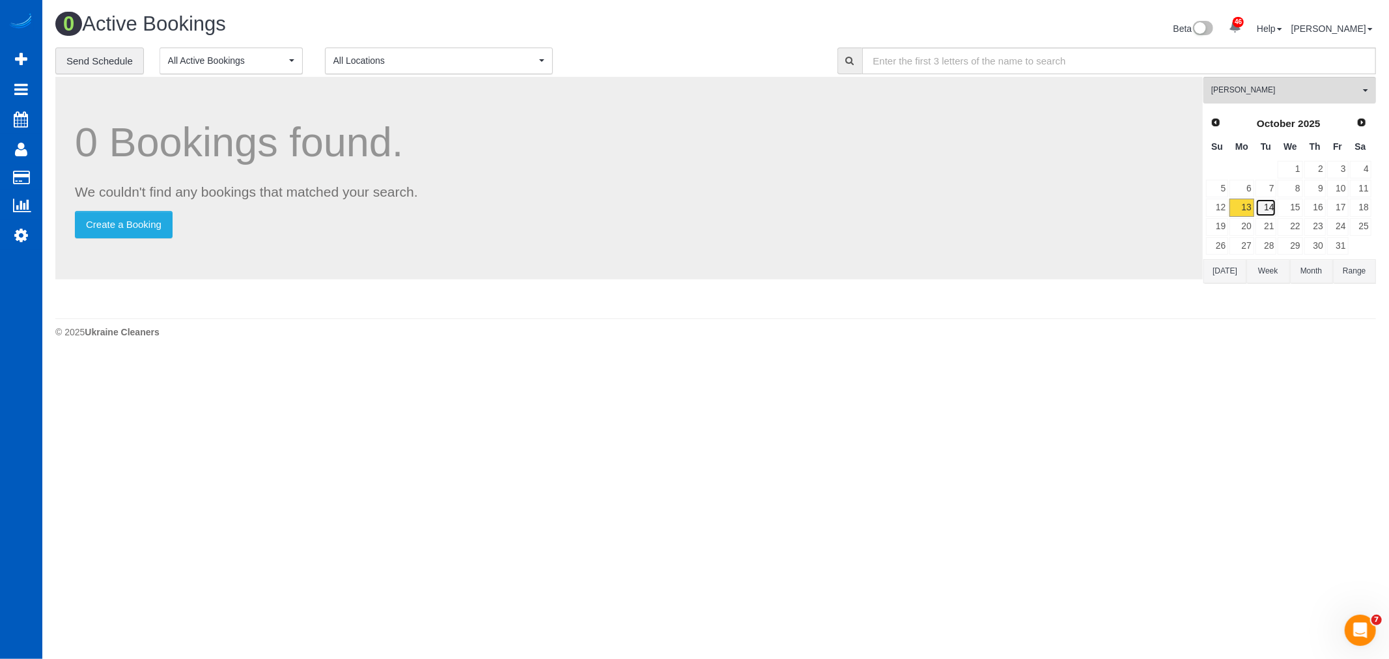
click at [1276, 205] on link "14" at bounding box center [1265, 208] width 21 height 18
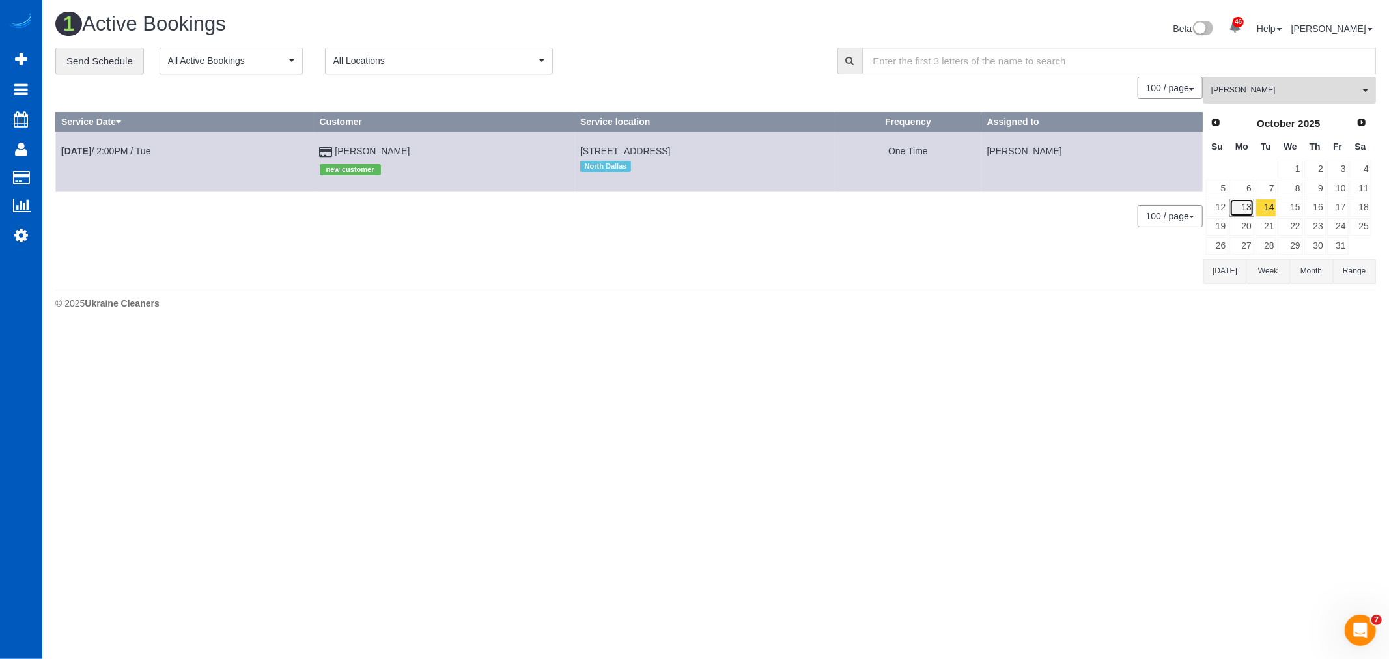
click at [1248, 209] on link "13" at bounding box center [1241, 208] width 24 height 18
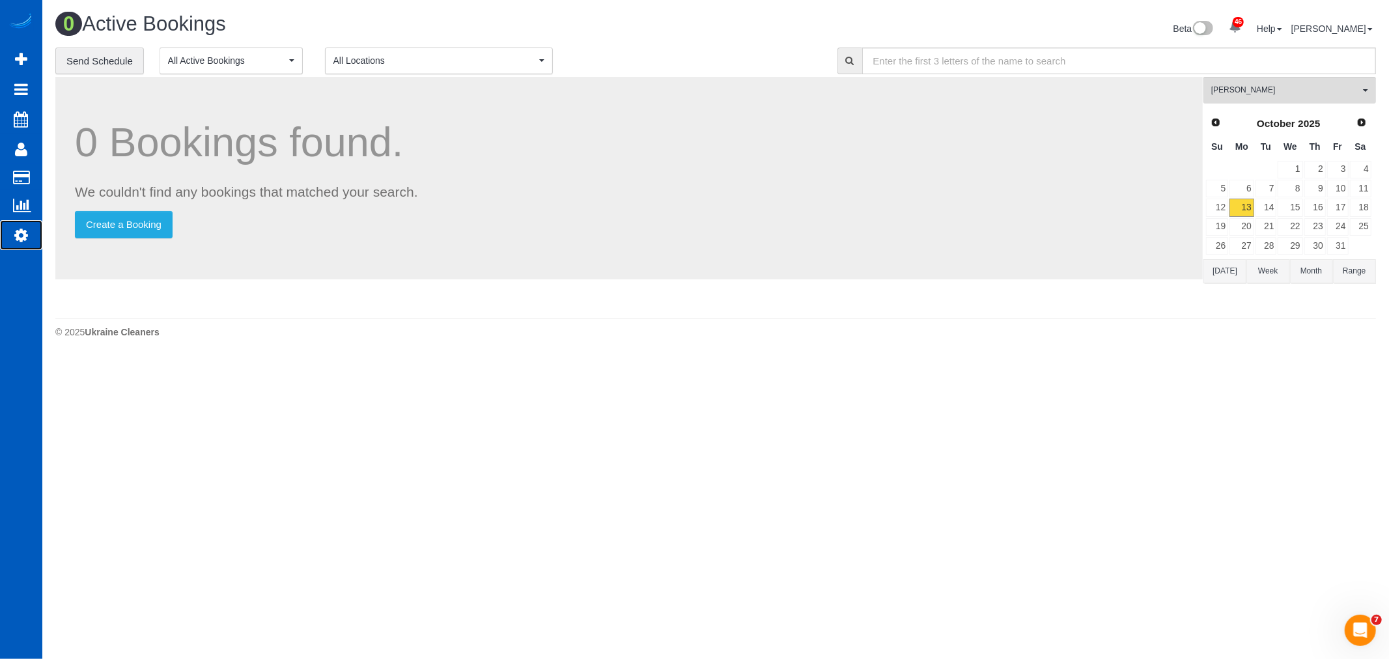
click at [29, 231] on link "Settings" at bounding box center [21, 235] width 42 height 30
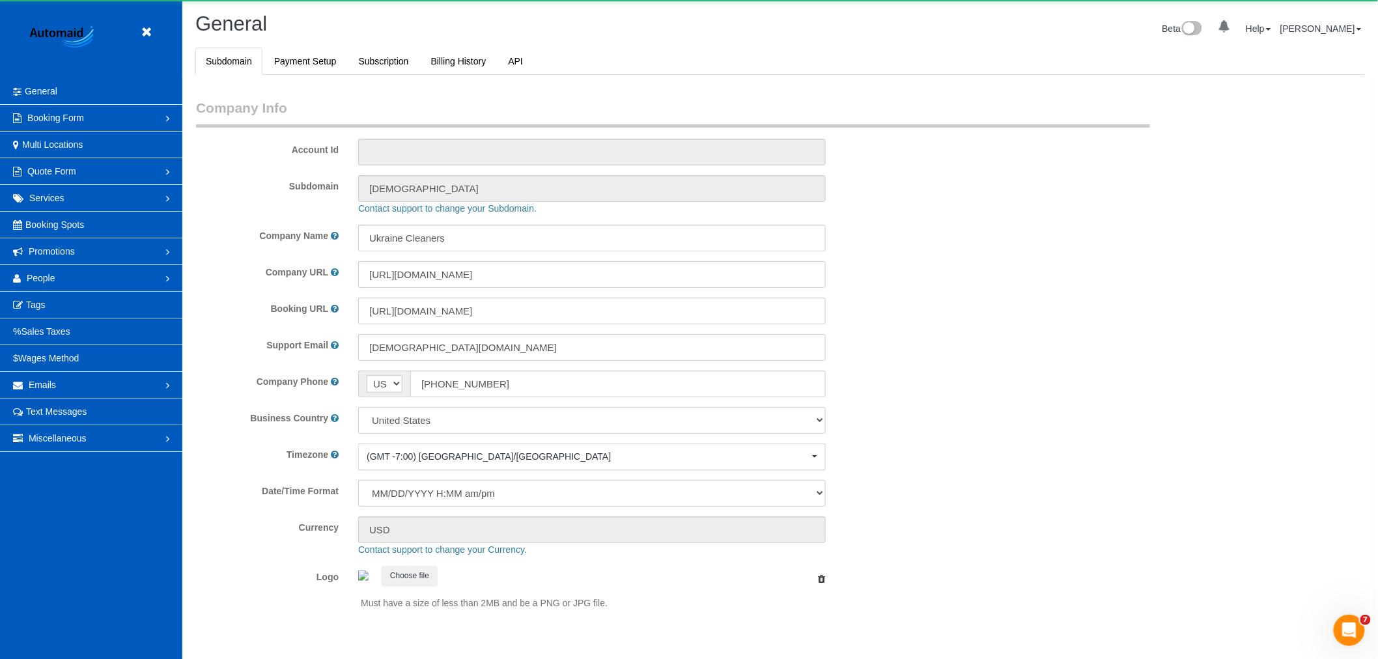
scroll to position [2847, 1378]
select select "1"
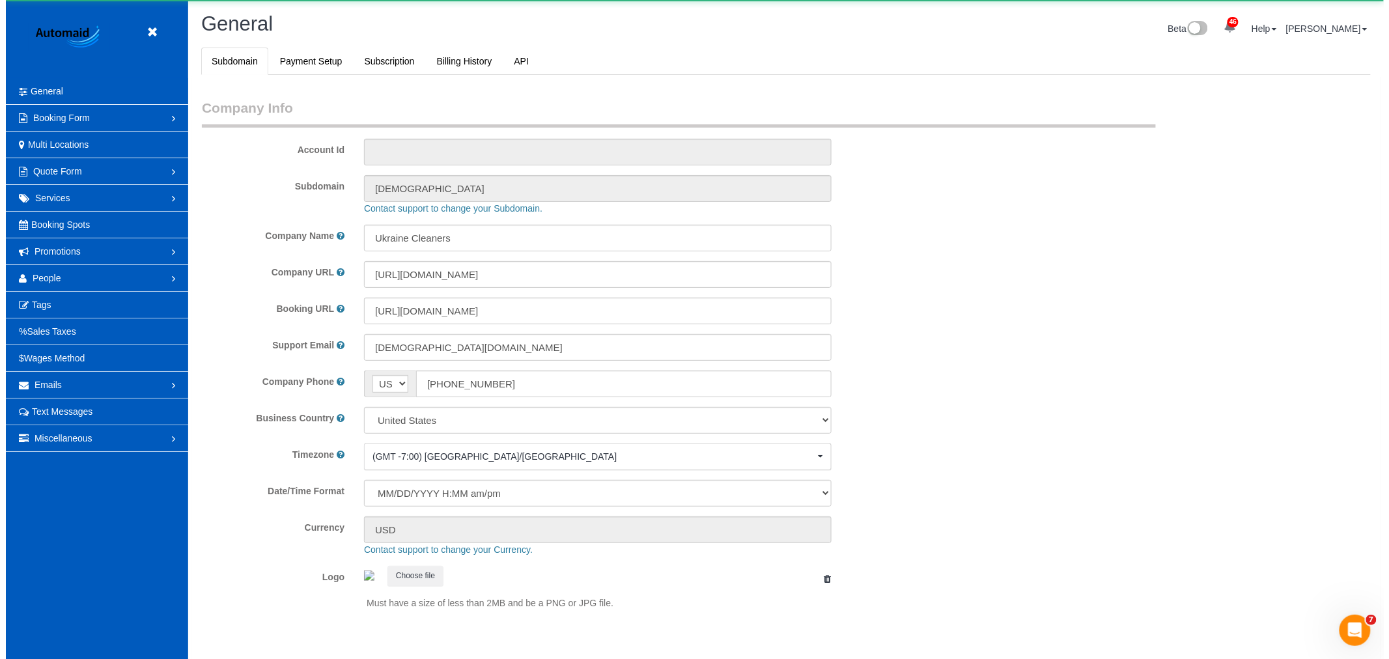
scroll to position [0, 0]
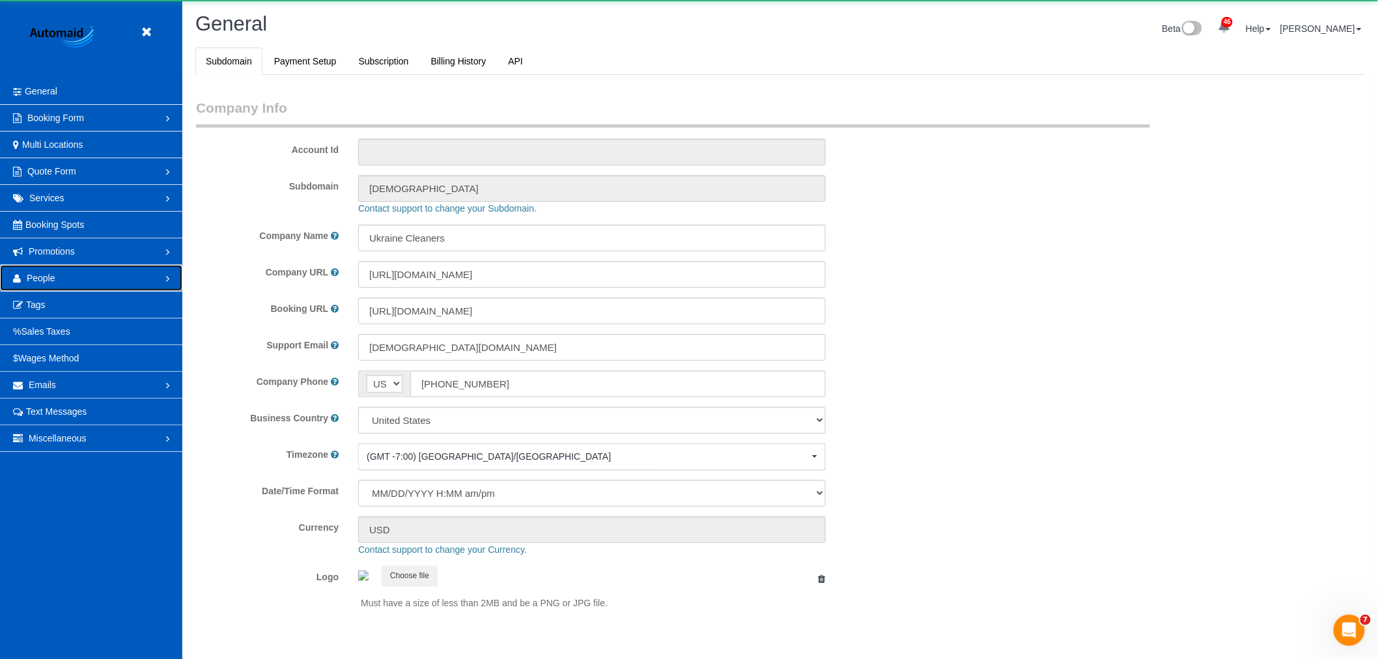
click at [59, 289] on link "People" at bounding box center [91, 278] width 182 height 26
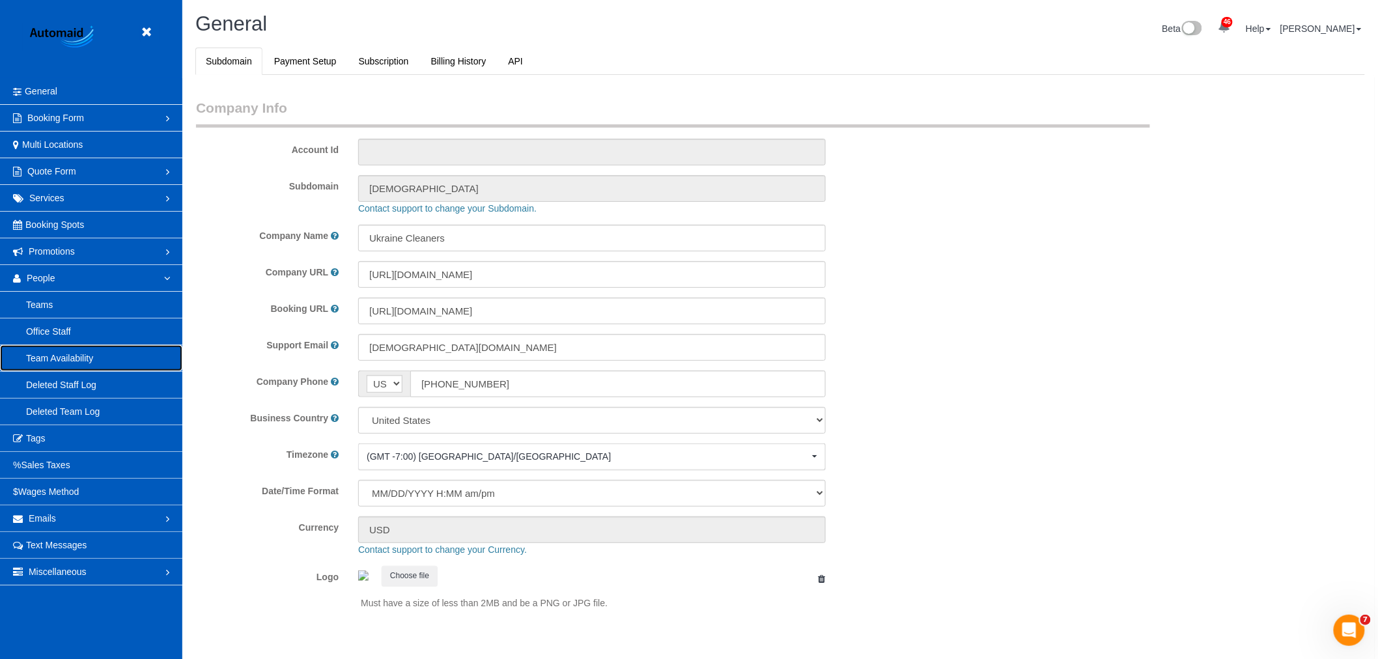
click at [53, 365] on link "Team Availability" at bounding box center [91, 358] width 182 height 26
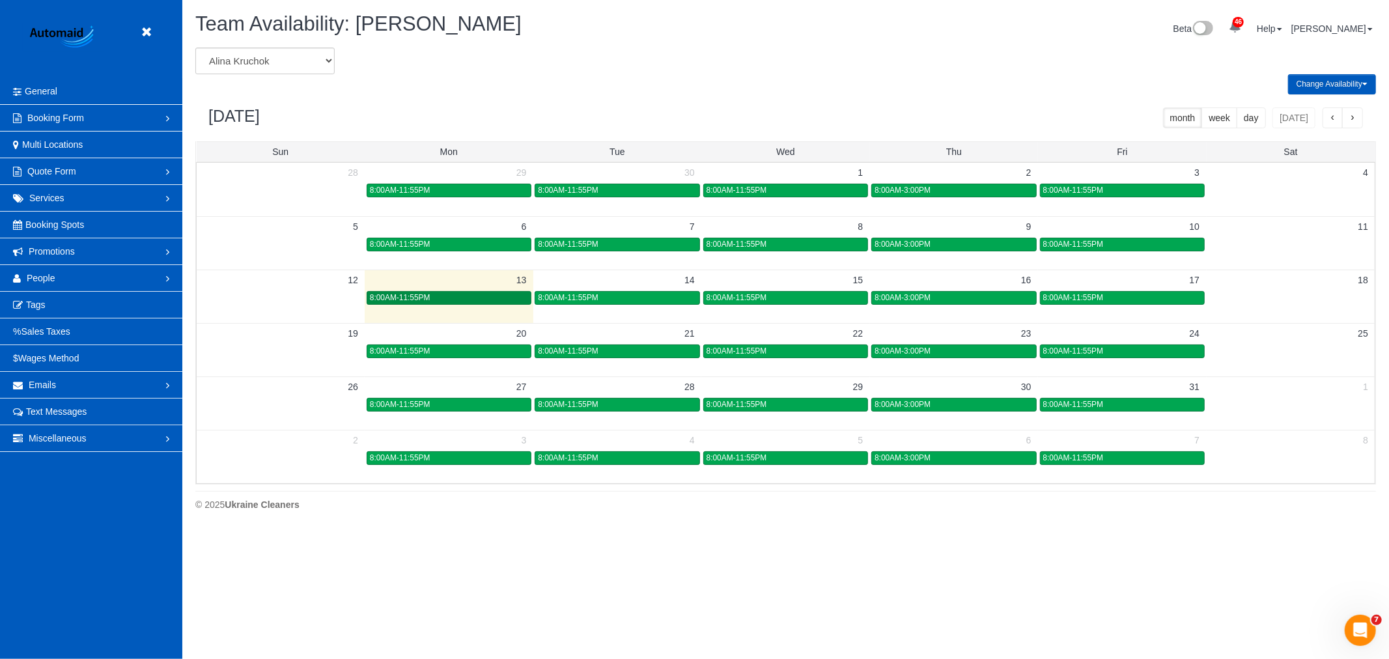
click at [433, 304] on link "8:00AM-11:55PM" at bounding box center [449, 298] width 165 height 14
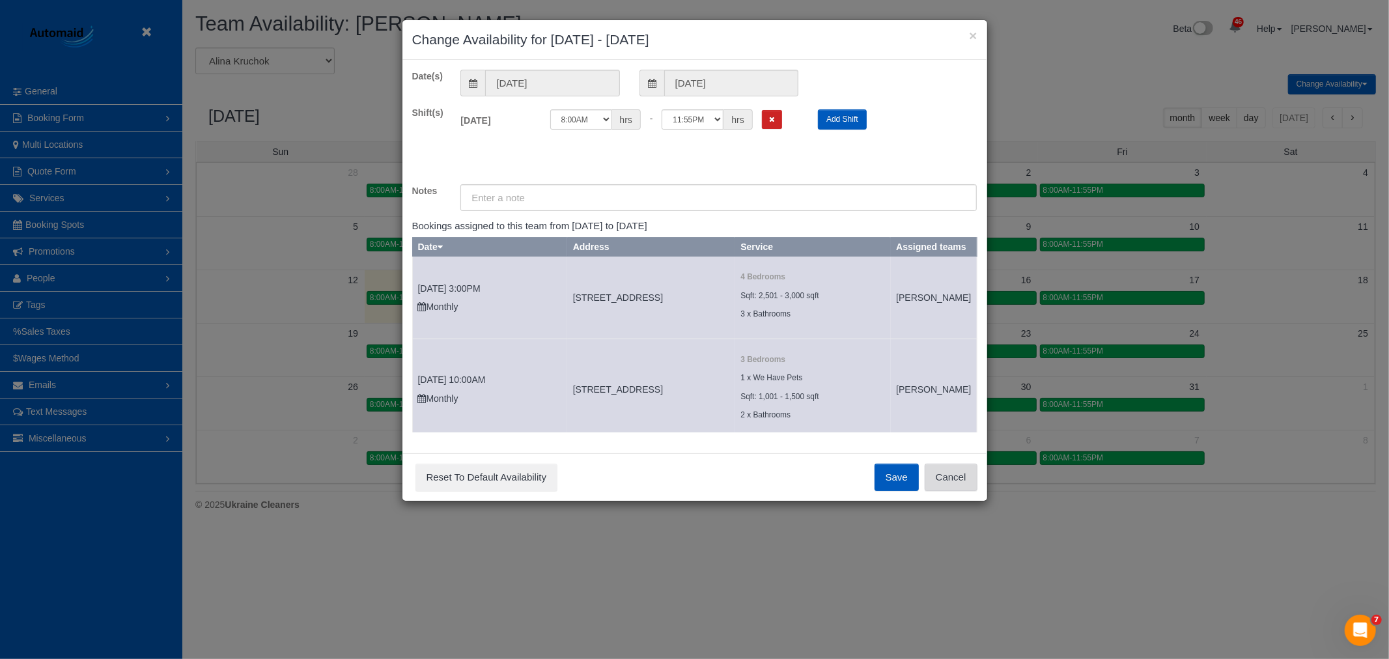
click at [933, 473] on button "Cancel" at bounding box center [951, 477] width 53 height 27
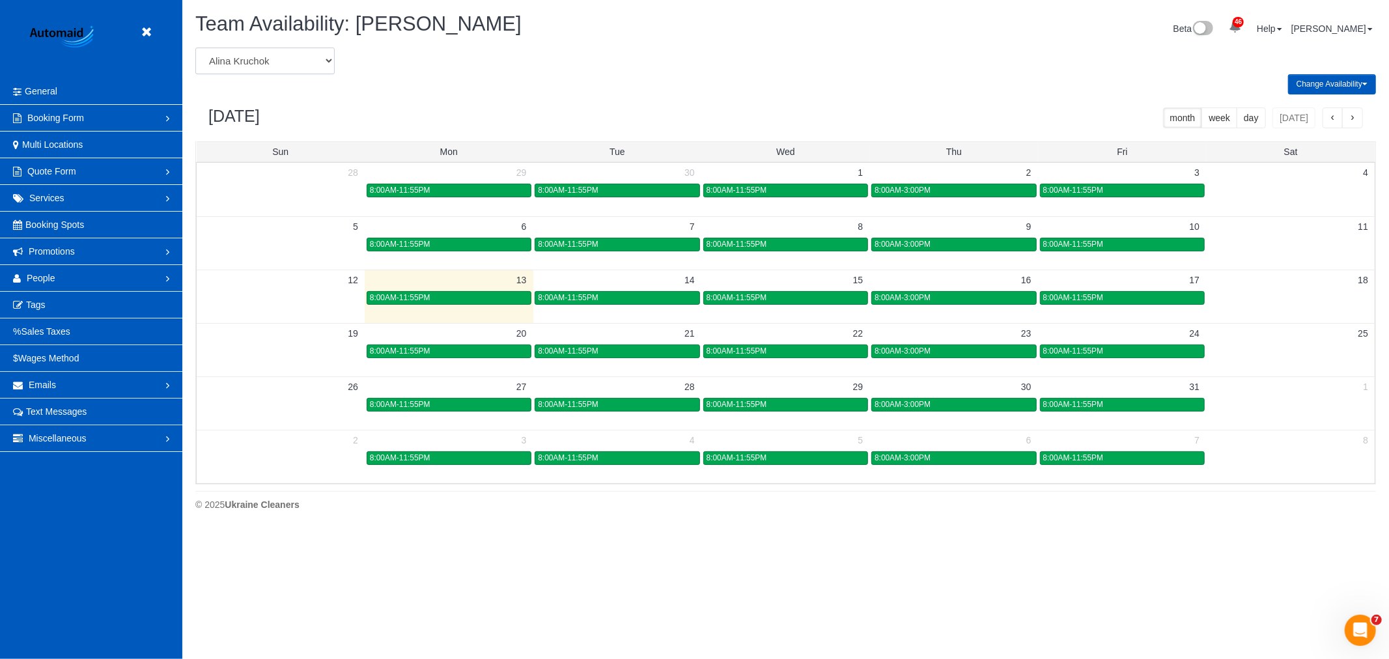
click at [307, 63] on select "Alina Kruchok Alona Tarasiuk Alona Vikhliaieva Anastasiia Demchenko Anastasiia …" at bounding box center [264, 61] width 139 height 27
select select "number:28843"
click at [195, 48] on select "Alina Kruchok Alona Tarasiuk Alona Vikhliaieva Anastasiia Demchenko Anastasiia …" at bounding box center [264, 61] width 139 height 27
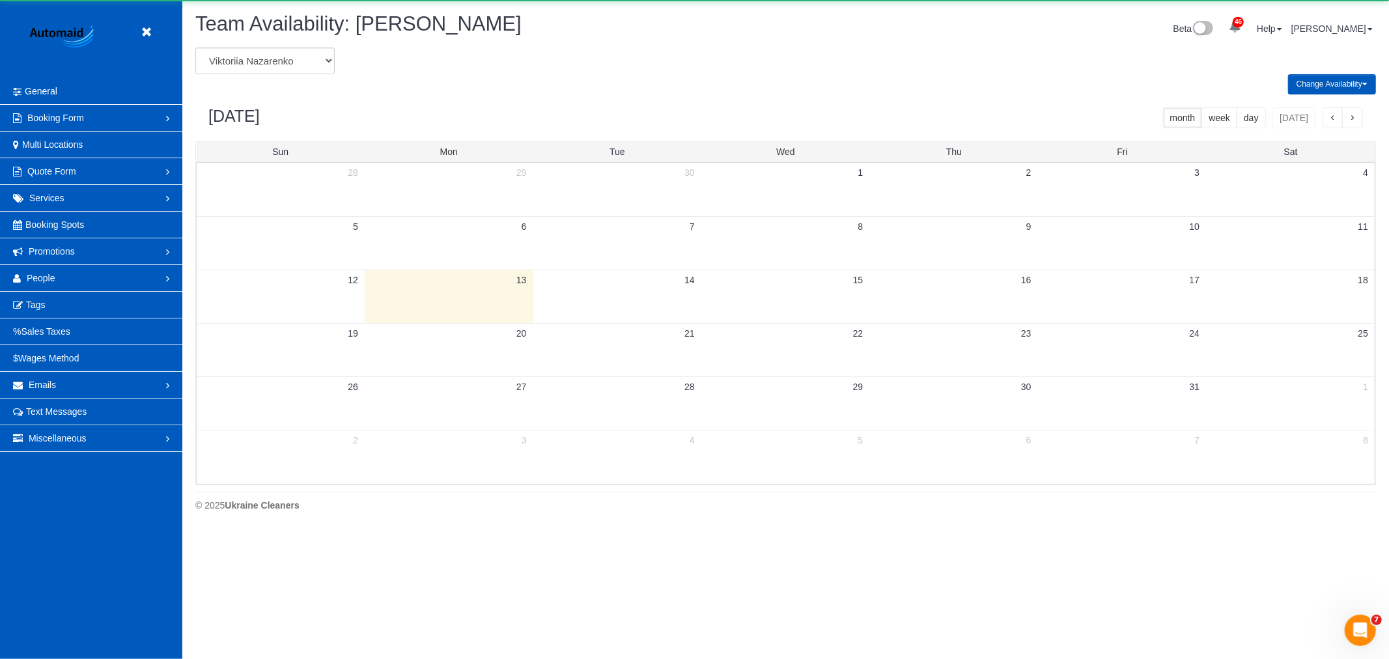
scroll to position [64586, 63728]
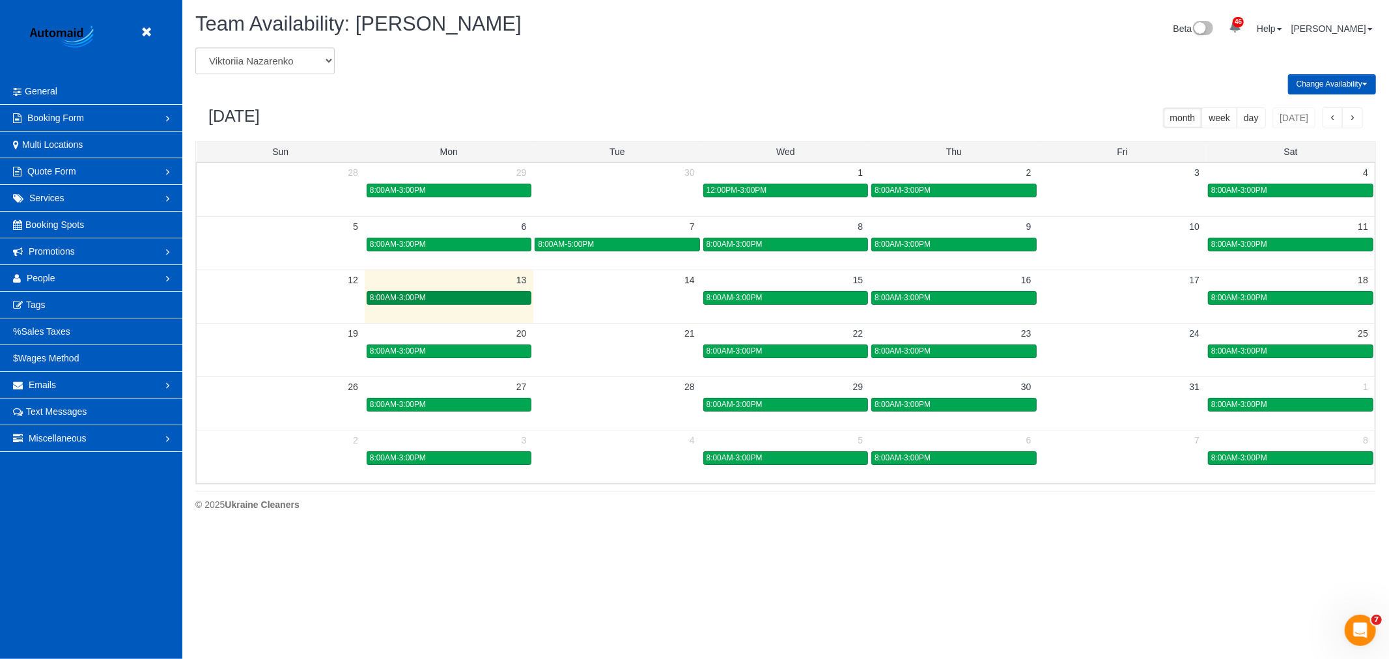
click at [457, 304] on link "8:00AM-3:00PM" at bounding box center [449, 298] width 165 height 14
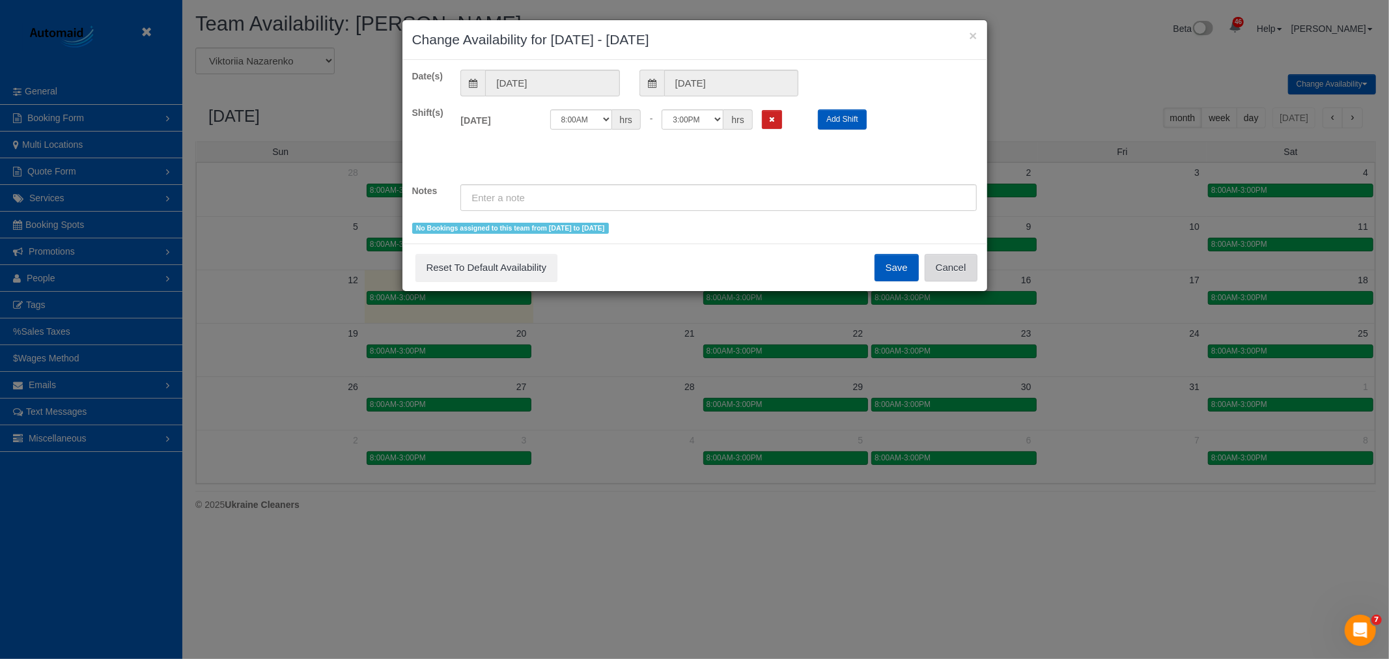
click at [930, 268] on button "Cancel" at bounding box center [951, 267] width 53 height 27
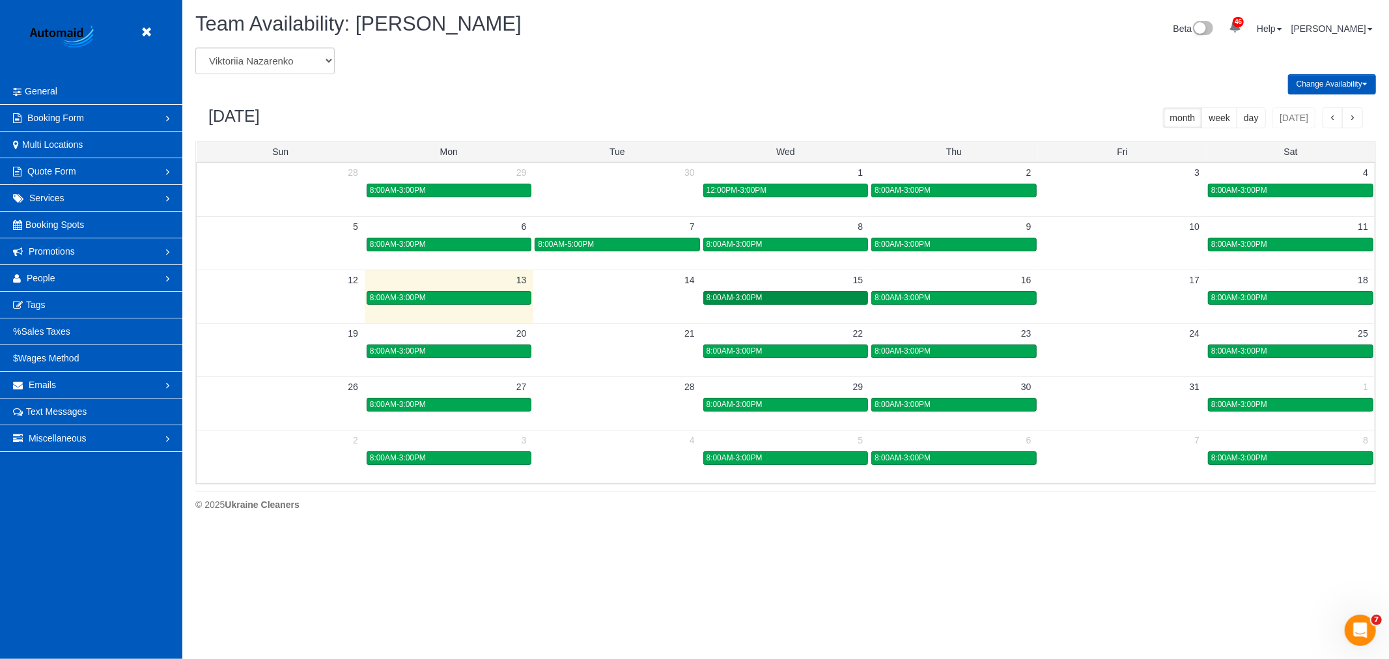
click at [762, 296] on span "8:00AM-3:00PM" at bounding box center [735, 297] width 56 height 9
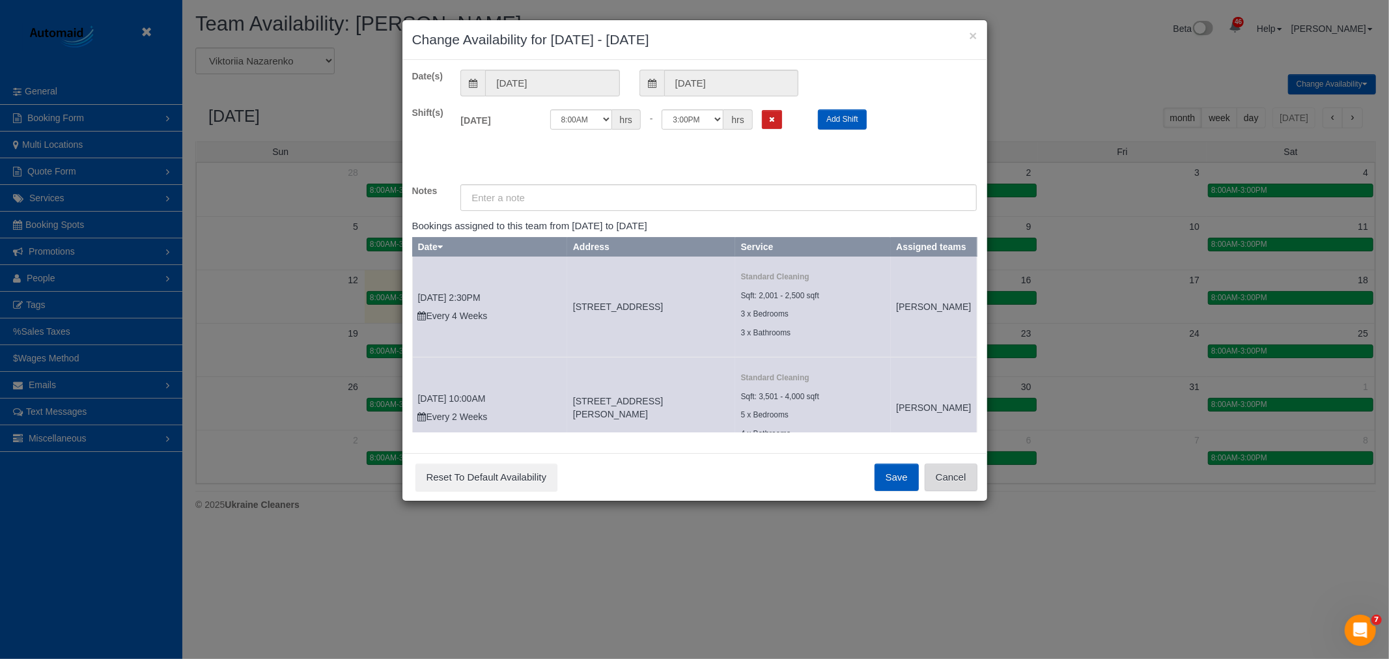
click at [938, 474] on button "Cancel" at bounding box center [951, 477] width 53 height 27
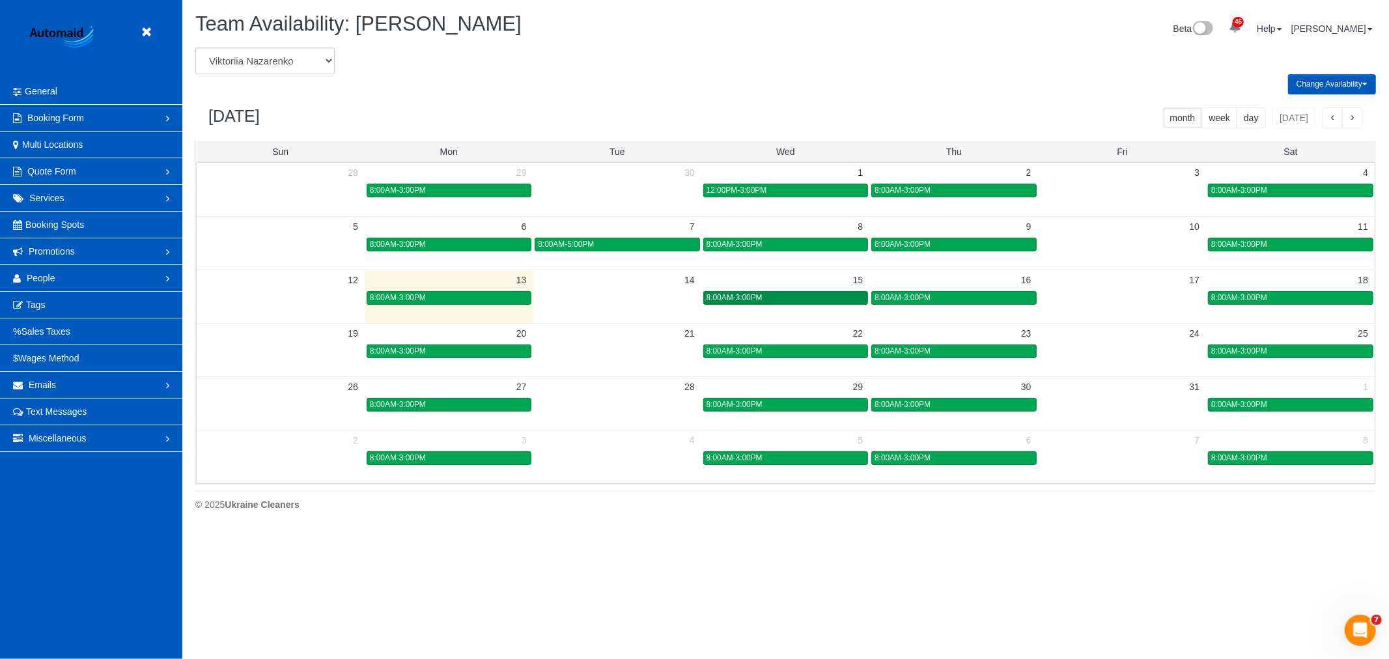
click at [783, 298] on div "8:00AM-3:00PM" at bounding box center [786, 298] width 158 height 10
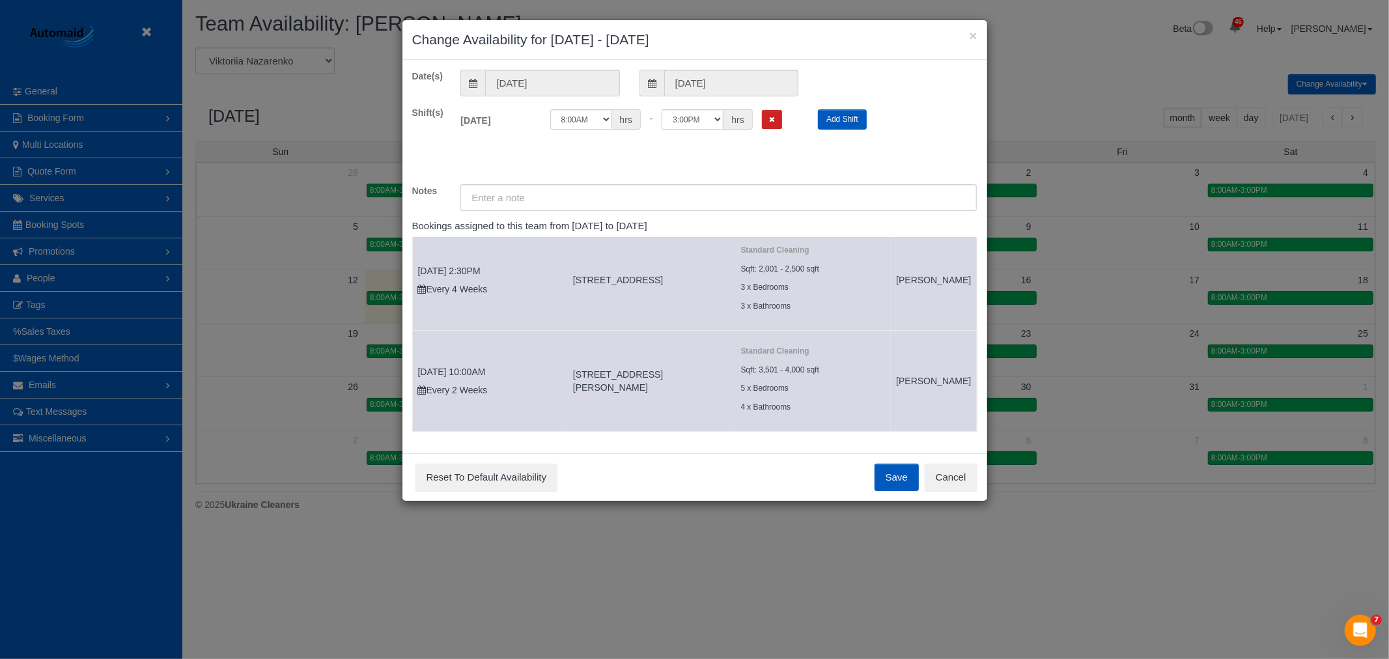
scroll to position [49, 0]
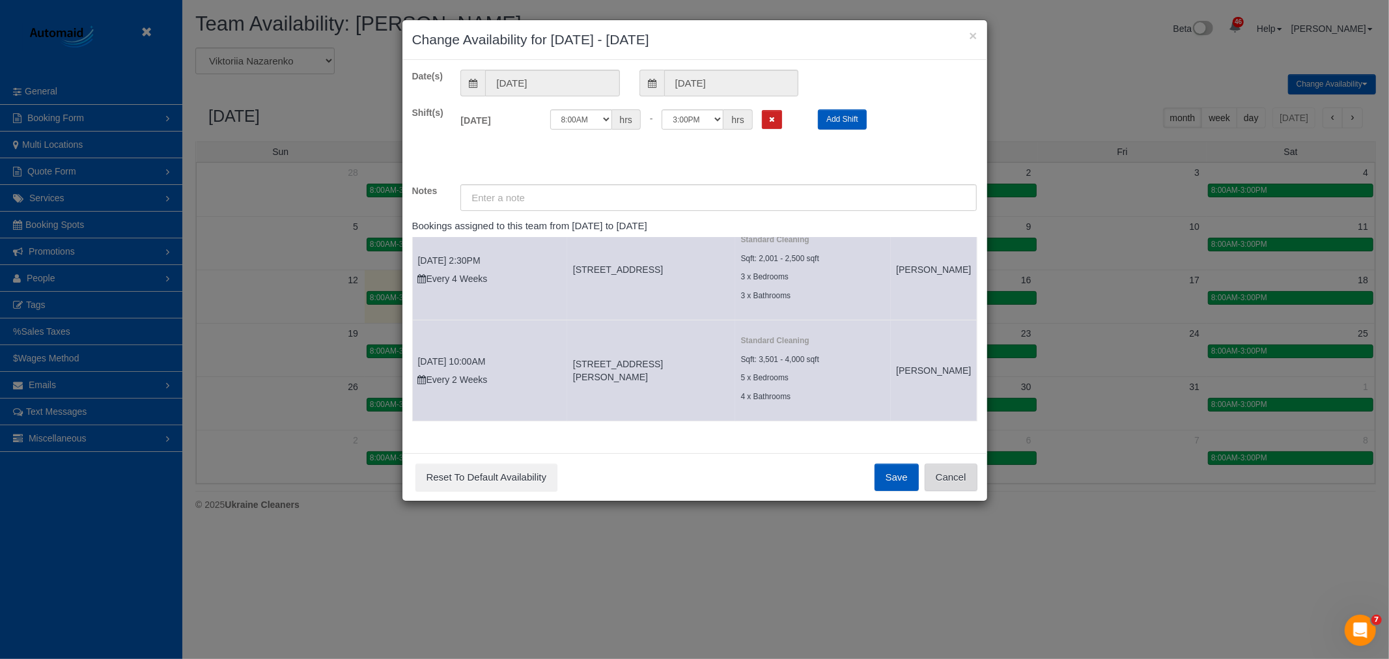
click at [968, 486] on button "Cancel" at bounding box center [951, 477] width 53 height 27
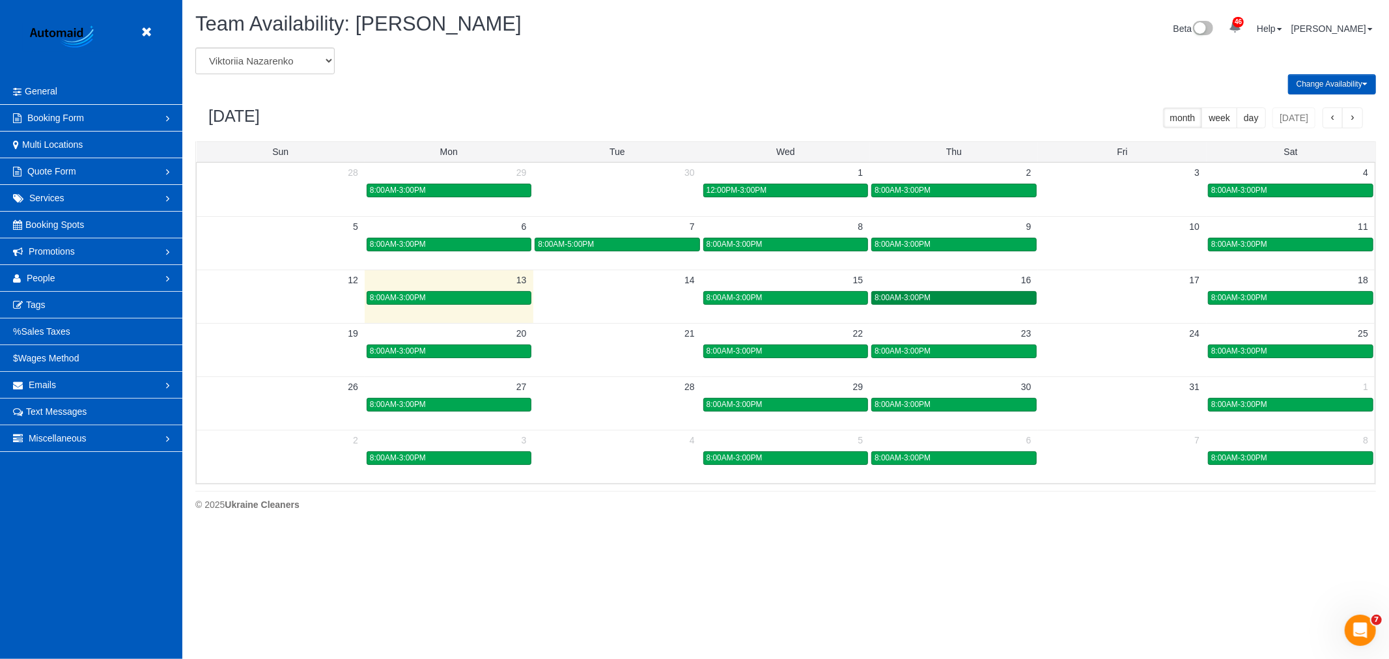
click at [942, 302] on div "8:00AM-3:00PM" at bounding box center [954, 298] width 158 height 10
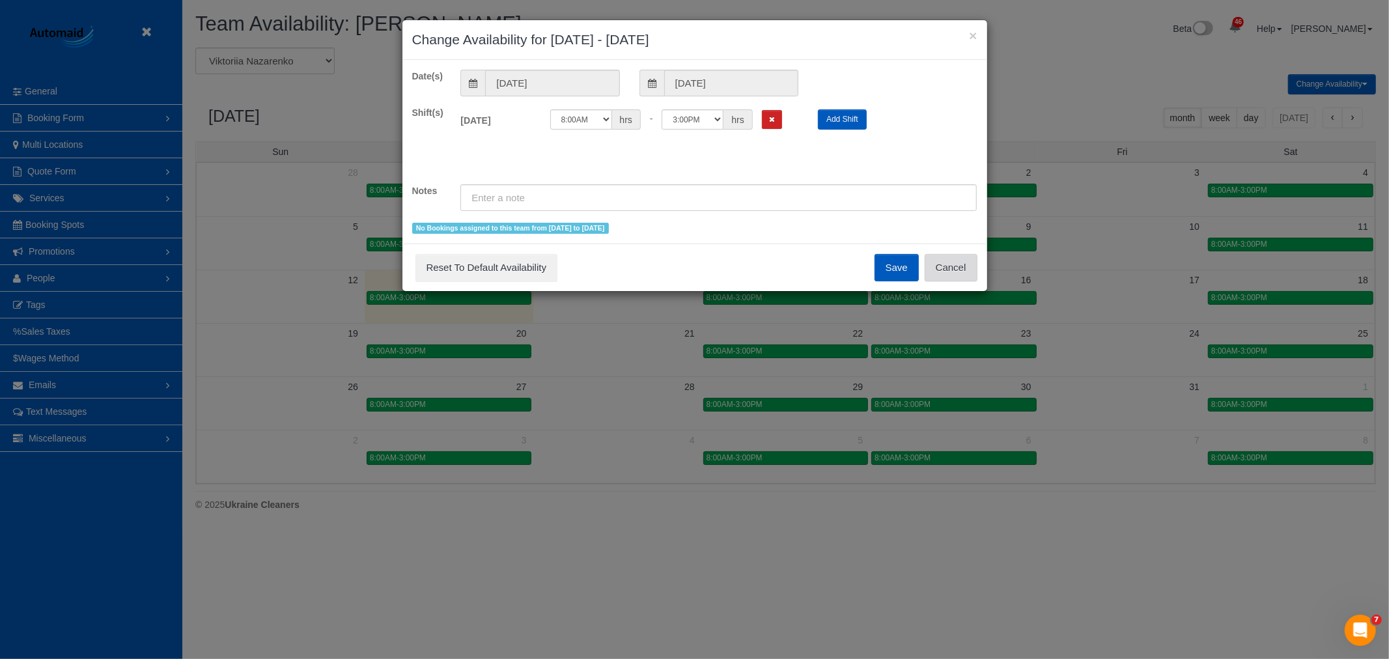
click at [953, 276] on button "Cancel" at bounding box center [951, 267] width 53 height 27
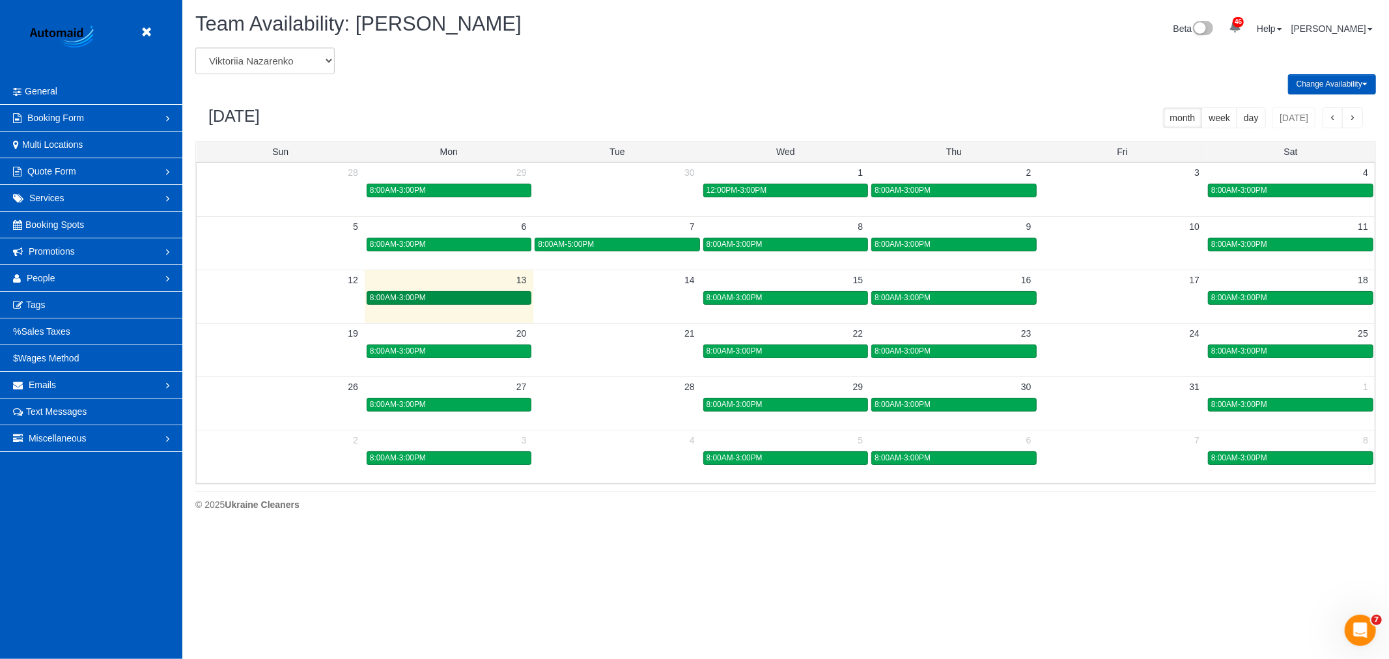
click at [473, 303] on div "8:00AM-3:00PM" at bounding box center [449, 298] width 158 height 10
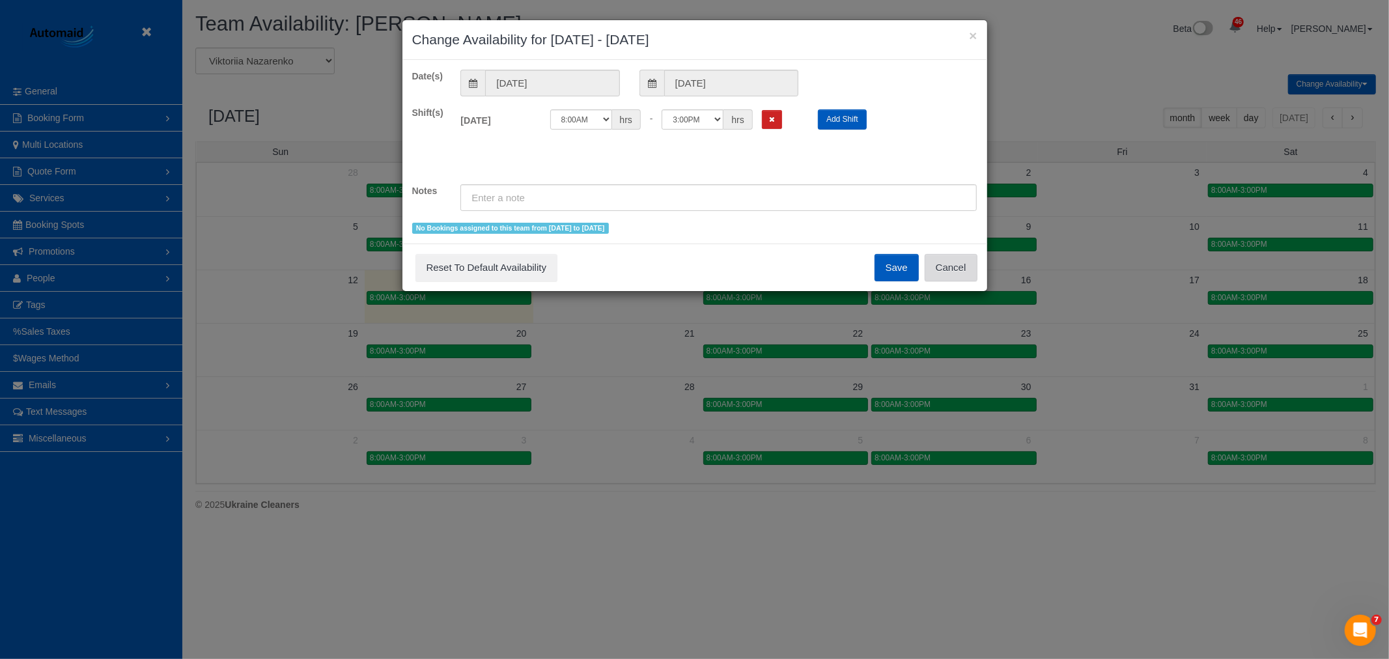
drag, startPoint x: 956, startPoint y: 272, endPoint x: 944, endPoint y: 270, distance: 11.9
click at [955, 272] on button "Cancel" at bounding box center [951, 267] width 53 height 27
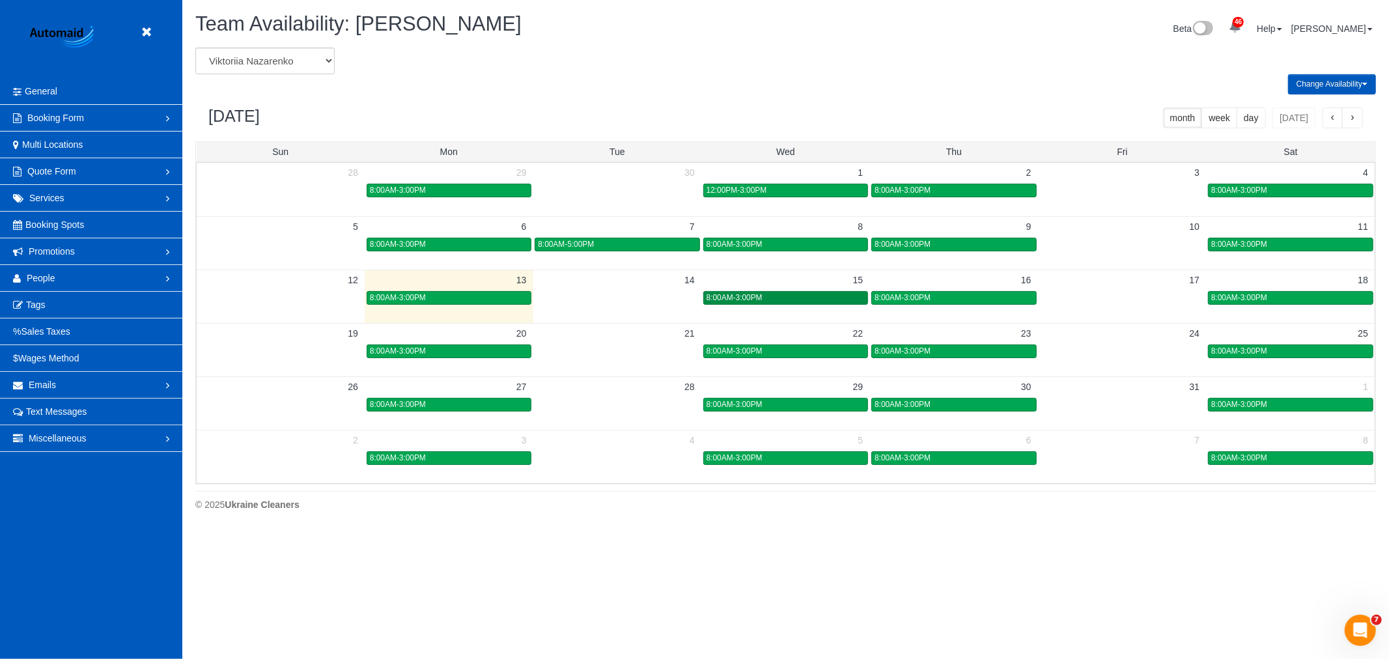
click at [819, 301] on div "8:00AM-3:00PM" at bounding box center [786, 298] width 158 height 10
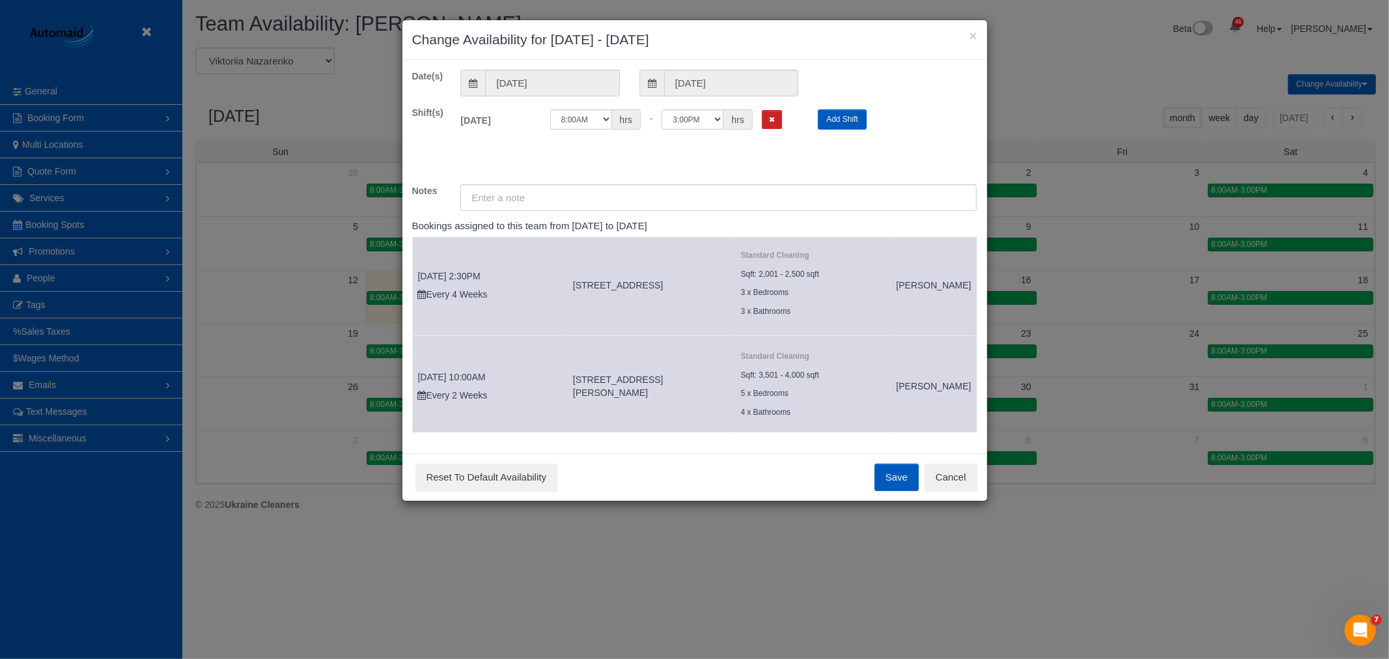
scroll to position [0, 0]
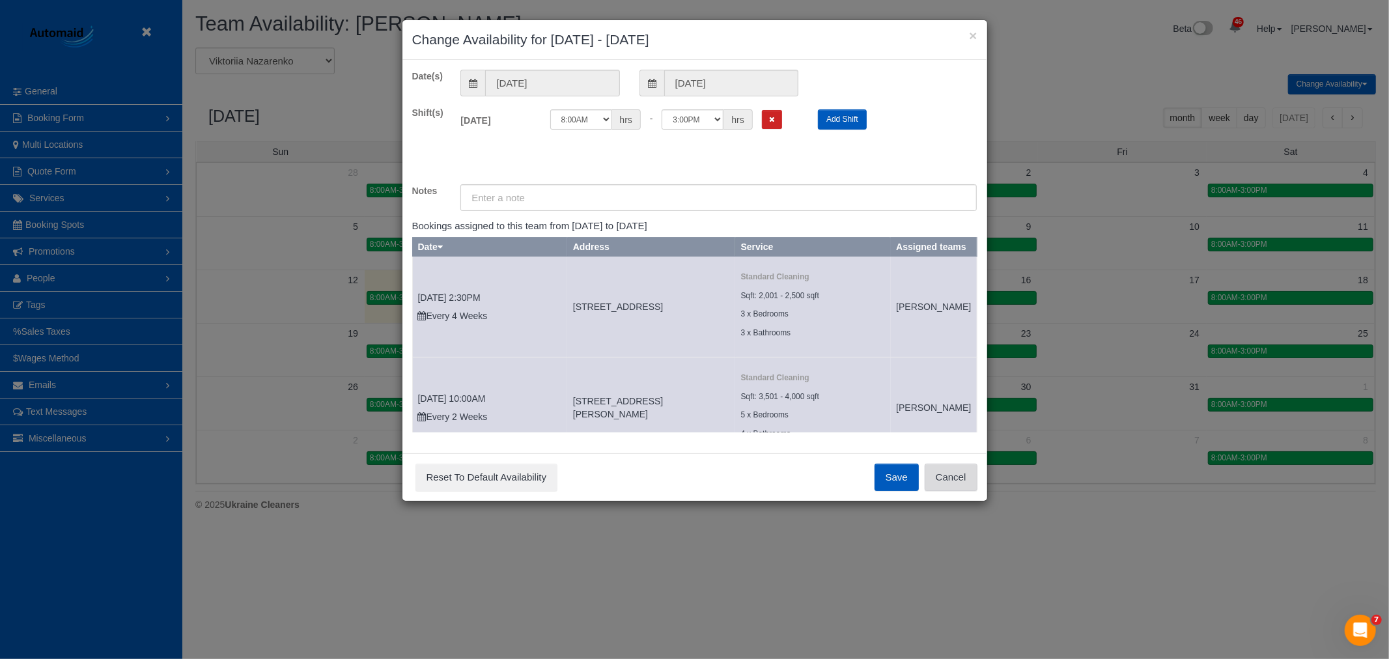
click at [943, 469] on button "Cancel" at bounding box center [951, 477] width 53 height 27
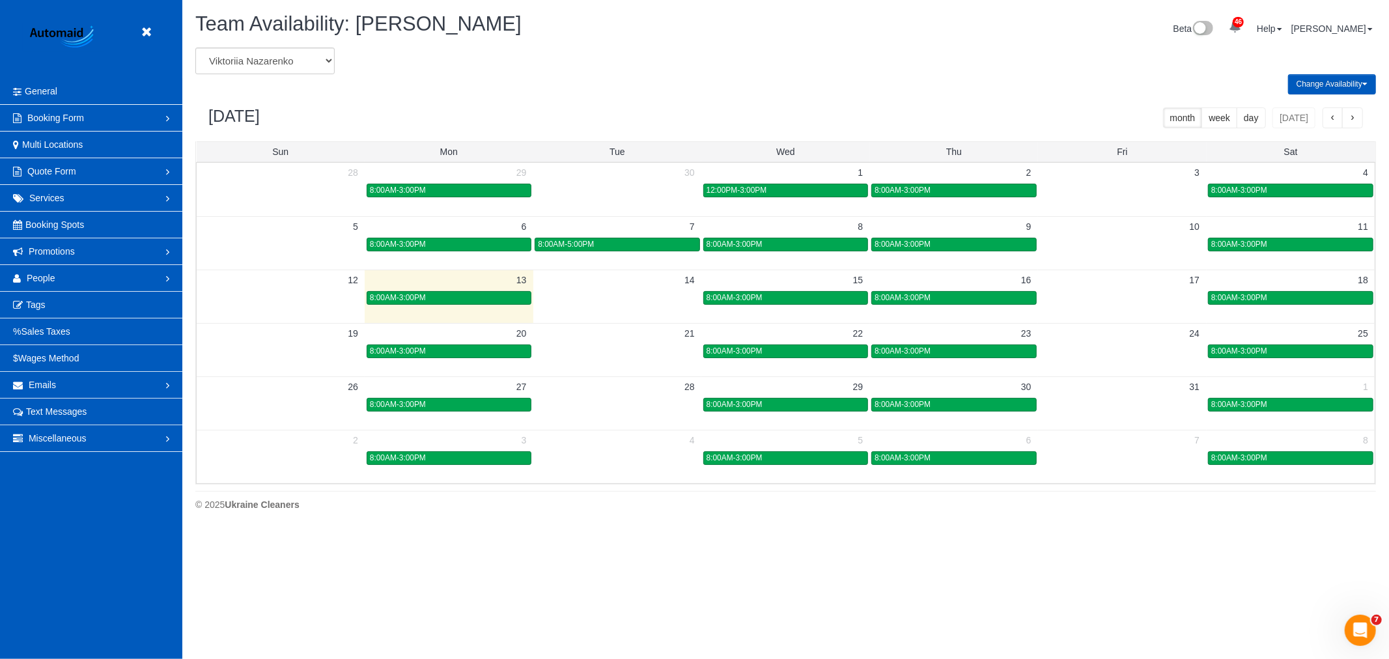
click at [281, 46] on div "Team Availability: Viktoriia Nazarenko Beta 46 Your Notifications You have 0 al…" at bounding box center [786, 30] width 1200 height 35
click at [281, 68] on select "Alina Kruchok Alona Tarasiuk Alona Vikhliaieva Anastasiia Demchenko Anastasiia …" at bounding box center [264, 61] width 139 height 27
select select "number:765"
click at [195, 48] on select "Alina Kruchok Alona Tarasiuk Alona Vikhliaieva Anastasiia Demchenko Anastasiia …" at bounding box center [264, 61] width 139 height 27
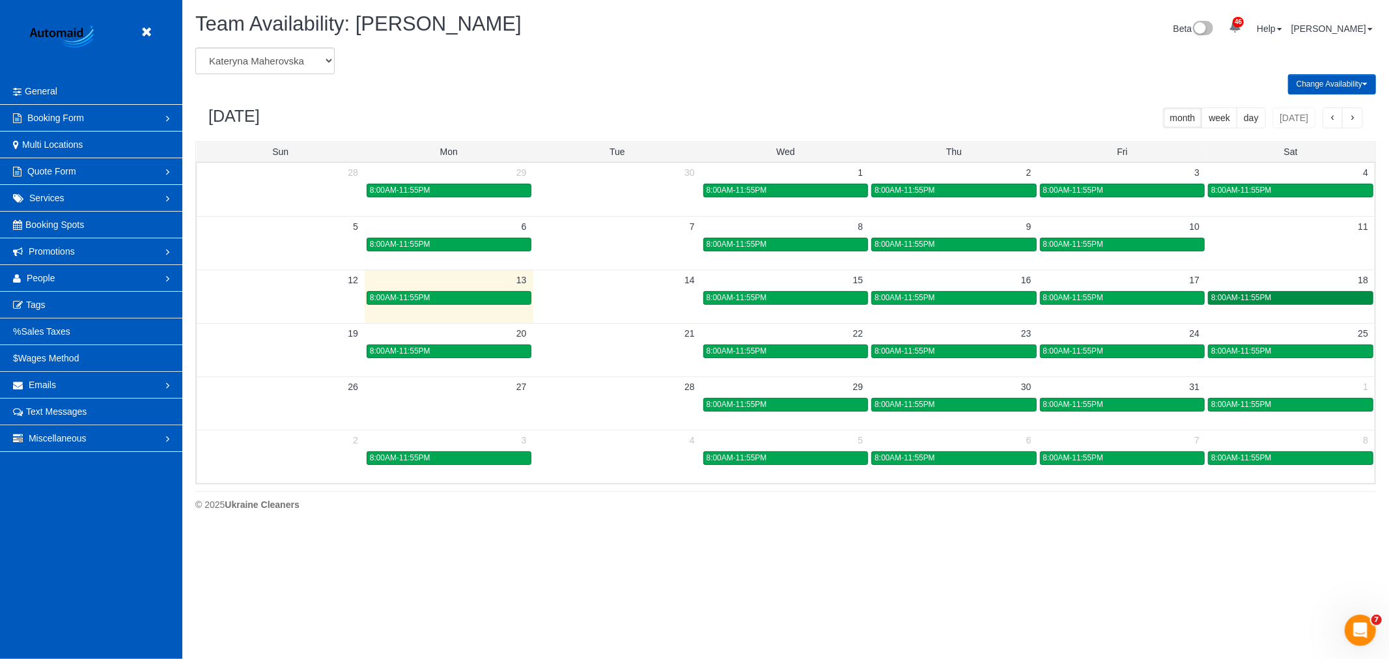
click at [1309, 295] on div "8:00AM-11:55PM" at bounding box center [1290, 298] width 159 height 10
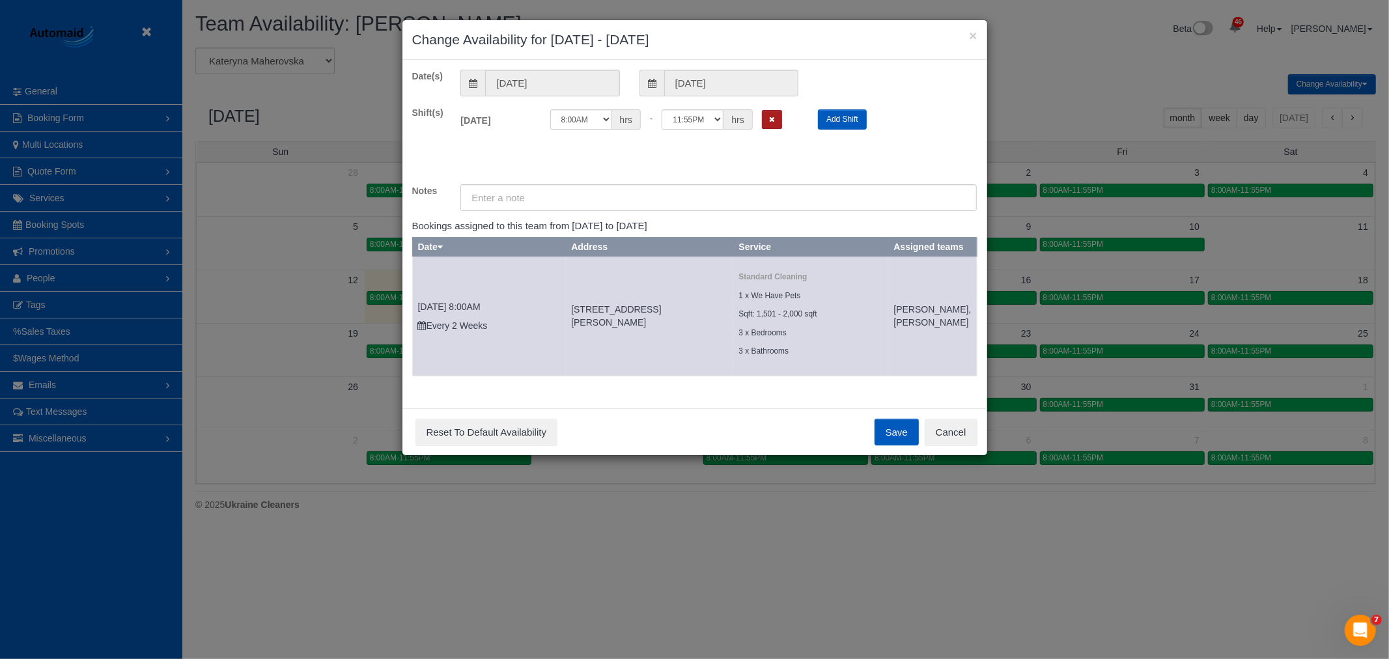
click at [777, 120] on button "Remove Shift" at bounding box center [772, 119] width 20 height 19
click at [910, 456] on div "Save Reset To Default Availability Cancel" at bounding box center [694, 432] width 585 height 48
click at [908, 456] on div "Save Reset To Default Availability Cancel" at bounding box center [694, 432] width 585 height 48
click at [897, 444] on button "Save" at bounding box center [897, 432] width 44 height 27
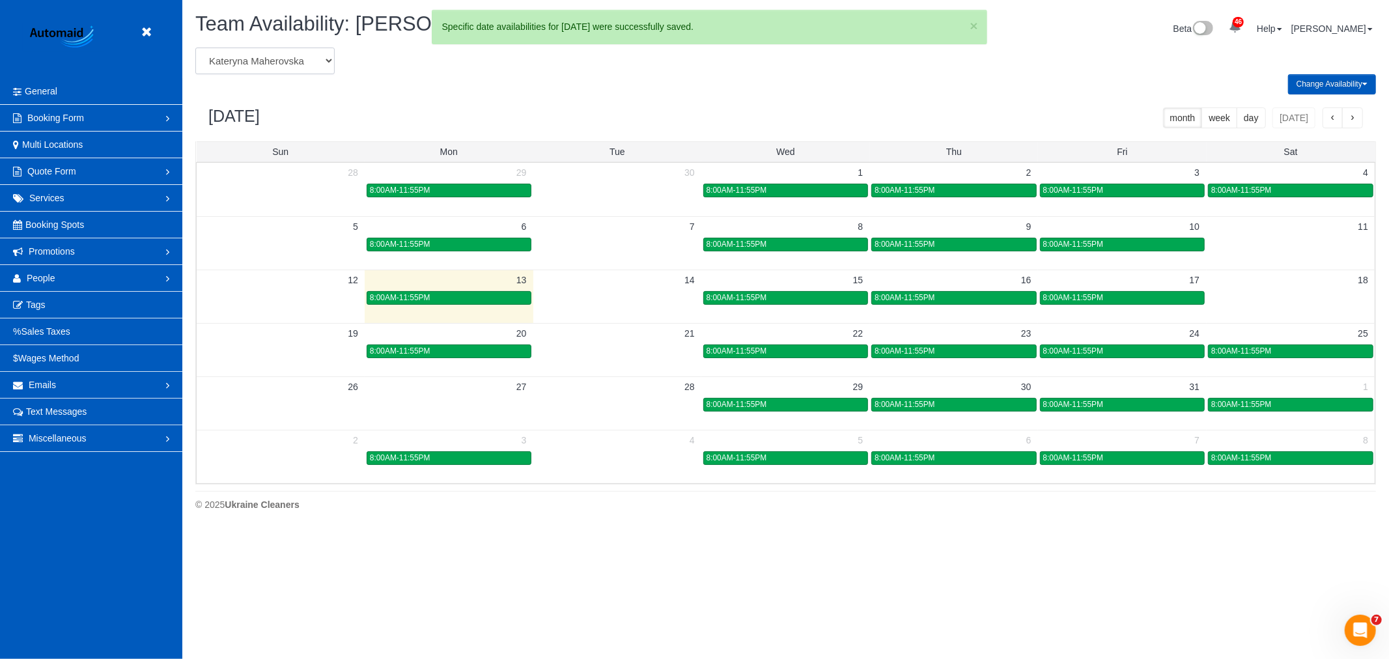
click at [278, 70] on select "Alina Kruchok Alona Tarasiuk Alona Vikhliaieva Anastasiia Demchenko Anastasiia …" at bounding box center [264, 61] width 139 height 27
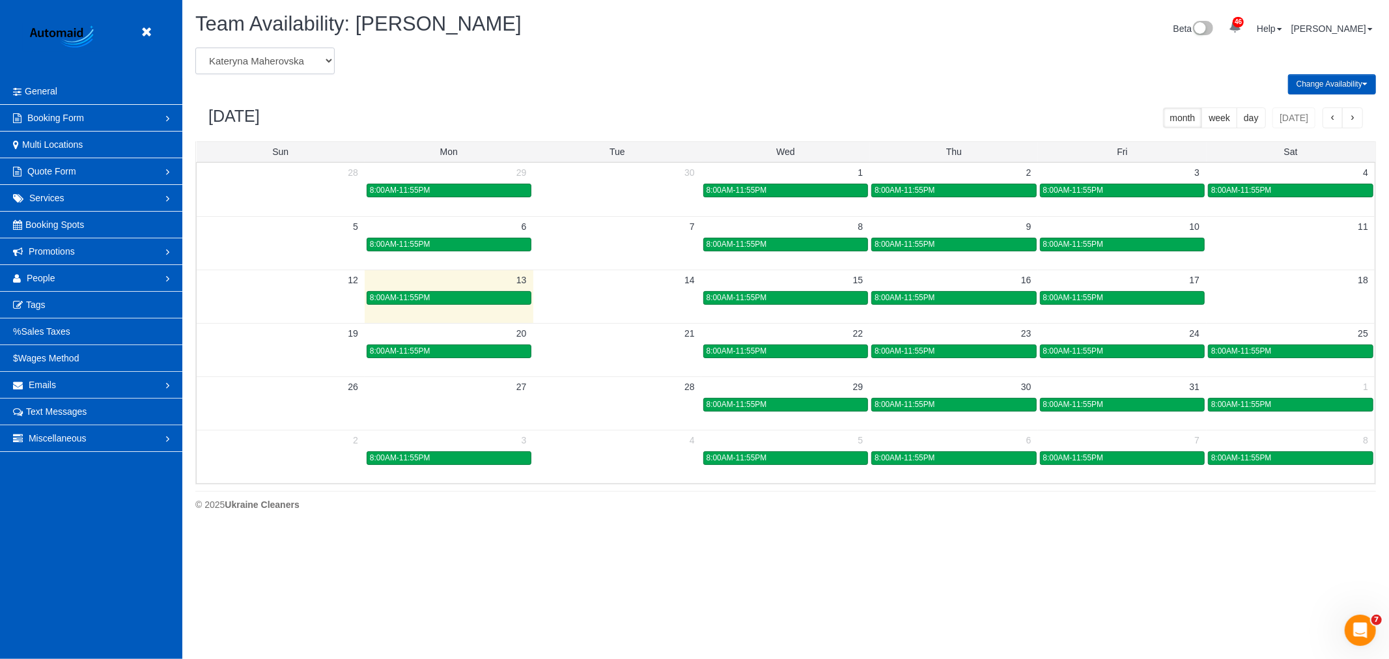
select select "number:764"
click at [195, 48] on select "Alina Kruchok Alona Tarasiuk Alona Vikhliaieva Anastasiia Demchenko Anastasiia …" at bounding box center [264, 61] width 139 height 27
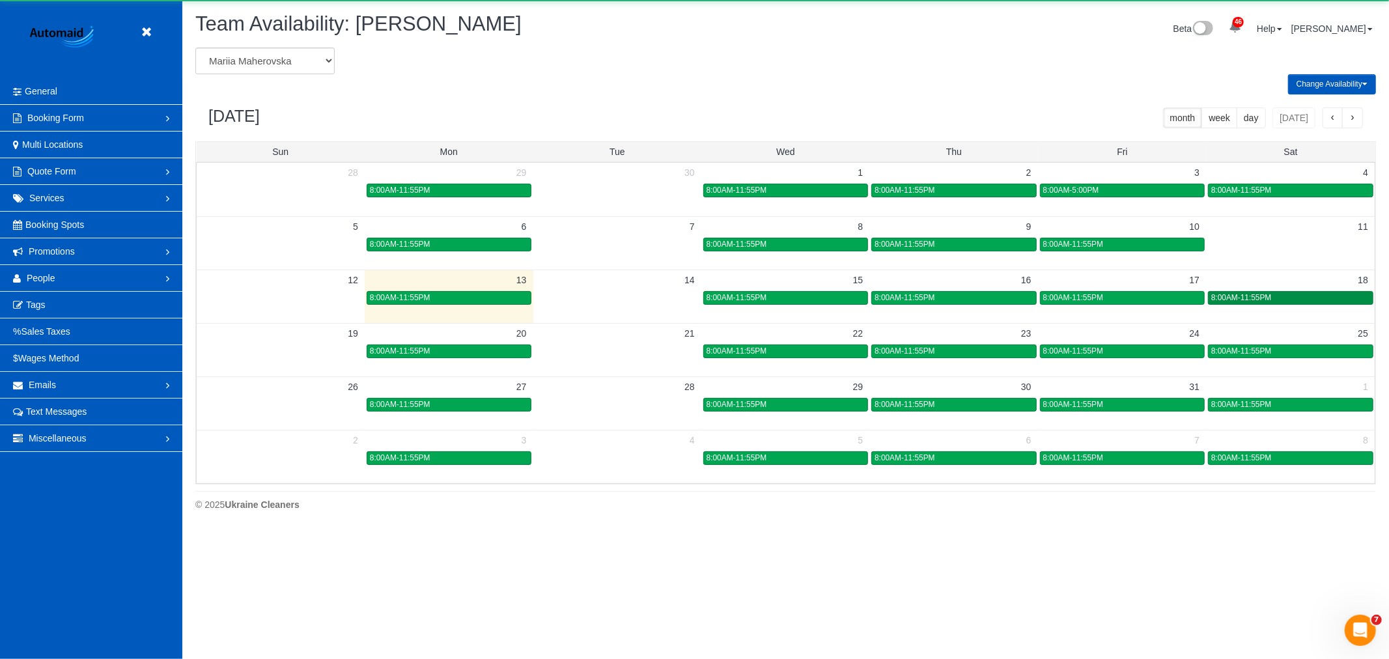
click at [1281, 293] on link "8:00AM-11:55PM" at bounding box center [1290, 298] width 165 height 14
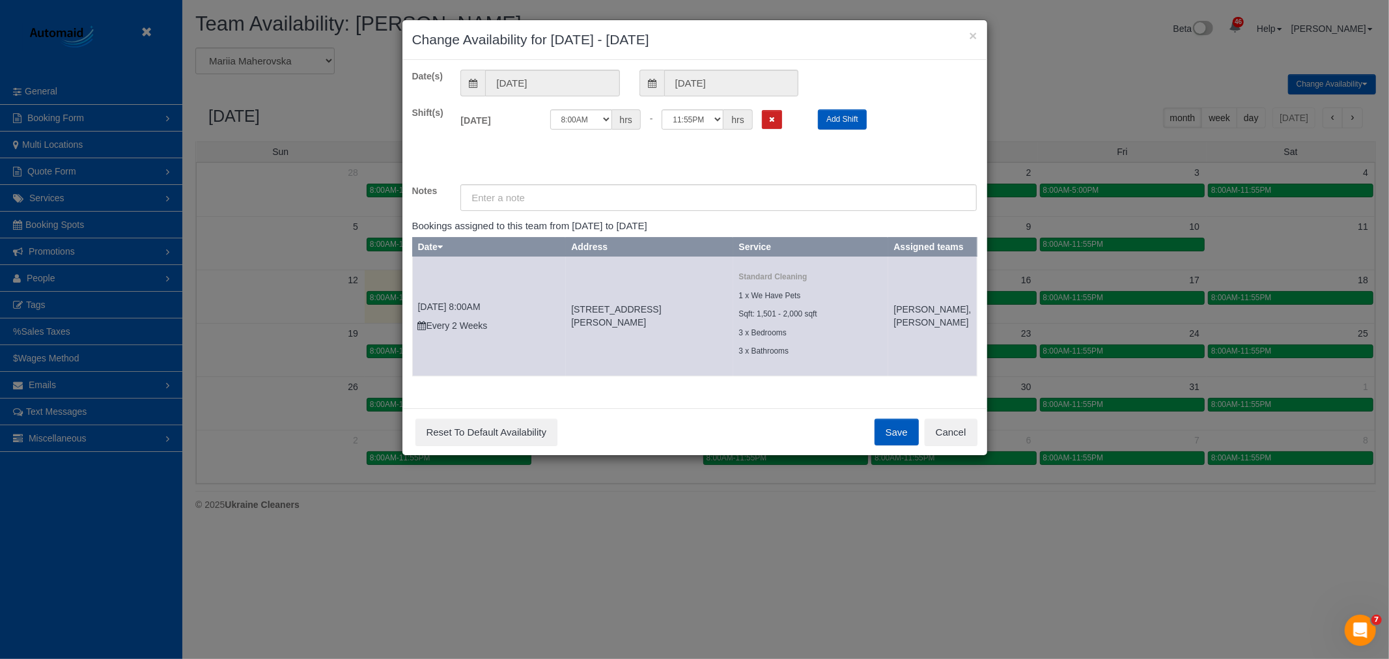
click at [785, 122] on div "12:00AM 12:05AM 12:10AM 12:15AM 12:20AM 12:25AM 12:30AM 12:35AM 12:40AM 12:45AM…" at bounding box center [674, 119] width 249 height 20
click at [780, 121] on button "Remove Shift" at bounding box center [772, 119] width 20 height 19
click at [907, 446] on button "Save" at bounding box center [897, 432] width 44 height 27
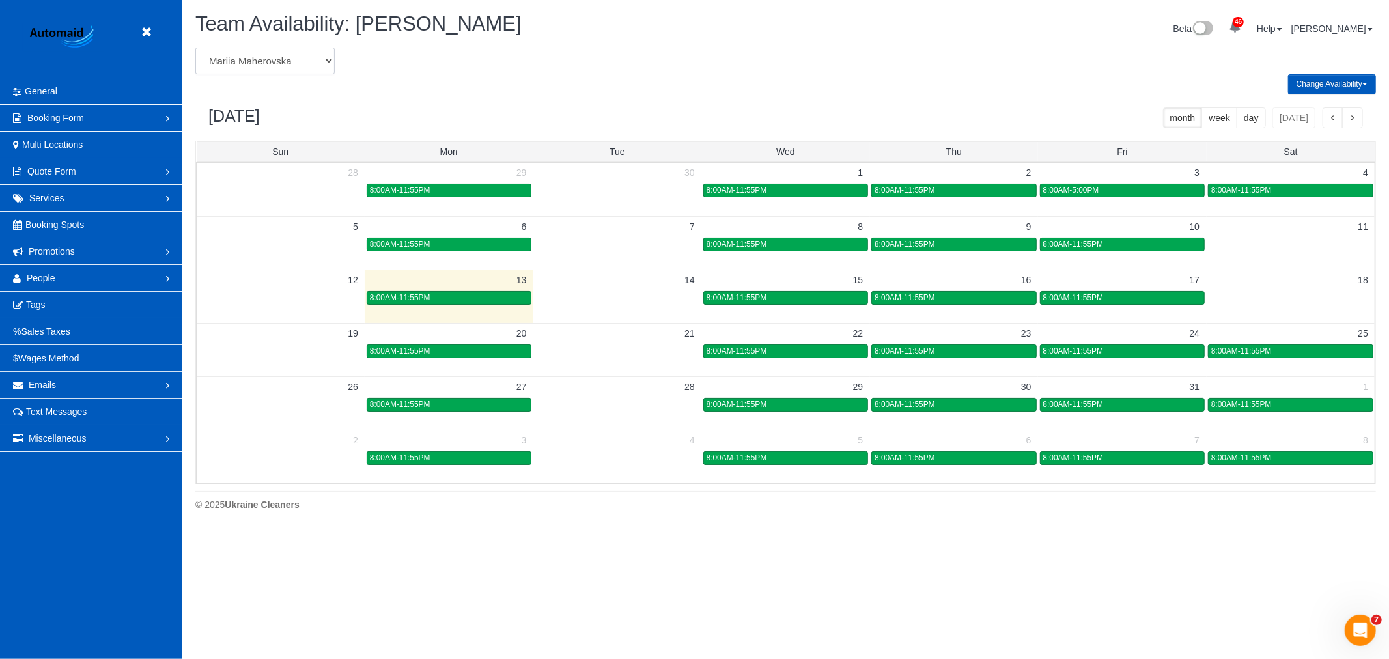
click at [232, 49] on select "Alina Kruchok Alona Tarasiuk Alona Vikhliaieva Anastasiia Demchenko Anastasiia …" at bounding box center [264, 61] width 139 height 27
click at [277, 62] on select "Alina Kruchok Alona Tarasiuk Alona Vikhliaieva Anastasiia Demchenko Anastasiia …" at bounding box center [264, 61] width 139 height 27
select select "number:16270"
click at [195, 48] on select "Alina Kruchok Alona Tarasiuk Alona Vikhliaieva Anastasiia Demchenko Anastasiia …" at bounding box center [264, 61] width 139 height 27
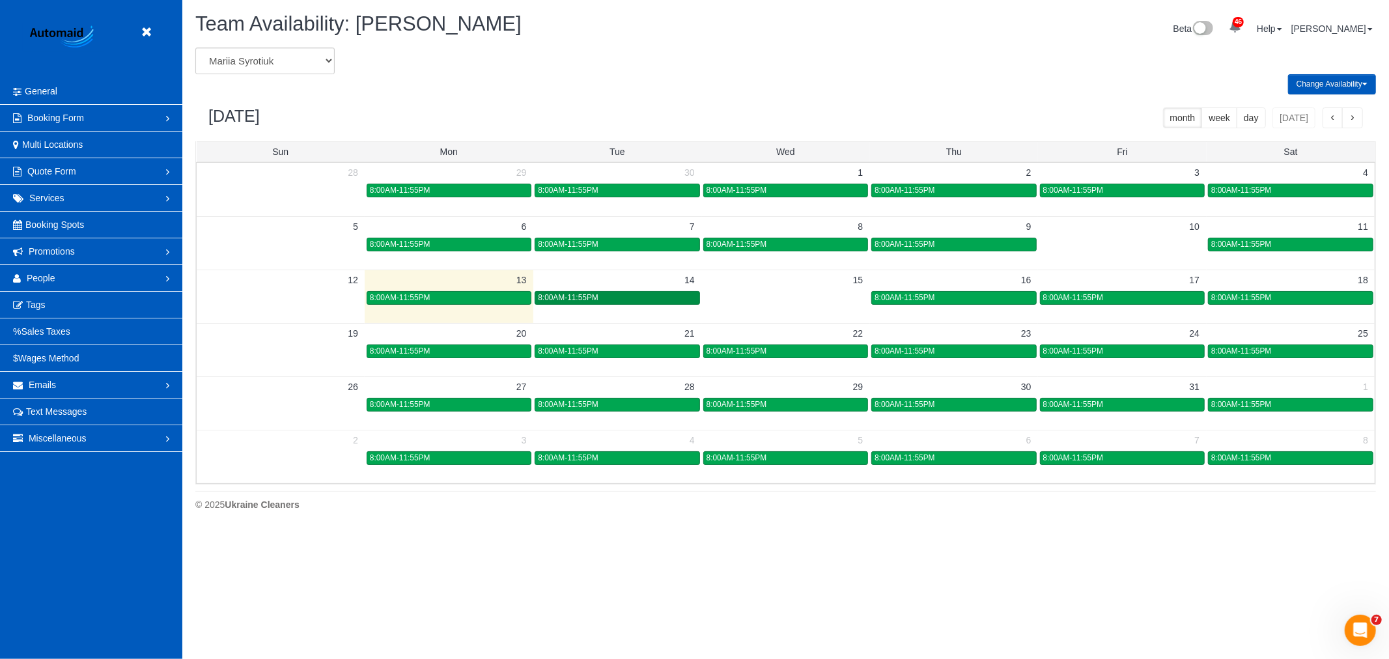
click at [625, 300] on div "8:00AM-11:55PM" at bounding box center [617, 298] width 158 height 10
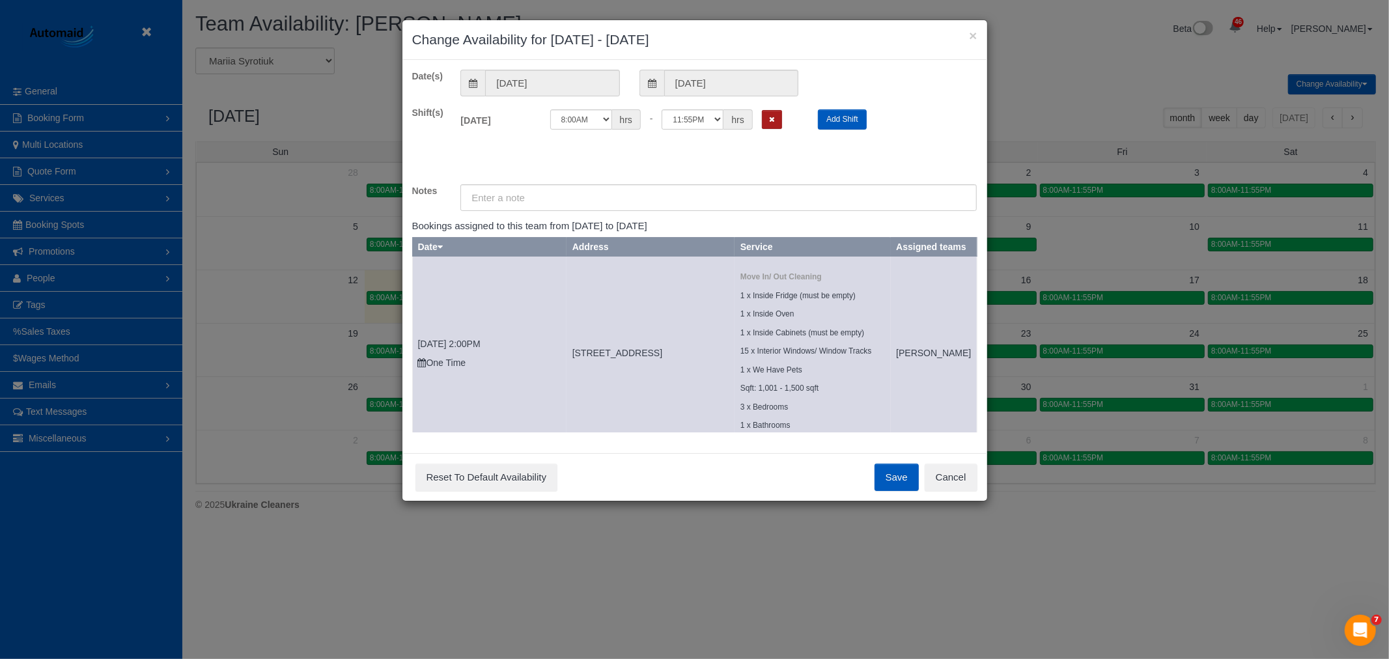
click at [768, 122] on button "Remove Shift" at bounding box center [772, 119] width 20 height 19
click at [893, 478] on button "Save" at bounding box center [897, 477] width 44 height 27
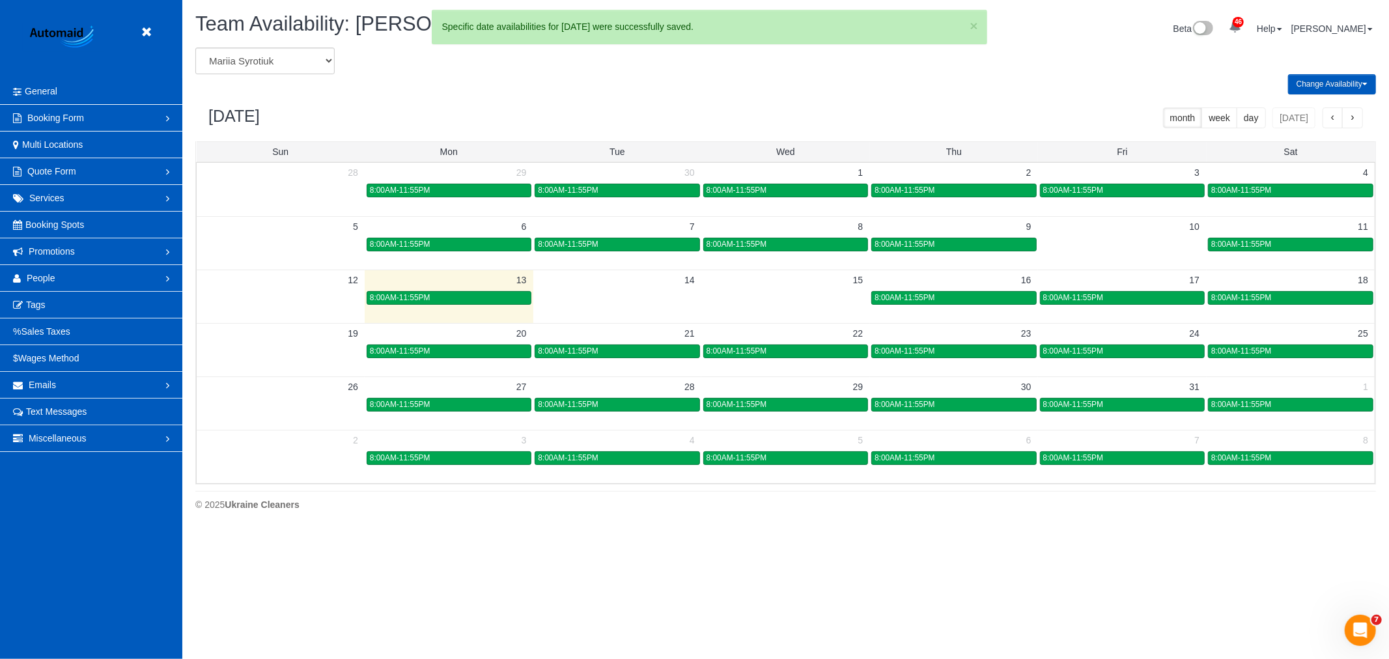
click at [164, 35] on header "Beta" at bounding box center [91, 39] width 182 height 78
drag, startPoint x: 154, startPoint y: 33, endPoint x: 128, endPoint y: 59, distance: 36.8
click at [154, 33] on link at bounding box center [150, 33] width 20 height 20
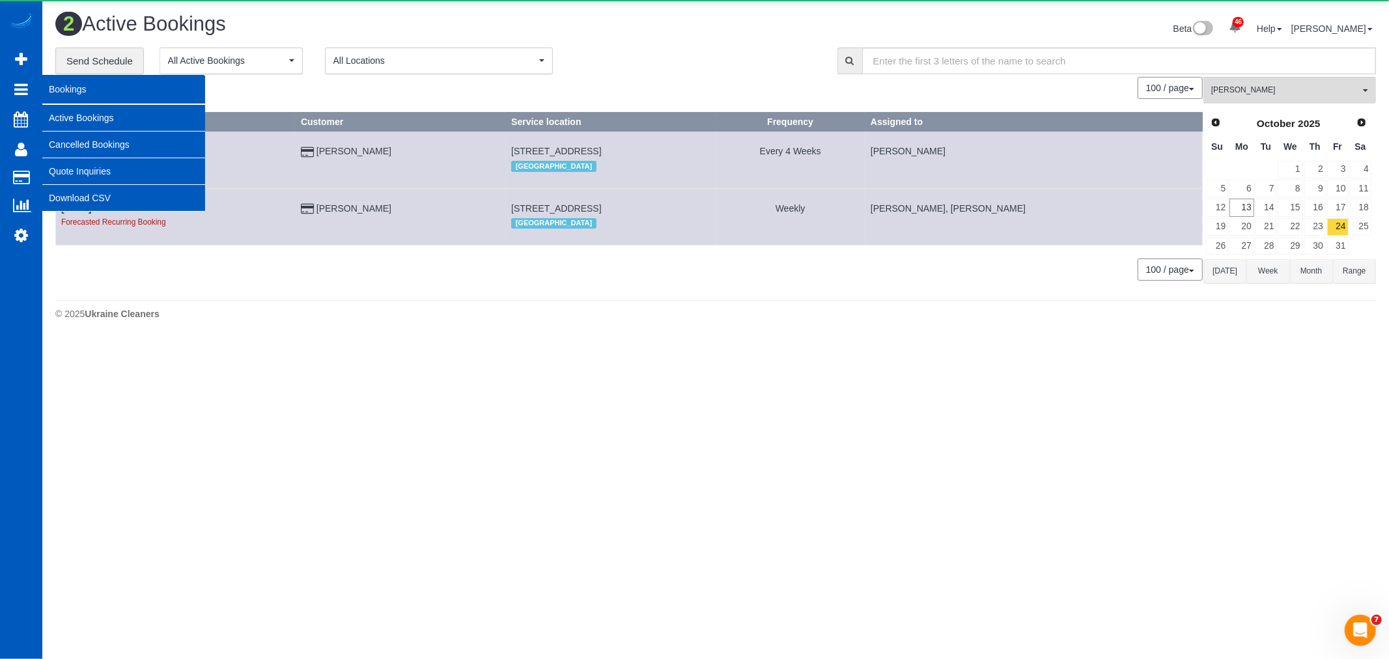
scroll to position [343, 1389]
click at [76, 116] on link "Active Bookings" at bounding box center [123, 118] width 163 height 26
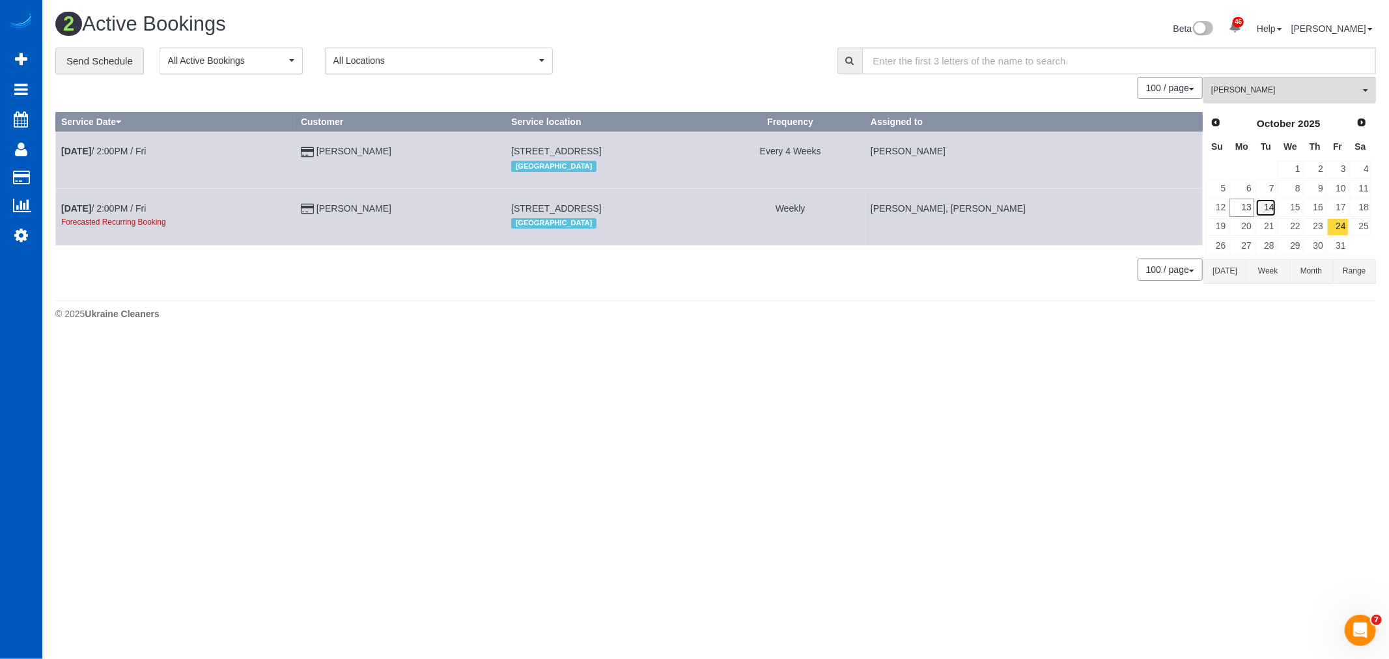
click at [1263, 206] on link "14" at bounding box center [1265, 208] width 21 height 18
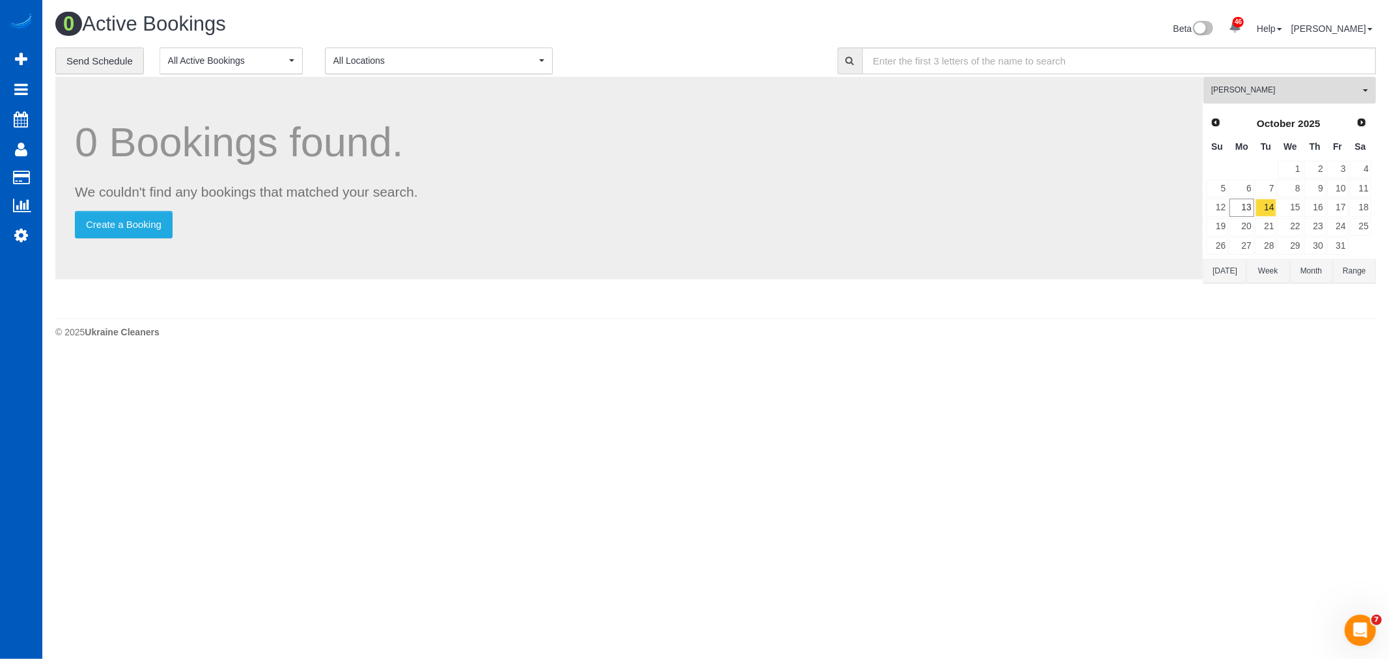
click at [1254, 89] on span "Raissa Radionova" at bounding box center [1285, 90] width 148 height 11
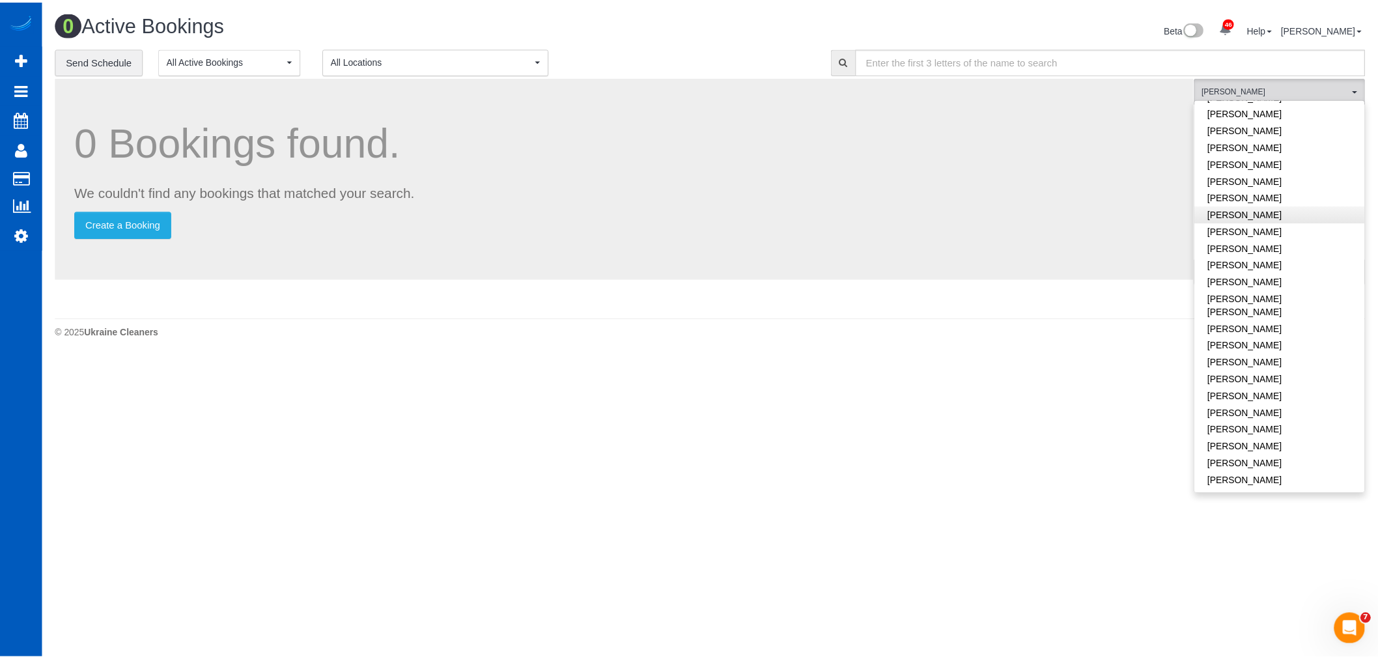
scroll to position [412, 0]
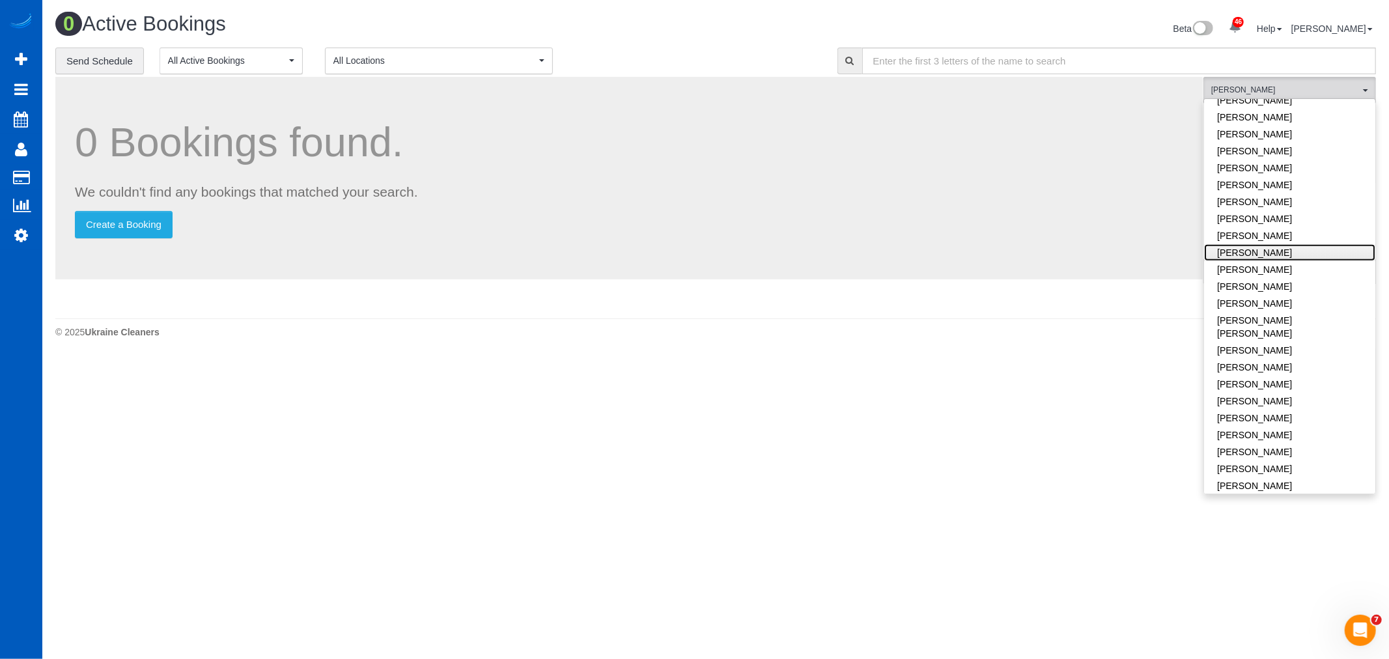
click at [1268, 252] on link "Mariia Syrotiuk" at bounding box center [1289, 252] width 171 height 17
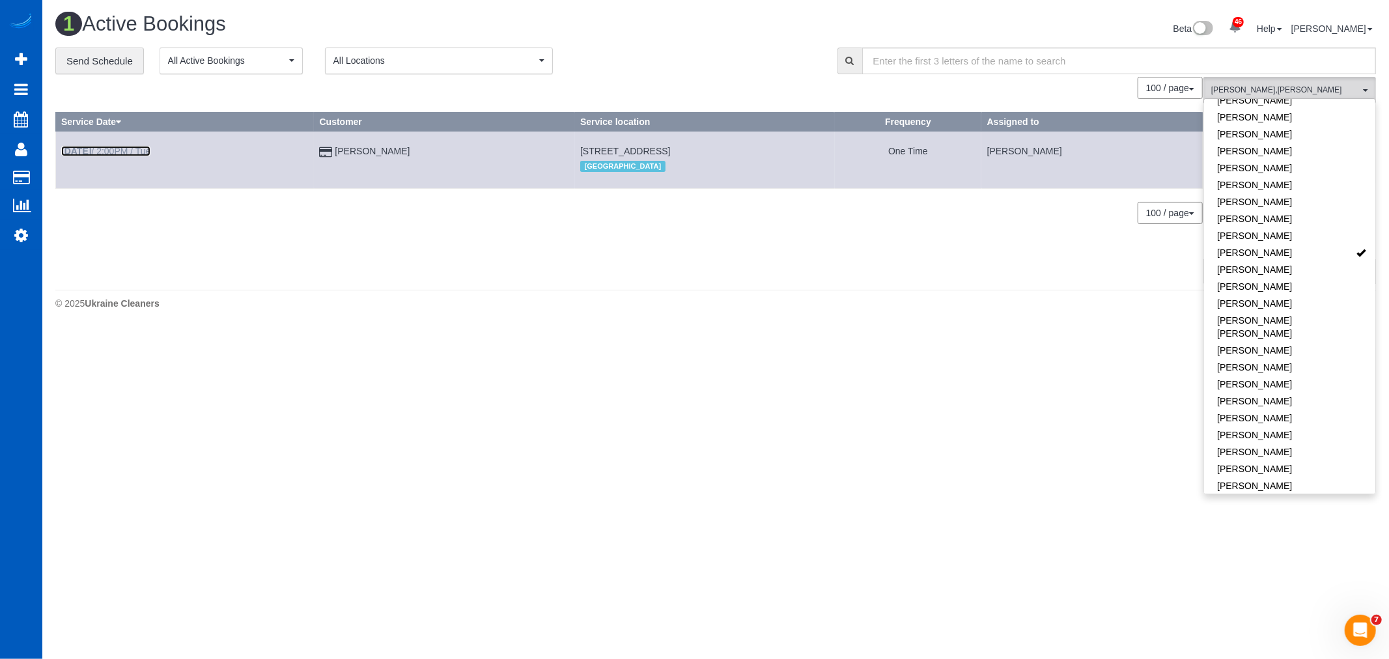
click at [102, 153] on link "Oct 14th / 2:00PM / Tue" at bounding box center [105, 151] width 89 height 10
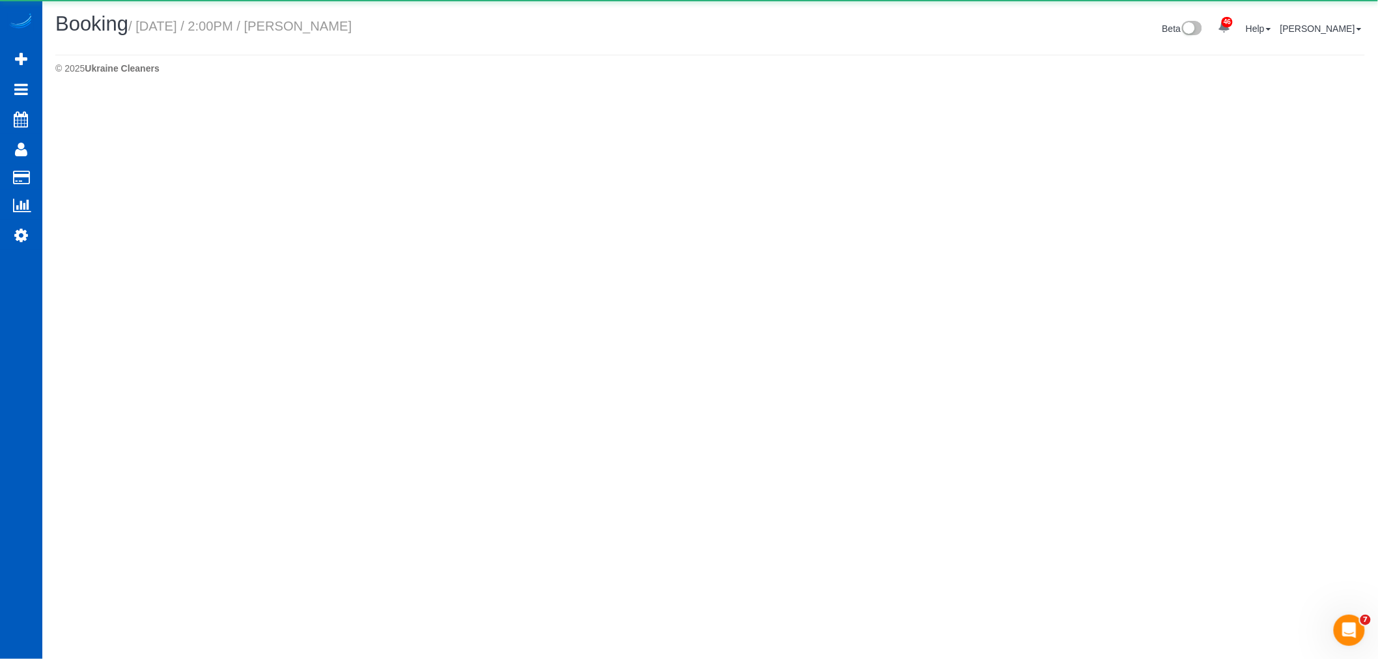
select select "OR"
select select "number:10"
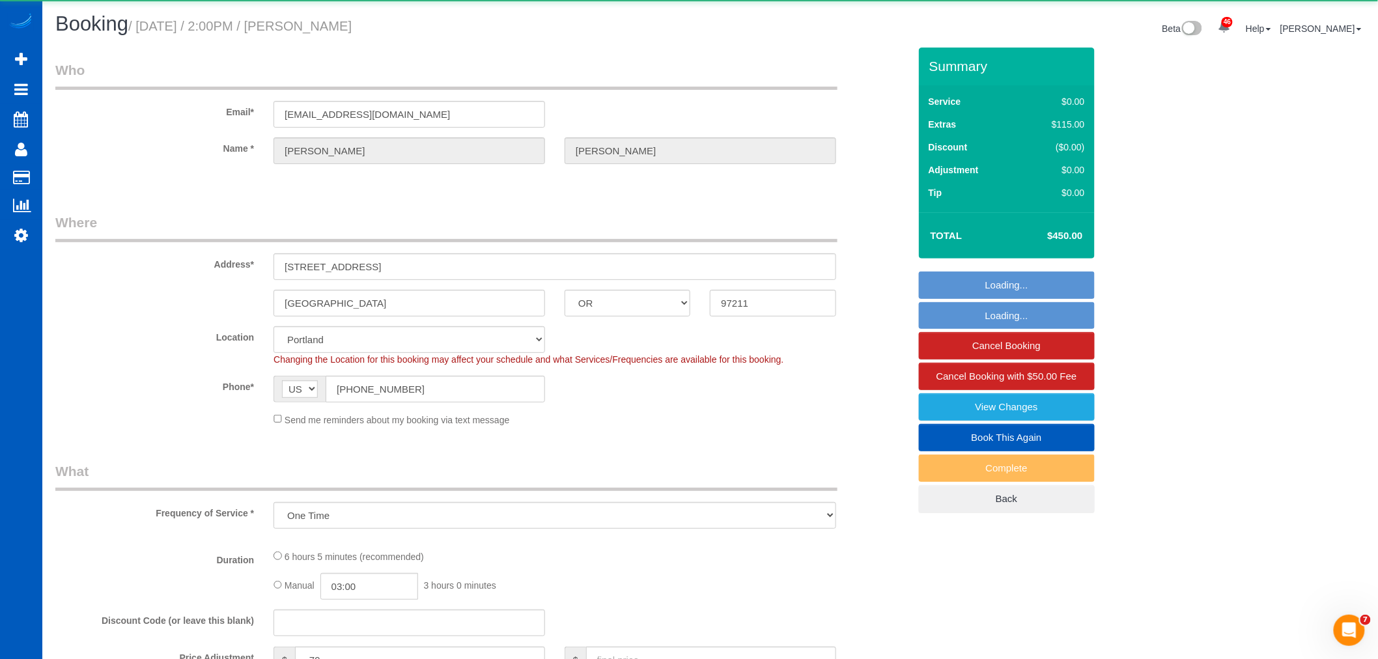
select select "object:11495"
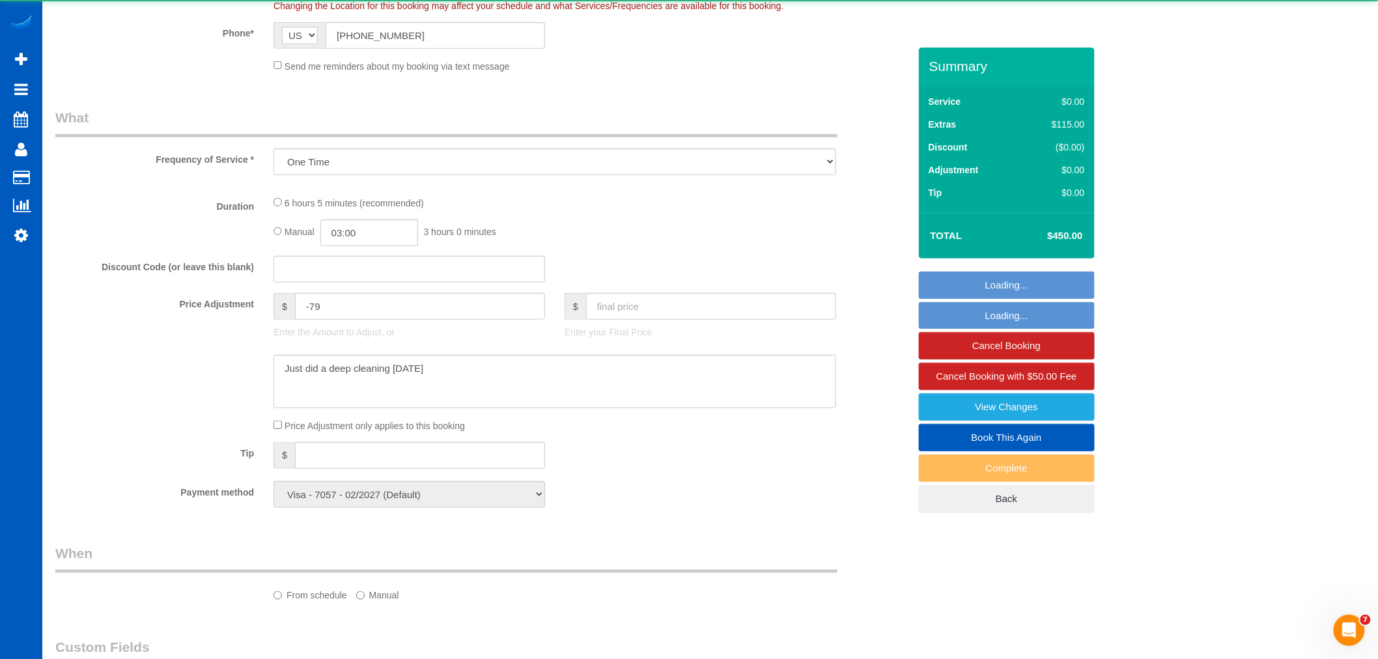
select select "199"
select select "1001"
select select "3"
select select "spot26"
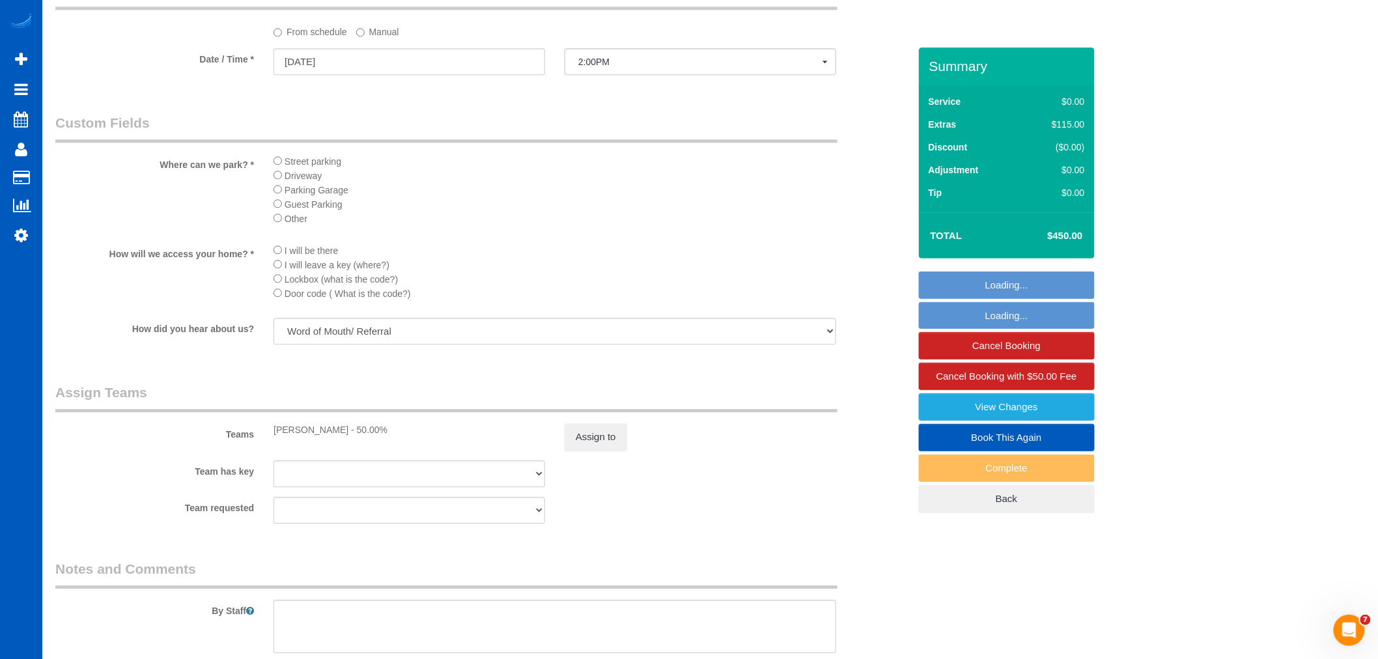
scroll to position [1375, 0]
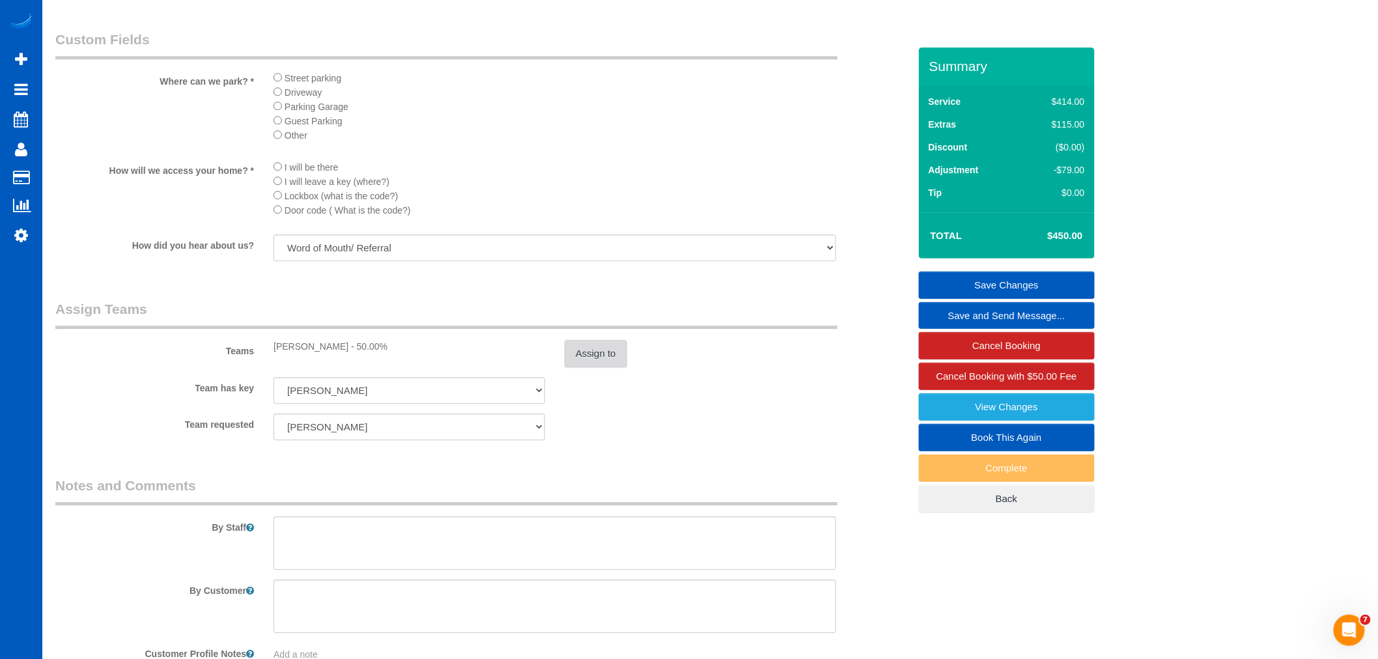
click at [602, 367] on button "Assign to" at bounding box center [596, 353] width 63 height 27
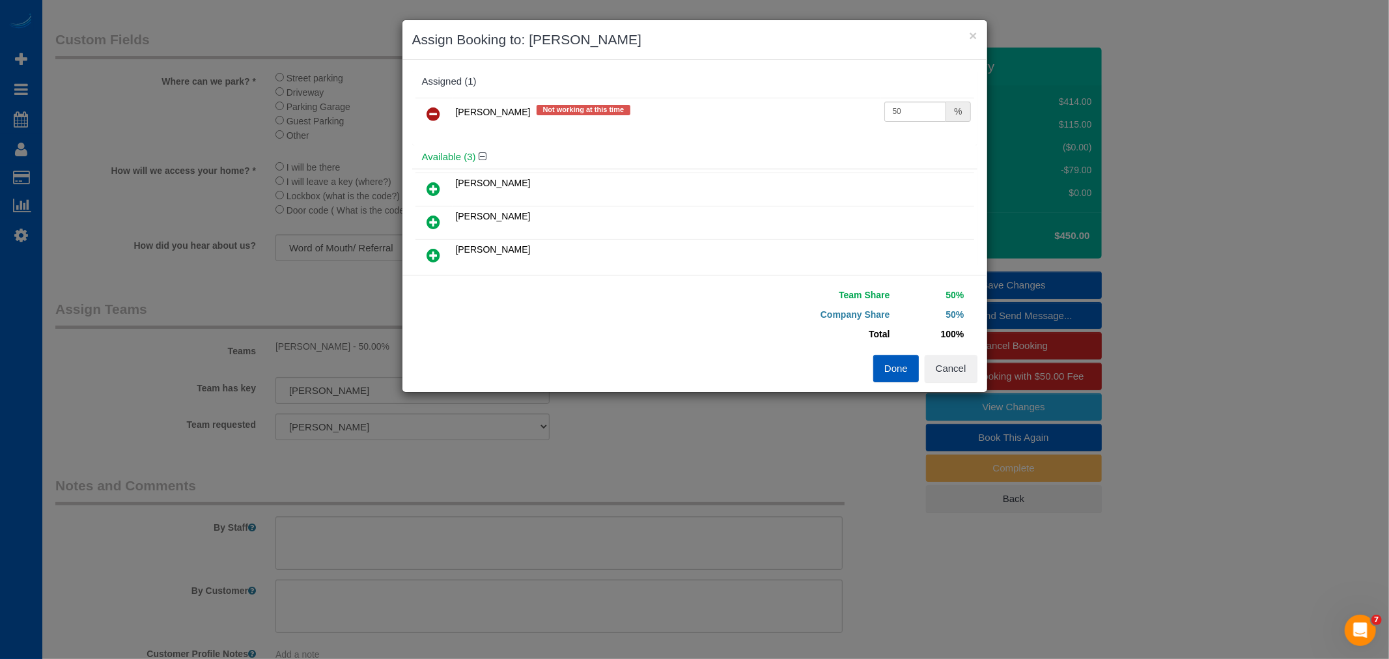
click at [434, 102] on link at bounding box center [434, 115] width 31 height 26
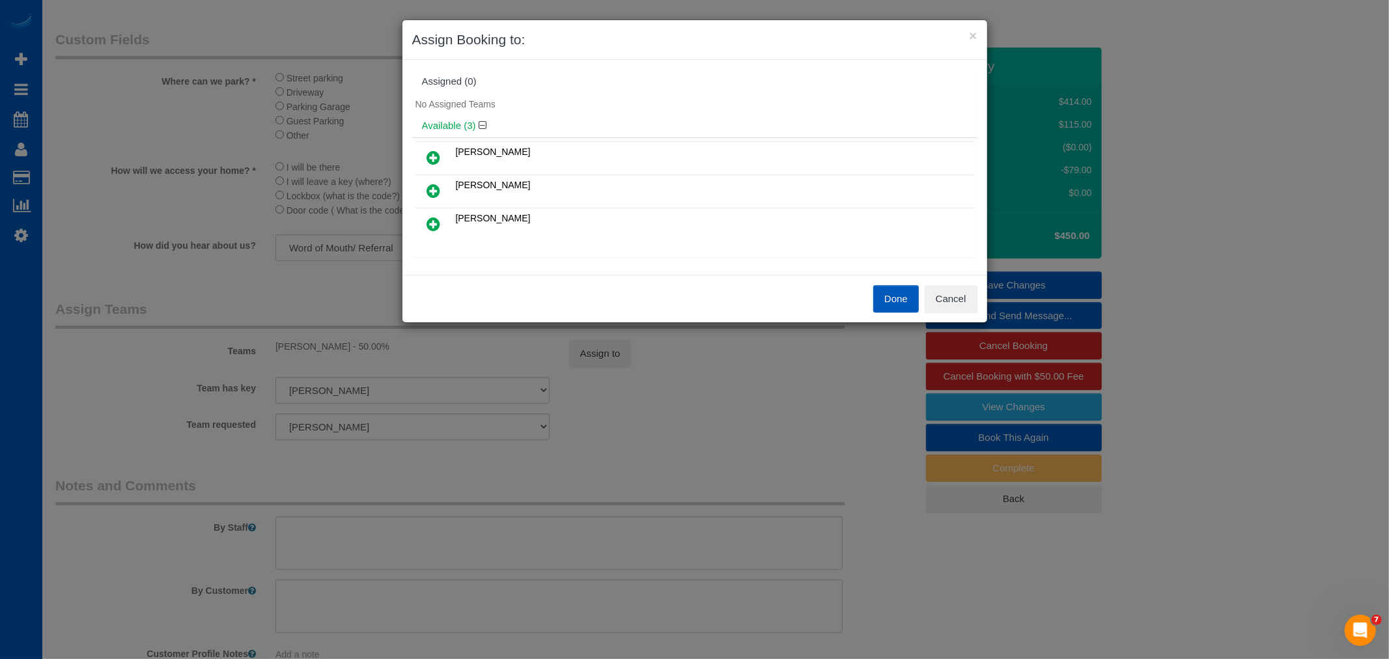
click at [445, 158] on link at bounding box center [434, 158] width 31 height 26
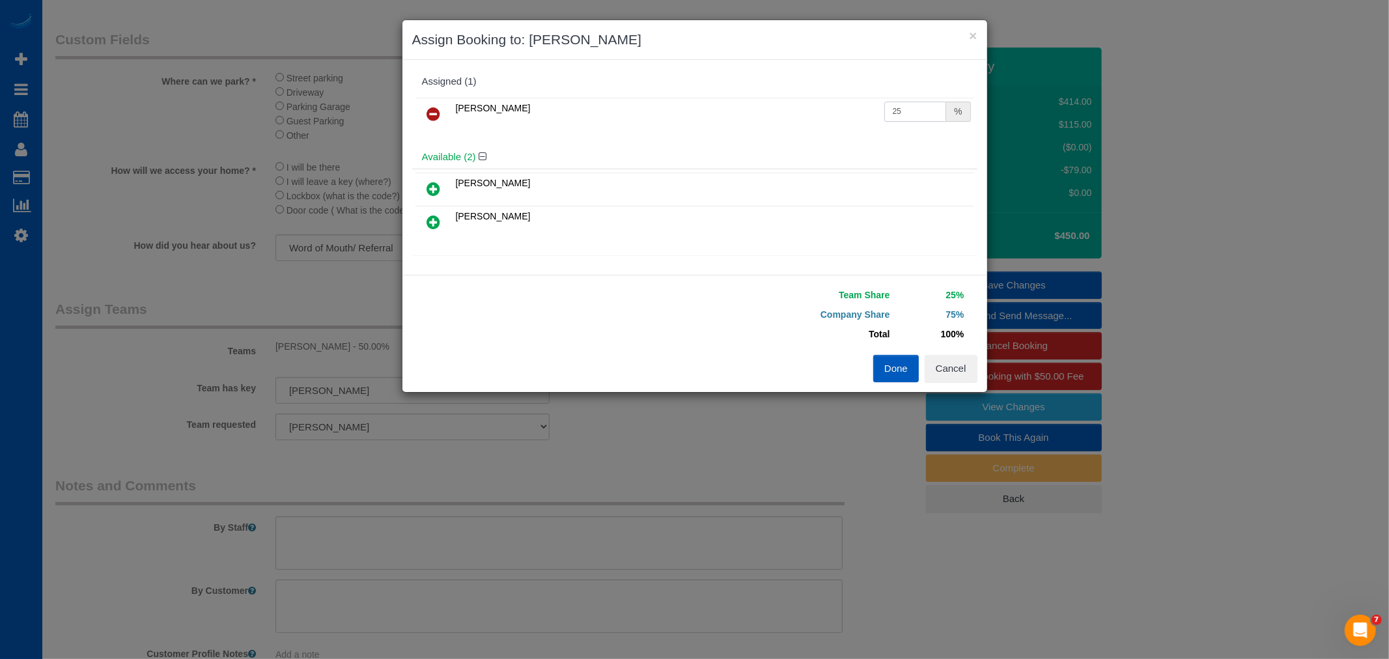
drag, startPoint x: 902, startPoint y: 113, endPoint x: 723, endPoint y: 132, distance: 179.4
click at [723, 132] on div "Irina Dunaeva 25 %" at bounding box center [694, 119] width 565 height 51
type input "55"
drag, startPoint x: 896, startPoint y: 357, endPoint x: 986, endPoint y: 337, distance: 92.1
click at [895, 357] on button "Done" at bounding box center [896, 368] width 46 height 27
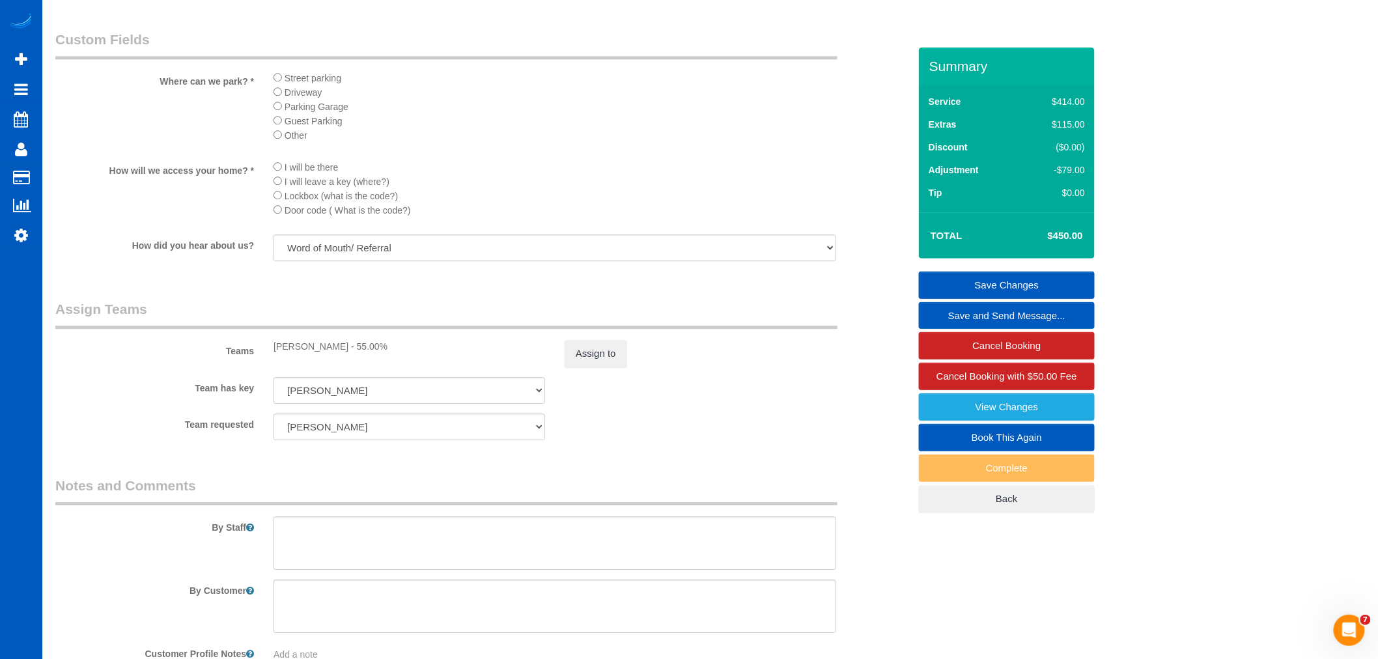
click at [1020, 287] on link "Save Changes" at bounding box center [1007, 285] width 176 height 27
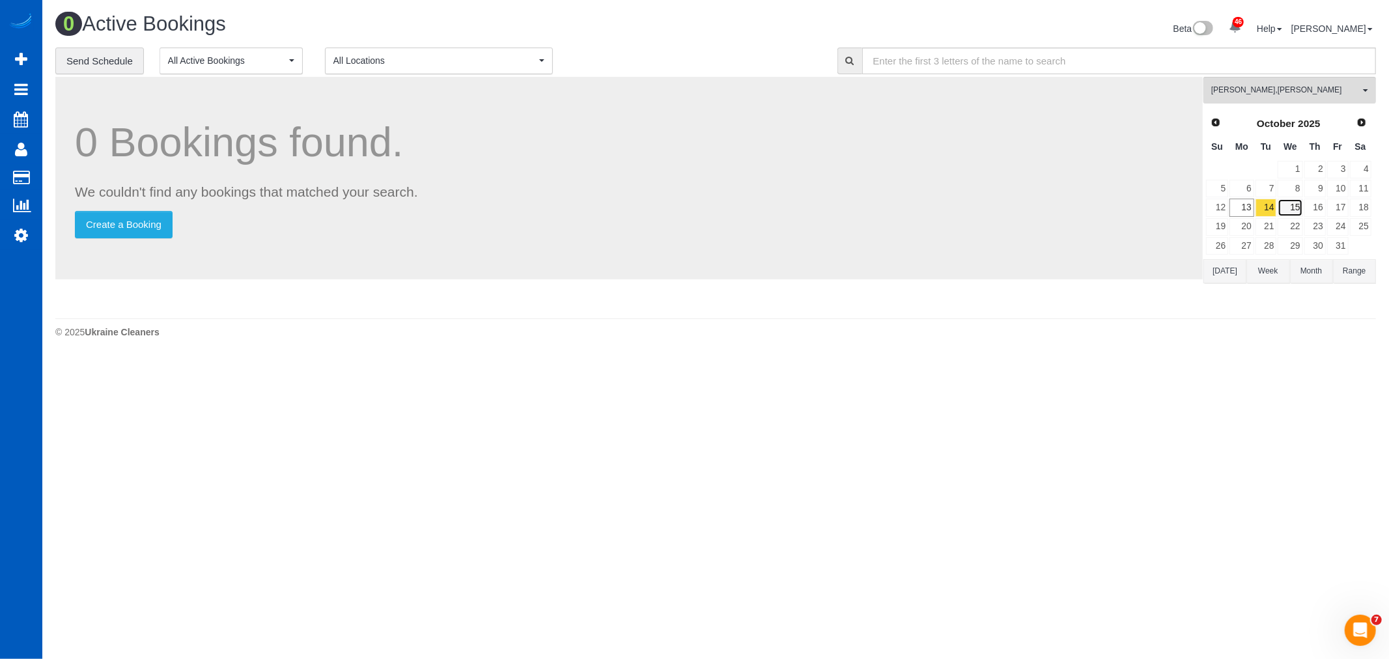
click at [1295, 210] on link "15" at bounding box center [1290, 208] width 25 height 18
click at [1310, 211] on link "16" at bounding box center [1314, 208] width 21 height 18
click at [1300, 210] on link "15" at bounding box center [1290, 208] width 25 height 18
click at [1290, 227] on link "22" at bounding box center [1290, 227] width 25 height 18
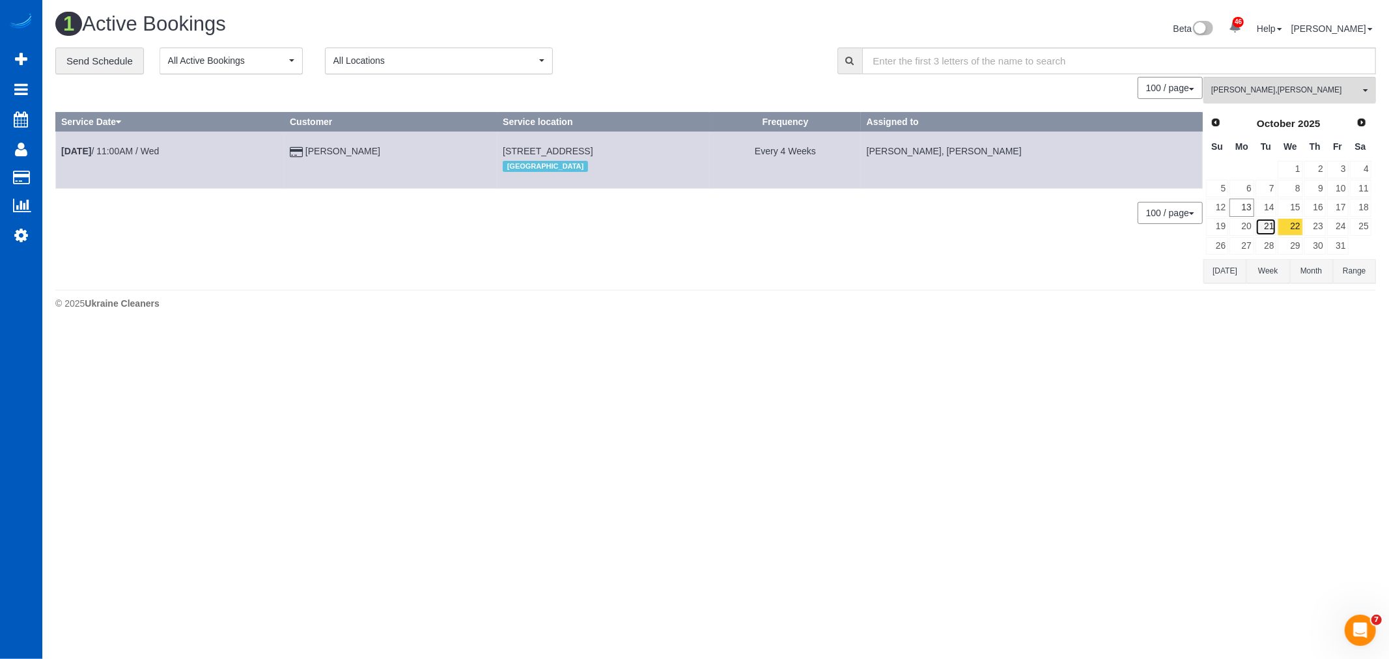
click at [1268, 222] on link "21" at bounding box center [1265, 227] width 21 height 18
click at [1306, 223] on link "23" at bounding box center [1314, 227] width 21 height 18
click at [1339, 193] on link "10" at bounding box center [1337, 189] width 21 height 18
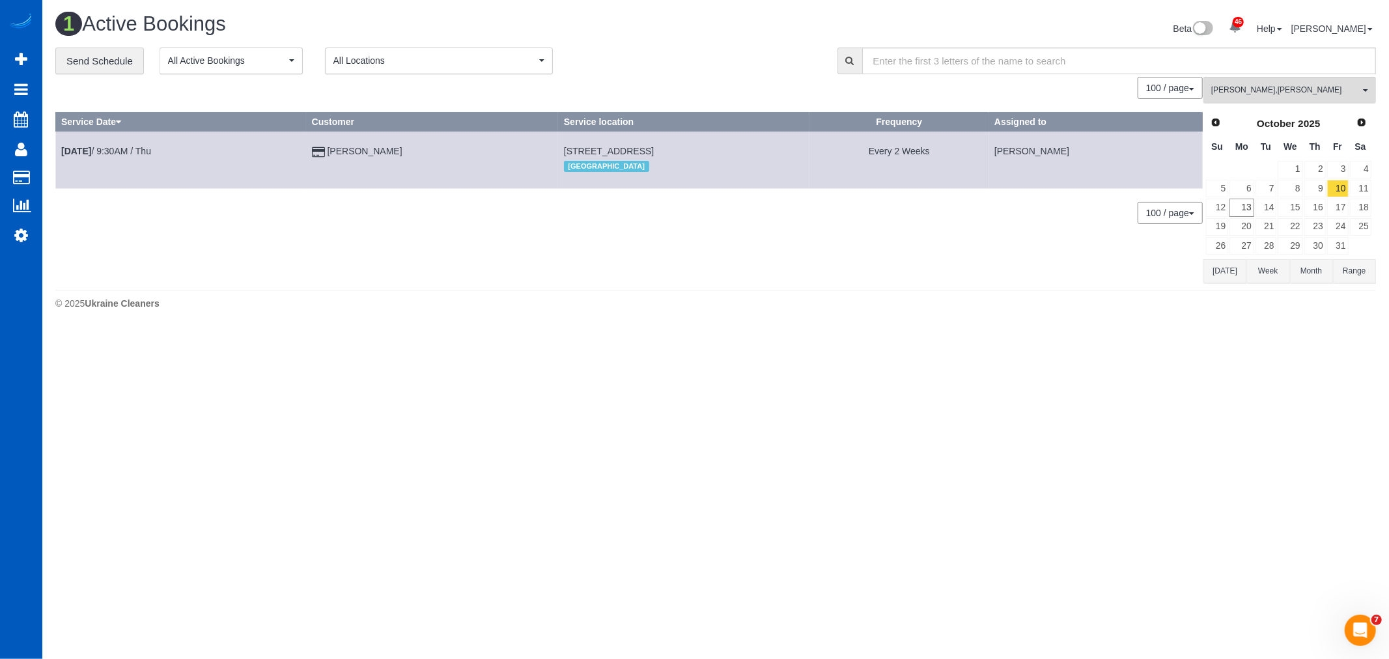
click at [1343, 199] on td "17" at bounding box center [1337, 207] width 23 height 19
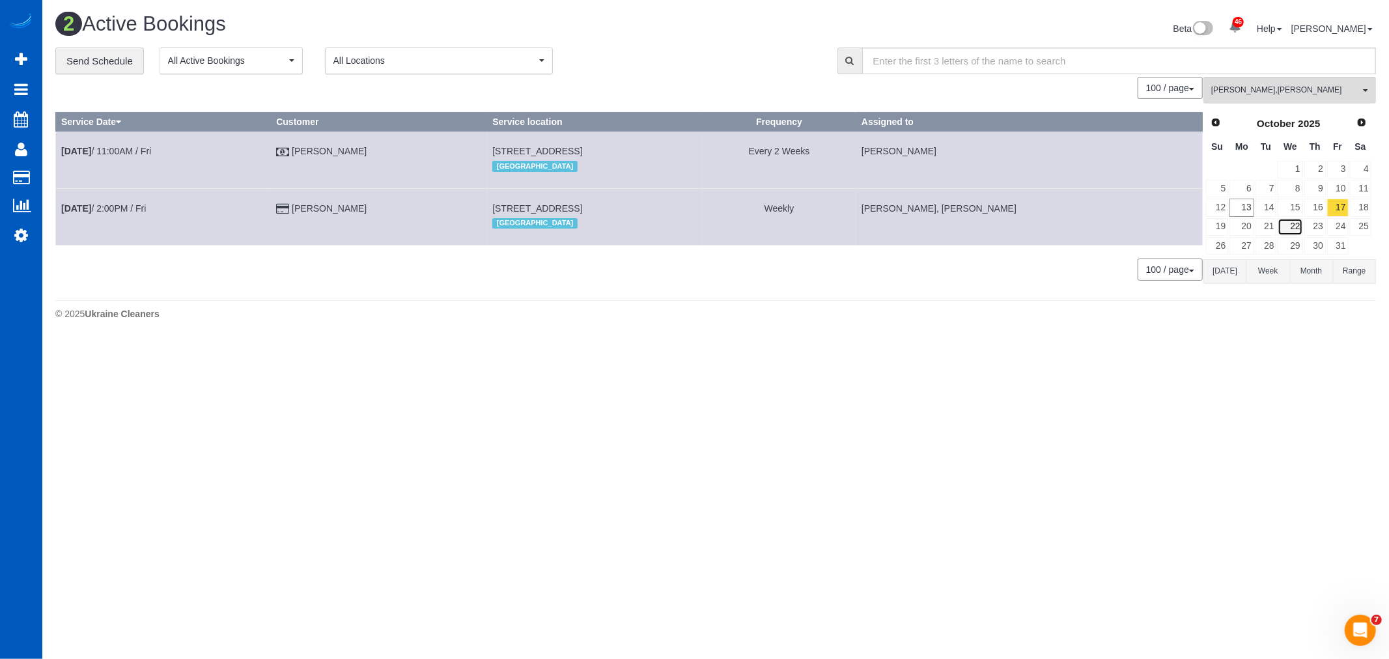
click at [1290, 219] on link "22" at bounding box center [1290, 227] width 25 height 18
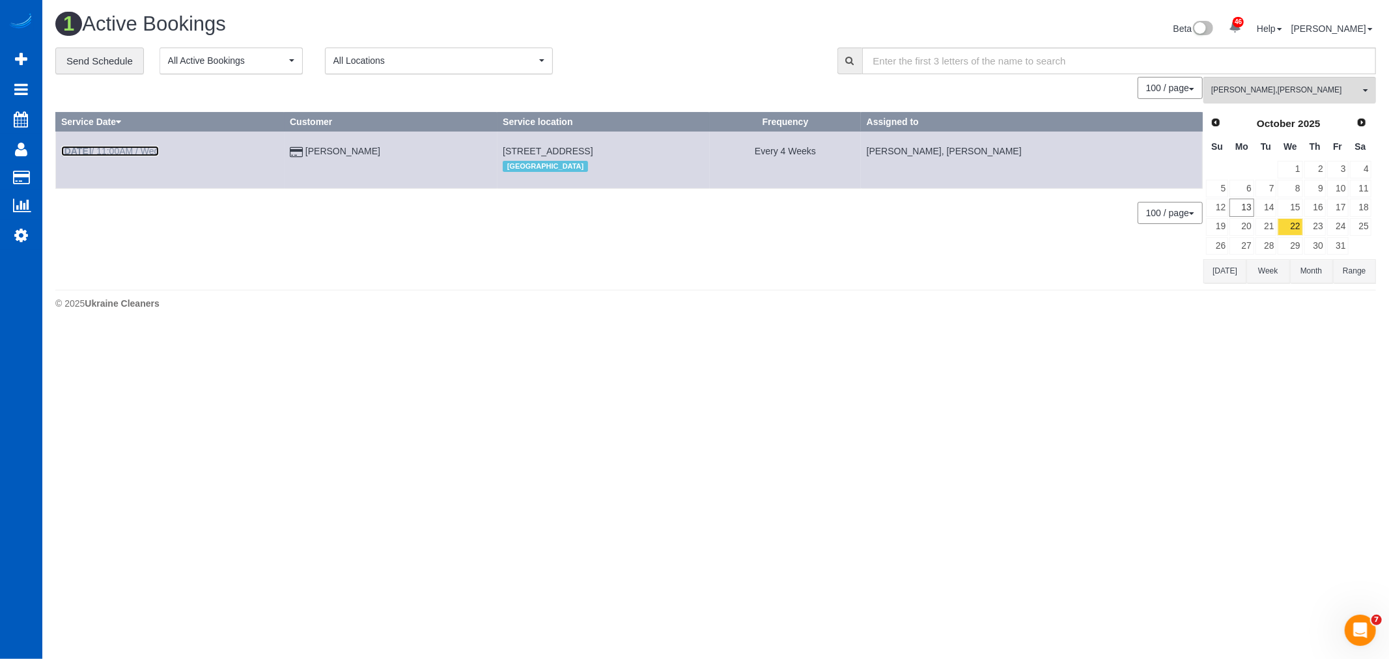
click at [119, 154] on link "Oct 22nd / 11:00AM / Wed" at bounding box center [110, 151] width 98 height 10
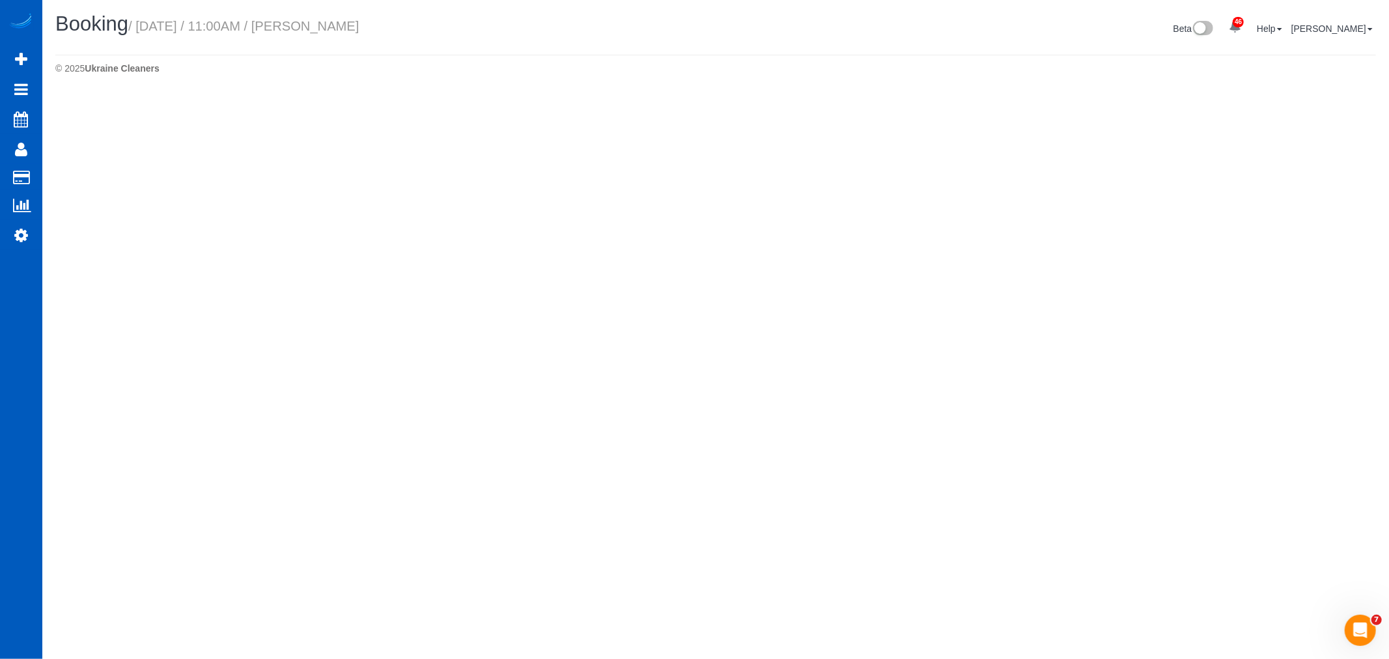
select select "WA"
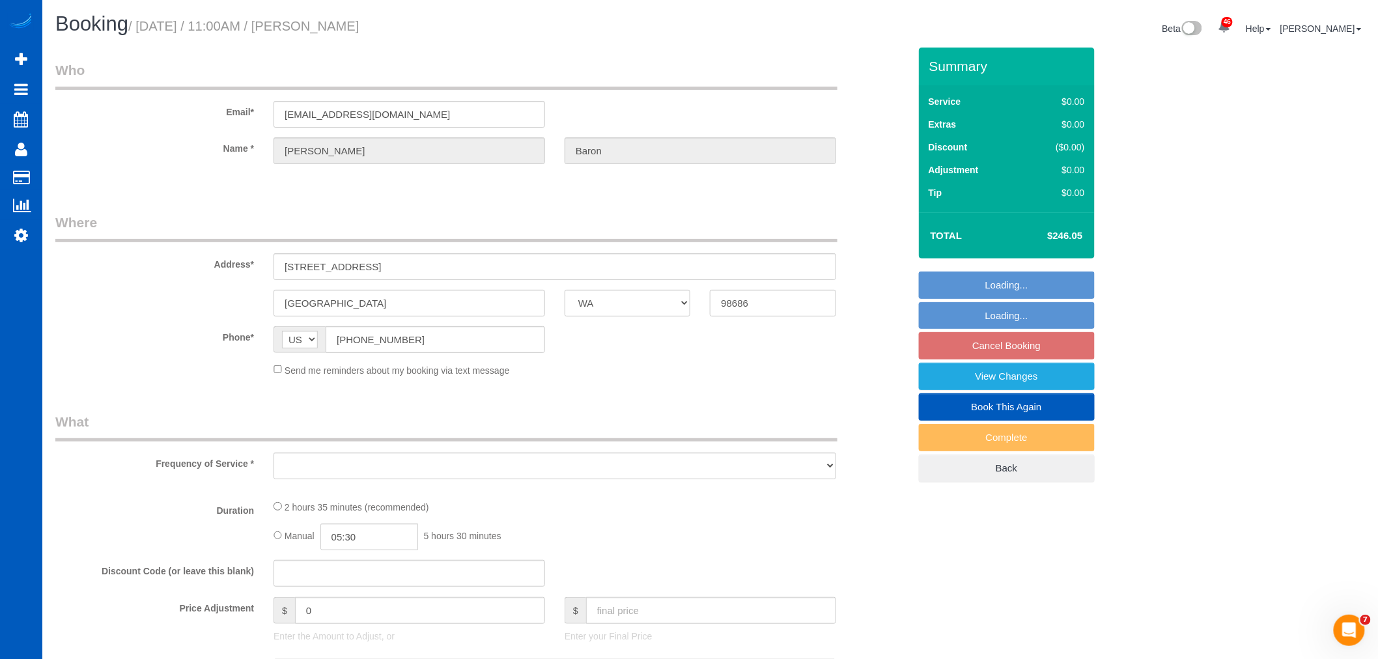
select select "object:12597"
select select "string:fspay-169595a6-2a24-4b83-ae55-99f90b821b1e"
select select "number:8"
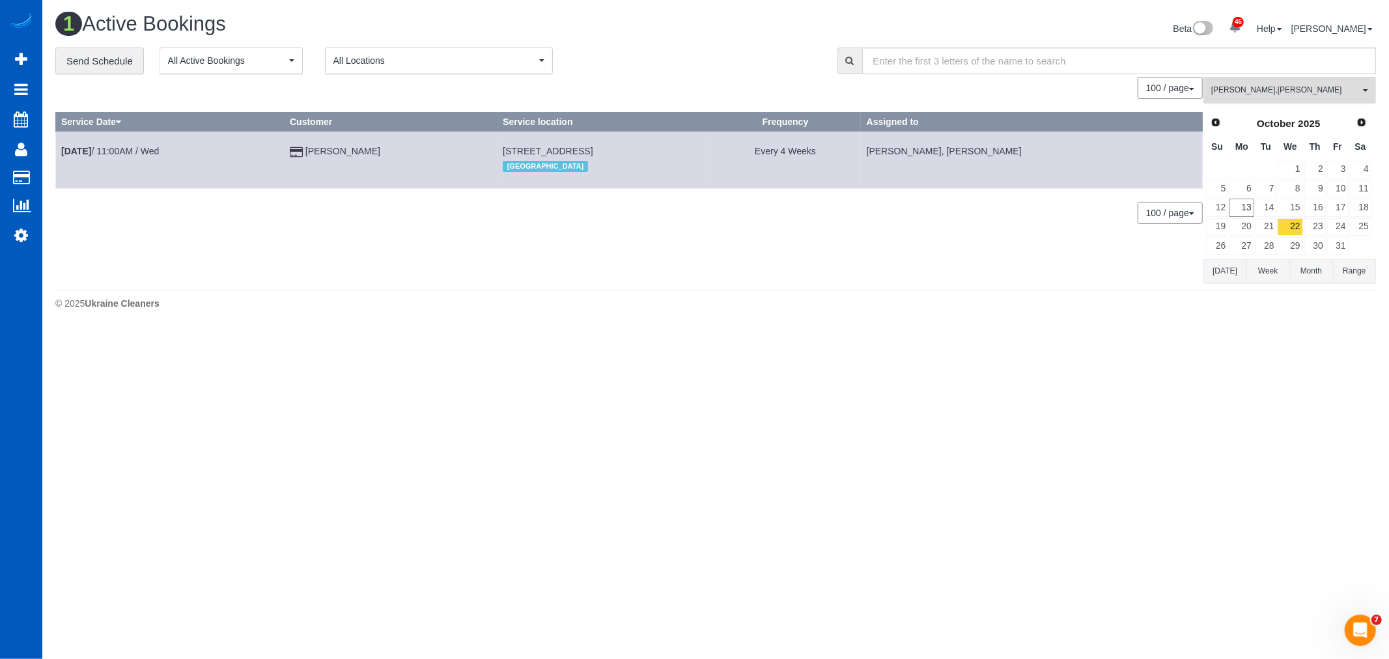
click at [1257, 83] on button "Mariia Syrotiuk , Raissa Radionova All Teams" at bounding box center [1289, 90] width 173 height 27
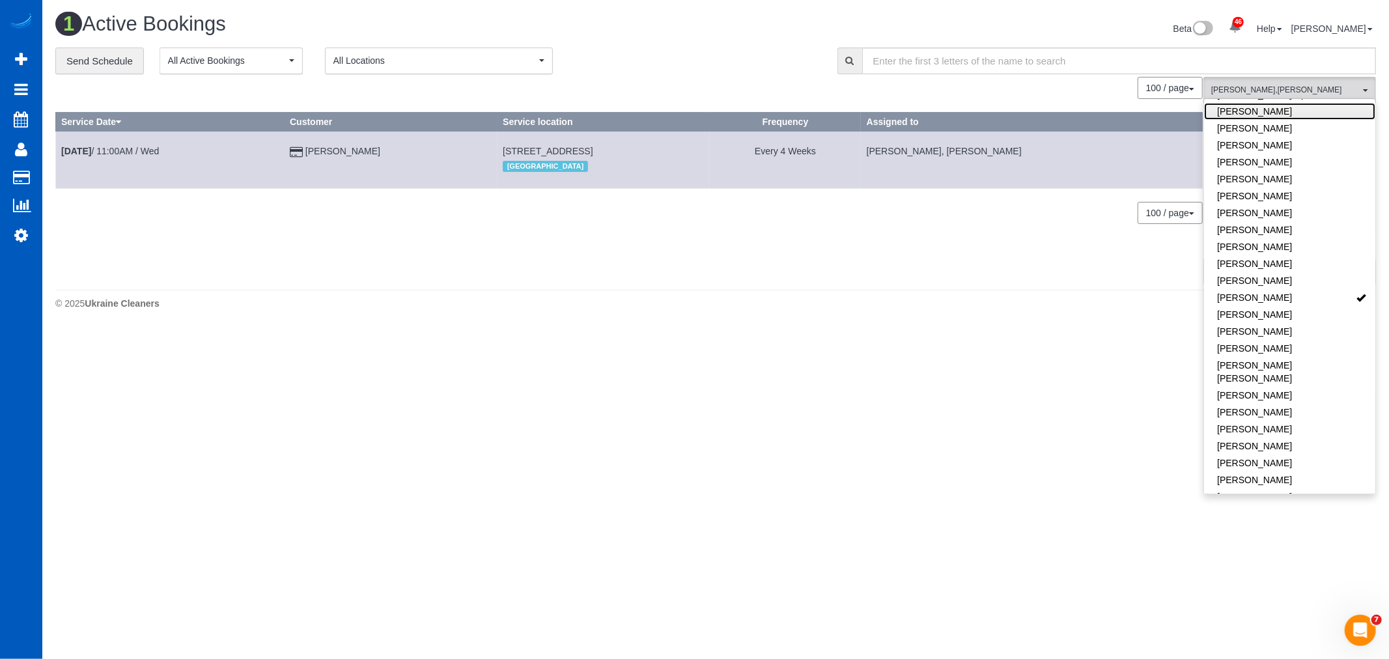
click at [1267, 119] on link "Ivanna Atamaniuk" at bounding box center [1289, 111] width 171 height 17
click at [1272, 113] on link "Remove Team Filters" at bounding box center [1289, 110] width 171 height 17
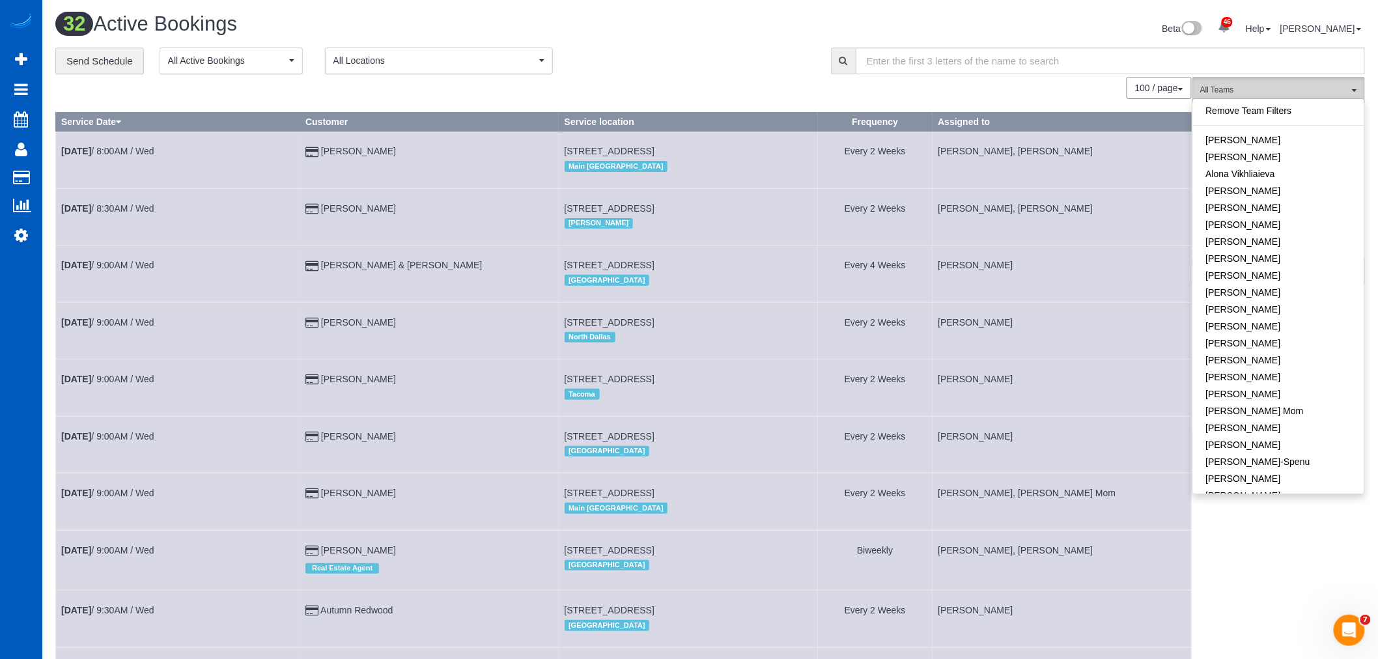
click at [1322, 87] on span "All Teams" at bounding box center [1274, 90] width 148 height 11
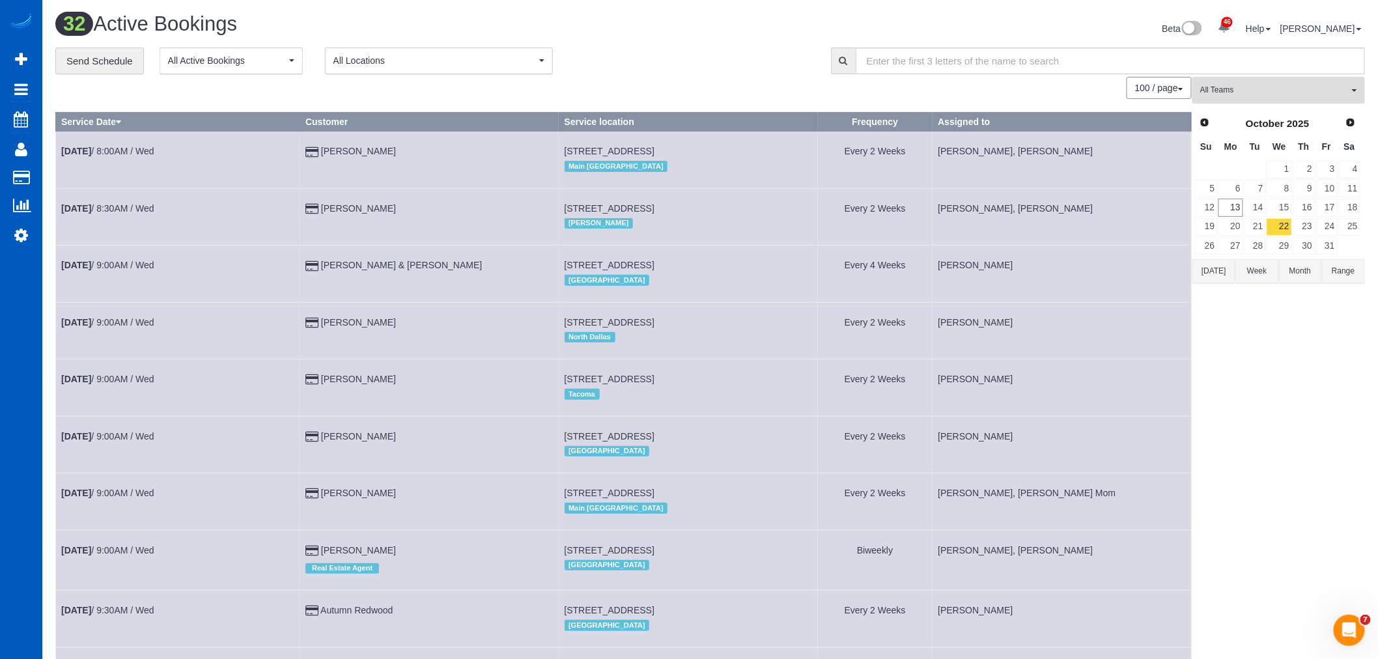
click at [1322, 87] on span "All Teams" at bounding box center [1274, 90] width 148 height 11
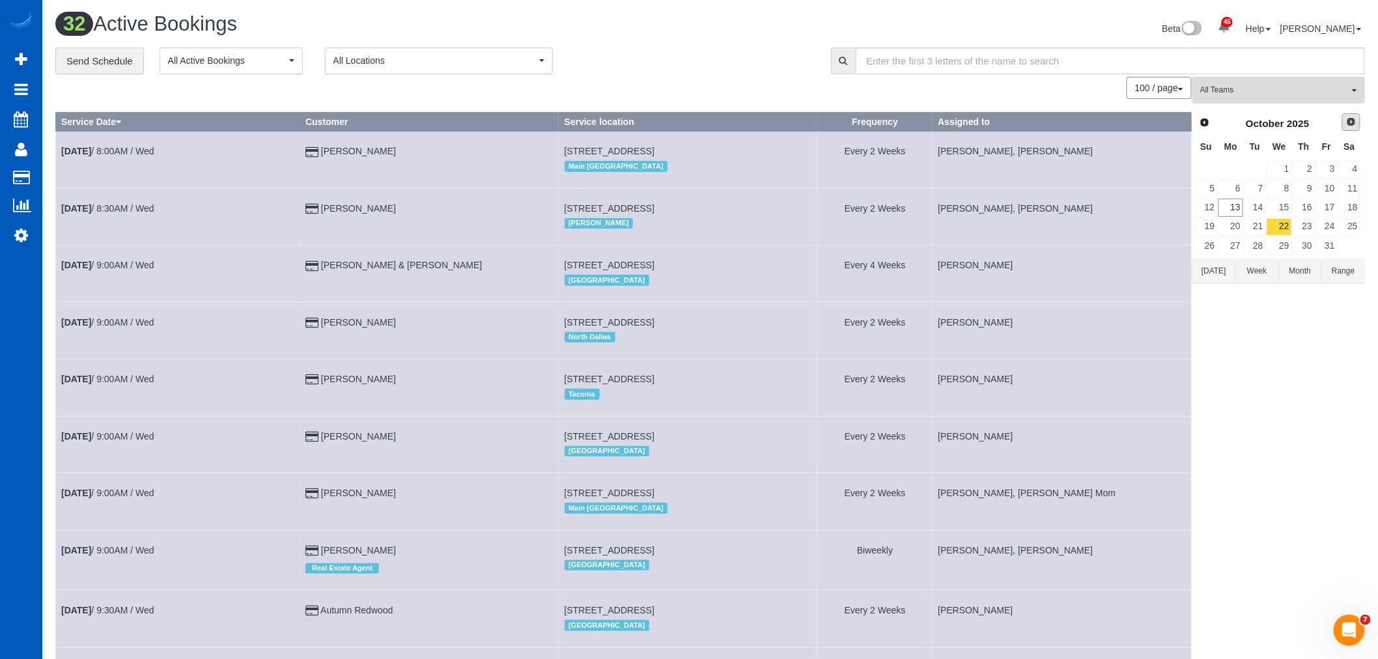
click at [1356, 121] on span "Next" at bounding box center [1351, 122] width 10 height 10
click at [1274, 98] on button "All Teams" at bounding box center [1278, 90] width 173 height 27
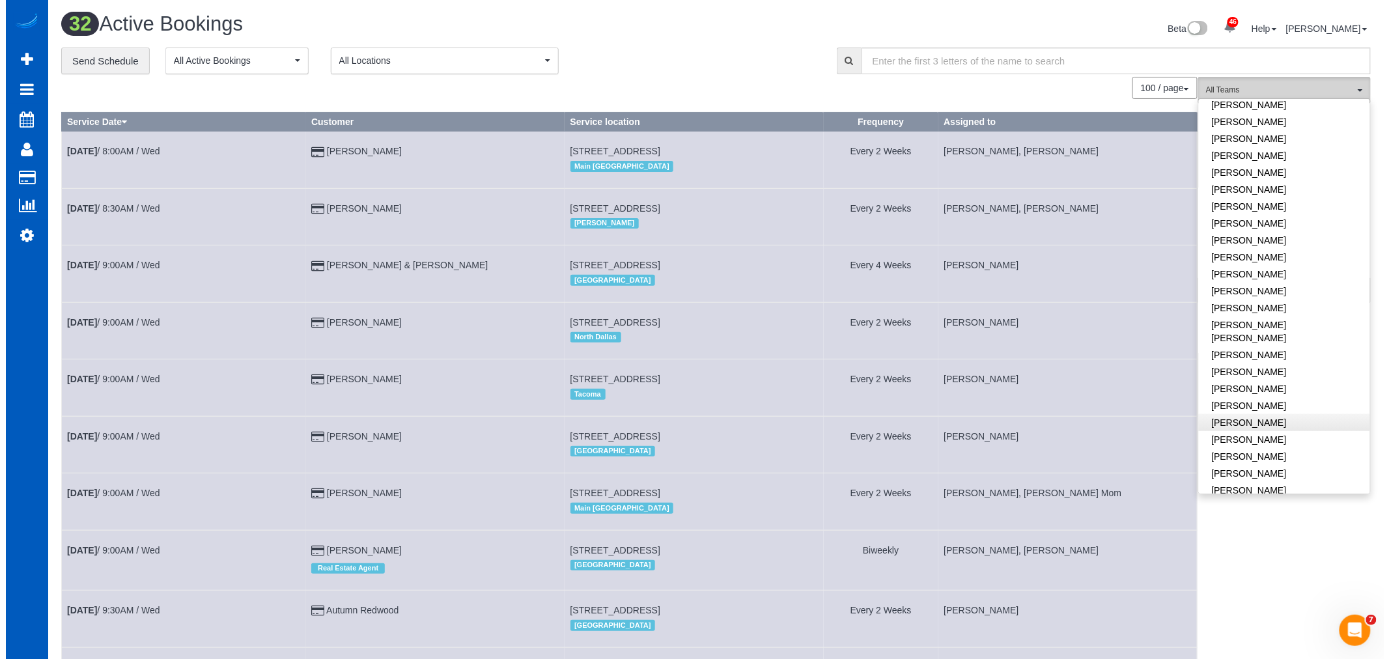
scroll to position [434, 0]
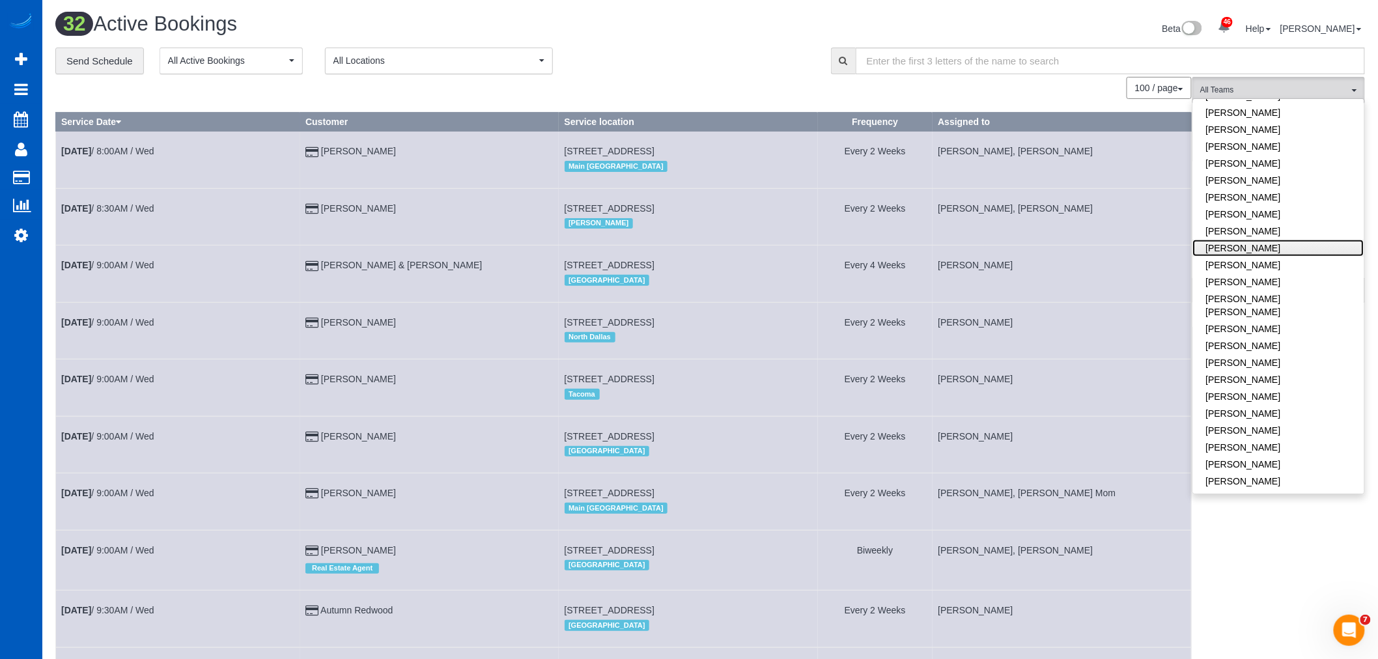
click at [1253, 249] on link "[PERSON_NAME]" at bounding box center [1278, 248] width 171 height 17
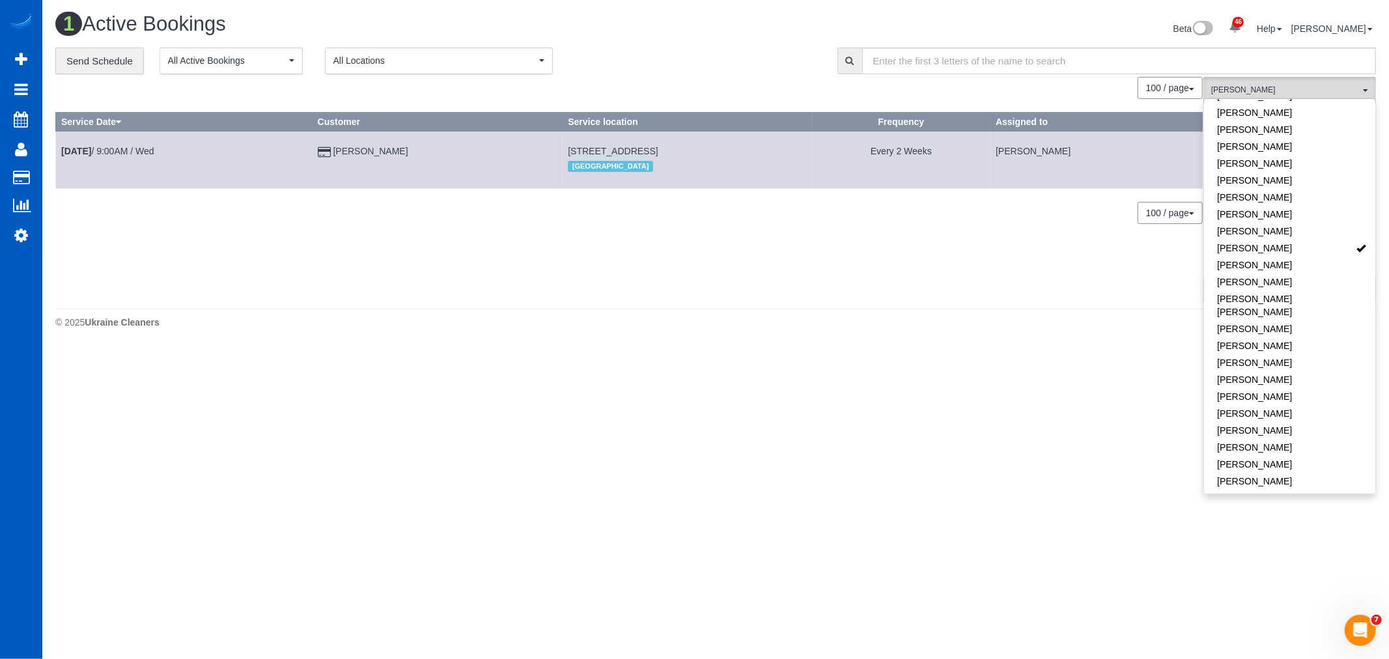
click at [431, 432] on body "46 Beta Your Notifications You have 0 alerts × You have 3 to charge for 10/11/2…" at bounding box center [694, 329] width 1389 height 659
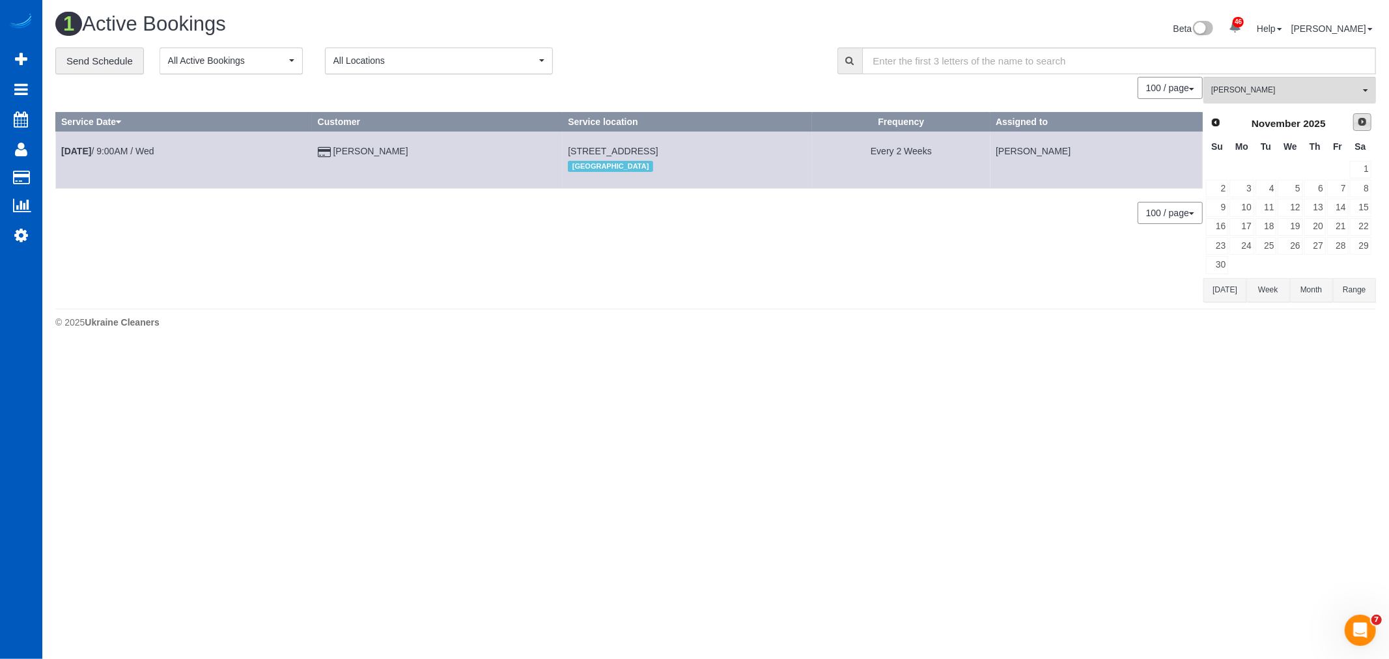
click at [1355, 124] on link "Next" at bounding box center [1362, 122] width 18 height 18
click at [1337, 231] on link "26" at bounding box center [1337, 227] width 21 height 18
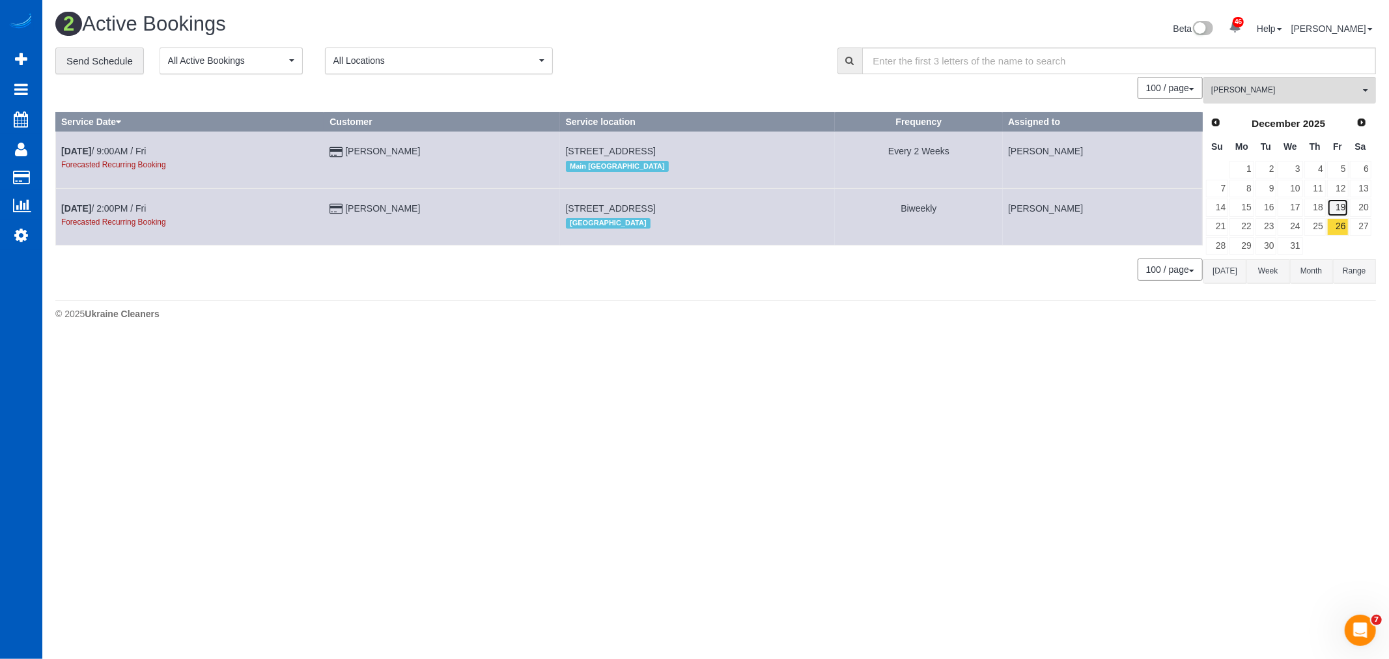
click at [1341, 216] on link "19" at bounding box center [1337, 208] width 21 height 18
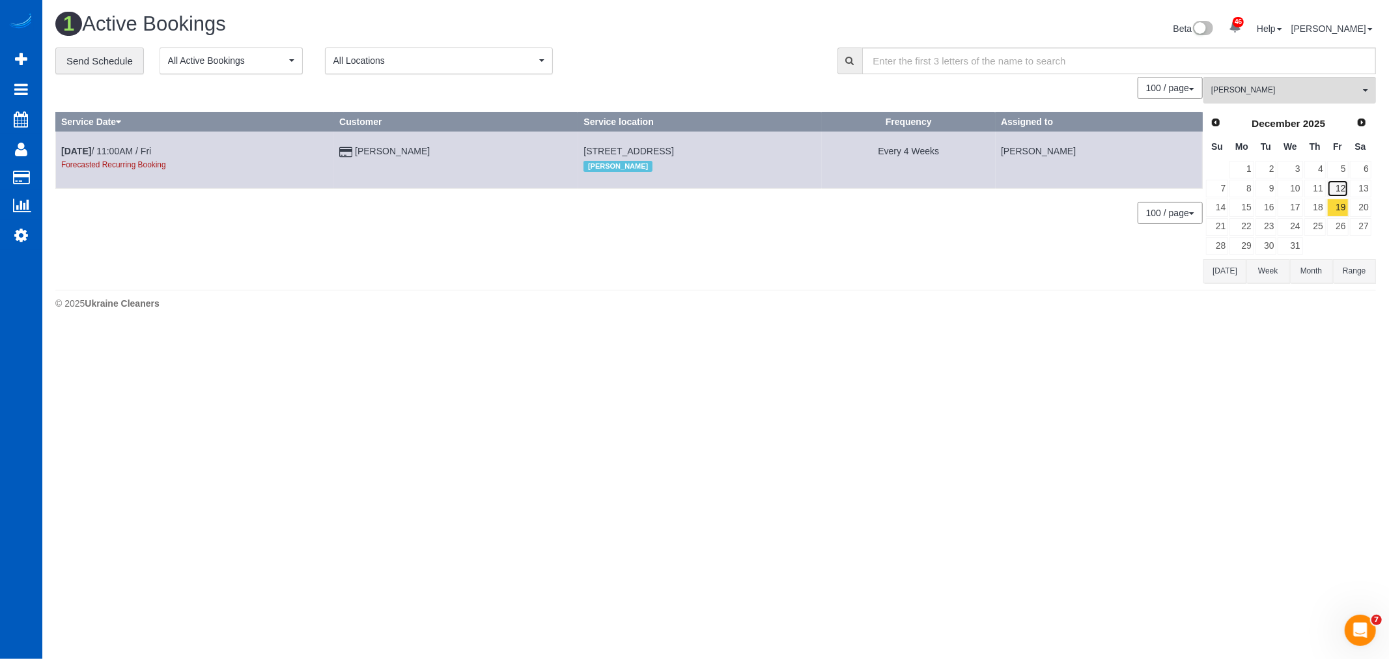
click at [1332, 183] on link "12" at bounding box center [1337, 189] width 21 height 18
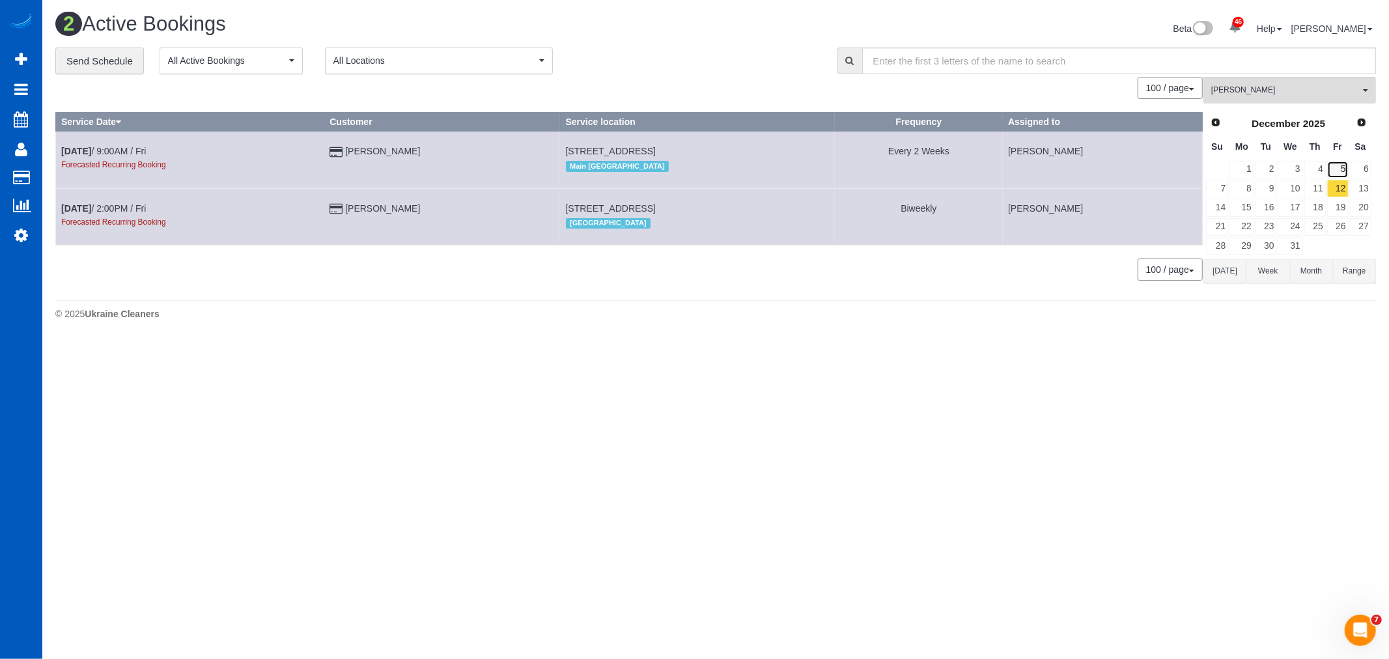
click at [1332, 165] on link "5" at bounding box center [1337, 170] width 21 height 18
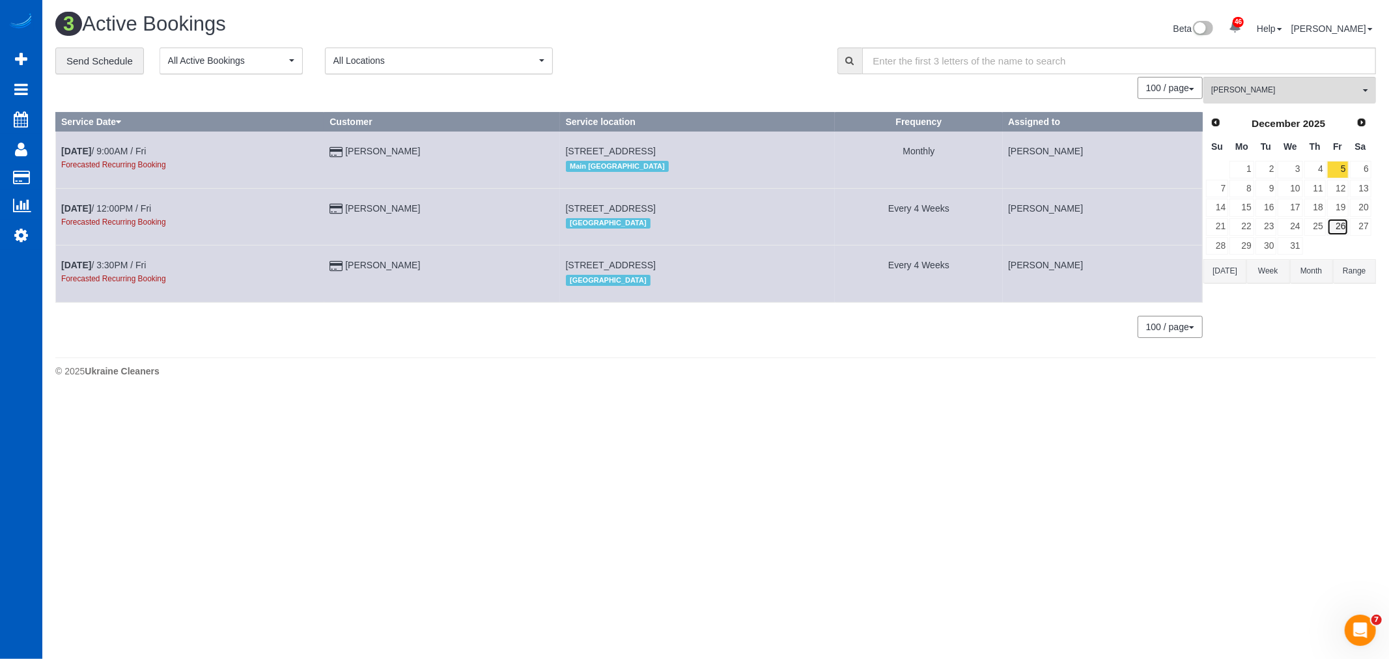
click at [1343, 225] on link "26" at bounding box center [1337, 227] width 21 height 18
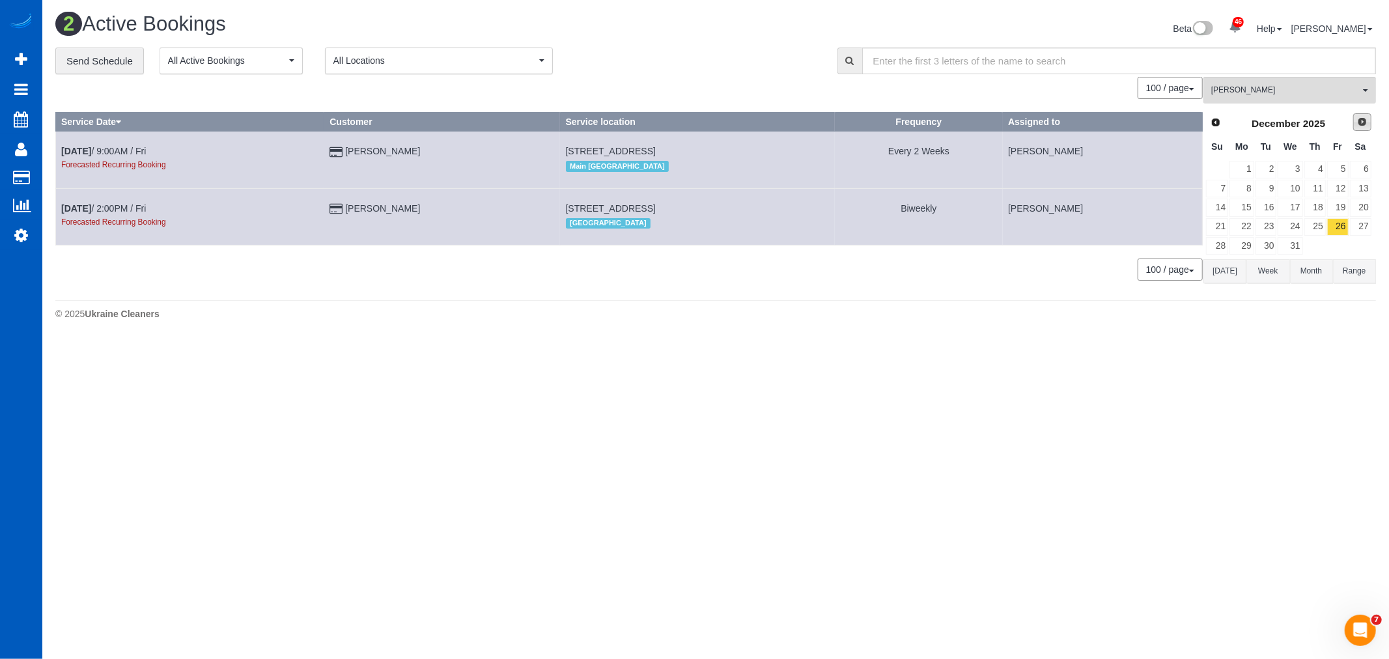
click at [1367, 116] on link "Next" at bounding box center [1362, 122] width 18 height 18
click at [1346, 163] on link "2" at bounding box center [1337, 170] width 21 height 18
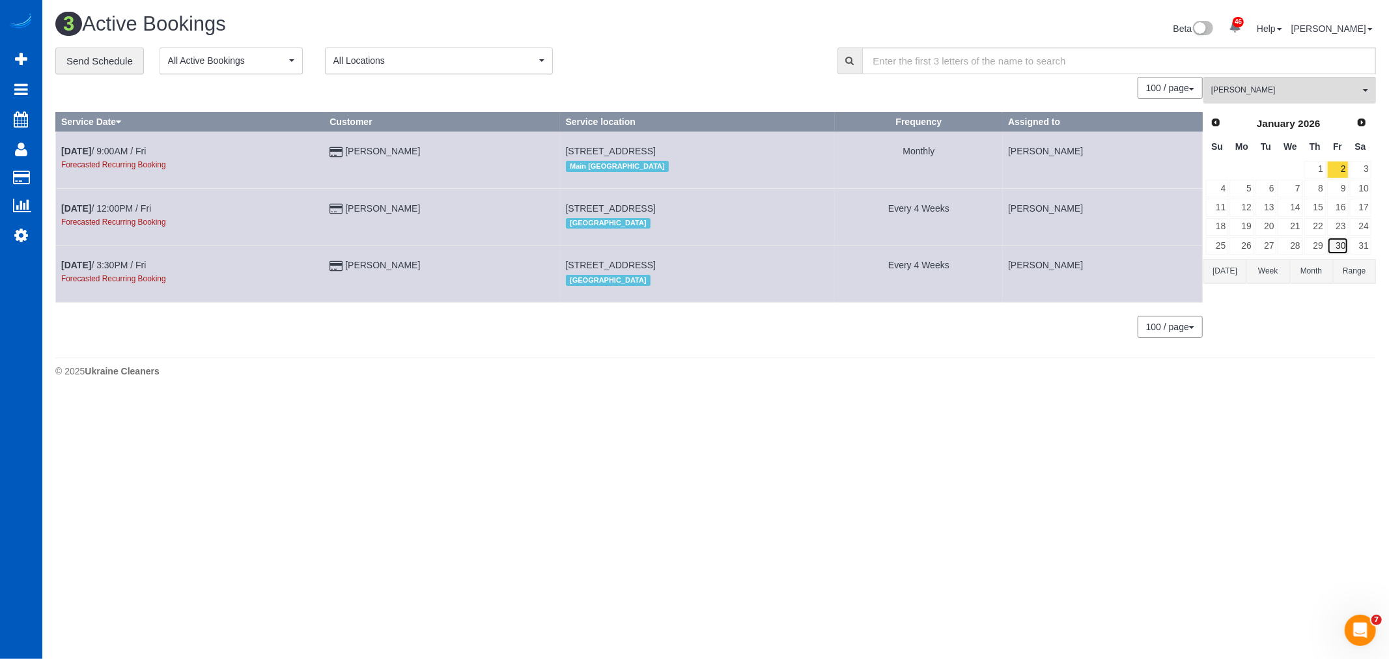
click at [1336, 245] on link "30" at bounding box center [1337, 246] width 21 height 18
click at [1346, 166] on link "2" at bounding box center [1337, 170] width 21 height 18
click at [1211, 126] on span "Prev" at bounding box center [1215, 122] width 10 height 10
click at [1340, 230] on link "26" at bounding box center [1337, 227] width 21 height 18
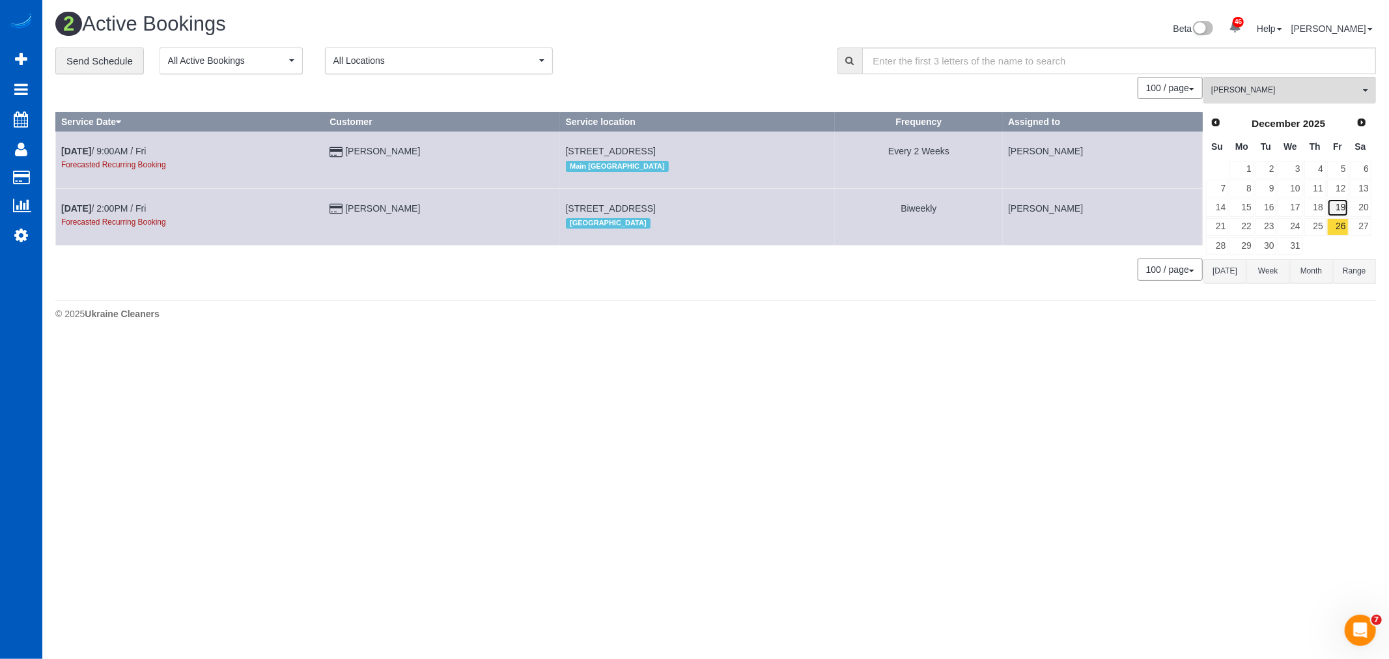
click at [1337, 216] on link "19" at bounding box center [1337, 208] width 21 height 18
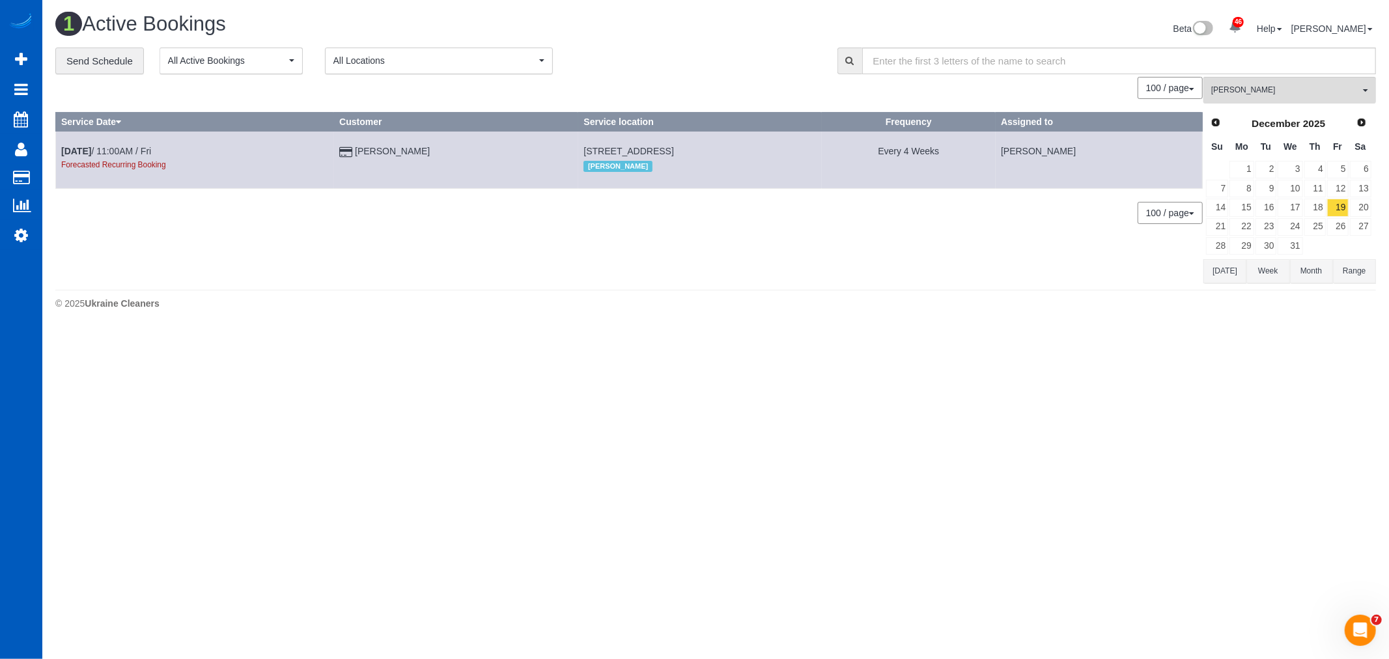
click at [1369, 124] on link "Next" at bounding box center [1361, 123] width 18 height 18
click at [1343, 164] on link "2" at bounding box center [1337, 170] width 21 height 18
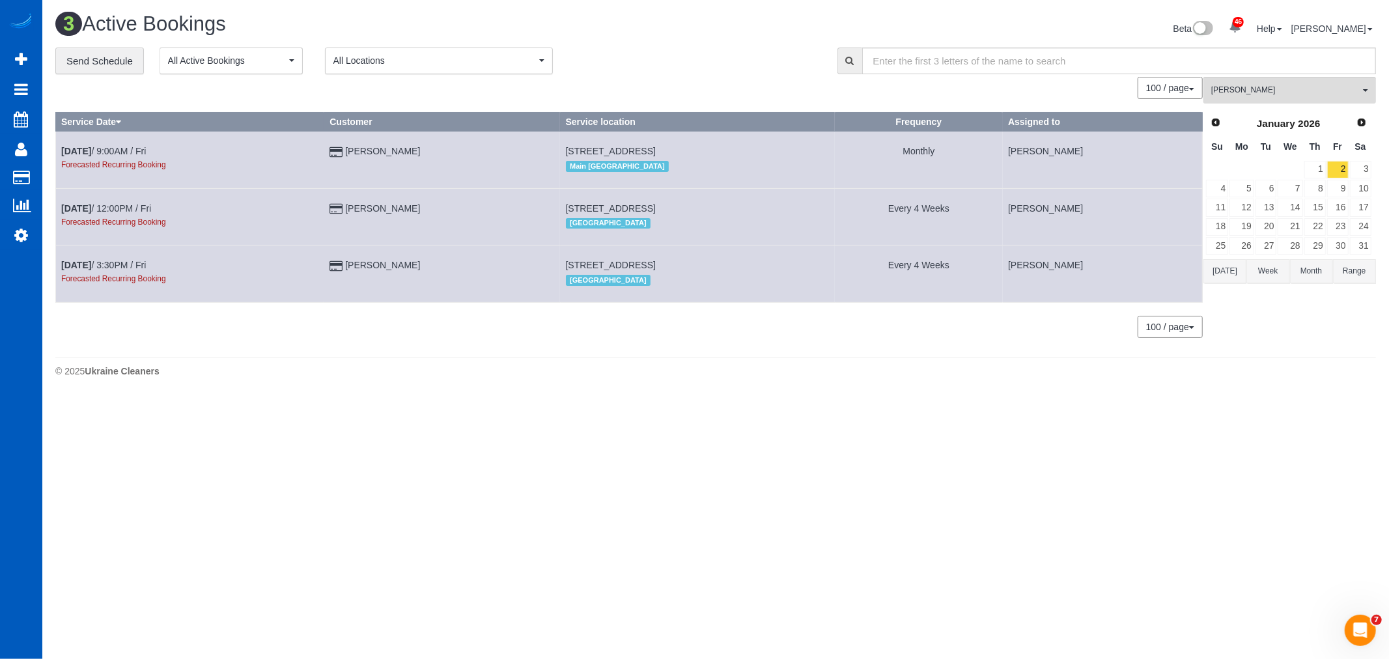
click at [1225, 121] on div "Prev Next January 2026" at bounding box center [1288, 124] width 167 height 22
click at [1220, 124] on link "Prev" at bounding box center [1215, 122] width 18 height 18
click at [1347, 231] on link "26" at bounding box center [1337, 227] width 21 height 18
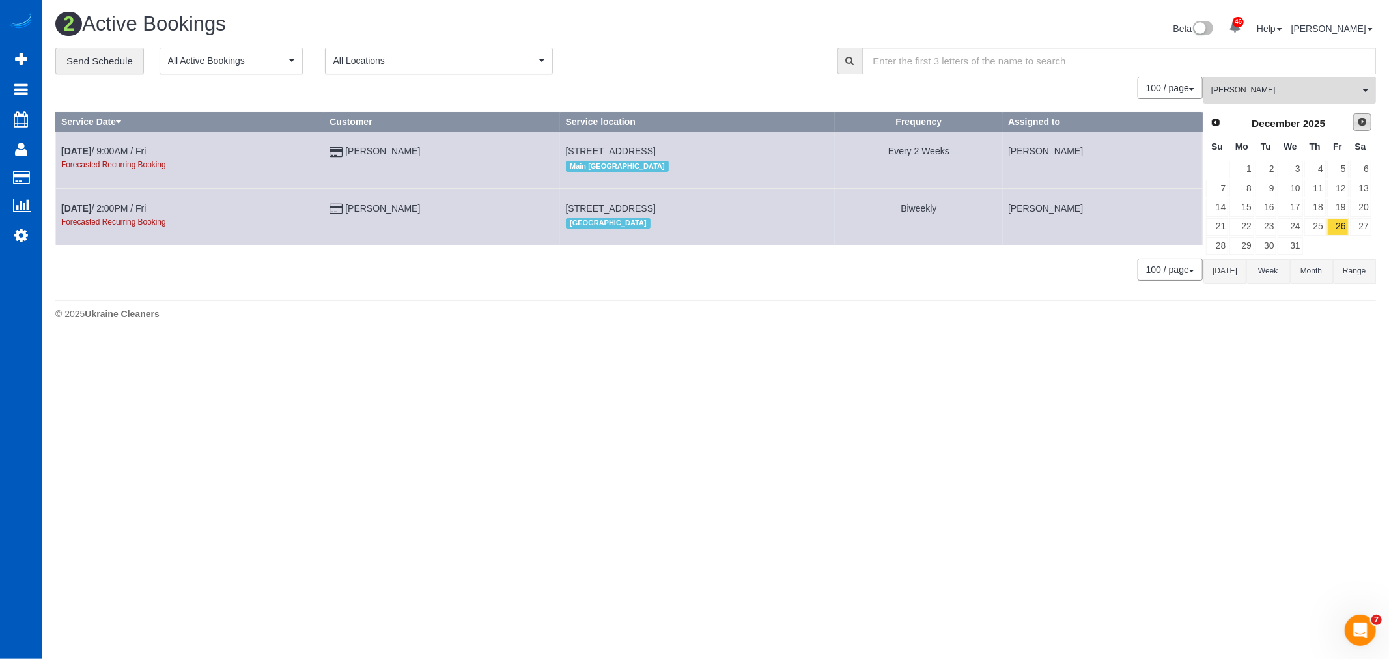
click at [1359, 122] on span "Next" at bounding box center [1362, 122] width 10 height 10
click at [1339, 169] on link "2" at bounding box center [1337, 170] width 21 height 18
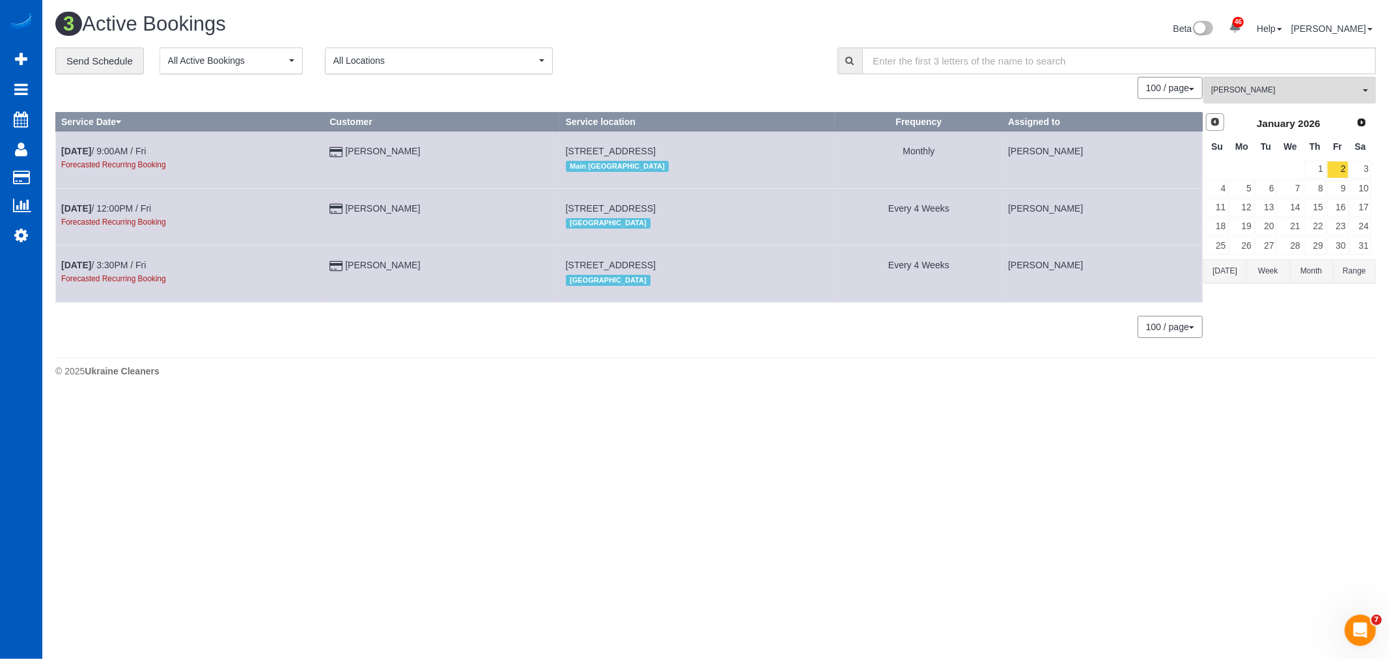
click at [1210, 119] on span "Prev" at bounding box center [1215, 122] width 10 height 10
click at [1341, 245] on td at bounding box center [1337, 245] width 23 height 19
click at [1337, 232] on link "26" at bounding box center [1337, 227] width 21 height 18
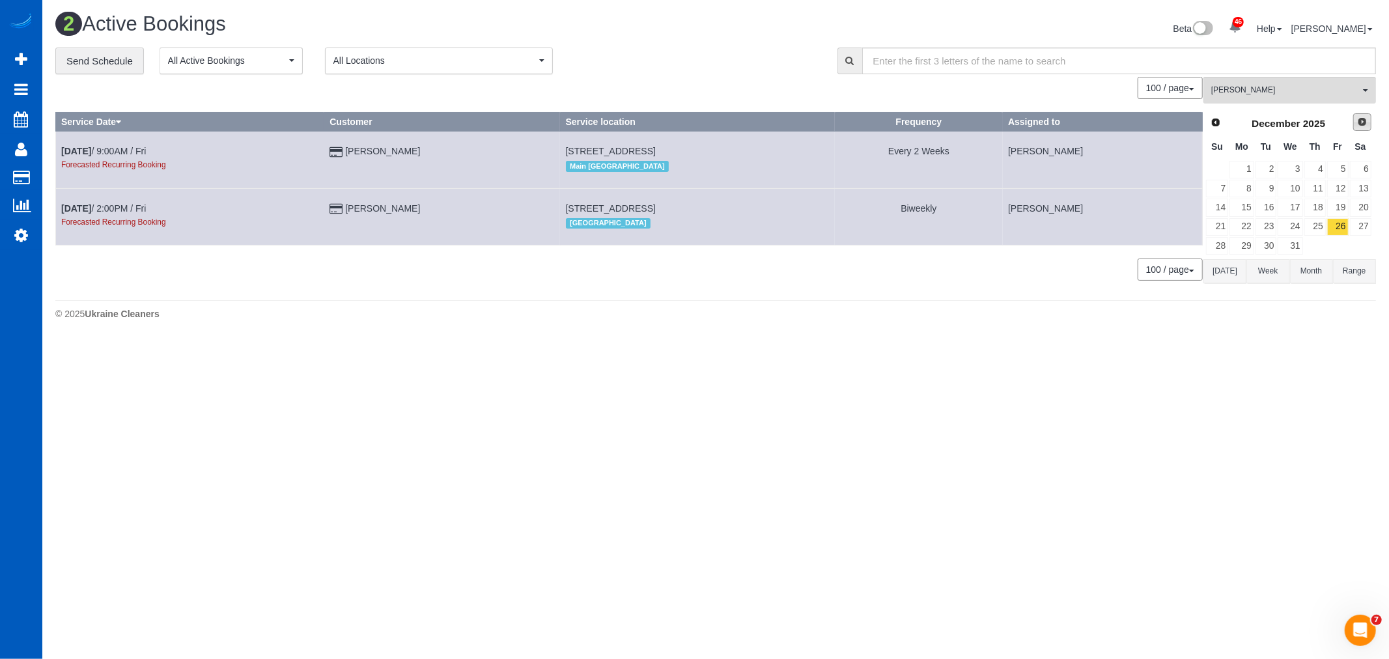
click at [1357, 127] on span "Next" at bounding box center [1362, 122] width 10 height 10
click at [1345, 168] on link "2" at bounding box center [1337, 170] width 21 height 18
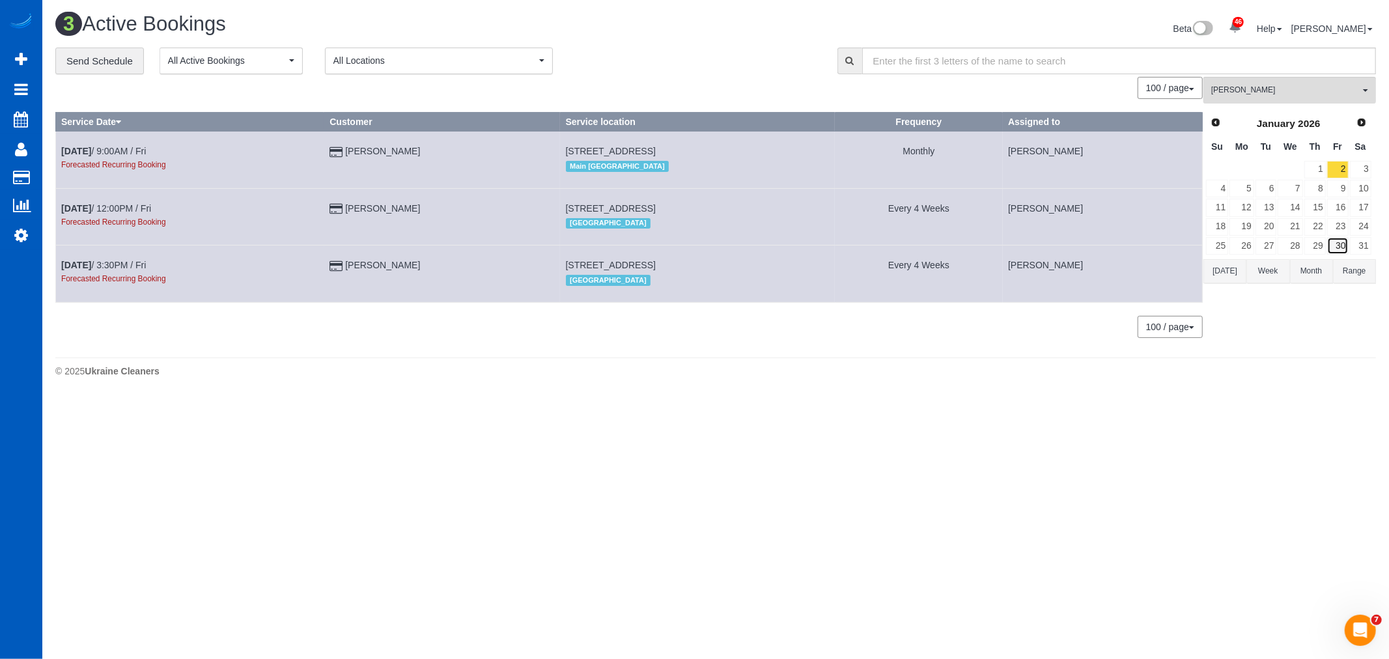
click at [1345, 251] on link "30" at bounding box center [1337, 246] width 21 height 18
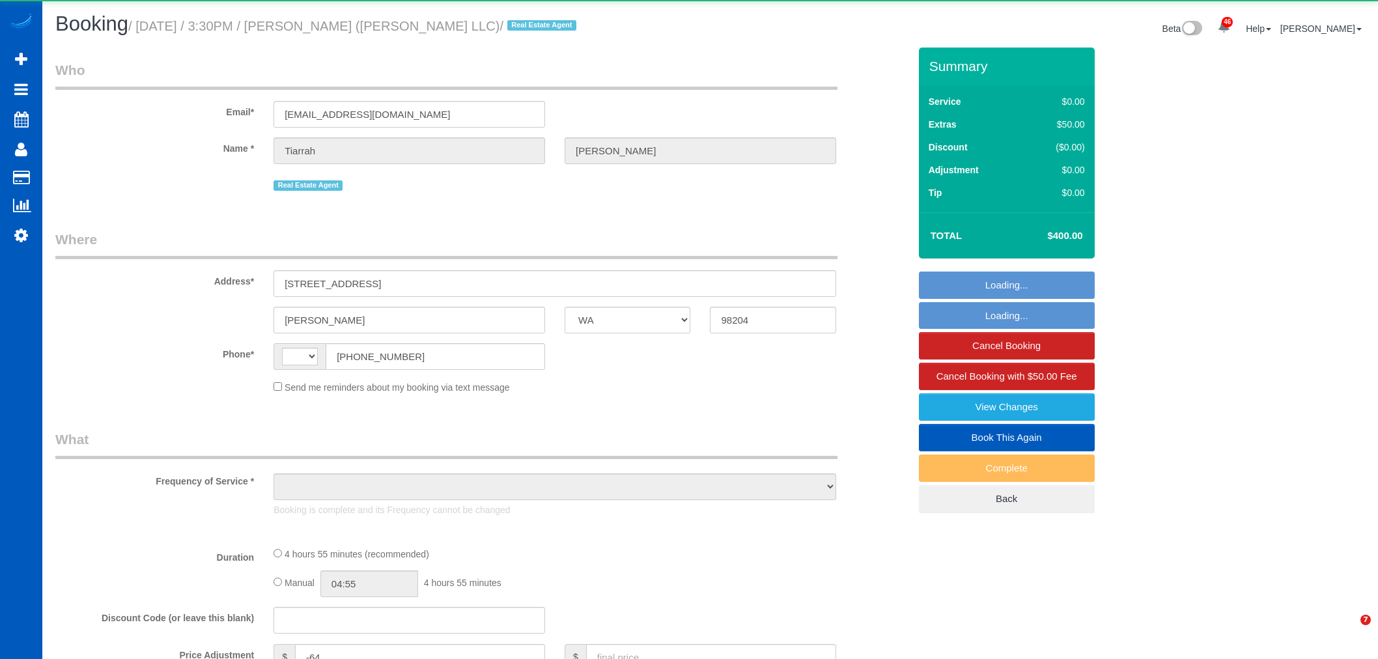
select select "WA"
select select "string:[GEOGRAPHIC_DATA]"
select select "object:1263"
select select "199"
select select "1001"
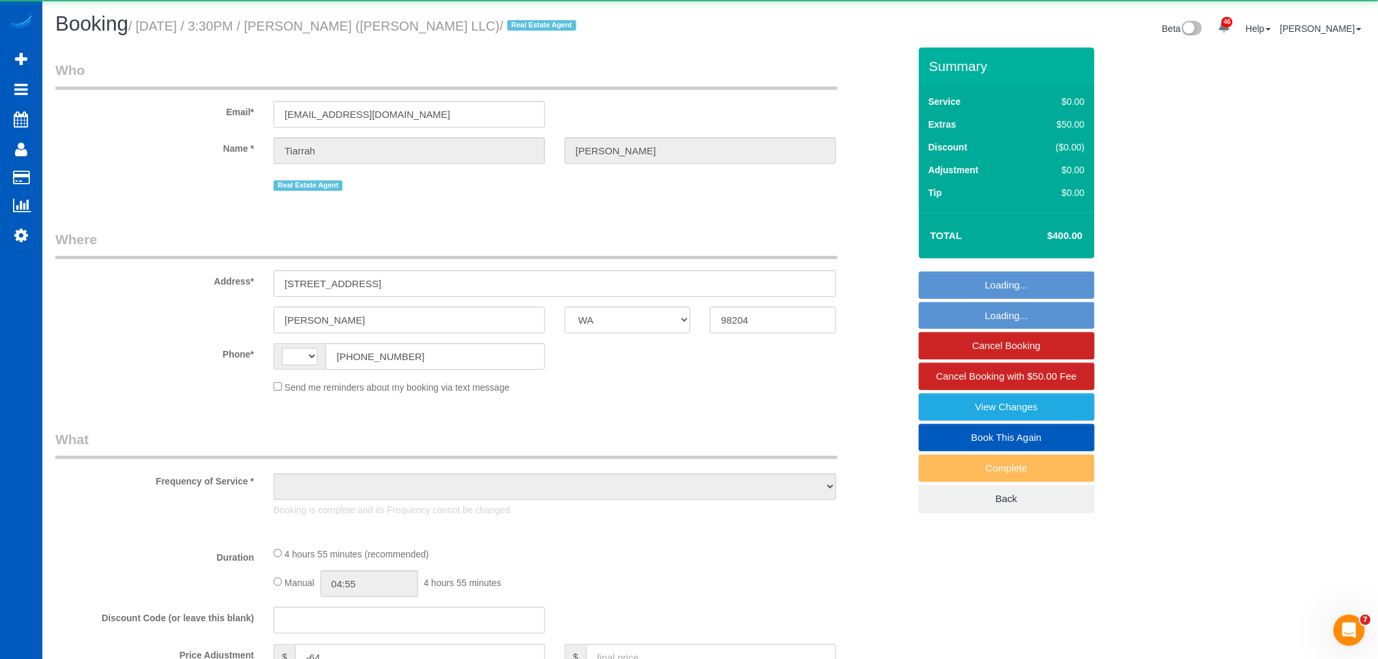
select select "2"
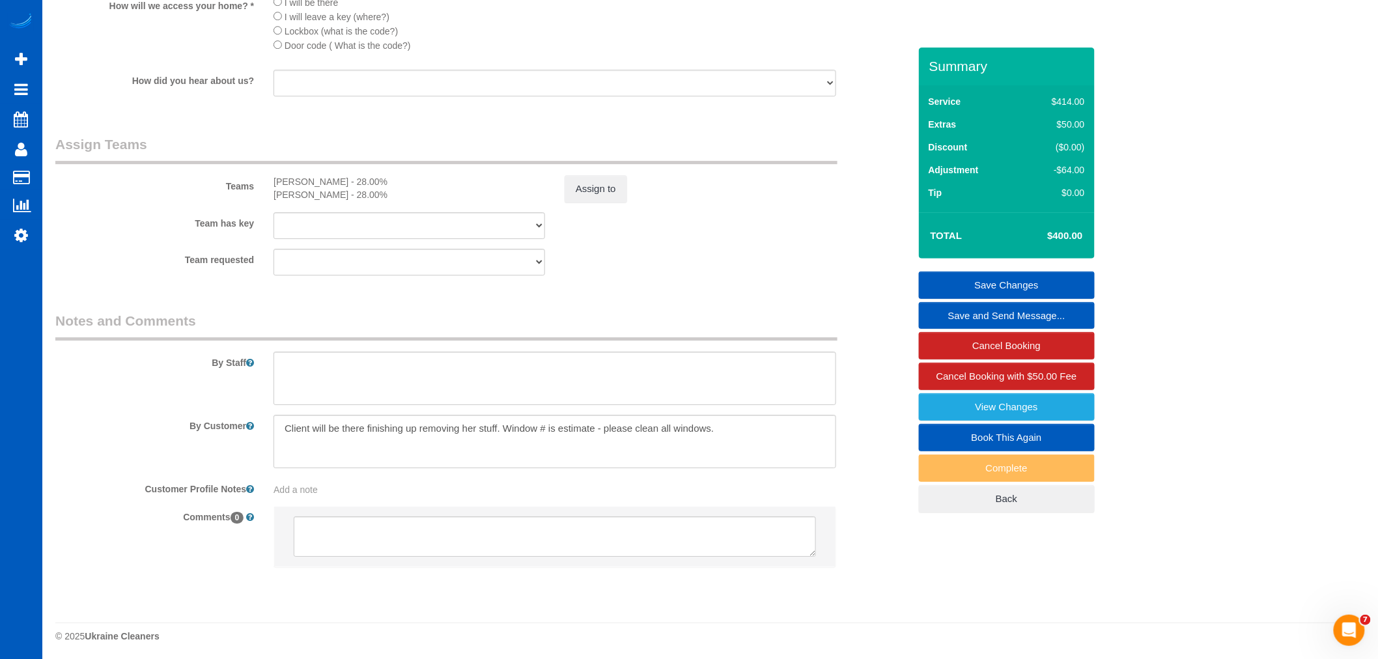
scroll to position [1703, 0]
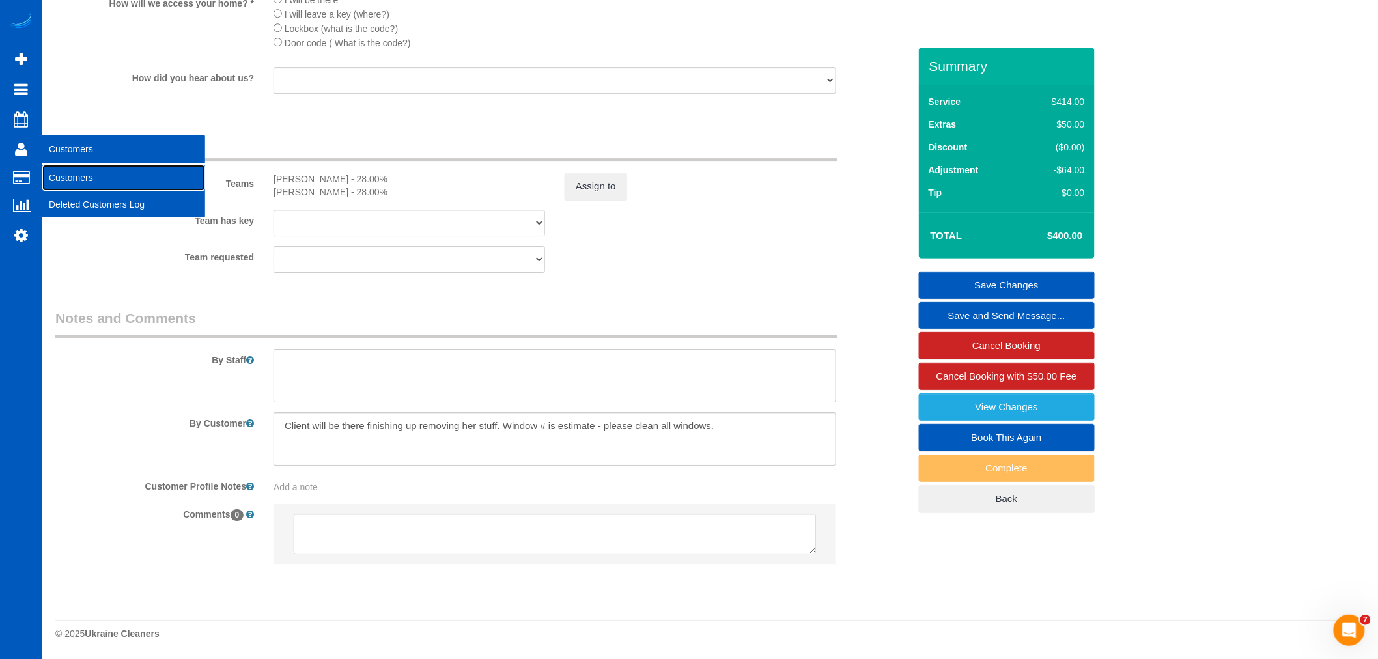
click at [74, 174] on link "Customers" at bounding box center [123, 178] width 163 height 26
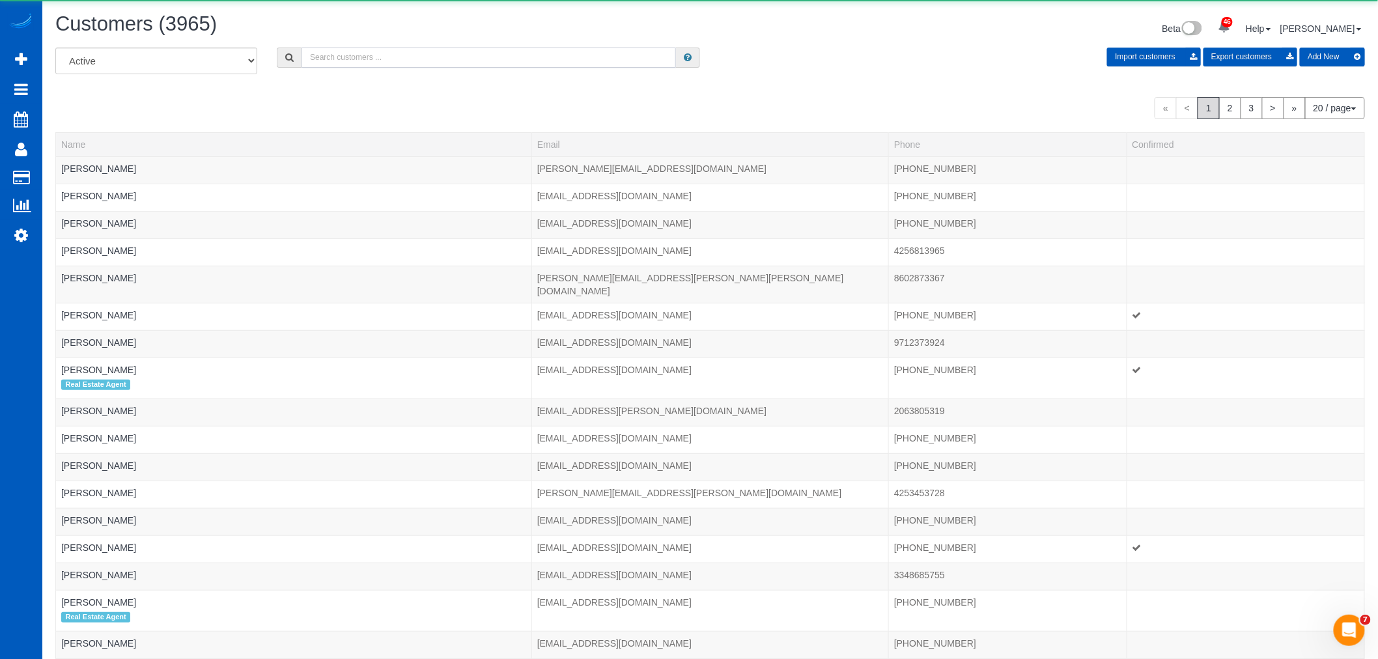
click at [370, 61] on input "text" at bounding box center [488, 58] width 374 height 20
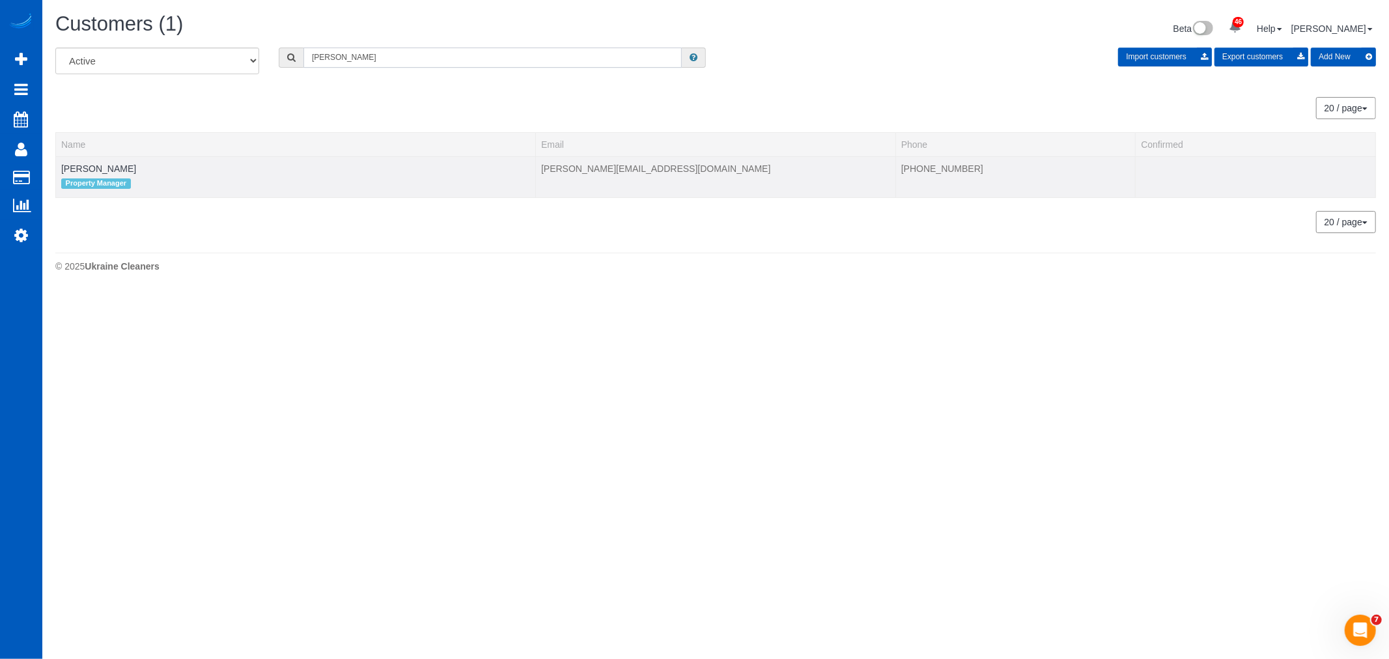
type input "[PERSON_NAME]"
click at [86, 175] on td "[PERSON_NAME] Property Manager" at bounding box center [296, 176] width 480 height 41
click at [85, 167] on link "[PERSON_NAME]" at bounding box center [98, 168] width 75 height 10
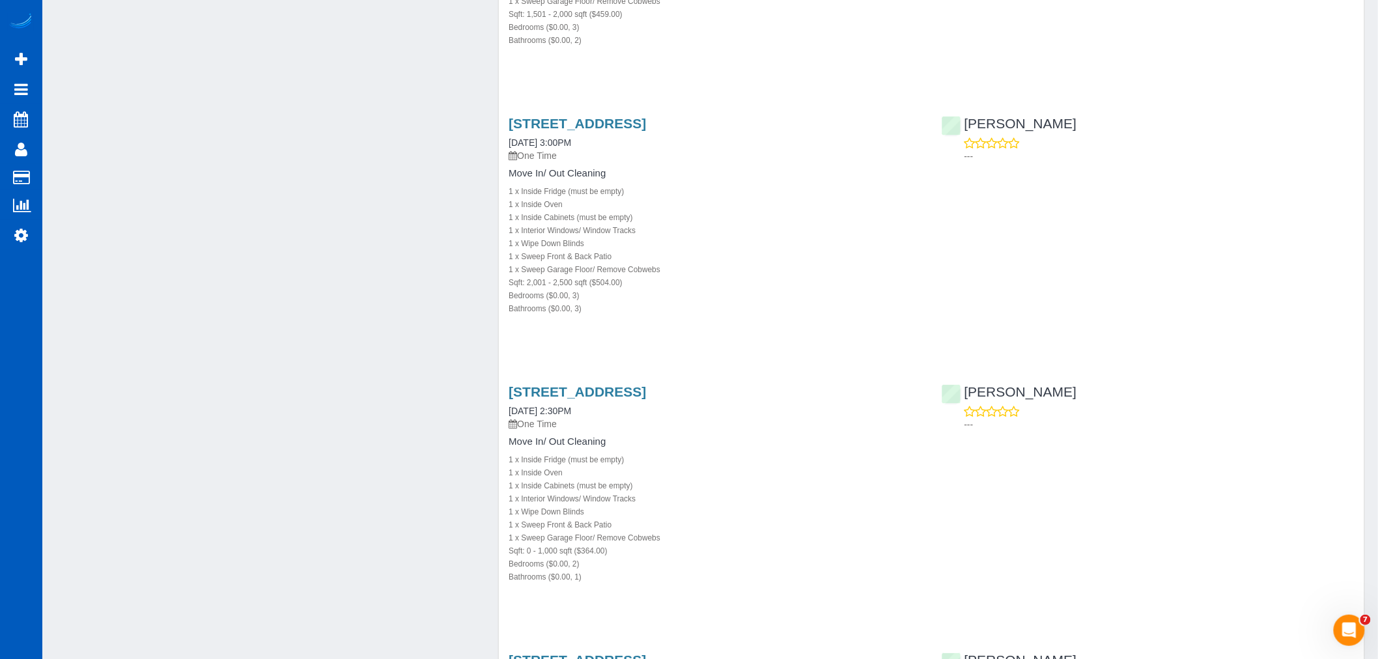
scroll to position [1229, 0]
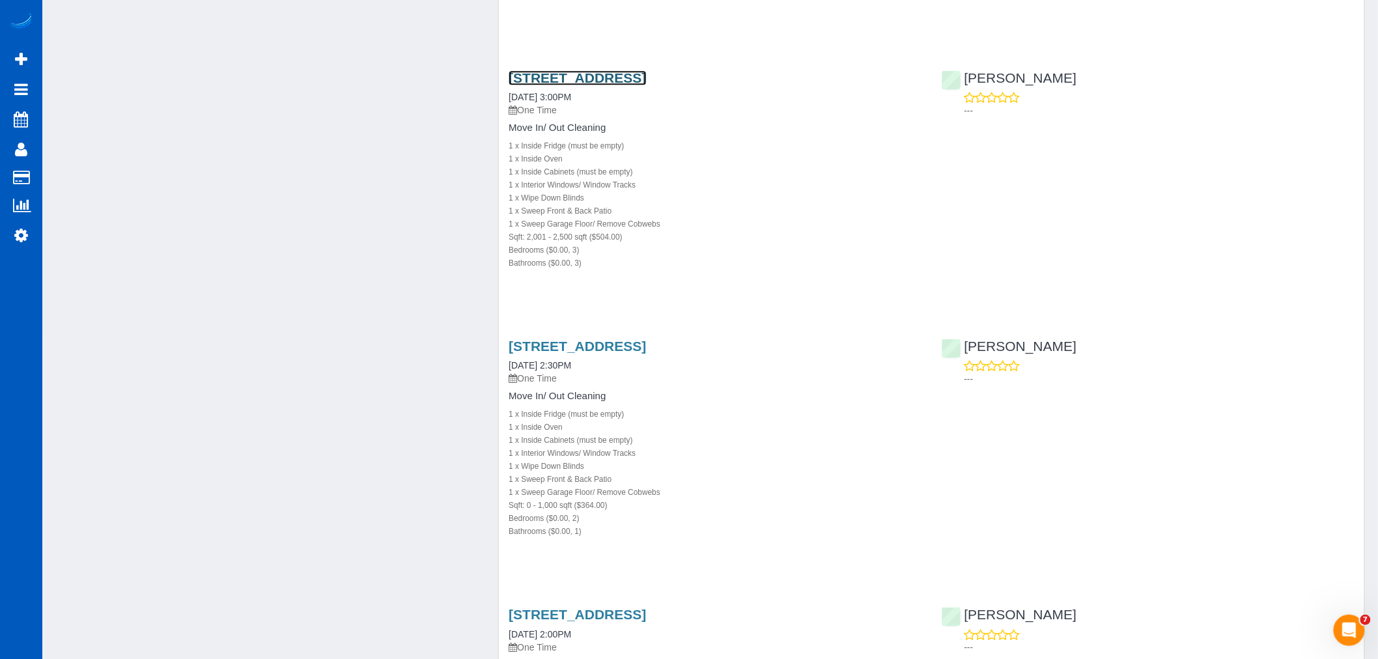
click at [645, 79] on link "[STREET_ADDRESS]" at bounding box center [577, 77] width 137 height 15
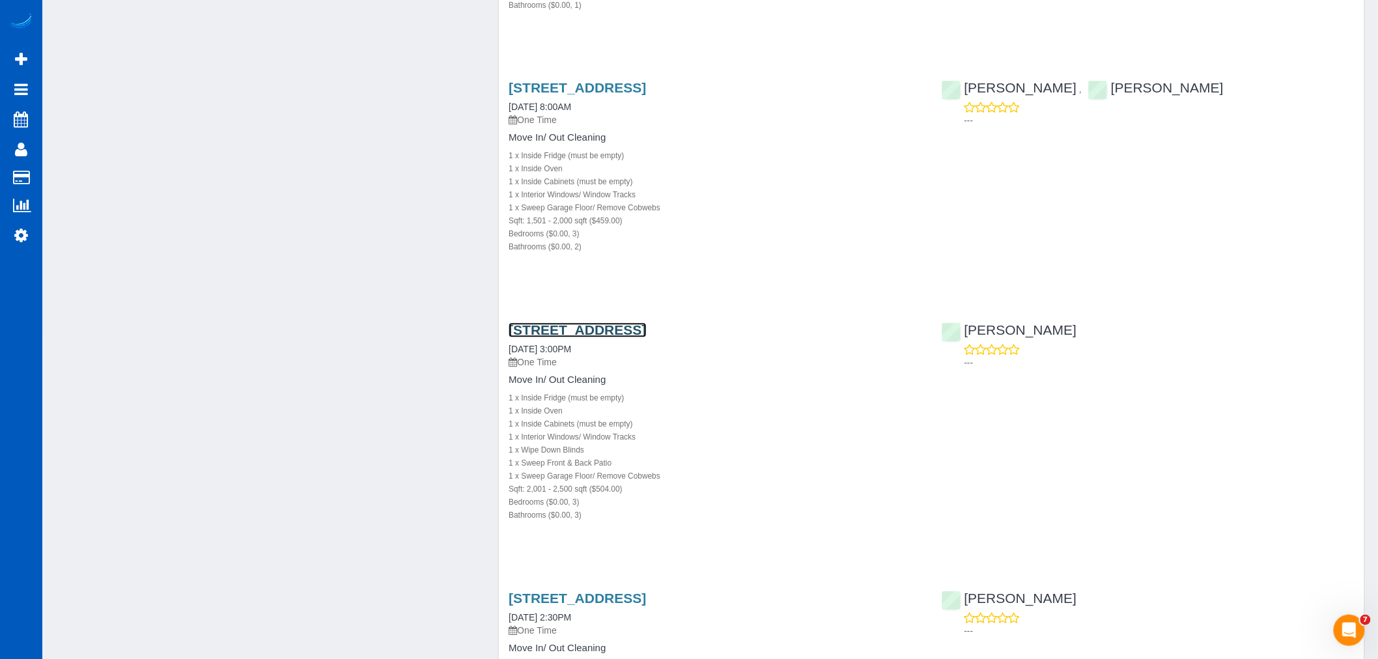
scroll to position [723, 0]
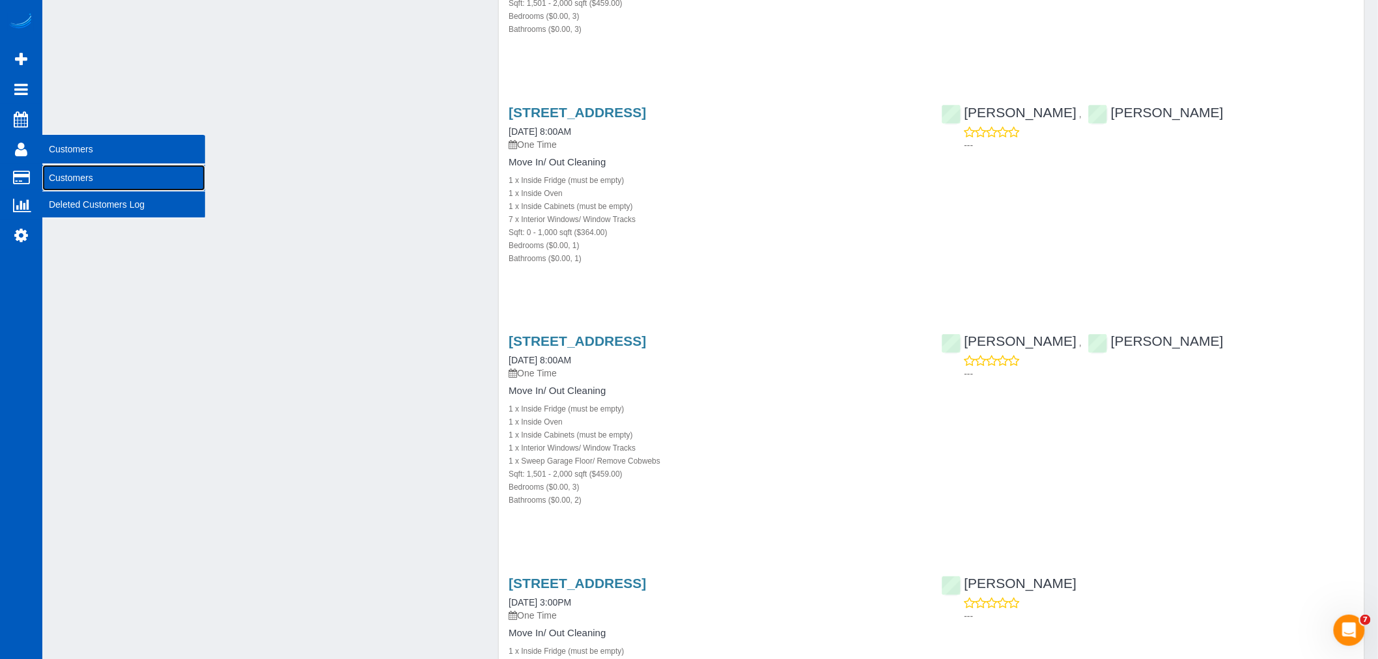
click at [66, 180] on link "Customers" at bounding box center [123, 178] width 163 height 26
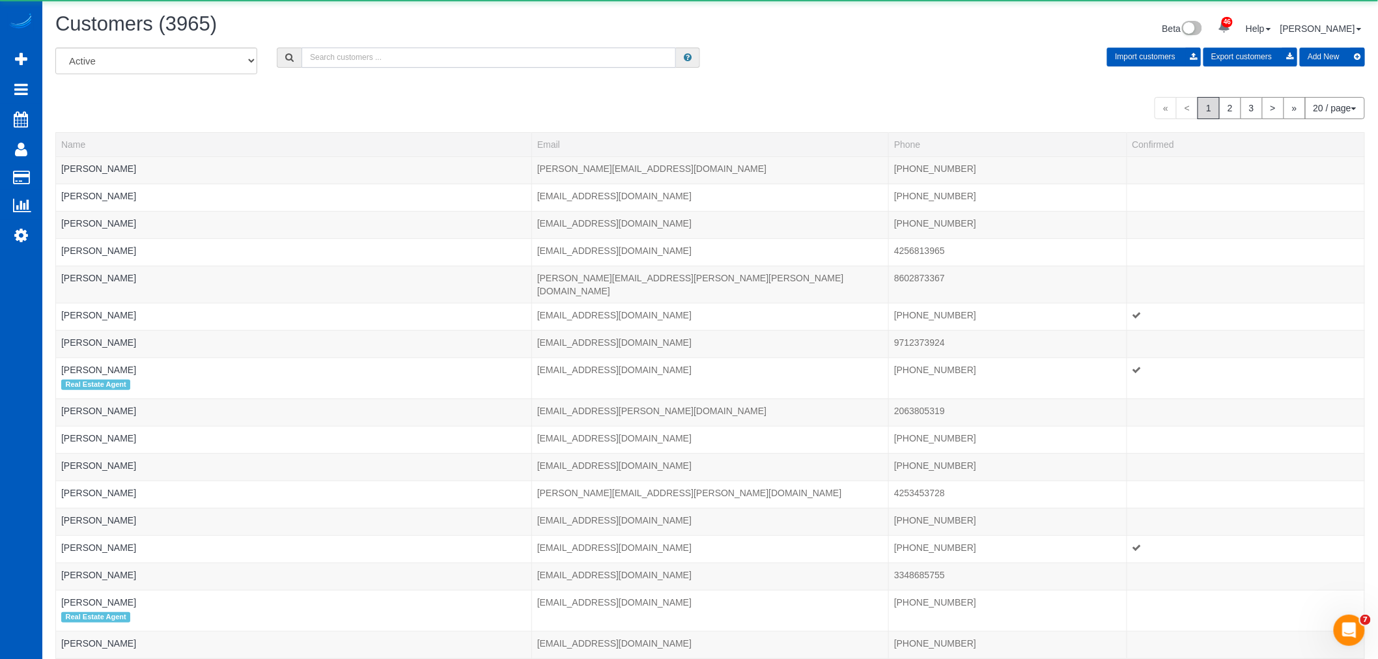
click at [337, 63] on input "text" at bounding box center [488, 58] width 374 height 20
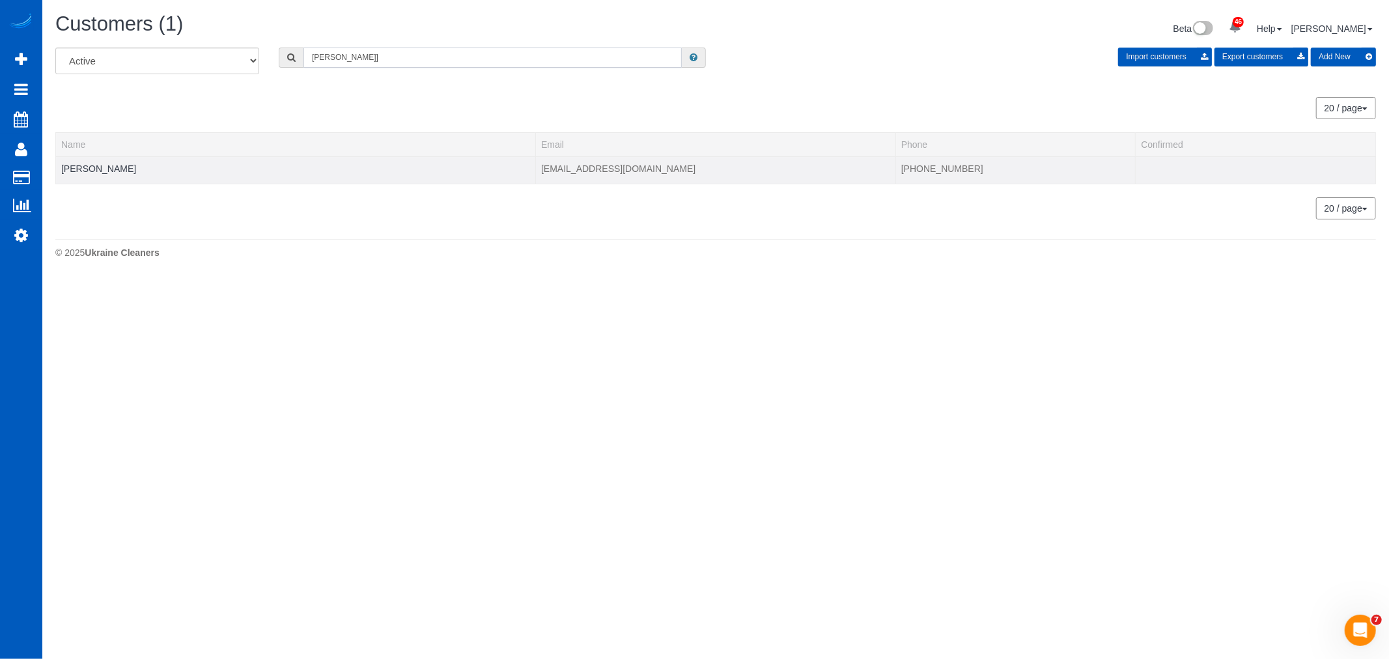
type input "[PERSON_NAME]]"
click at [76, 163] on td "[PERSON_NAME]" at bounding box center [296, 169] width 480 height 27
drag, startPoint x: 76, startPoint y: 163, endPoint x: 78, endPoint y: 170, distance: 7.6
click at [76, 163] on td "[PERSON_NAME]" at bounding box center [296, 169] width 480 height 27
click at [78, 170] on link "[PERSON_NAME]" at bounding box center [98, 168] width 75 height 10
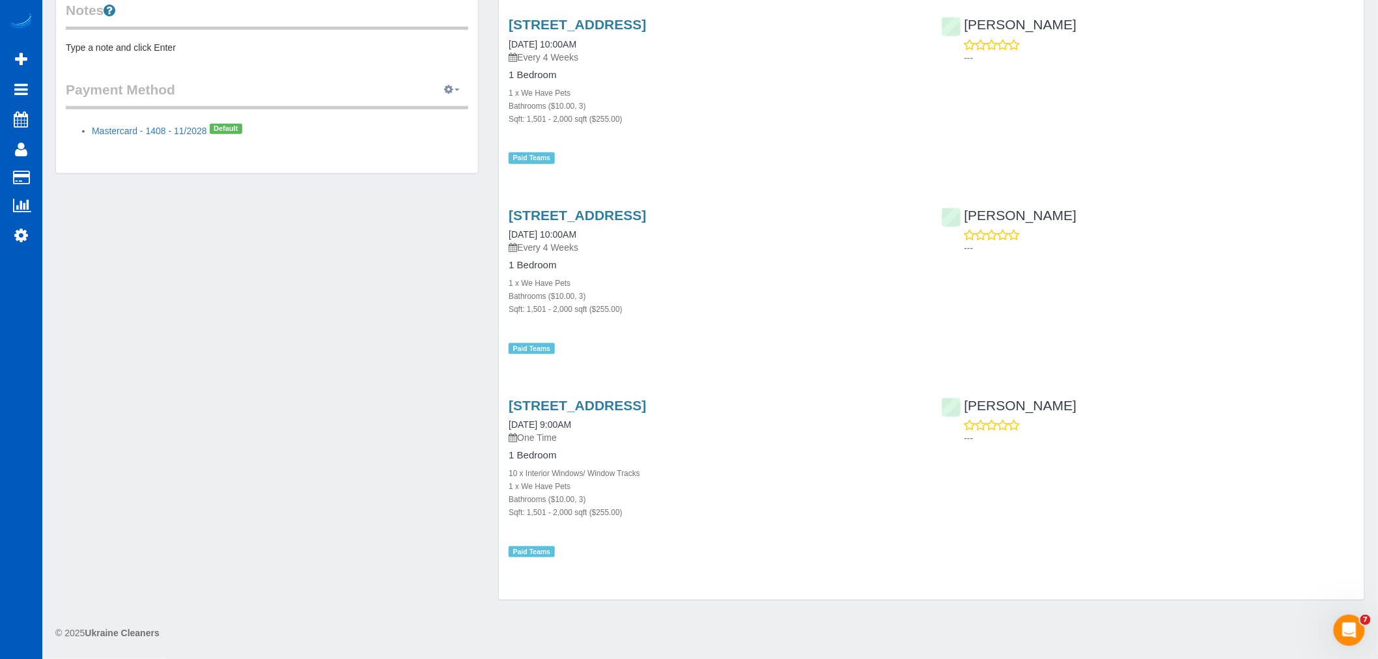
drag, startPoint x: 447, startPoint y: 103, endPoint x: 448, endPoint y: 92, distance: 10.5
click at [447, 102] on legend "Payment Method View Payment Methods Add Credit/Debit Card Change Stripe ID: Cha…" at bounding box center [267, 94] width 402 height 29
click at [448, 92] on icon "button" at bounding box center [448, 89] width 9 height 8
click at [414, 131] on link "Add Credit/Debit Card" at bounding box center [407, 130] width 122 height 17
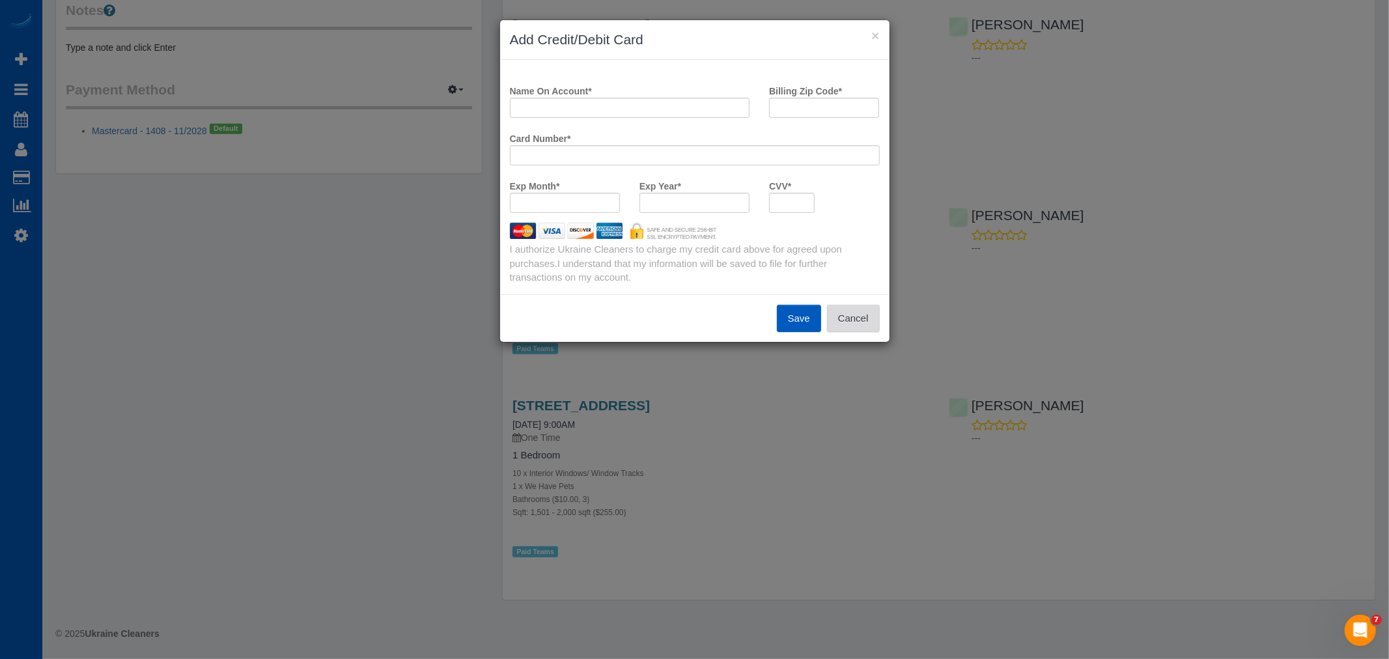
click at [864, 315] on button "Cancel" at bounding box center [853, 318] width 53 height 27
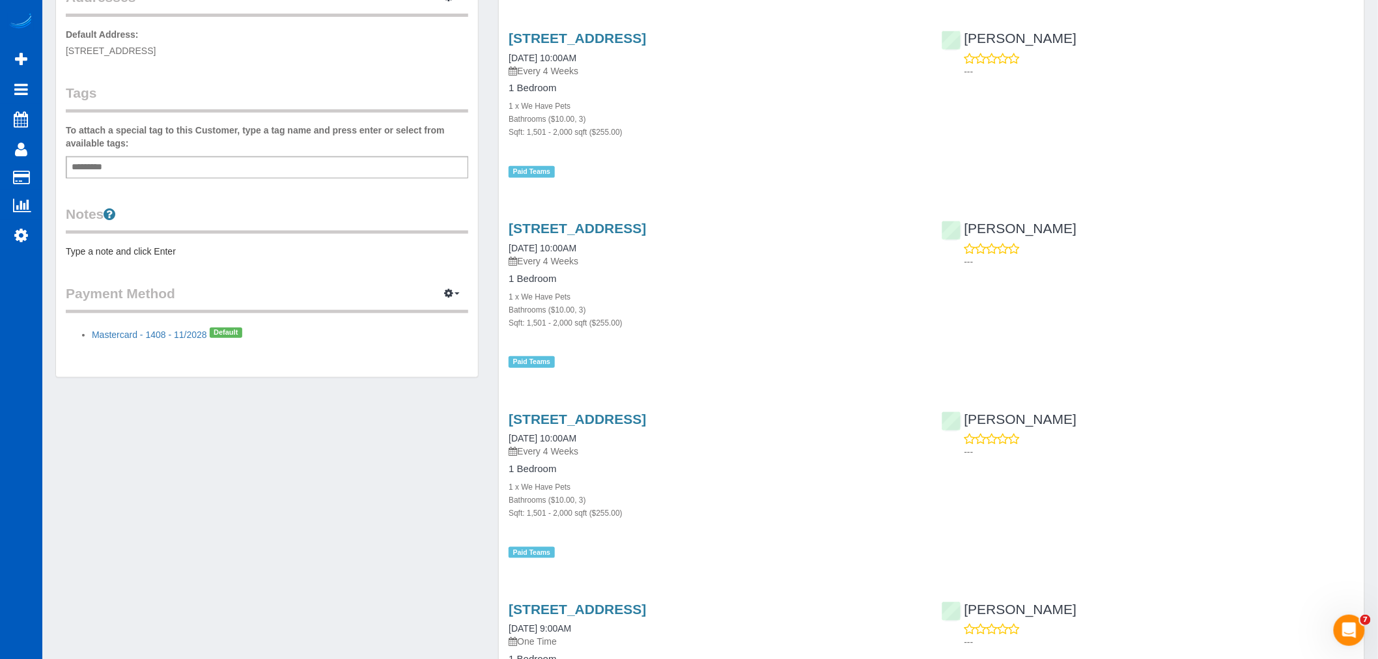
scroll to position [69, 0]
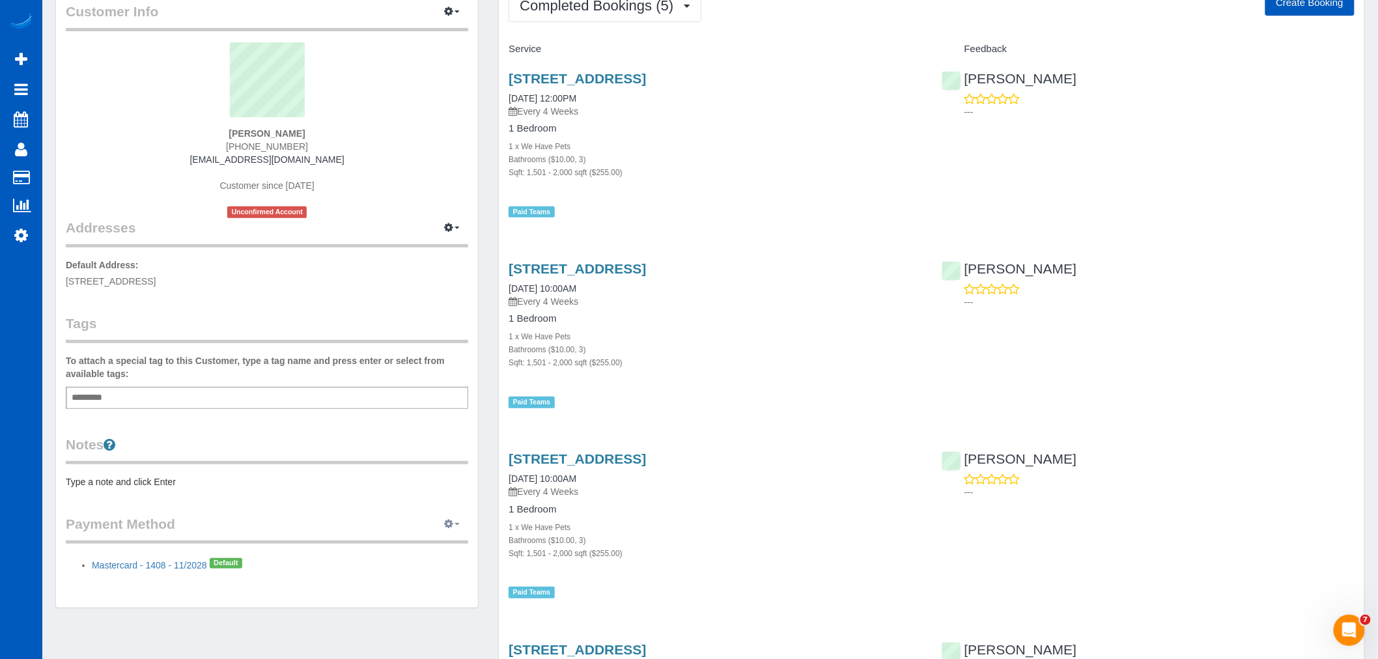
click at [445, 518] on button "button" at bounding box center [452, 524] width 33 height 20
click at [411, 563] on link "Add Credit/Debit Card" at bounding box center [407, 565] width 122 height 17
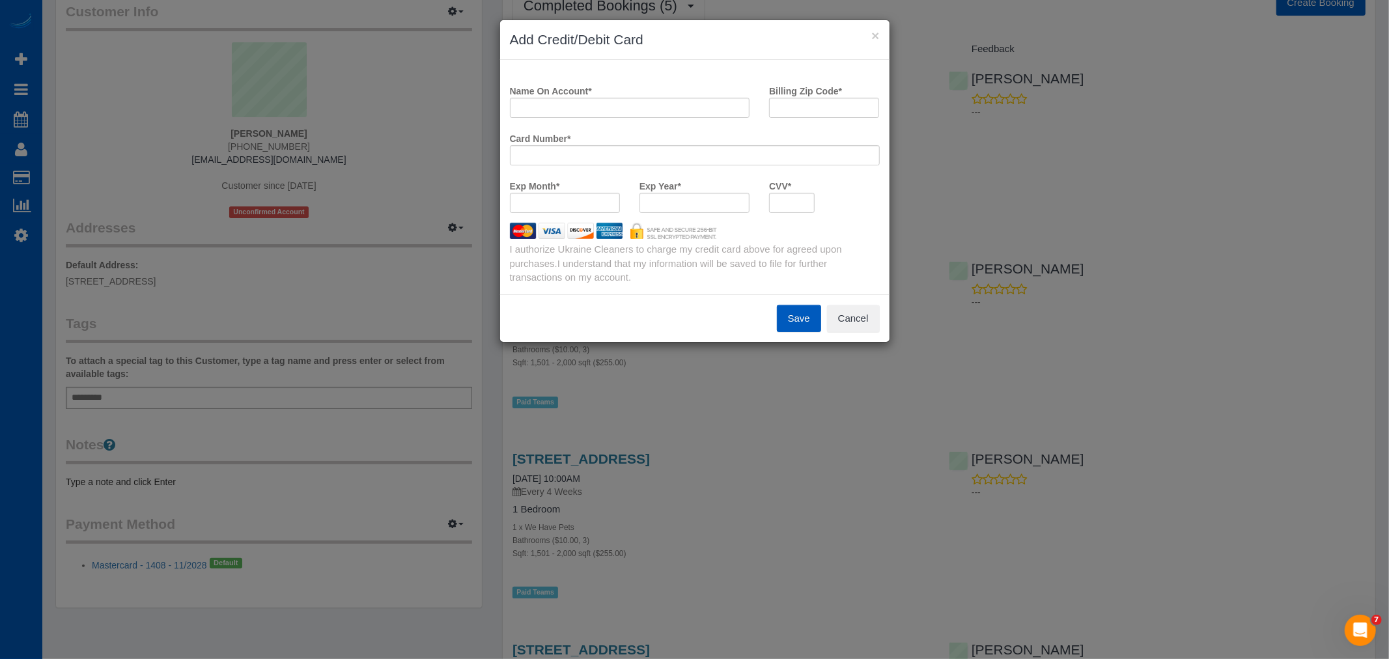
click at [662, 193] on div at bounding box center [694, 203] width 110 height 20
click at [777, 206] on iframe at bounding box center [791, 202] width 29 height 11
click at [788, 111] on input "Billing Zip Code *" at bounding box center [824, 108] width 110 height 20
type input "98072"
click at [639, 113] on input "Name On Account *" at bounding box center [630, 108] width 240 height 20
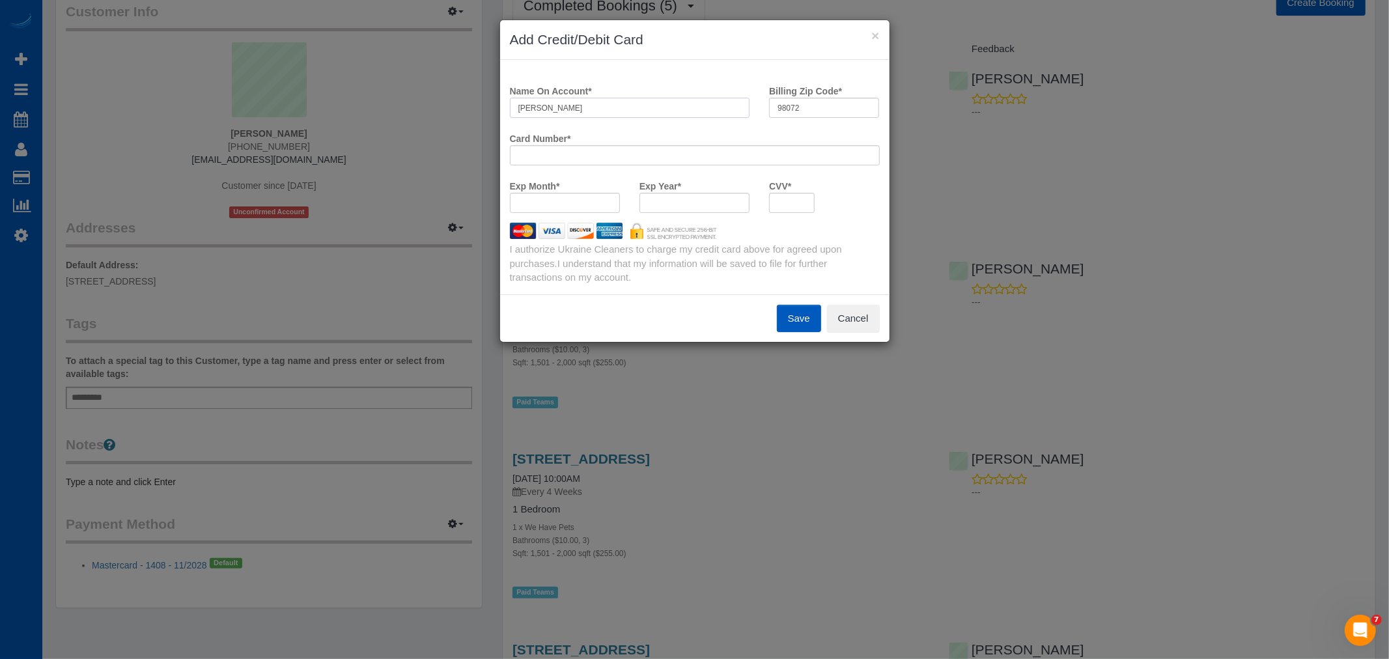
type input "[PERSON_NAME]"
click at [795, 317] on button "Save" at bounding box center [799, 318] width 44 height 27
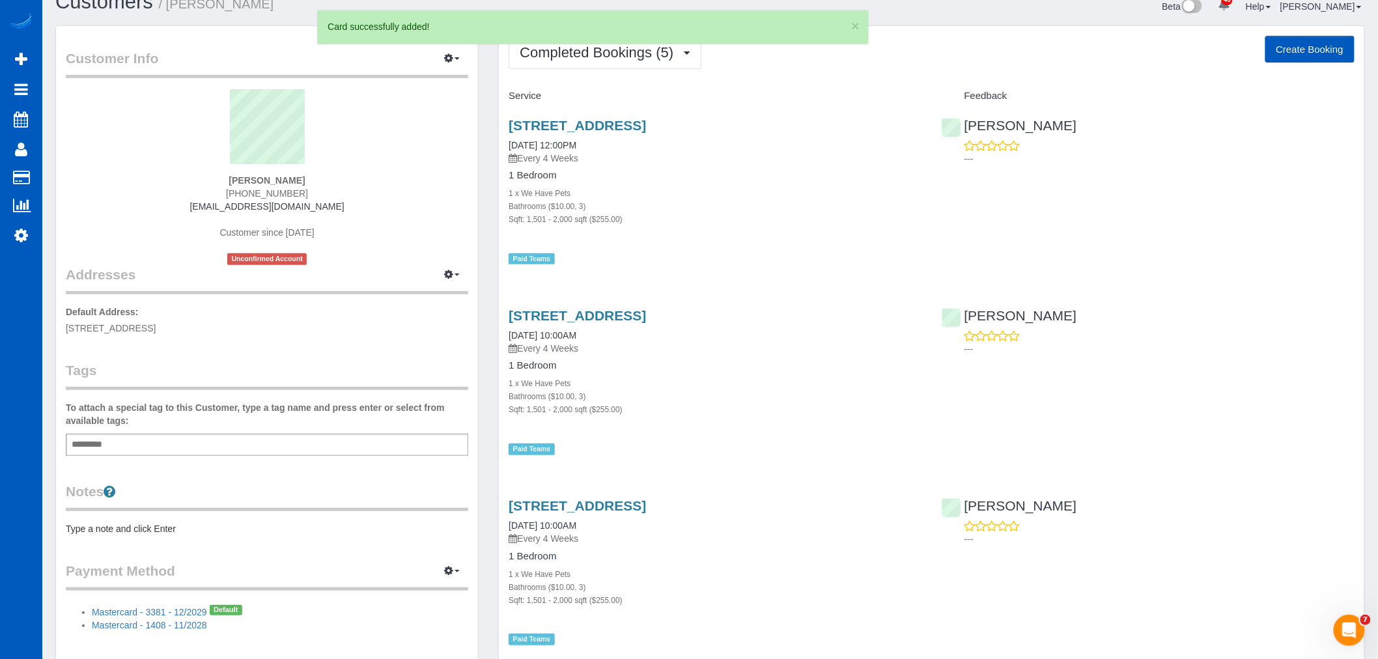
scroll to position [0, 0]
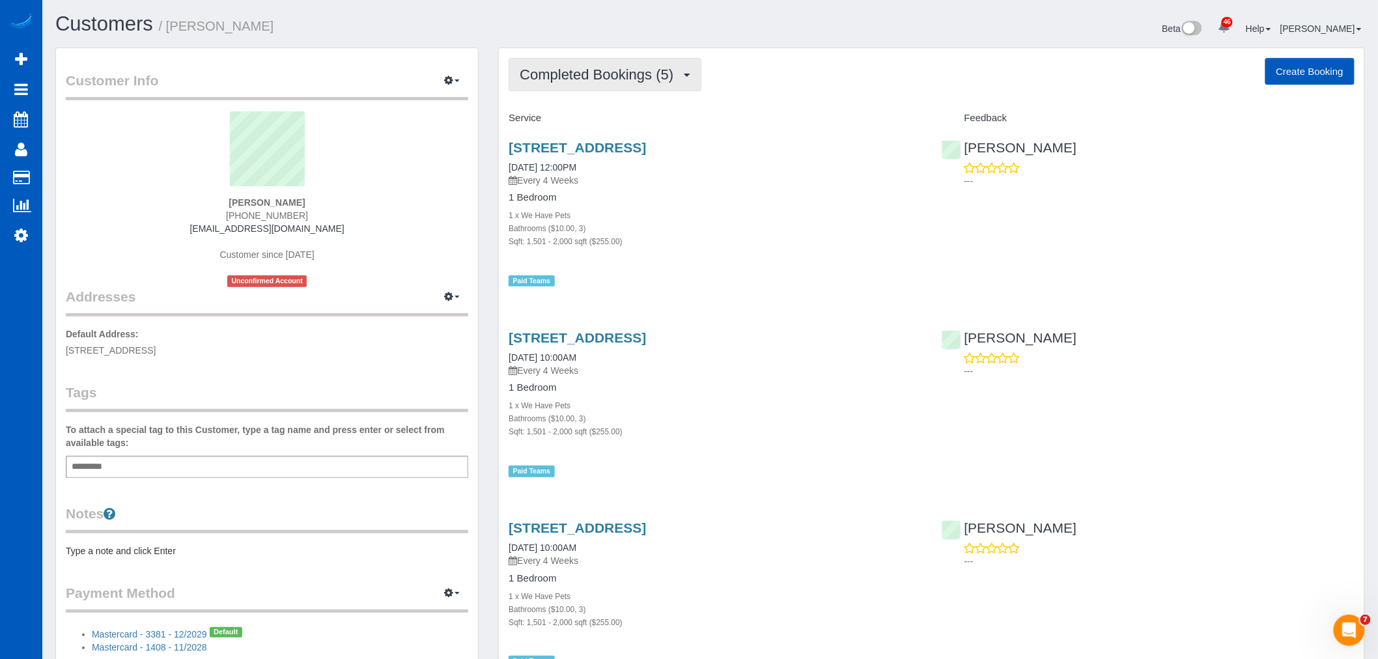
click at [639, 66] on button "Completed Bookings (5)" at bounding box center [605, 74] width 193 height 33
click at [609, 120] on link "Upcoming Bookings (11)" at bounding box center [577, 121] width 137 height 17
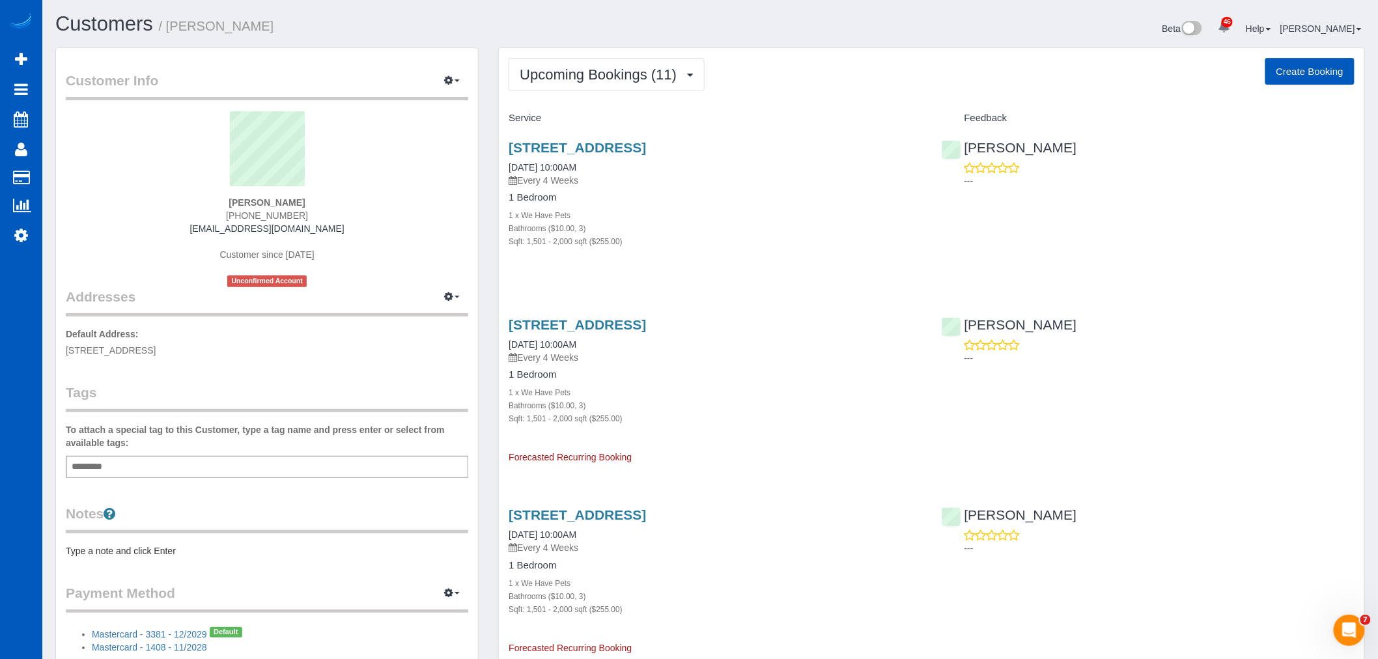
click at [621, 80] on span "Upcoming Bookings (11)" at bounding box center [601, 74] width 163 height 16
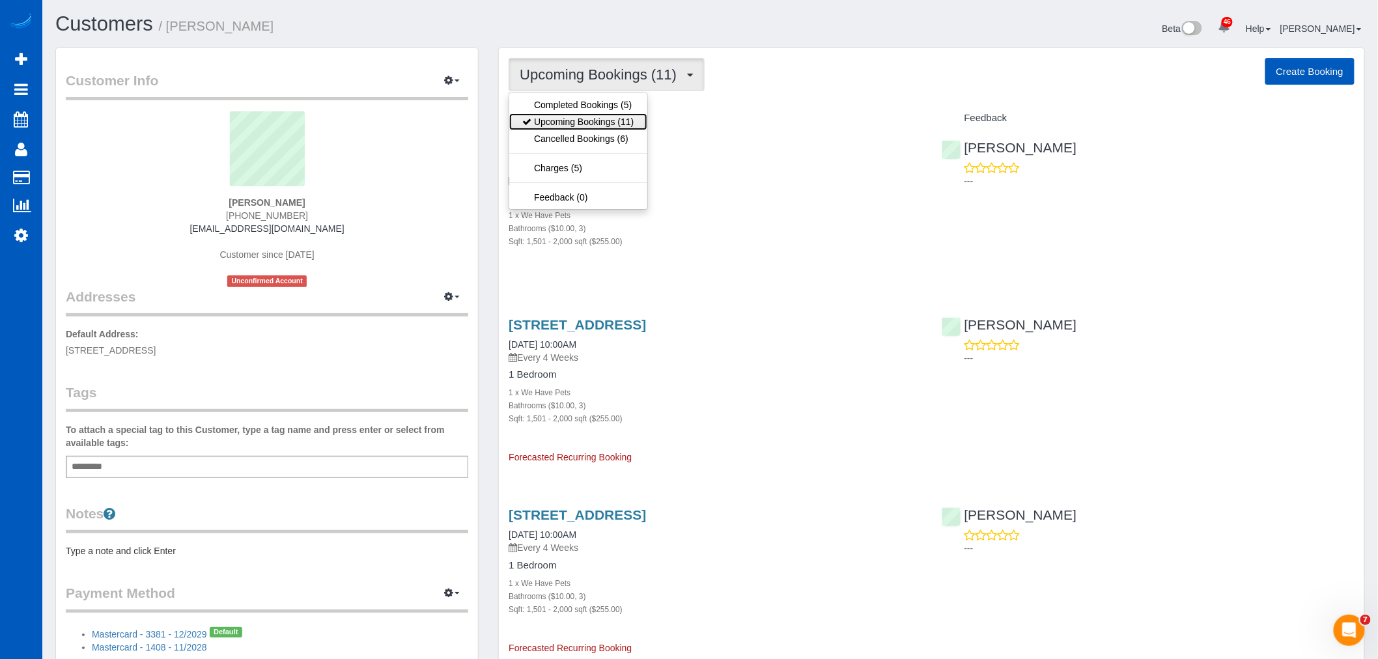
click at [604, 116] on link "Upcoming Bookings (11)" at bounding box center [577, 121] width 137 height 17
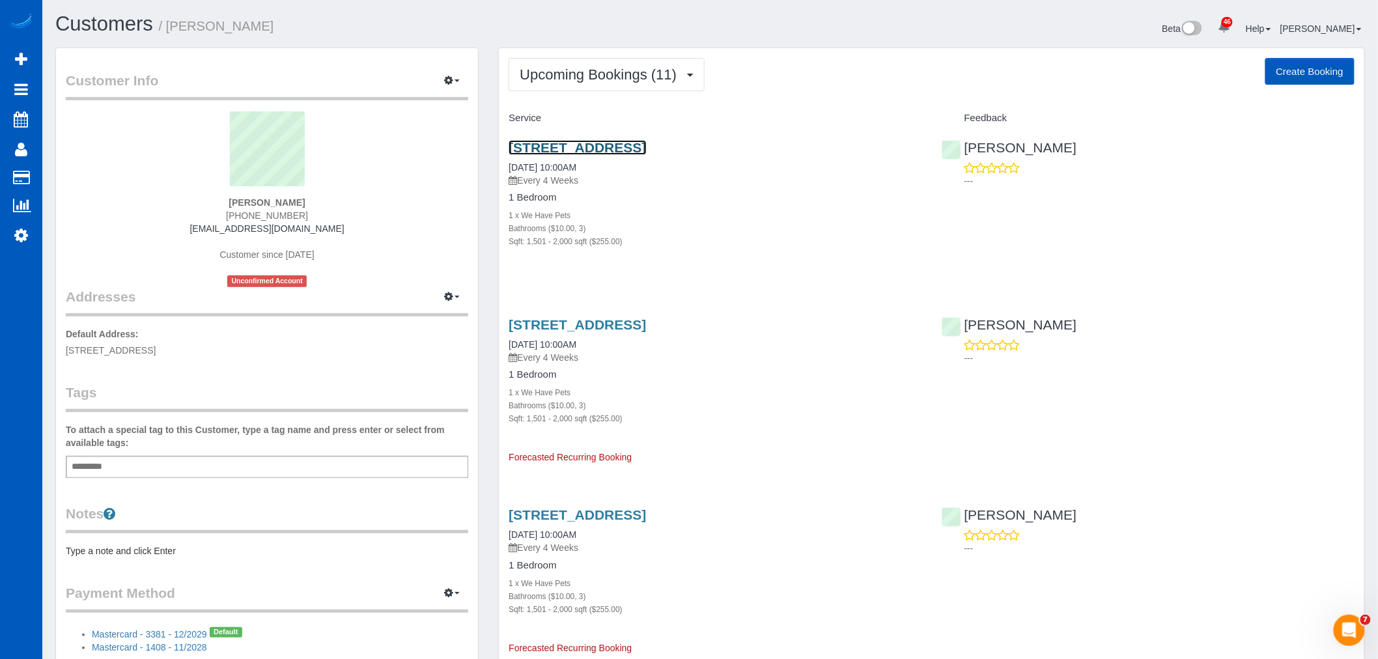
click at [581, 145] on link "[STREET_ADDRESS]" at bounding box center [577, 147] width 137 height 15
click at [20, 229] on icon at bounding box center [21, 235] width 14 height 16
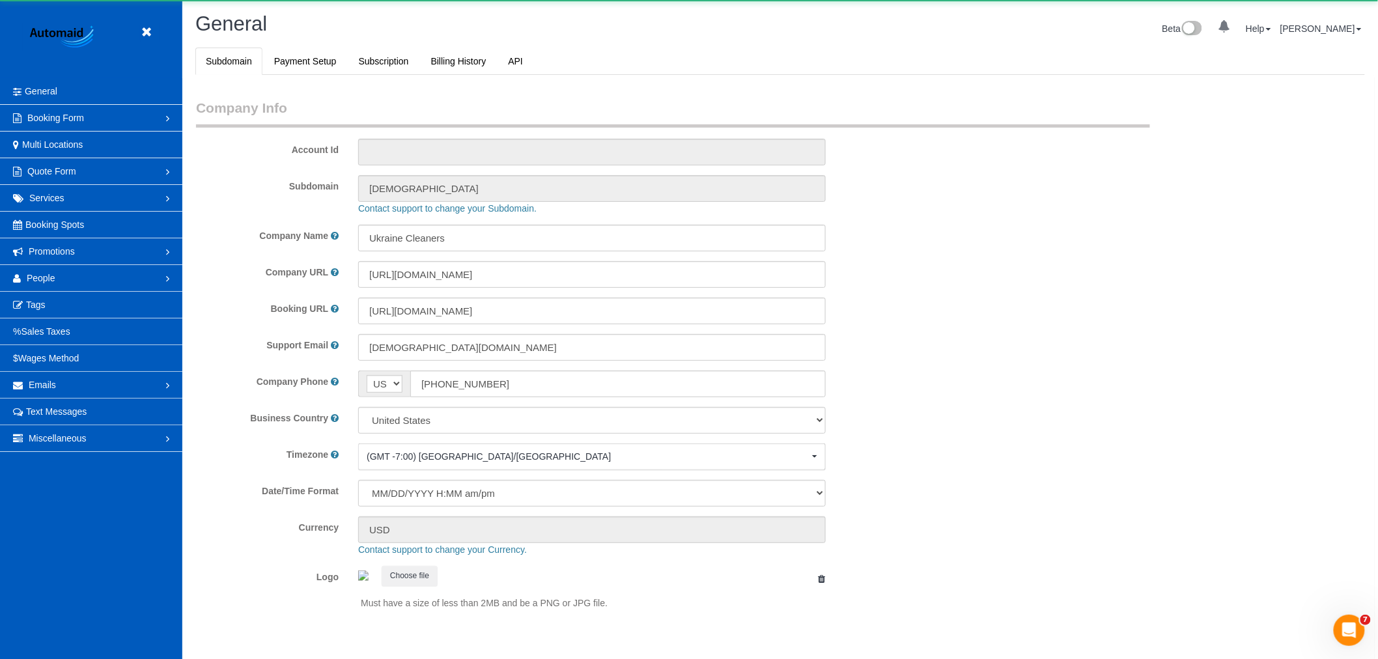
select select "1"
click at [40, 275] on span "People" at bounding box center [41, 278] width 29 height 10
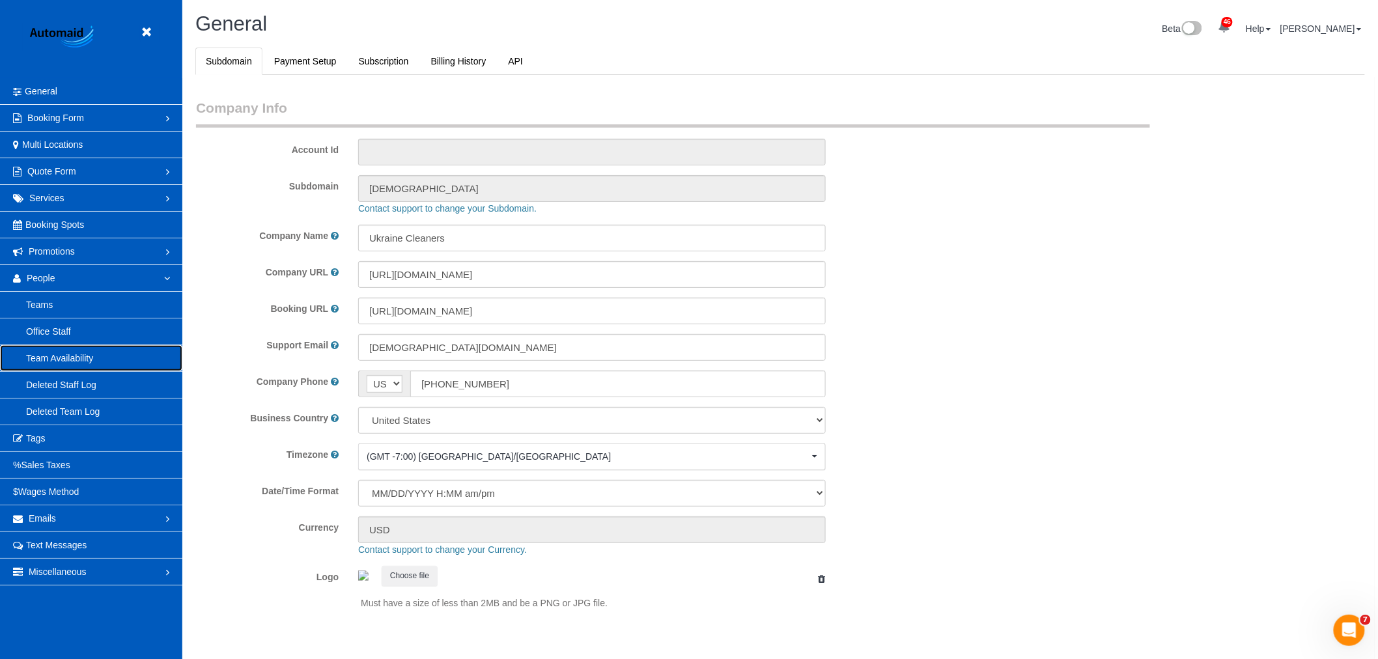
click at [70, 366] on link "Team Availability" at bounding box center [91, 358] width 182 height 26
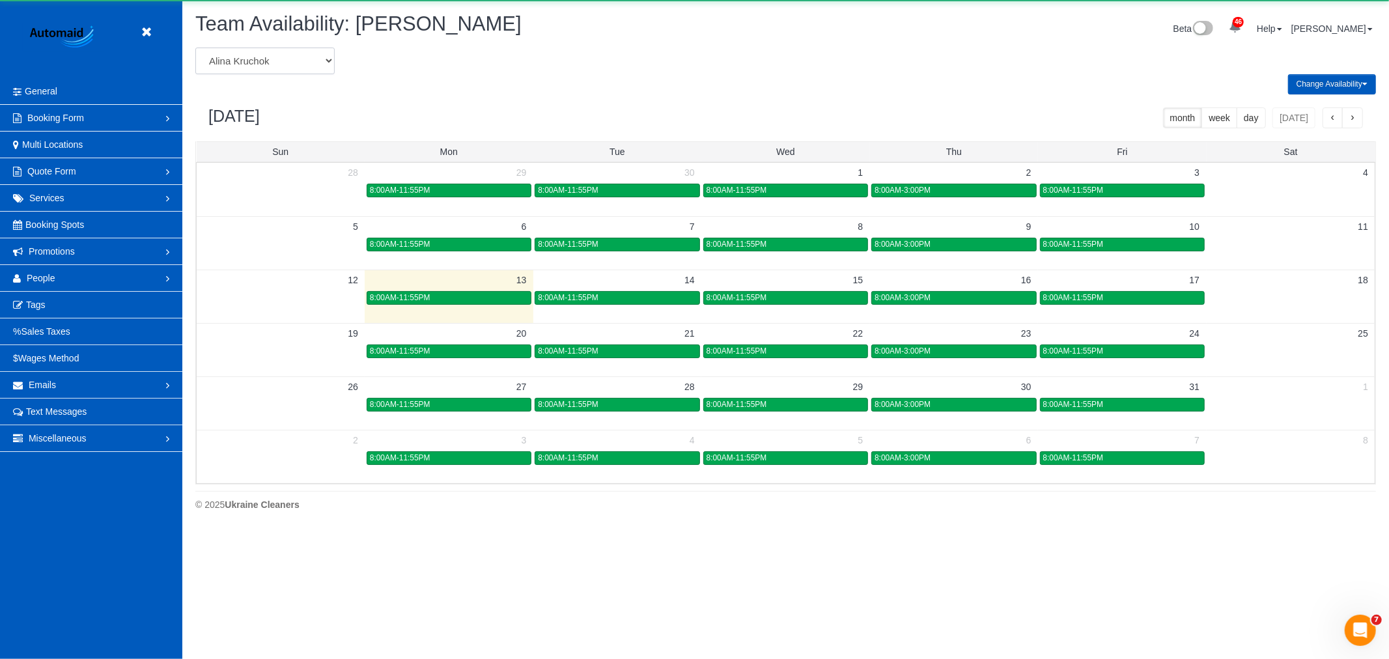
click at [270, 56] on select "[PERSON_NAME] [PERSON_NAME] [PERSON_NAME] [PERSON_NAME] [PERSON_NAME] [PERSON_N…" at bounding box center [264, 61] width 139 height 27
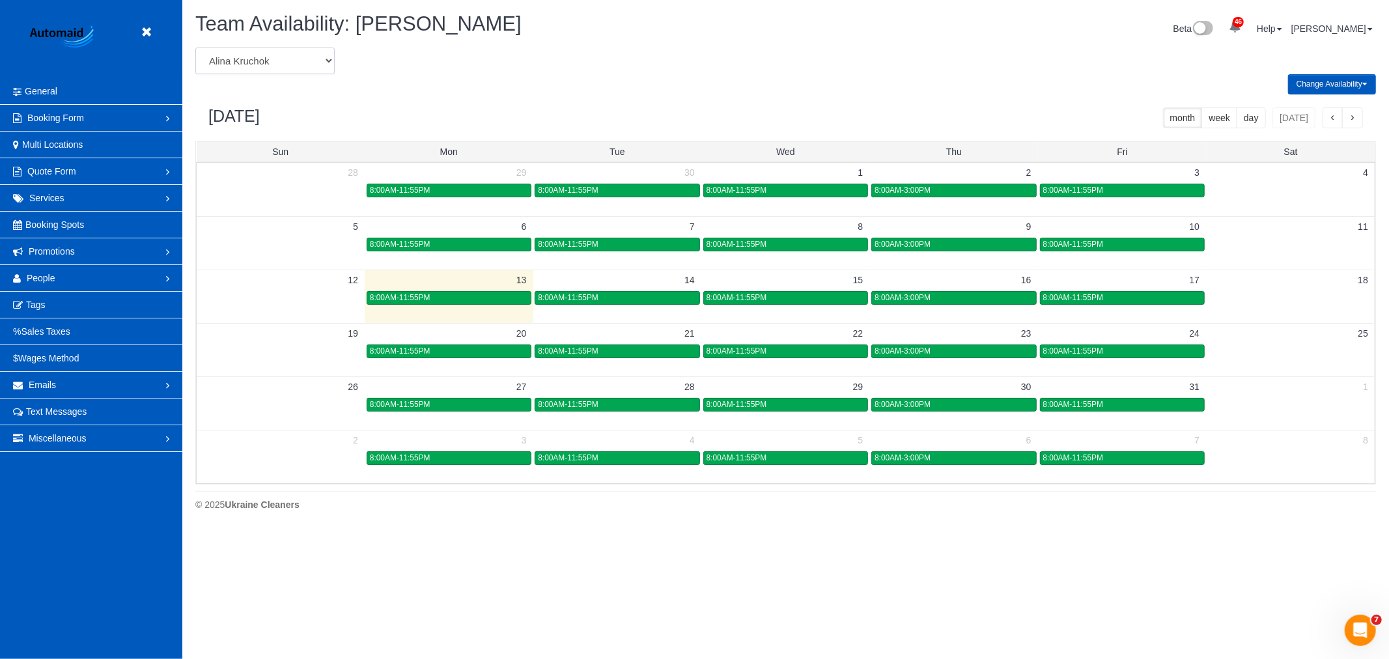
select select "number:25480"
click at [195, 48] on select "[PERSON_NAME] [PERSON_NAME] [PERSON_NAME] [PERSON_NAME] [PERSON_NAME] [PERSON_N…" at bounding box center [264, 61] width 139 height 27
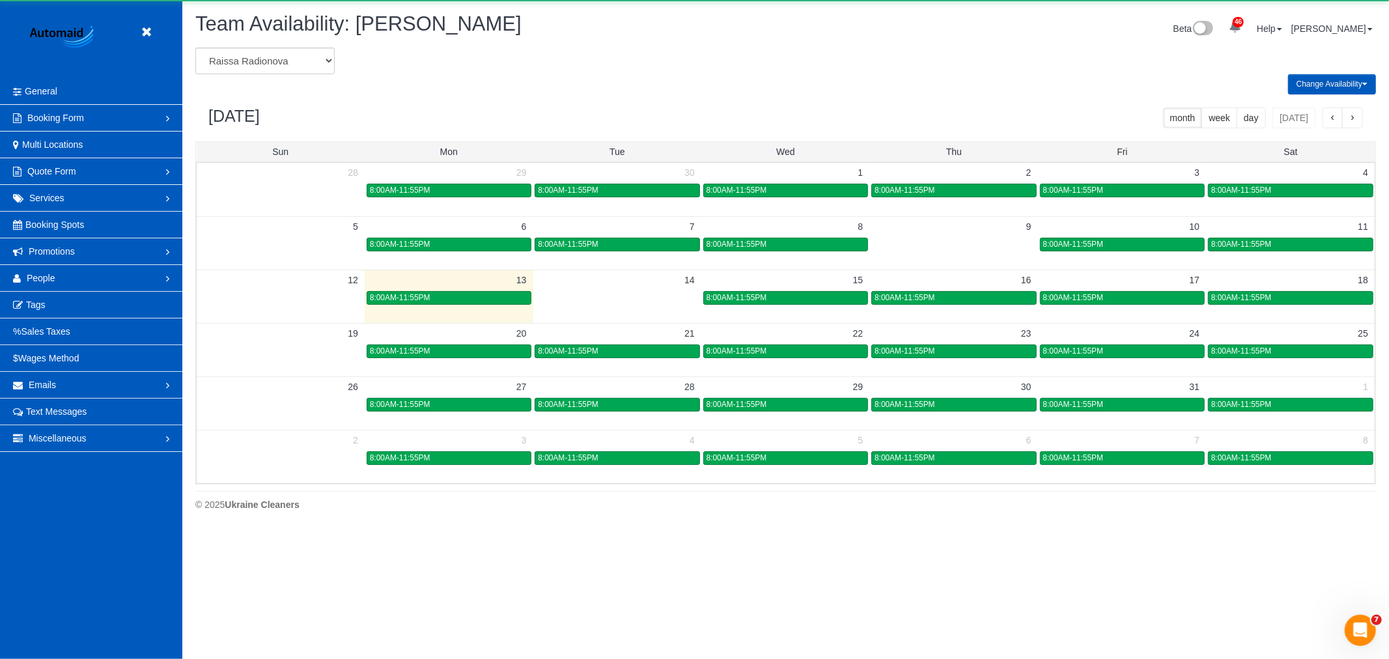
scroll to position [64586, 63728]
click at [574, 309] on td at bounding box center [617, 296] width 168 height 53
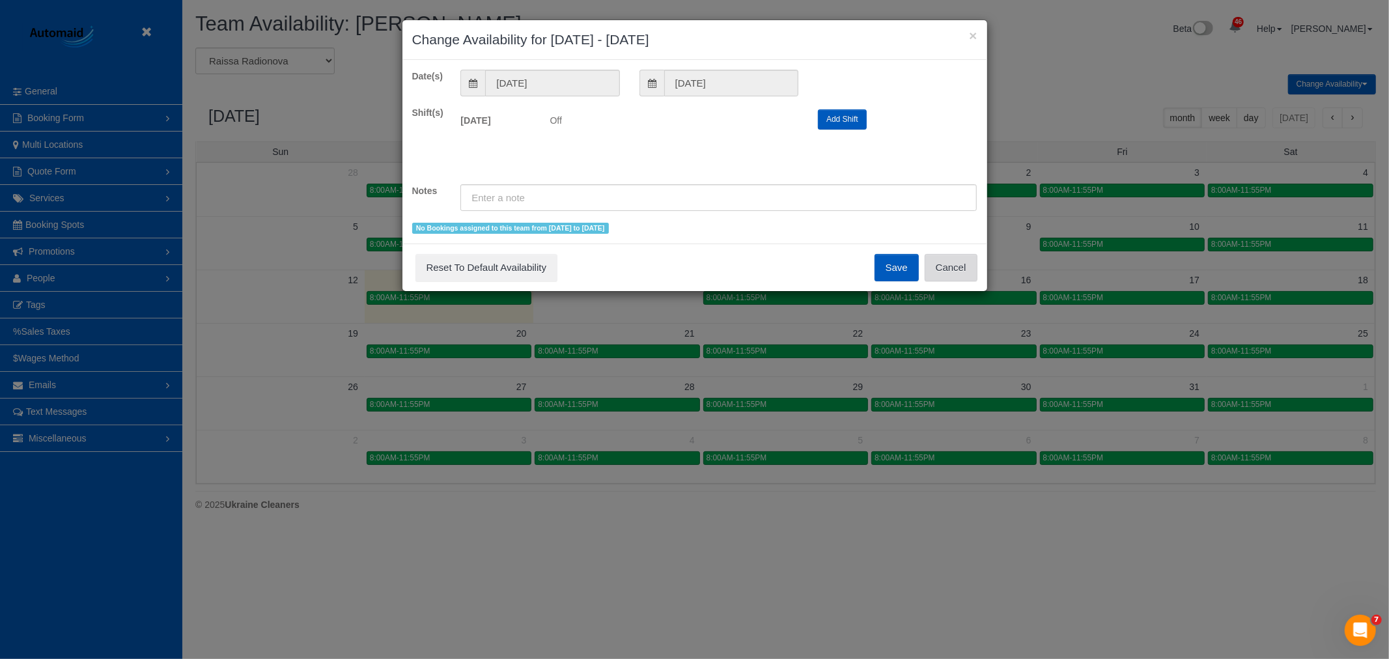
click at [946, 265] on button "Cancel" at bounding box center [951, 267] width 53 height 27
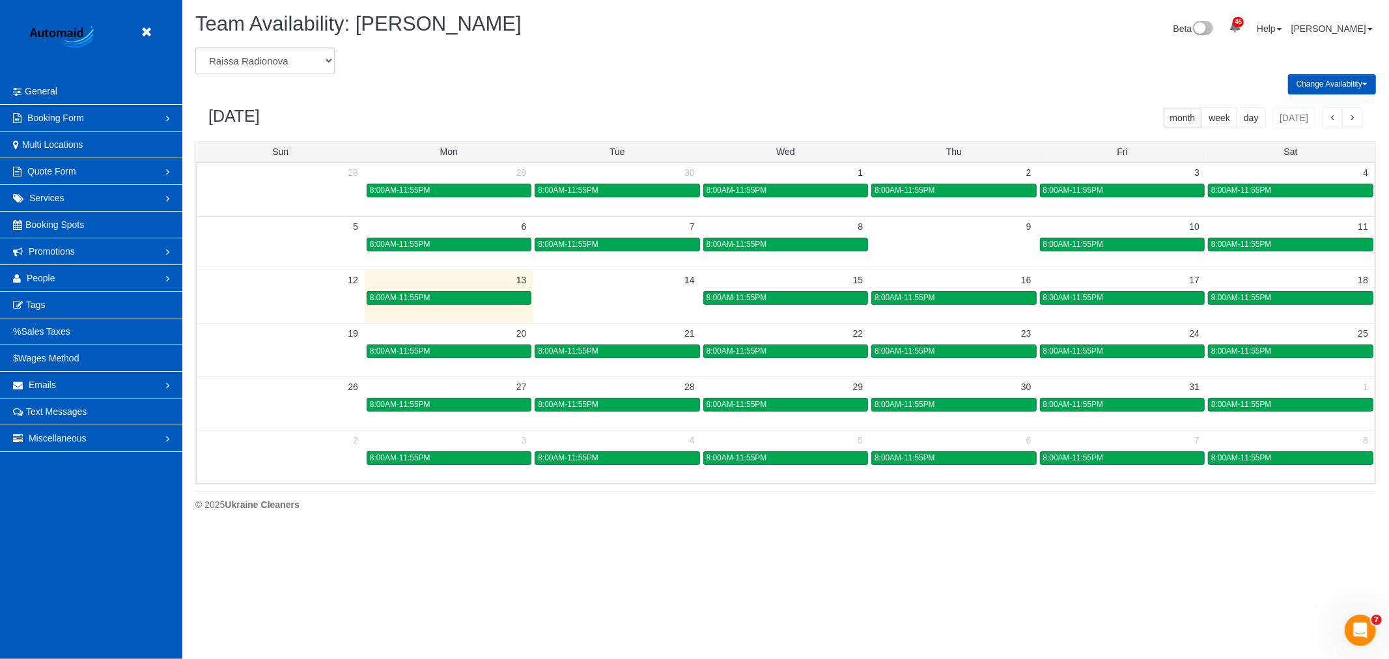
click at [155, 21] on header "Beta" at bounding box center [91, 39] width 182 height 78
click at [152, 24] on link at bounding box center [150, 33] width 20 height 20
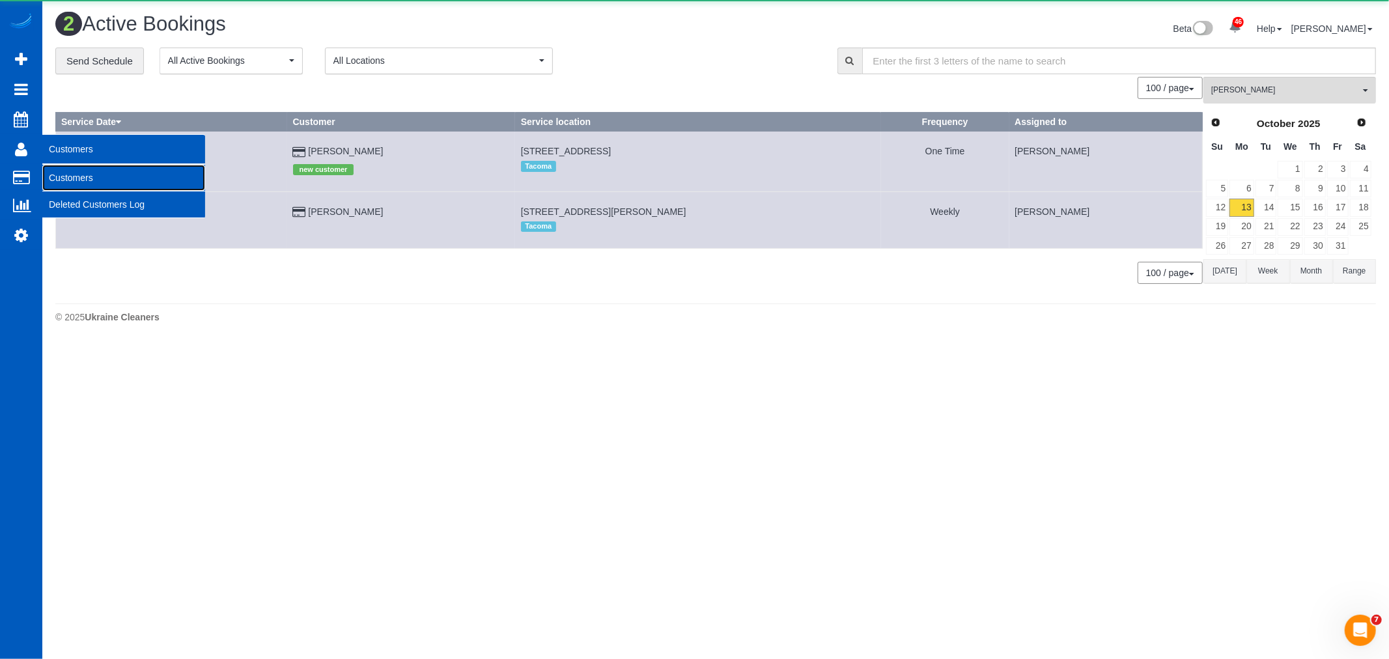
click at [63, 168] on link "Customers" at bounding box center [123, 178] width 163 height 26
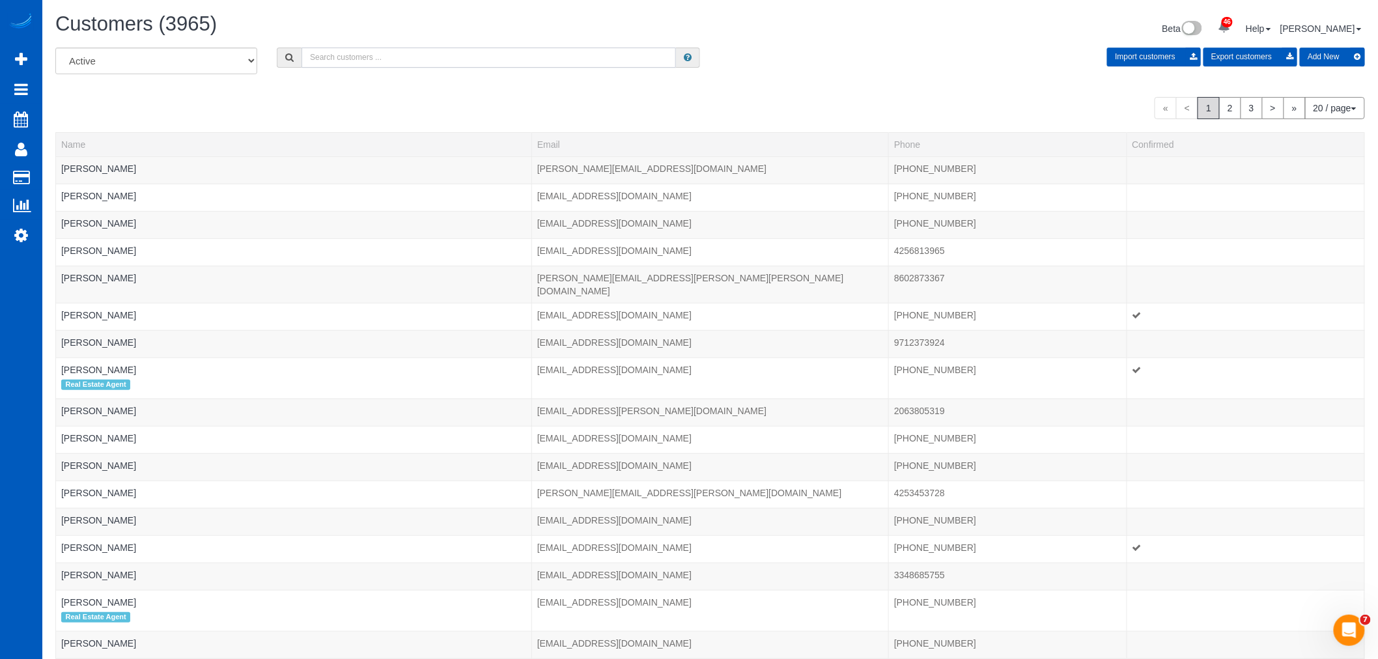
click at [372, 49] on input "text" at bounding box center [488, 58] width 374 height 20
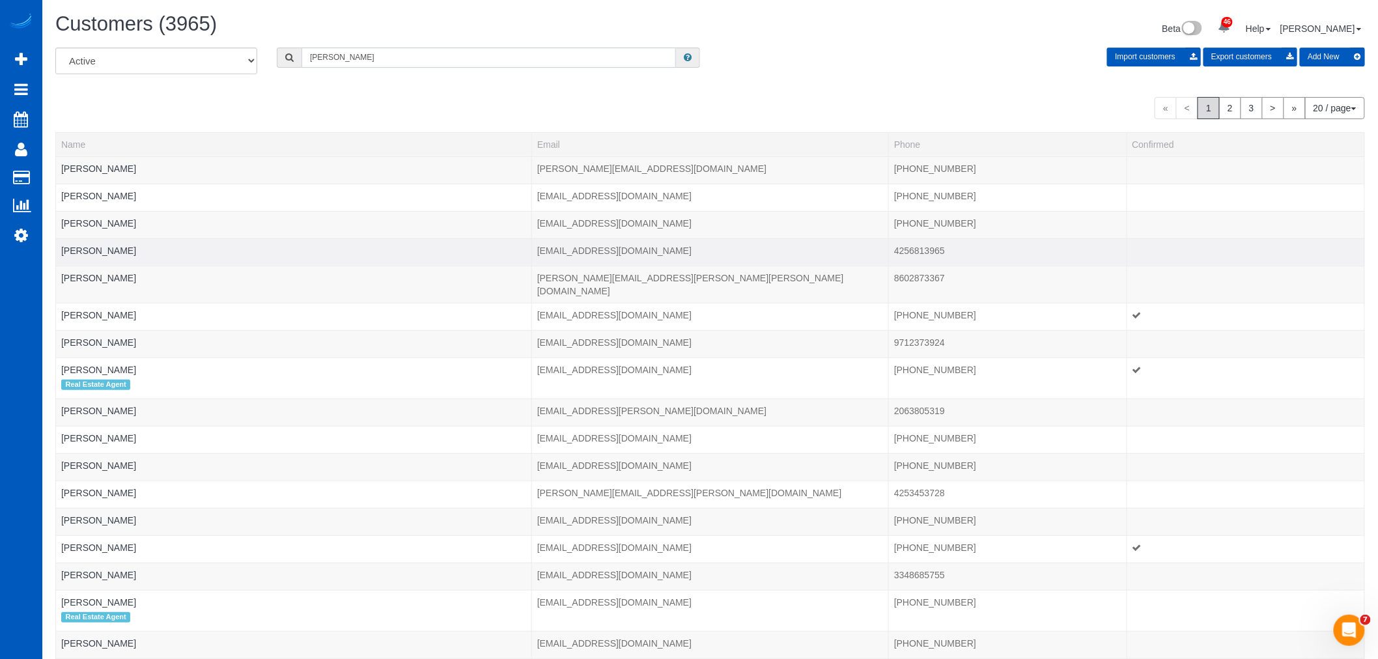
scroll to position [64838, 63728]
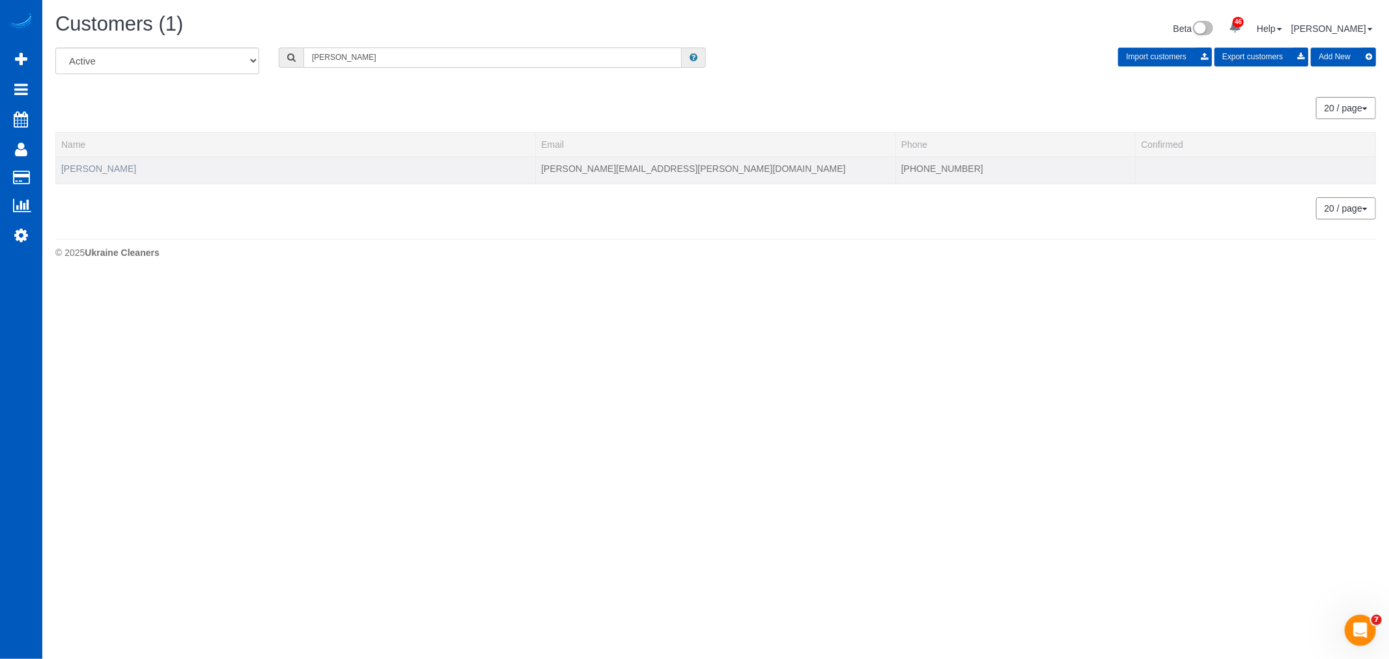
type input "[PERSON_NAME]"
click at [89, 171] on link "[PERSON_NAME]" at bounding box center [98, 168] width 75 height 10
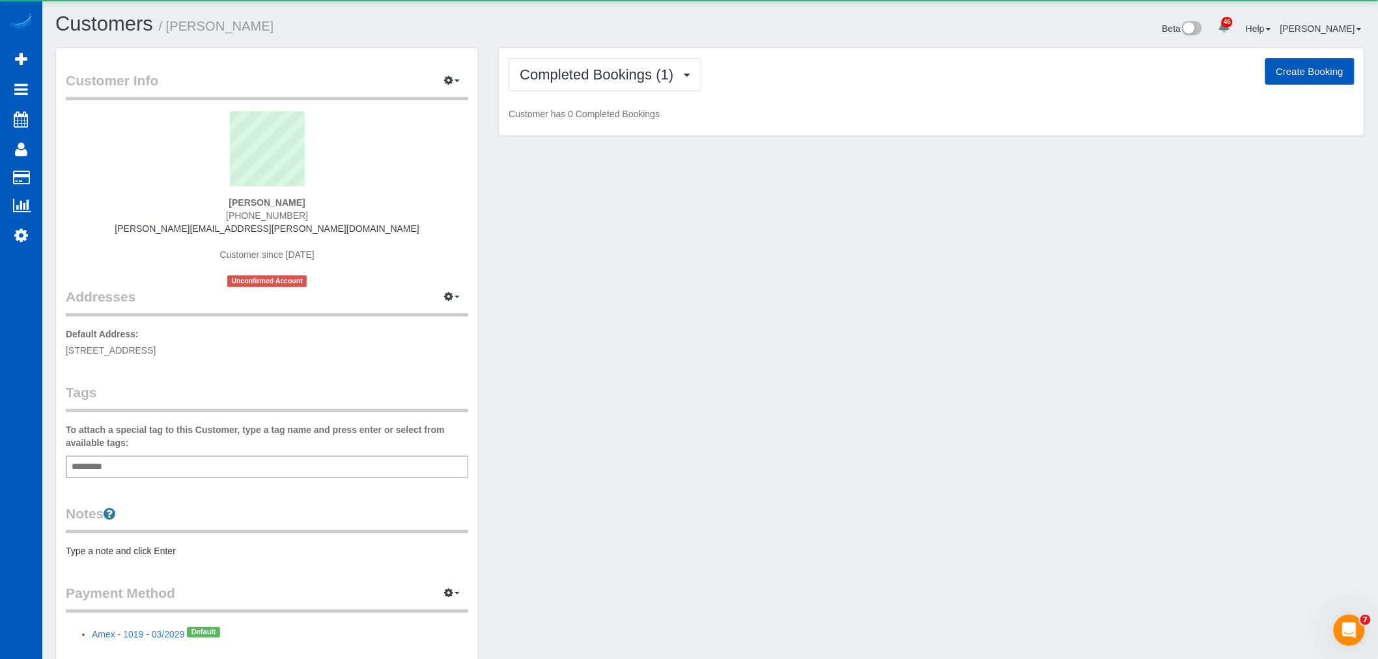
scroll to position [736, 1378]
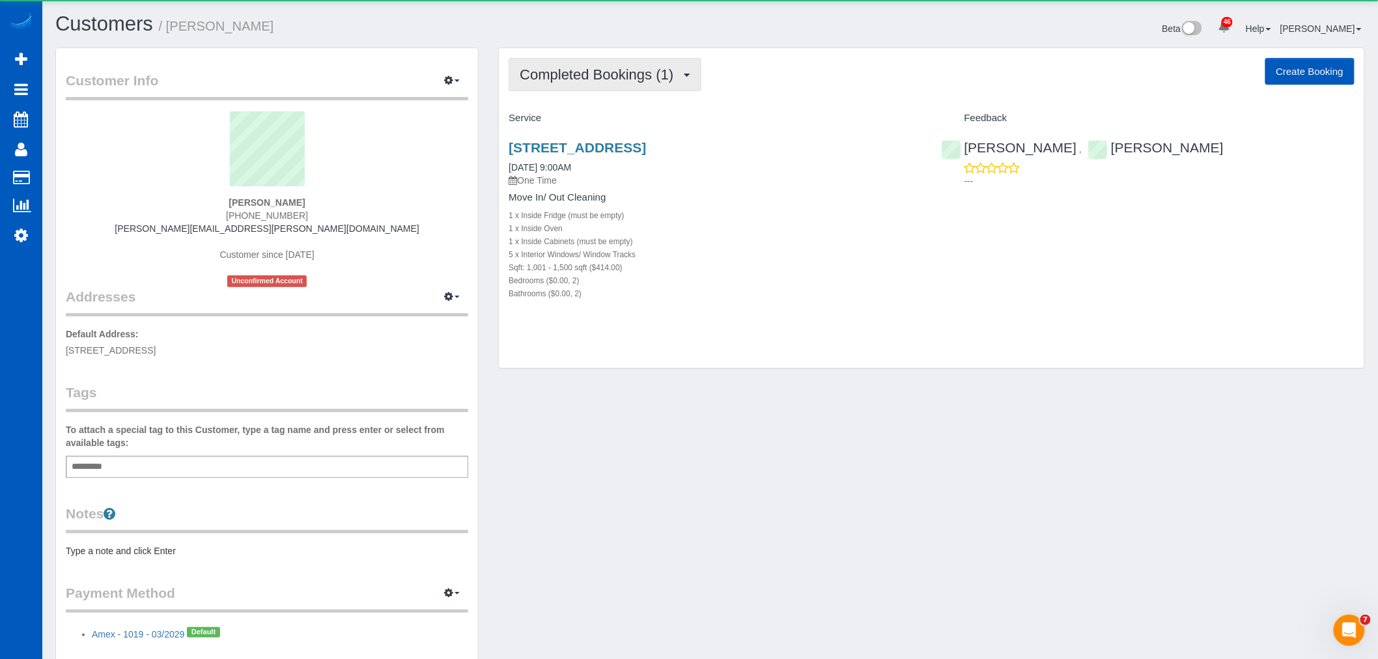
click at [587, 79] on span "Completed Bookings (1)" at bounding box center [600, 74] width 160 height 16
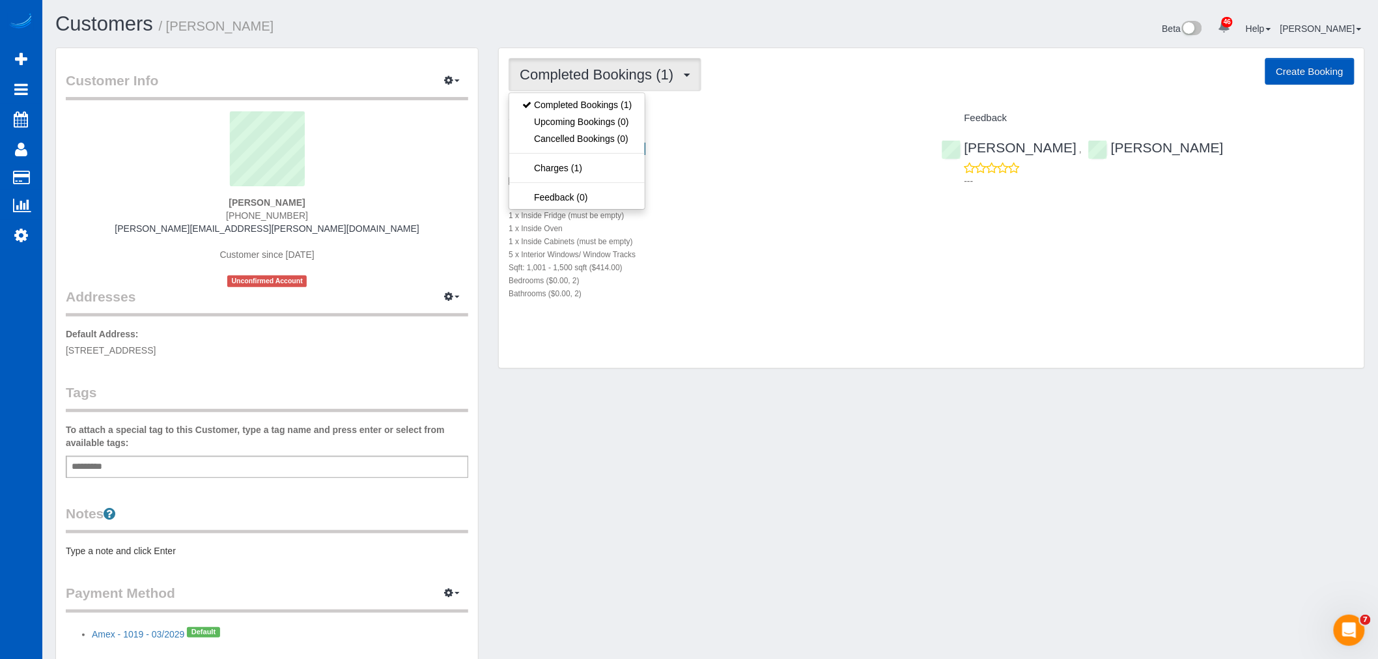
click at [1017, 276] on div "[STREET_ADDRESS] [DATE] 9:00AM One Time Move In/ Out Cleaning 1 x Inside Fridge…" at bounding box center [931, 227] width 865 height 197
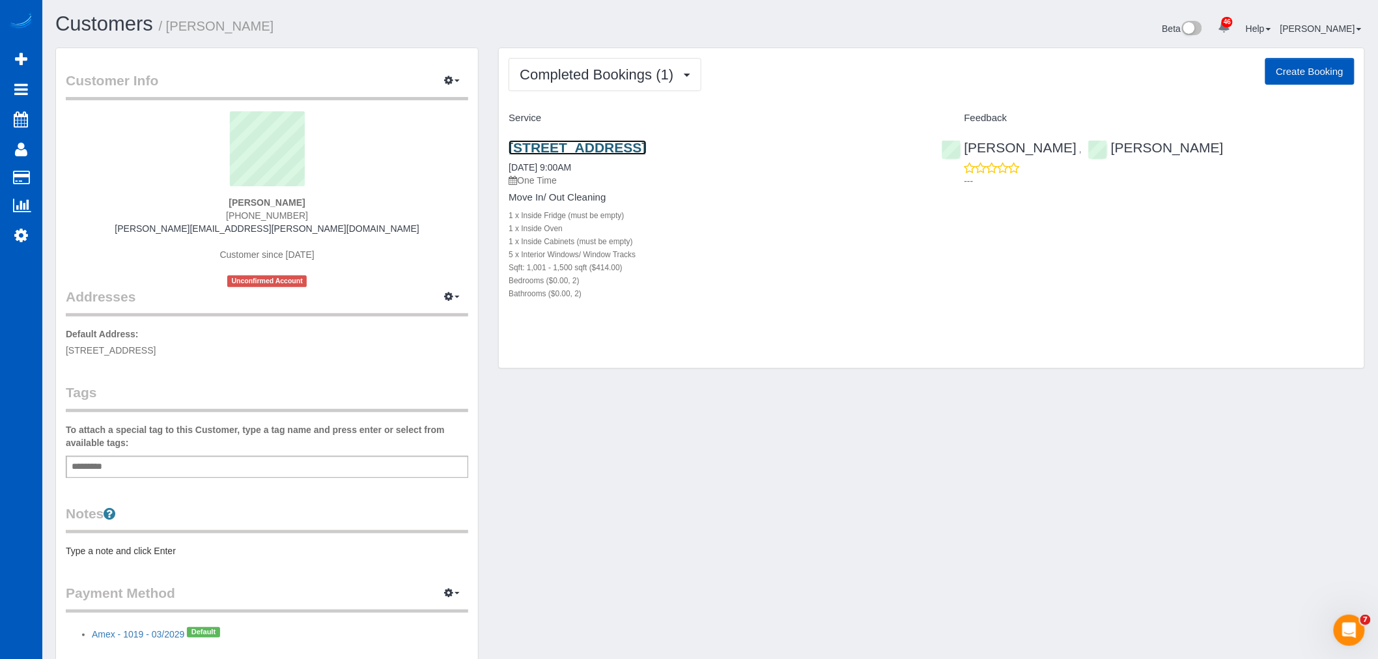
click at [574, 148] on link "[STREET_ADDRESS]" at bounding box center [577, 147] width 137 height 15
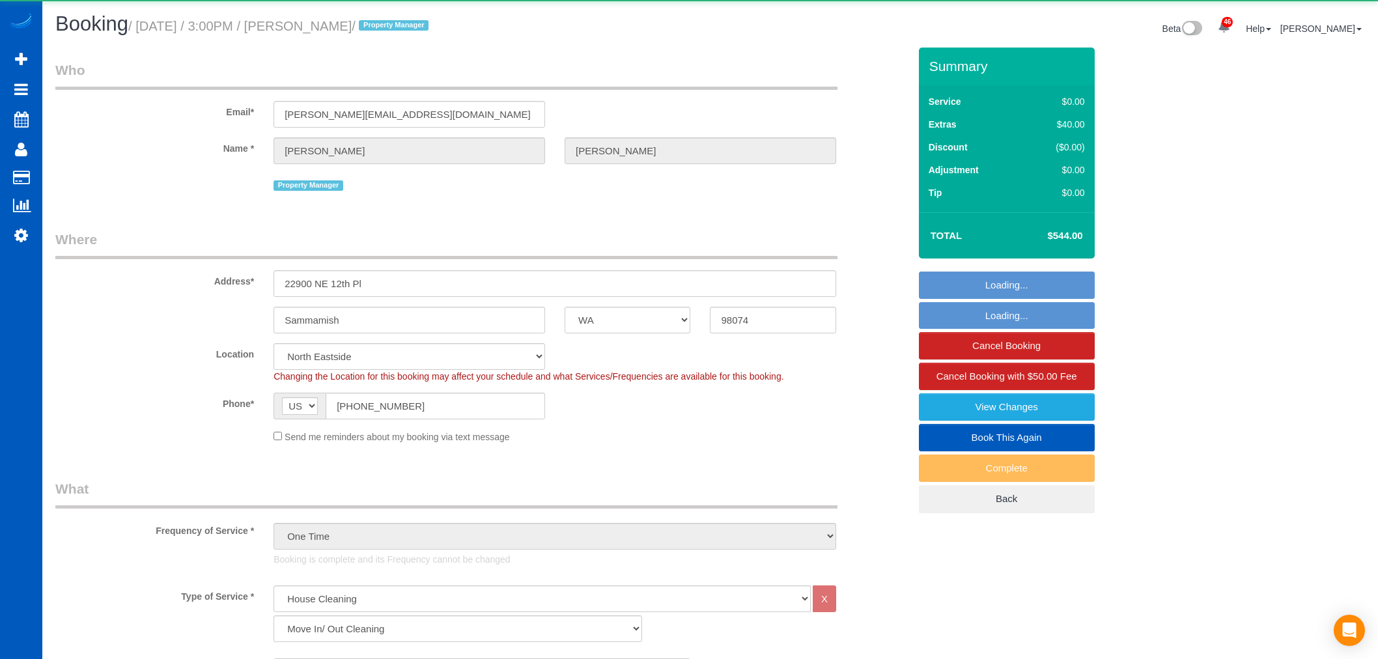
select select "WA"
select select "199"
select select "2001"
select select "3"
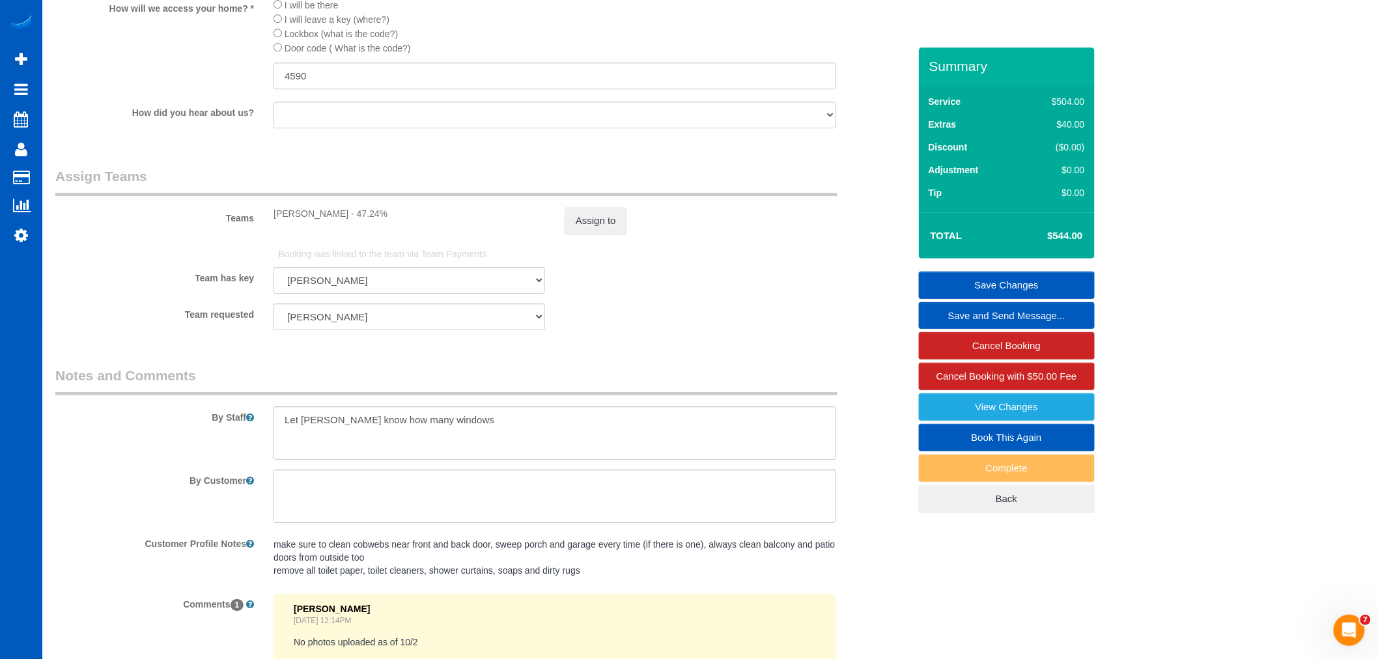
scroll to position [1881, 0]
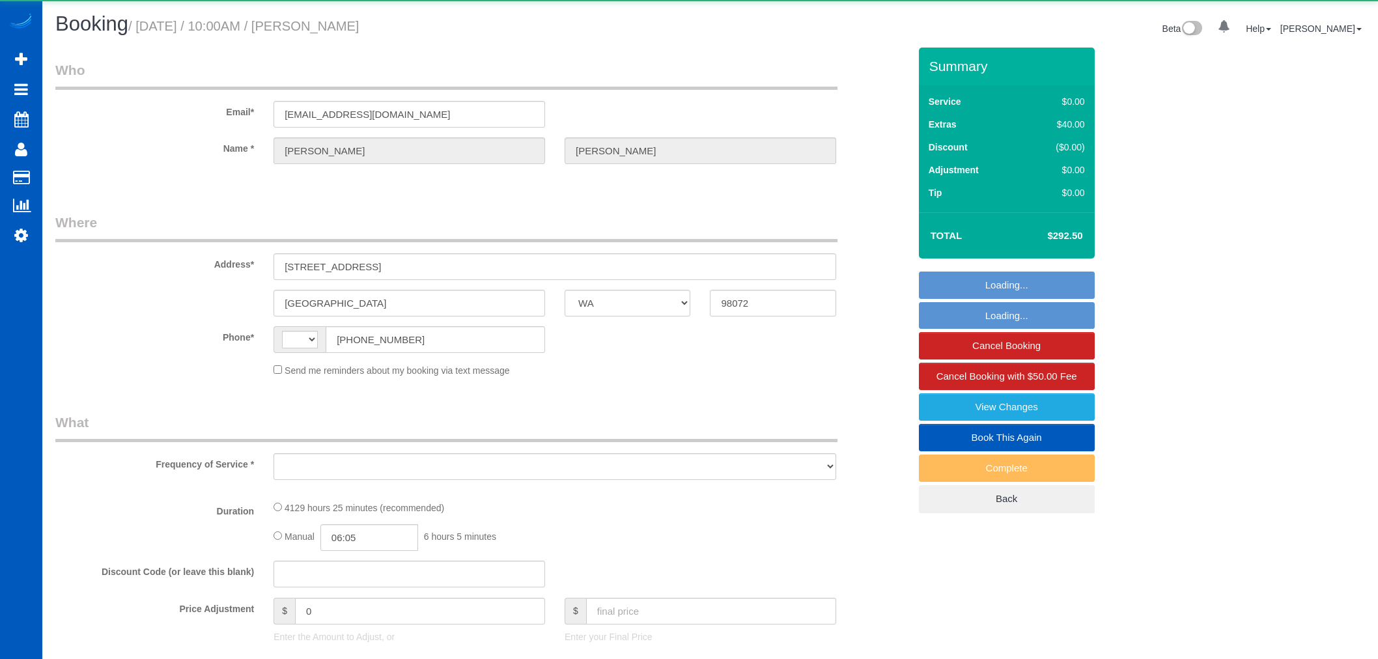
select select "WA"
select select "string:[GEOGRAPHIC_DATA]"
select select "object:814"
select select "string:fspay-cffccb61-b55a-470b-924f-3204858d3e04"
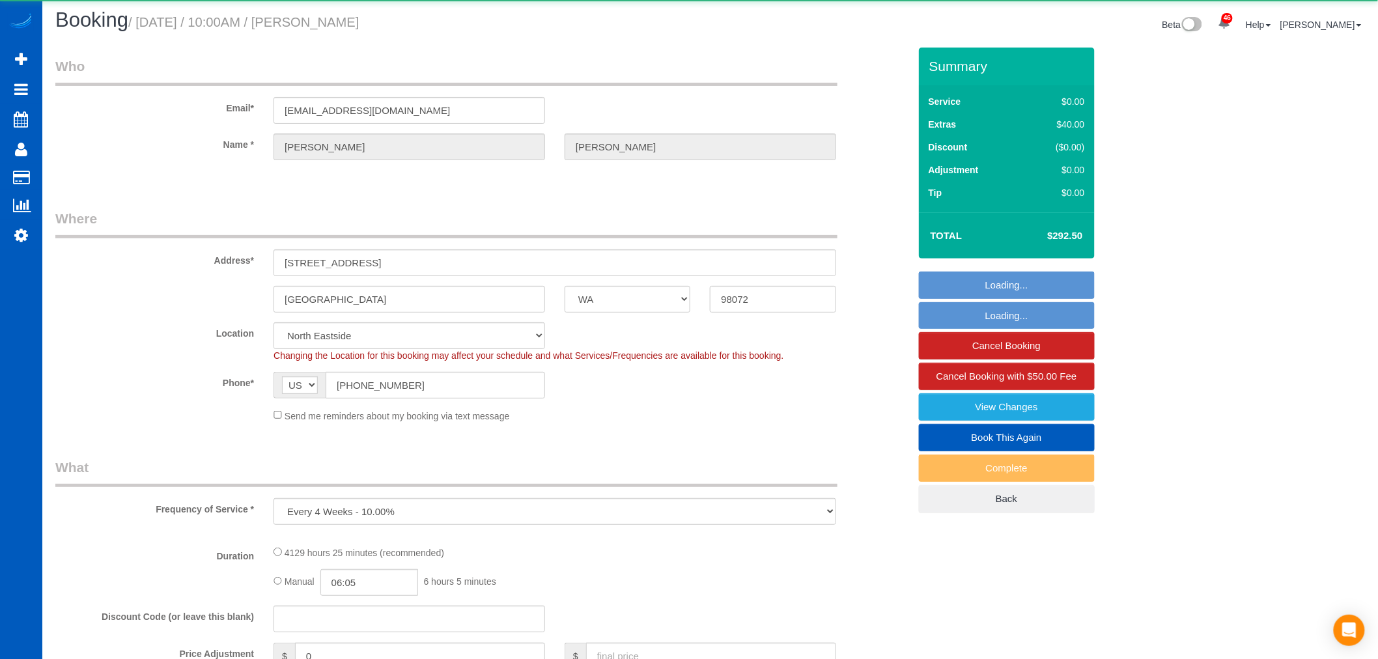
select select "object:1011"
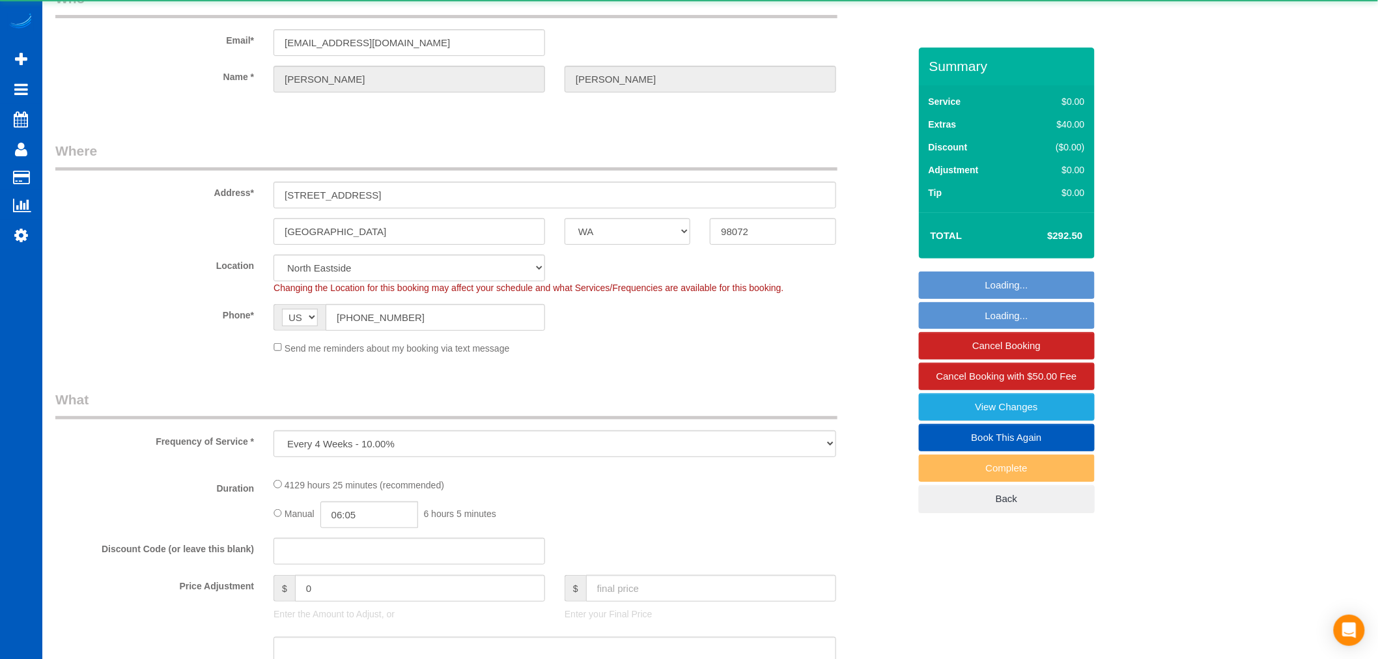
select select "631"
select select "3"
select select "1501"
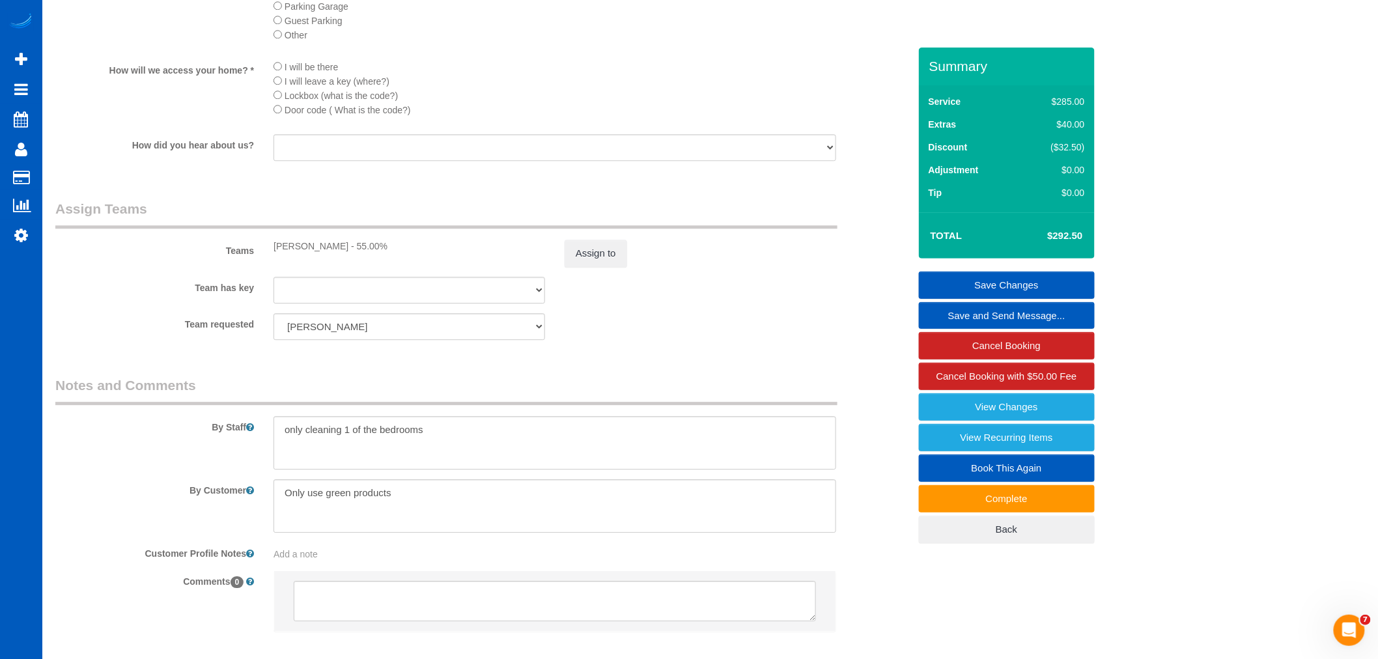
scroll to position [1375, 0]
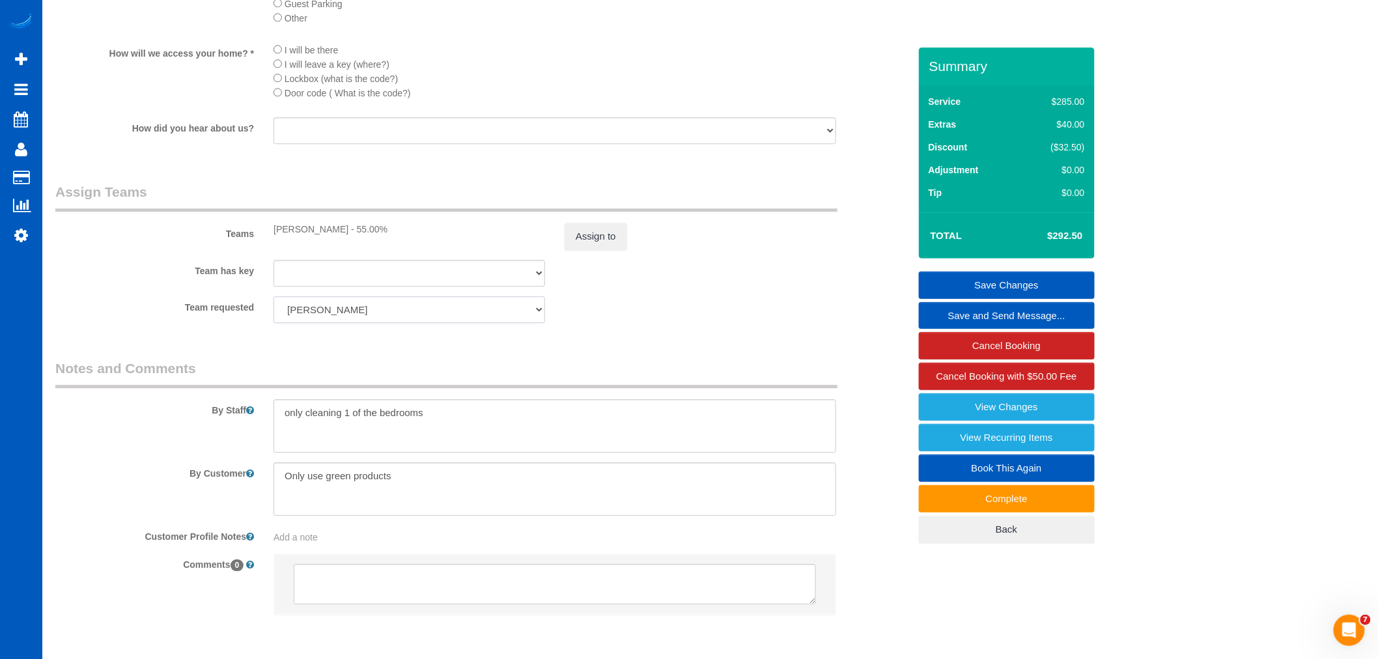
click at [410, 323] on select "[PERSON_NAME] [PERSON_NAME] Alona Vikhliaieva [PERSON_NAME] [PERSON_NAME] [PERS…" at bounding box center [409, 309] width 272 height 27
click at [448, 382] on legend "Notes and Comments" at bounding box center [446, 373] width 782 height 29
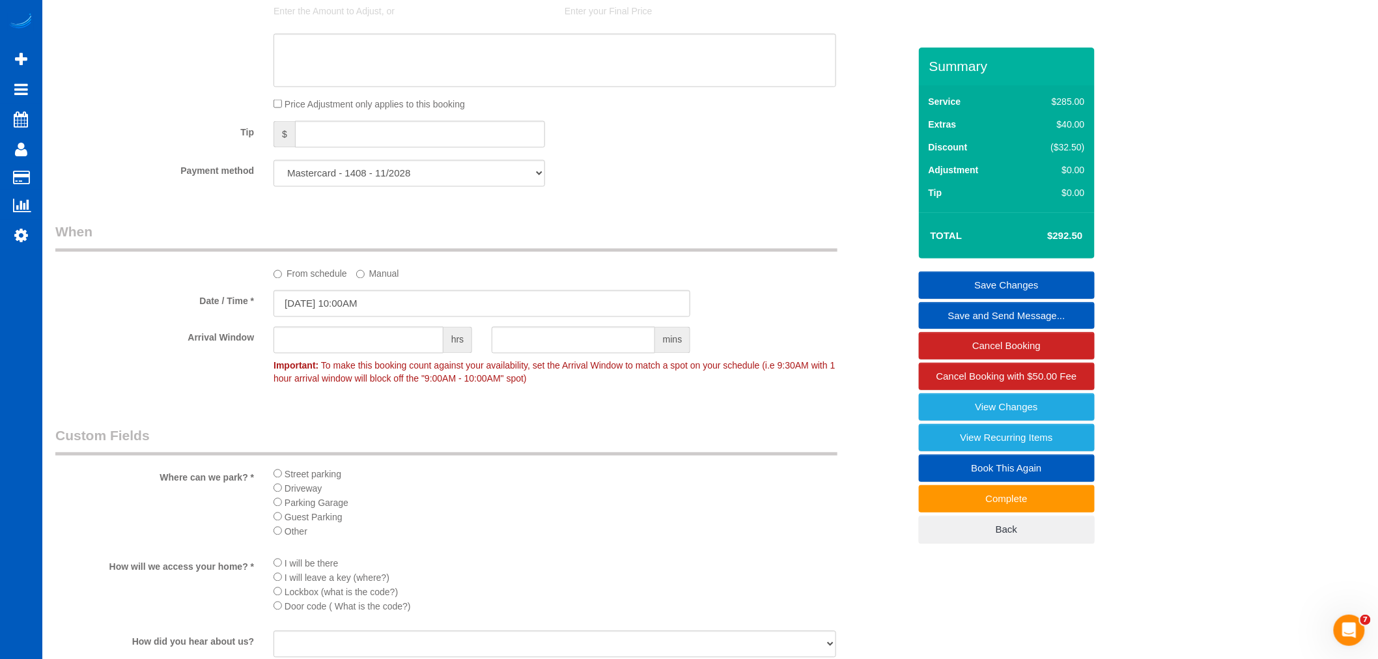
scroll to position [860, 0]
click at [399, 184] on select "Mastercard - 1408 - 11/2028 Mastercard - 3381 - 12/2029 (Default) Add Credit Ca…" at bounding box center [409, 174] width 272 height 27
click at [410, 167] on select "Mastercard - 1408 - 11/2028 Mastercard - 3381 - 12/2029 (Default) Add Credit Ca…" at bounding box center [409, 174] width 272 height 27
select select "string:fspay-fa099b75-9342-4b76-843d-4f4d6101be9c"
click at [273, 166] on select "Mastercard - 1408 - 11/2028 Mastercard - 3381 - 12/2029 (Default) Add Credit Ca…" at bounding box center [409, 174] width 272 height 27
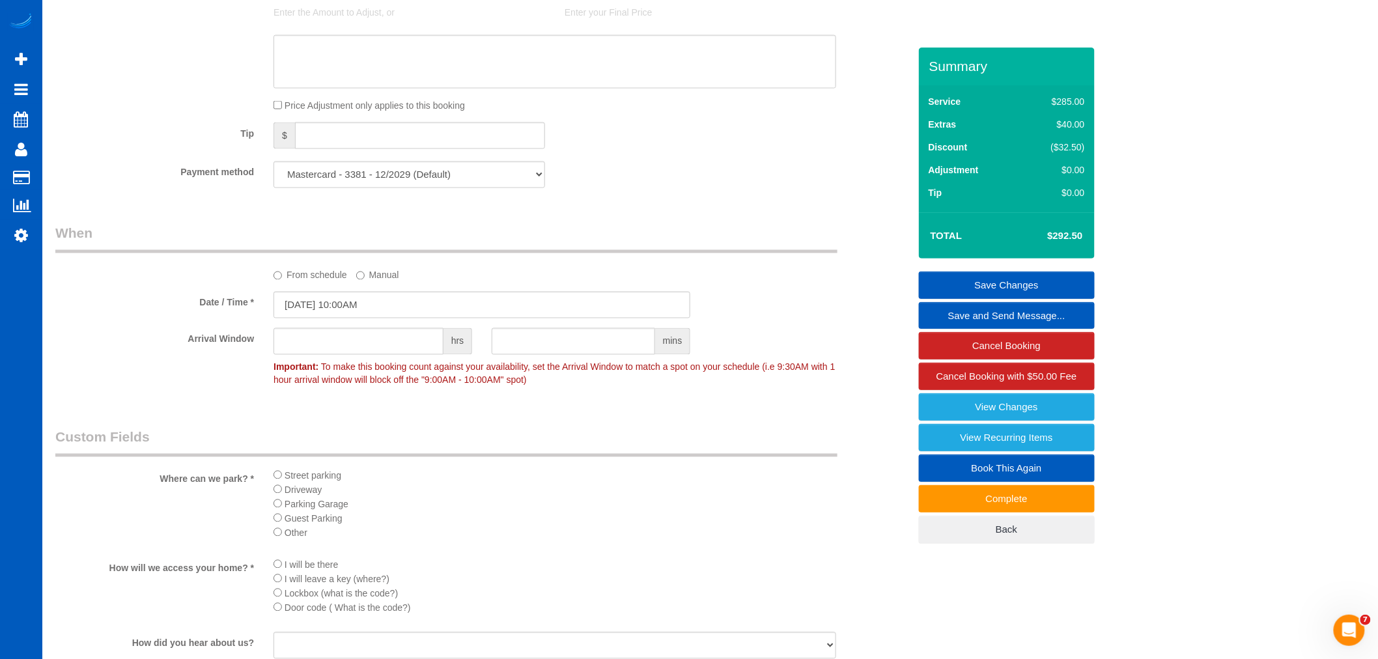
click at [746, 188] on div "Payment method Mastercard - 1408 - 11/2028 Mastercard - 3381 - 12/2029 (Default…" at bounding box center [482, 174] width 873 height 27
click at [996, 287] on link "Save Changes" at bounding box center [1007, 285] width 176 height 27
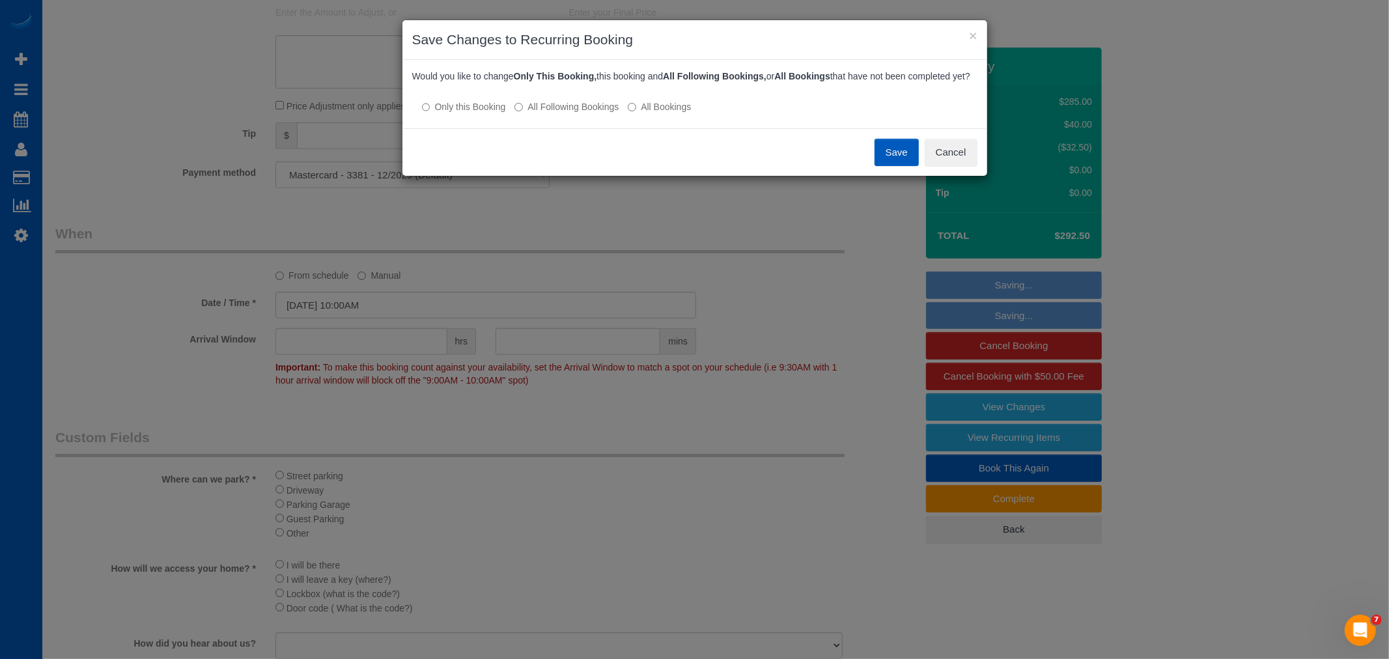
click at [593, 113] on label "All Following Bookings" at bounding box center [566, 106] width 104 height 13
click at [882, 158] on button "Save" at bounding box center [897, 152] width 44 height 27
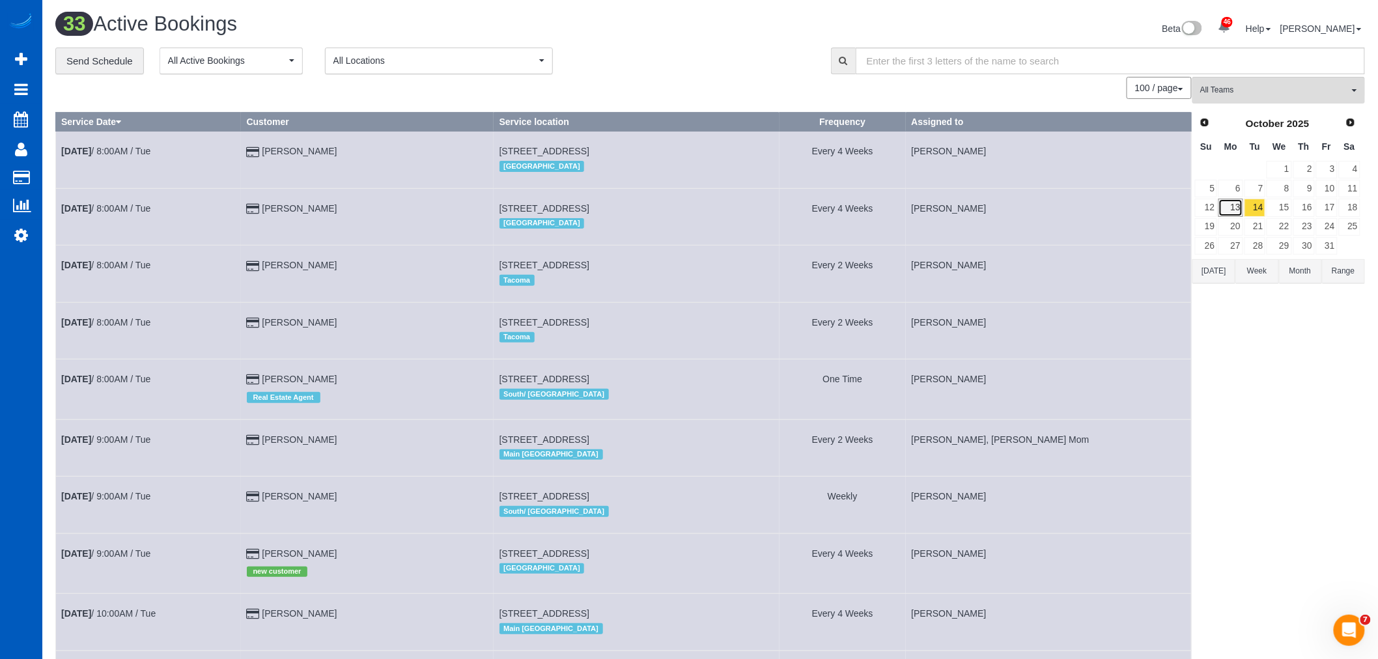
click at [1232, 206] on link "13" at bounding box center [1230, 208] width 24 height 18
click at [1248, 98] on button "All Teams" at bounding box center [1278, 90] width 173 height 27
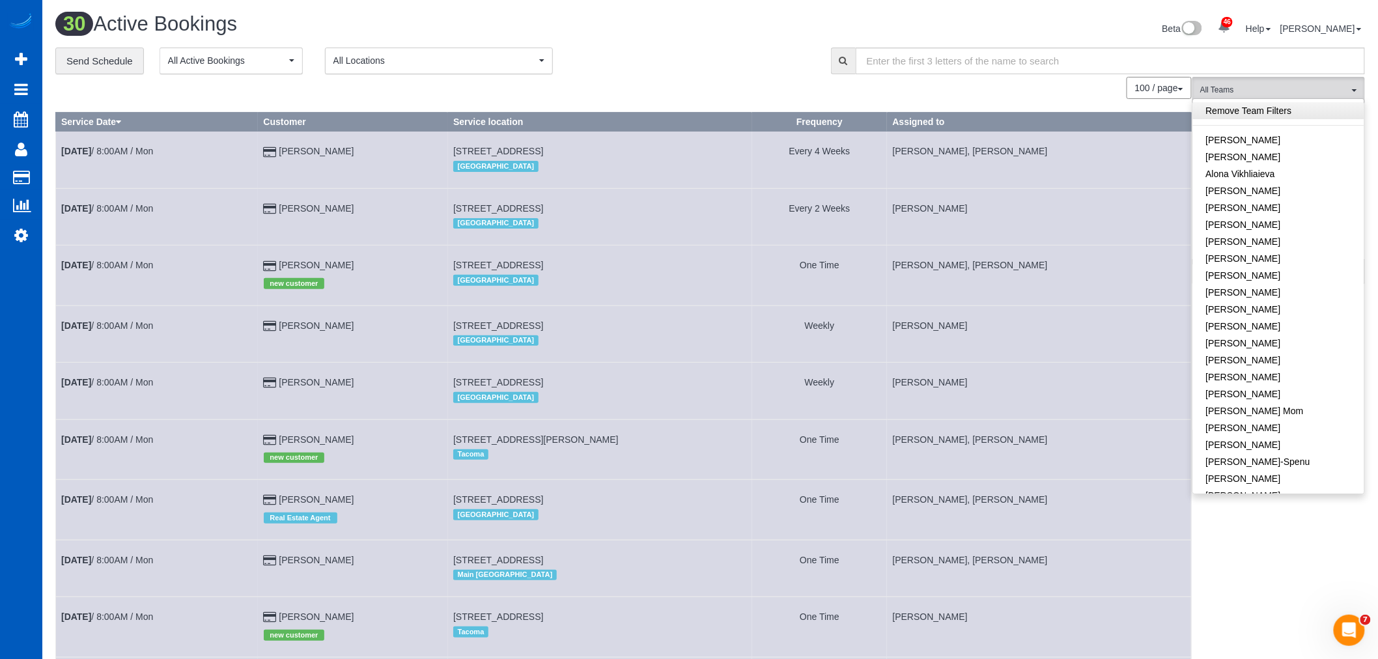
click at [1251, 108] on link "Remove Team Filters" at bounding box center [1278, 110] width 171 height 17
click at [1270, 369] on link "Karyna Butov" at bounding box center [1278, 367] width 171 height 17
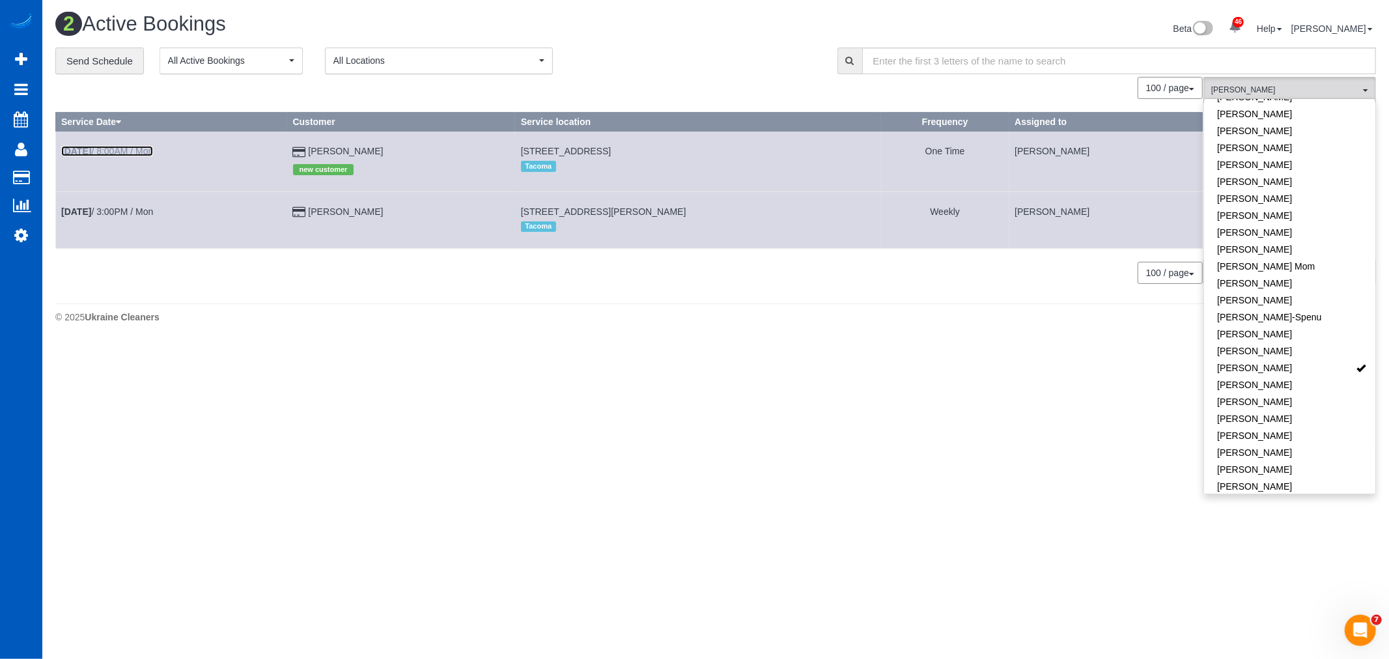
click at [127, 150] on link "Oct 13th / 8:00AM / Mon" at bounding box center [107, 151] width 92 height 10
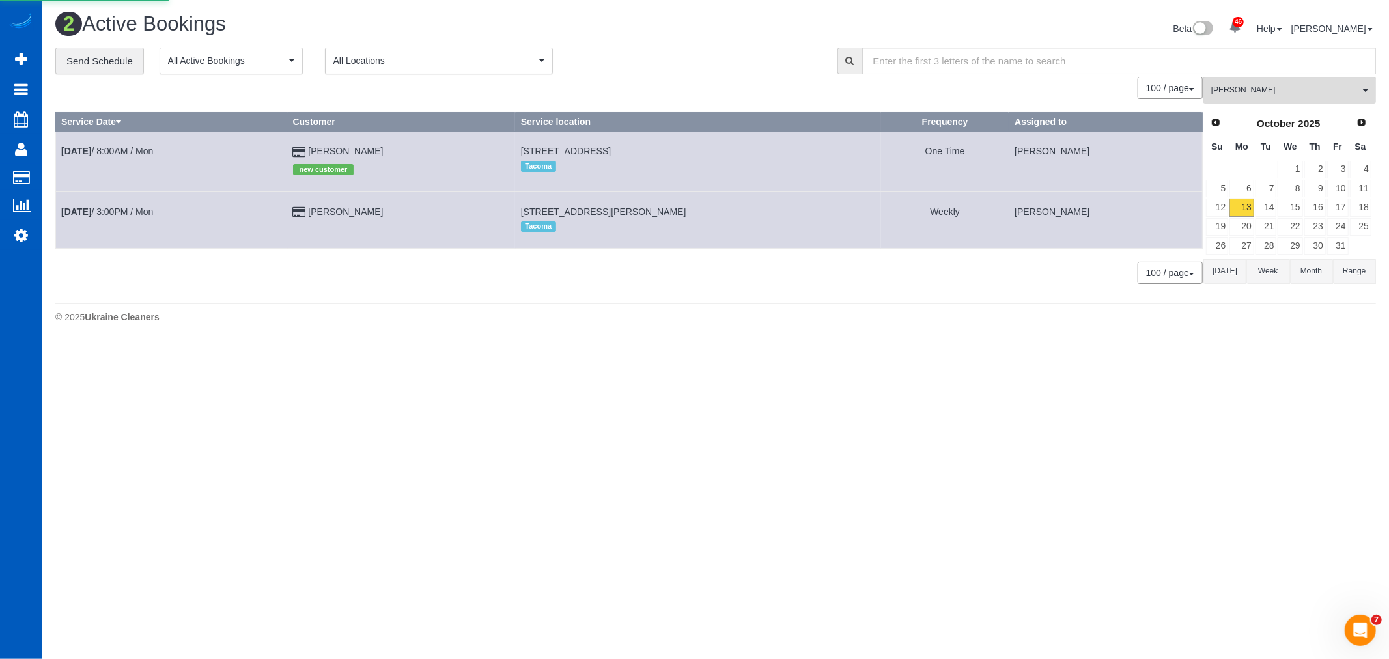
select select "WA"
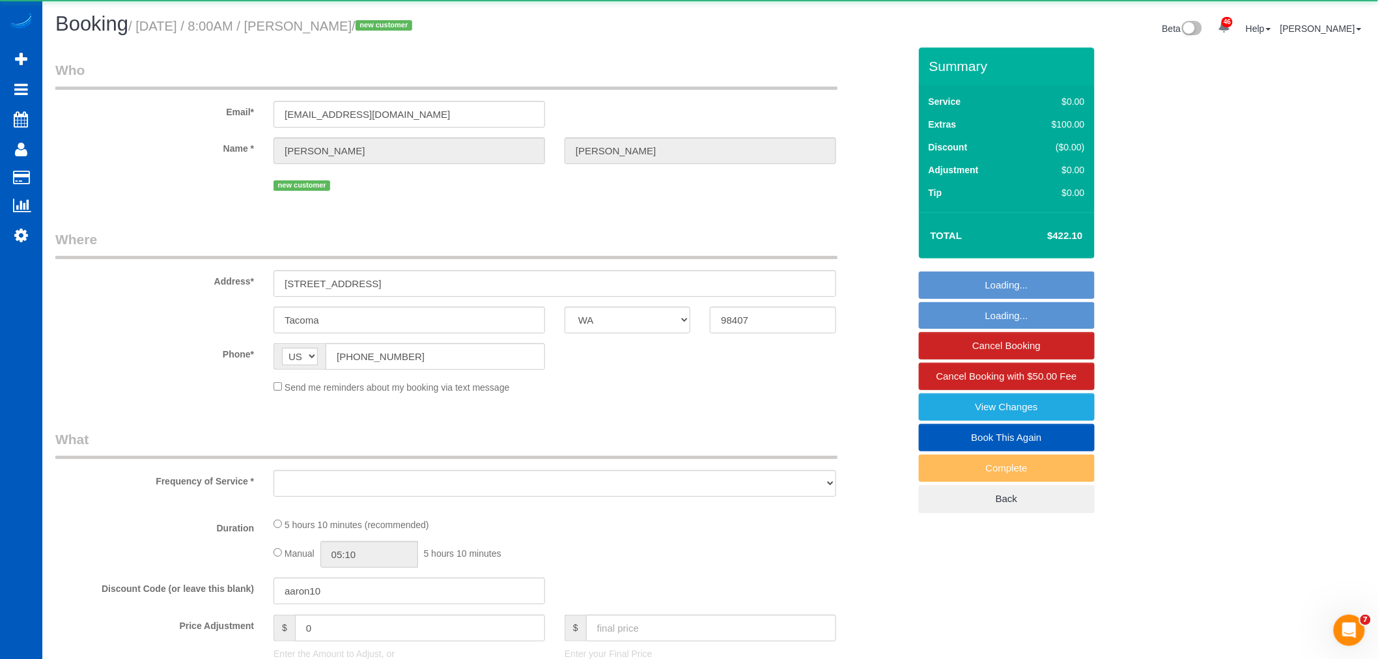
select select "string:fspay-02feb030-708e-4ac0-9814-048932caa5dd"
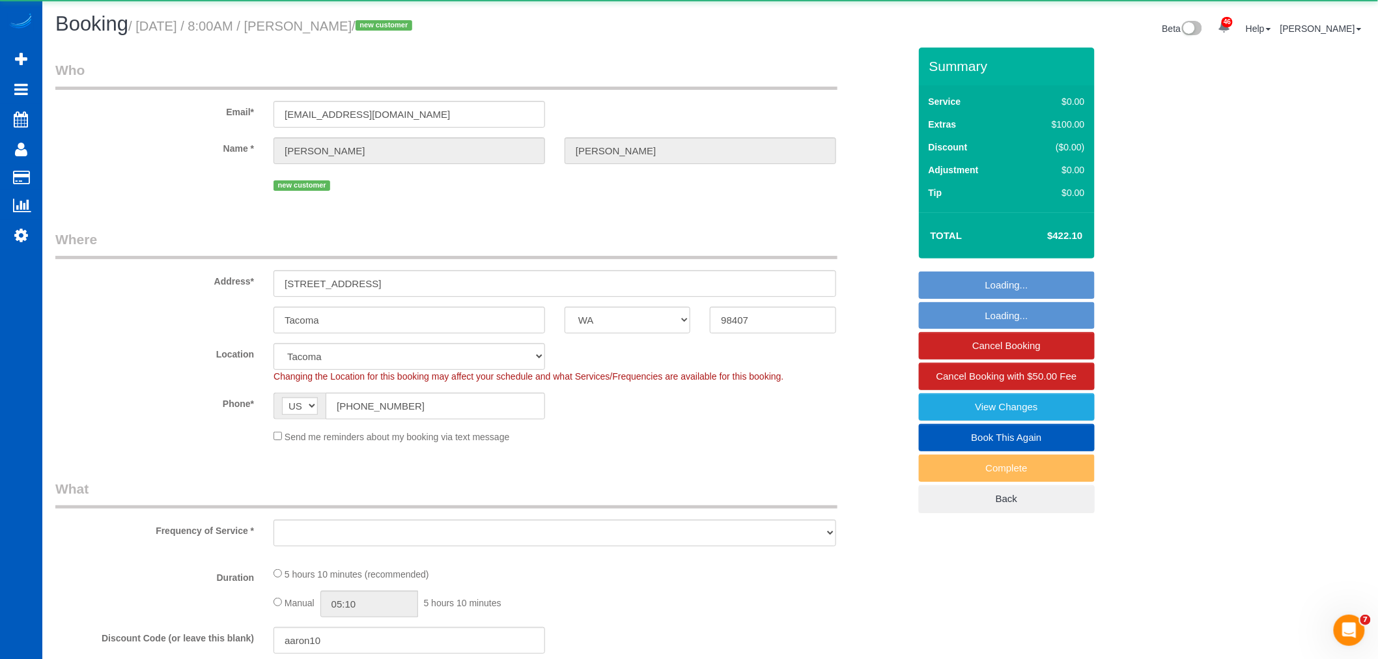
select select "object:3384"
select select "199"
select select "2001"
select select "3"
select select "2"
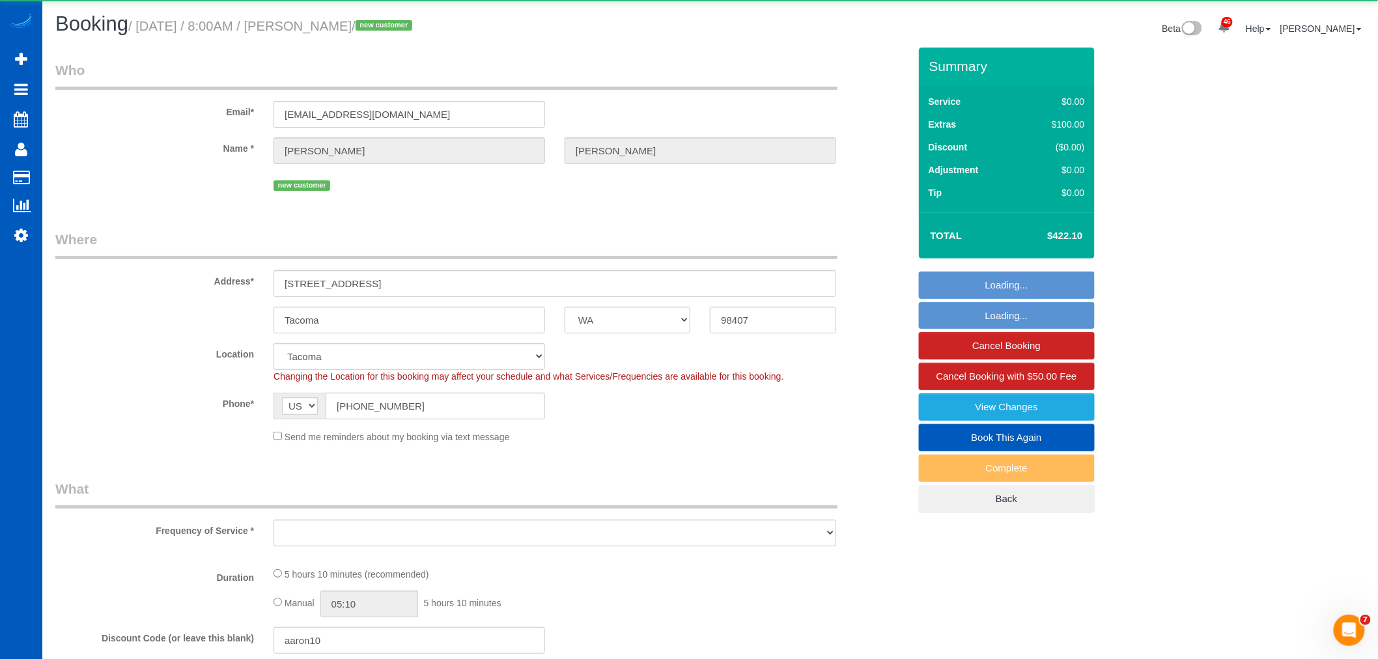
select select "spot15"
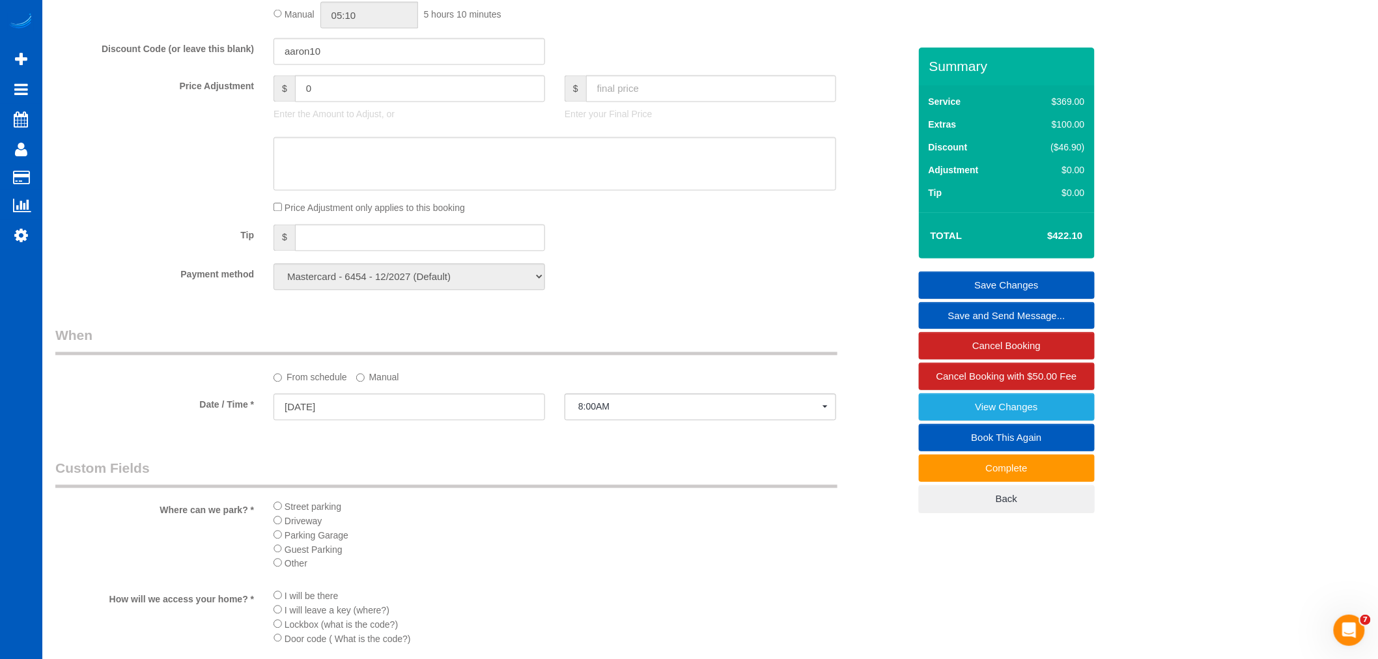
scroll to position [1037, 0]
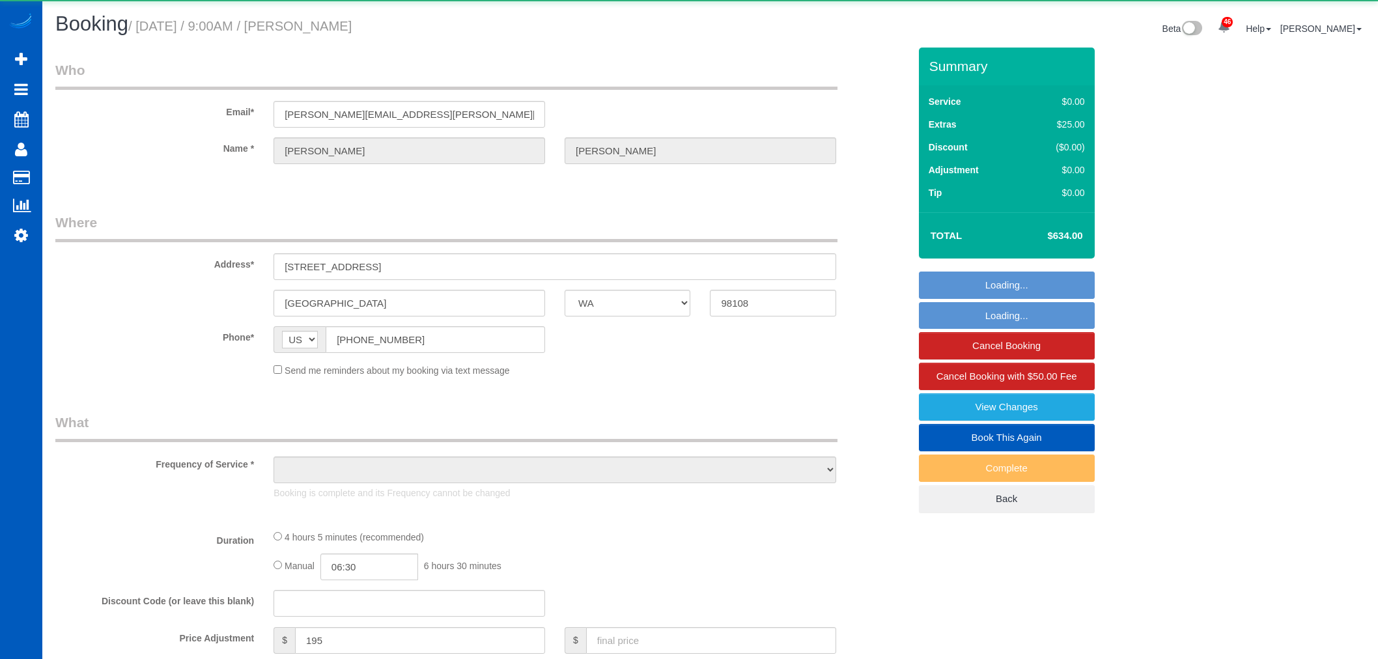
select select "WA"
select select "object:1062"
select select "string:fspay-0073e21c-b491-4f31-bc20-e71a4a846a23"
select select "199"
select select "1001"
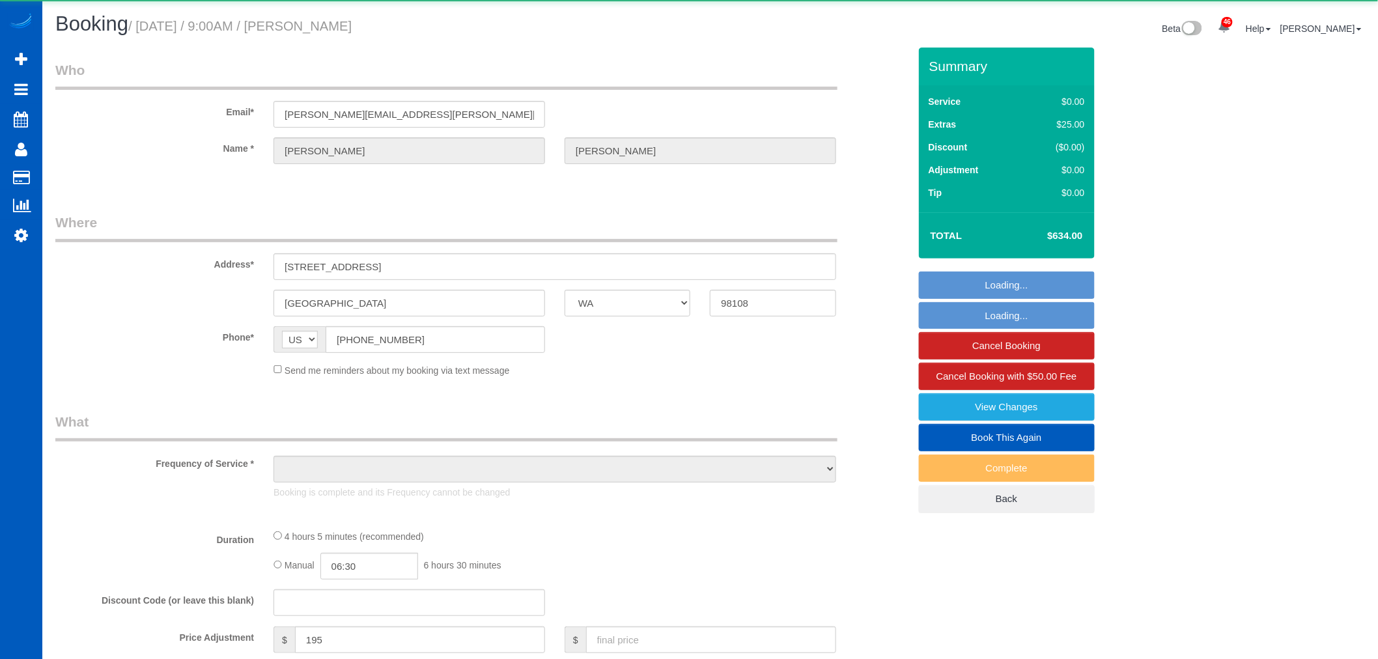
select select "2"
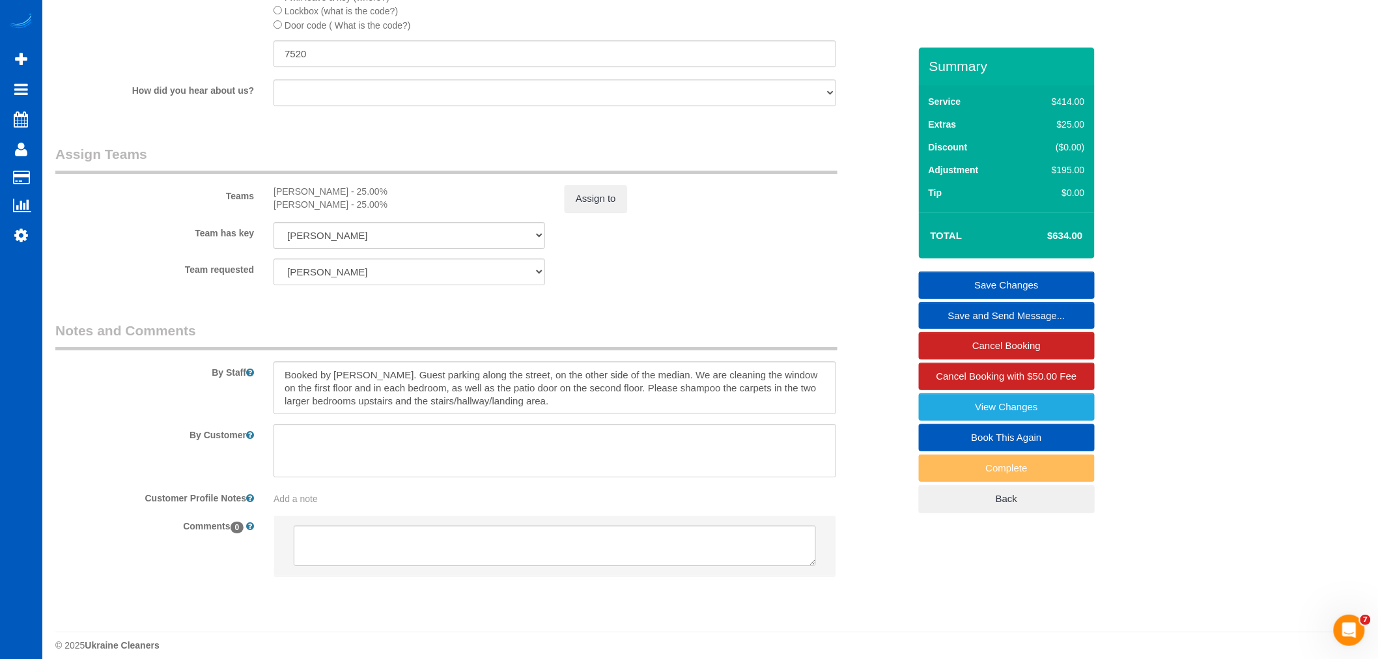
scroll to position [1715, 0]
